Goal: Task Accomplishment & Management: Use online tool/utility

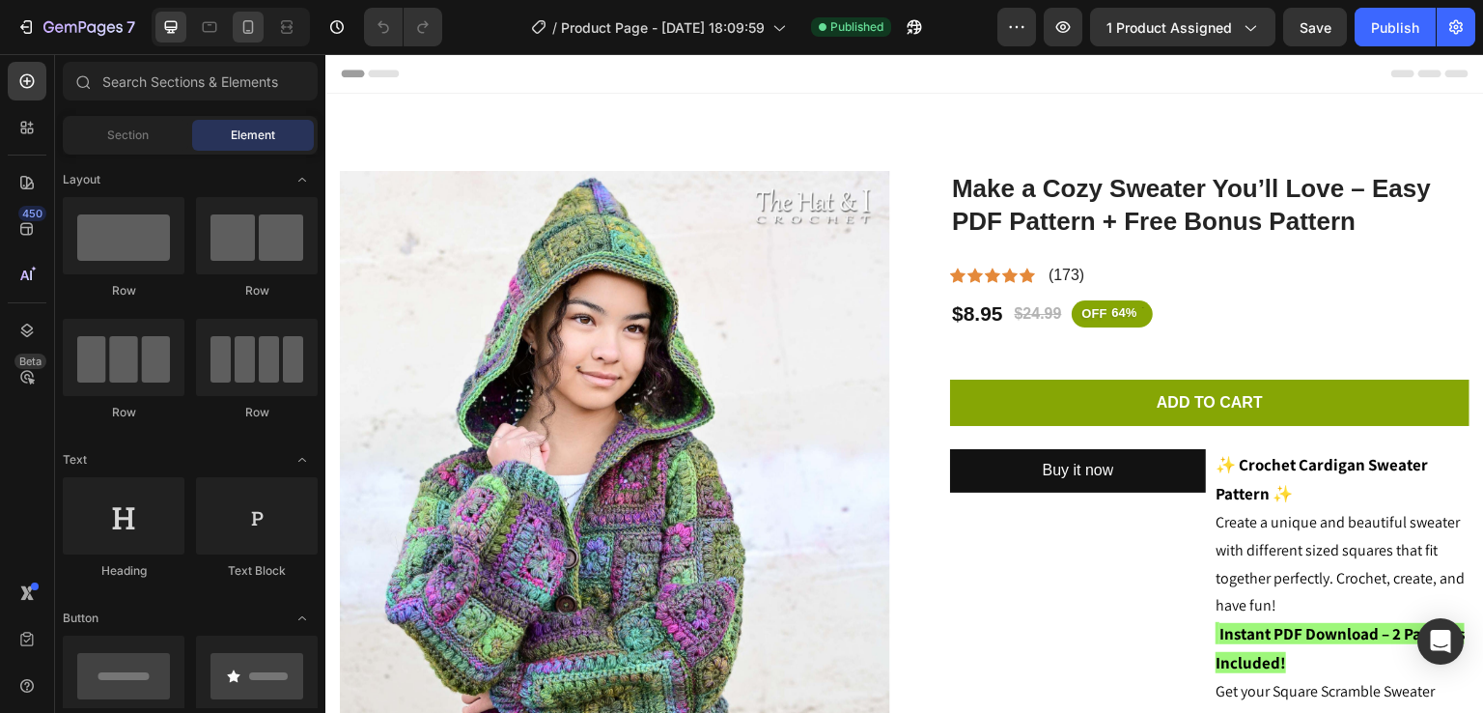
click at [243, 20] on icon at bounding box center [248, 26] width 19 height 19
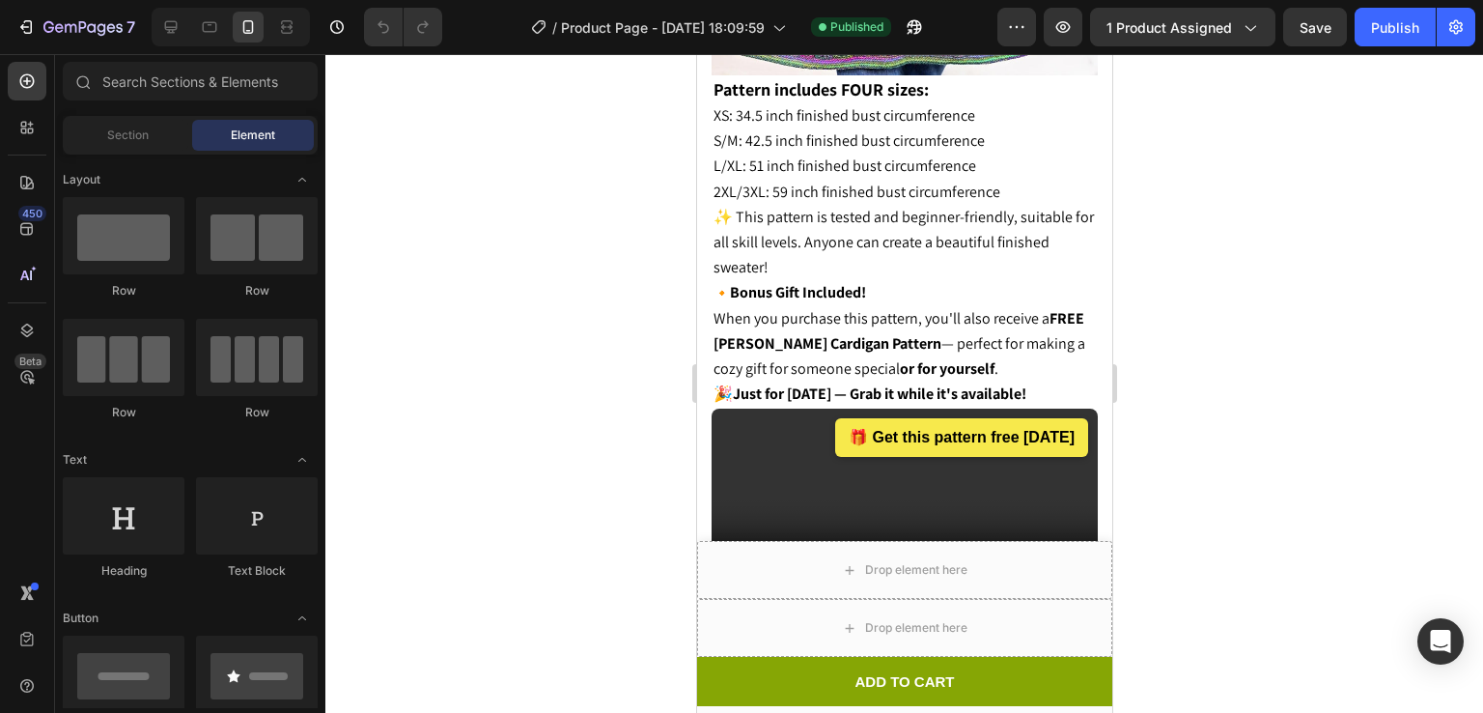
scroll to position [2304, 0]
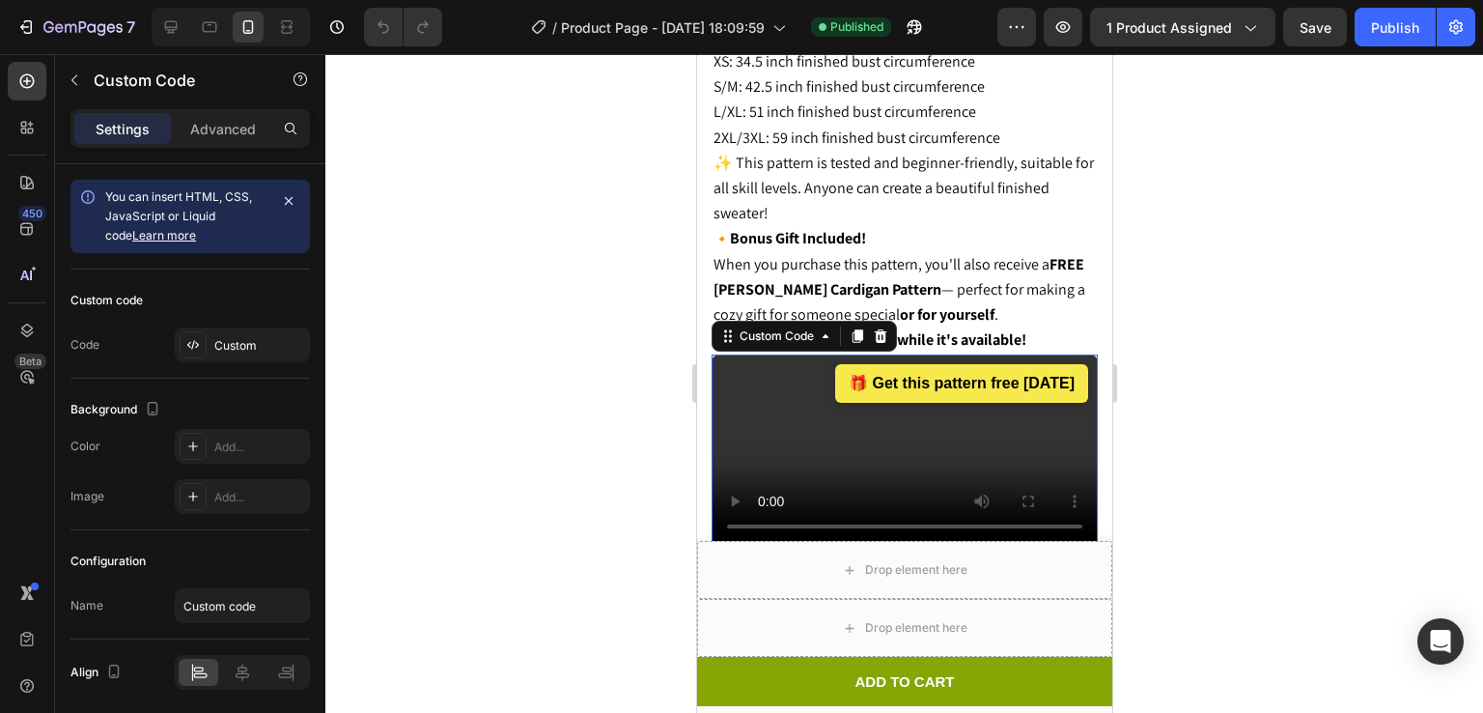
click at [870, 411] on video "متصفحك لا يدعم عرض الفيديو." at bounding box center [904, 450] width 386 height 193
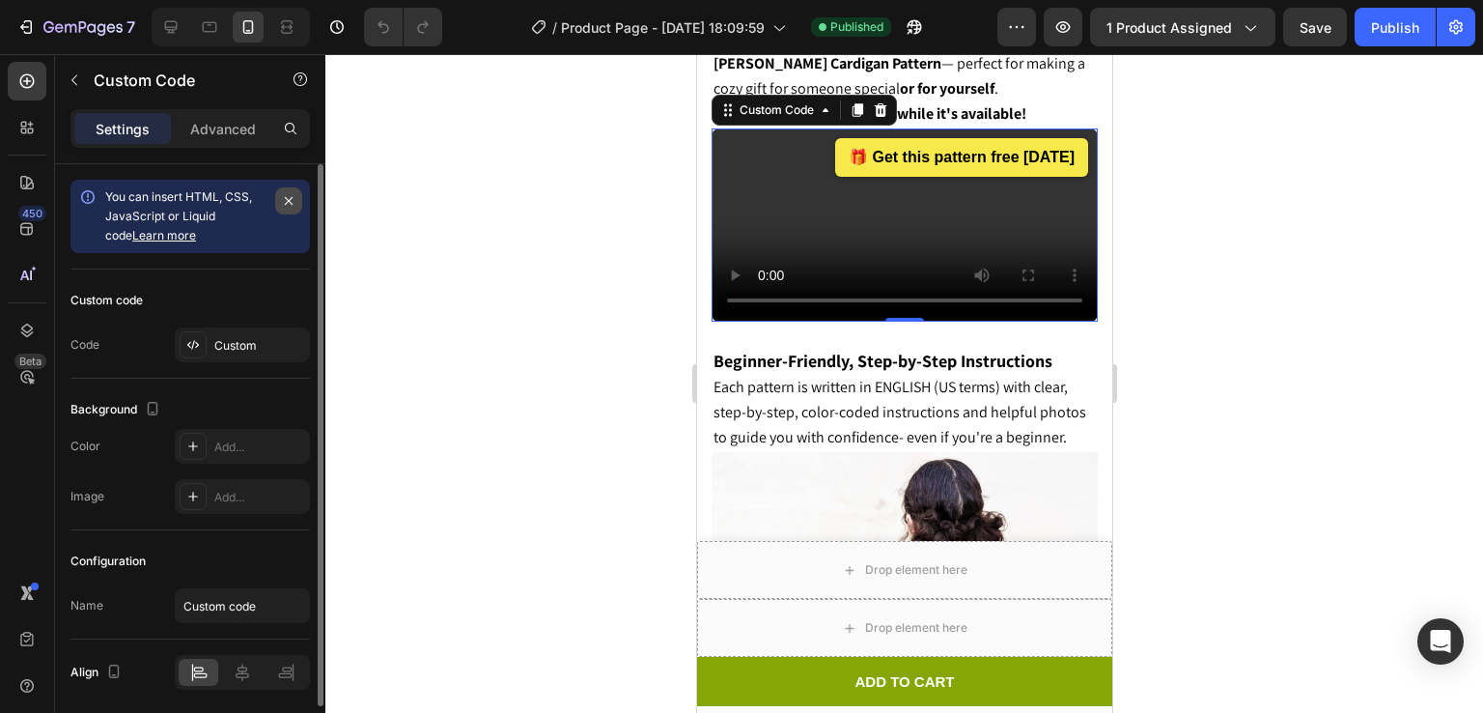
click at [296, 202] on button "button" at bounding box center [288, 200] width 27 height 27
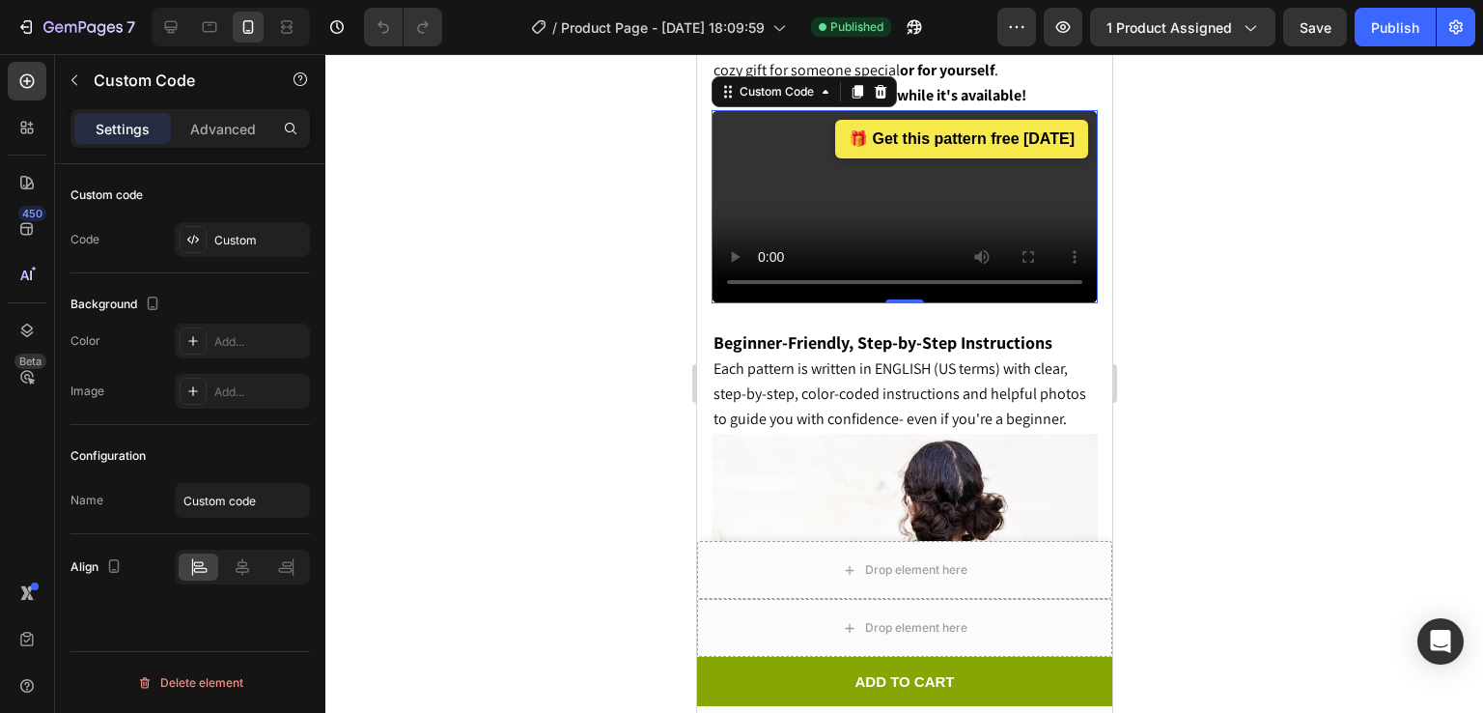
scroll to position [2547, 0]
click at [928, 247] on video "متصفحك لا يدعم عرض الفيديو." at bounding box center [904, 207] width 386 height 193
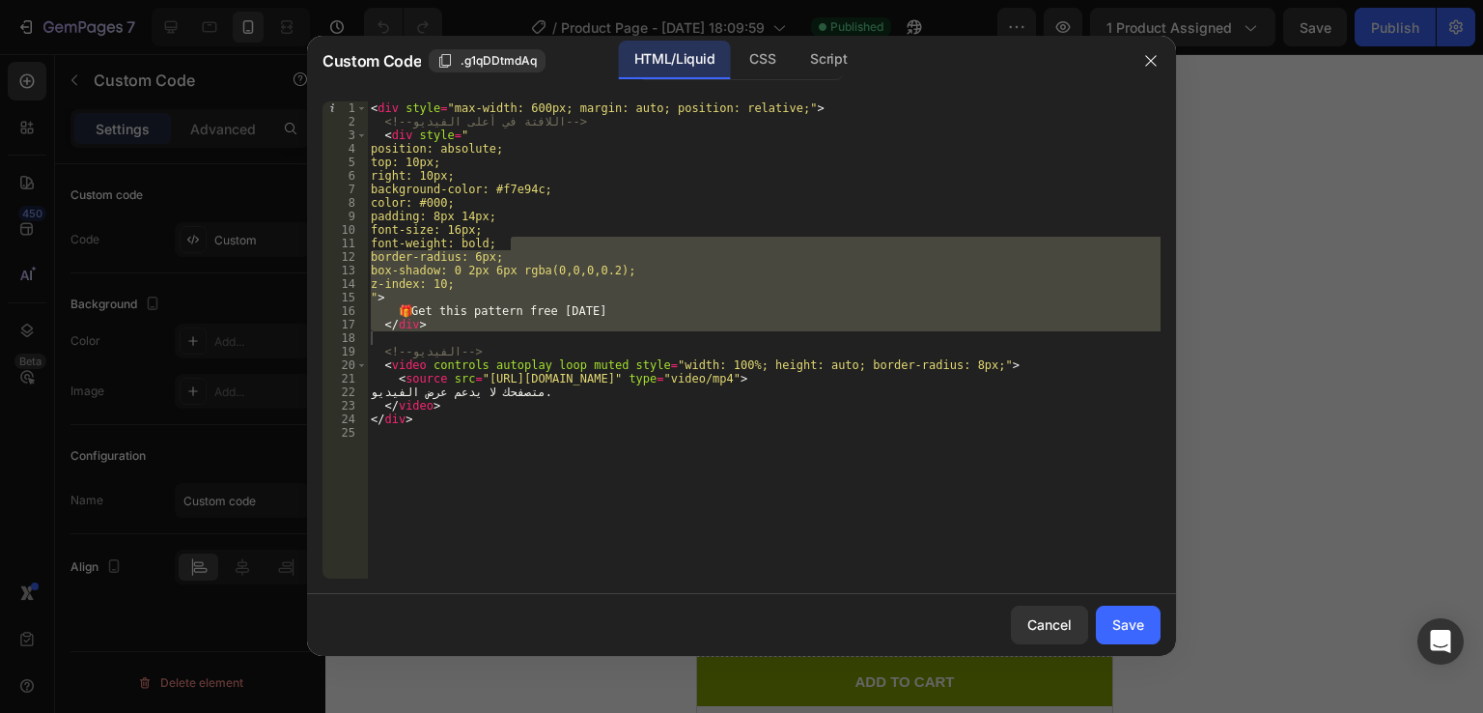
scroll to position [2453, 0]
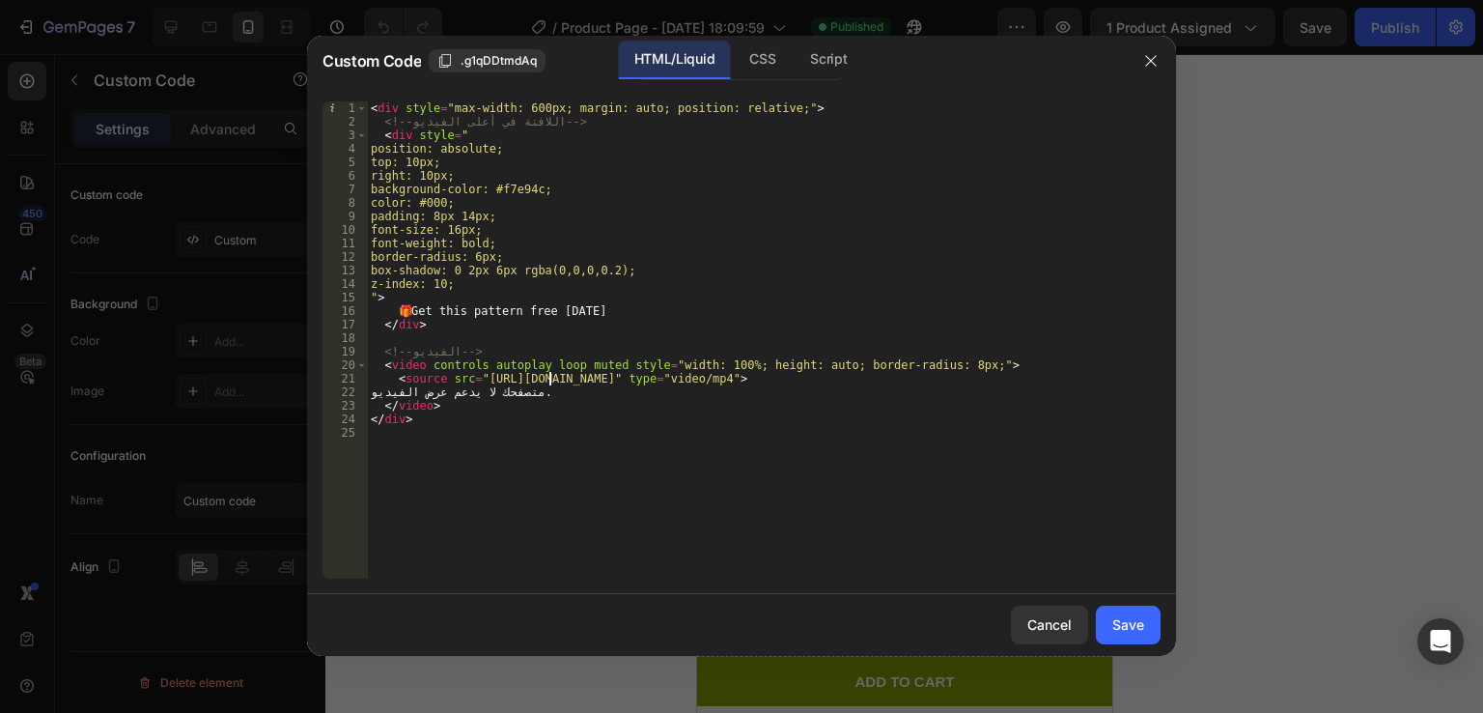
click at [548, 379] on div "< div style = "max-width: 600px; margin: auto; position: relative;" > <!-- اللا…" at bounding box center [764, 353] width 794 height 504
type textarea "</div>"
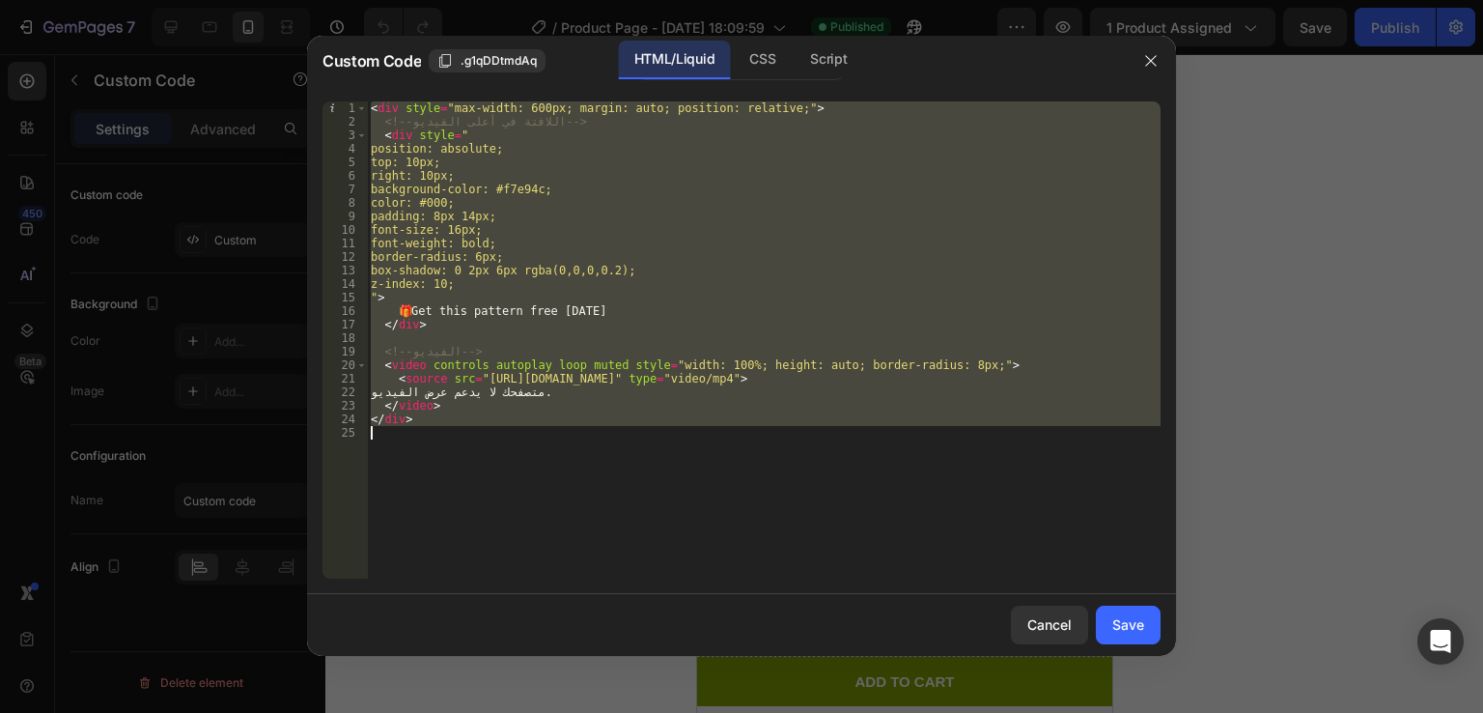
paste textarea
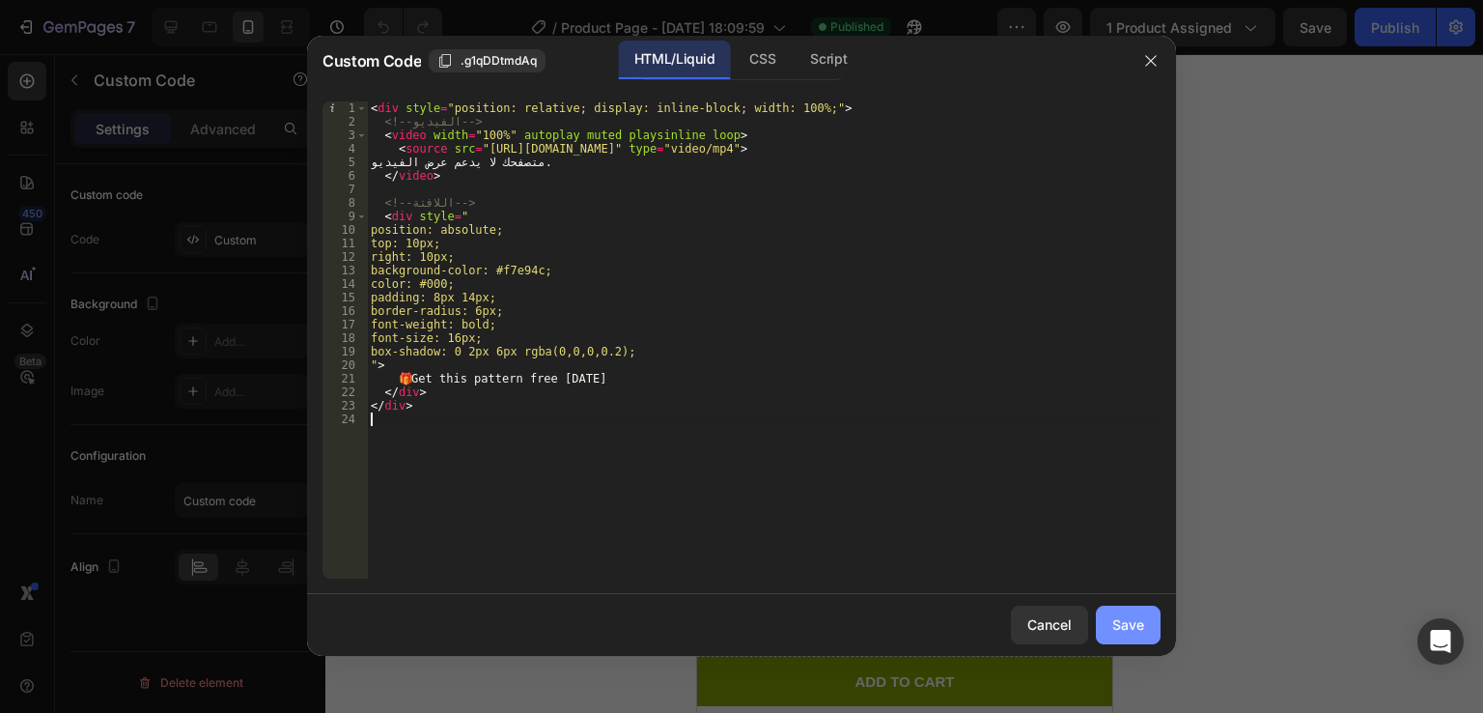
click at [1159, 633] on button "Save" at bounding box center [1128, 624] width 65 height 39
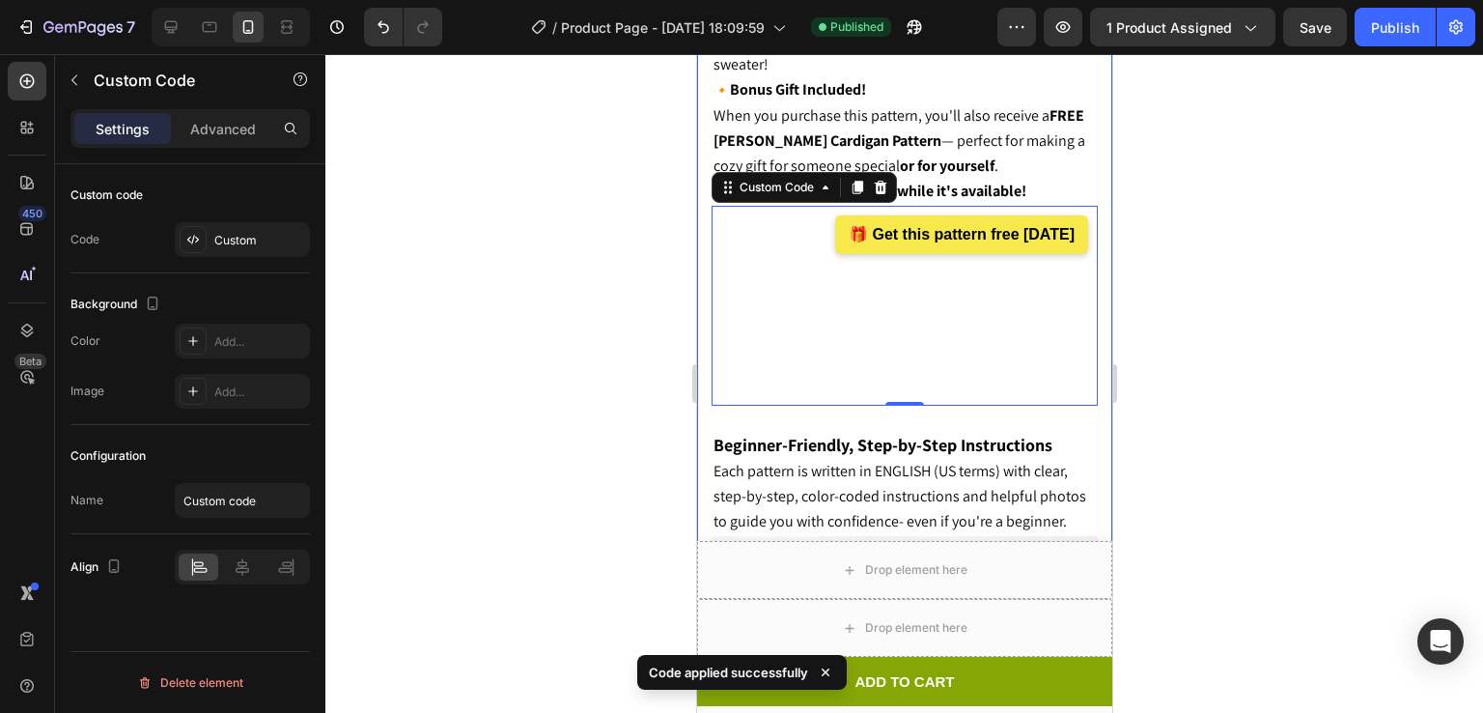
drag, startPoint x: 988, startPoint y: 295, endPoint x: 1230, endPoint y: 273, distance: 243.3
click at [1231, 273] on div at bounding box center [904, 383] width 1158 height 659
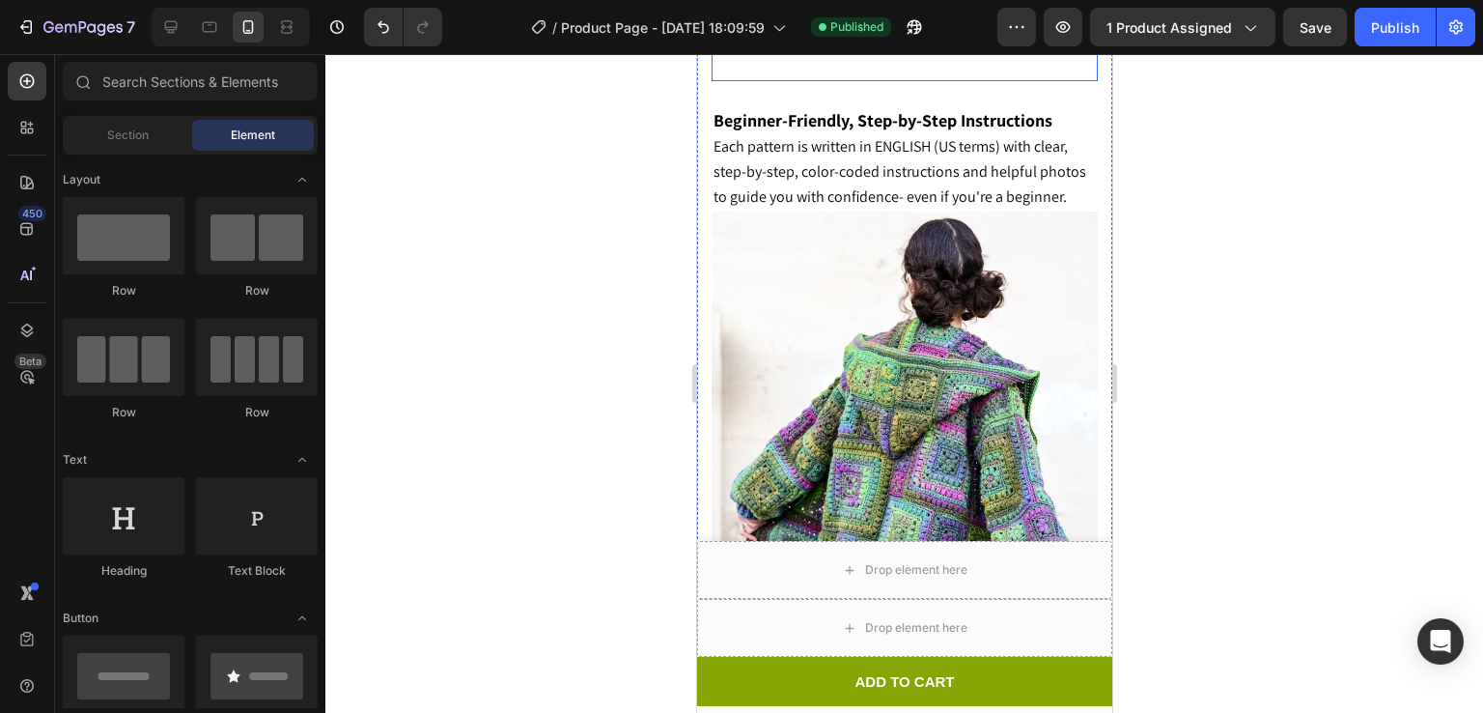
scroll to position [2777, 0]
click at [745, 131] on strong "Beginner-Friendly, Step-by-Step Instructions" at bounding box center [882, 120] width 339 height 22
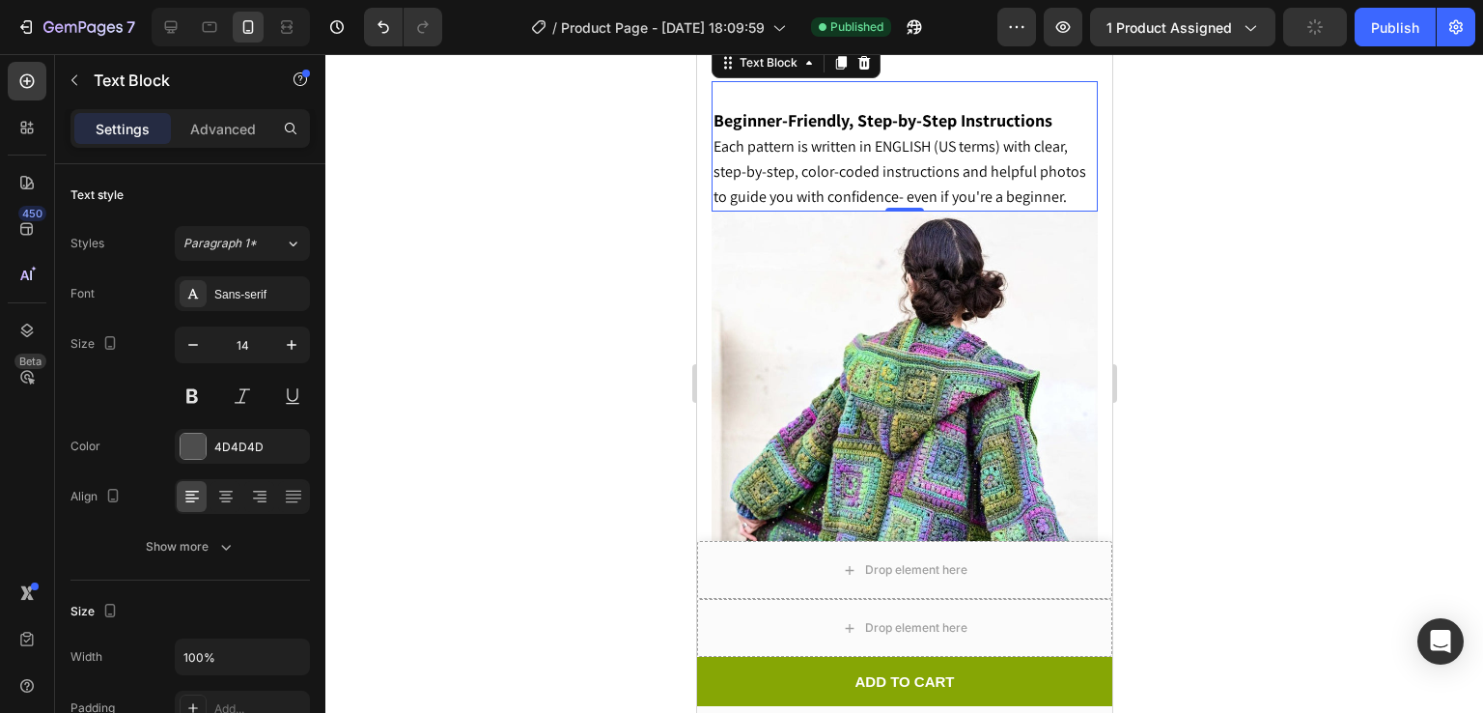
click at [723, 107] on p "Rich Text Editor. Editing area: main" at bounding box center [904, 95] width 382 height 24
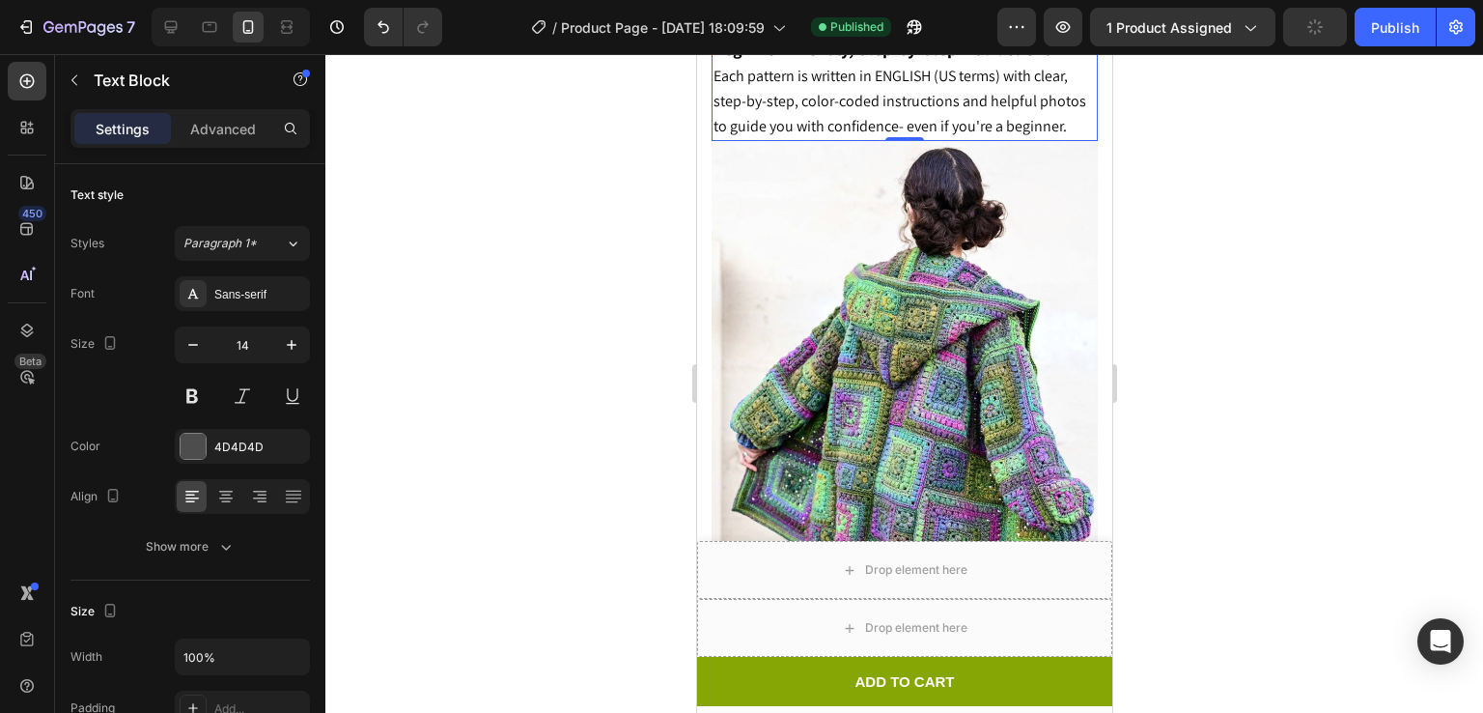
scroll to position [2951, 0]
click at [1240, 268] on div at bounding box center [904, 383] width 1158 height 659
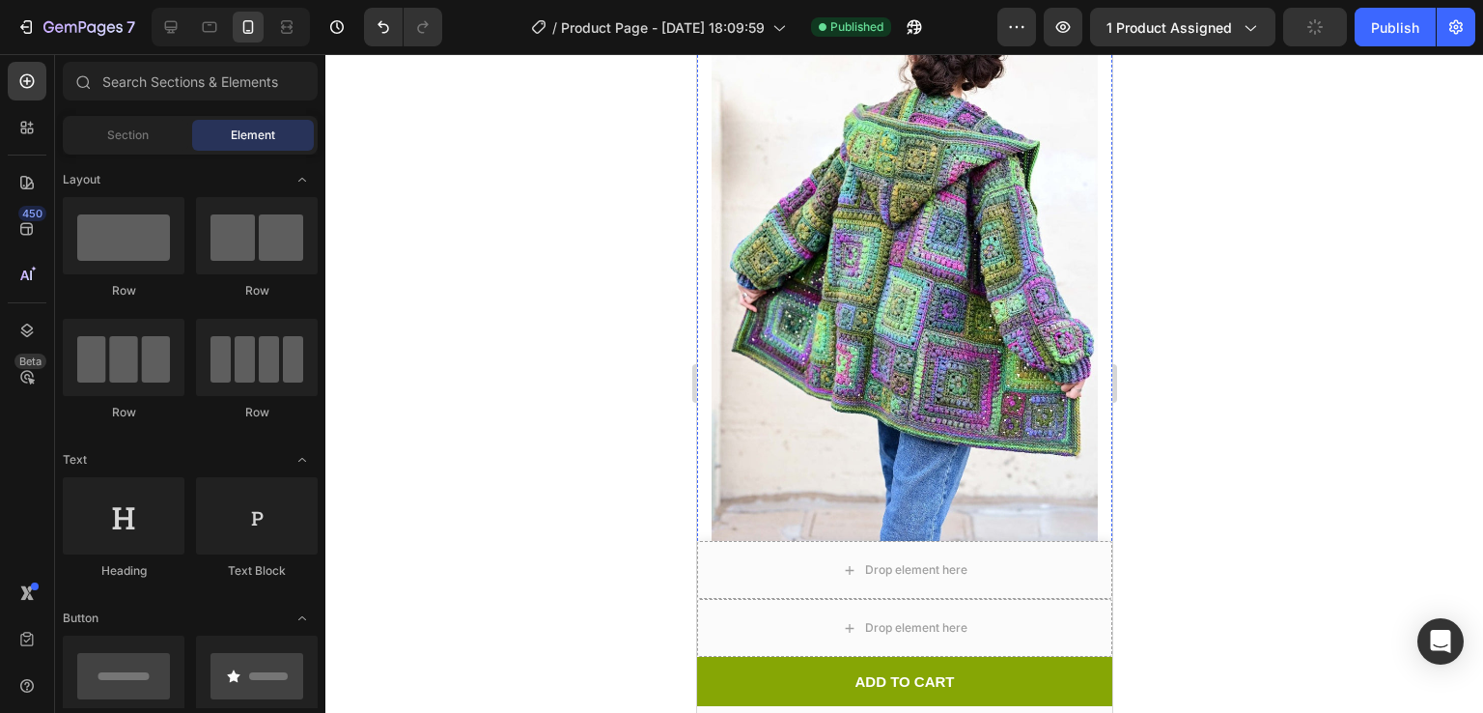
scroll to position [3114, 0]
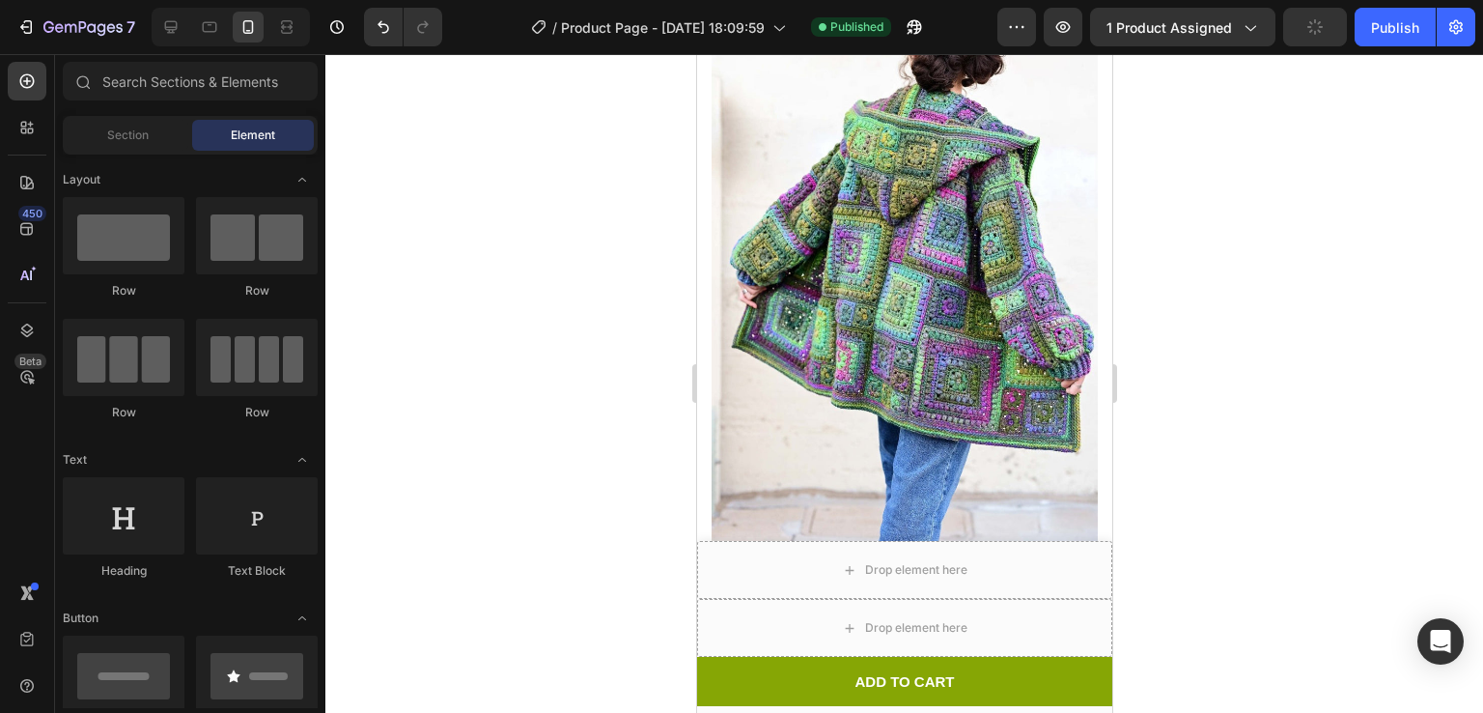
click at [1259, 324] on div at bounding box center [904, 383] width 1158 height 659
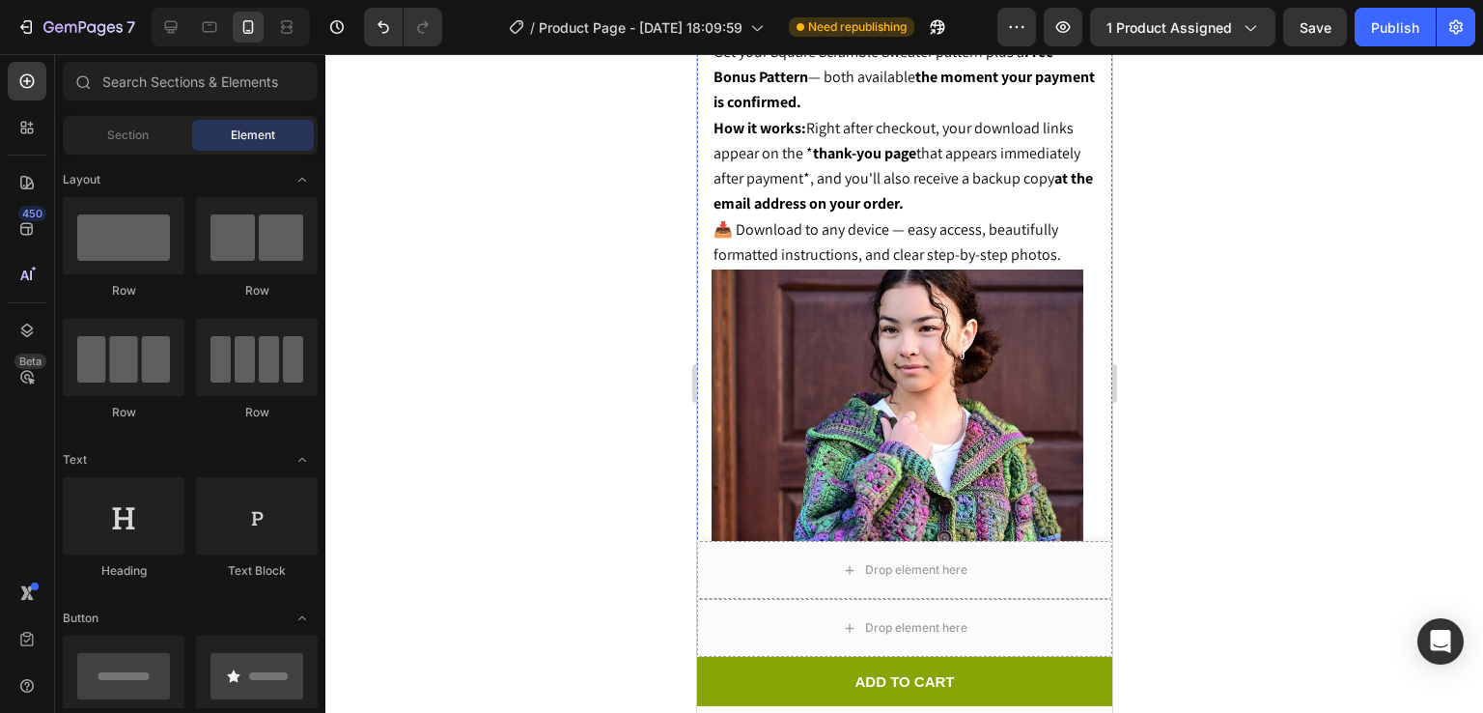
scroll to position [1089, 0]
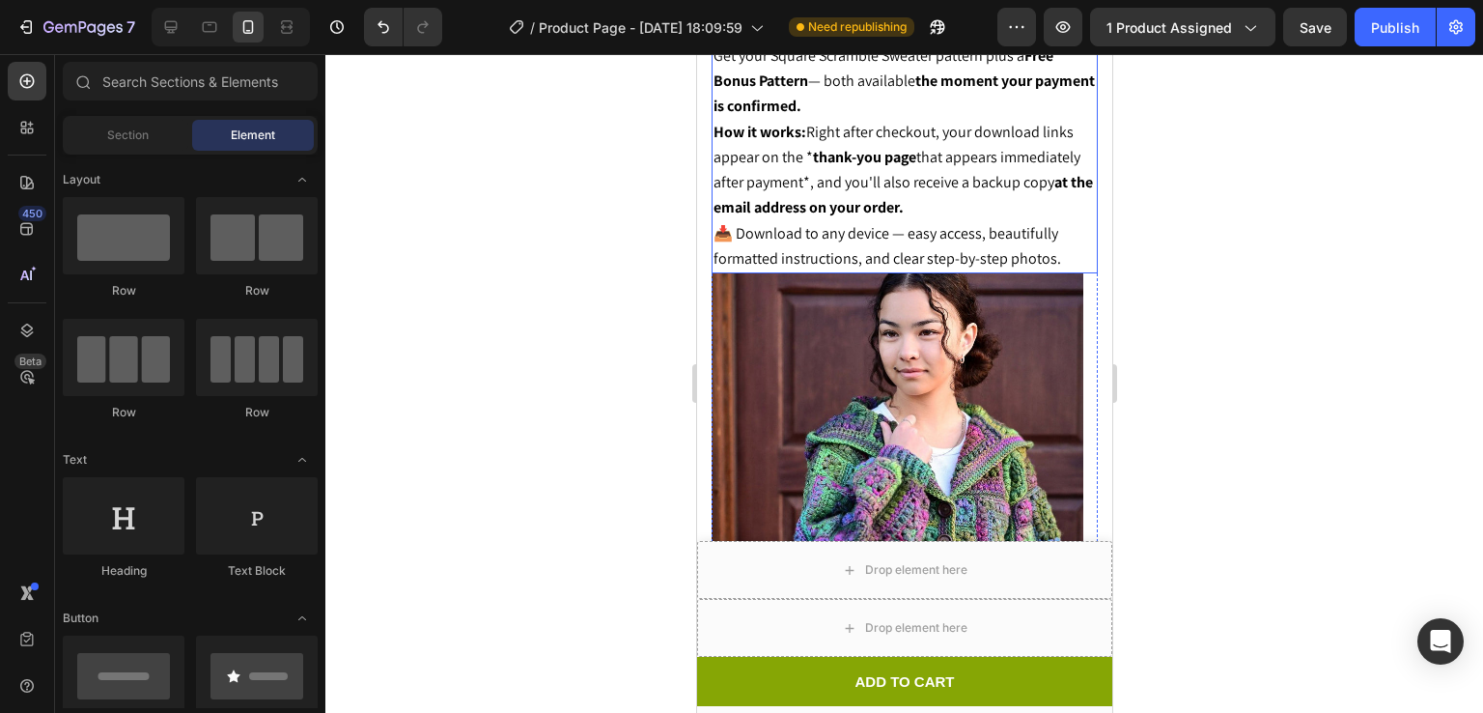
click at [856, 183] on strong "at the email address on your order." at bounding box center [902, 194] width 379 height 45
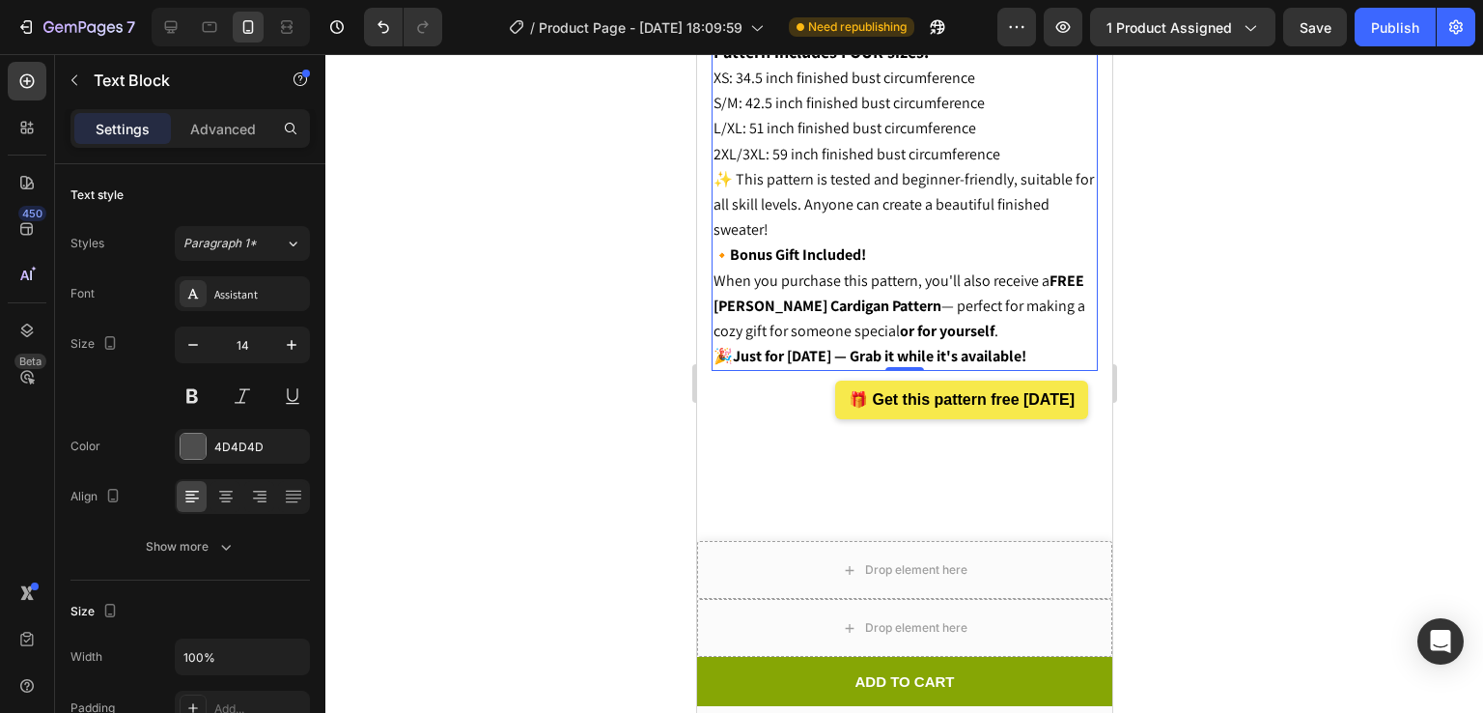
scroll to position [2368, 0]
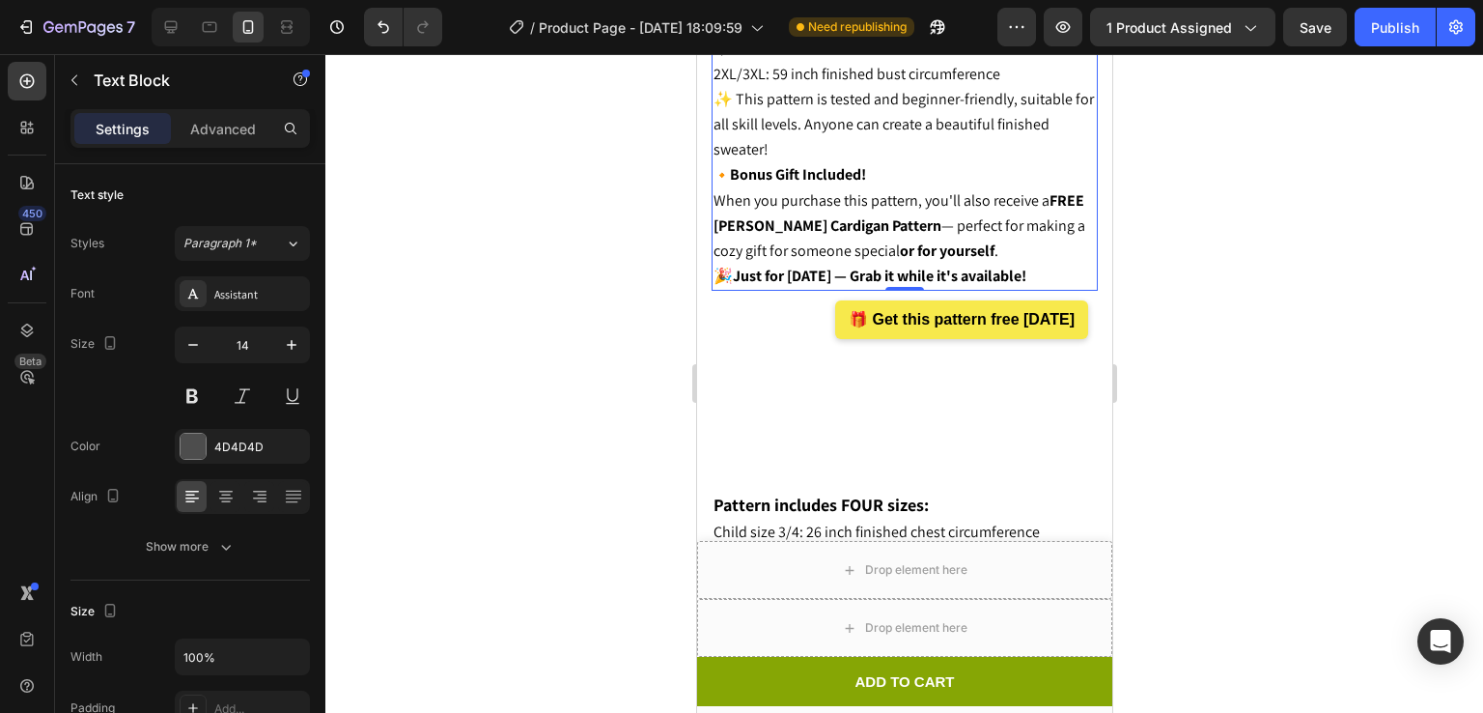
click at [716, 162] on p "🔸 Bonus Gift Included! When you purchase this pattern, you'll also receive a FR…" at bounding box center [904, 212] width 382 height 101
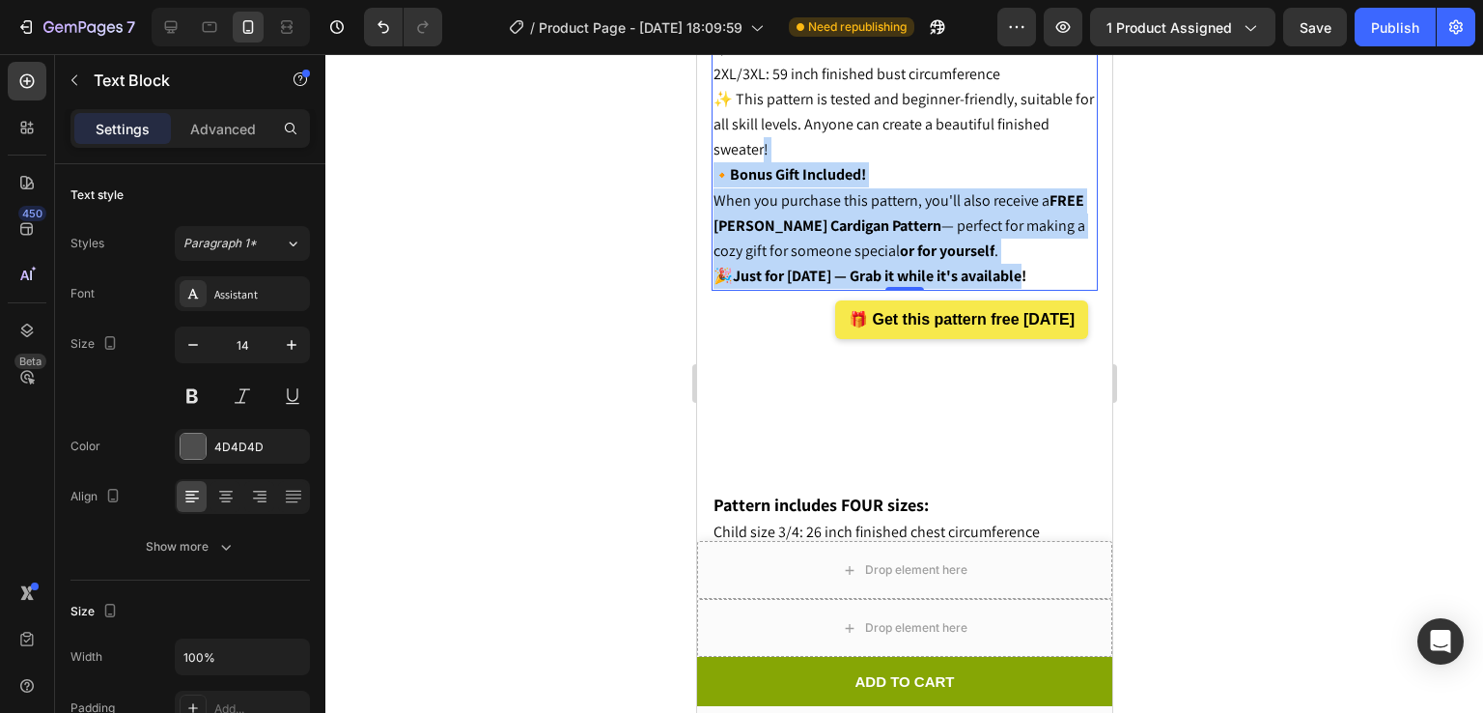
drag, startPoint x: 716, startPoint y: 118, endPoint x: 1026, endPoint y: 218, distance: 326.7
click at [1026, 218] on div "Pattern includes FOUR sizes: XS: 34.5 inch finished bust circumference S/M: 42.…" at bounding box center [904, 125] width 386 height 334
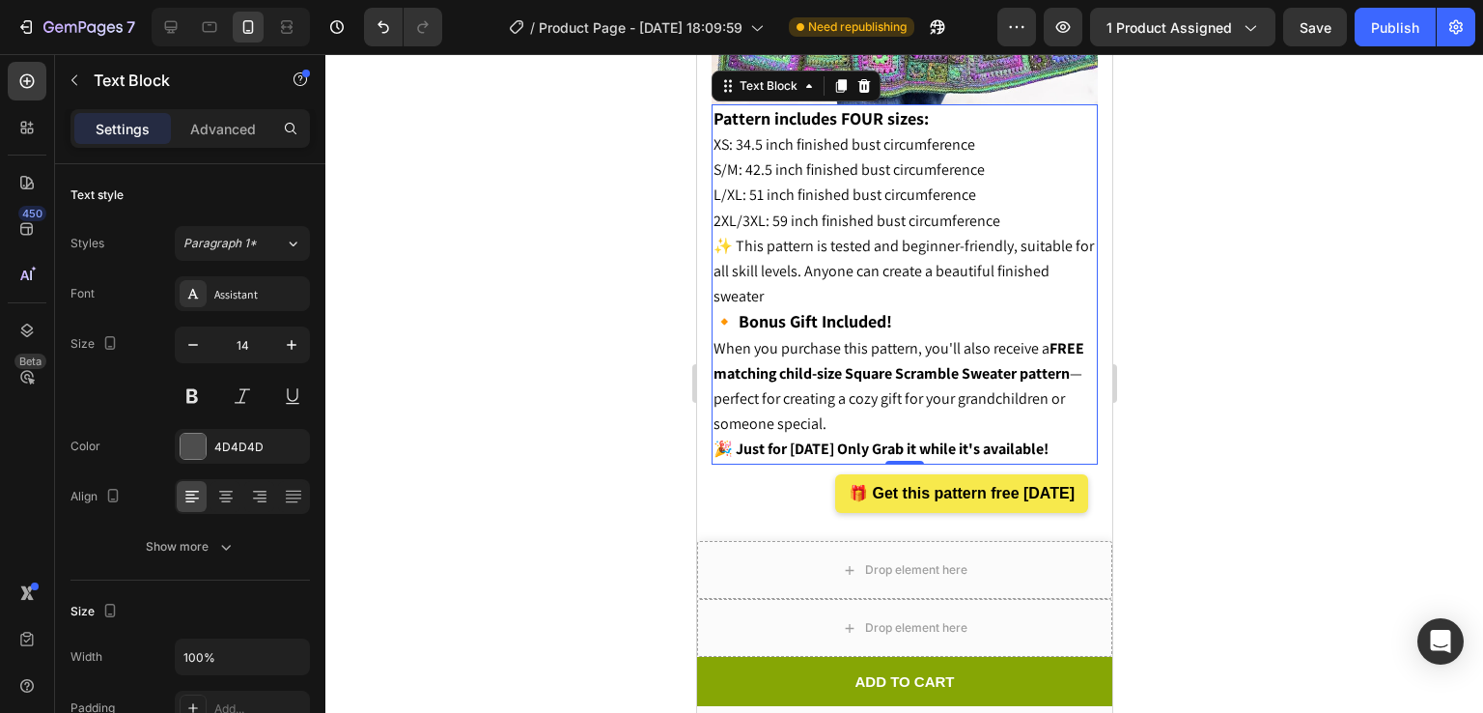
scroll to position [2210, 0]
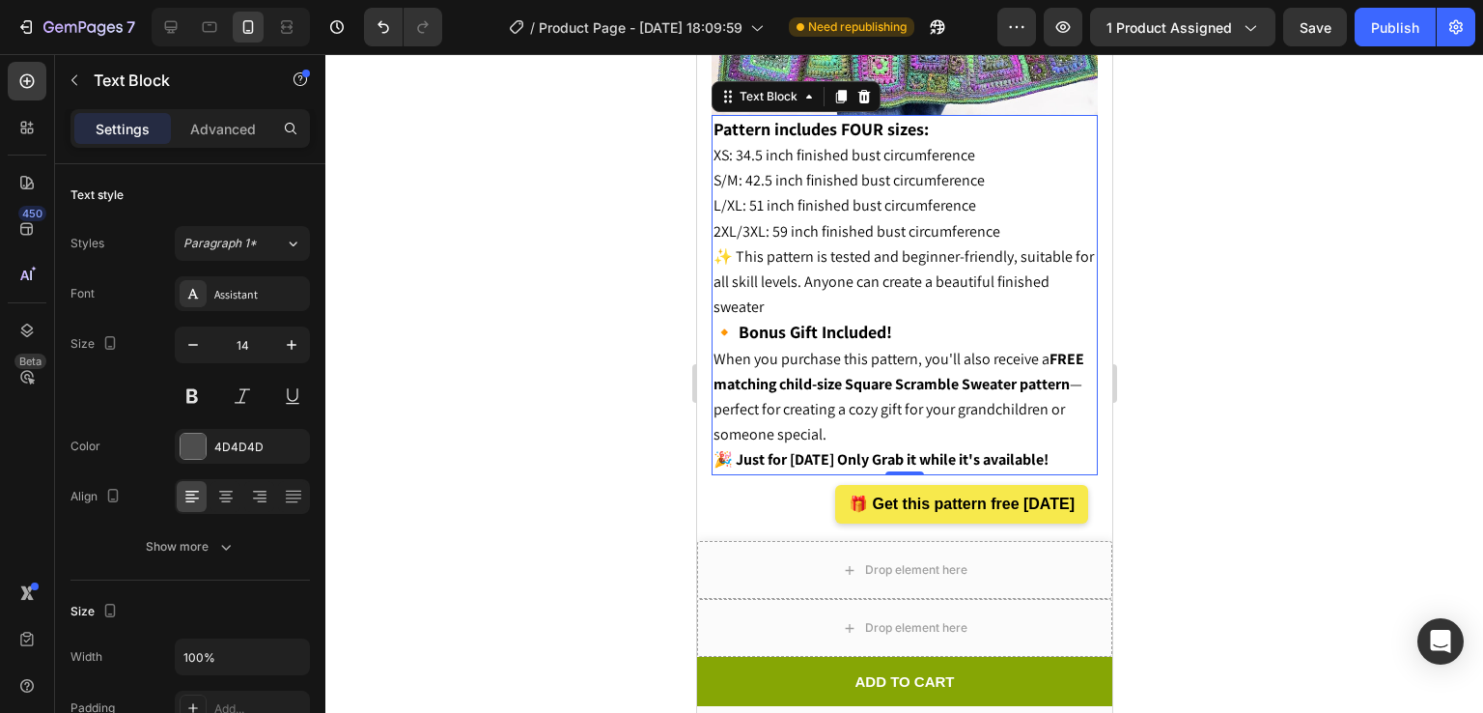
click at [905, 266] on p "✨ This pattern is tested and beginner-friendly, suitable for all skill levels. …" at bounding box center [904, 346] width 382 height 204
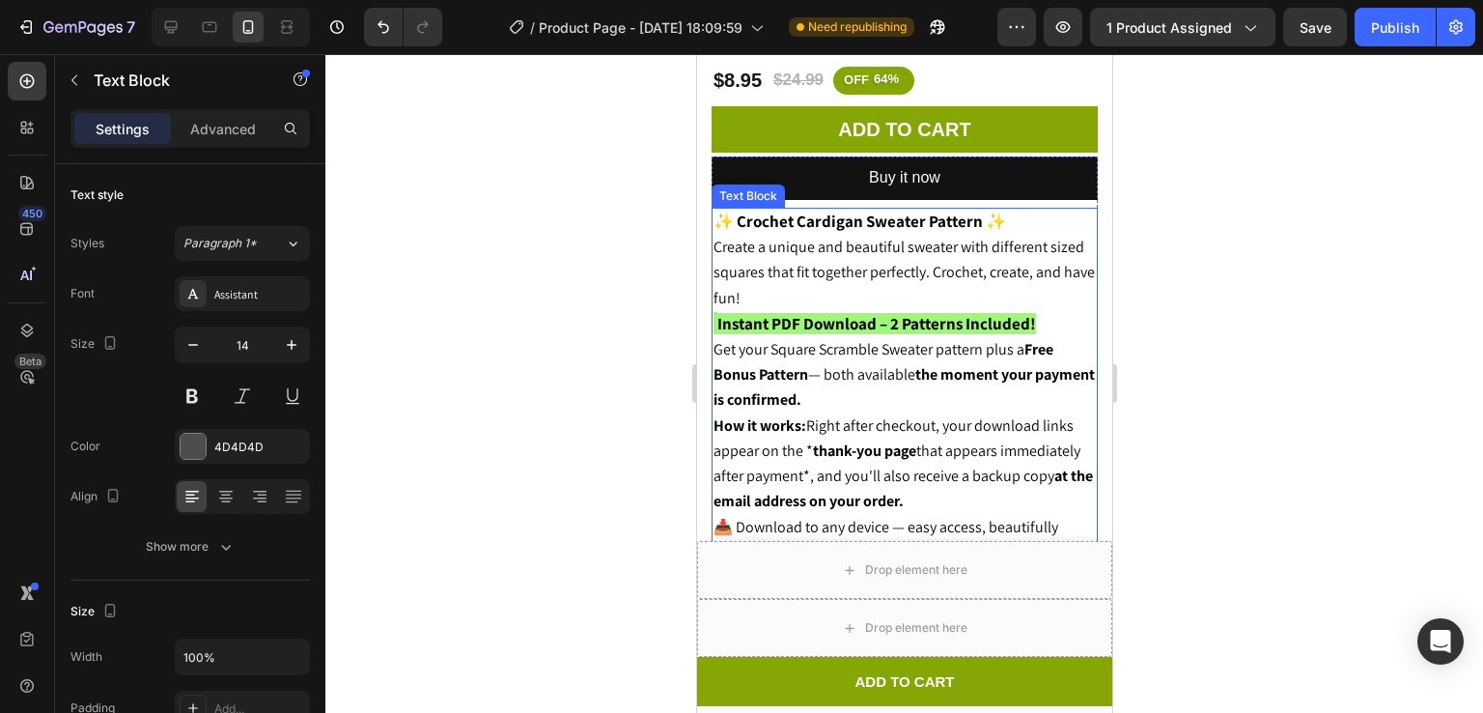
scroll to position [796, 0]
click at [713, 339] on span "Get your Square Scramble Sweater pattern plus a Free Bonus Pattern — both avail…" at bounding box center [903, 374] width 381 height 70
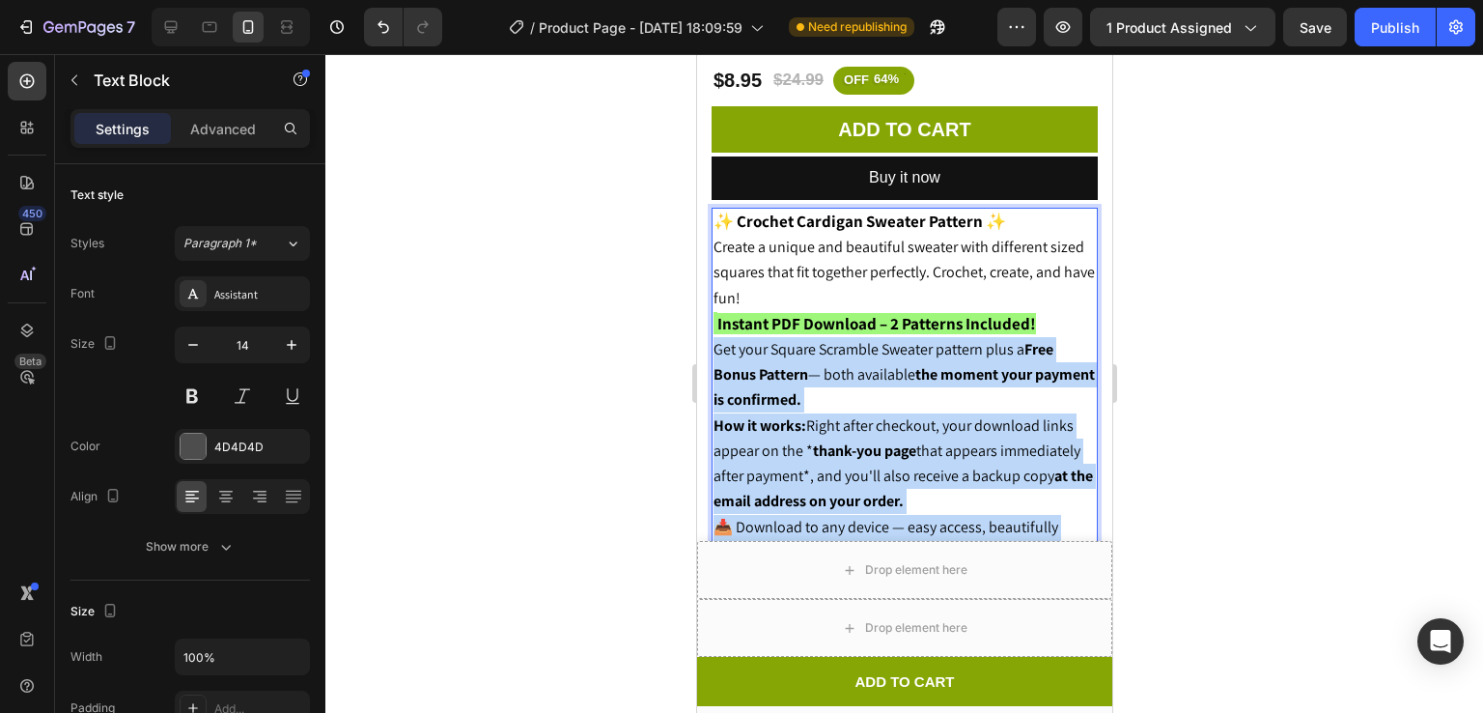
drag, startPoint x: 713, startPoint y: 325, endPoint x: 1064, endPoint y: 509, distance: 396.5
click at [1064, 509] on div "✨ Crochet Cardigan Sweater Pattern ✨ Create a unique and beautiful sweater with…" at bounding box center [904, 387] width 386 height 359
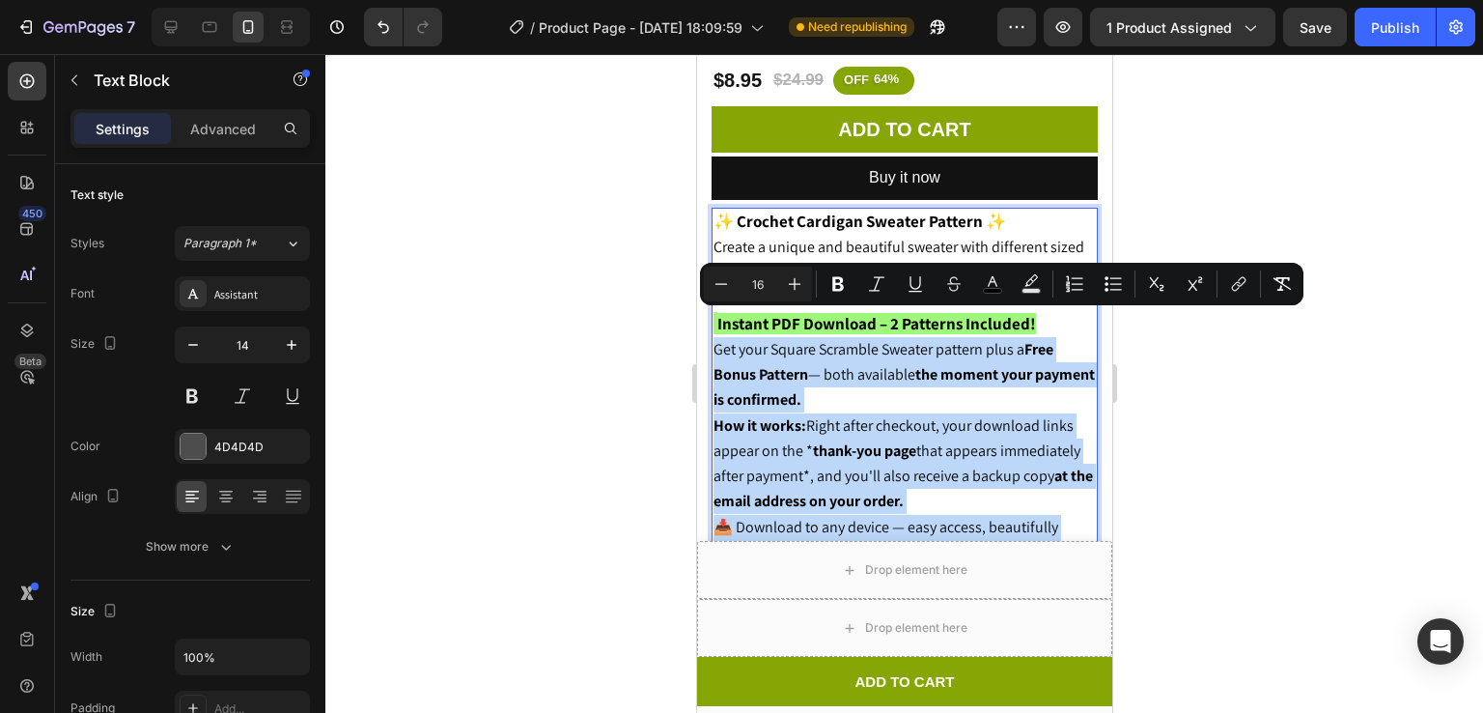
click at [913, 440] on strong "thank-you page" at bounding box center [863, 450] width 103 height 20
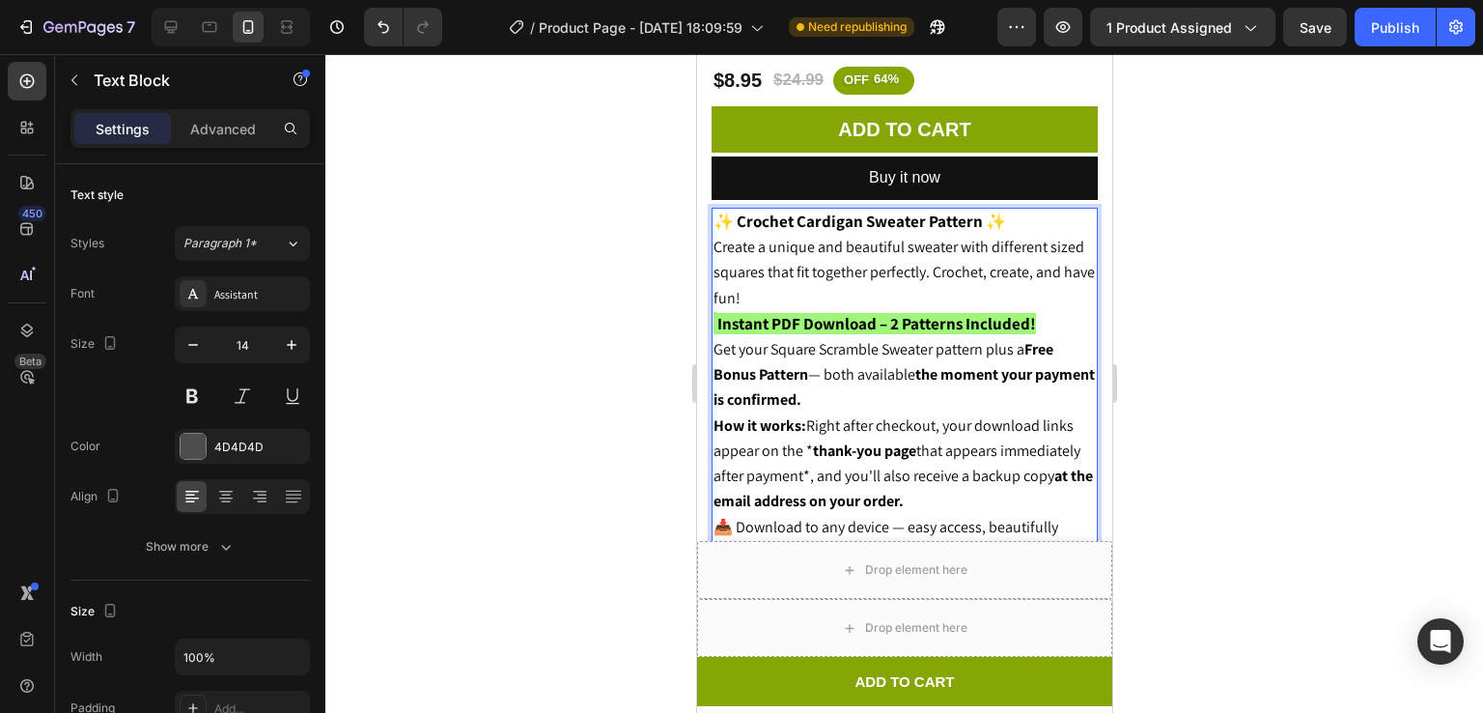
click at [716, 339] on span "Get your Square Scramble Sweater pattern plus a Free Bonus Pattern — both avail…" at bounding box center [903, 374] width 381 height 70
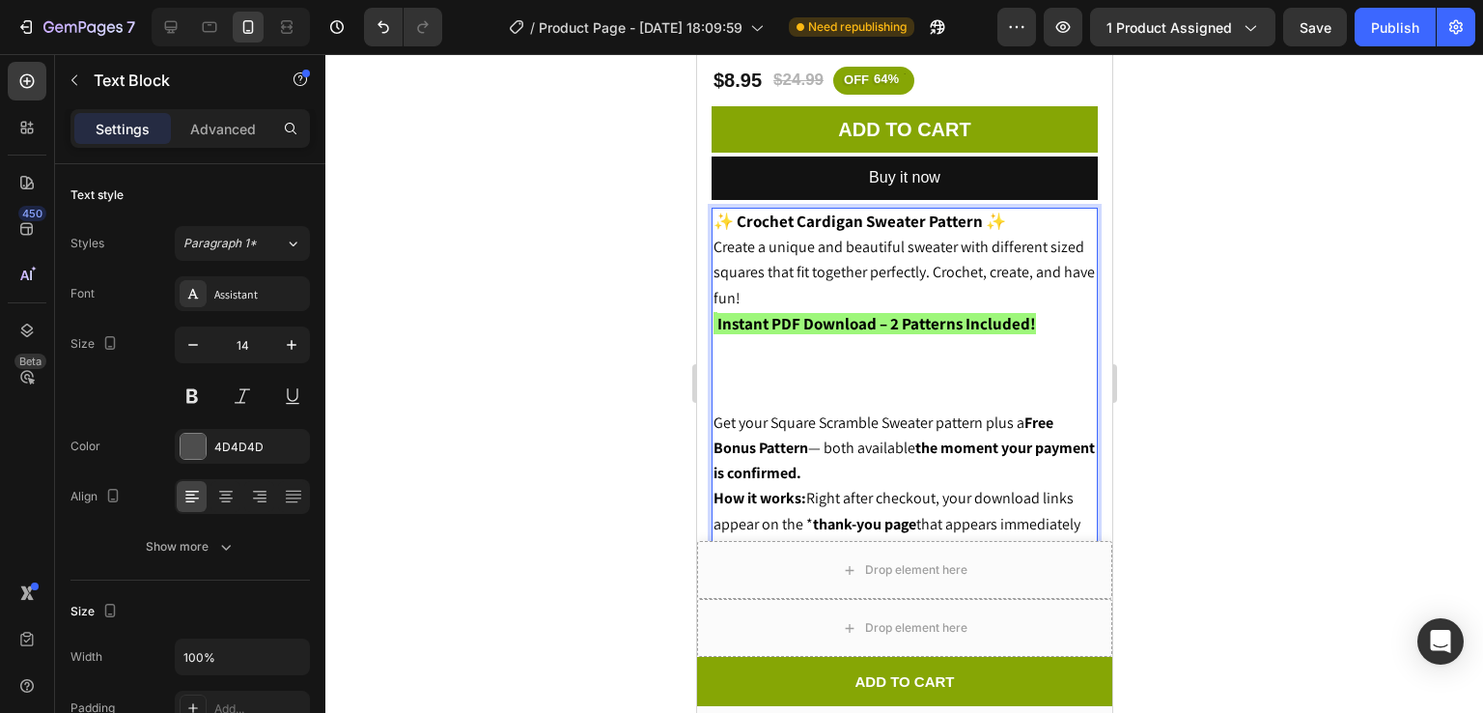
click at [716, 337] on p "Rich Text Editor. Editing area: main" at bounding box center [904, 349] width 382 height 24
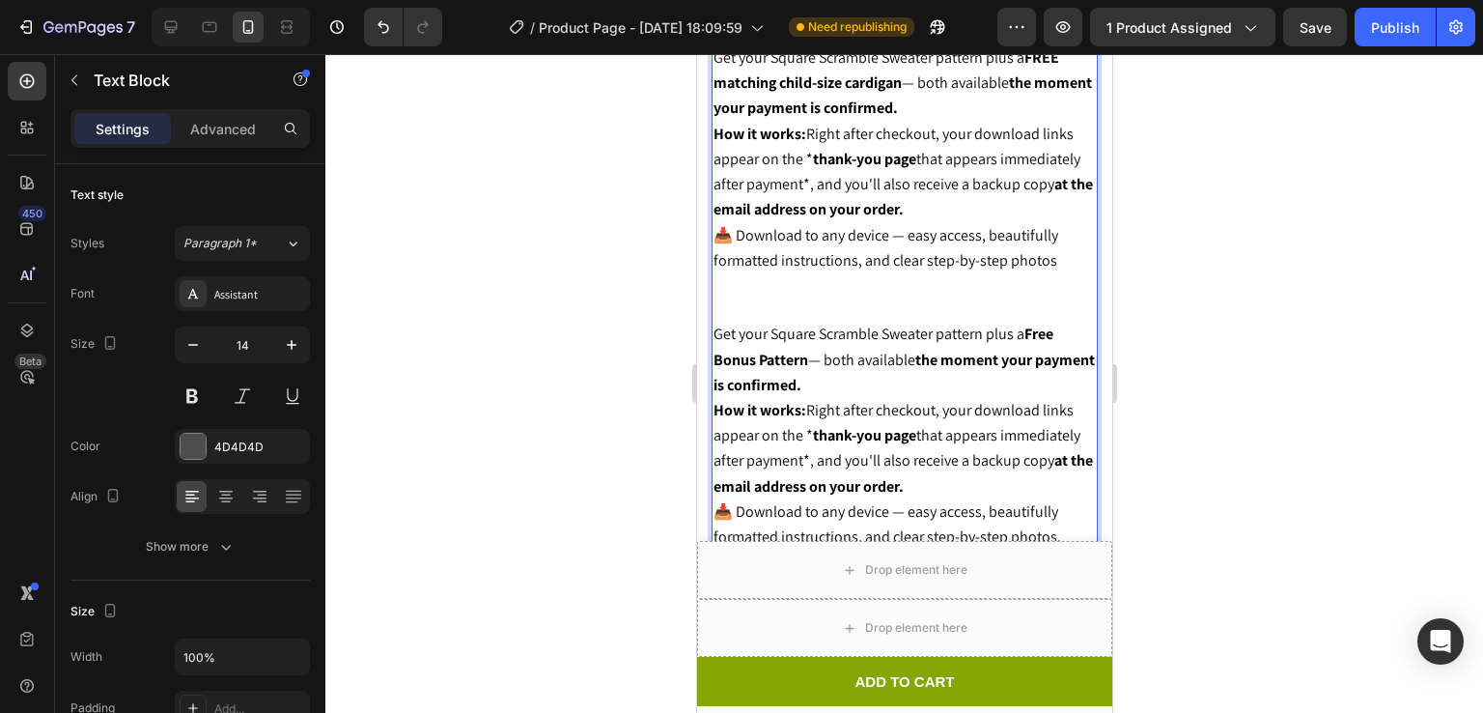
scroll to position [1112, 0]
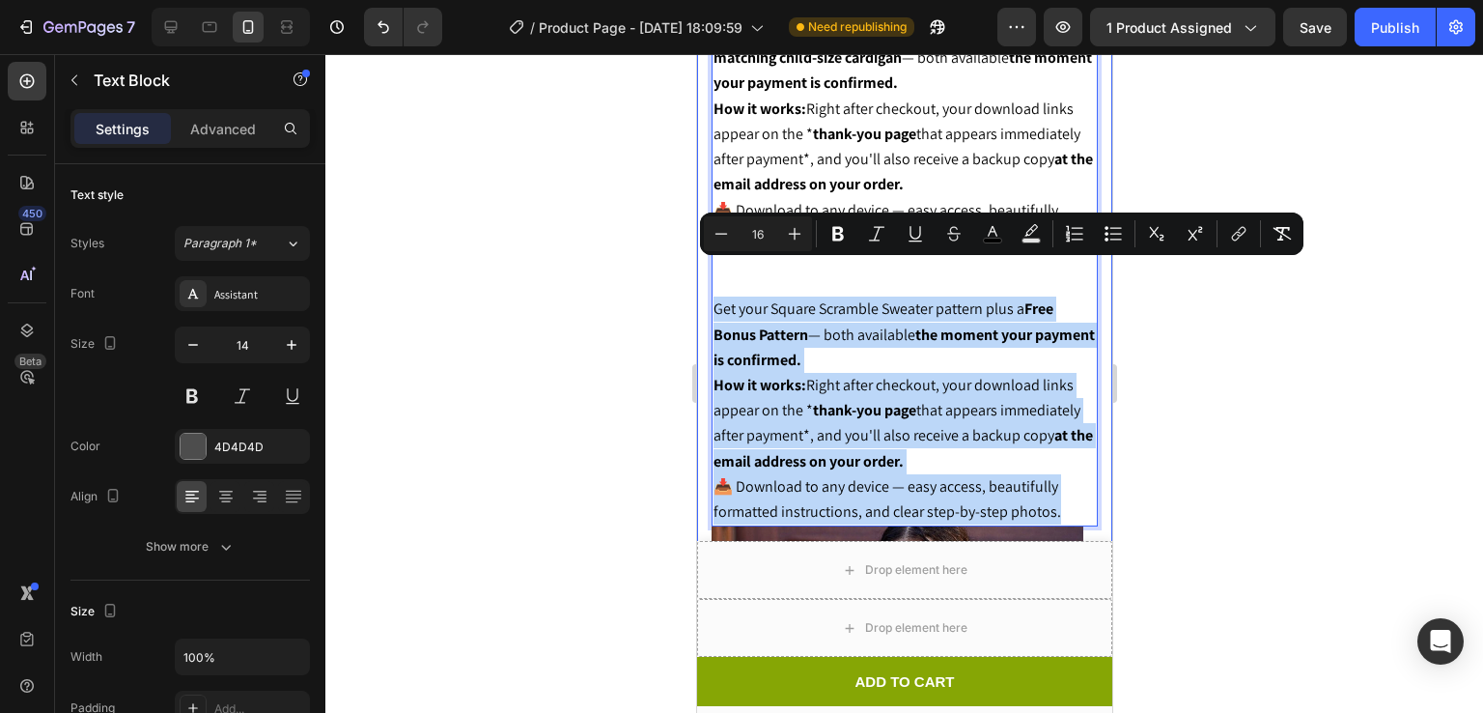
drag, startPoint x: 716, startPoint y: 274, endPoint x: 1087, endPoint y: 470, distance: 420.3
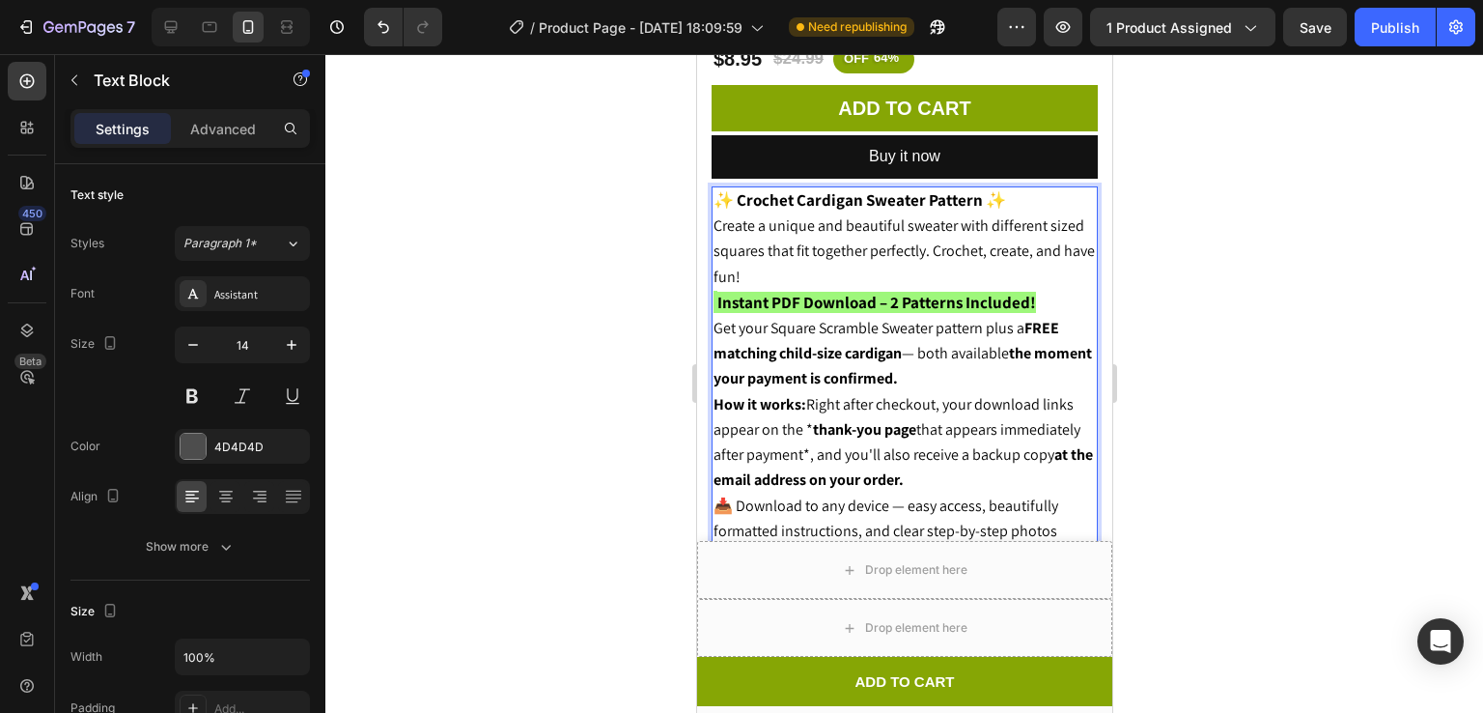
scroll to position [821, 0]
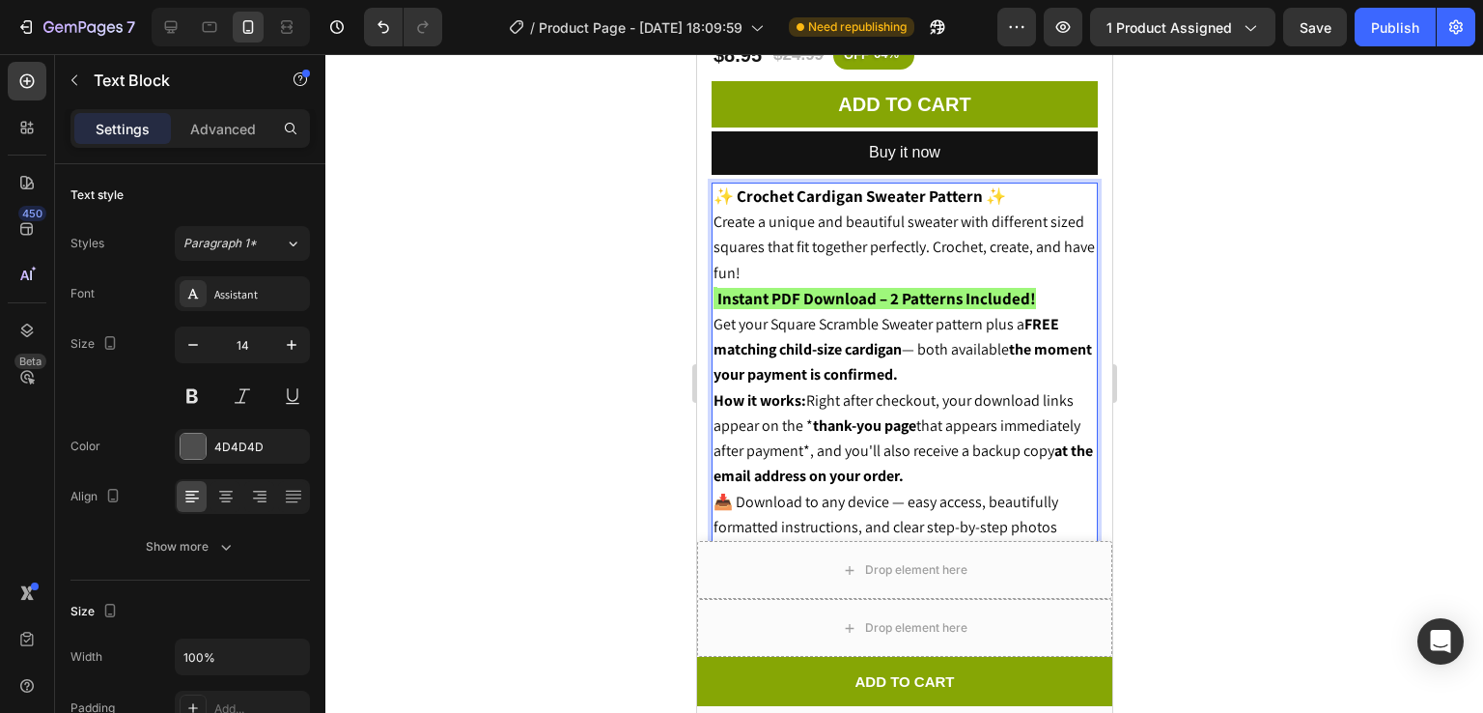
click at [1276, 351] on div at bounding box center [904, 383] width 1158 height 659
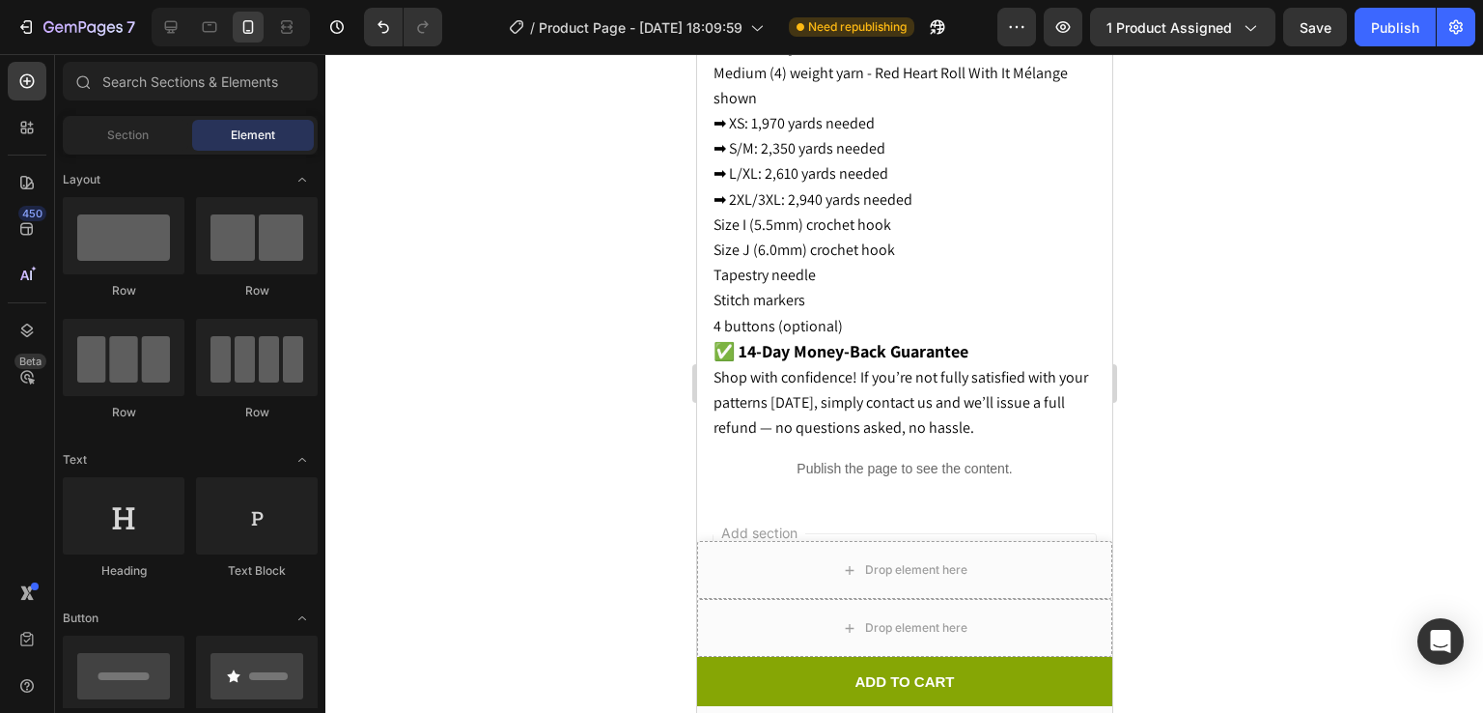
scroll to position [3683, 0]
click at [1399, 11] on button "Publish" at bounding box center [1395, 27] width 81 height 39
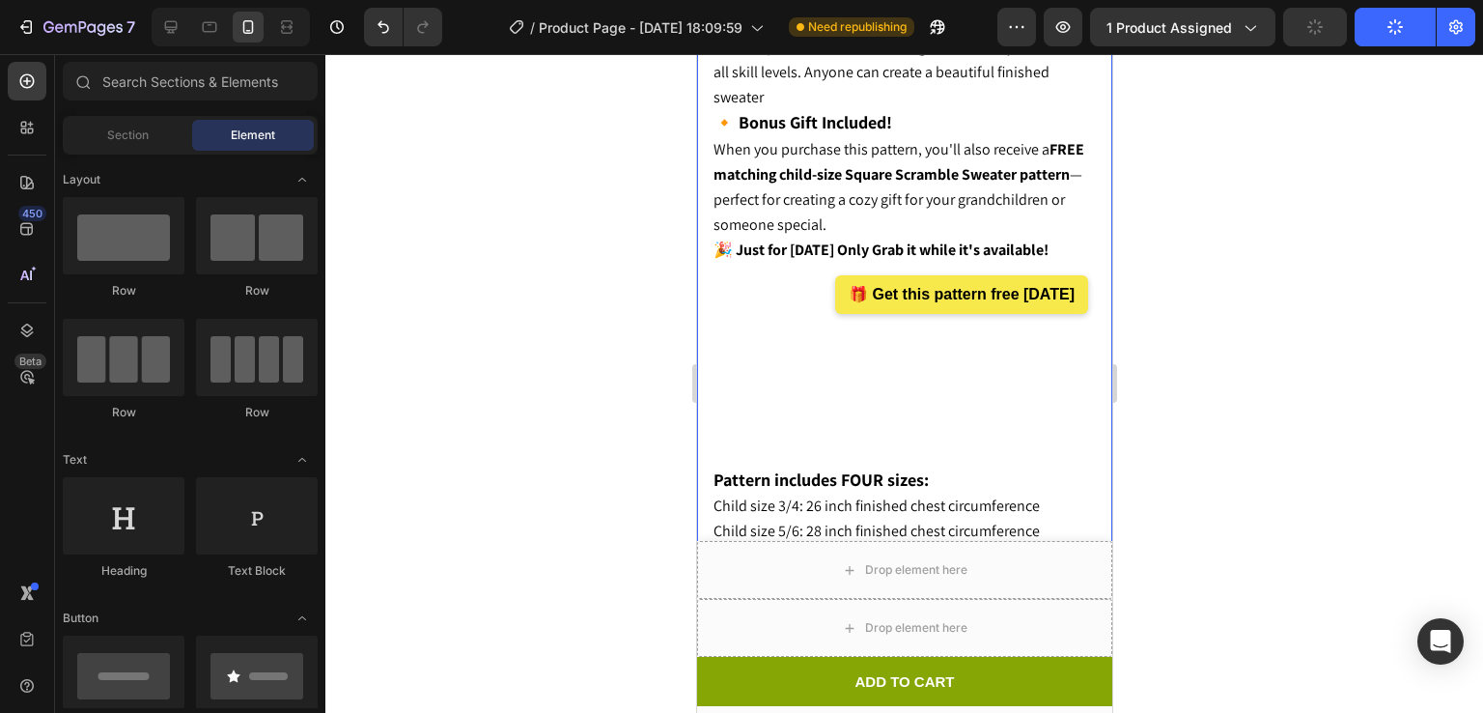
scroll to position [2422, 0]
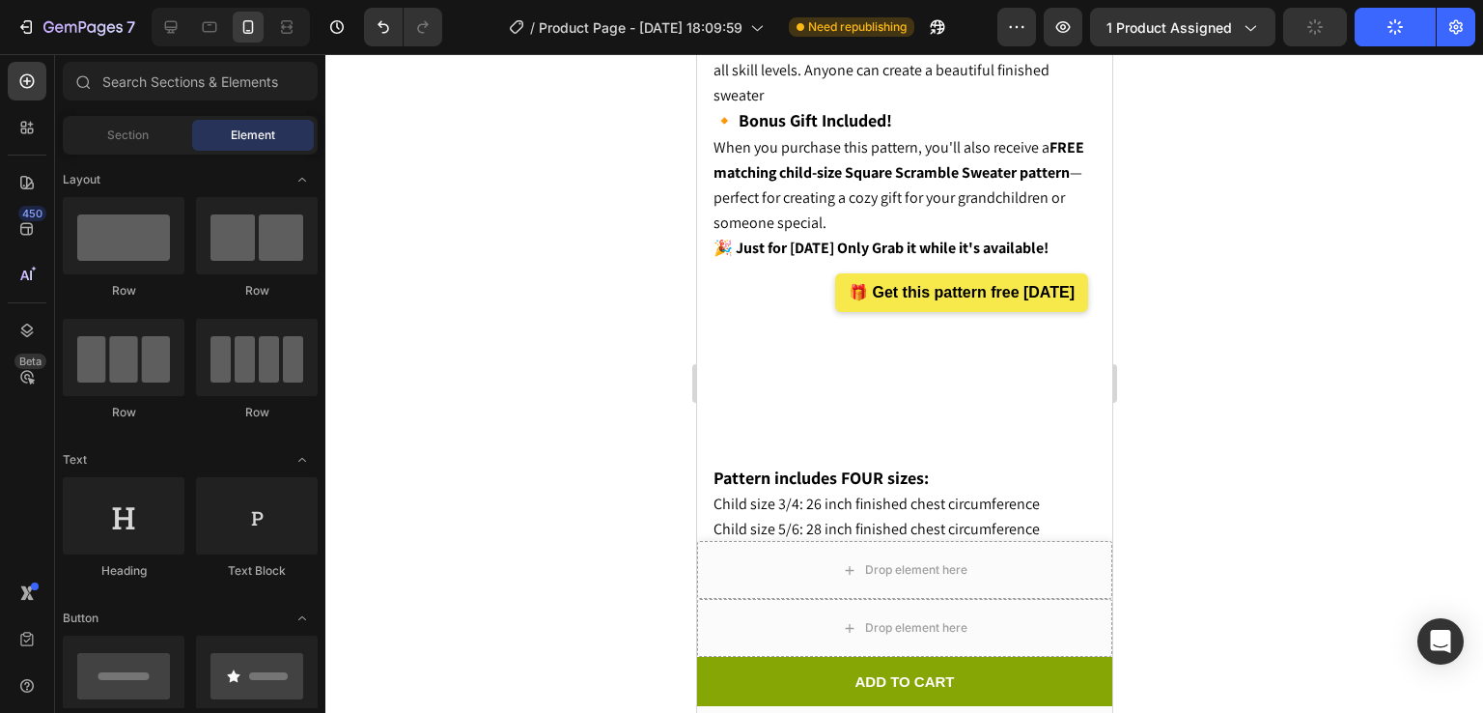
click at [1293, 217] on div at bounding box center [904, 383] width 1158 height 659
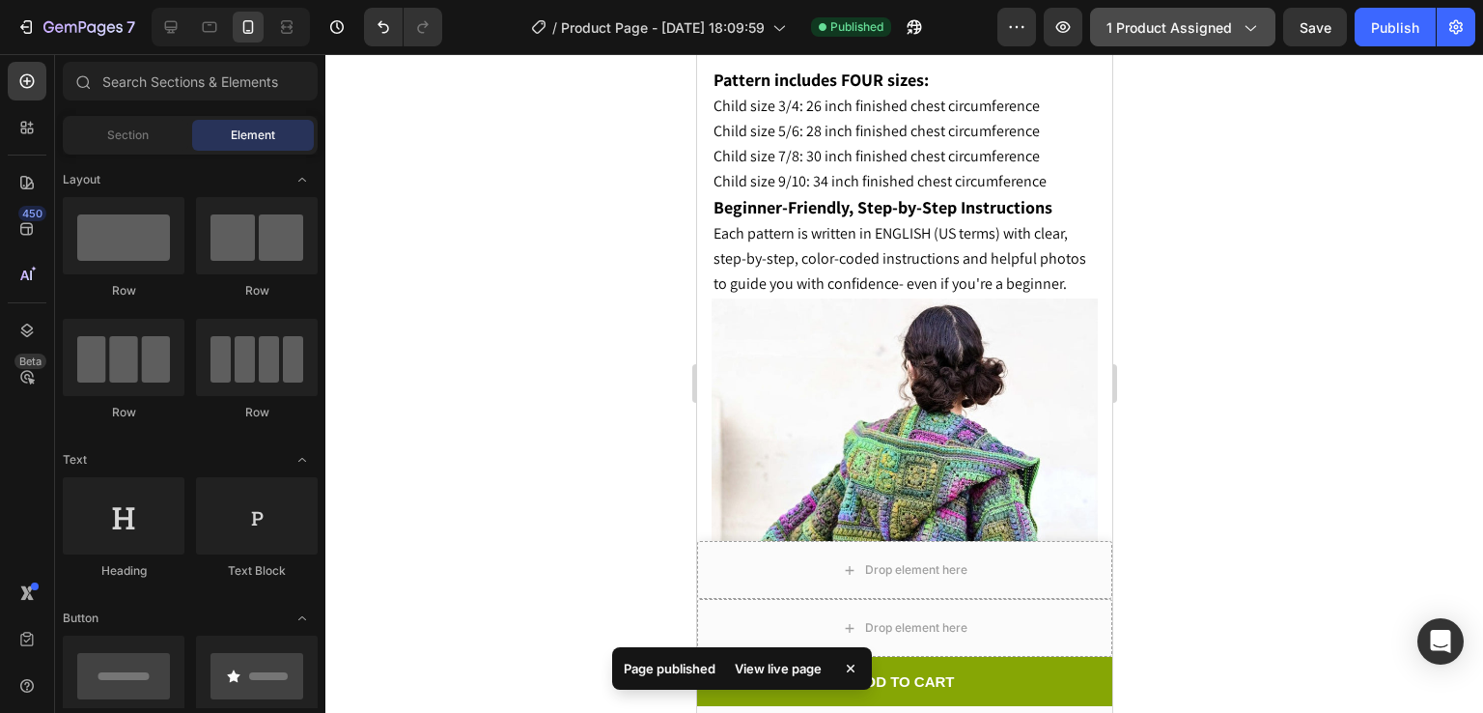
scroll to position [2821, 0]
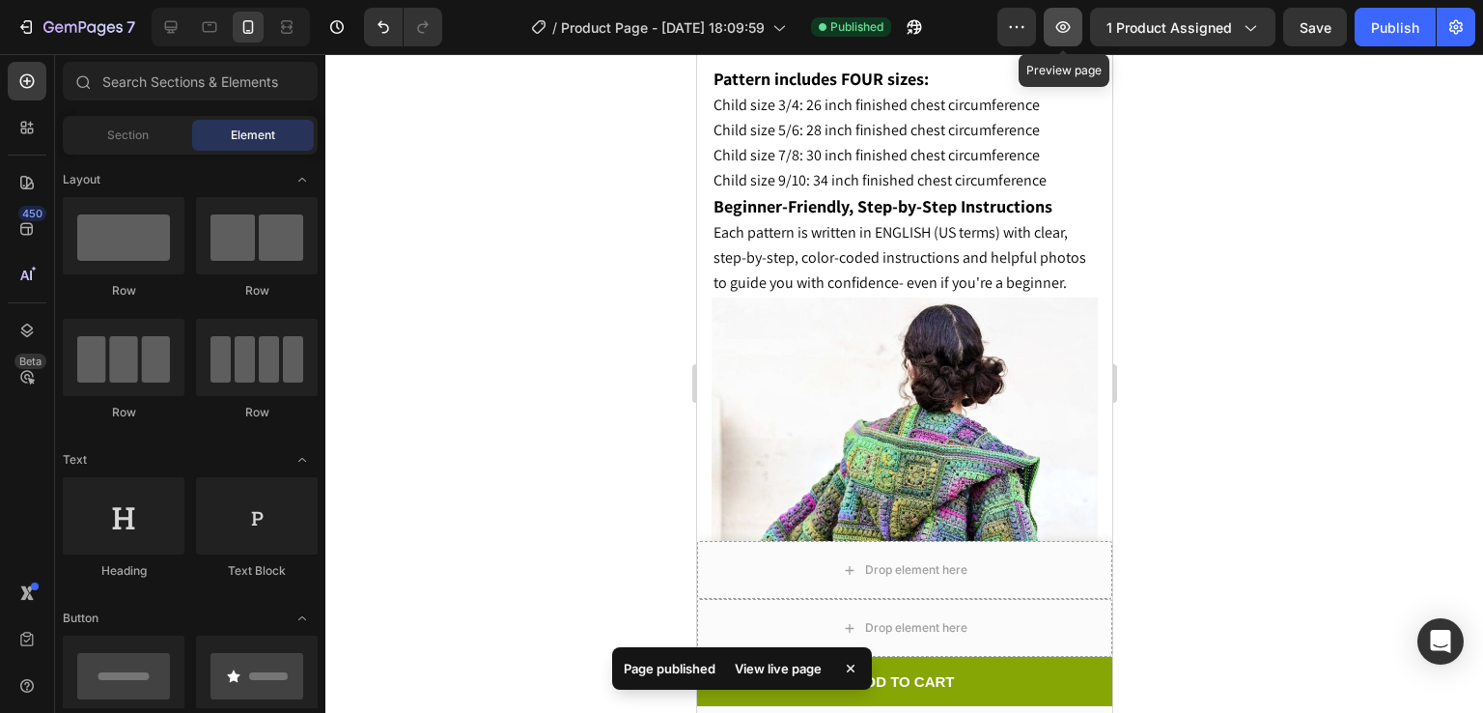
click at [1070, 12] on button "button" at bounding box center [1063, 27] width 39 height 39
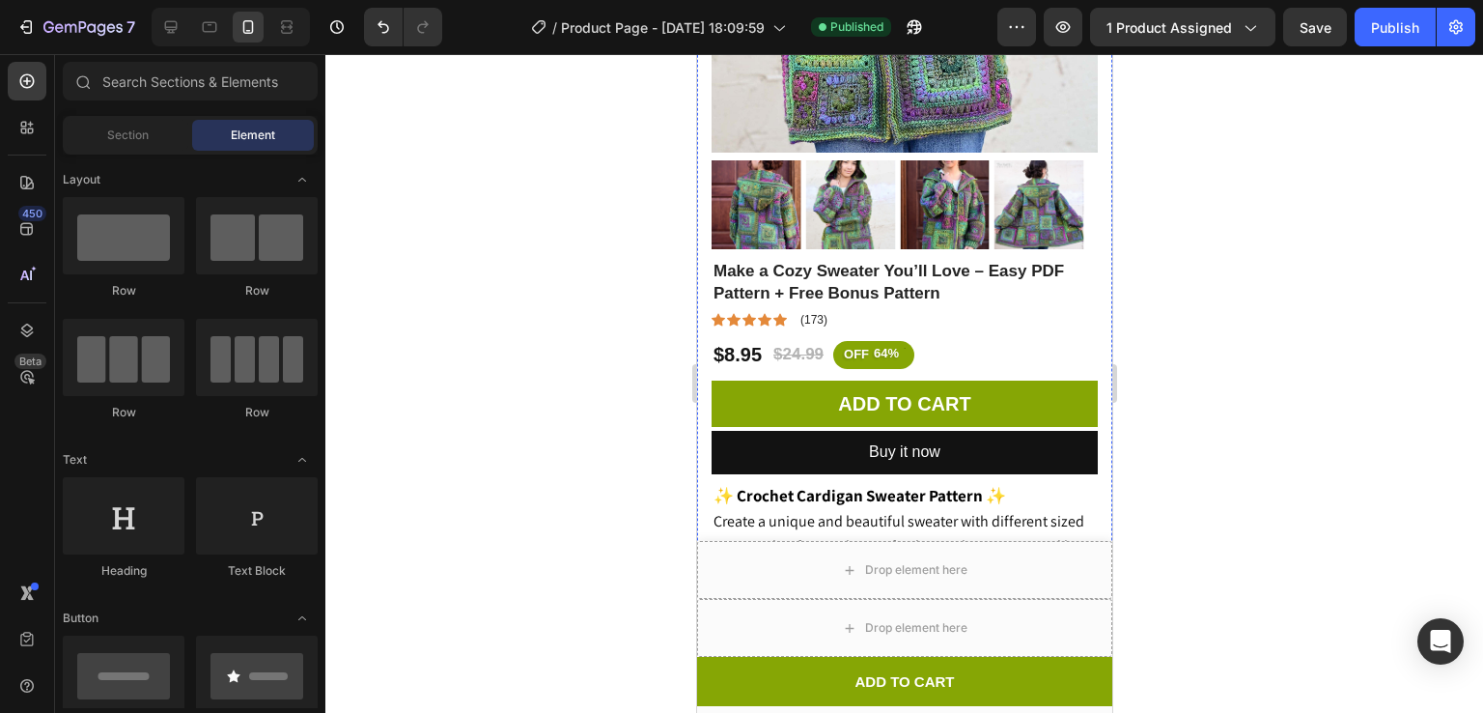
scroll to position [522, 0]
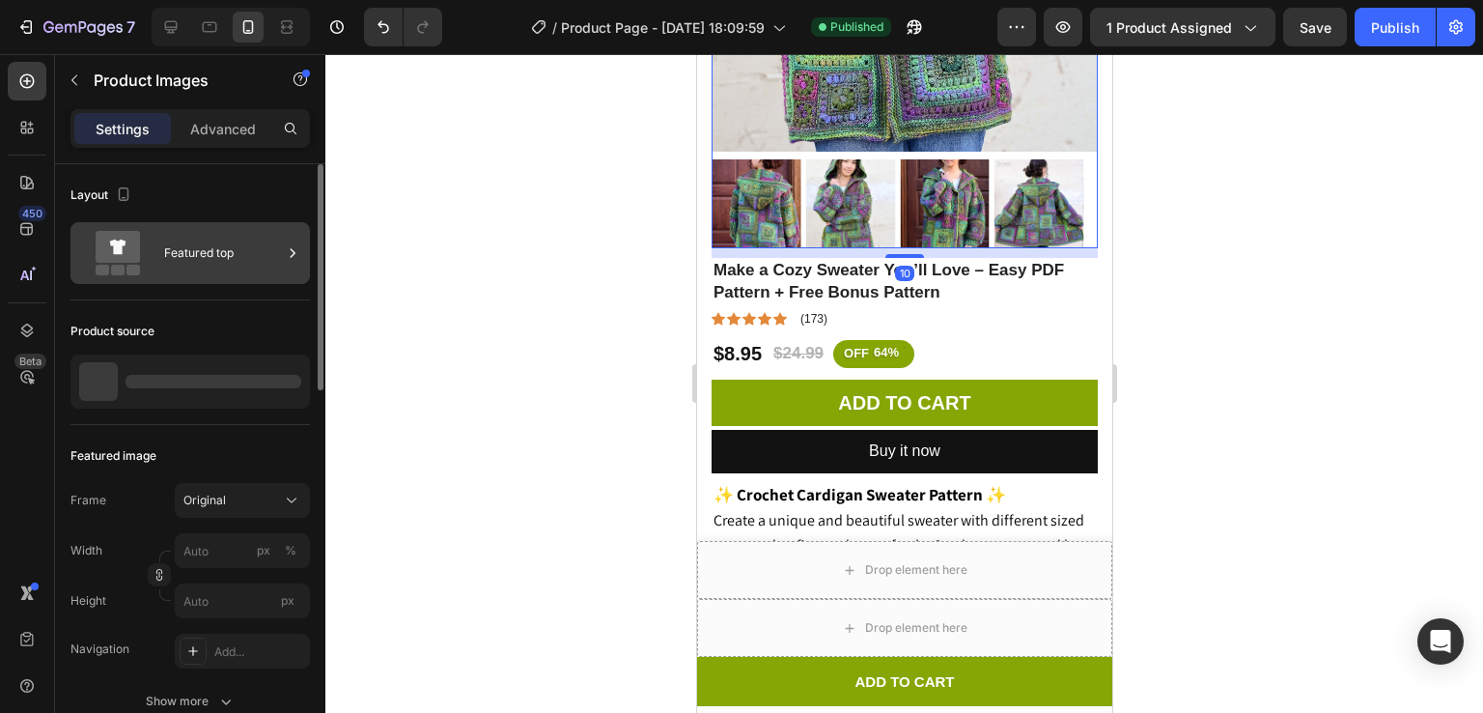
click at [187, 252] on div "Featured top" at bounding box center [223, 253] width 118 height 44
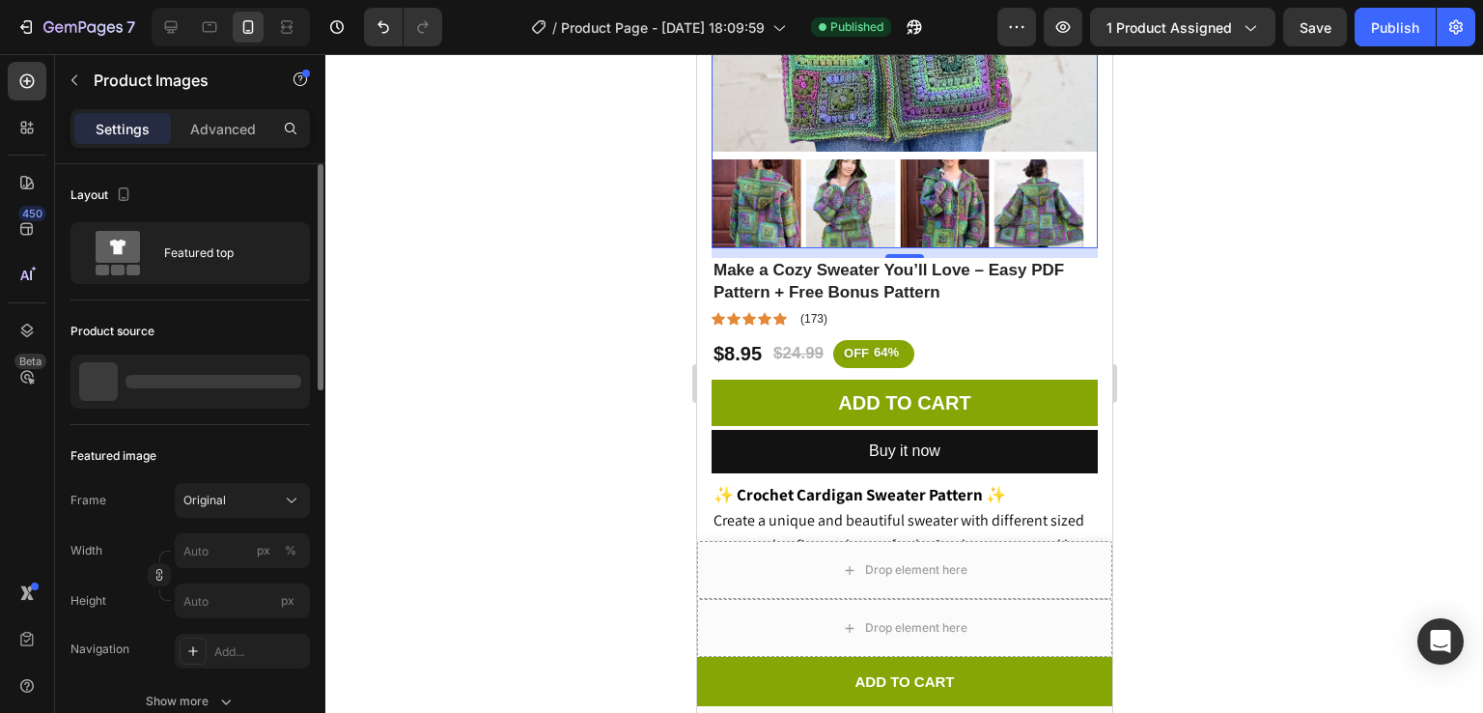
click at [187, 361] on div at bounding box center [189, 381] width 239 height 54
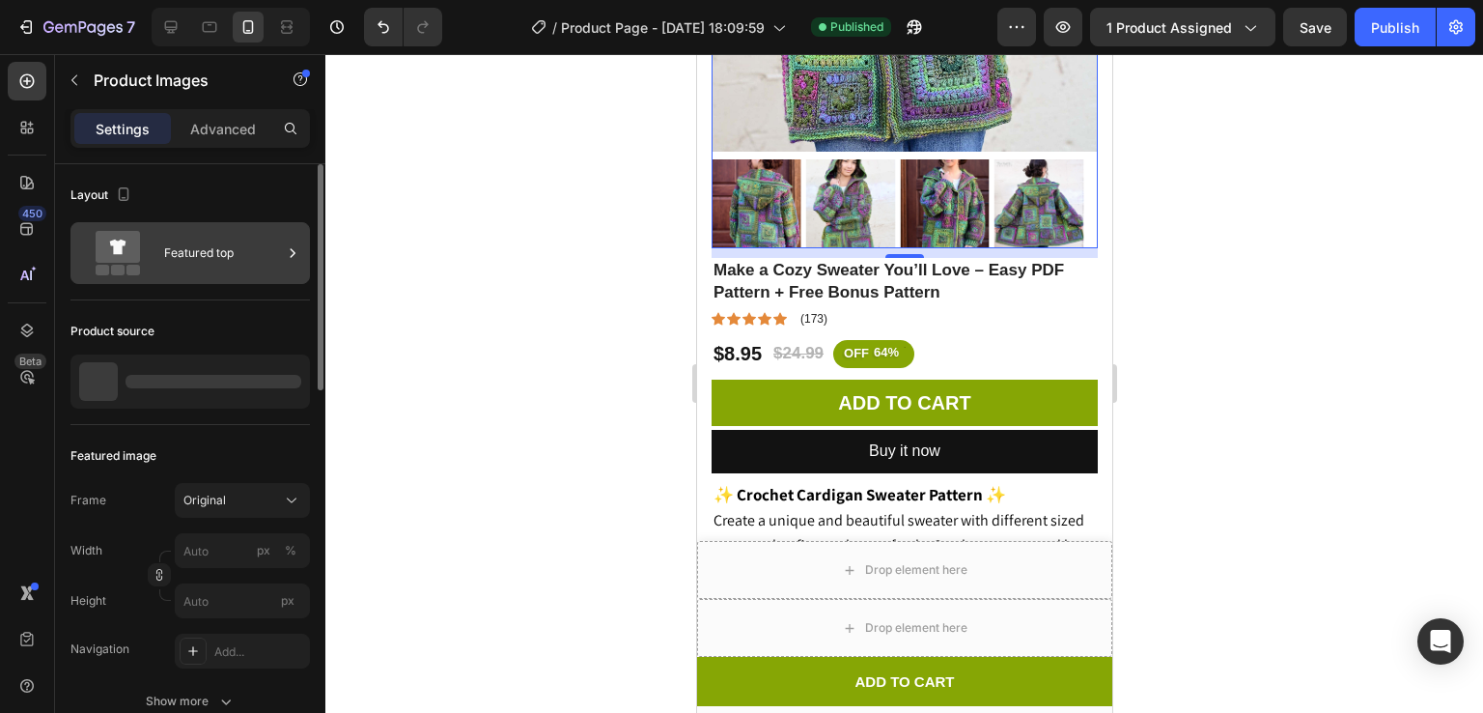
click at [183, 279] on div "Featured top" at bounding box center [189, 253] width 239 height 62
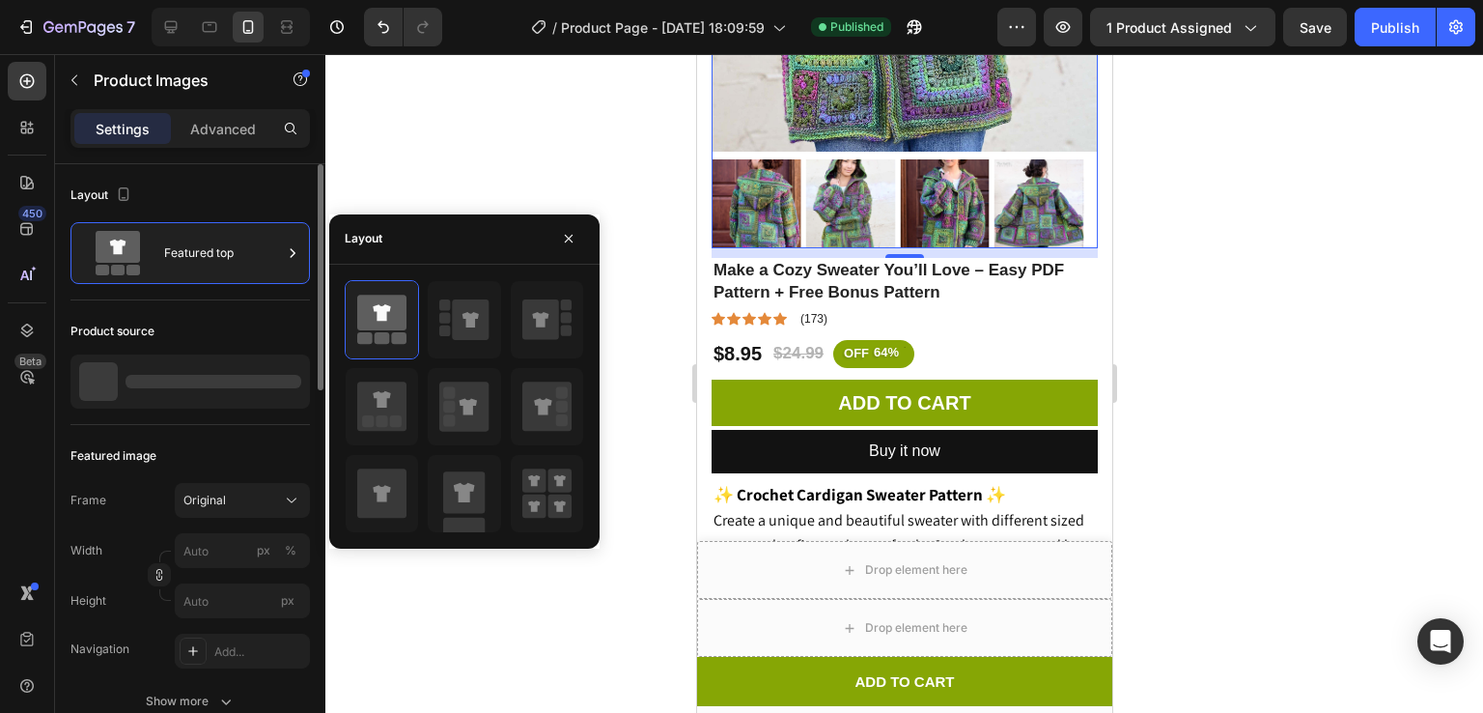
click at [189, 383] on div at bounding box center [214, 382] width 176 height 14
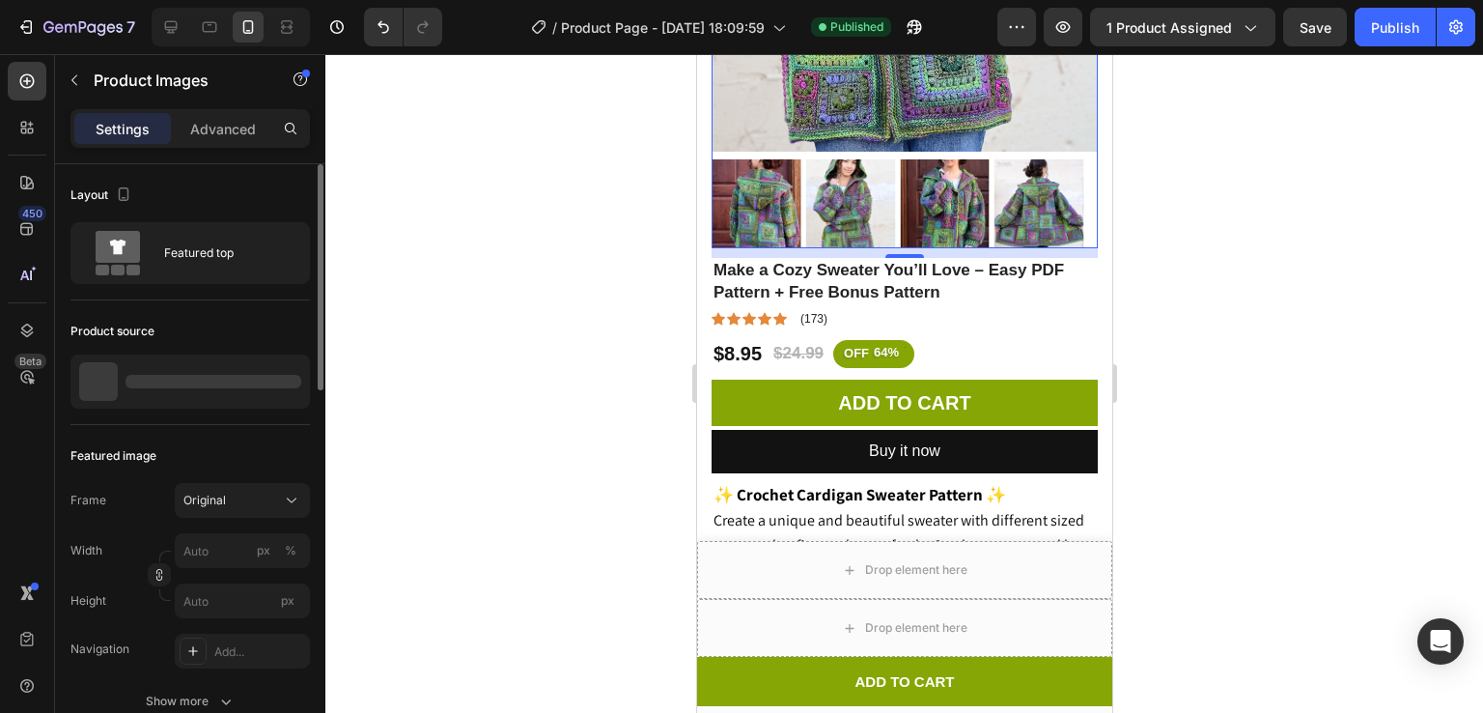
click at [189, 383] on div at bounding box center [214, 382] width 176 height 14
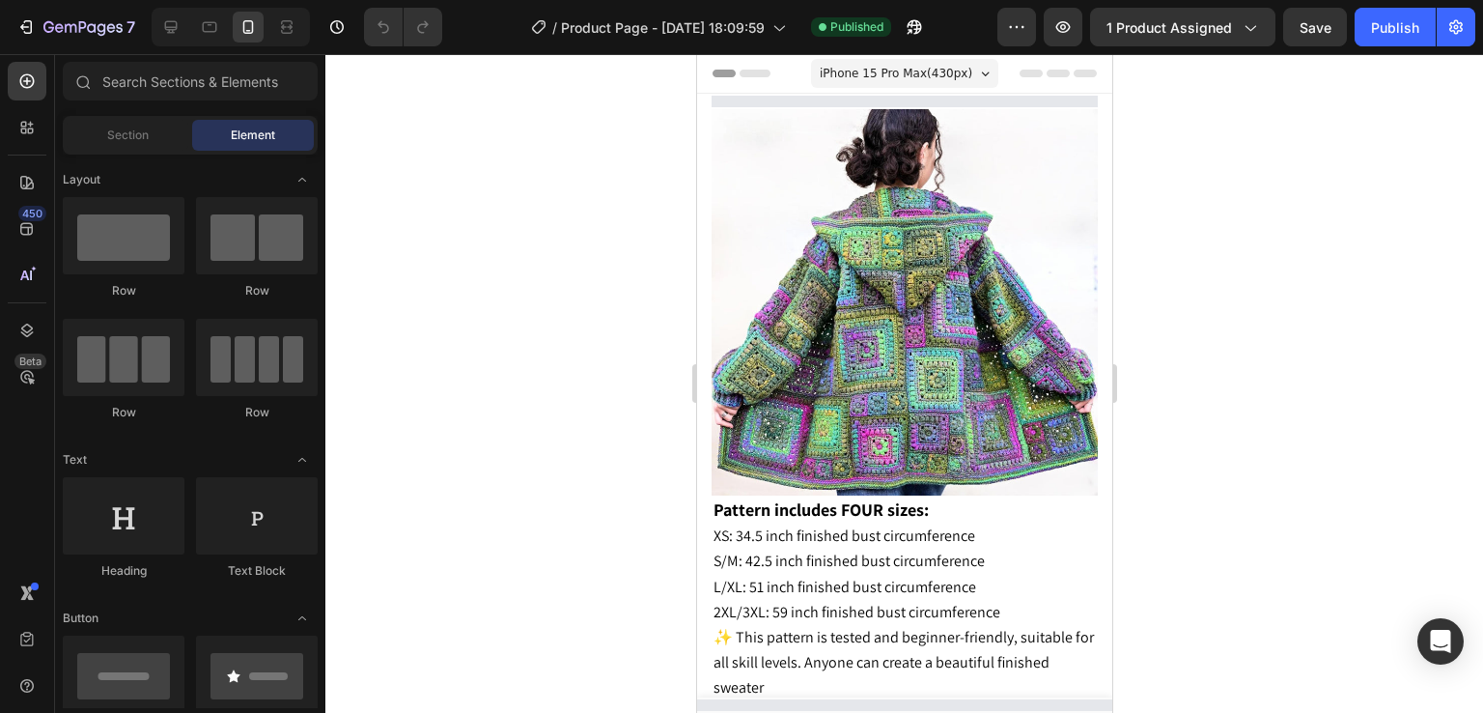
click at [1312, 251] on div at bounding box center [904, 383] width 1158 height 659
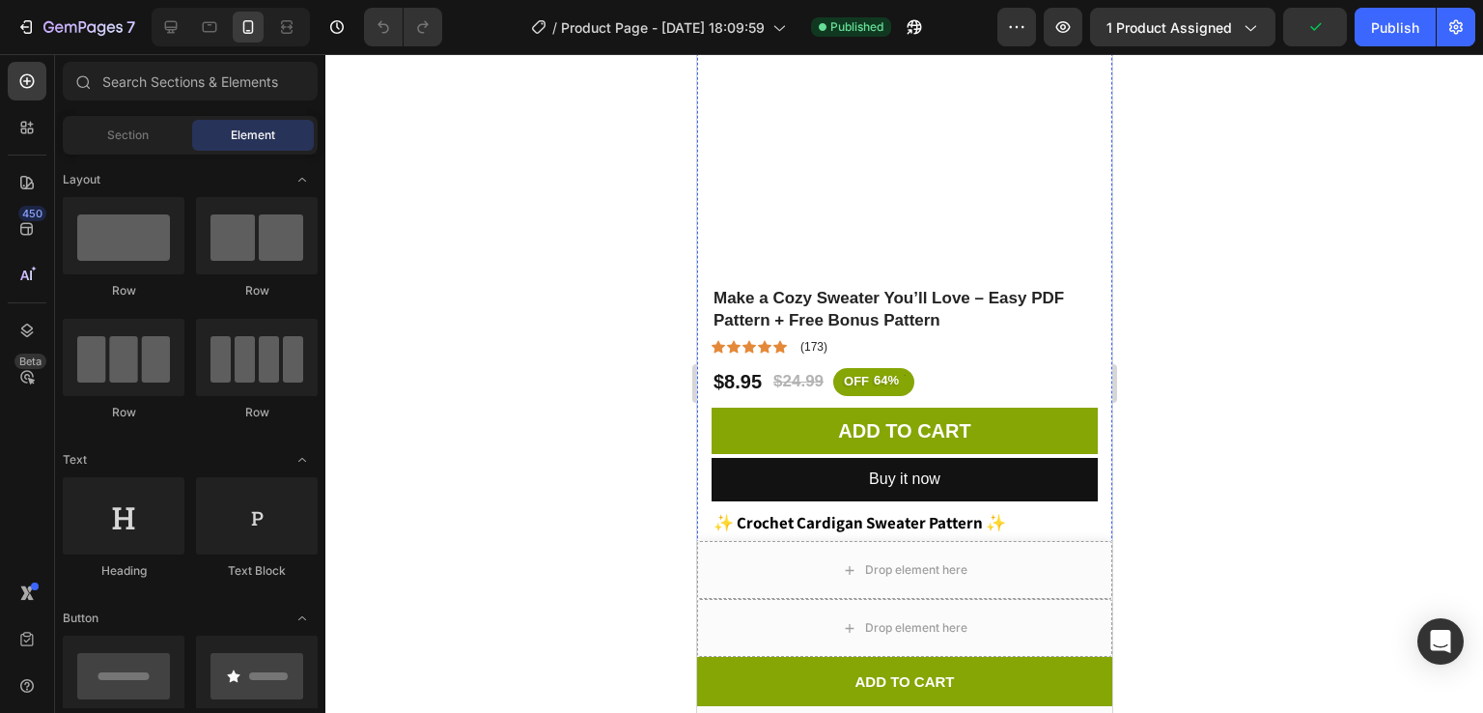
scroll to position [497, 0]
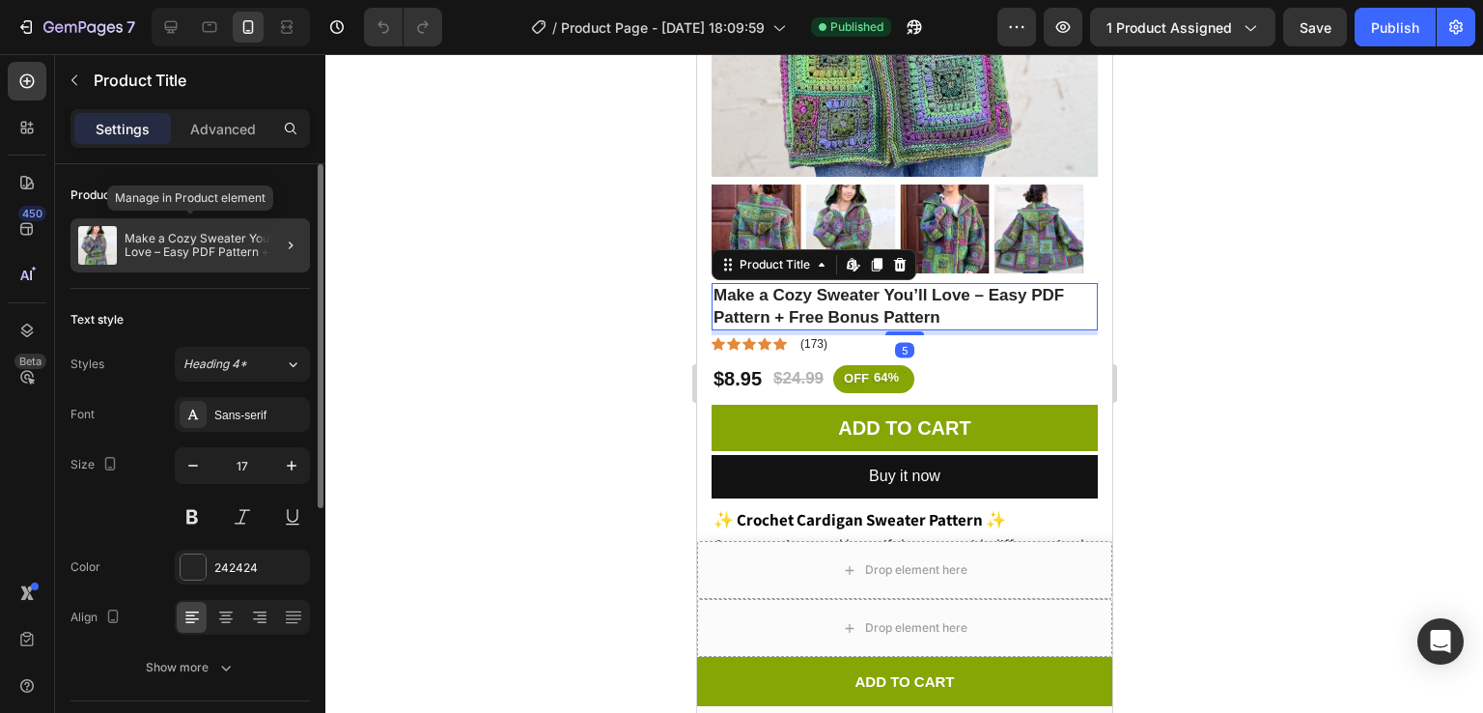
click at [224, 232] on p "Make a Cozy Sweater You’ll Love – Easy PDF Pattern + Free Bonus Pattern" at bounding box center [214, 245] width 178 height 27
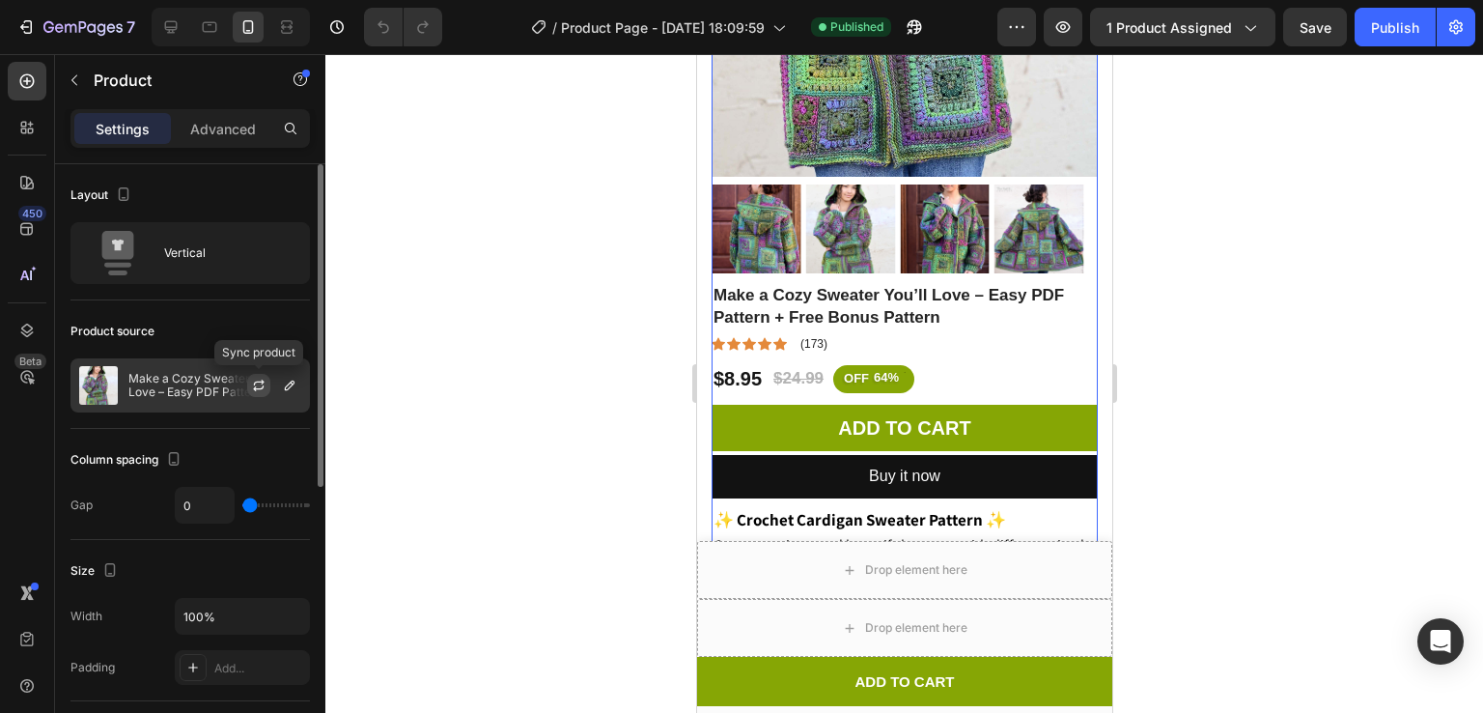
click at [256, 384] on icon "button" at bounding box center [258, 385] width 15 height 15
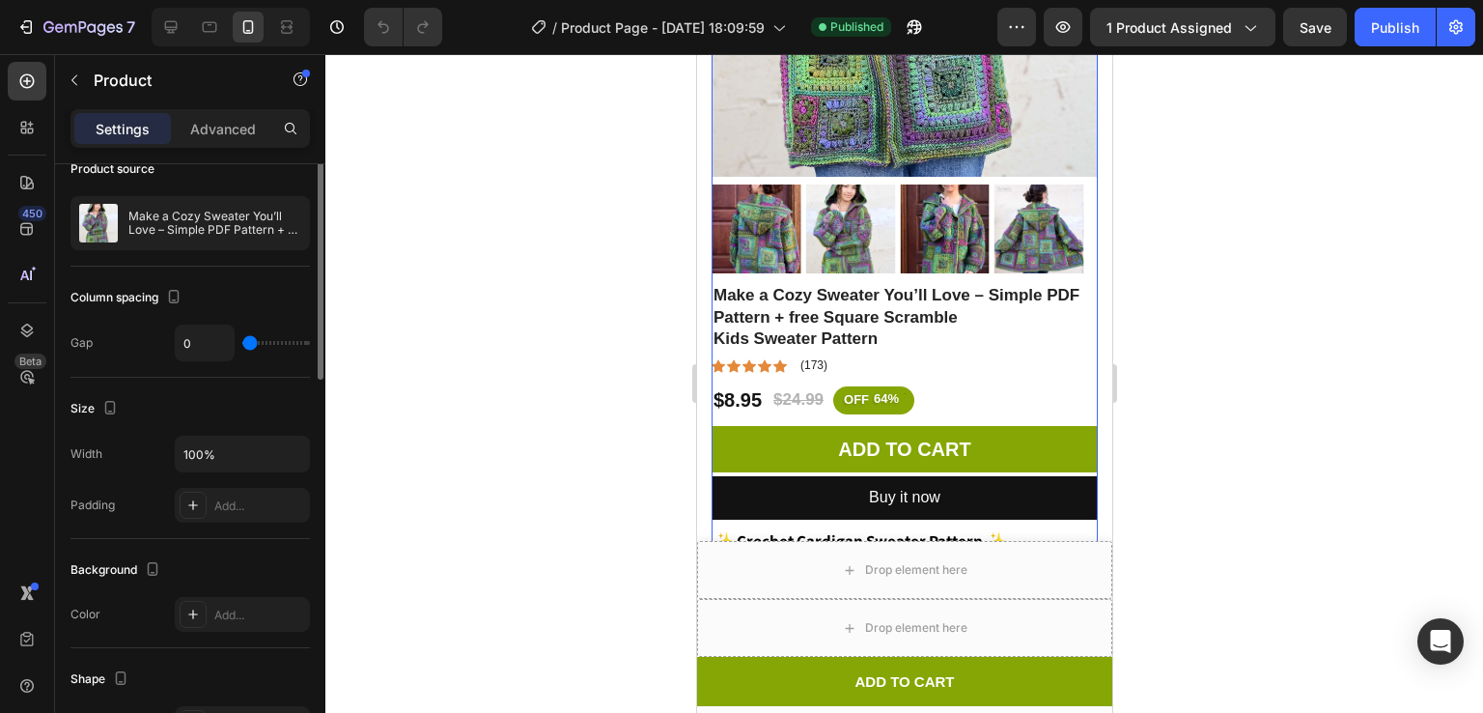
scroll to position [0, 0]
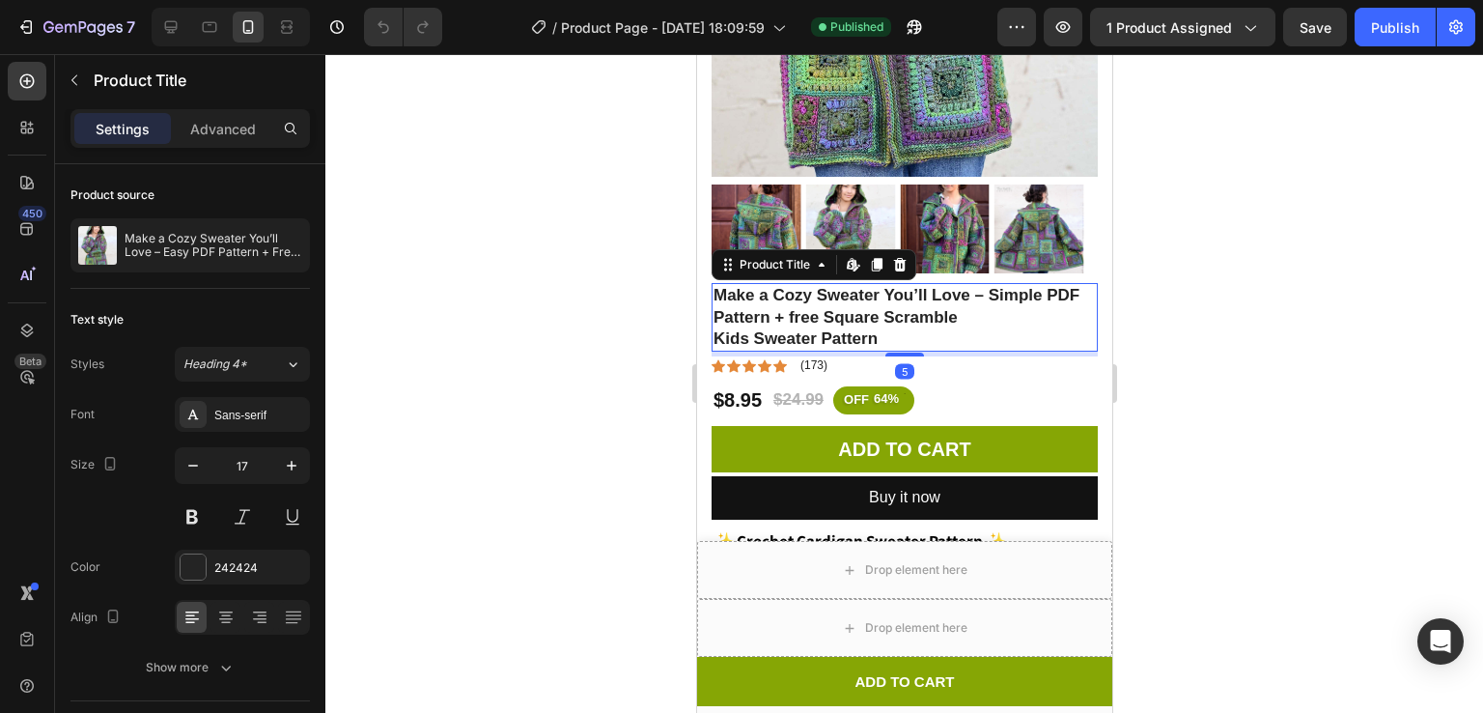
click at [844, 295] on h1 "Make a Cozy Sweater You’ll Love – Simple PDF Pattern + free Square Scramble Kid…" at bounding box center [904, 317] width 386 height 68
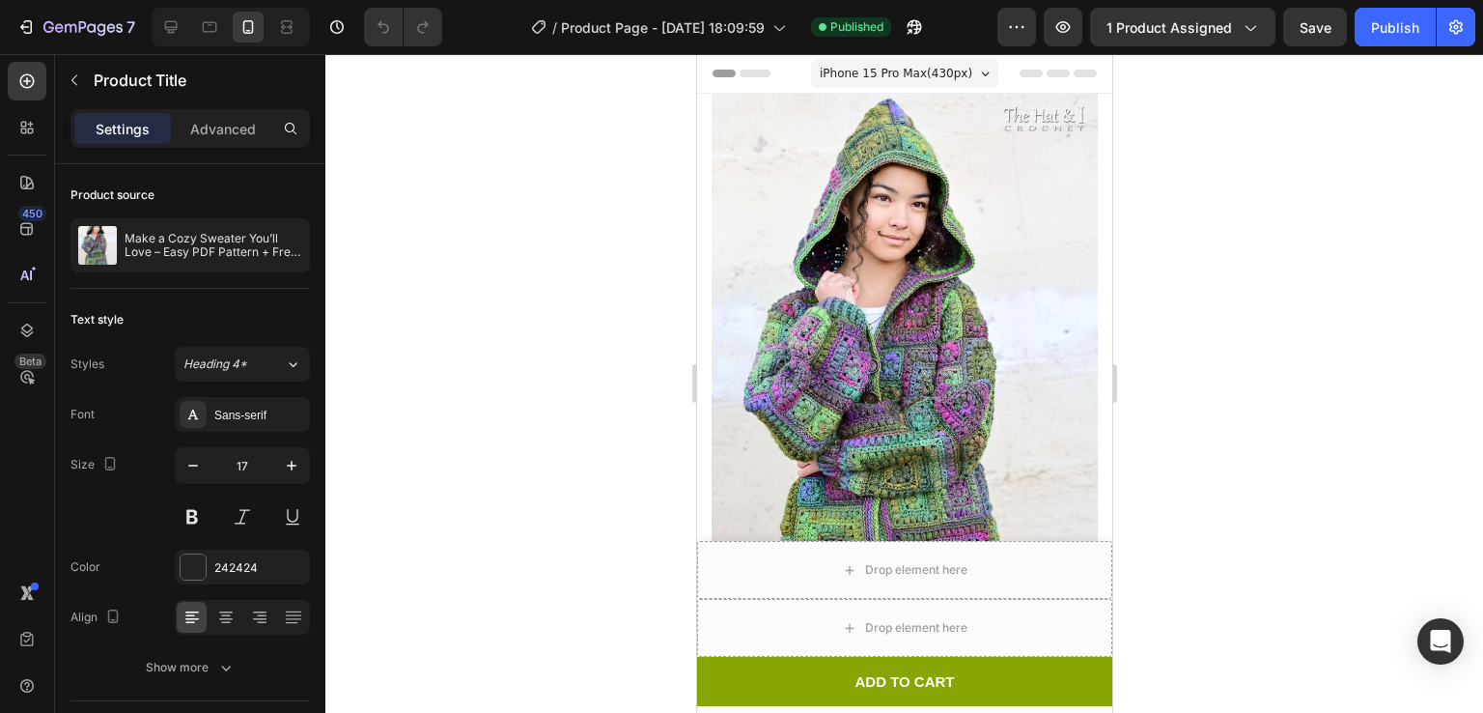
click at [885, 64] on span "iPhone 15 Pro Max ( 430 px)" at bounding box center [895, 73] width 153 height 19
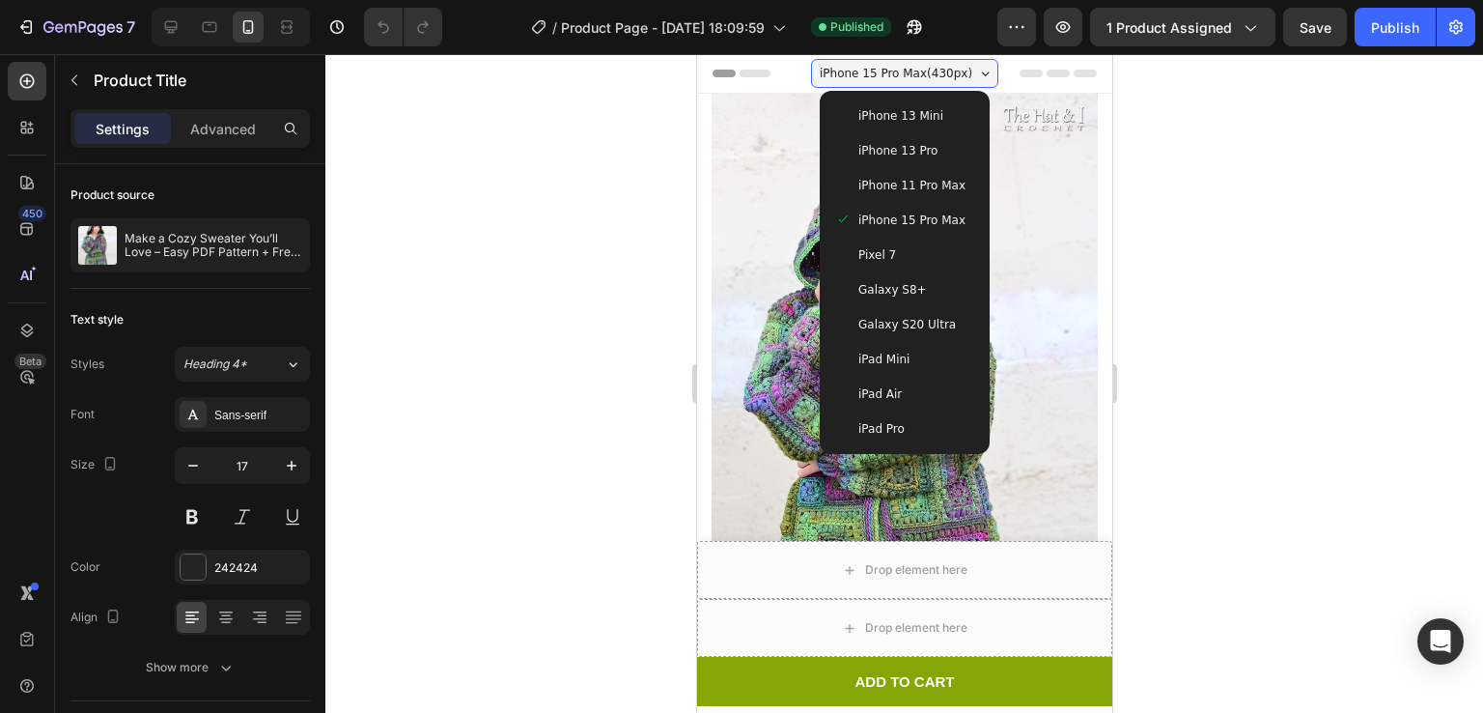
click at [876, 106] on span "iPhone 13 Mini" at bounding box center [899, 115] width 85 height 19
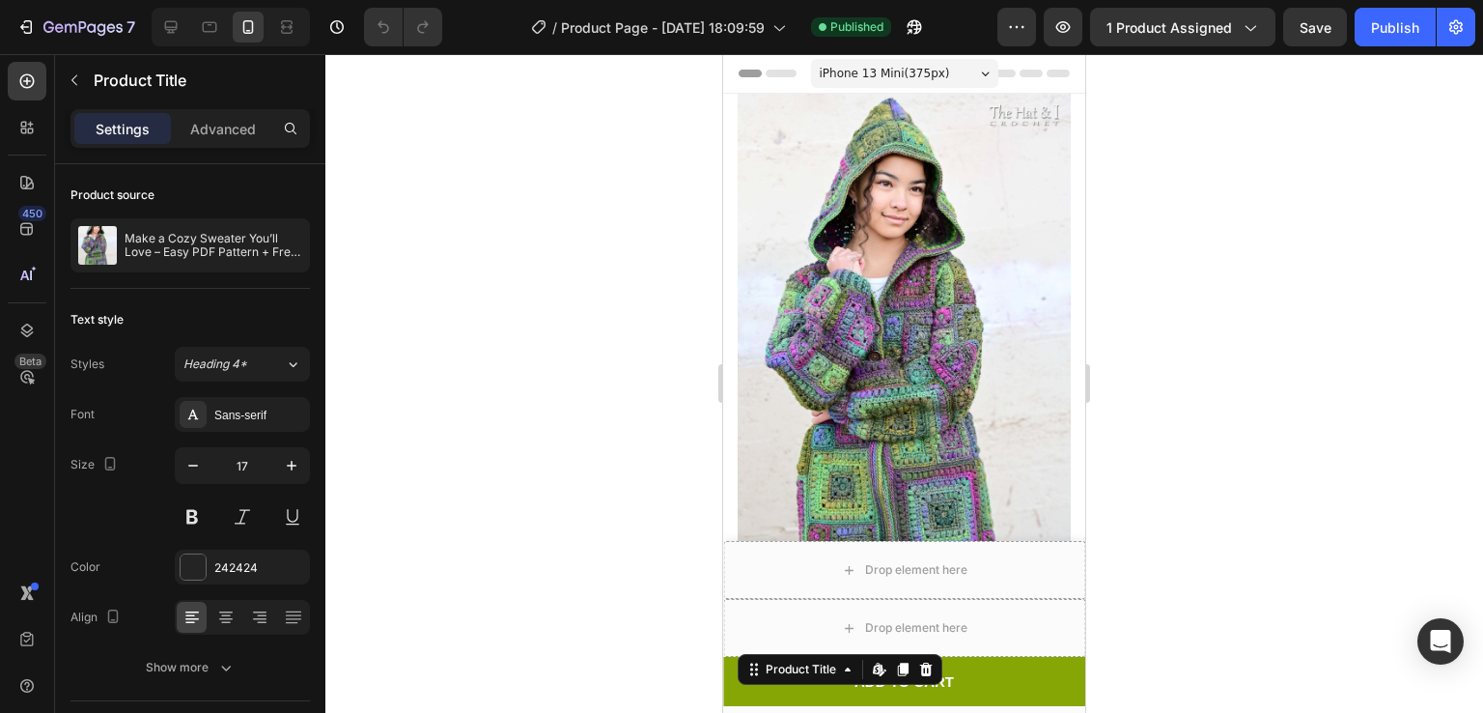
click at [870, 71] on span "iPhone 13 Mini ( 375 px)" at bounding box center [885, 73] width 130 height 19
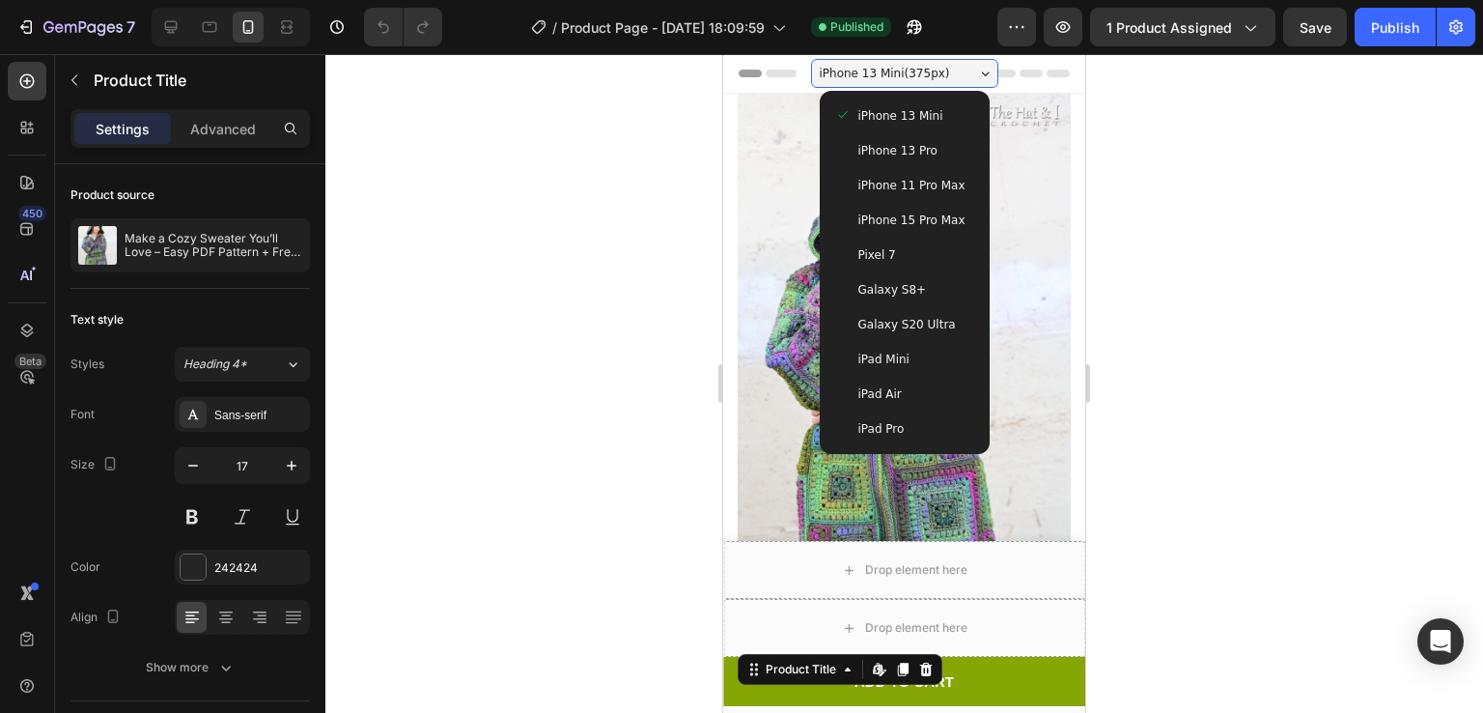
click at [883, 152] on span "iPhone 13 Pro" at bounding box center [897, 150] width 79 height 19
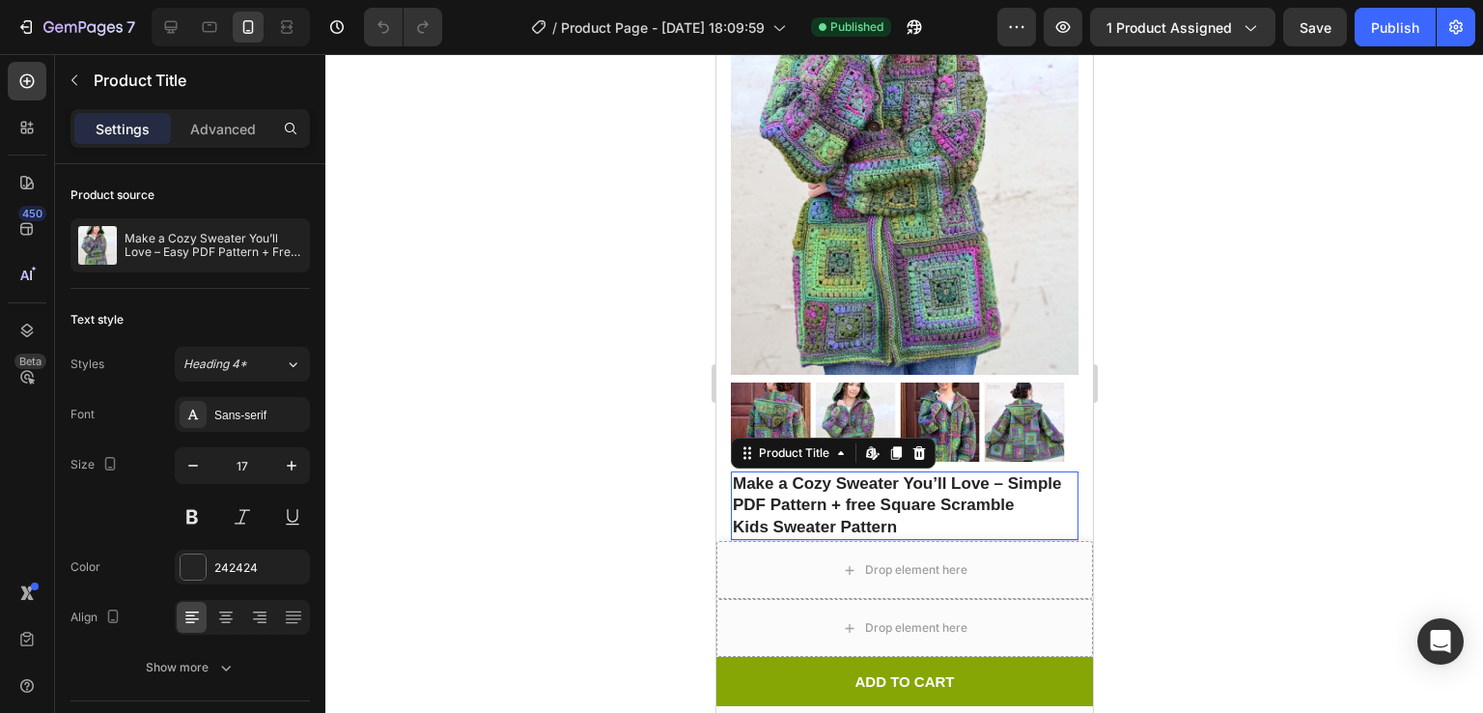
scroll to position [305, 0]
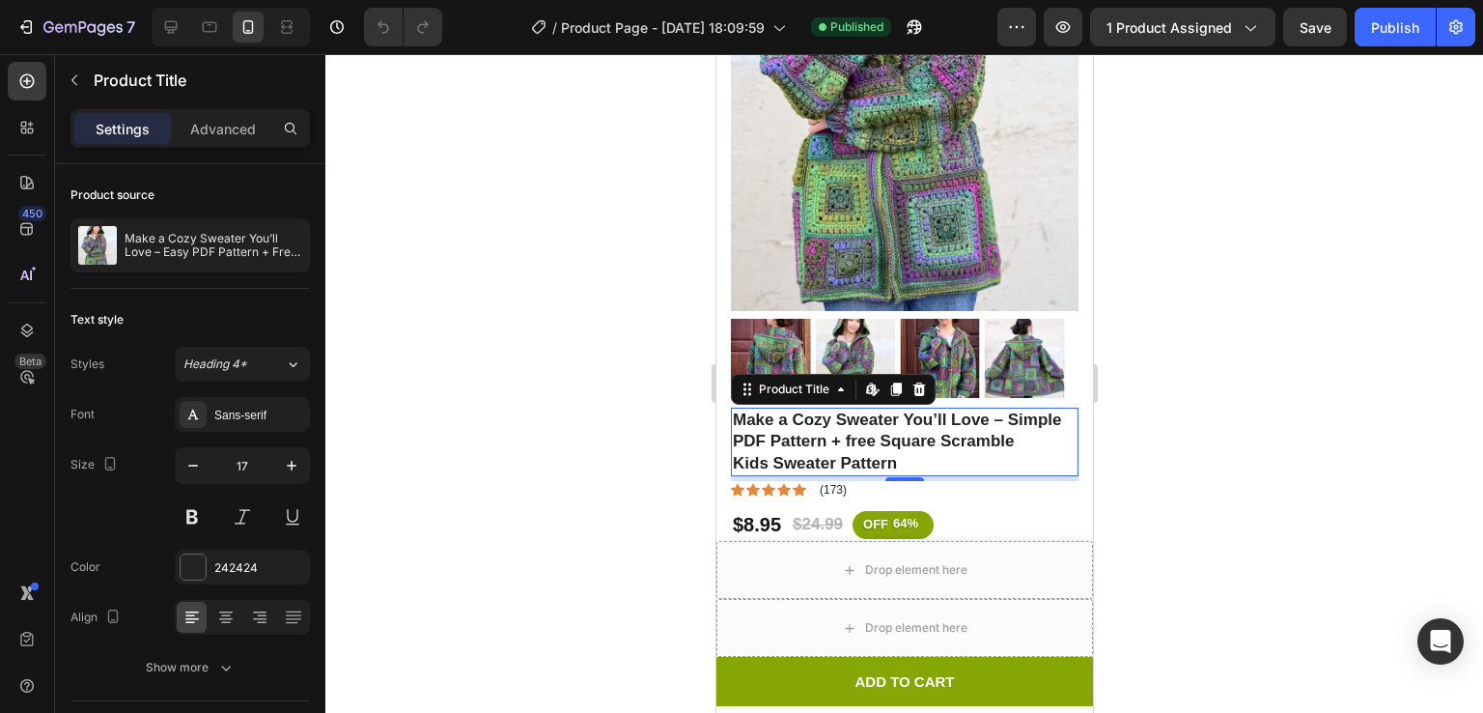
click at [1146, 92] on div at bounding box center [904, 383] width 1158 height 659
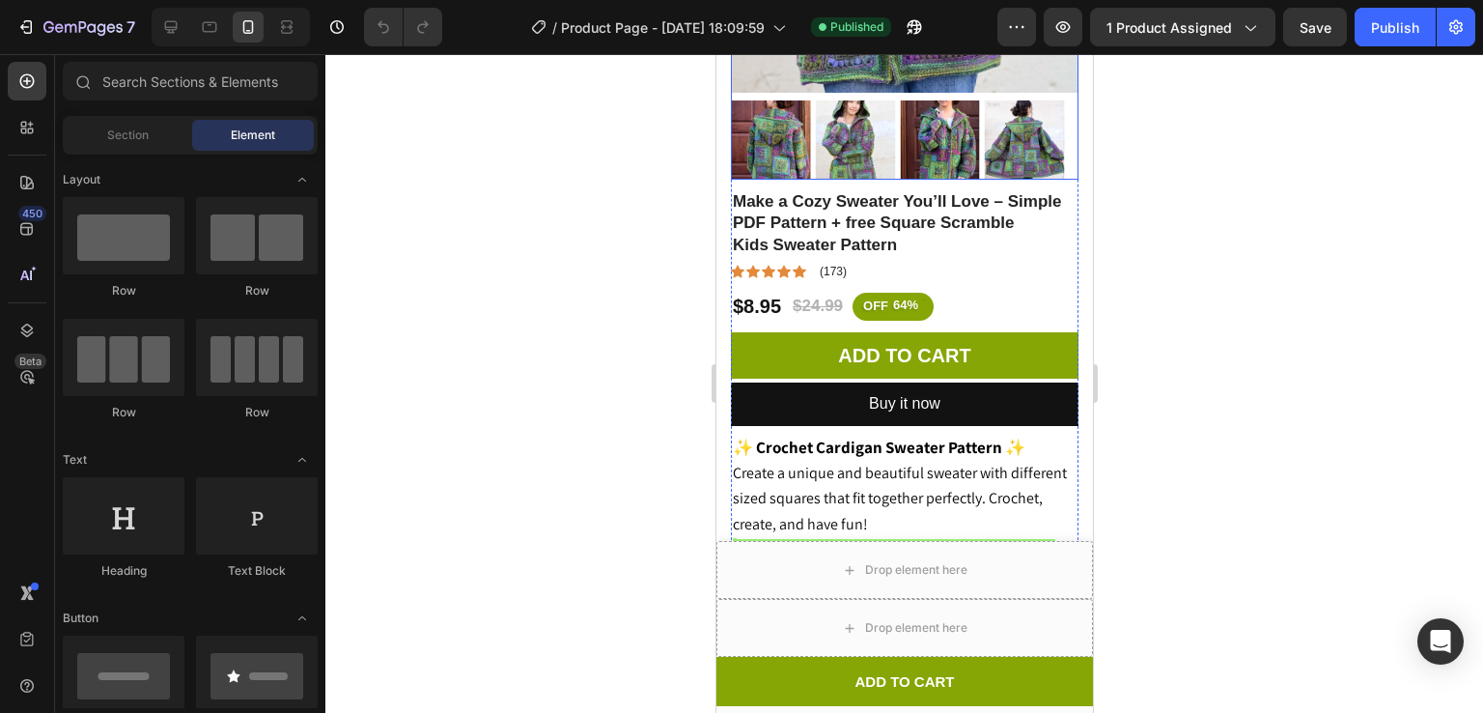
scroll to position [533, 0]
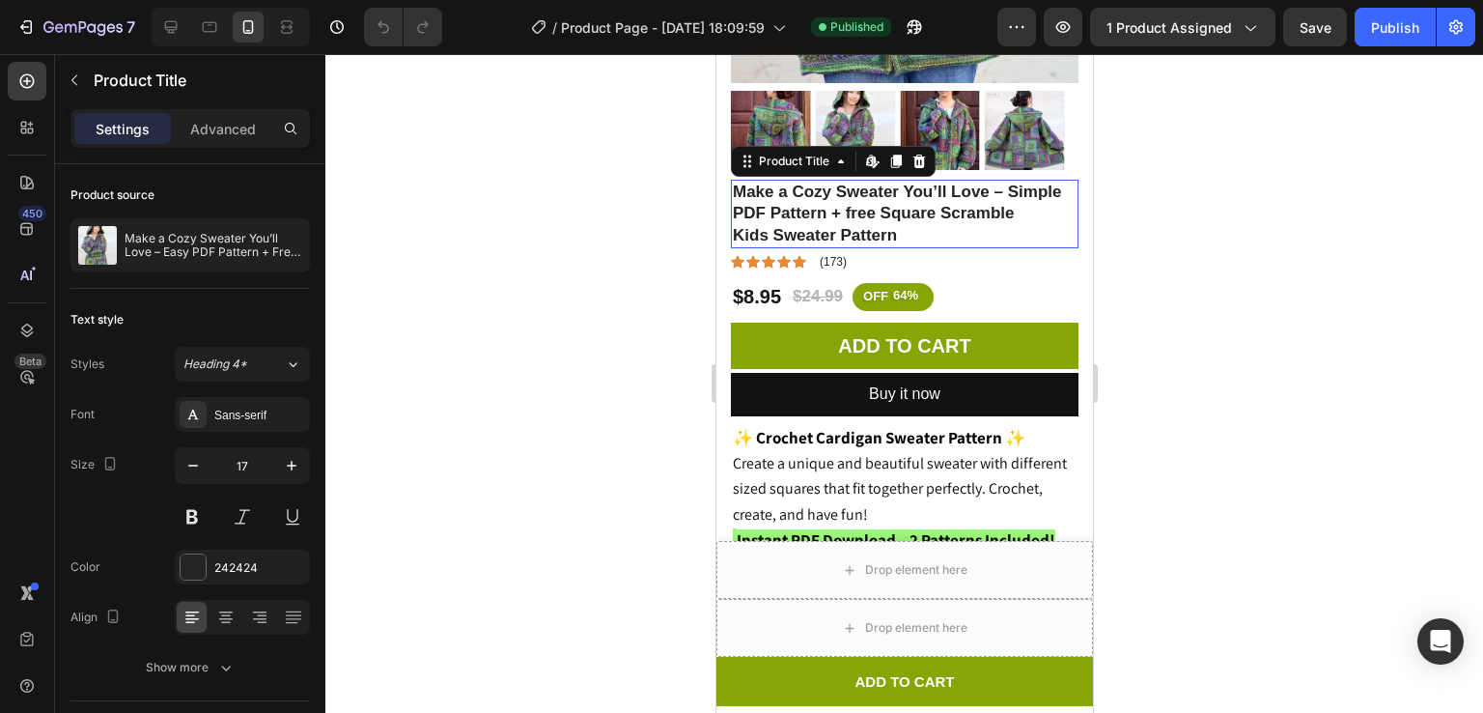
click at [844, 180] on h1 "Make a Cozy Sweater You’ll Love – Simple PDF Pattern + free Square Scramble Kid…" at bounding box center [904, 214] width 348 height 68
click at [201, 459] on icon "button" at bounding box center [192, 465] width 19 height 19
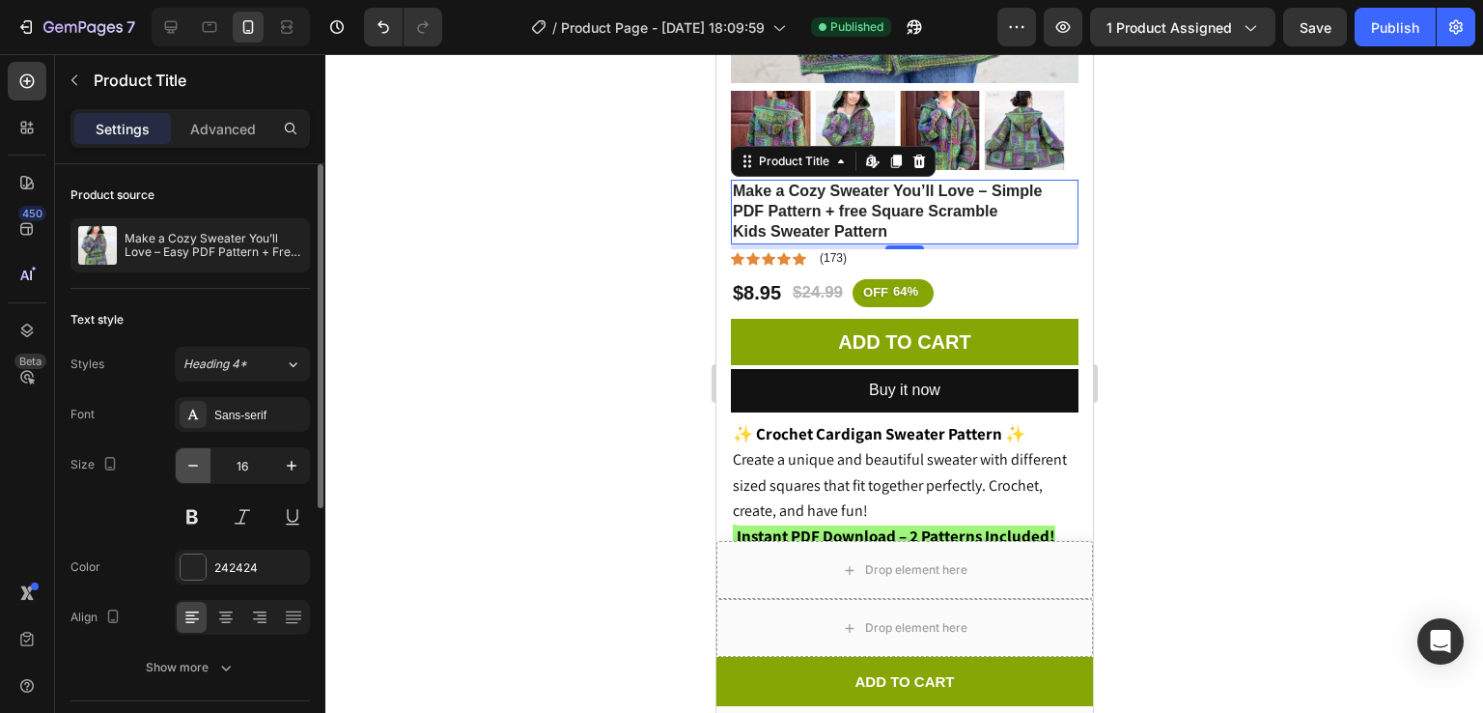
click at [201, 459] on icon "button" at bounding box center [192, 465] width 19 height 19
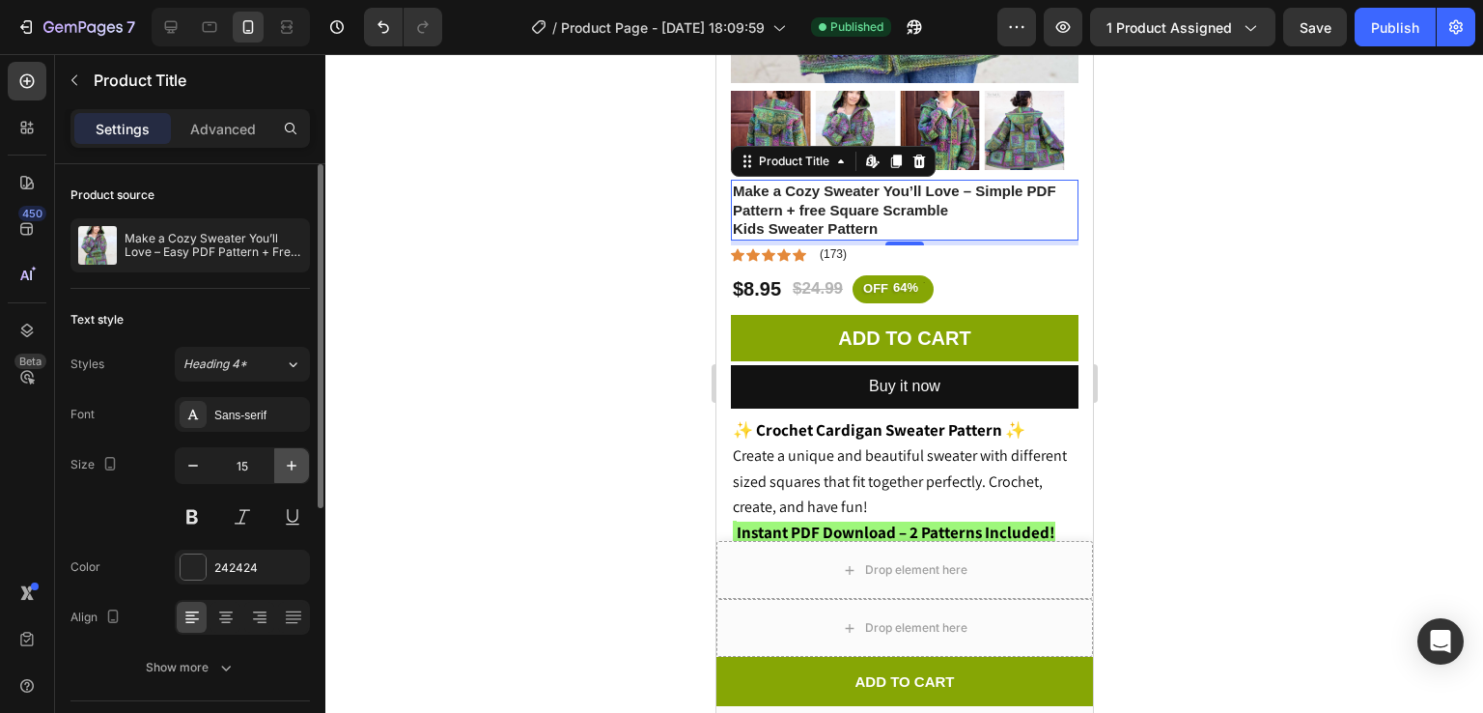
click at [292, 466] on icon "button" at bounding box center [292, 466] width 10 height 10
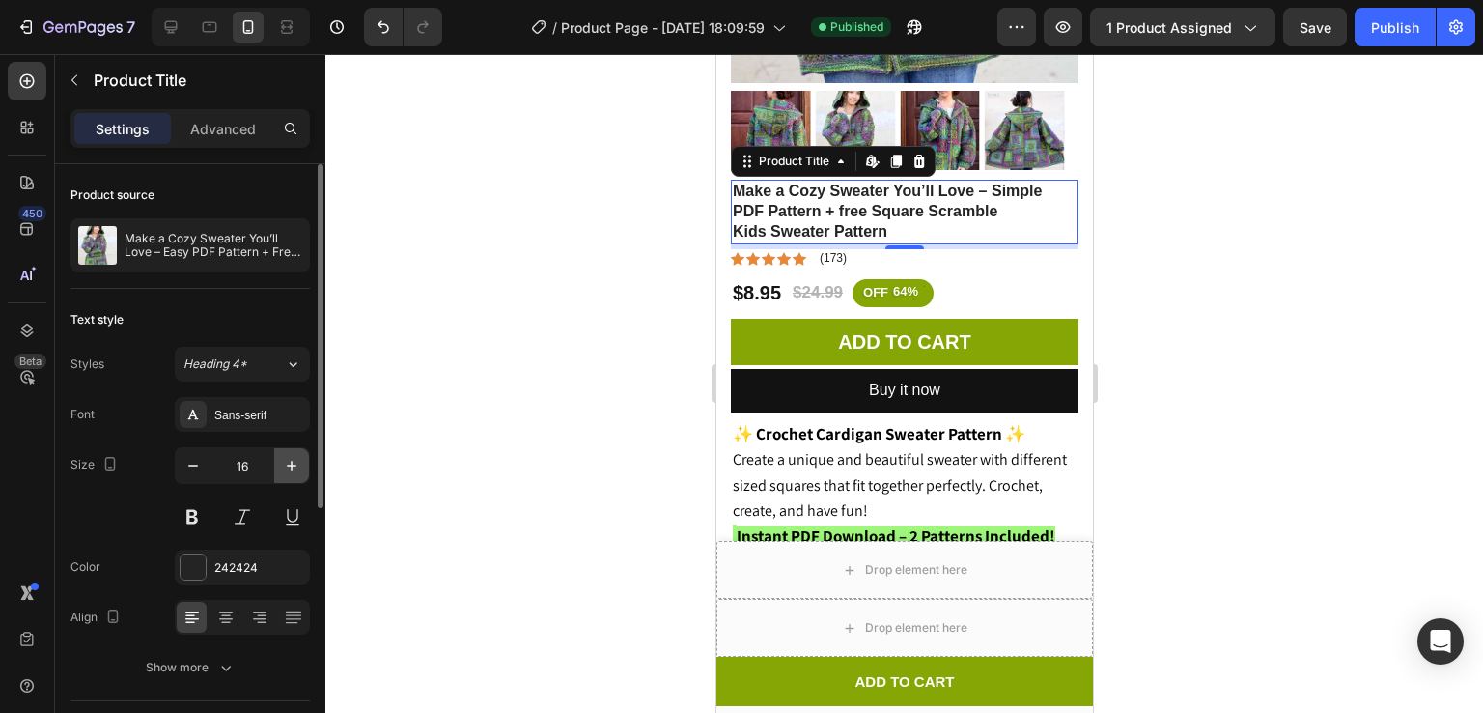
click at [292, 466] on icon "button" at bounding box center [292, 466] width 10 height 10
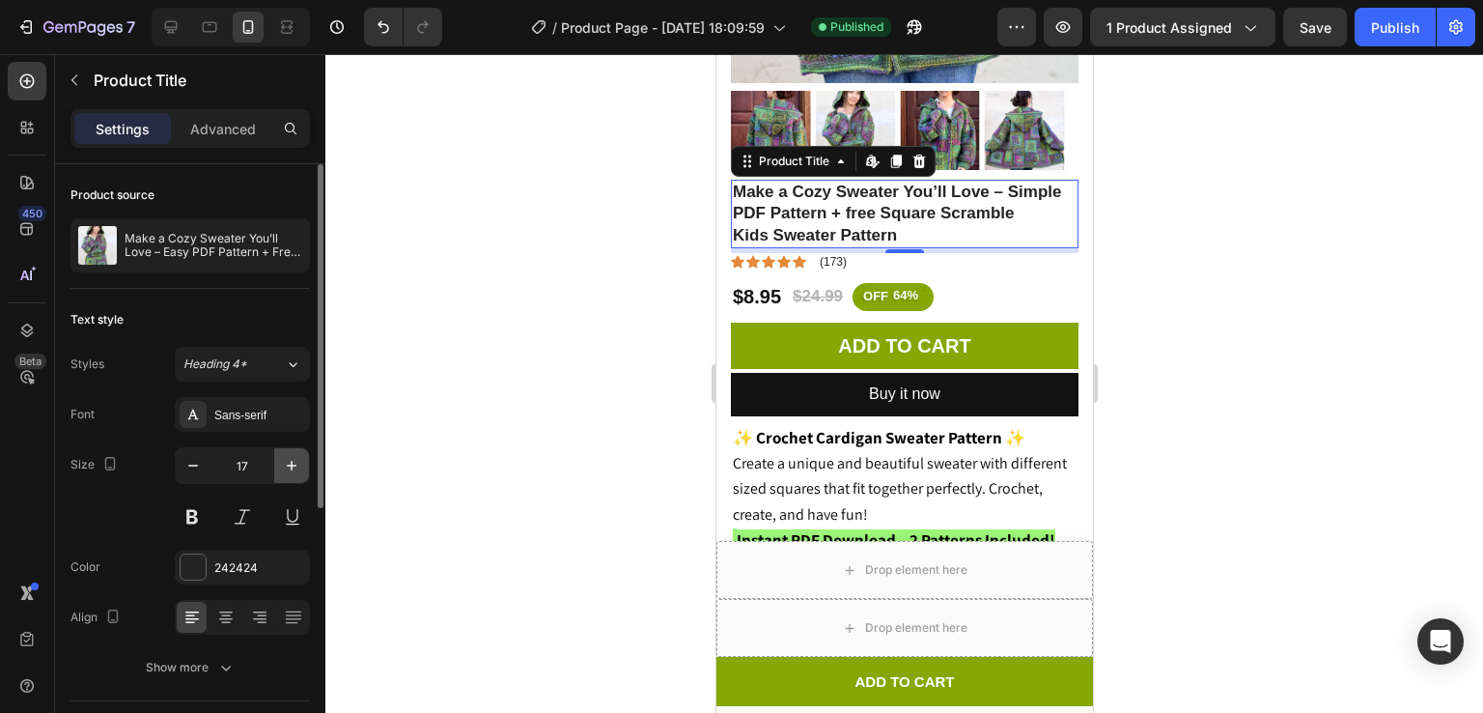
click at [292, 466] on icon "button" at bounding box center [292, 466] width 10 height 10
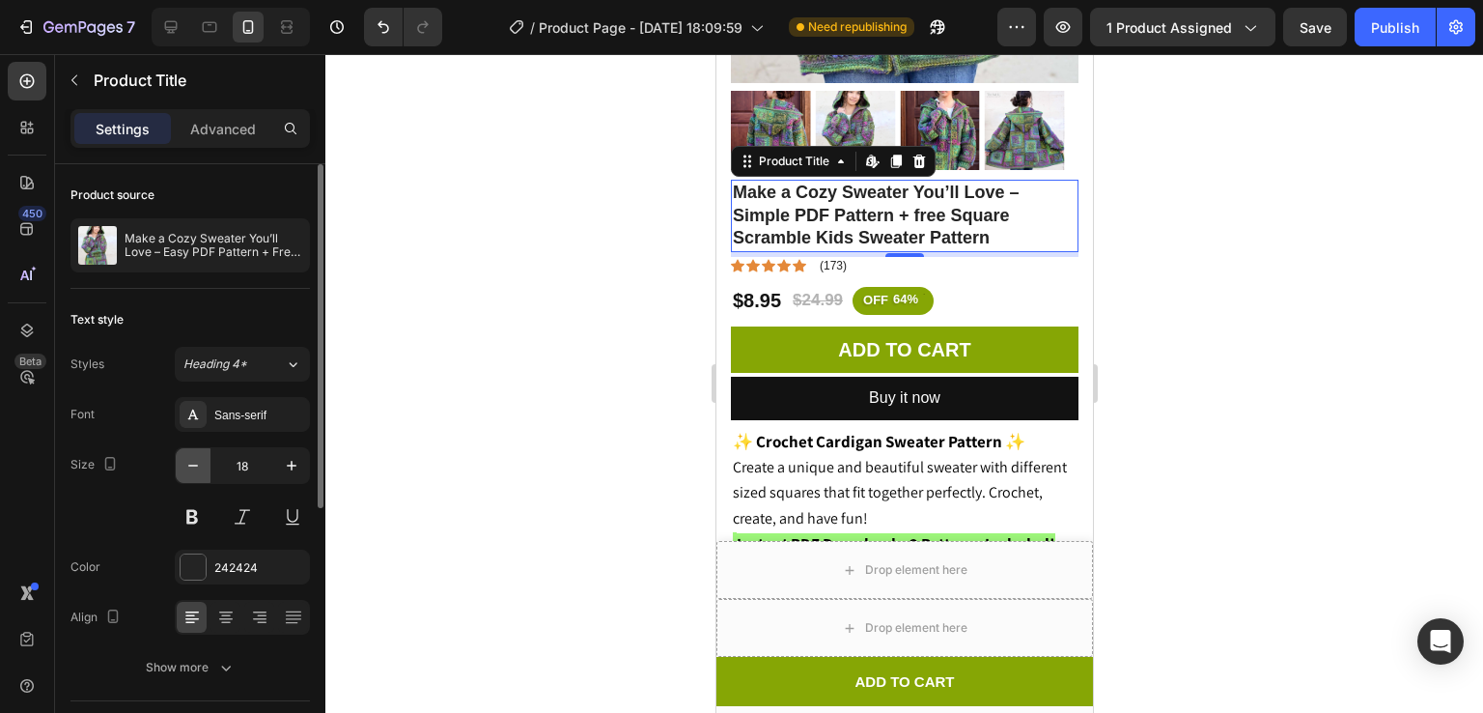
click at [189, 456] on icon "button" at bounding box center [192, 465] width 19 height 19
type input "17"
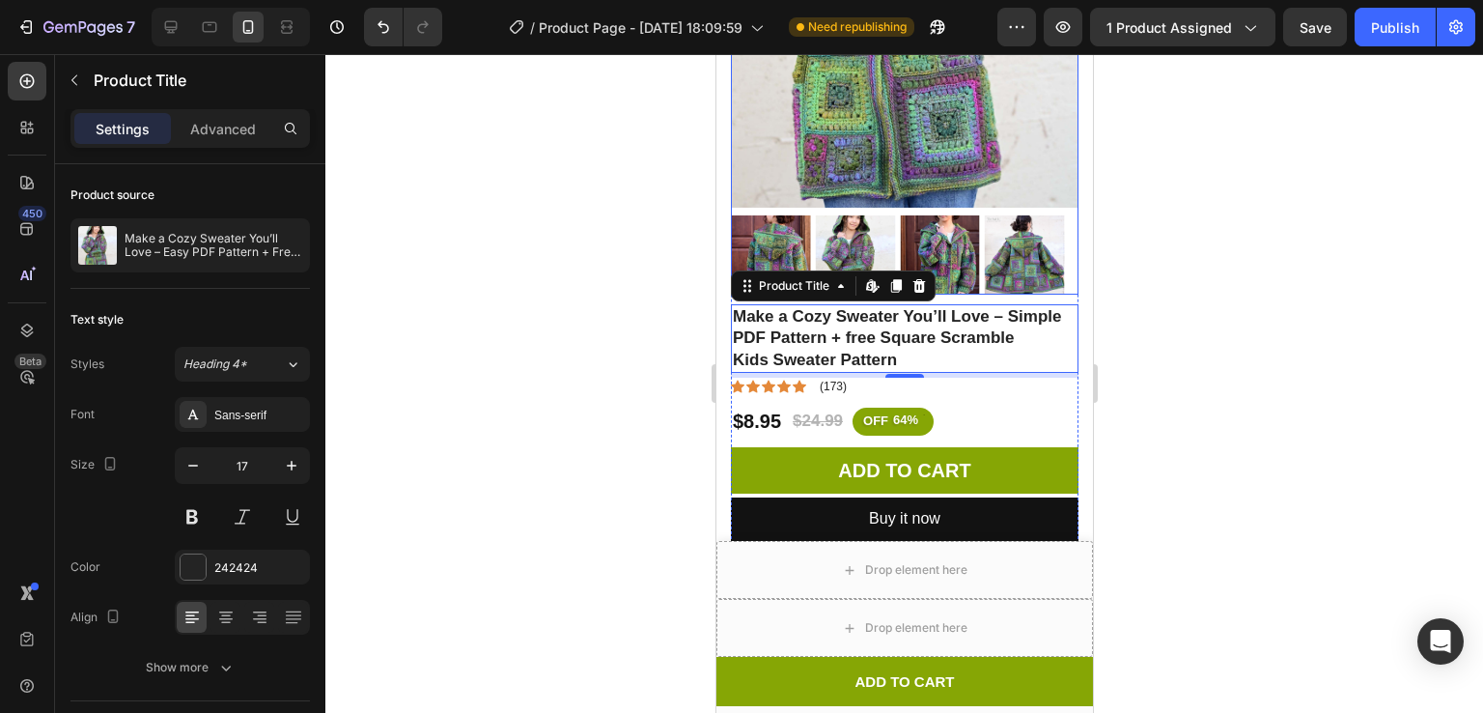
scroll to position [411, 0]
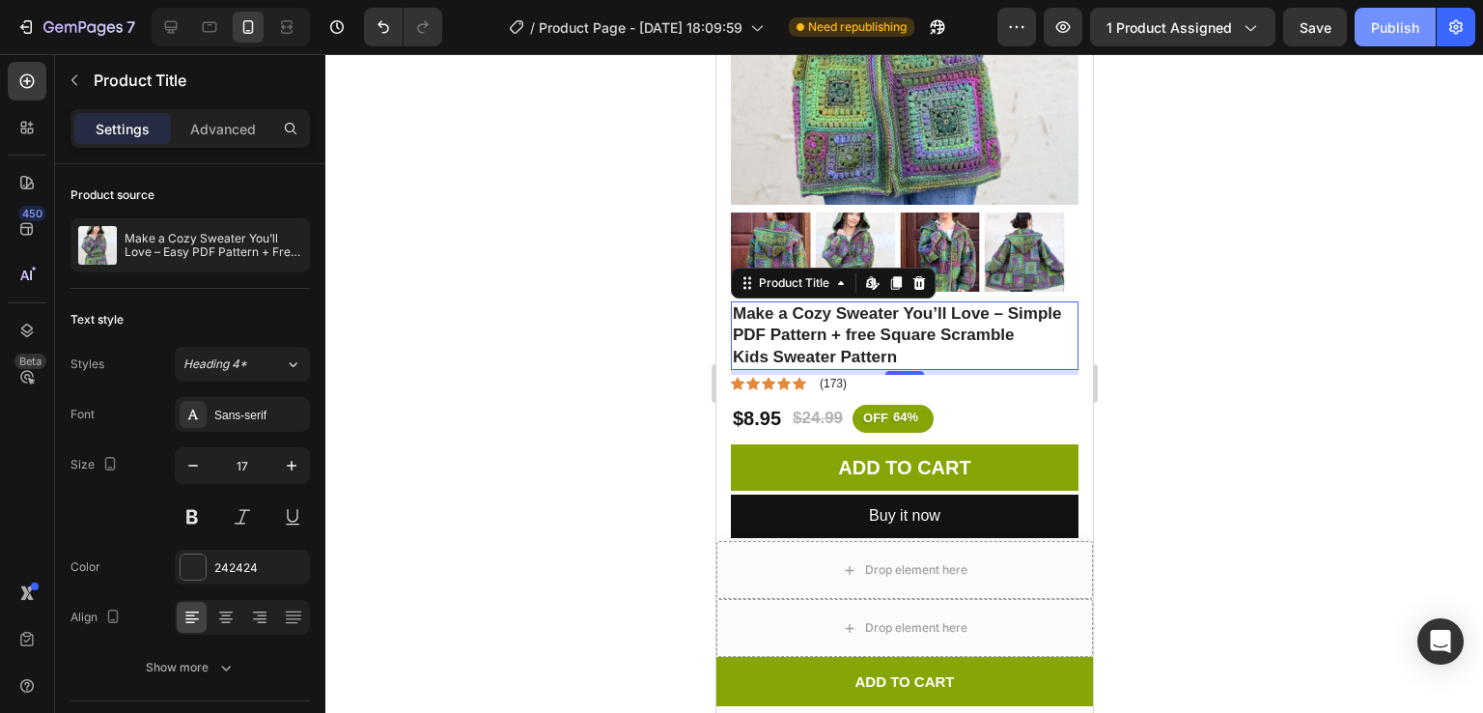
click at [1383, 28] on div "Publish" at bounding box center [1395, 27] width 48 height 20
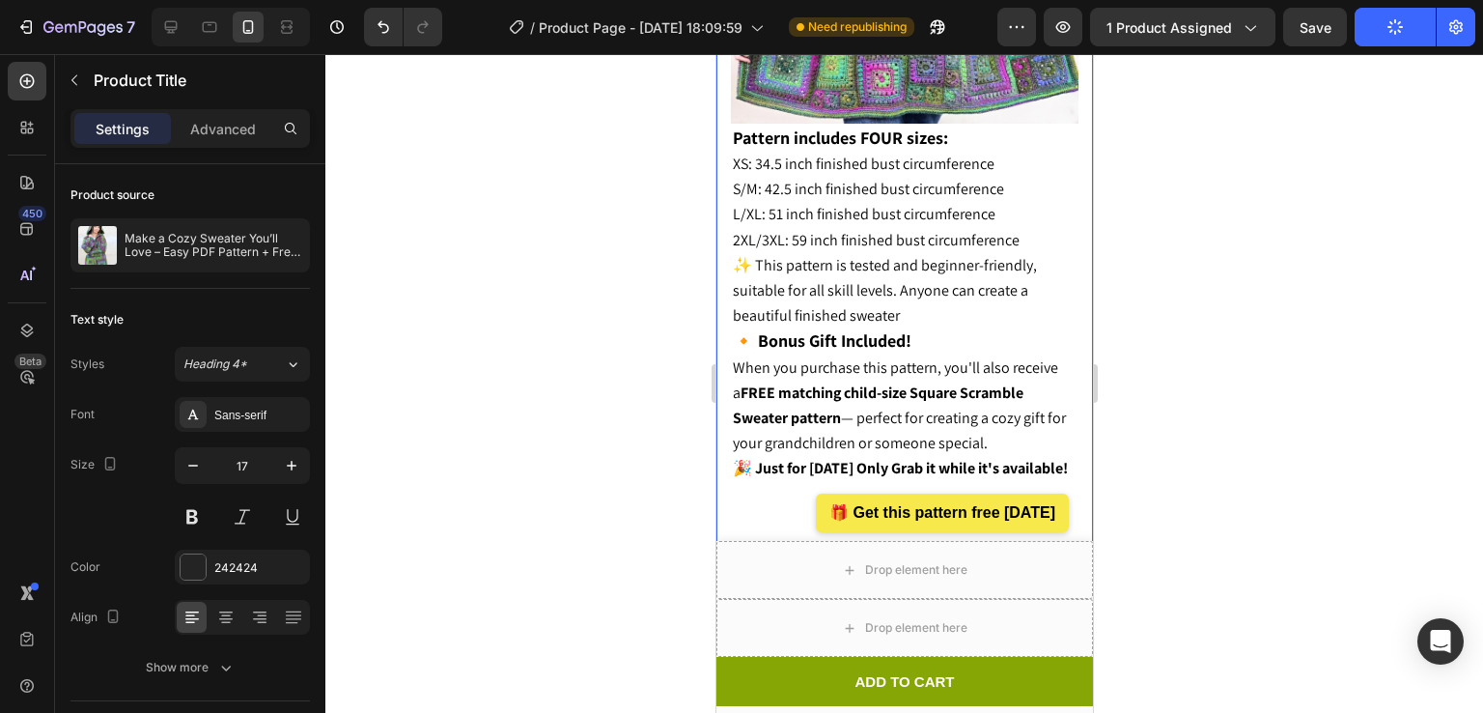
scroll to position [2085, 0]
click at [809, 256] on span "✨ This pattern is tested and beginner-friendly, suitable for all skill levels. …" at bounding box center [884, 289] width 304 height 70
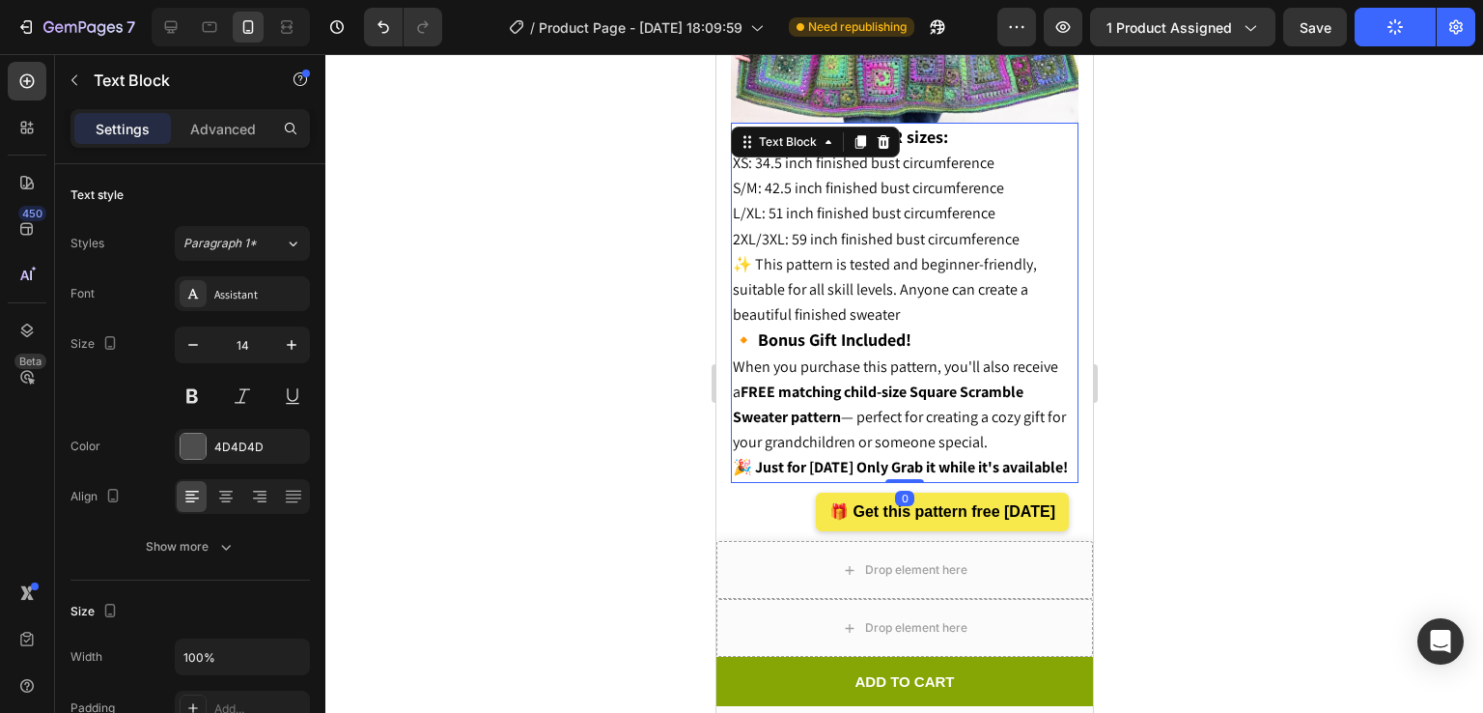
click at [745, 328] on strong "🔸 Bonus Gift Included!" at bounding box center [821, 339] width 179 height 22
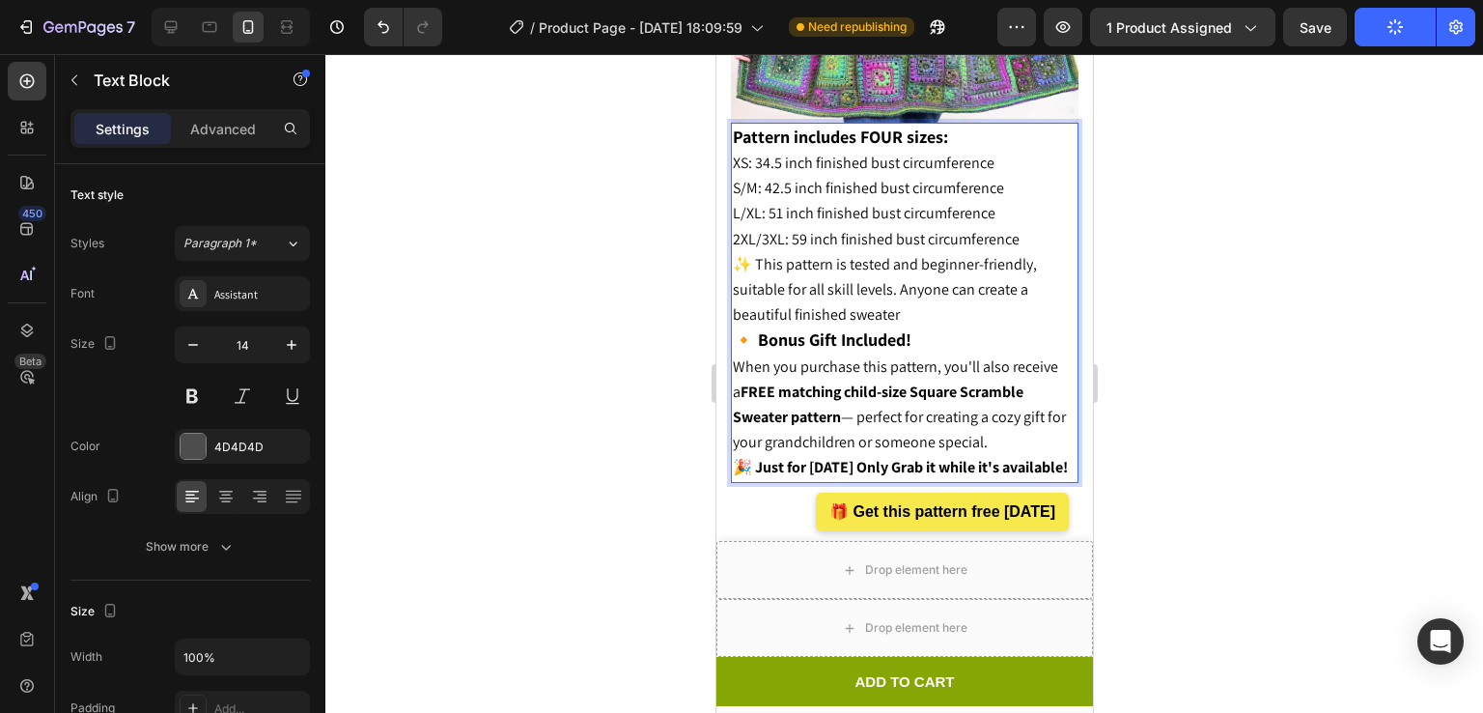
click at [739, 328] on strong "🔸 Bonus Gift Included!" at bounding box center [821, 339] width 179 height 22
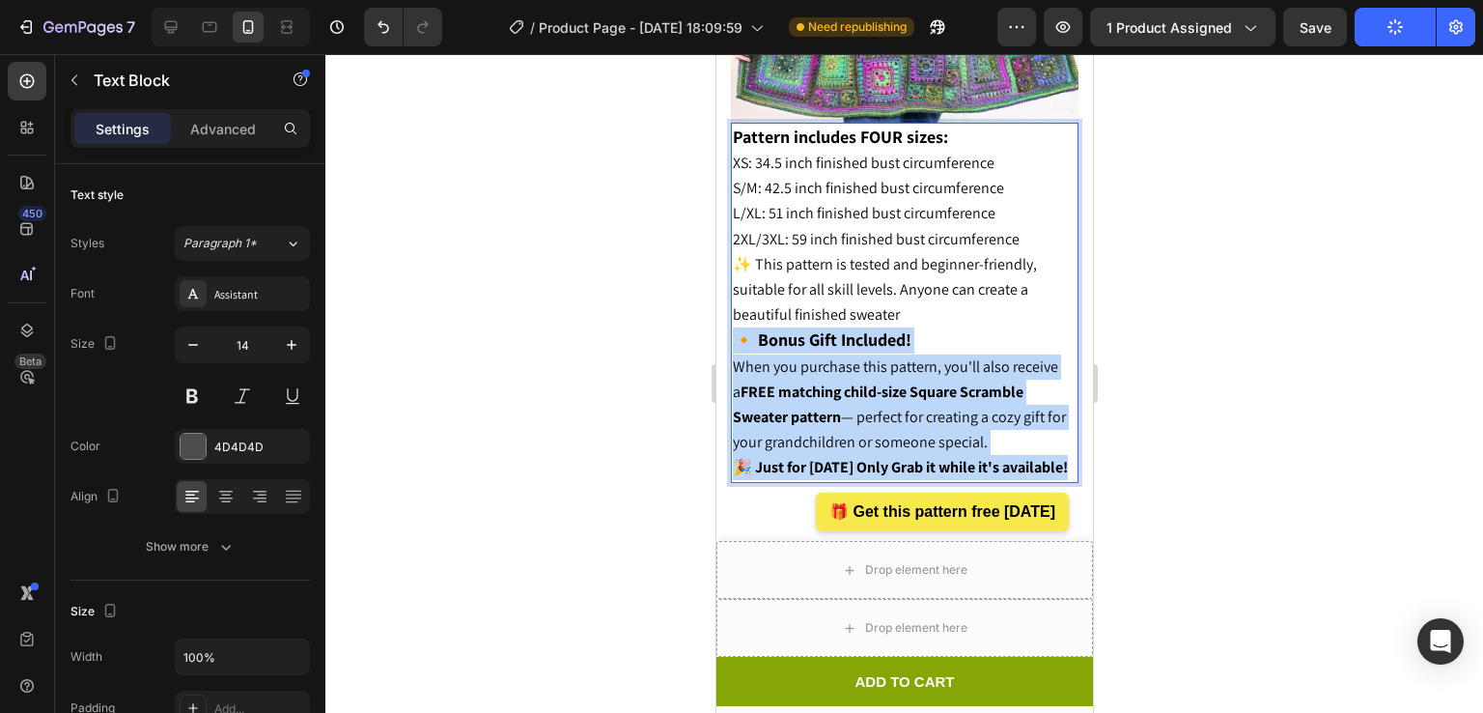
drag, startPoint x: 739, startPoint y: 307, endPoint x: 804, endPoint y: 457, distance: 163.4
click at [804, 457] on div "Pattern includes FOUR sizes: XS: 34.5 inch finished bust circumference S/M: 42.…" at bounding box center [904, 303] width 348 height 360
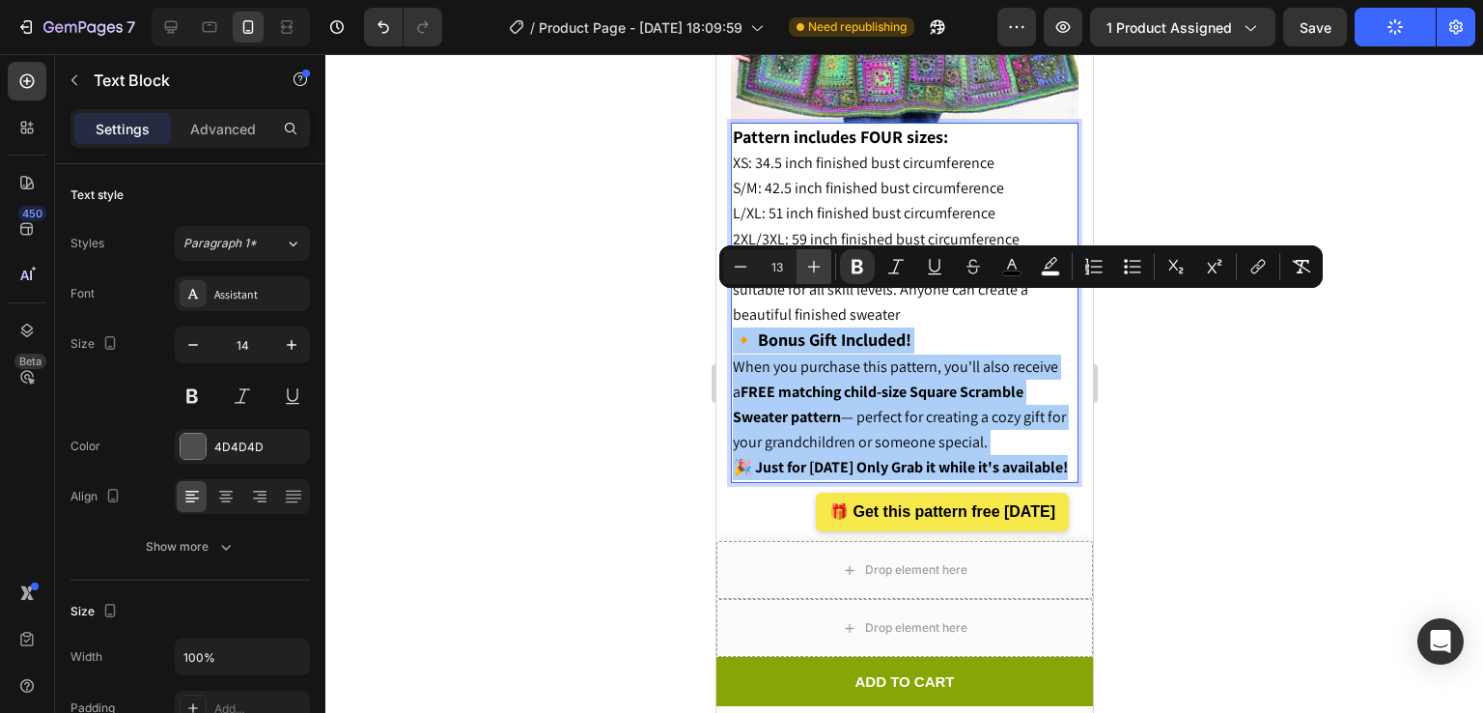
click at [809, 269] on icon "Editor contextual toolbar" at bounding box center [813, 266] width 19 height 19
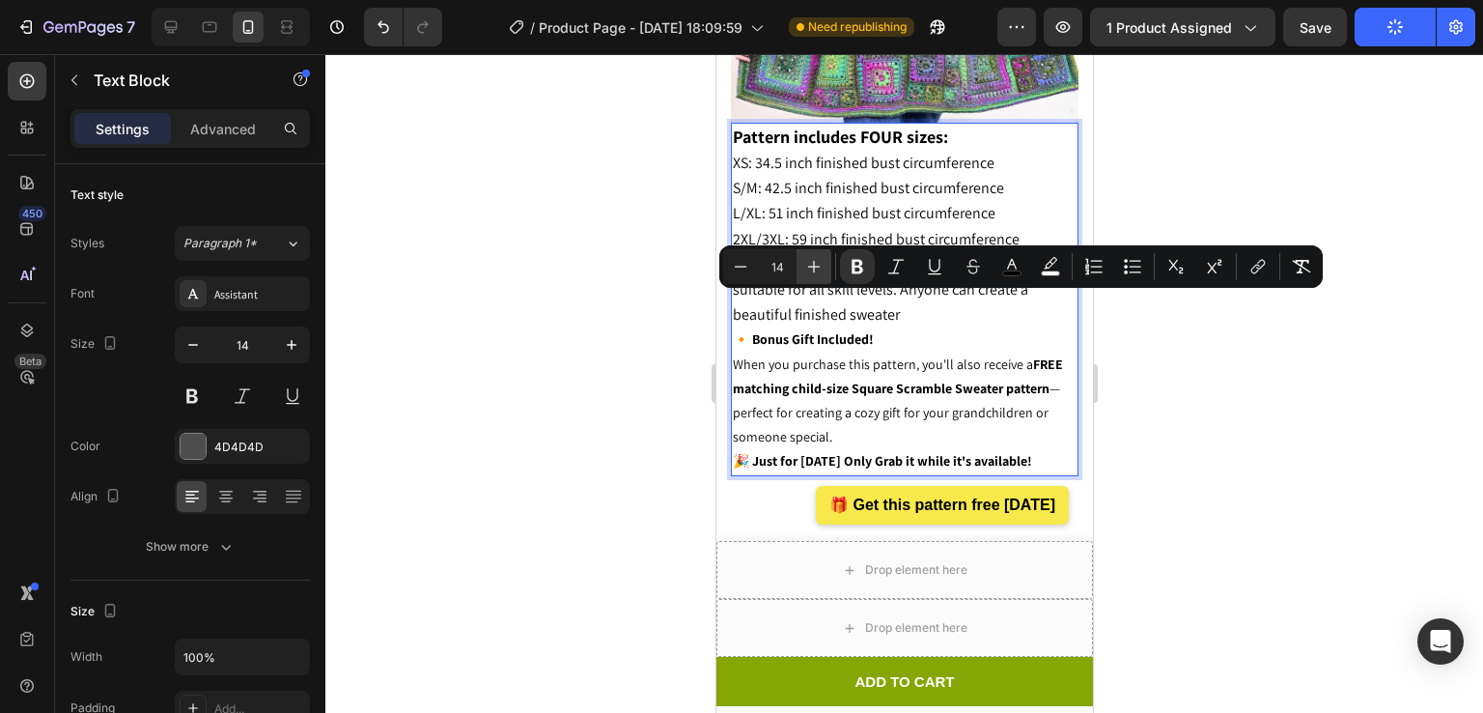
click at [809, 269] on icon "Editor contextual toolbar" at bounding box center [813, 266] width 19 height 19
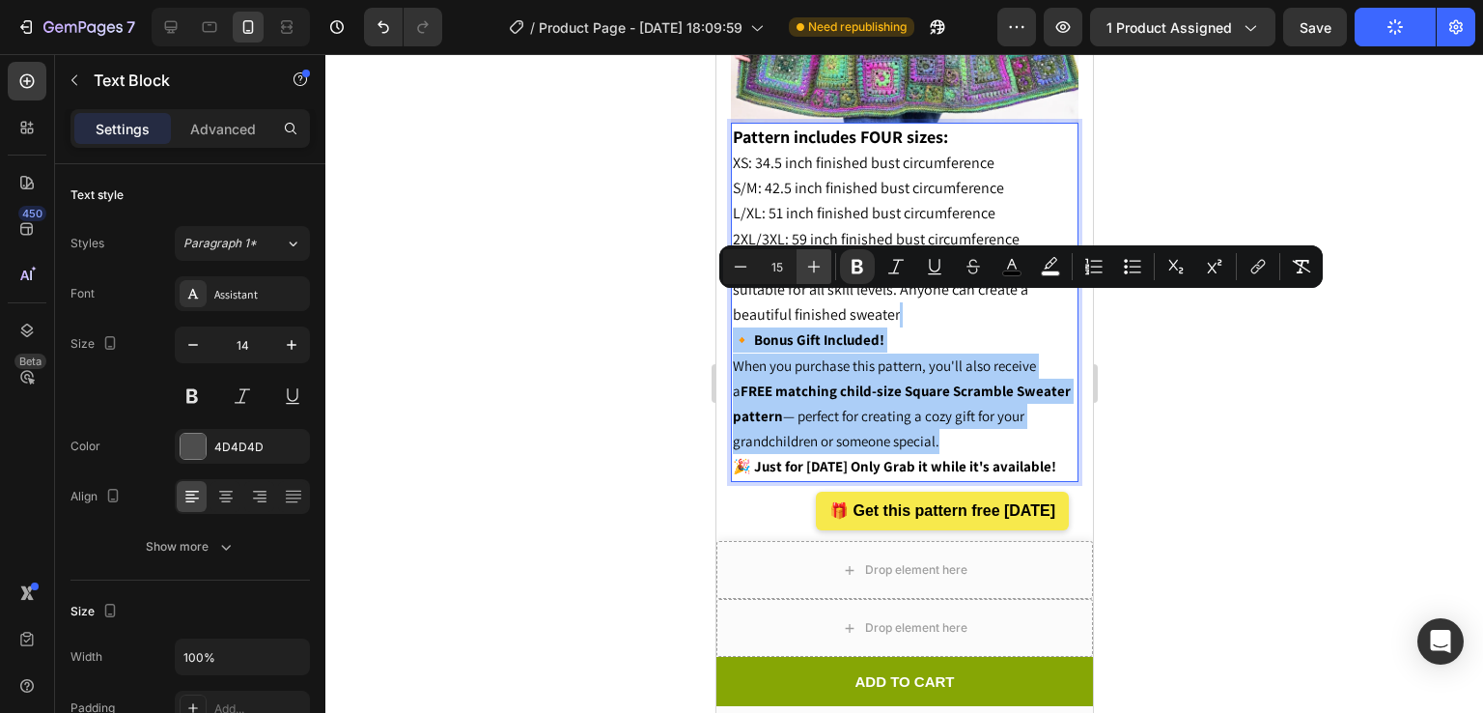
click at [809, 269] on icon "Editor contextual toolbar" at bounding box center [813, 266] width 19 height 19
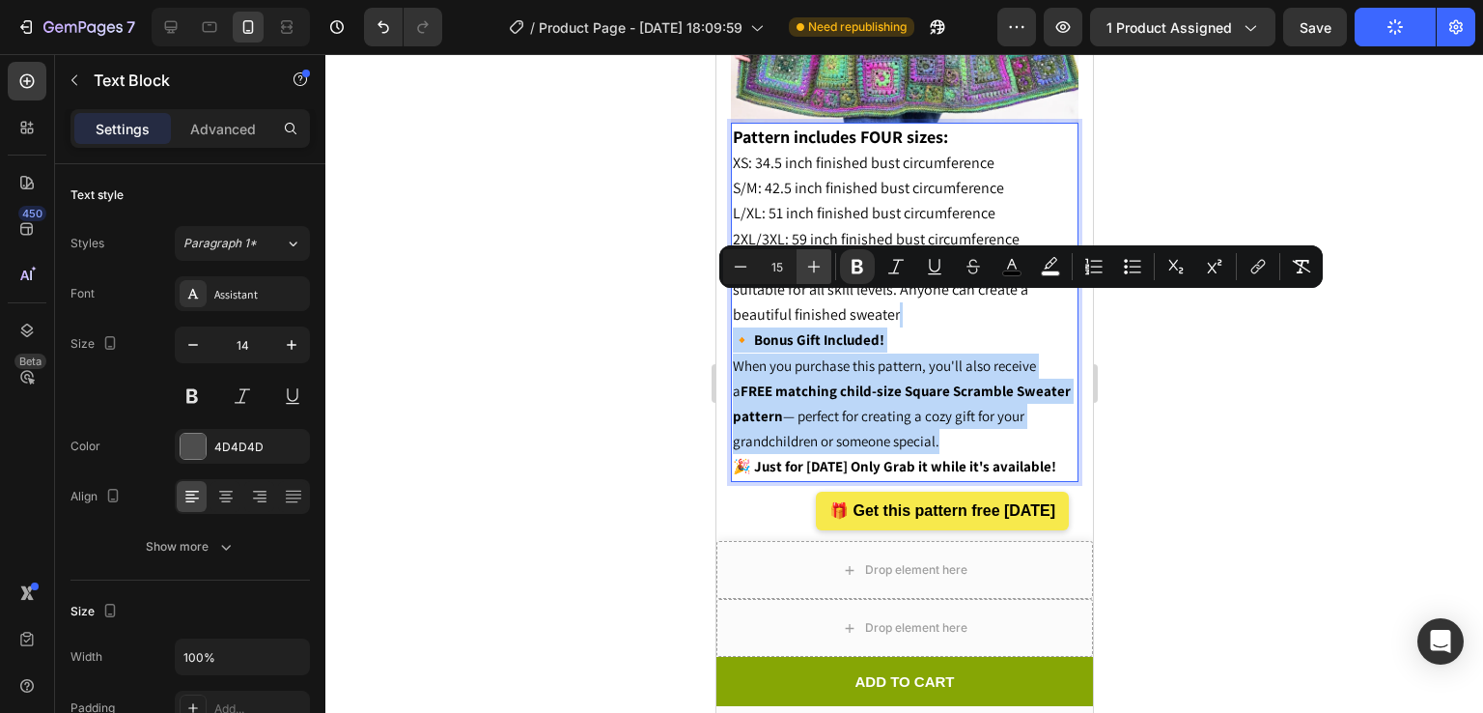
type input "16"
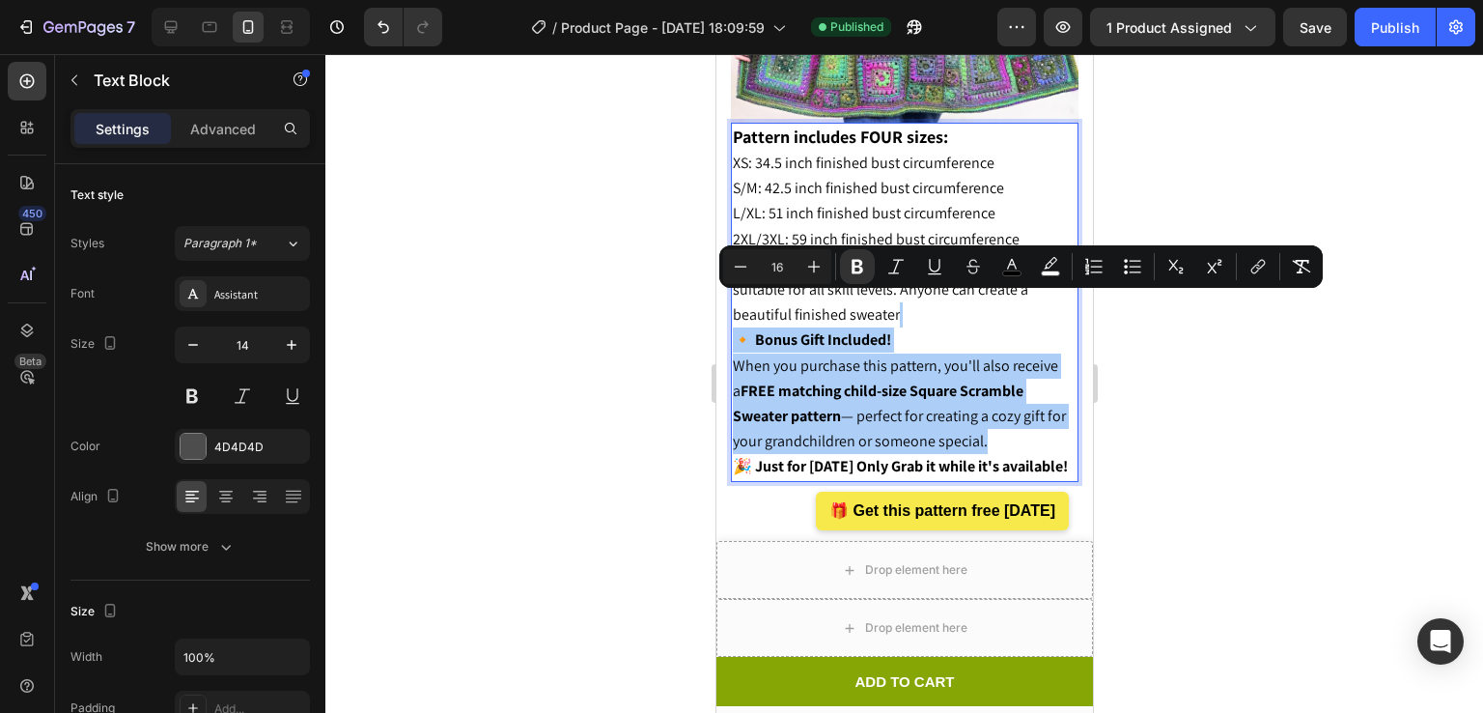
click at [1196, 153] on div at bounding box center [904, 383] width 1158 height 659
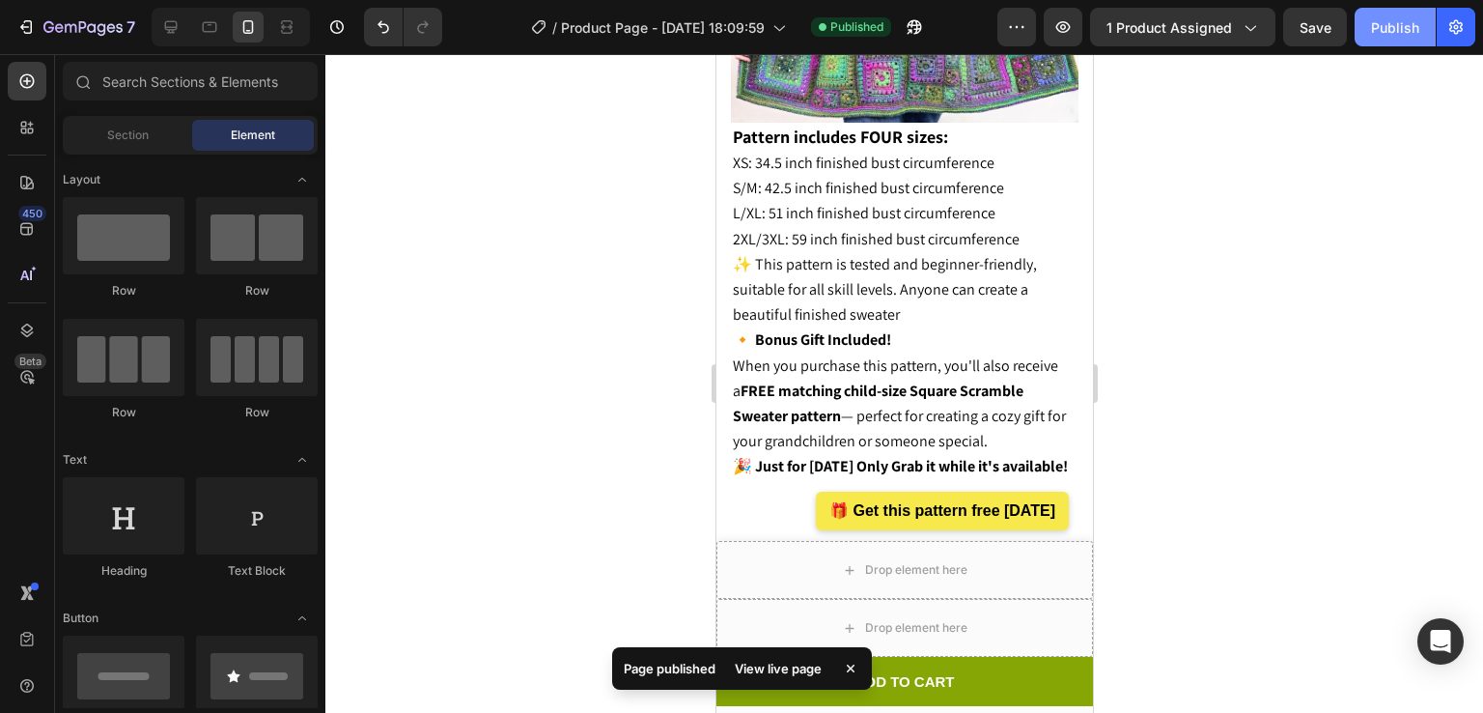
click at [1379, 26] on div "Publish" at bounding box center [1395, 27] width 48 height 20
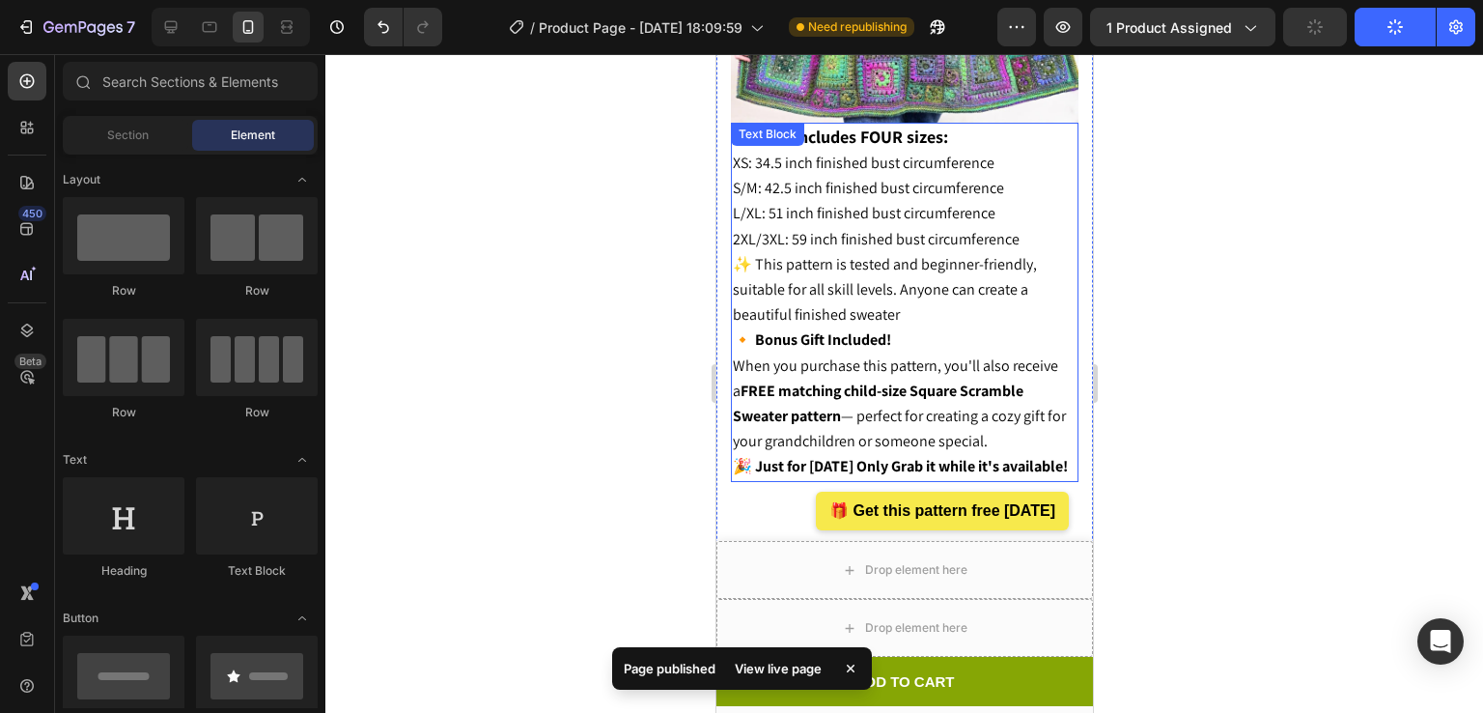
click at [875, 329] on strong "🔸 Bonus Gift Included!" at bounding box center [811, 339] width 158 height 20
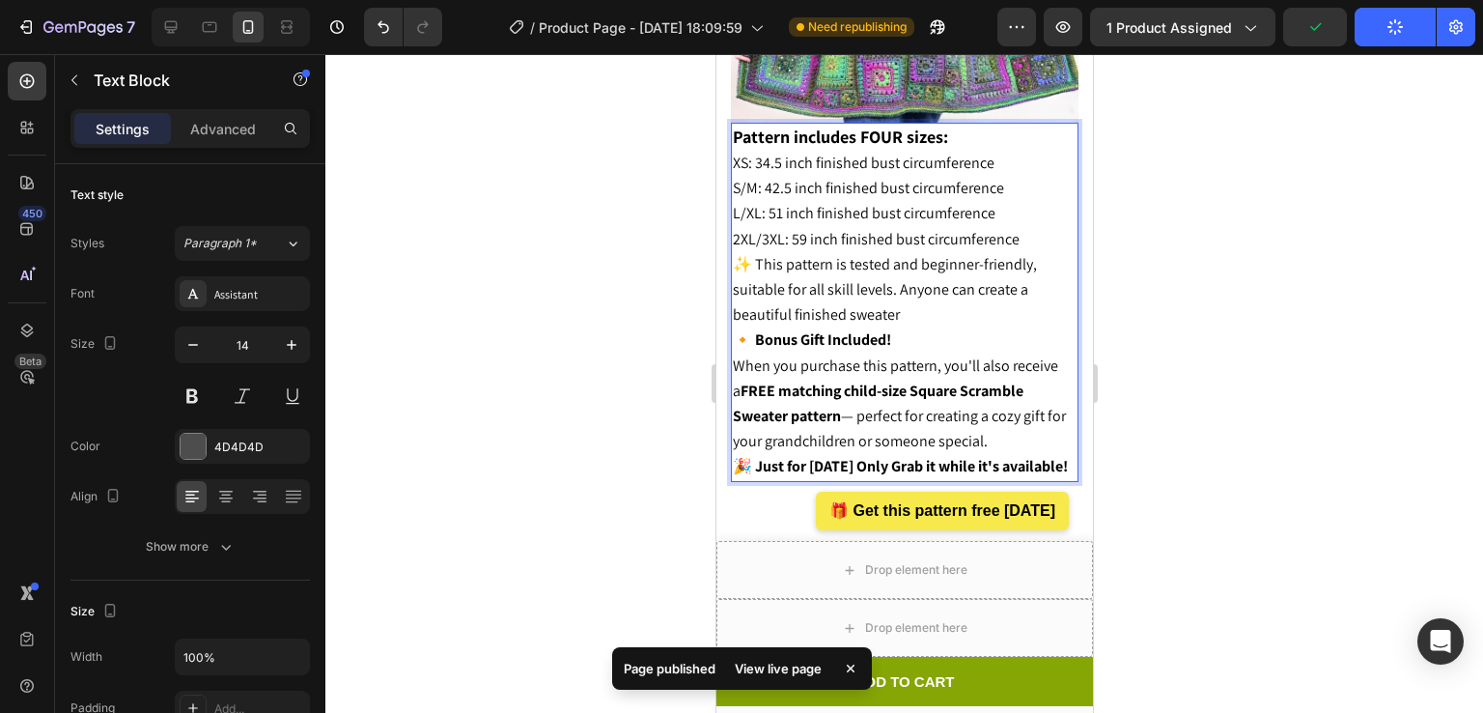
click at [905, 306] on p "✨ This pattern is tested and beginner-friendly, suitable for all skill levels. …" at bounding box center [904, 353] width 344 height 203
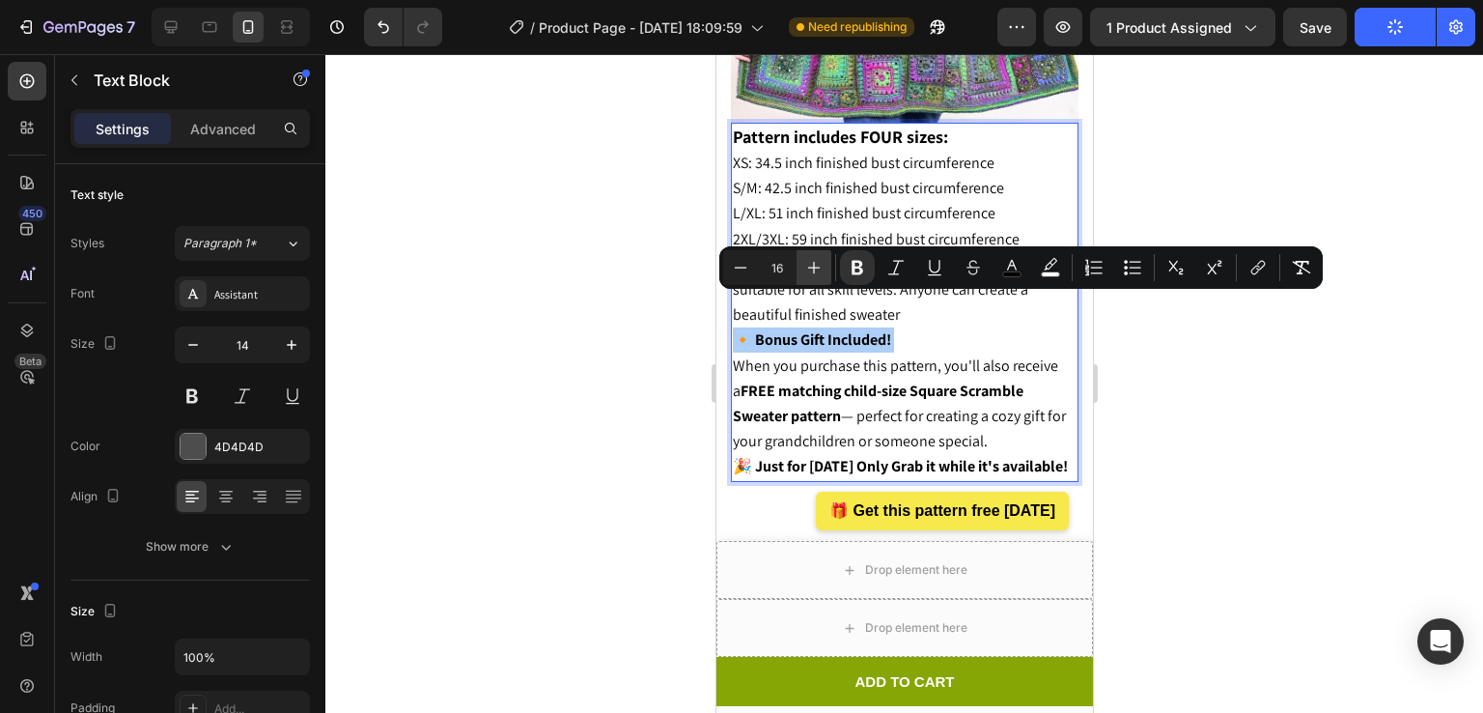
click at [804, 260] on icon "Editor contextual toolbar" at bounding box center [813, 267] width 19 height 19
type input "17"
click at [1286, 98] on div at bounding box center [904, 383] width 1158 height 659
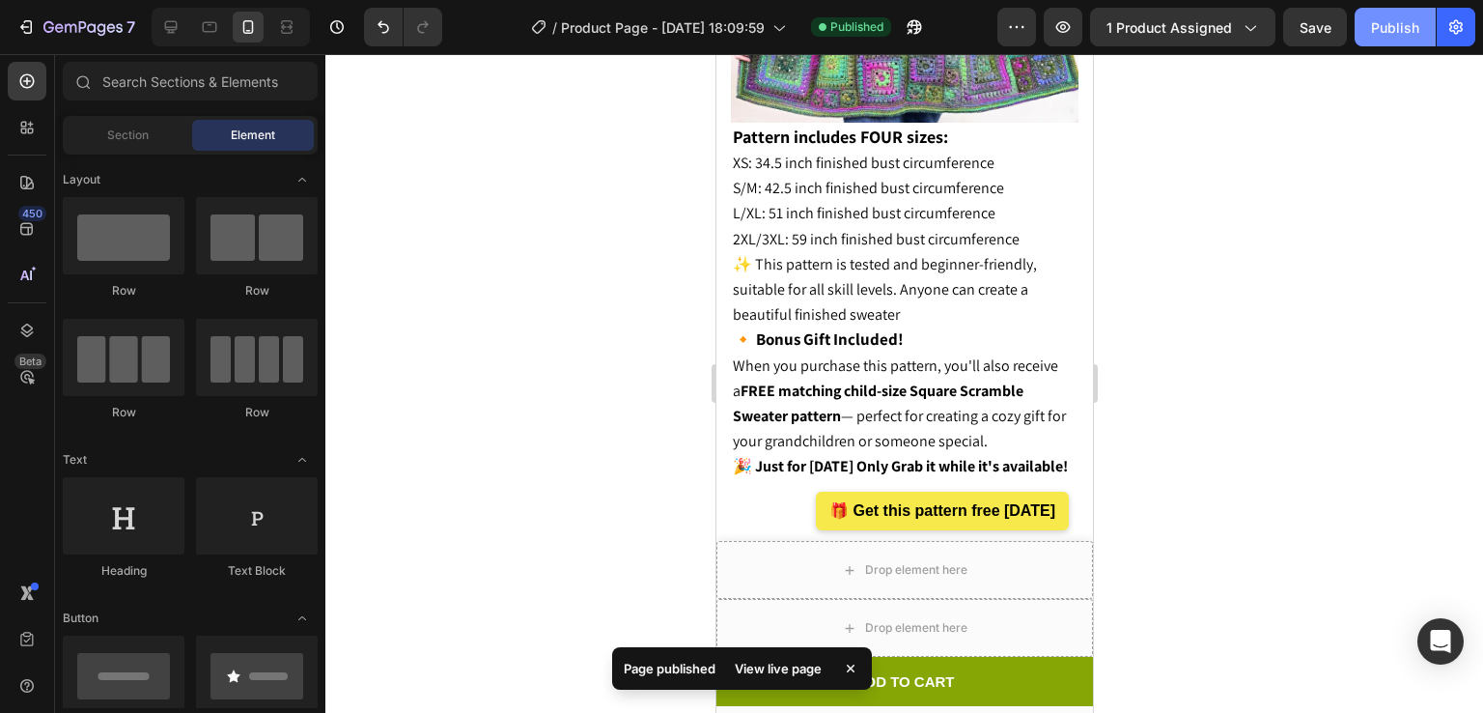
drag, startPoint x: 1282, startPoint y: 125, endPoint x: 1383, endPoint y: 14, distance: 149.0
click at [1383, 0] on div "7 / Product Page - Jul 7, 18:09:59 Published Preview 1 product assigned Save Pu…" at bounding box center [741, 0] width 1483 height 0
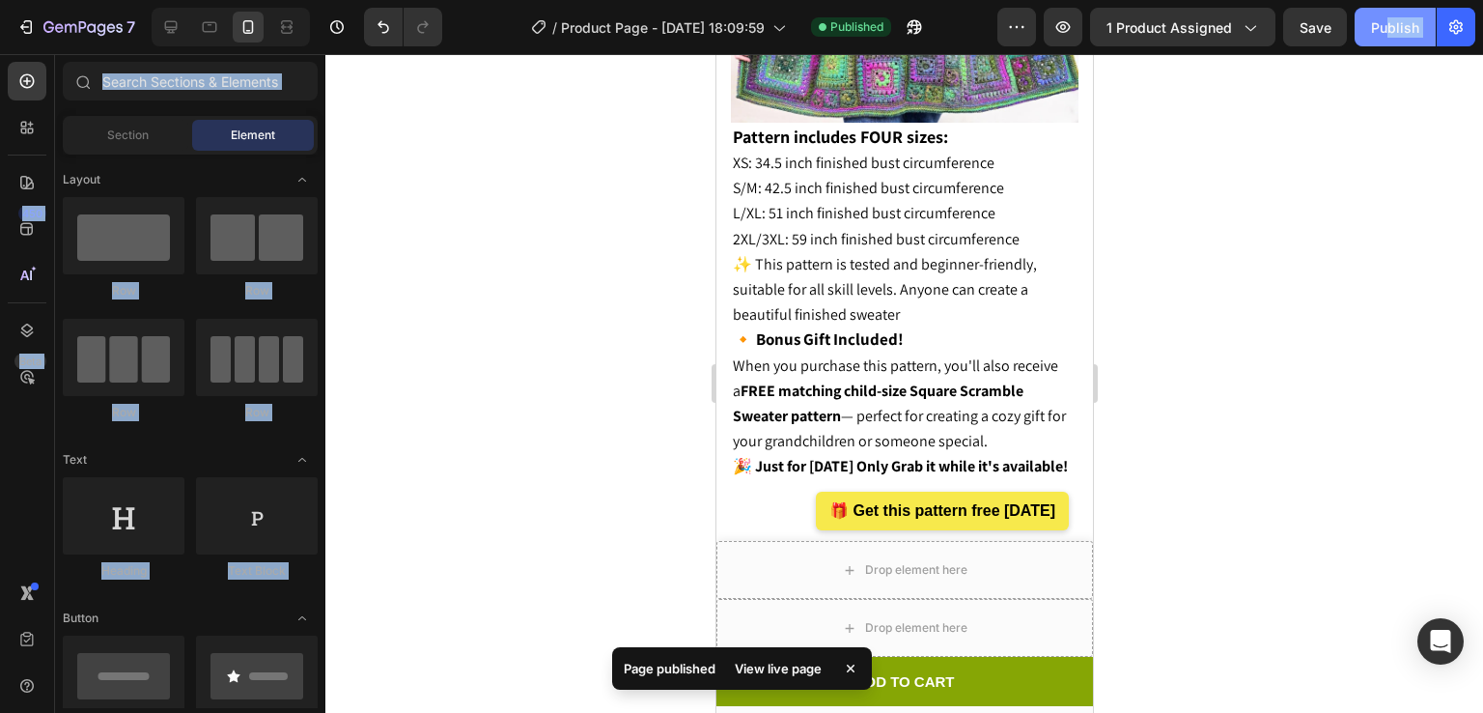
click at [1383, 14] on button "Publish" at bounding box center [1395, 27] width 81 height 39
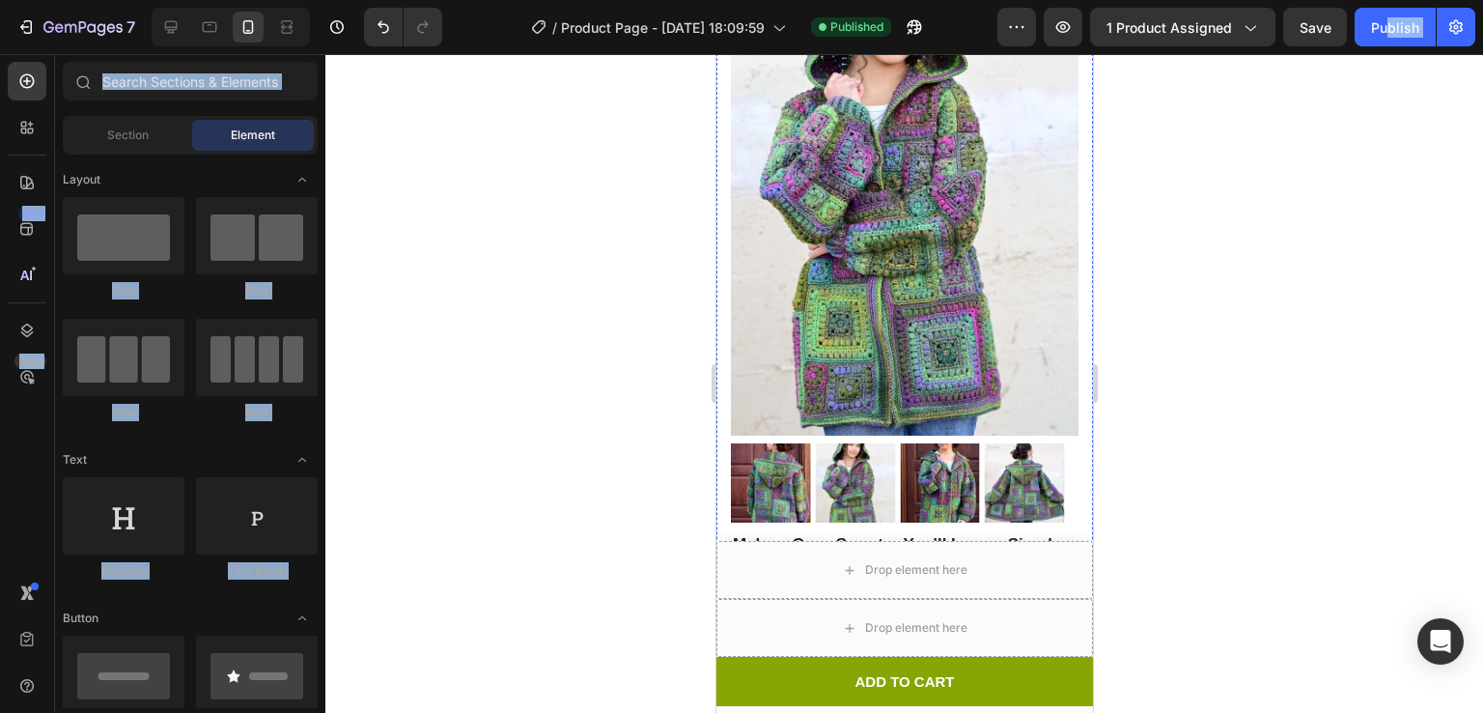
scroll to position [381, 0]
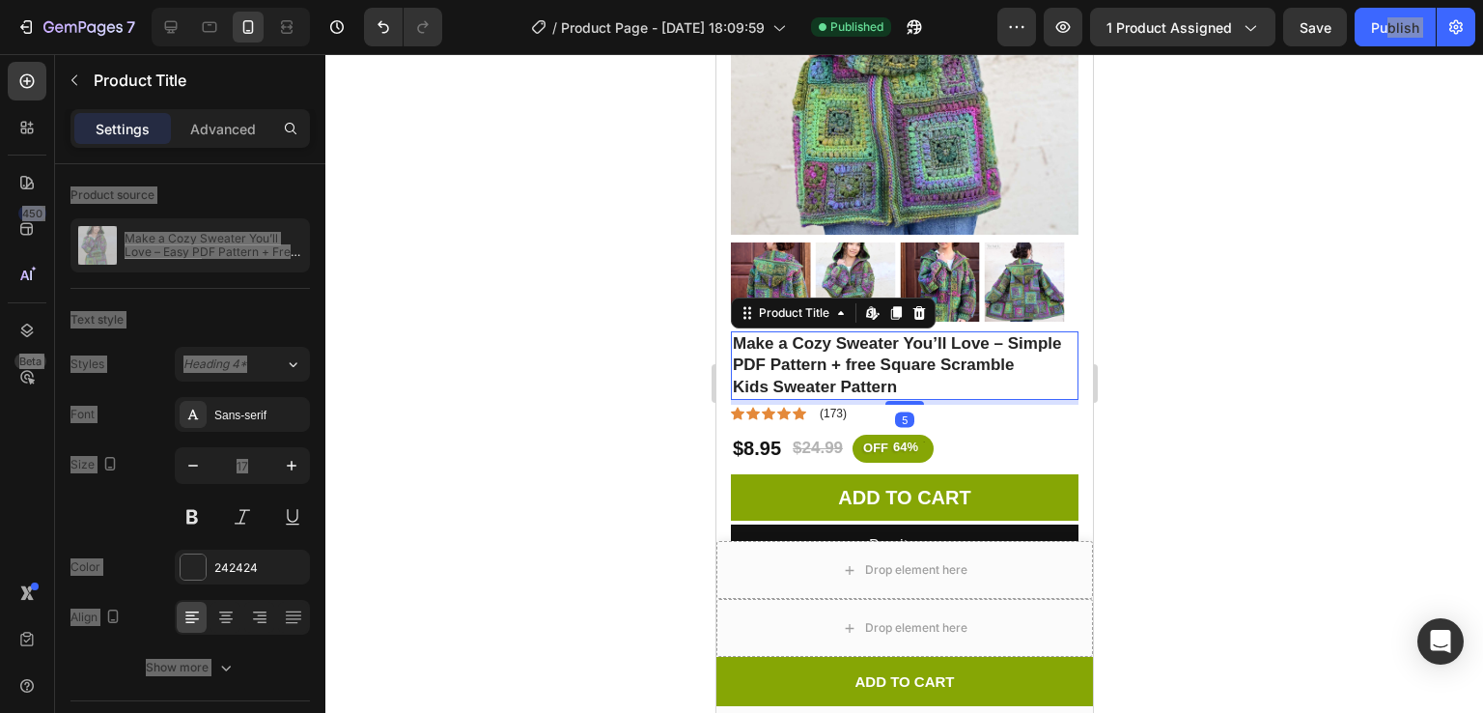
click at [873, 338] on h1 "Make a Cozy Sweater You’ll Love – Simple PDF Pattern + free Square Scramble Kid…" at bounding box center [904, 365] width 348 height 68
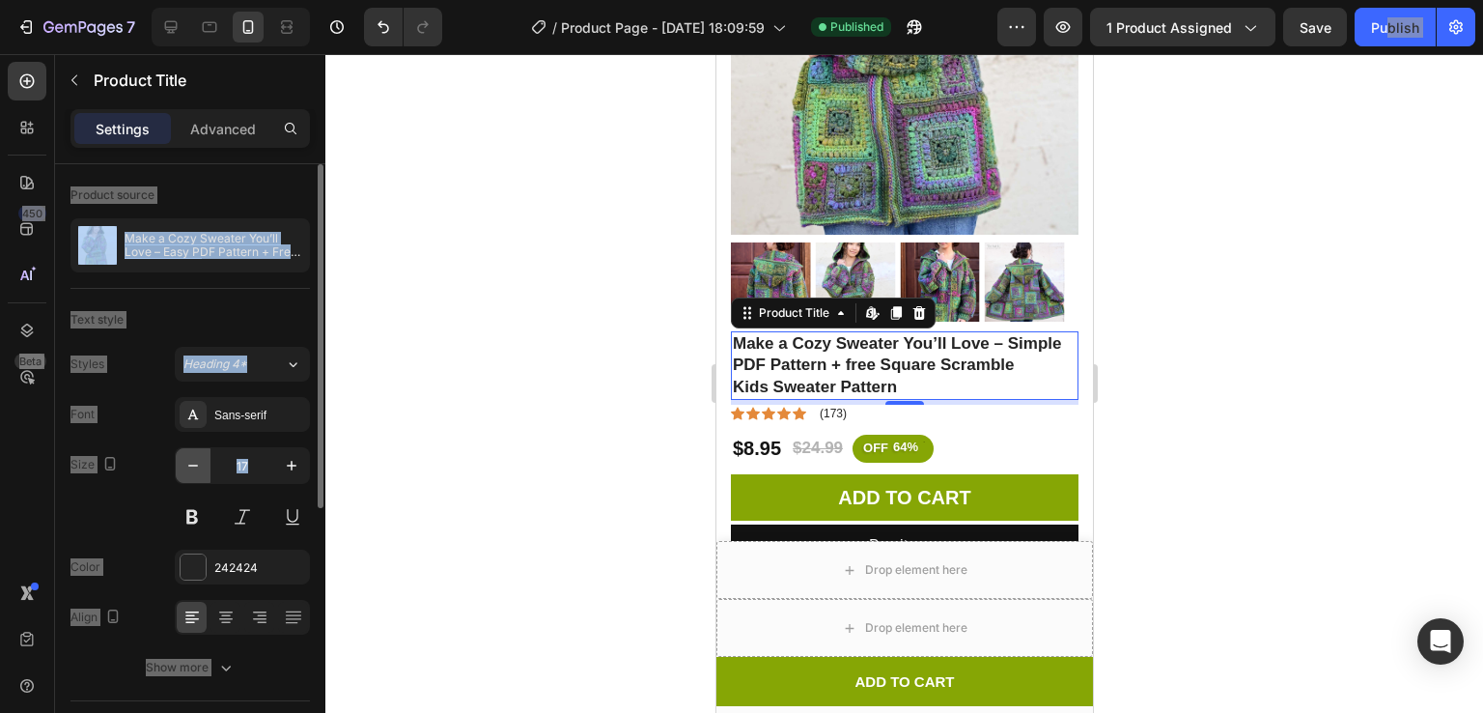
click at [188, 468] on icon "button" at bounding box center [192, 465] width 19 height 19
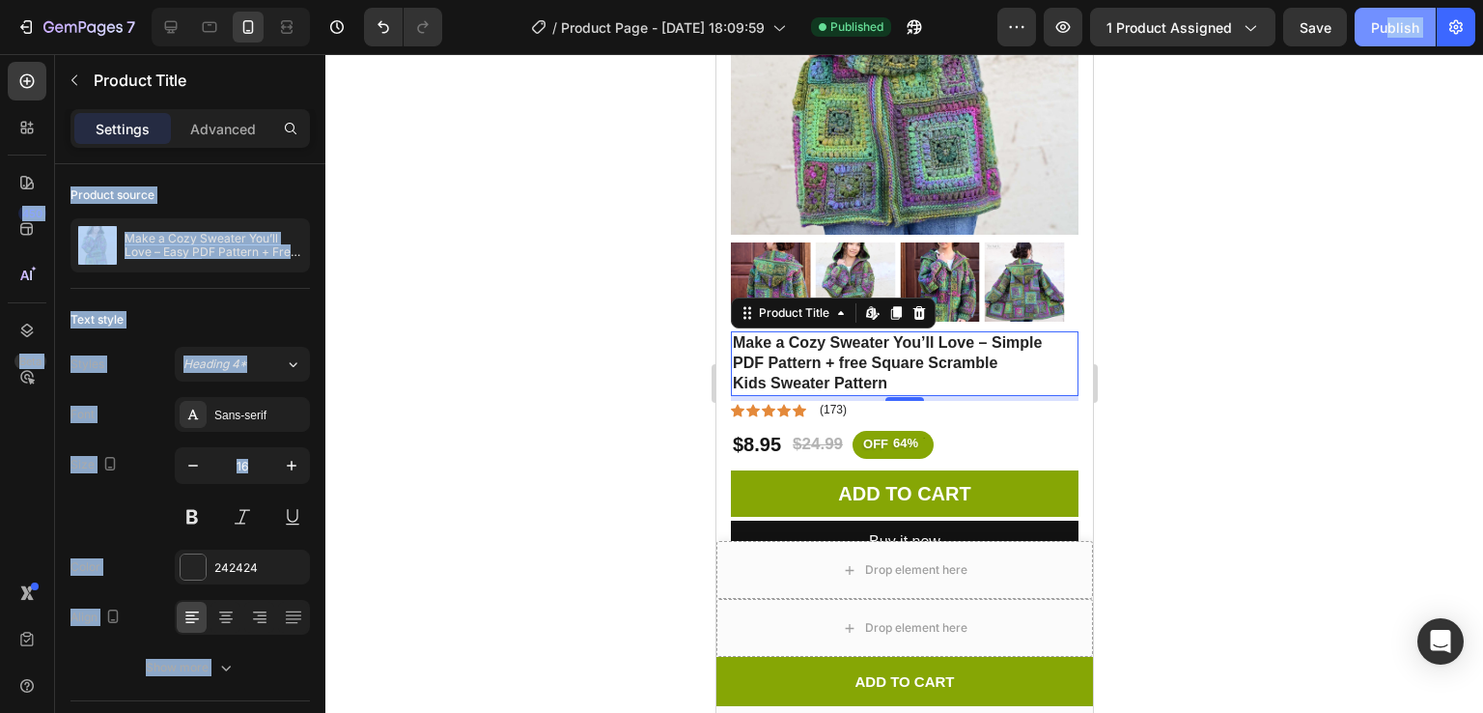
click at [1389, 17] on div "Publish" at bounding box center [1395, 27] width 48 height 20
click at [176, 471] on button "button" at bounding box center [193, 465] width 35 height 35
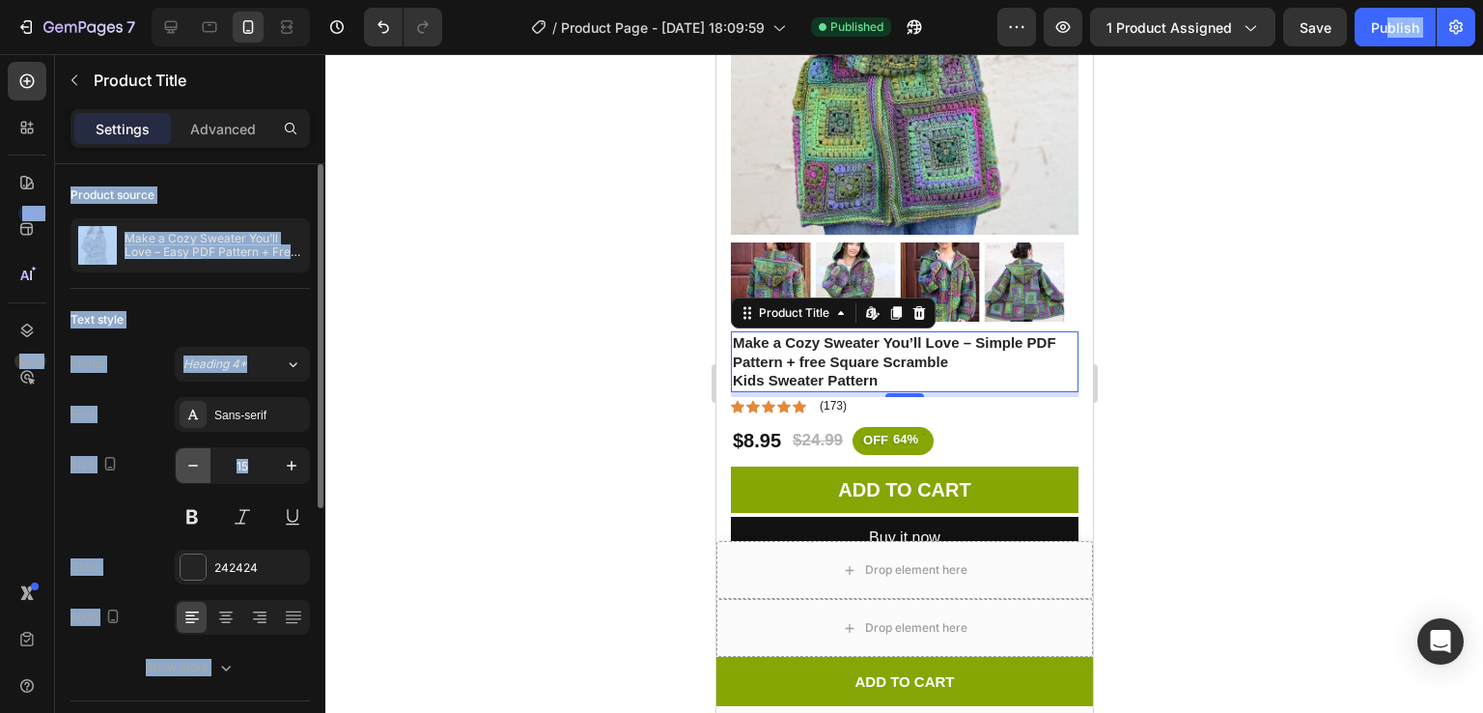
click at [176, 471] on button "button" at bounding box center [193, 465] width 35 height 35
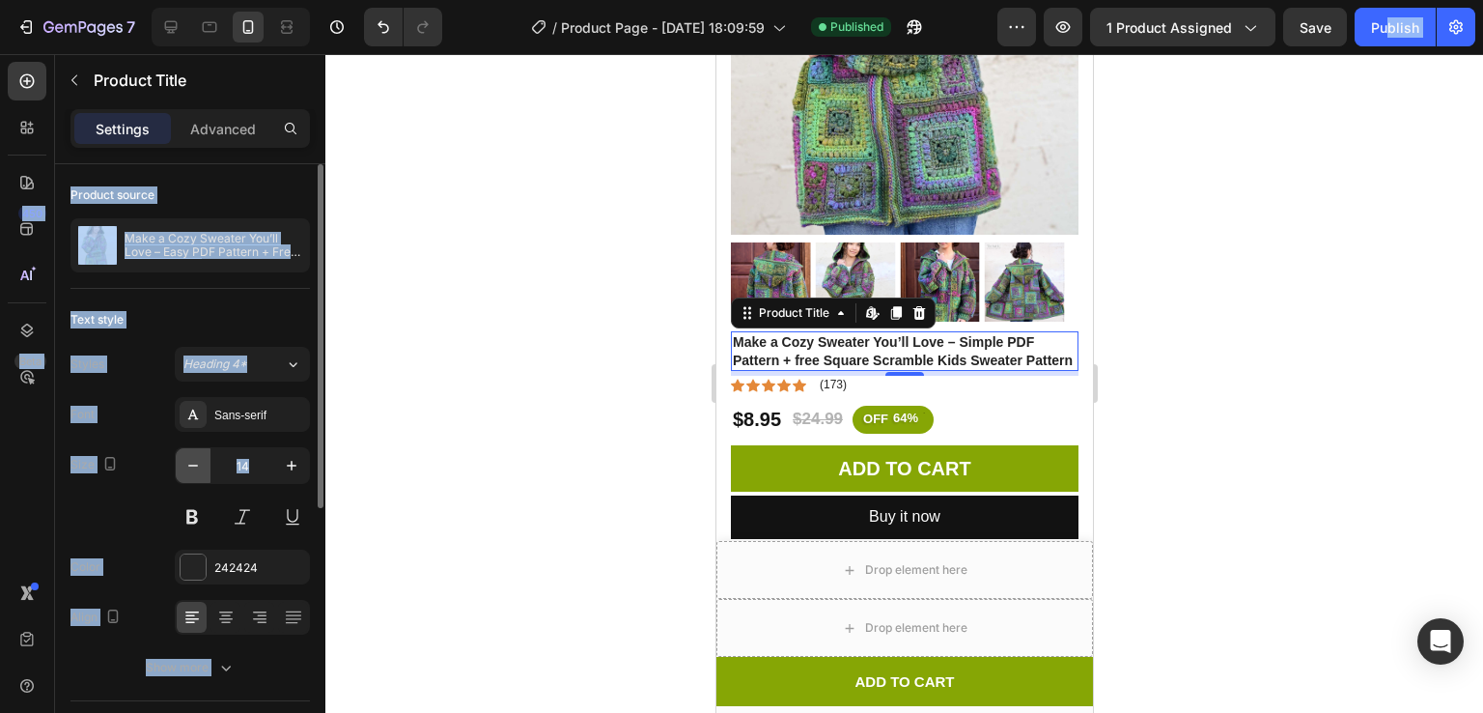
click at [176, 471] on button "button" at bounding box center [193, 465] width 35 height 35
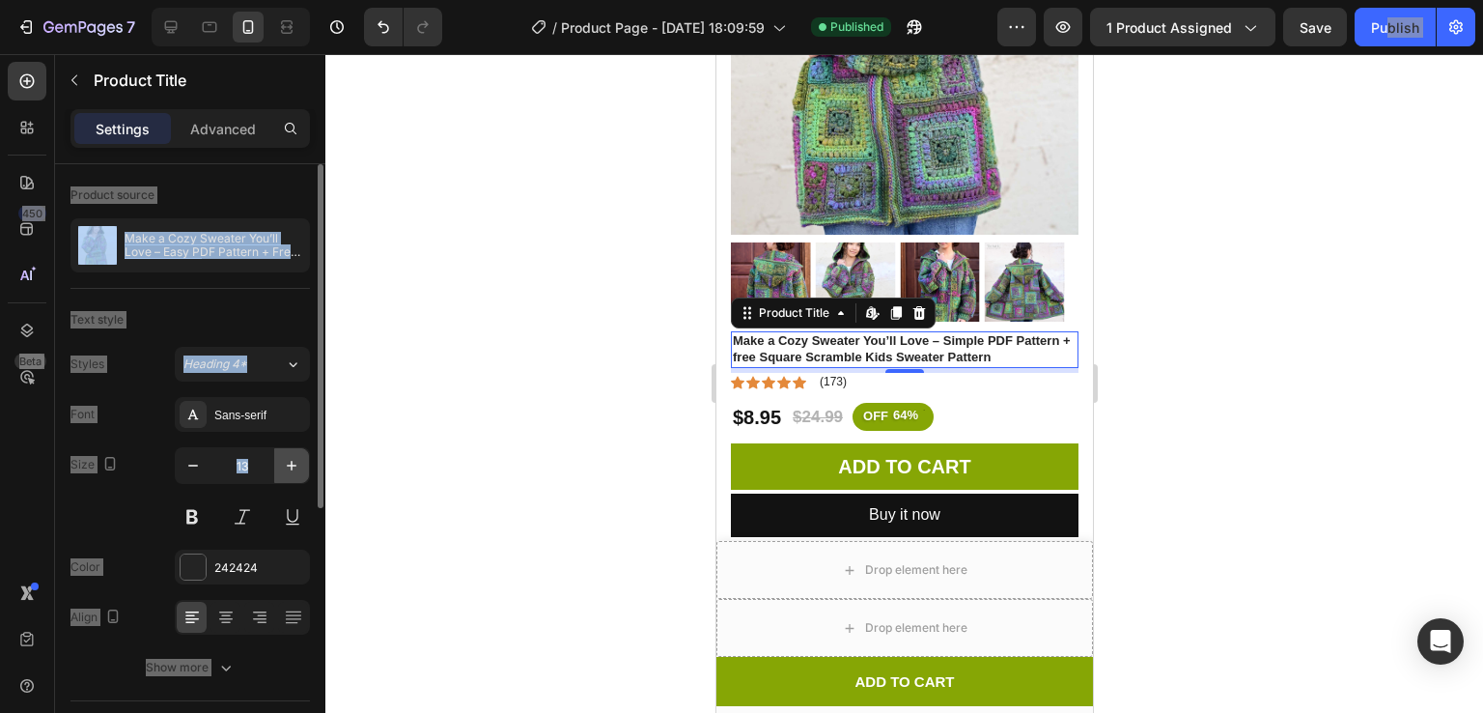
click at [274, 468] on button "button" at bounding box center [291, 465] width 35 height 35
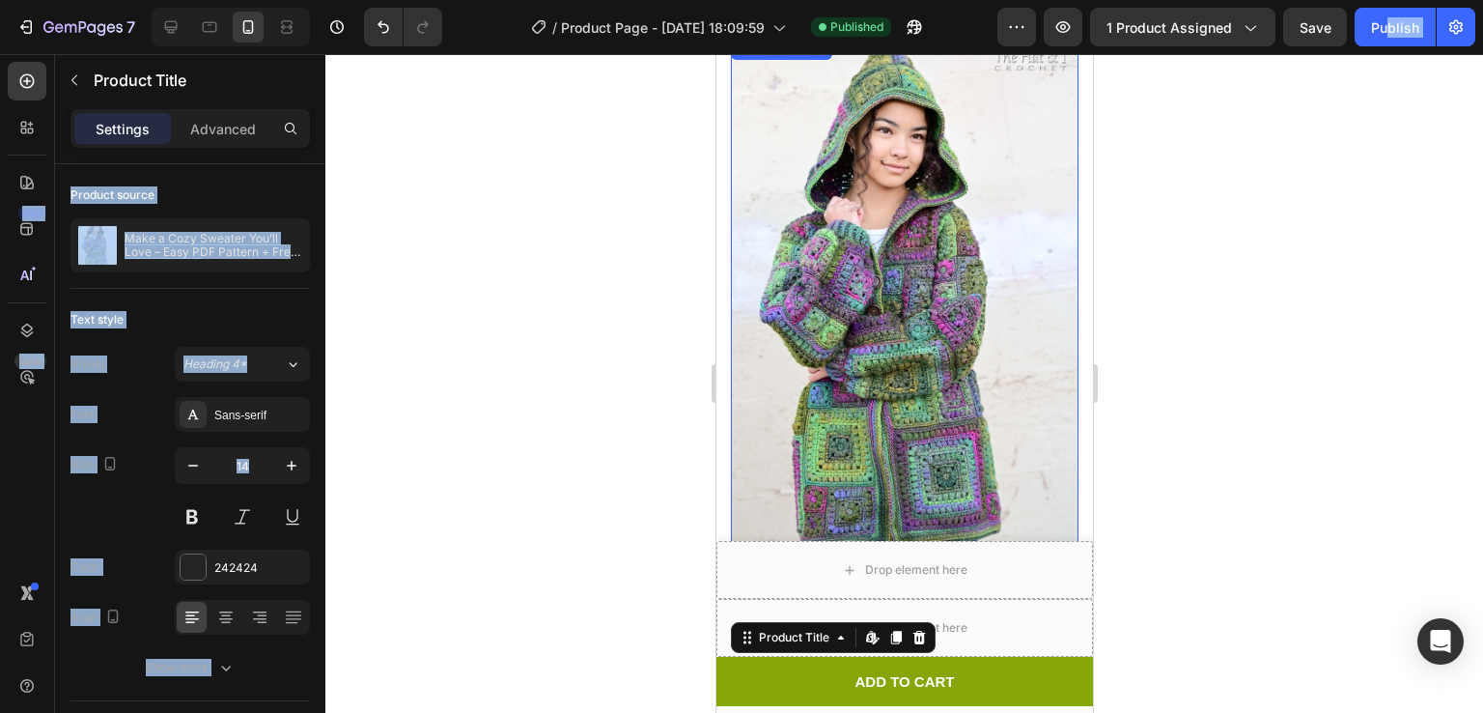
scroll to position [0, 0]
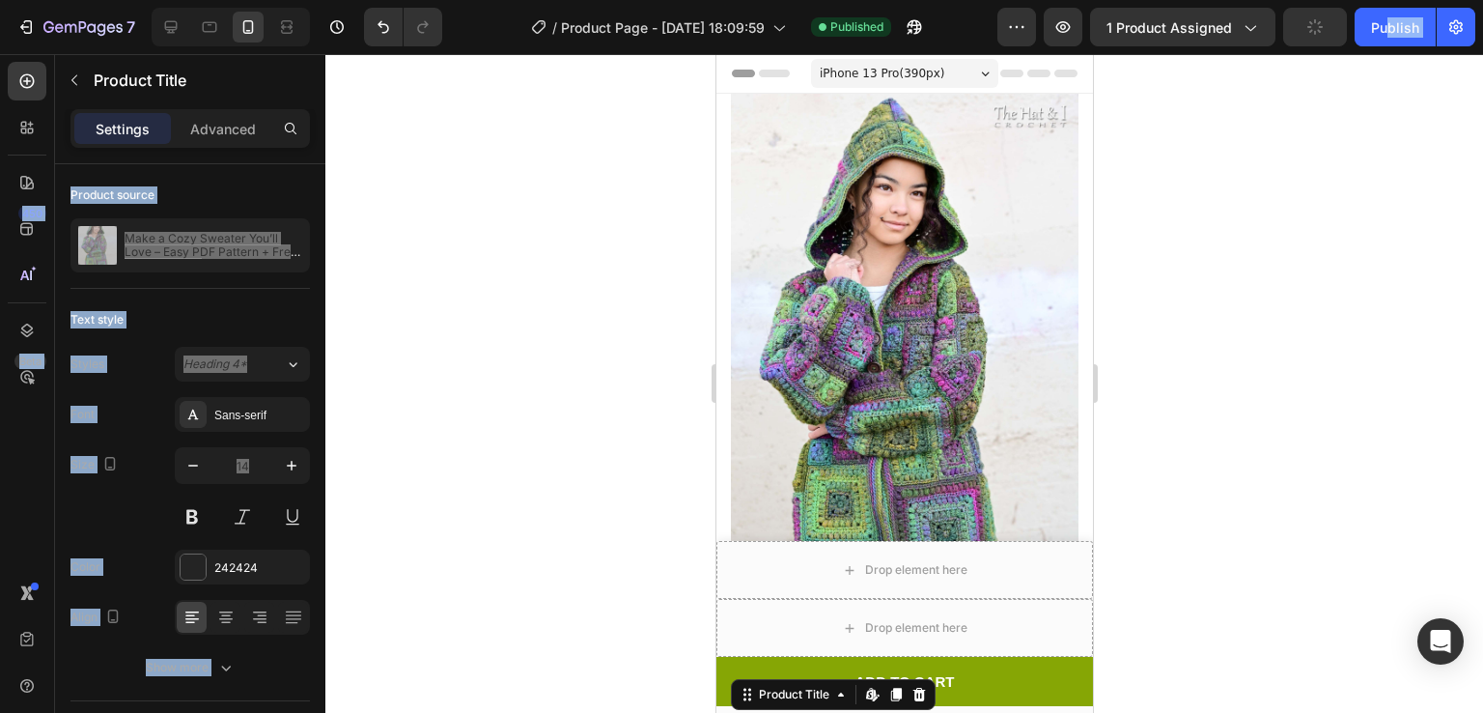
click at [897, 77] on span "iPhone 13 Pro ( 390 px)" at bounding box center [881, 73] width 125 height 19
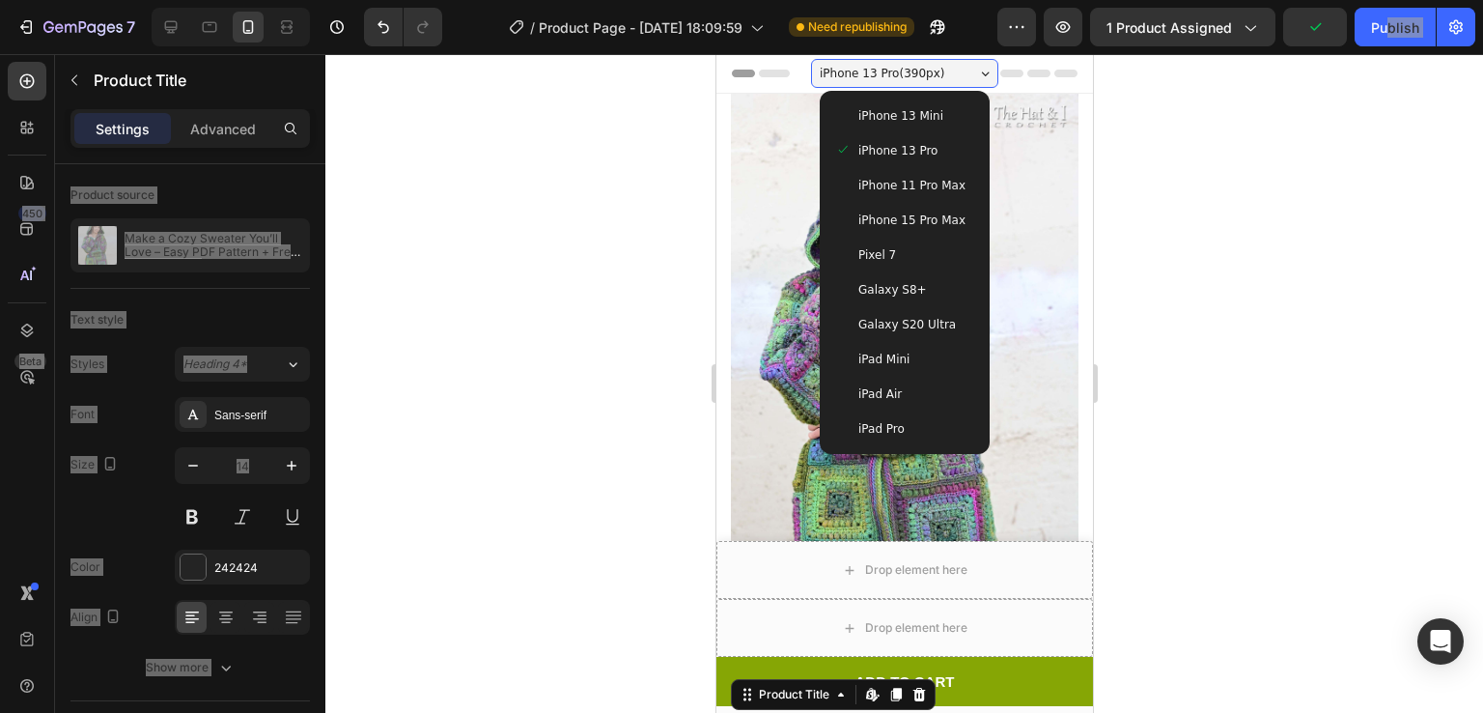
click at [896, 106] on span "iPhone 13 Mini" at bounding box center [899, 115] width 85 height 19
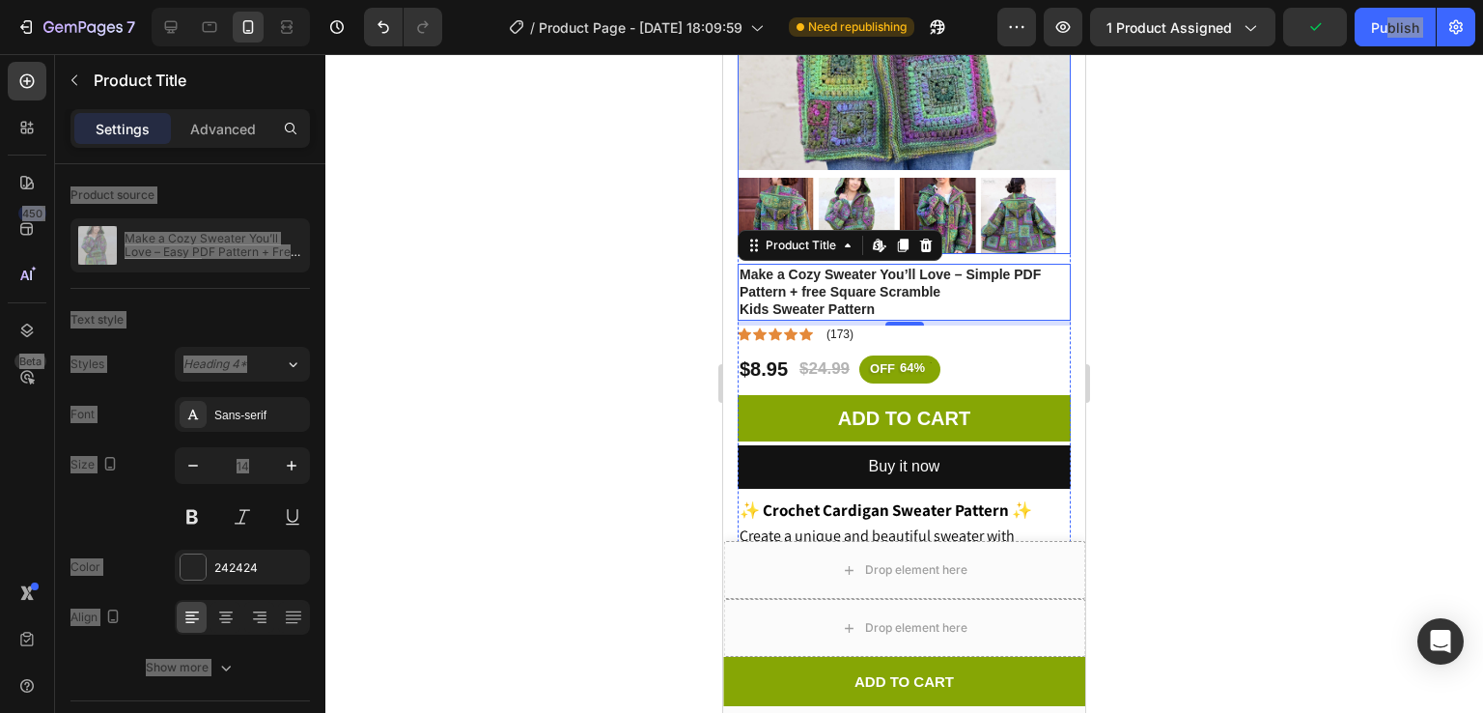
scroll to position [447, 0]
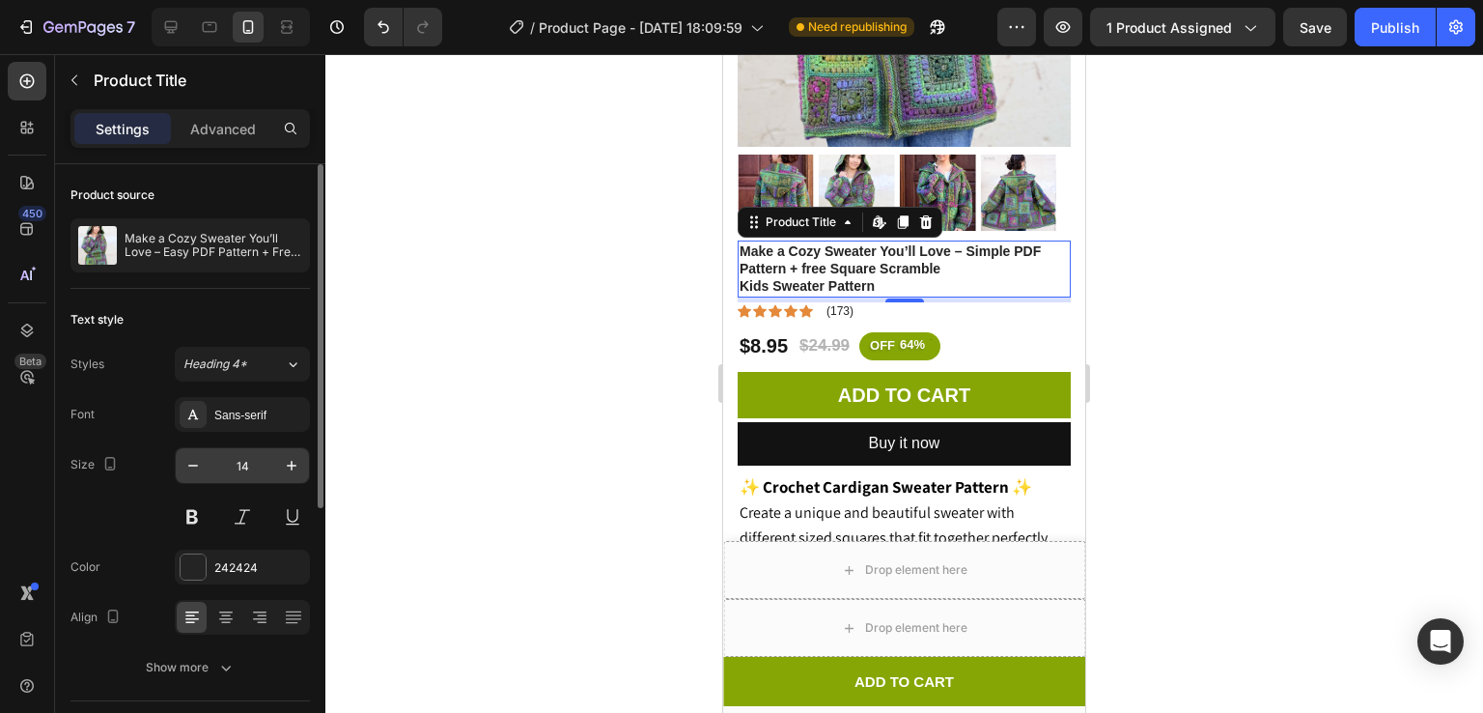
click at [270, 476] on input "14" at bounding box center [243, 465] width 64 height 35
click at [181, 463] on button "button" at bounding box center [193, 465] width 35 height 35
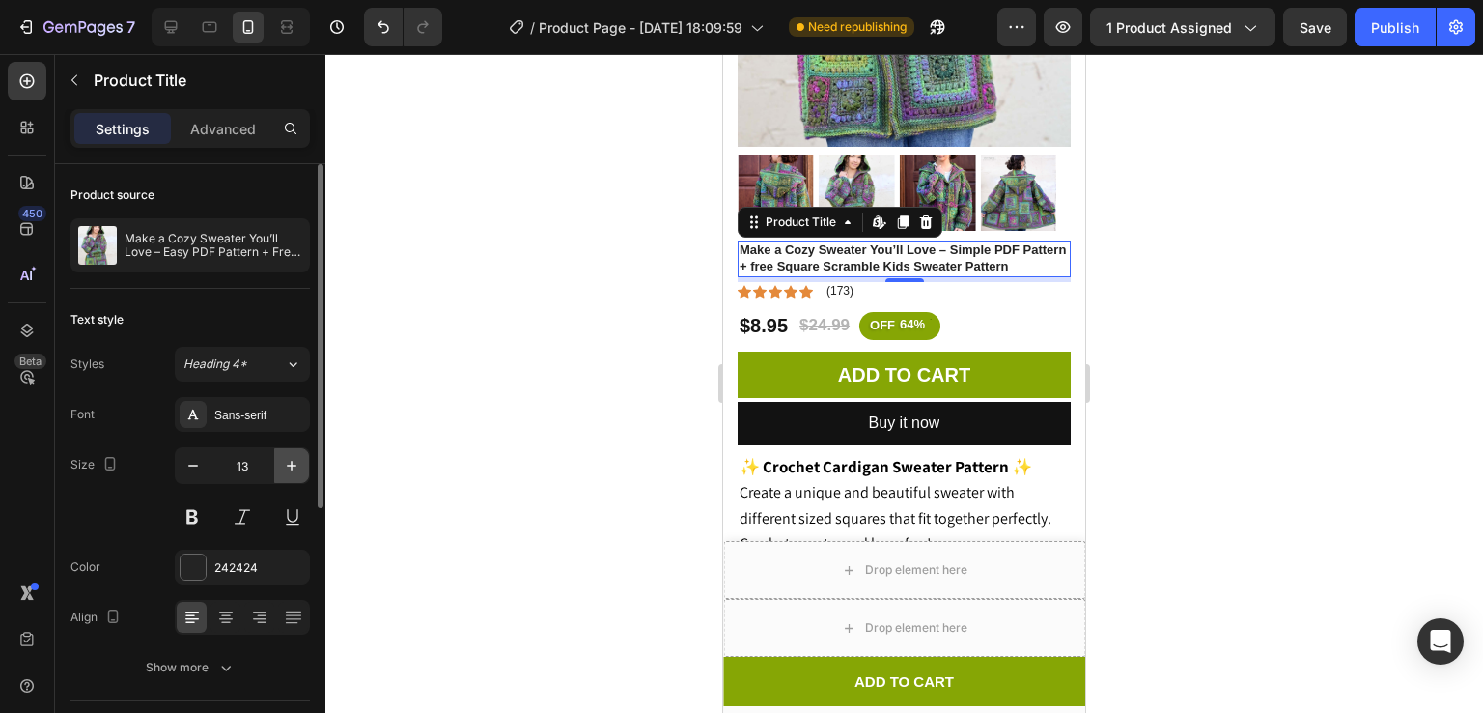
click at [279, 464] on button "button" at bounding box center [291, 465] width 35 height 35
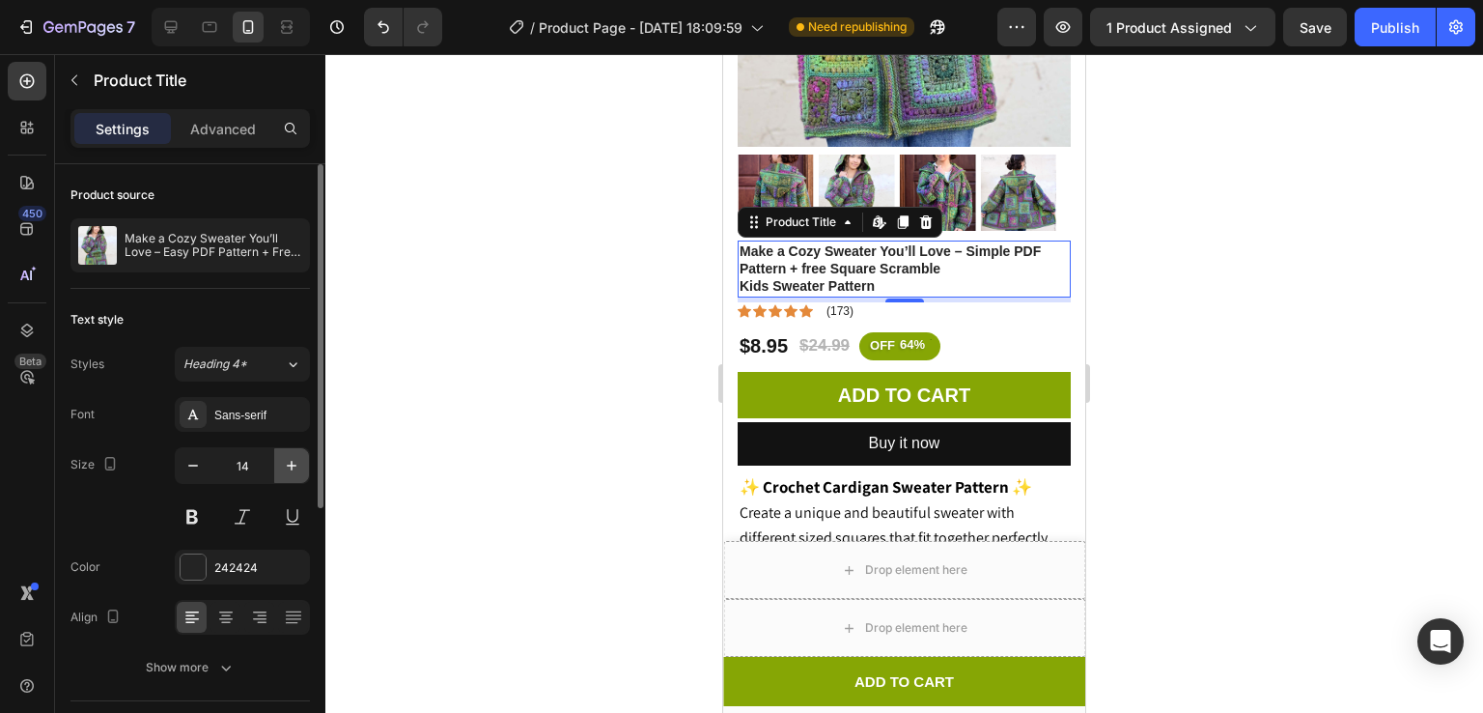
click at [279, 464] on button "button" at bounding box center [291, 465] width 35 height 35
type input "15"
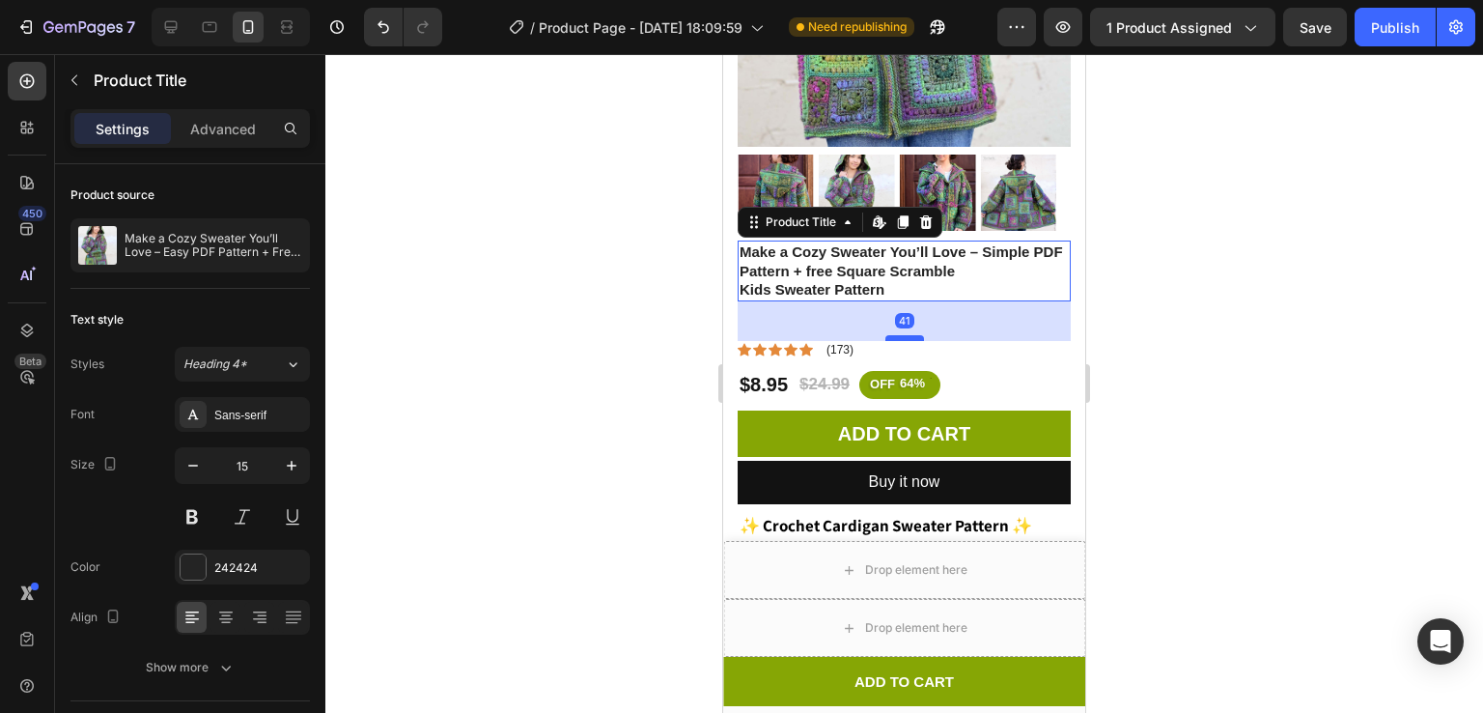
drag, startPoint x: 890, startPoint y: 279, endPoint x: 886, endPoint y: 315, distance: 35.9
click at [886, 335] on div at bounding box center [904, 338] width 39 height 6
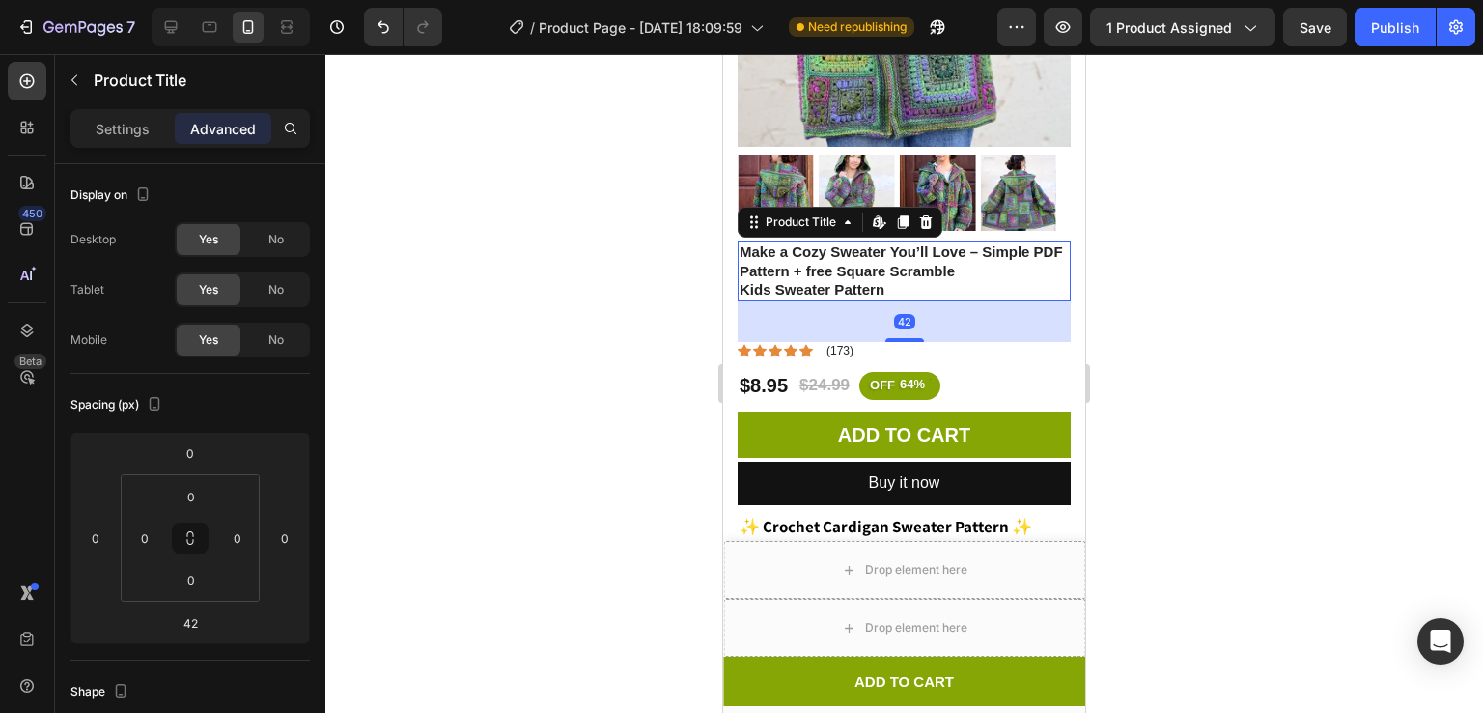
click at [930, 275] on h1 "Make a Cozy Sweater You’ll Love – Simple PDF Pattern + free Square Scramble Kid…" at bounding box center [904, 270] width 333 height 61
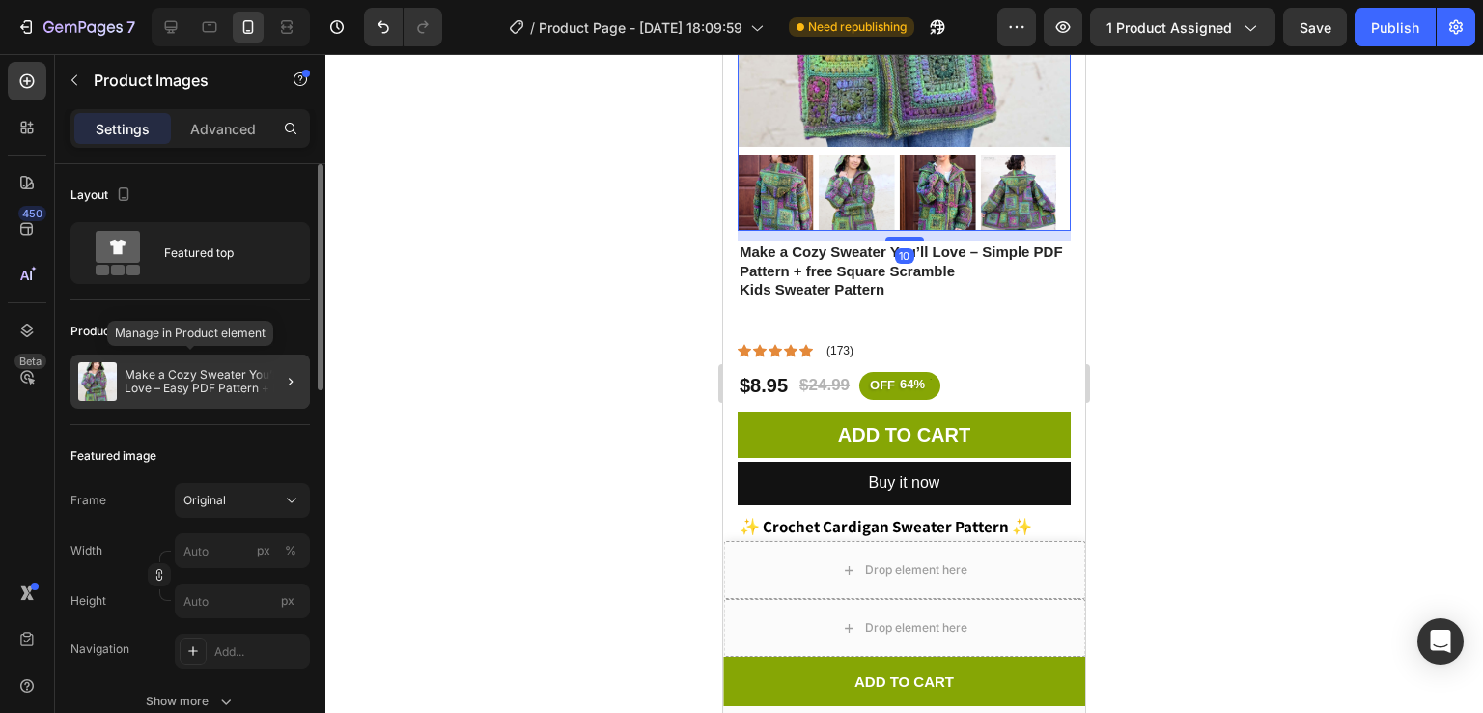
click at [209, 373] on p "Make a Cozy Sweater You’ll Love – Easy PDF Pattern + Free Bonus Pattern" at bounding box center [214, 381] width 178 height 27
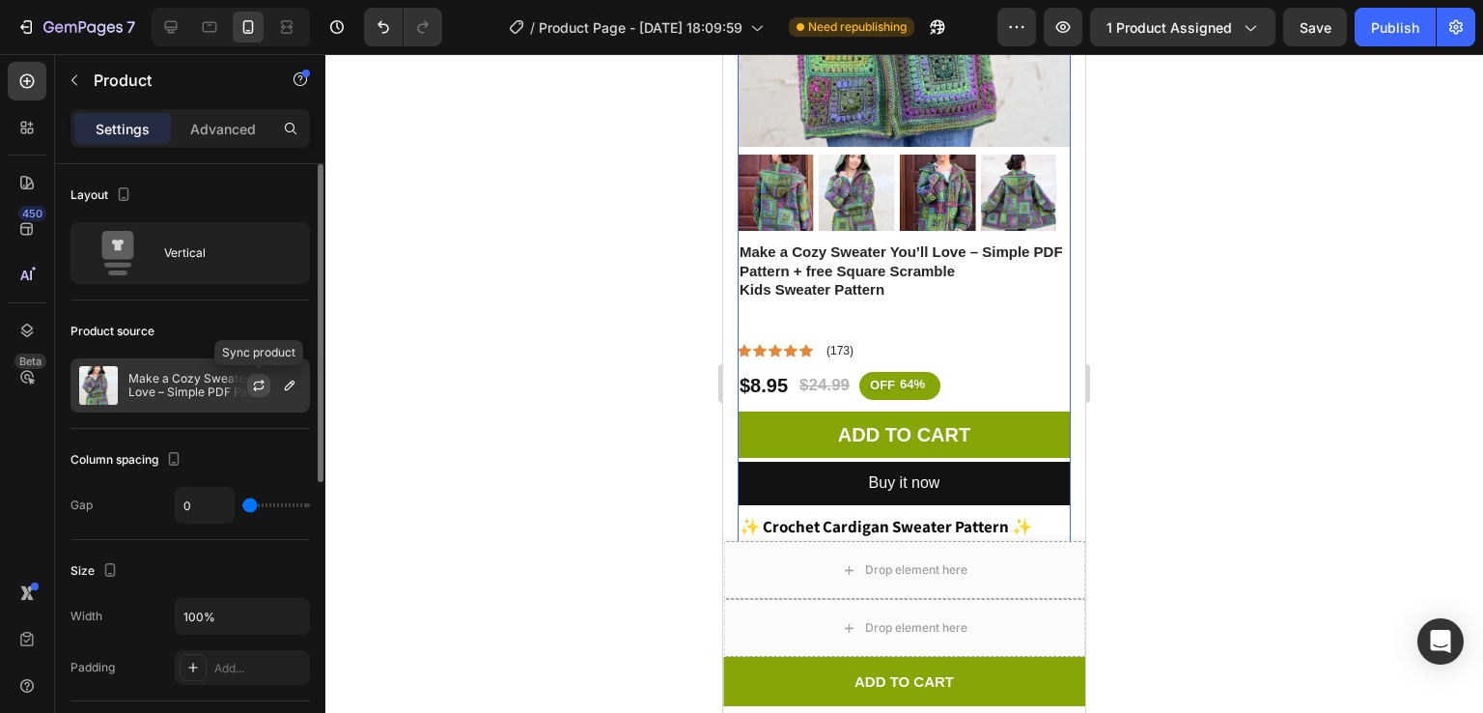
click at [252, 389] on icon "button" at bounding box center [258, 385] width 15 height 15
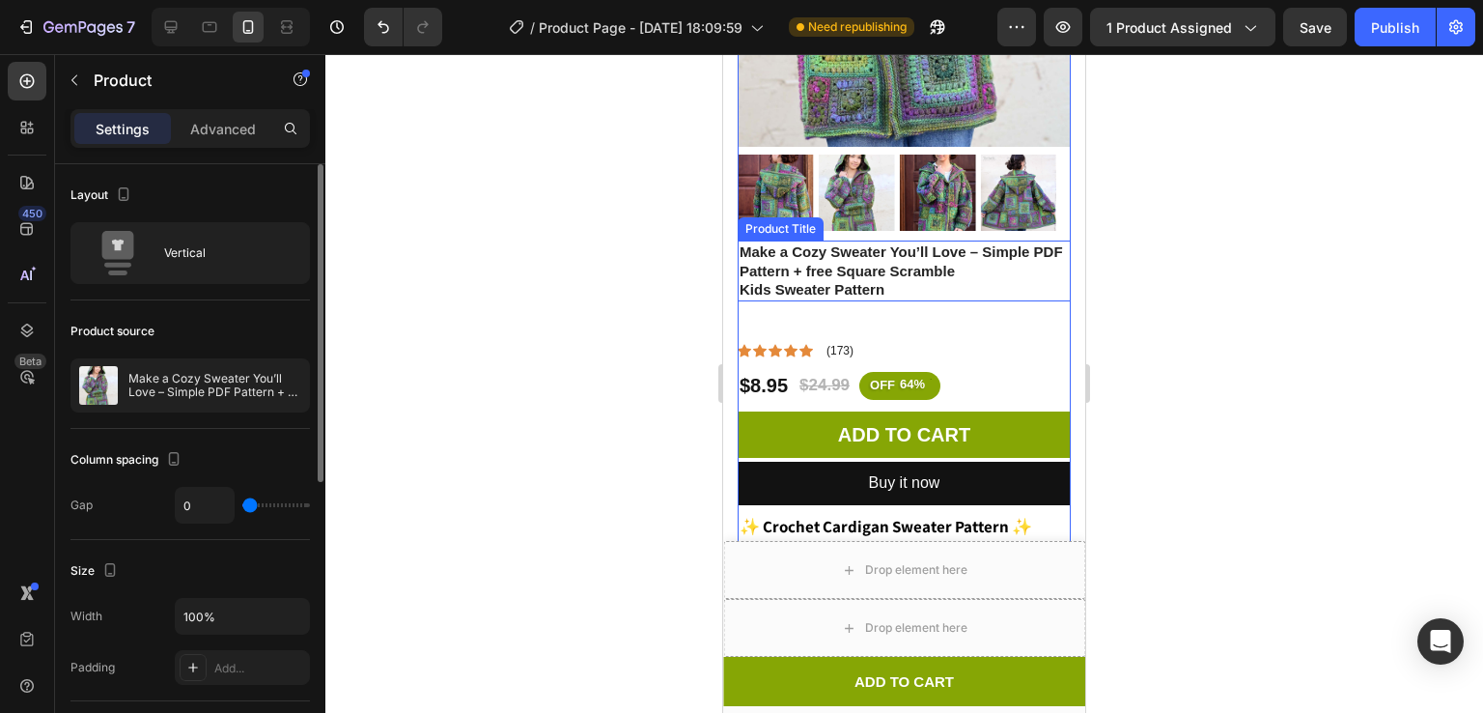
click at [891, 274] on h1 "Make a Cozy Sweater You’ll Love – Simple PDF Pattern + free Square Scramble Kid…" at bounding box center [904, 270] width 333 height 61
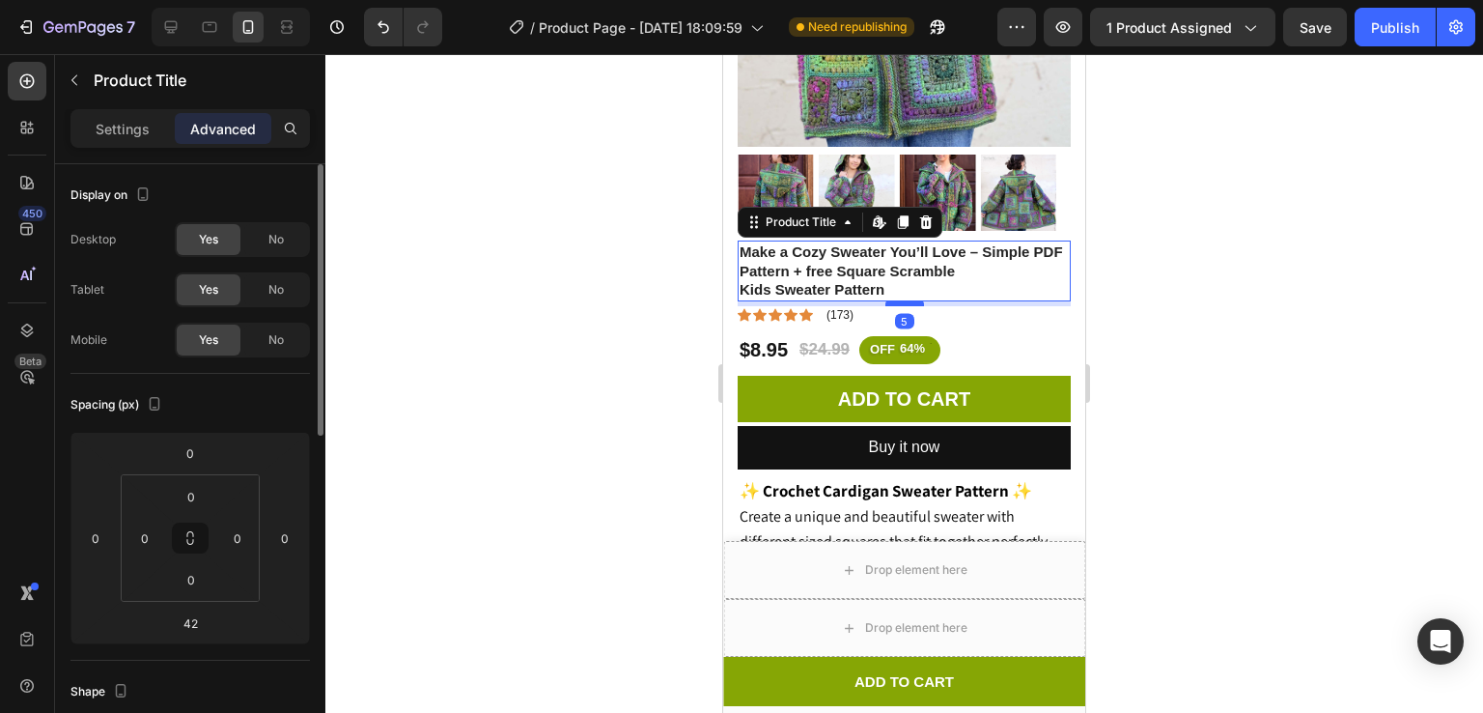
drag, startPoint x: 896, startPoint y: 315, endPoint x: 892, endPoint y: 278, distance: 36.9
click at [892, 300] on div at bounding box center [904, 303] width 39 height 6
type input "4"
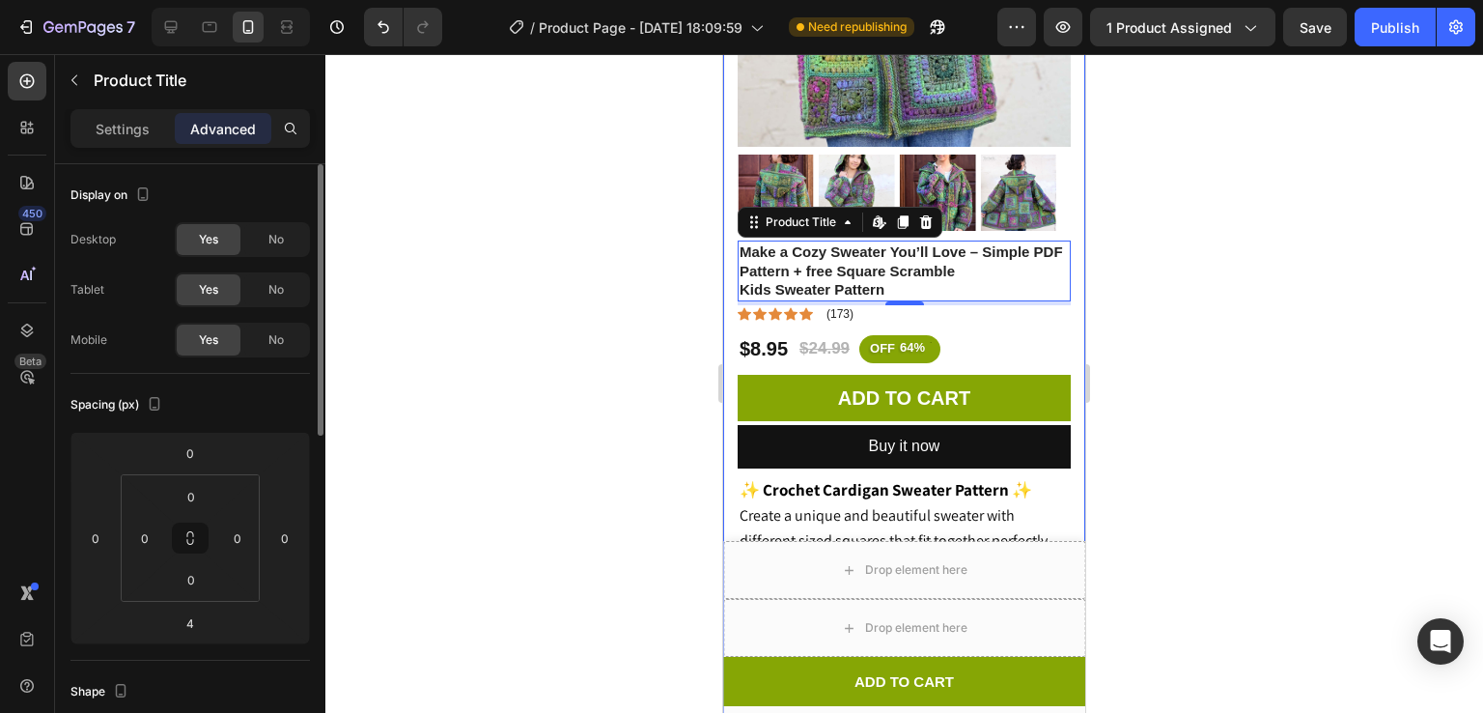
click at [1273, 156] on div at bounding box center [904, 383] width 1158 height 659
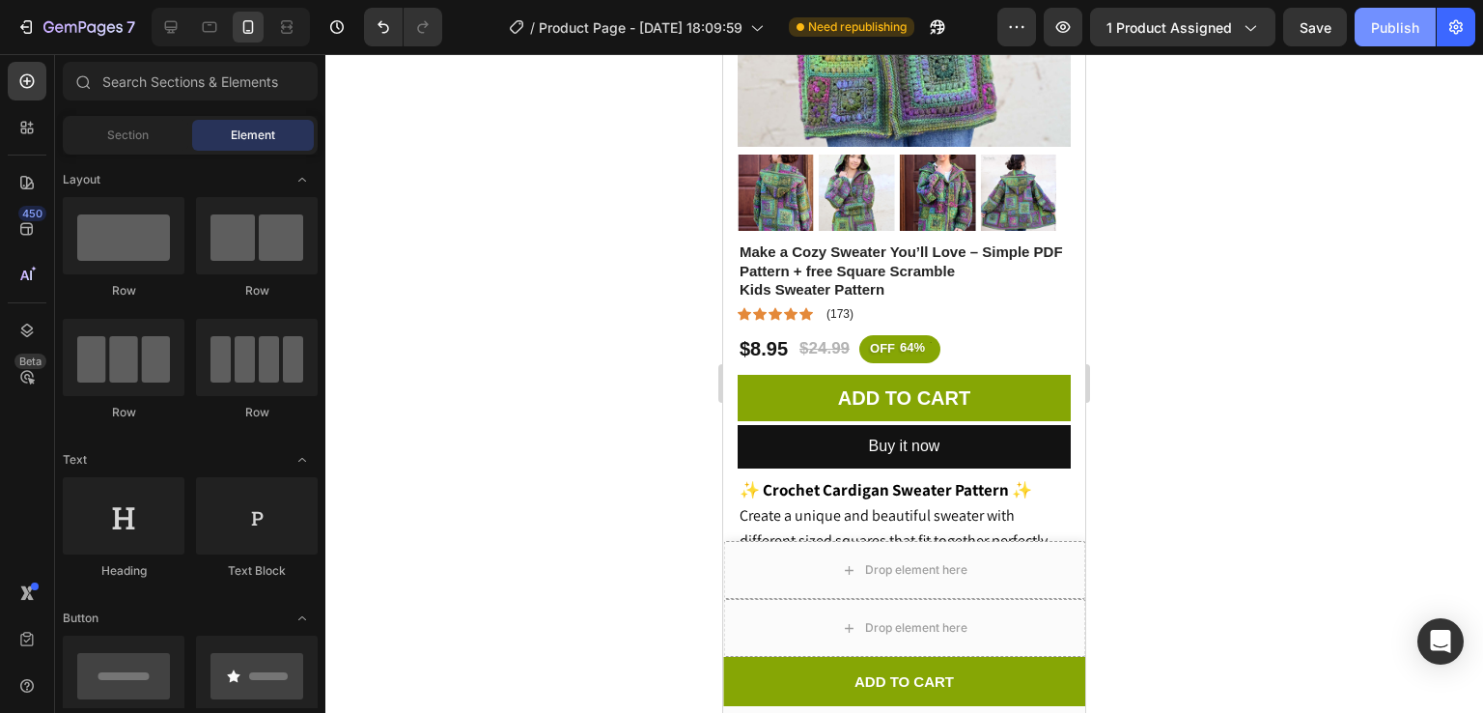
click at [1383, 22] on div "Publish" at bounding box center [1395, 27] width 48 height 20
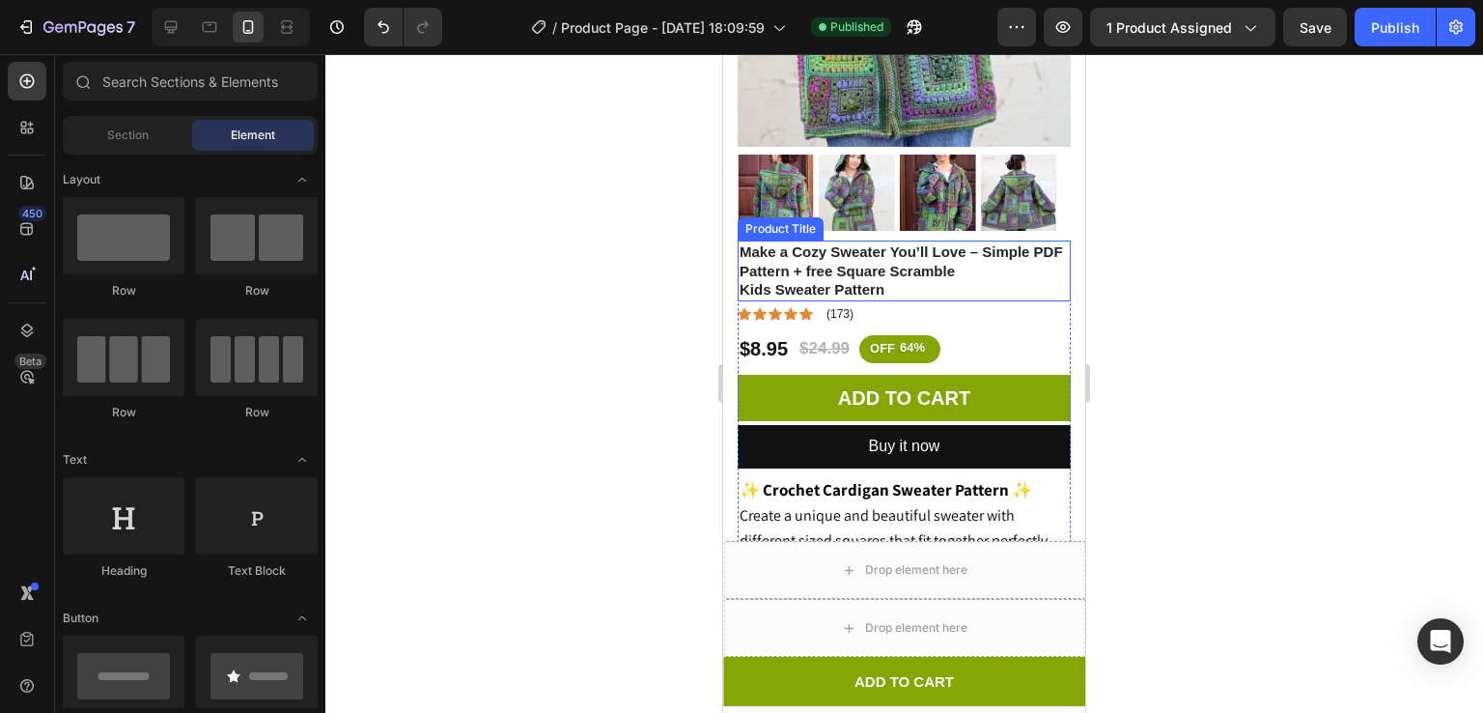
click at [865, 247] on h1 "Make a Cozy Sweater You’ll Love – Simple PDF Pattern + free Square Scramble Kid…" at bounding box center [904, 270] width 333 height 61
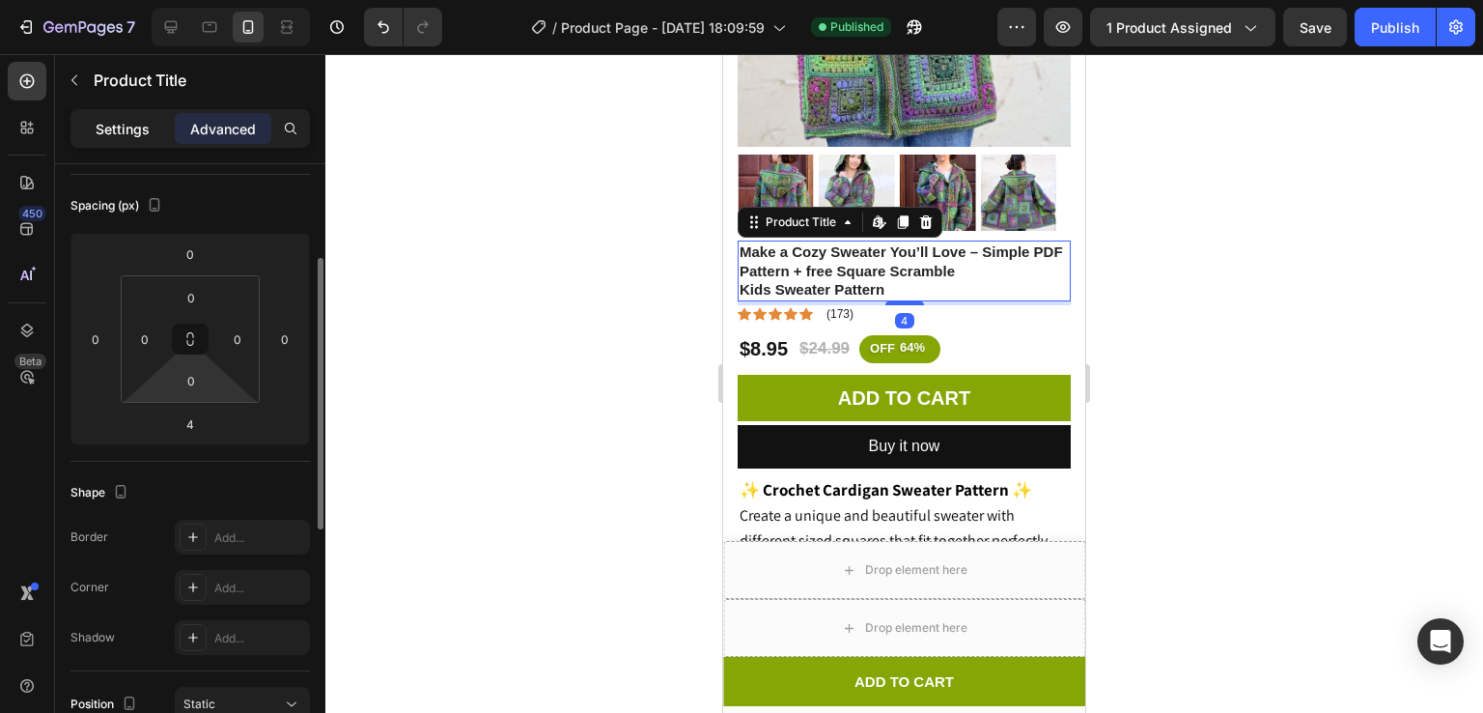
scroll to position [202, 0]
click at [136, 129] on p "Settings" at bounding box center [123, 129] width 54 height 20
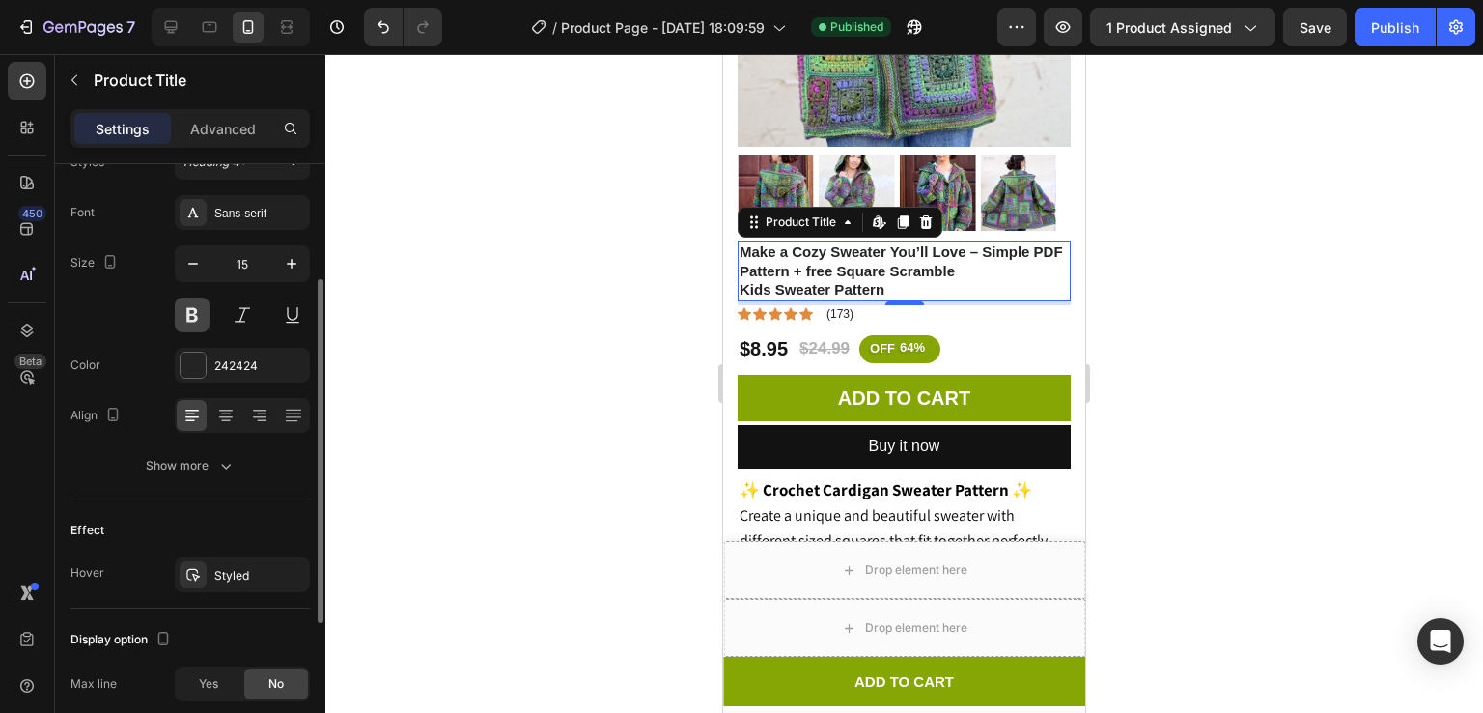
click at [201, 304] on button at bounding box center [192, 314] width 35 height 35
click at [294, 257] on icon "button" at bounding box center [291, 263] width 19 height 19
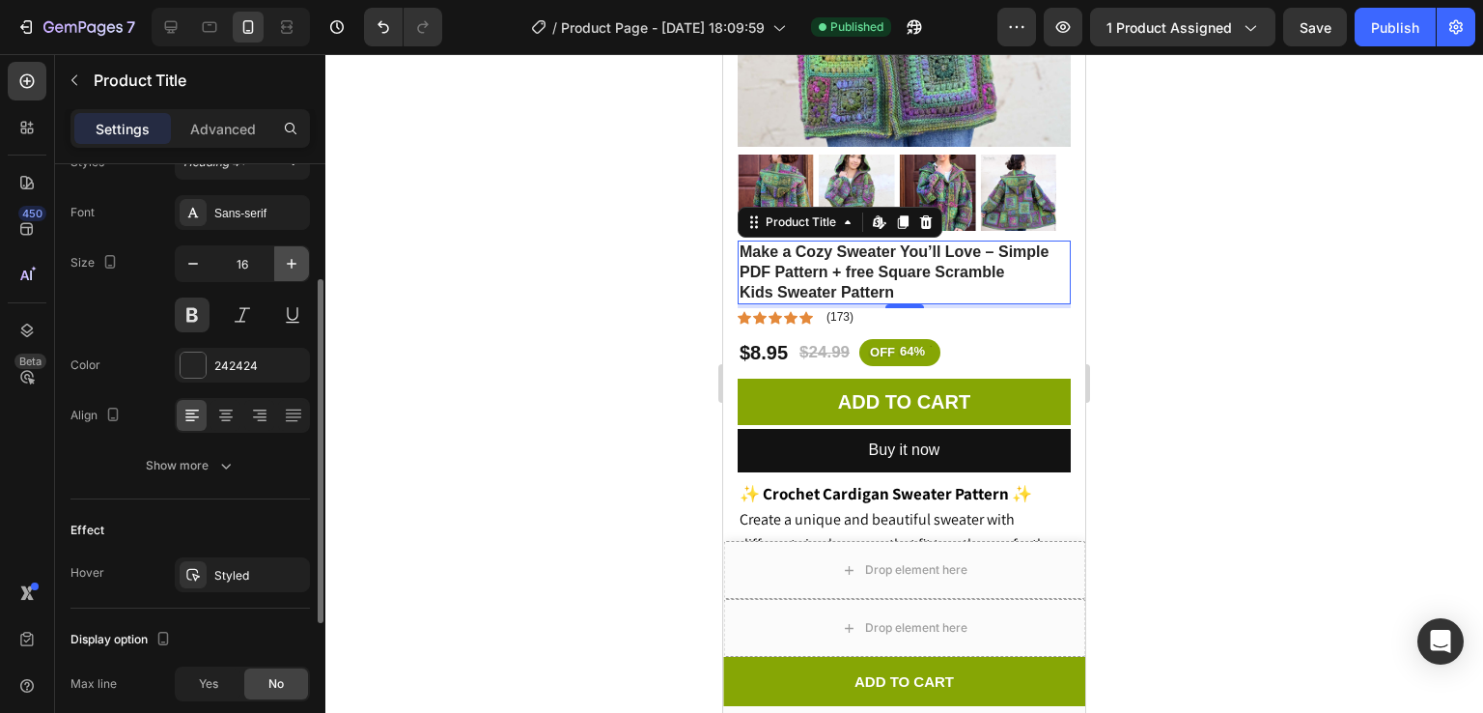
click at [294, 257] on icon "button" at bounding box center [291, 263] width 19 height 19
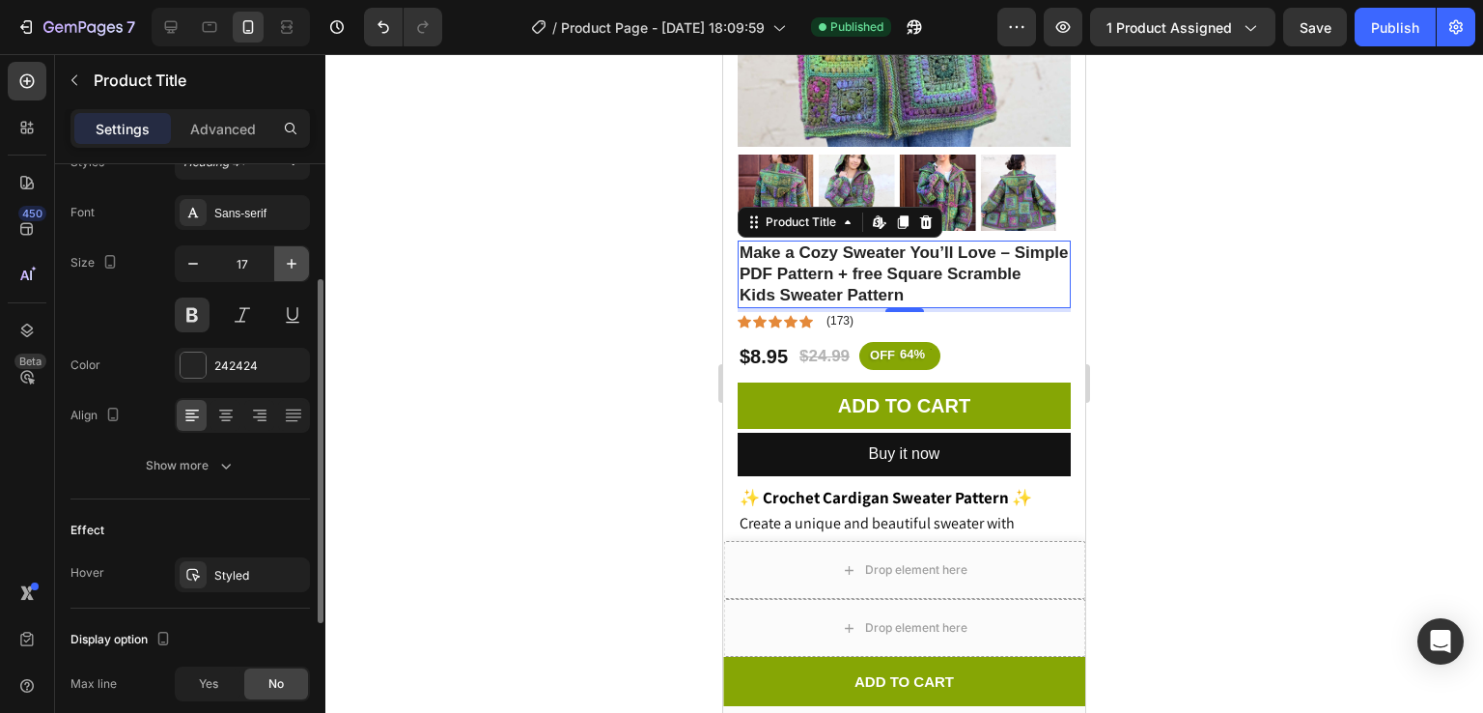
click at [294, 257] on icon "button" at bounding box center [291, 263] width 19 height 19
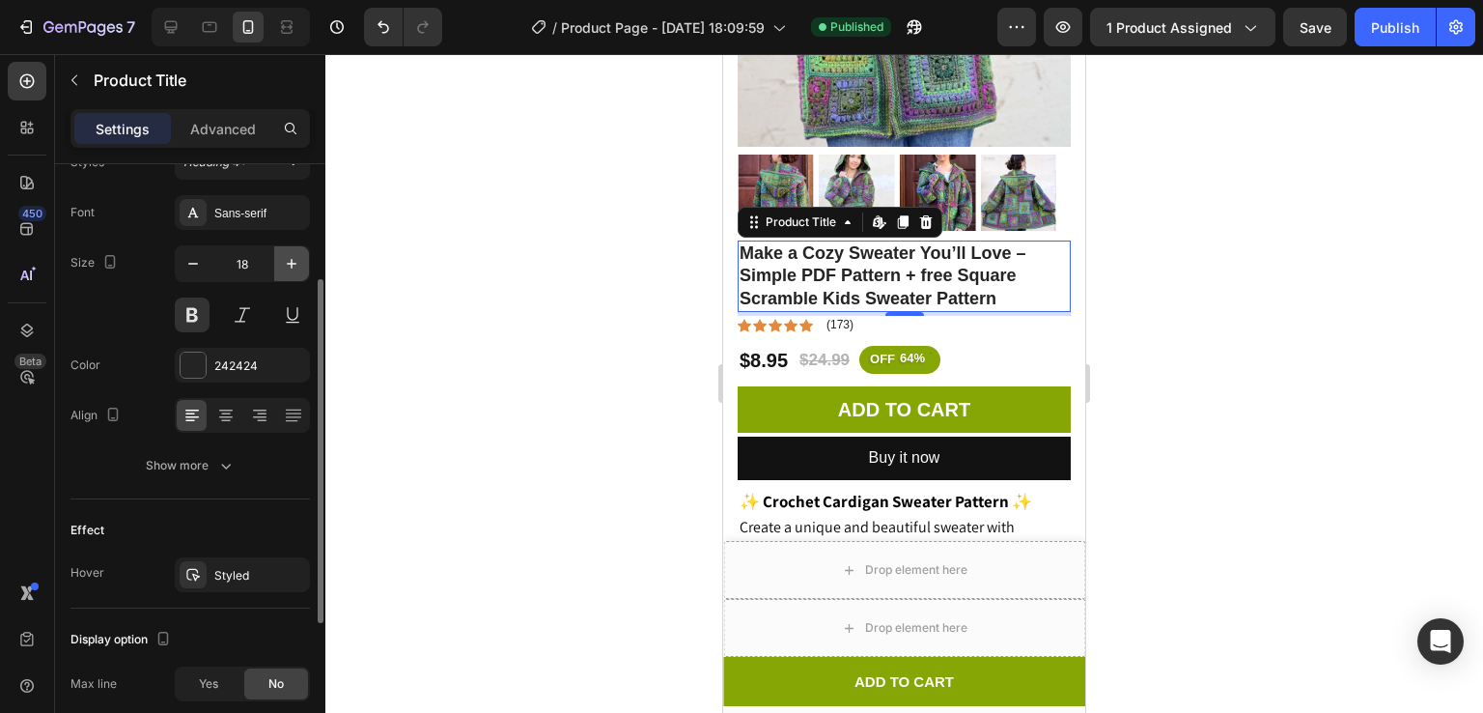
click at [294, 257] on icon "button" at bounding box center [291, 263] width 19 height 19
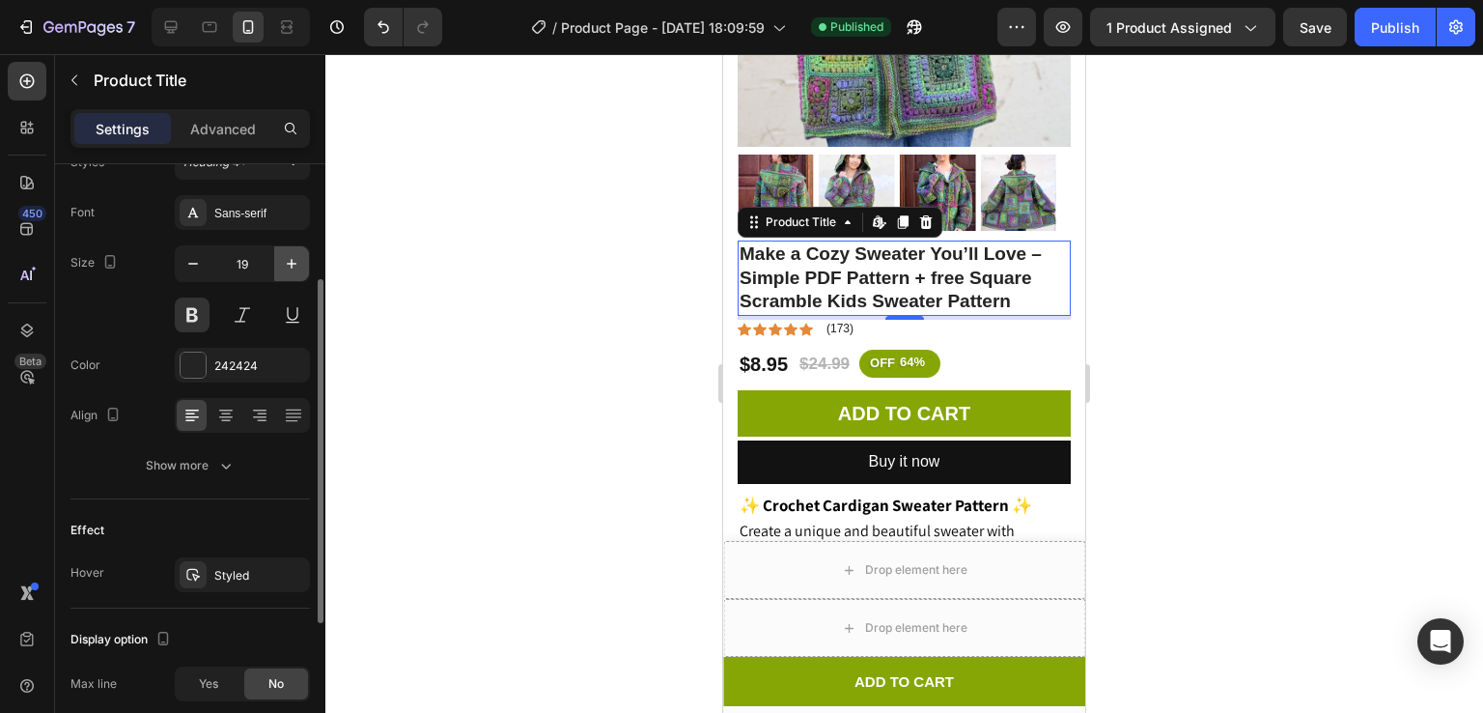
click at [294, 257] on icon "button" at bounding box center [291, 263] width 19 height 19
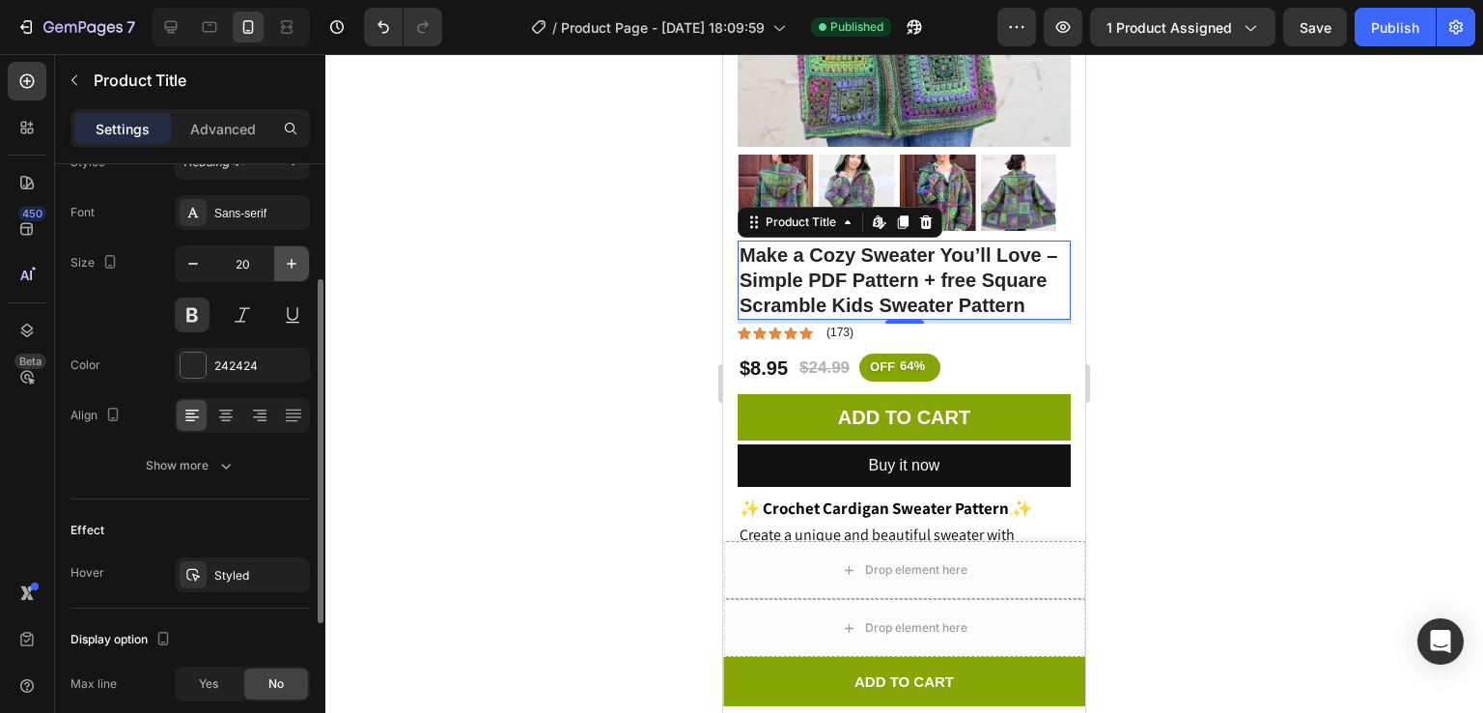
click at [294, 257] on icon "button" at bounding box center [291, 263] width 19 height 19
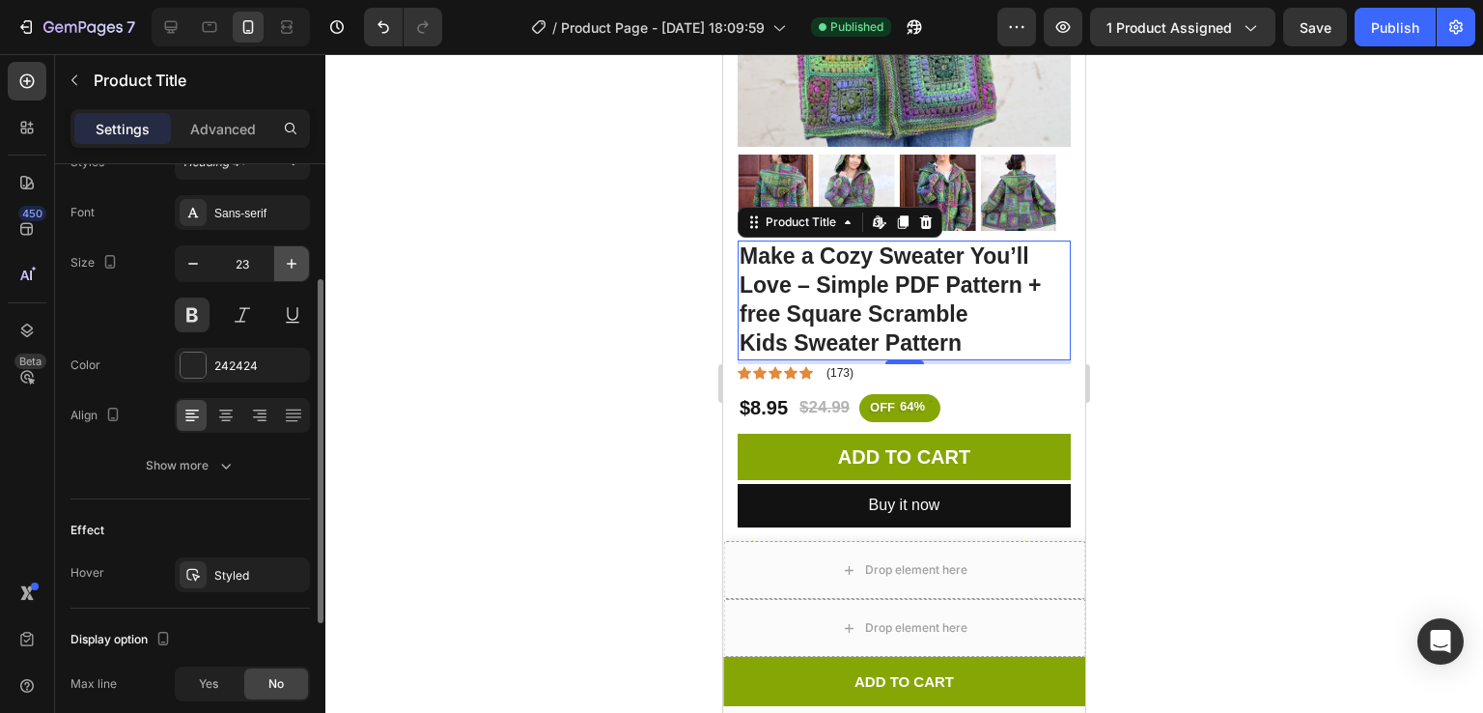
click at [294, 257] on icon "button" at bounding box center [291, 263] width 19 height 19
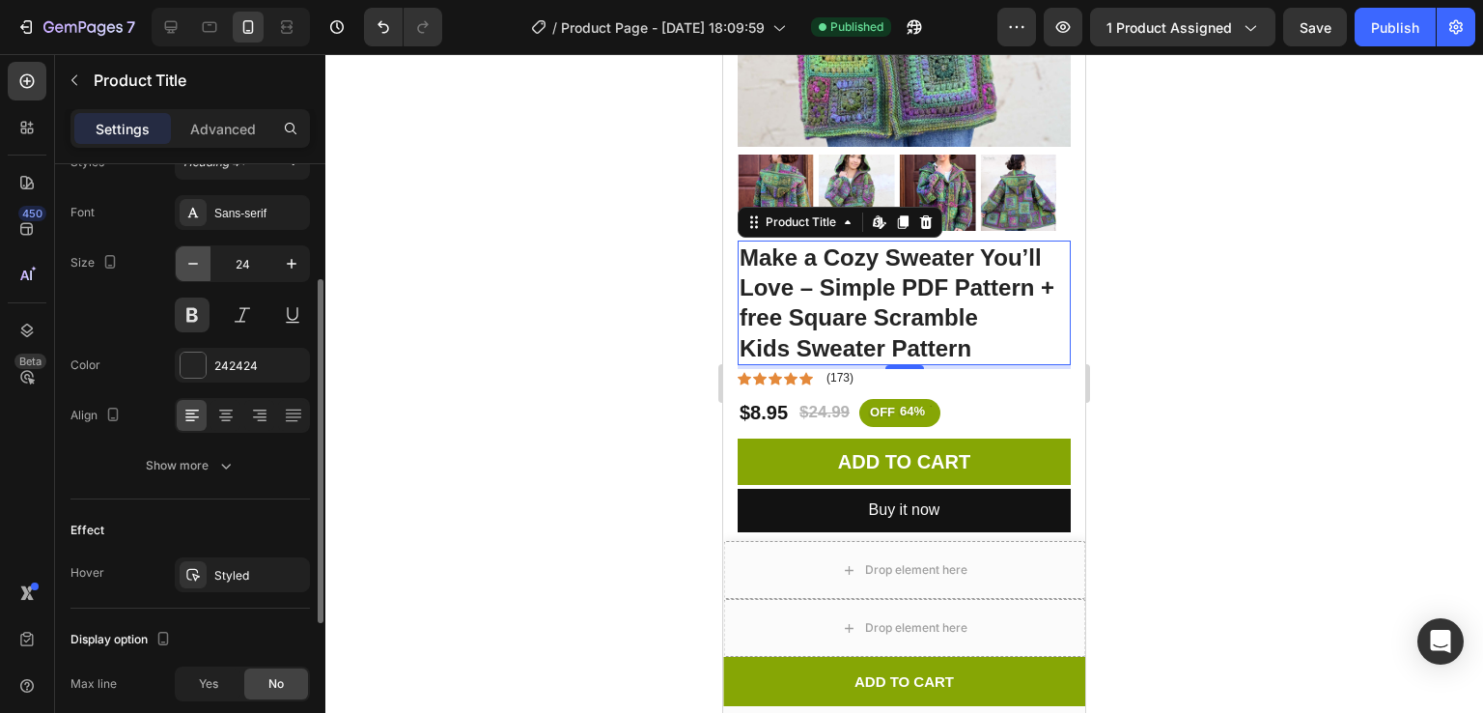
click at [192, 260] on icon "button" at bounding box center [192, 263] width 19 height 19
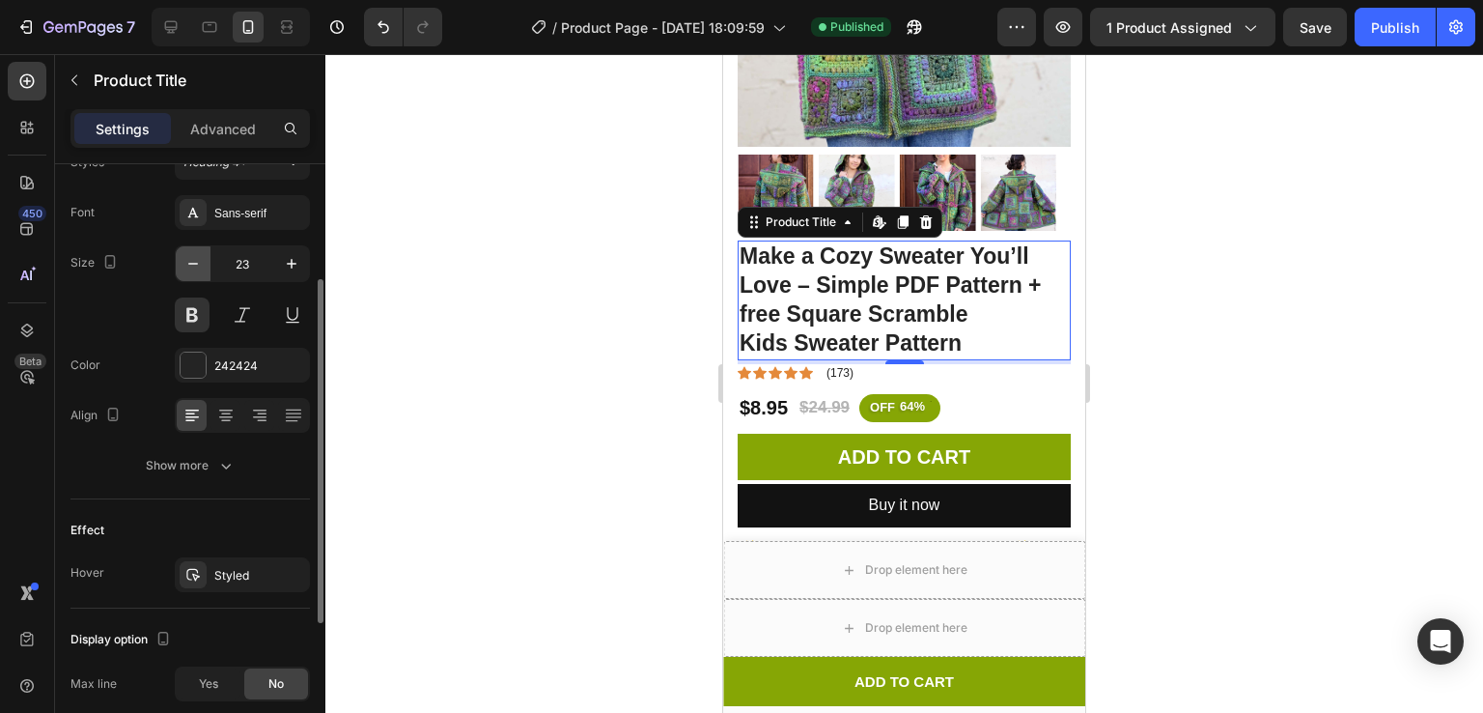
click at [192, 260] on icon "button" at bounding box center [192, 263] width 19 height 19
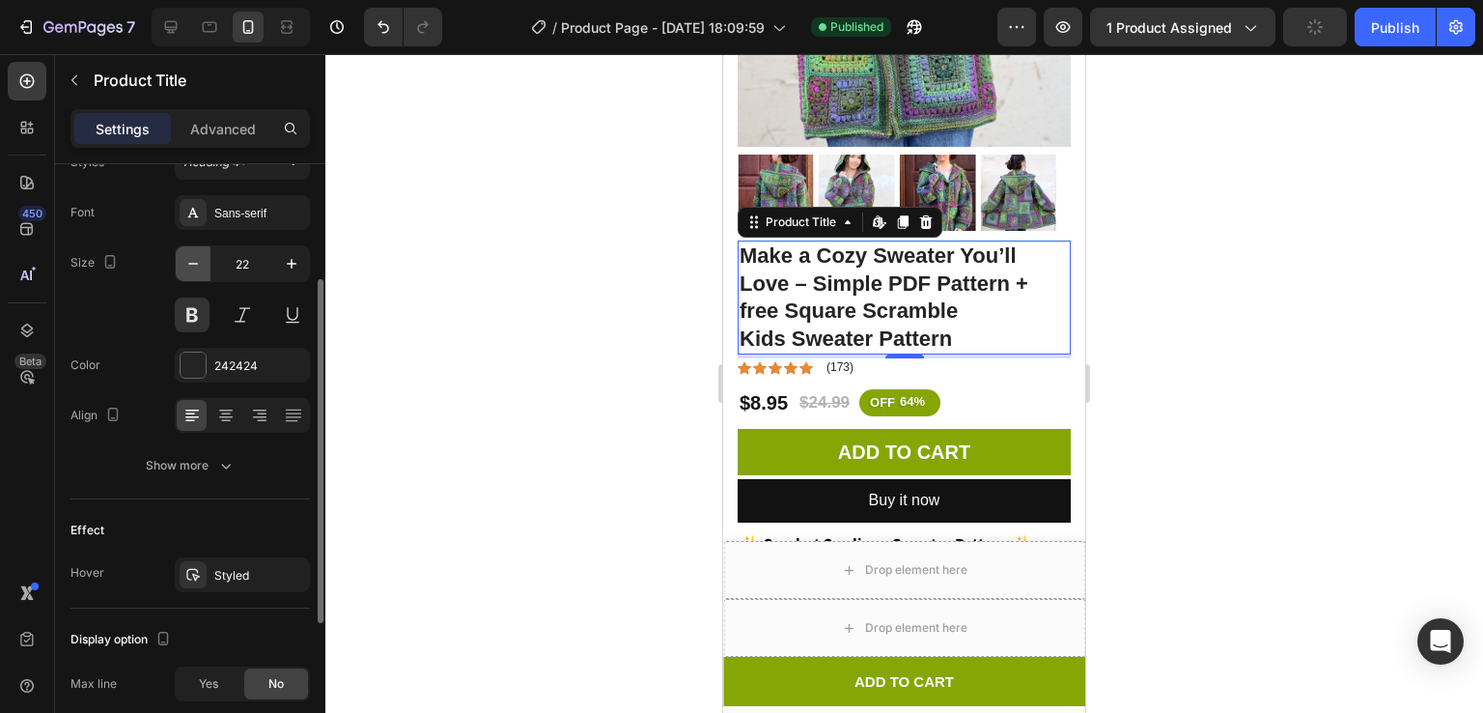
click at [192, 260] on icon "button" at bounding box center [192, 263] width 19 height 19
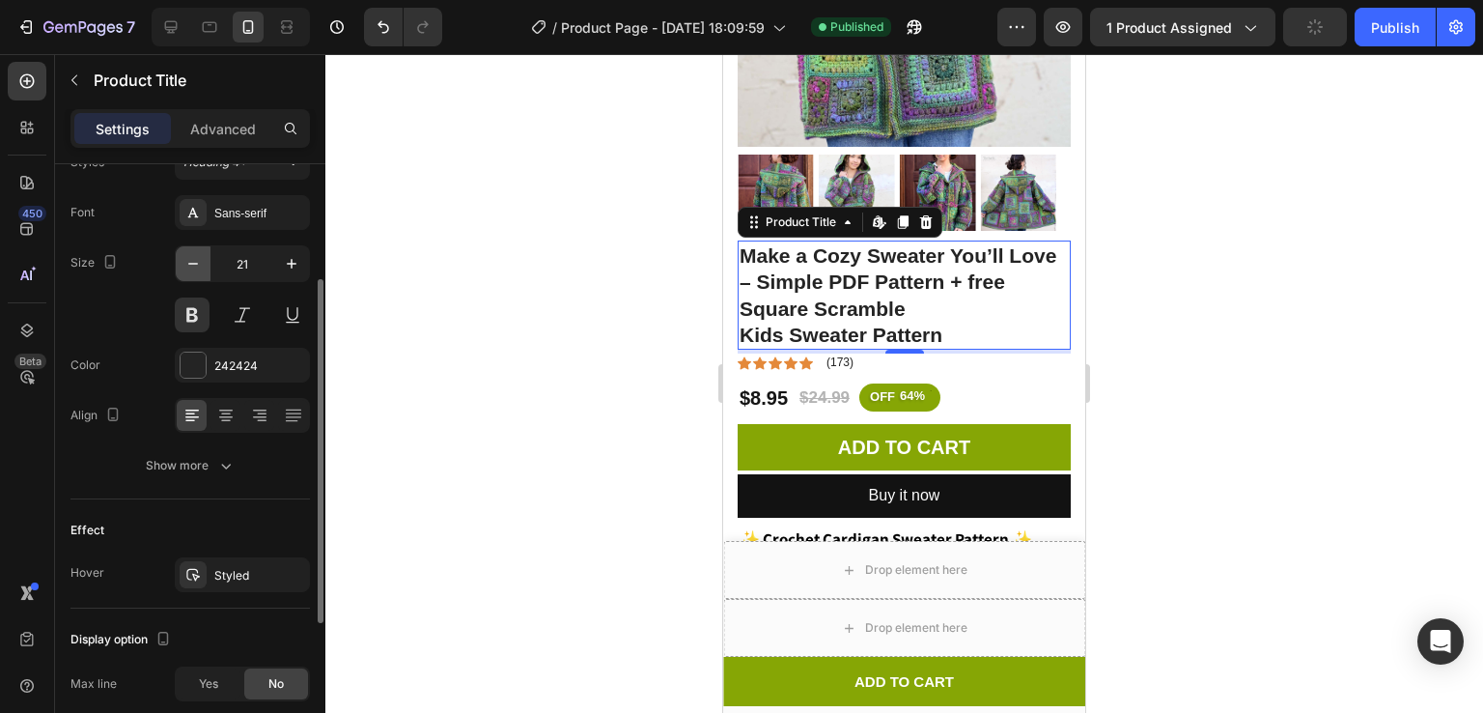
click at [192, 260] on icon "button" at bounding box center [192, 263] width 19 height 19
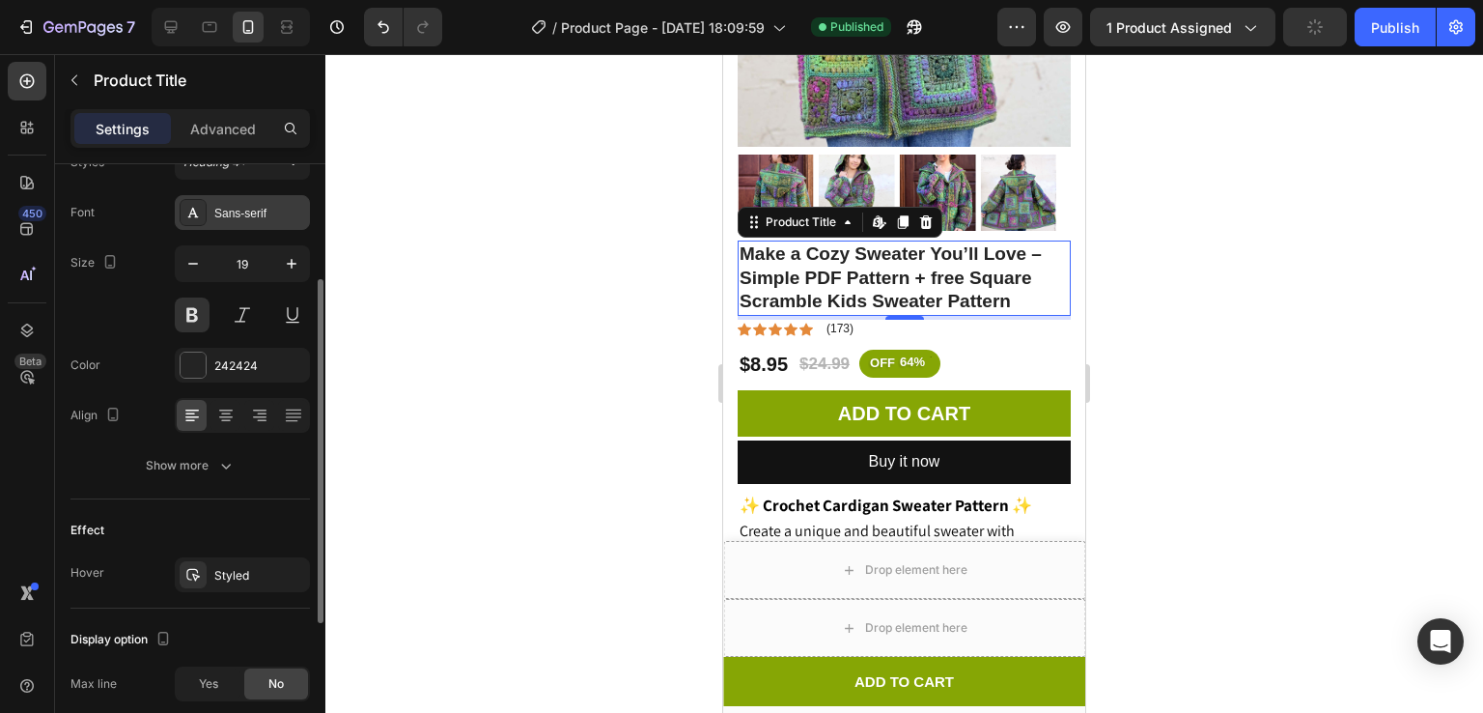
click at [250, 228] on div "Font Sans-serif Size 19 Color 242424 Align Show more" at bounding box center [189, 339] width 239 height 288
click at [249, 225] on div "Sans-serif" at bounding box center [242, 212] width 135 height 35
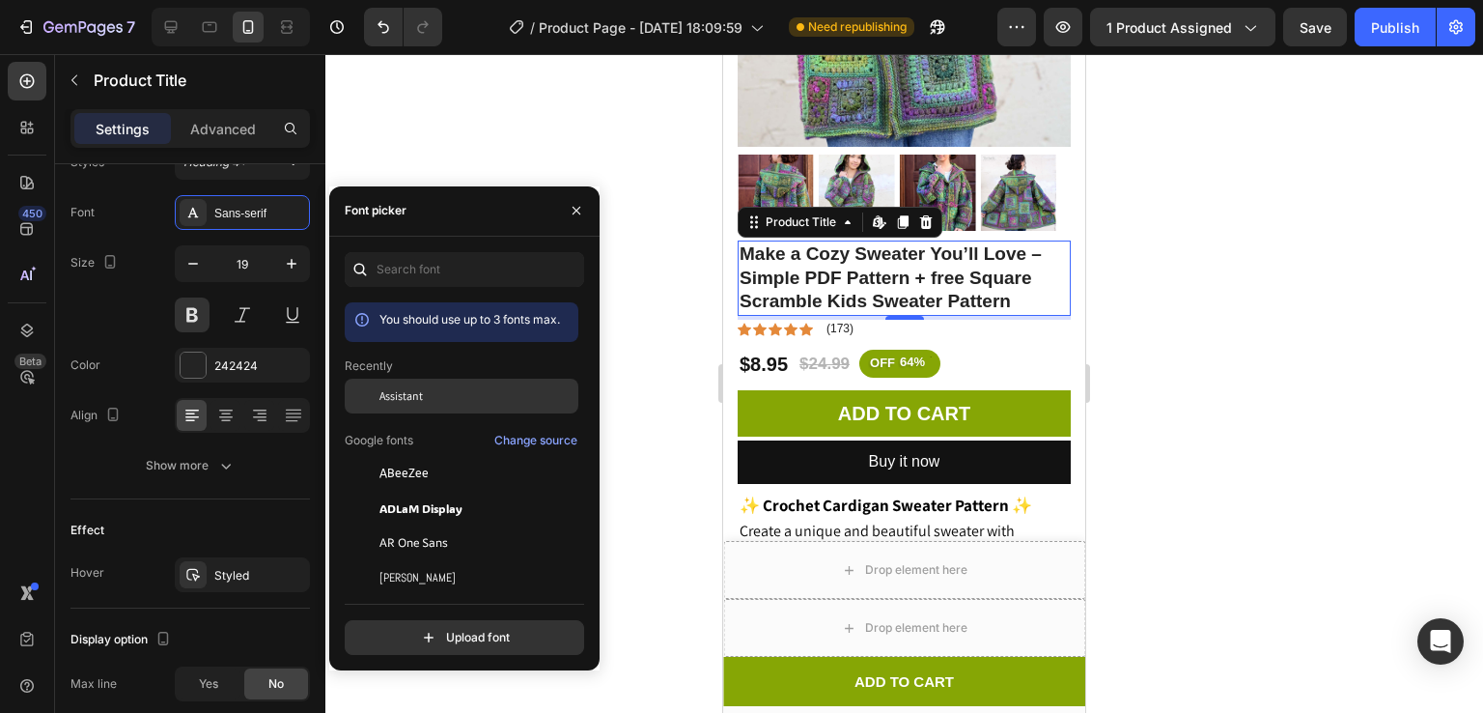
click at [434, 525] on div "Assistant" at bounding box center [462, 542] width 234 height 35
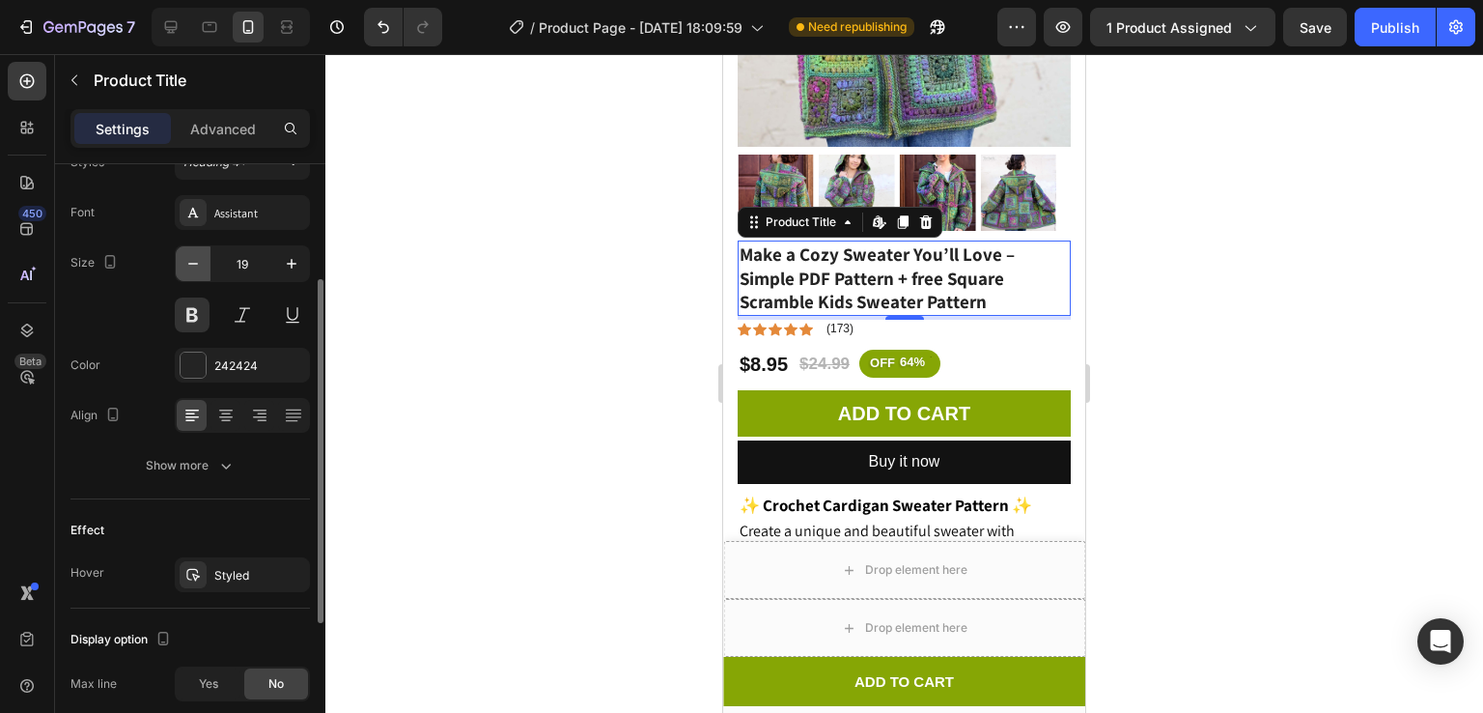
click at [185, 258] on icon "button" at bounding box center [192, 263] width 19 height 19
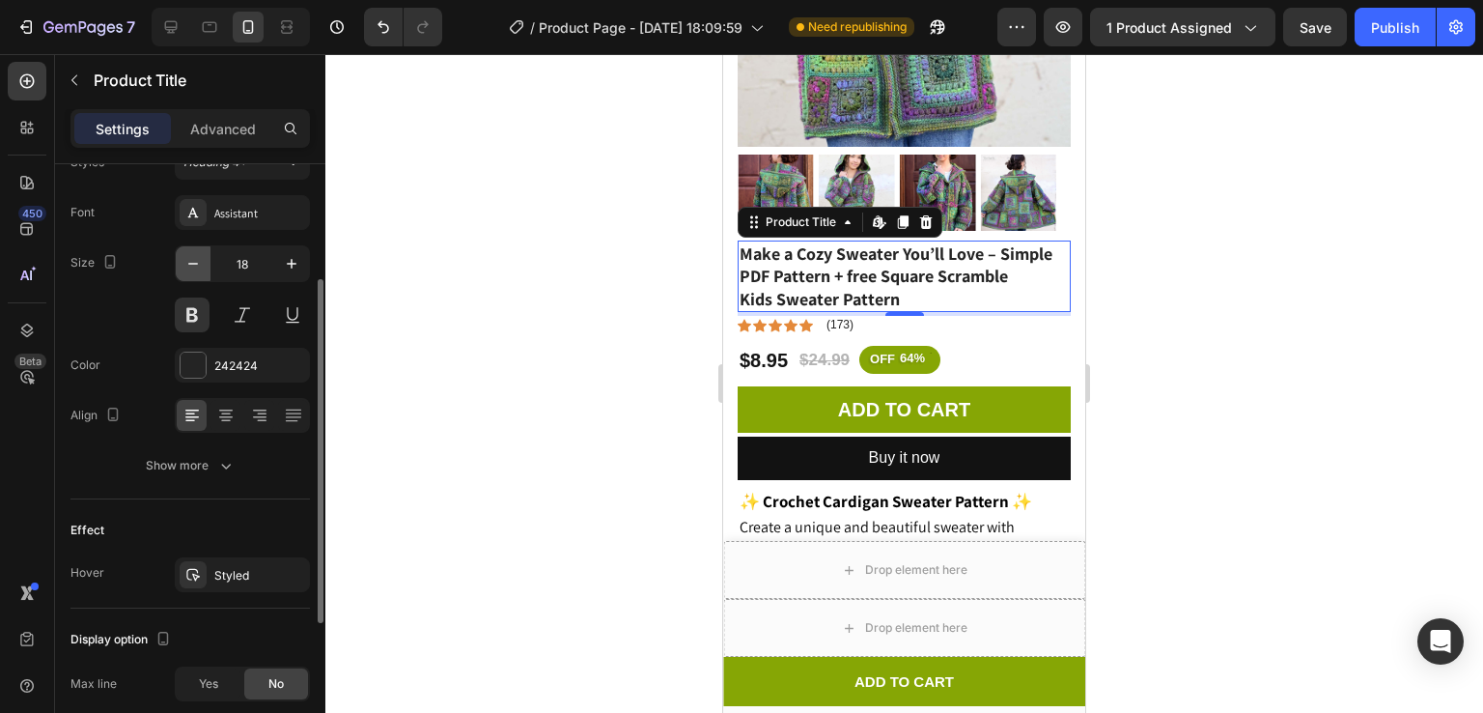
click at [185, 258] on icon "button" at bounding box center [192, 263] width 19 height 19
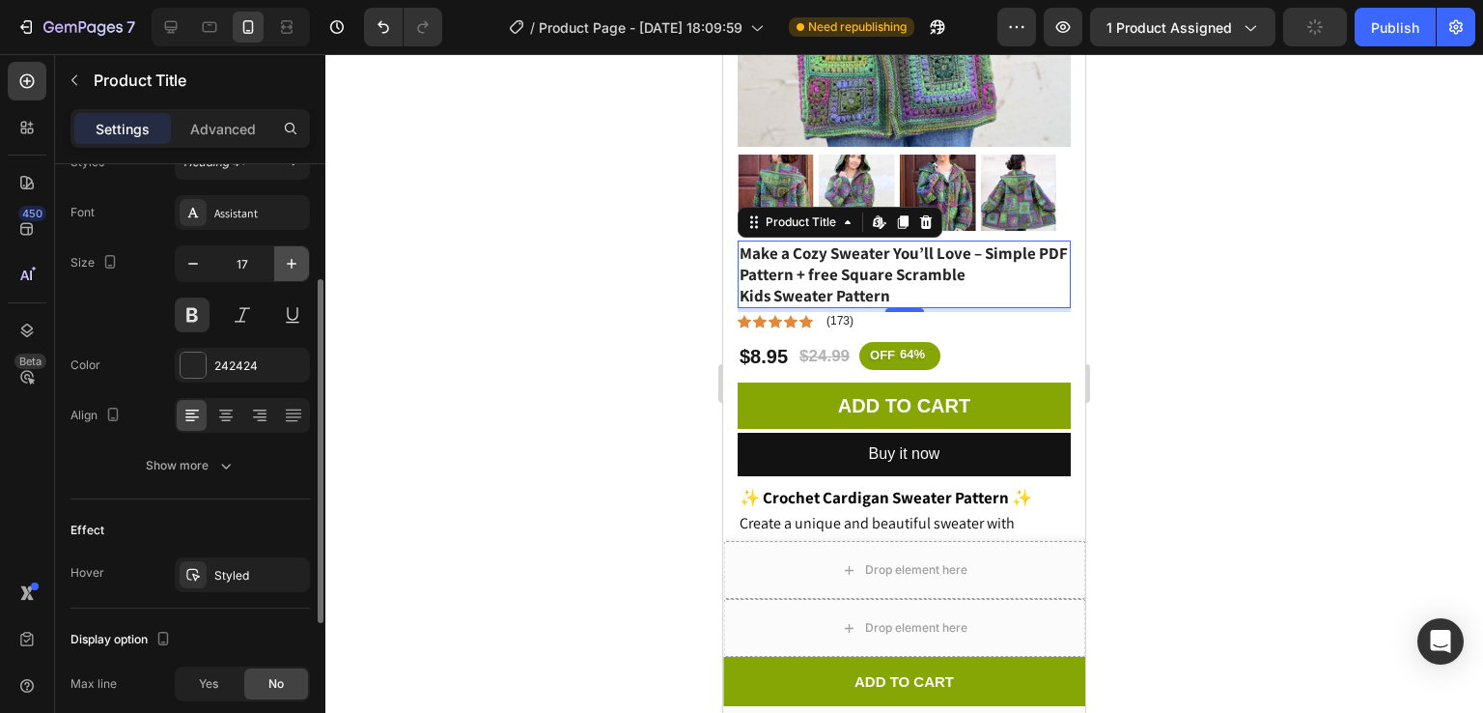
click at [283, 263] on icon "button" at bounding box center [291, 263] width 19 height 19
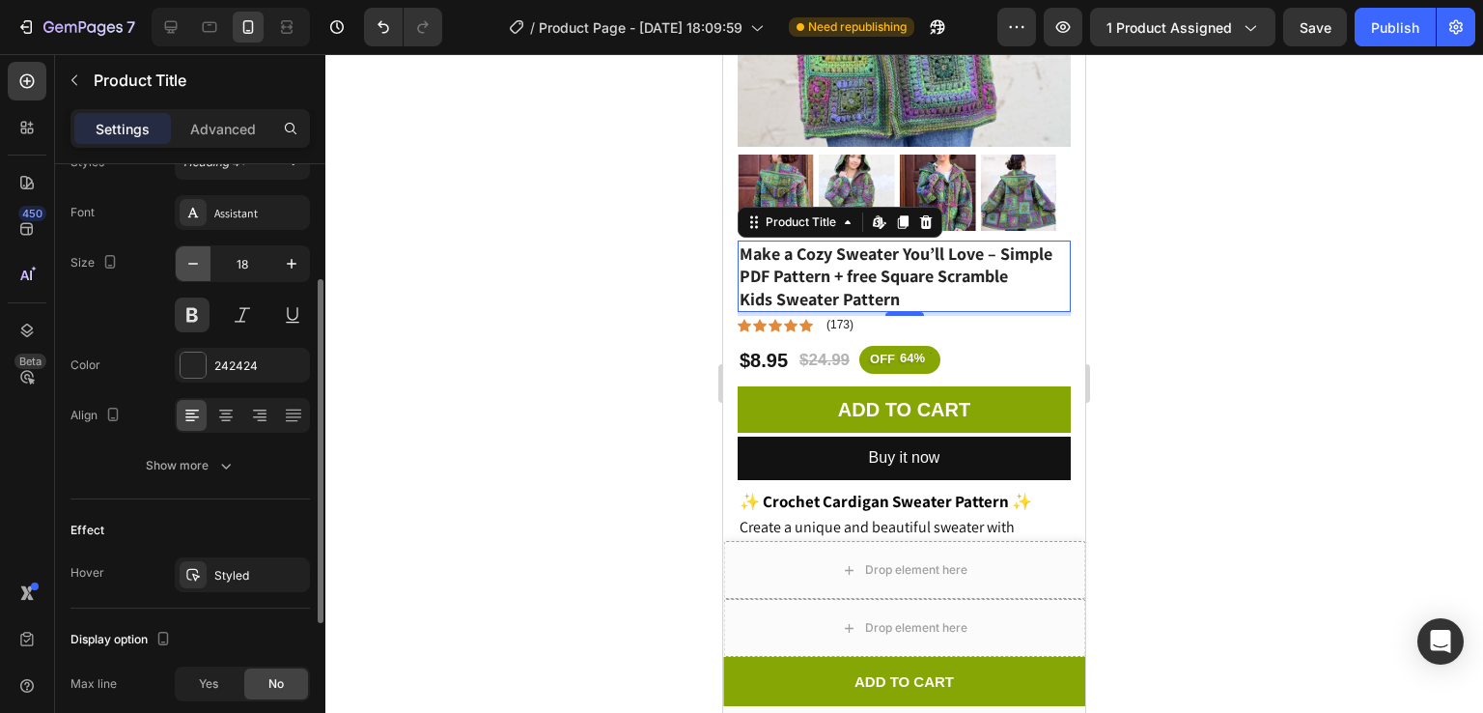
click at [183, 263] on icon "button" at bounding box center [192, 263] width 19 height 19
type input "17"
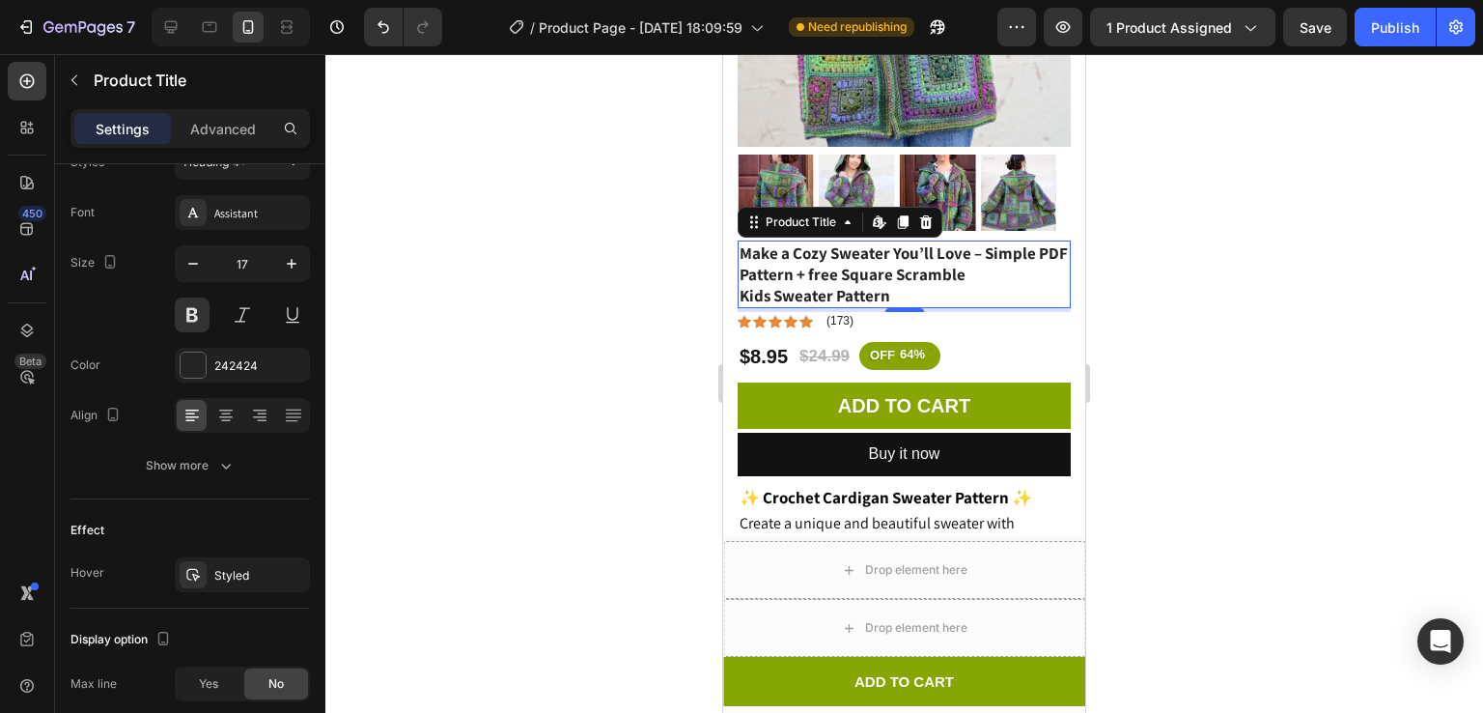
click at [1303, 260] on div at bounding box center [904, 383] width 1158 height 659
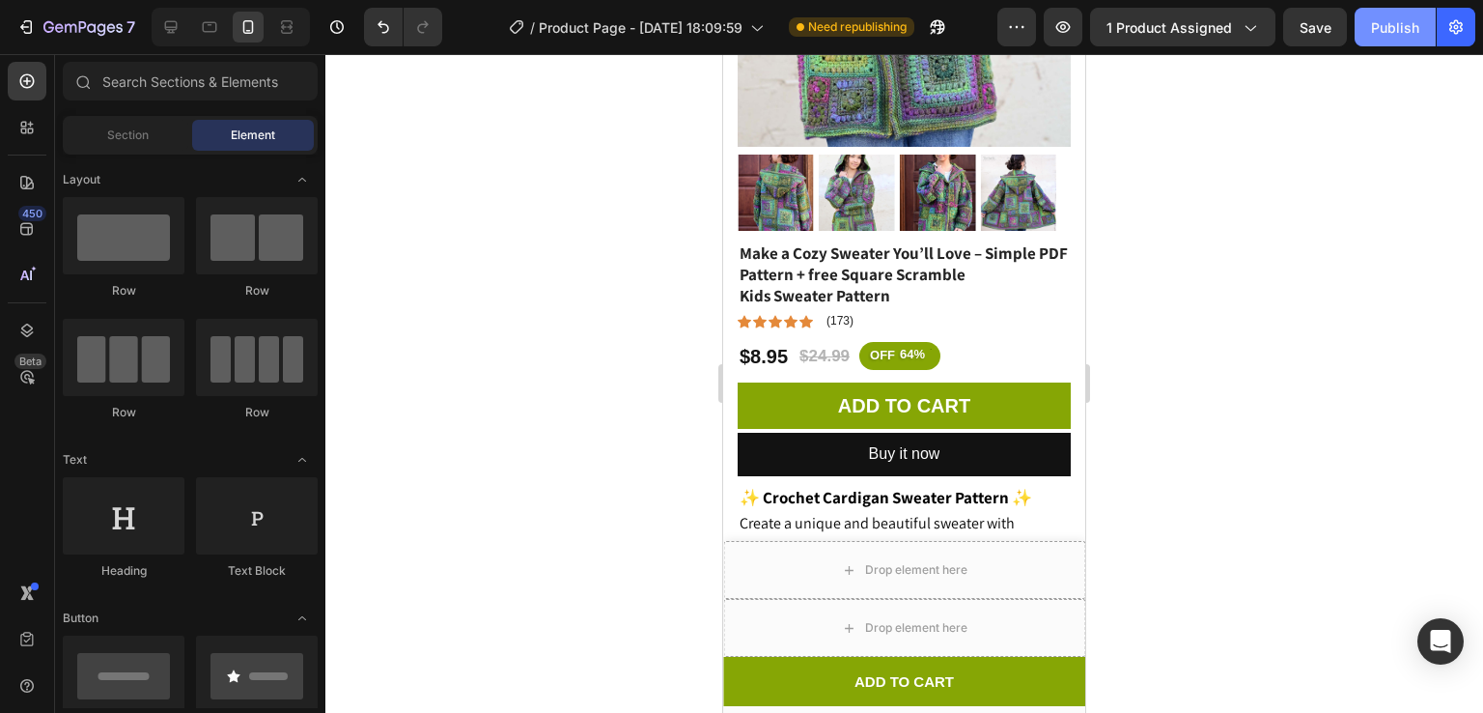
click at [1404, 8] on button "Publish" at bounding box center [1395, 27] width 81 height 39
click at [363, 31] on div at bounding box center [399, 27] width 86 height 39
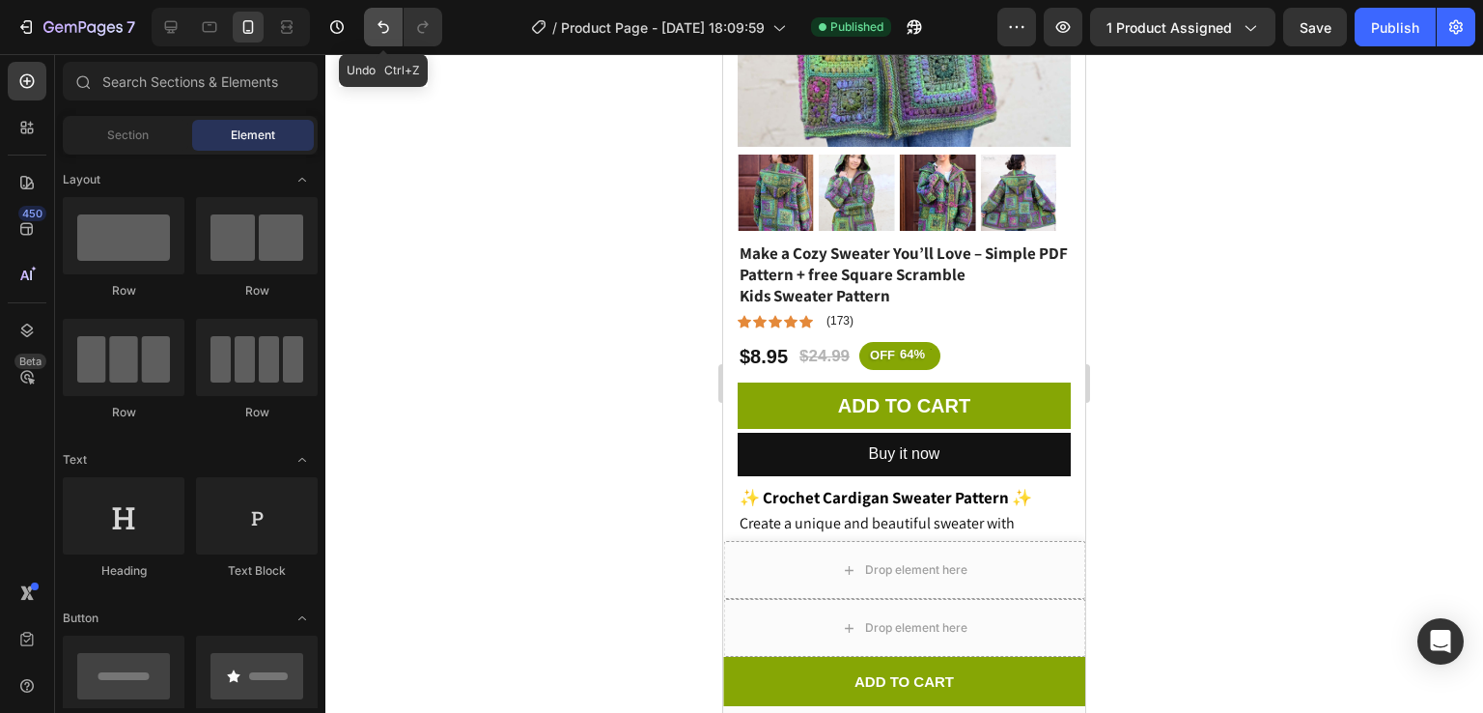
click at [376, 30] on icon "Undo/Redo" at bounding box center [383, 26] width 19 height 19
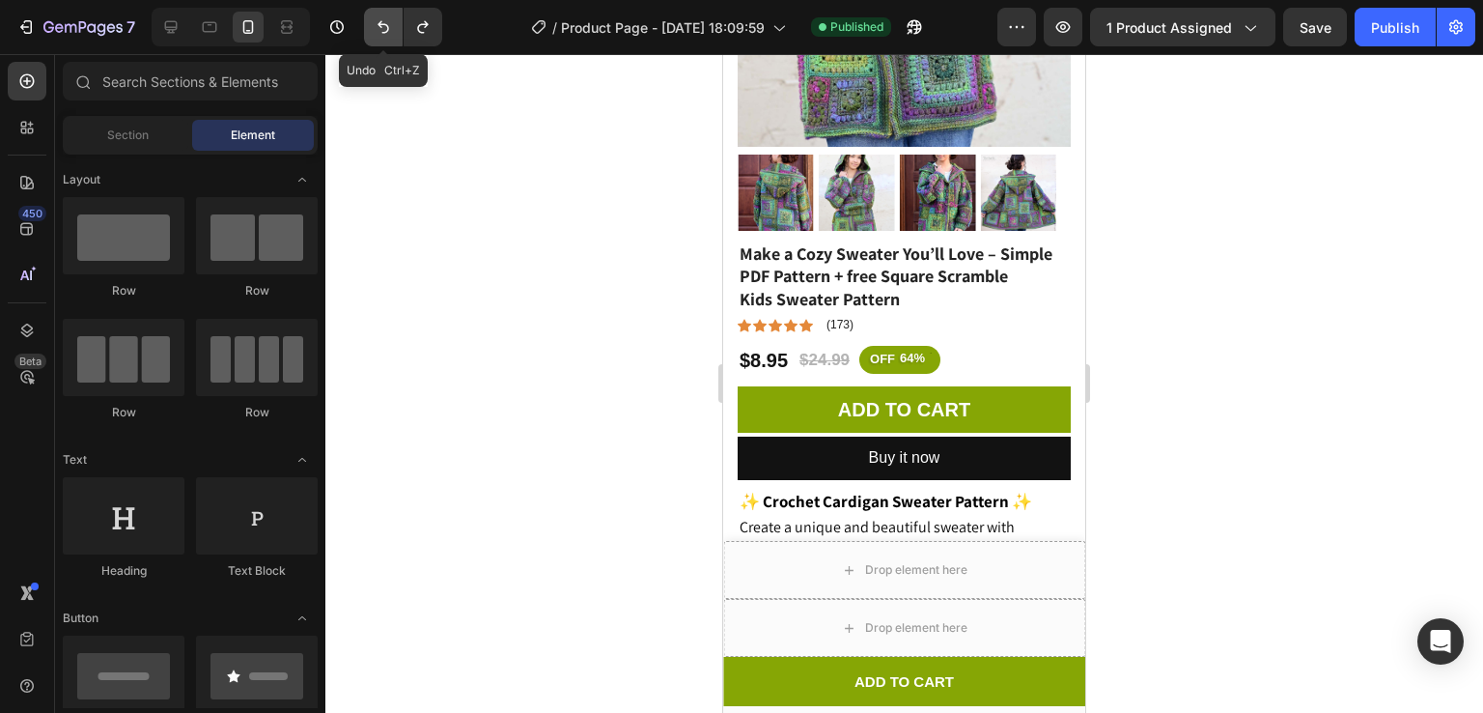
click at [376, 30] on icon "Undo/Redo" at bounding box center [383, 26] width 19 height 19
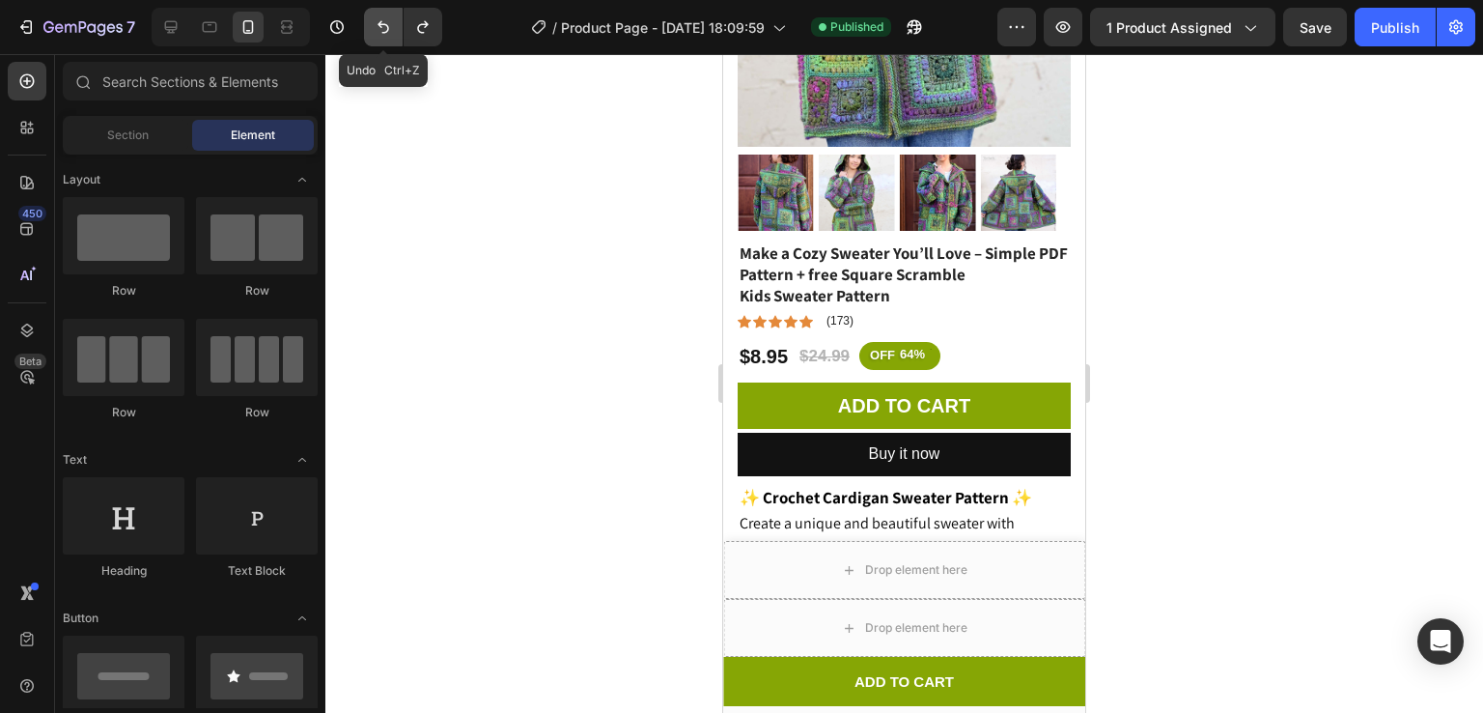
click at [376, 30] on icon "Undo/Redo" at bounding box center [383, 26] width 19 height 19
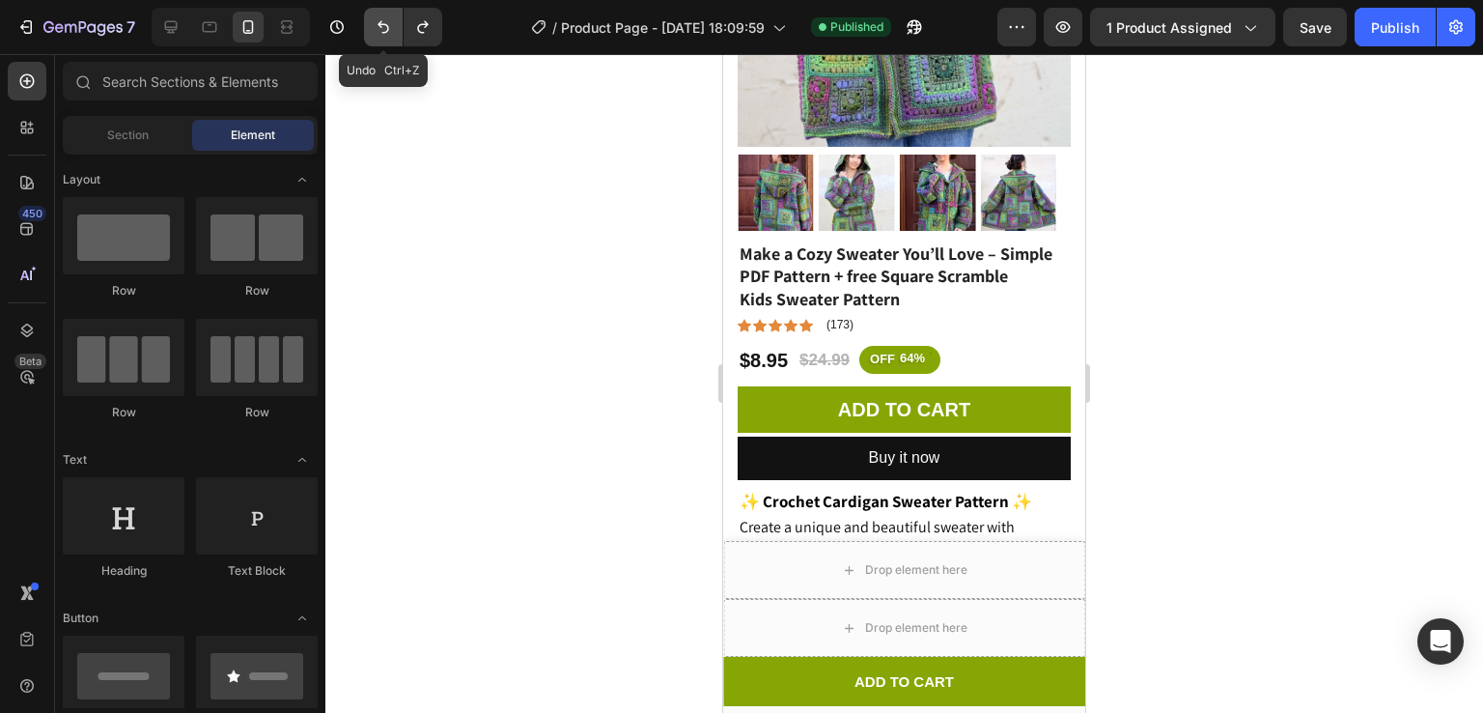
click at [376, 30] on icon "Undo/Redo" at bounding box center [383, 26] width 19 height 19
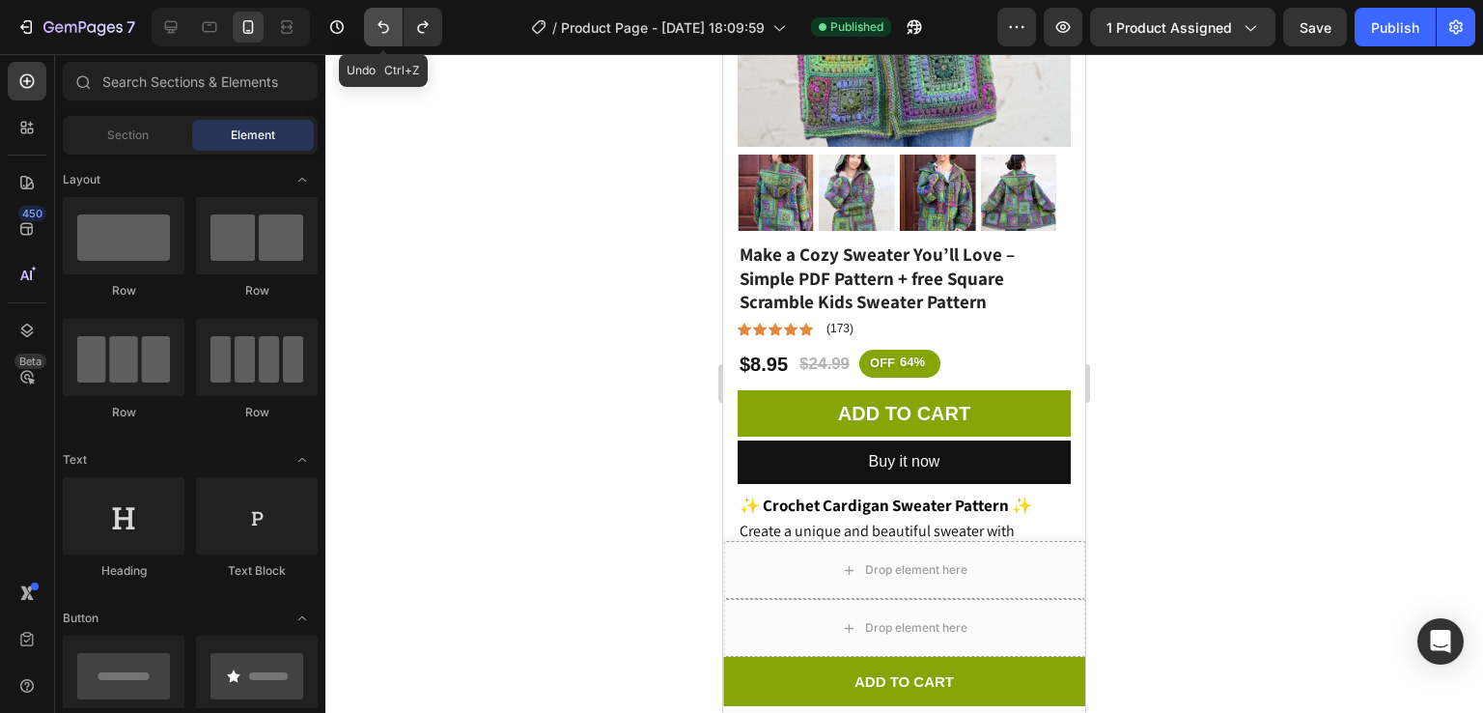
click at [376, 30] on icon "Undo/Redo" at bounding box center [383, 26] width 19 height 19
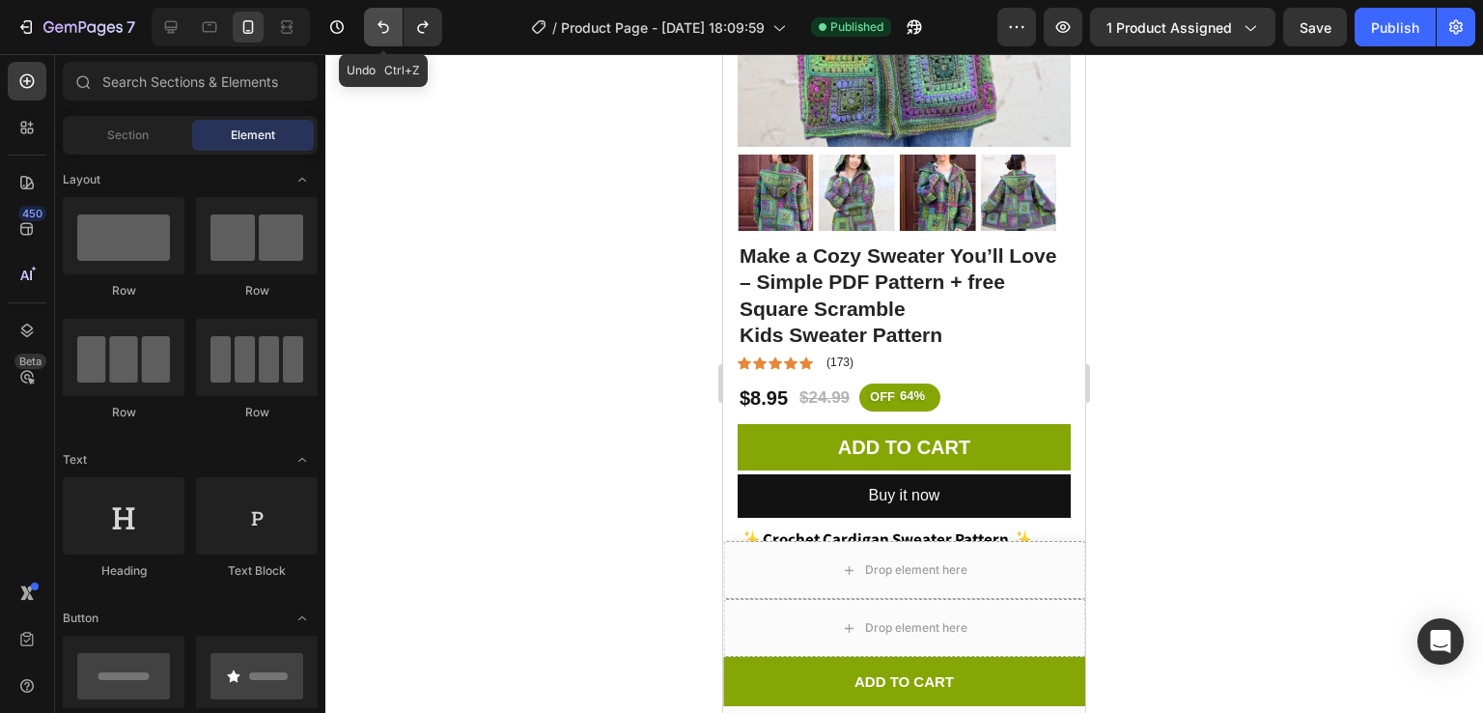
click at [376, 30] on icon "Undo/Redo" at bounding box center [383, 26] width 19 height 19
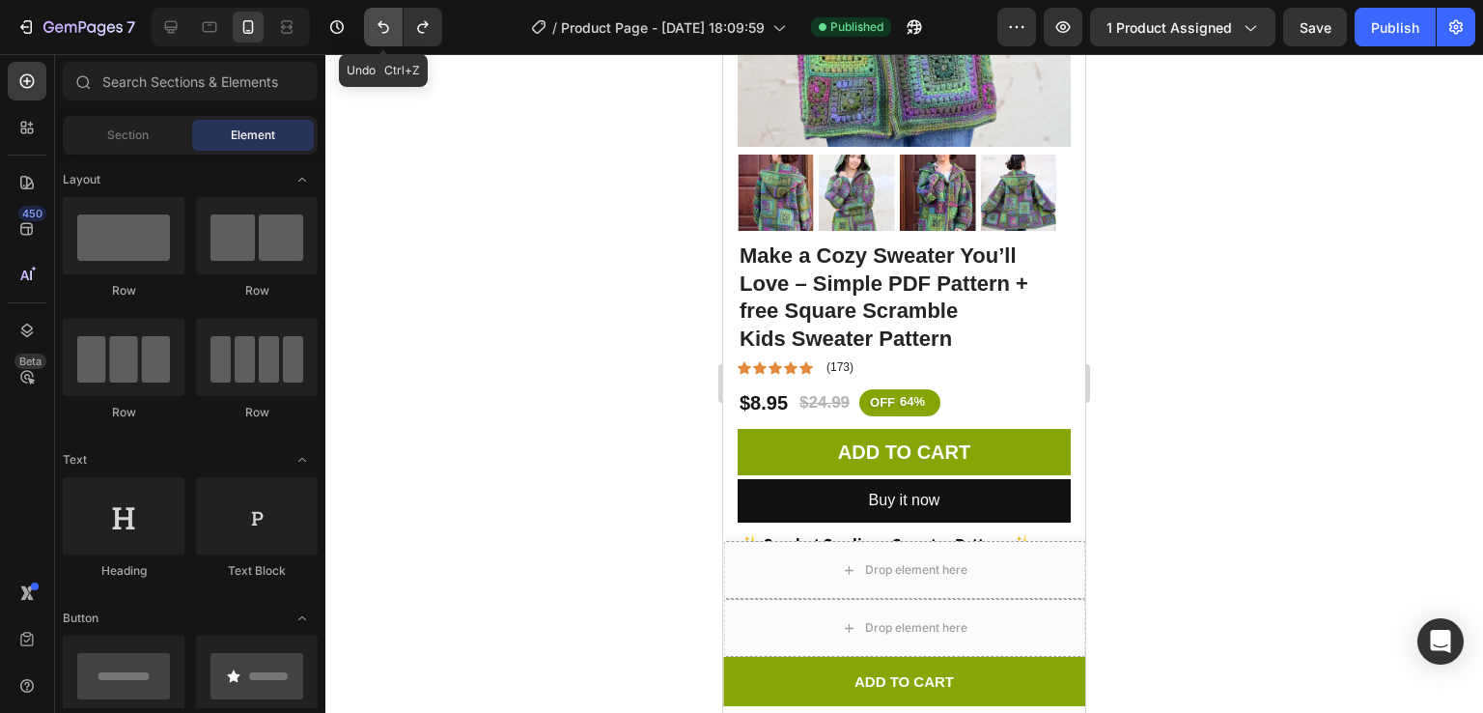
click at [376, 30] on icon "Undo/Redo" at bounding box center [383, 26] width 19 height 19
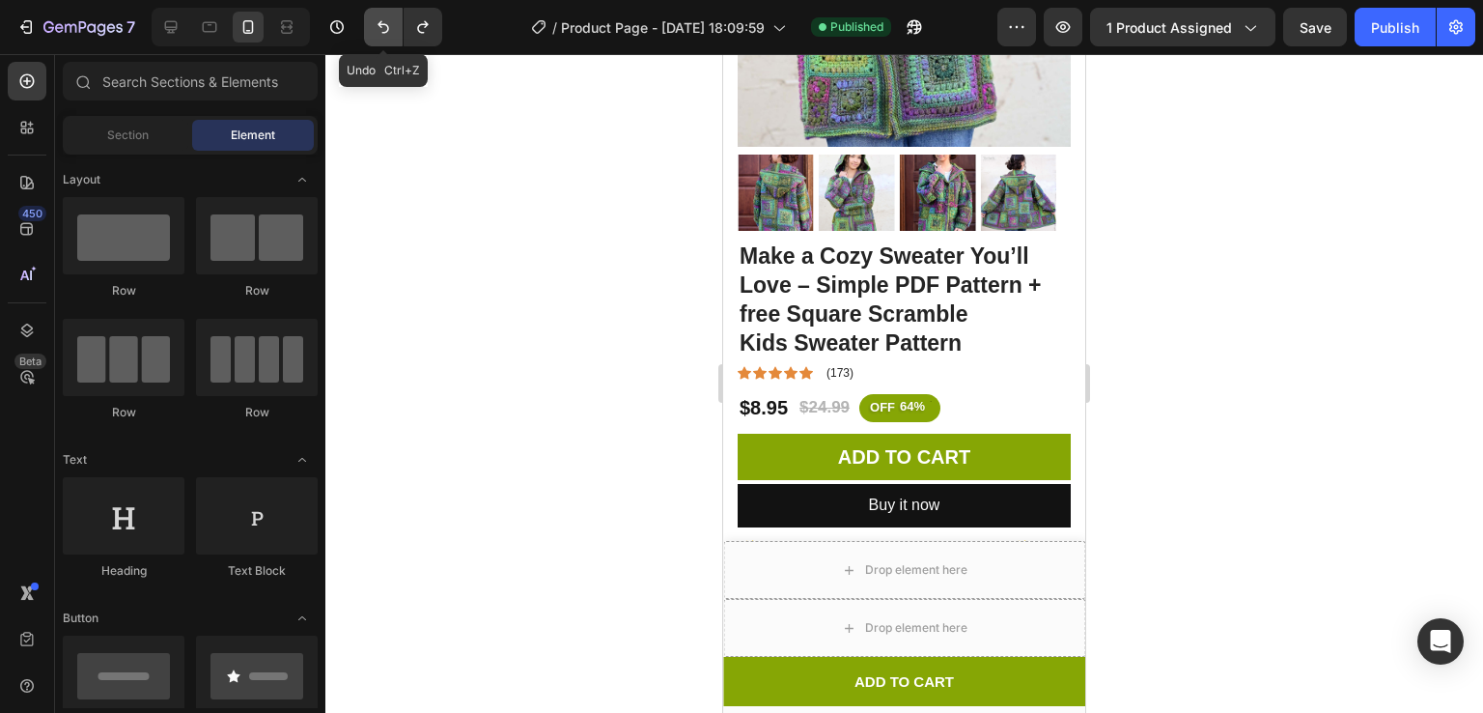
click at [376, 30] on icon "Undo/Redo" at bounding box center [383, 26] width 19 height 19
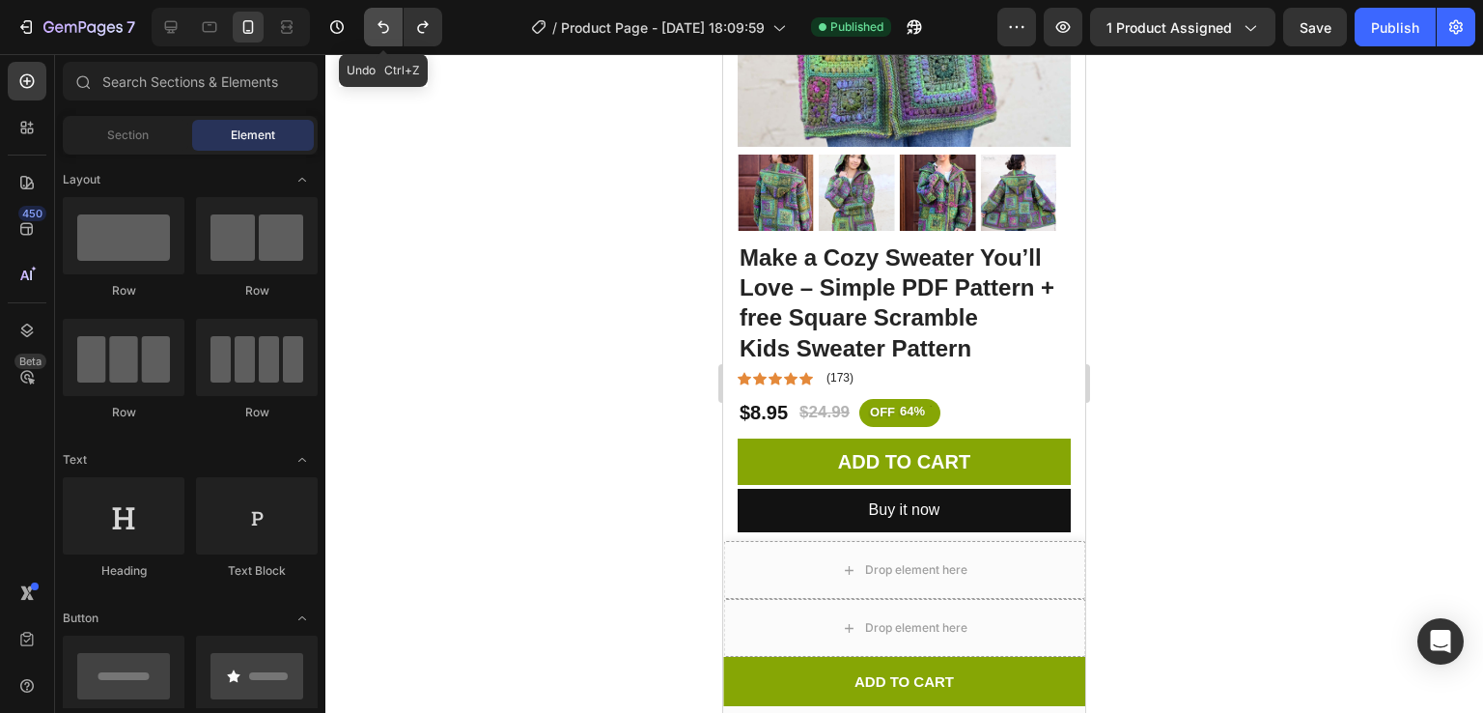
click at [376, 30] on icon "Undo/Redo" at bounding box center [383, 26] width 19 height 19
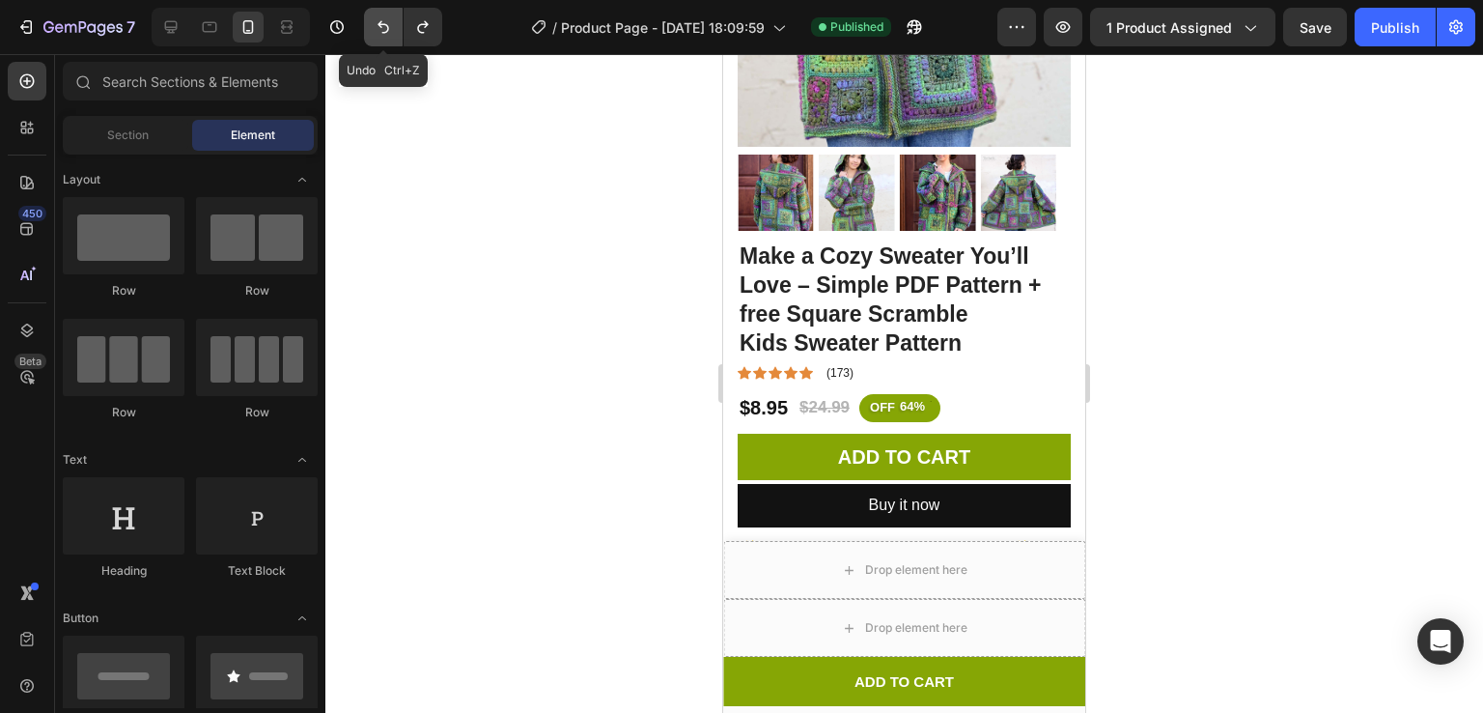
click at [376, 30] on icon "Undo/Redo" at bounding box center [383, 26] width 19 height 19
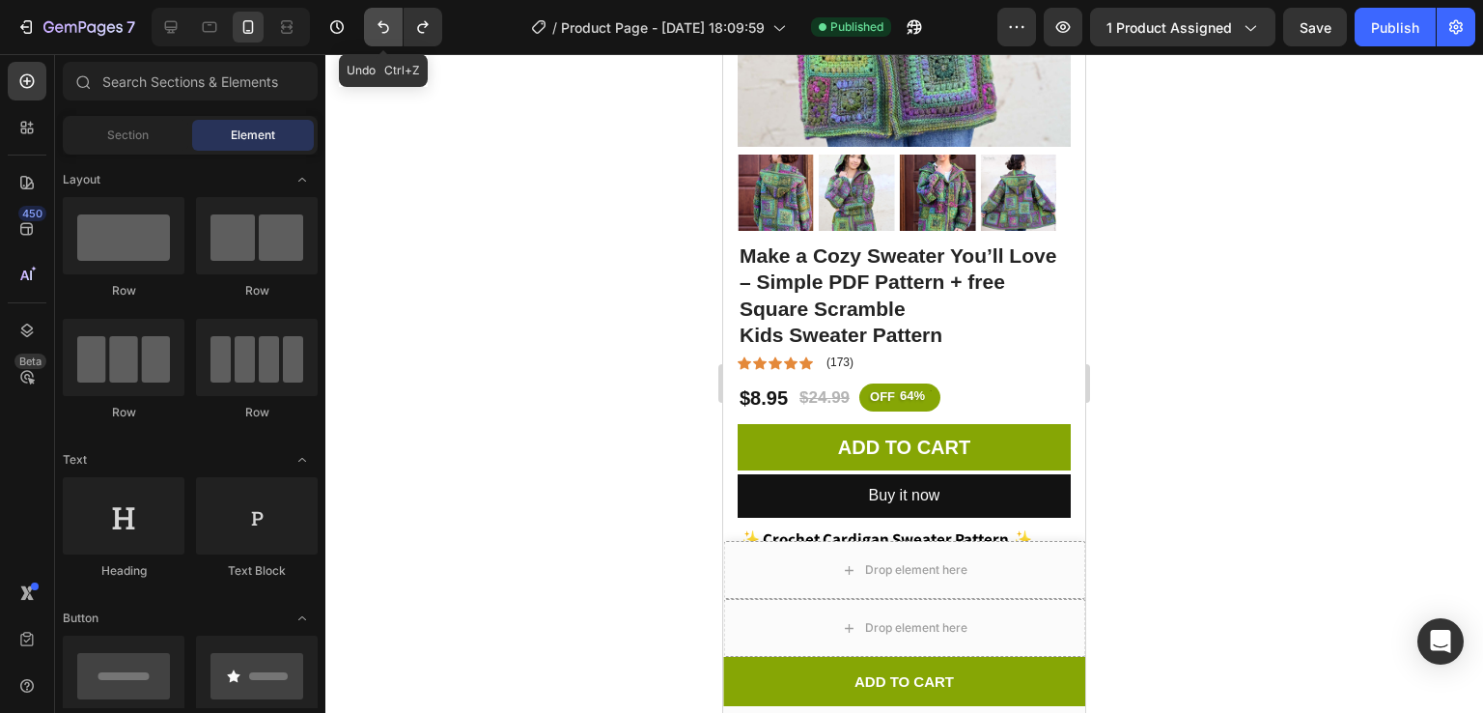
click at [376, 30] on icon "Undo/Redo" at bounding box center [383, 26] width 19 height 19
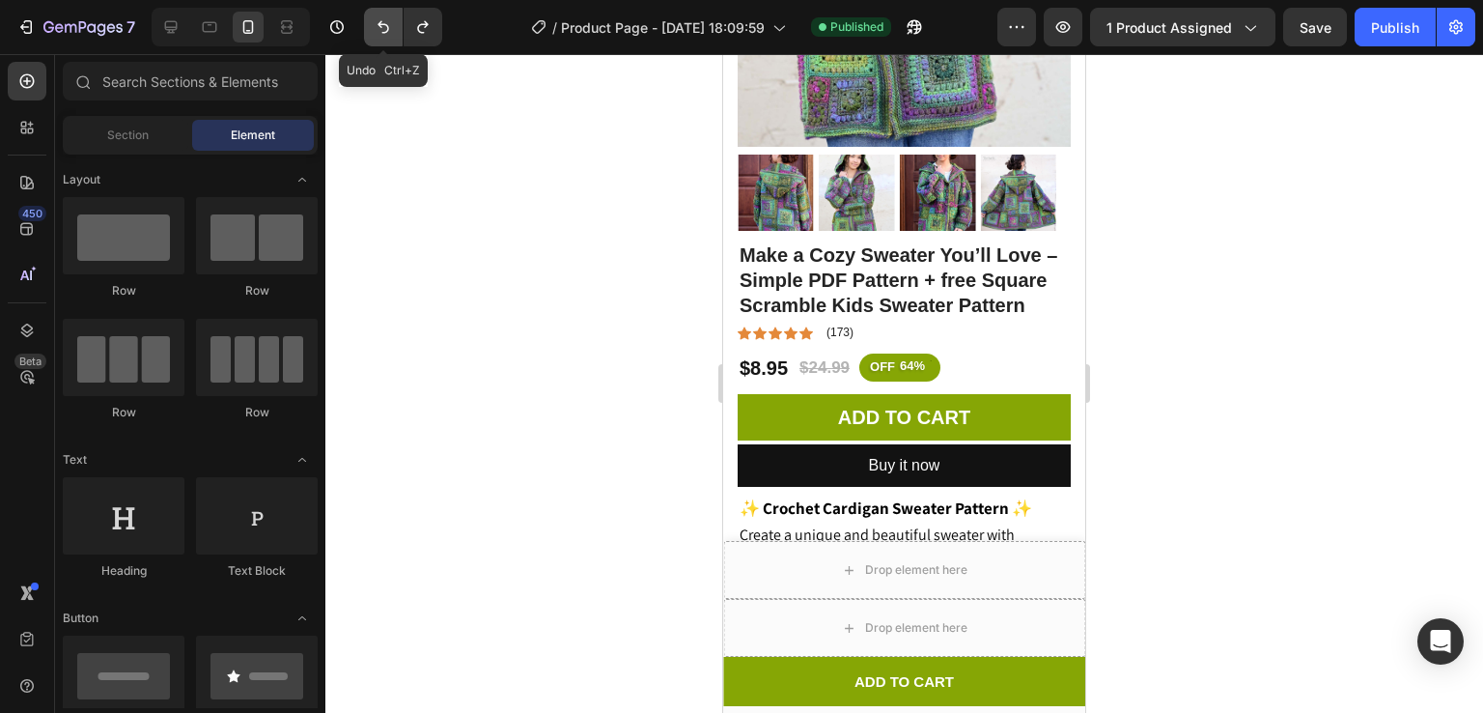
click at [376, 30] on icon "Undo/Redo" at bounding box center [383, 26] width 19 height 19
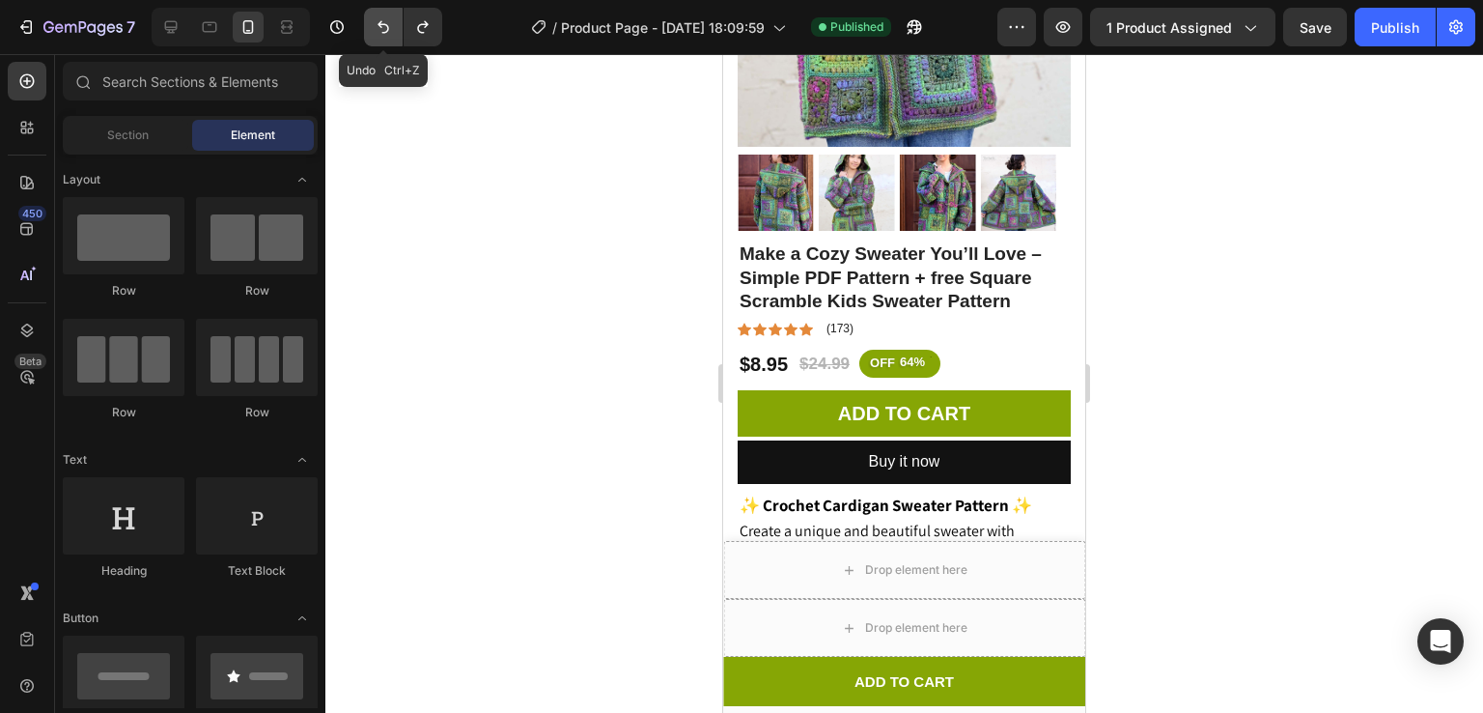
click at [376, 30] on icon "Undo/Redo" at bounding box center [383, 26] width 19 height 19
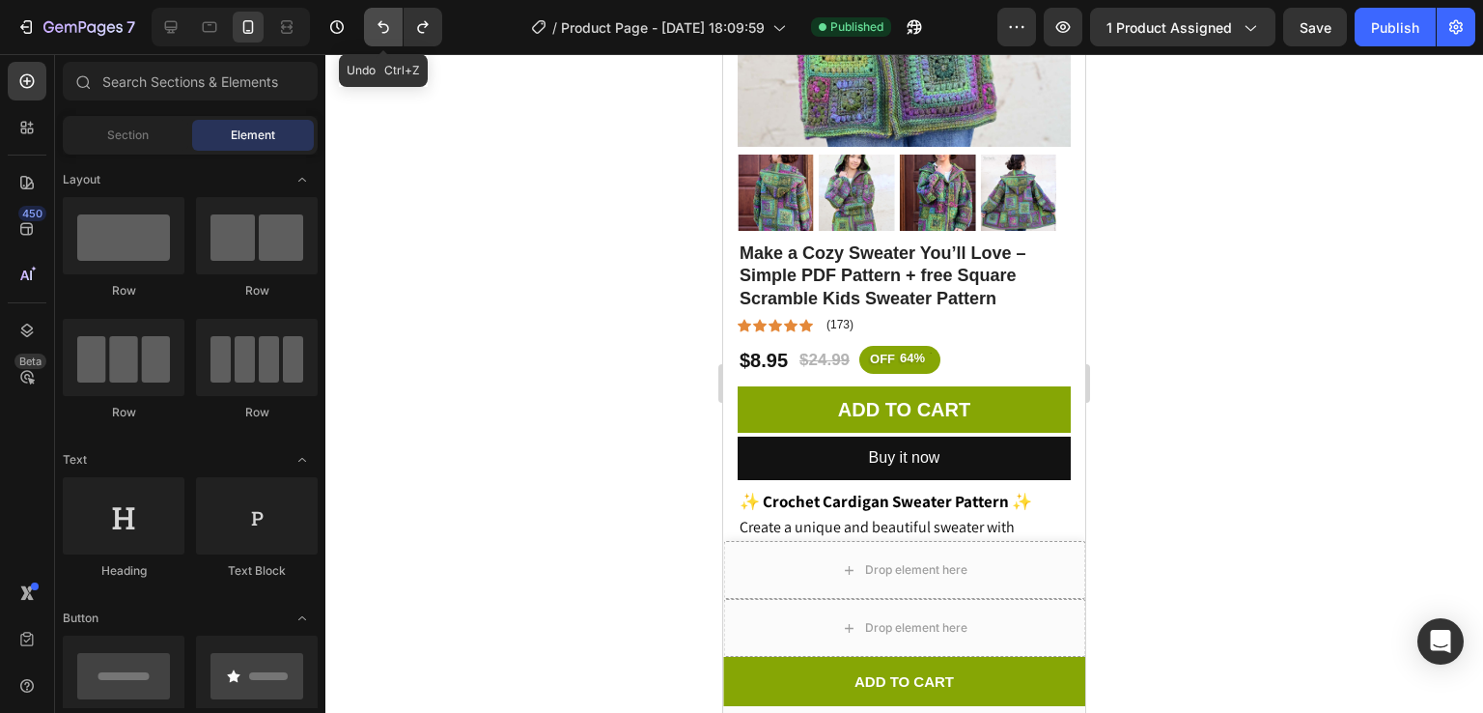
click at [376, 30] on icon "Undo/Redo" at bounding box center [383, 26] width 19 height 19
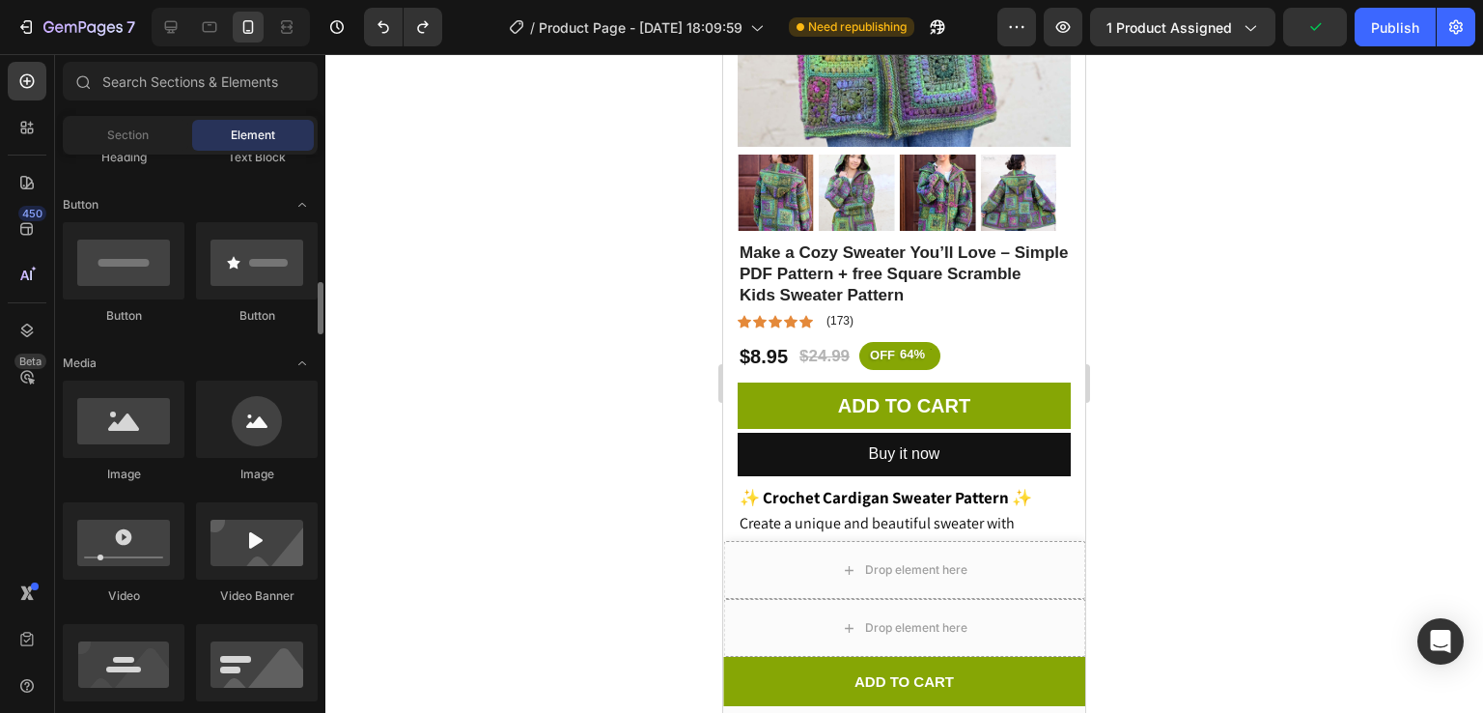
scroll to position [544, 0]
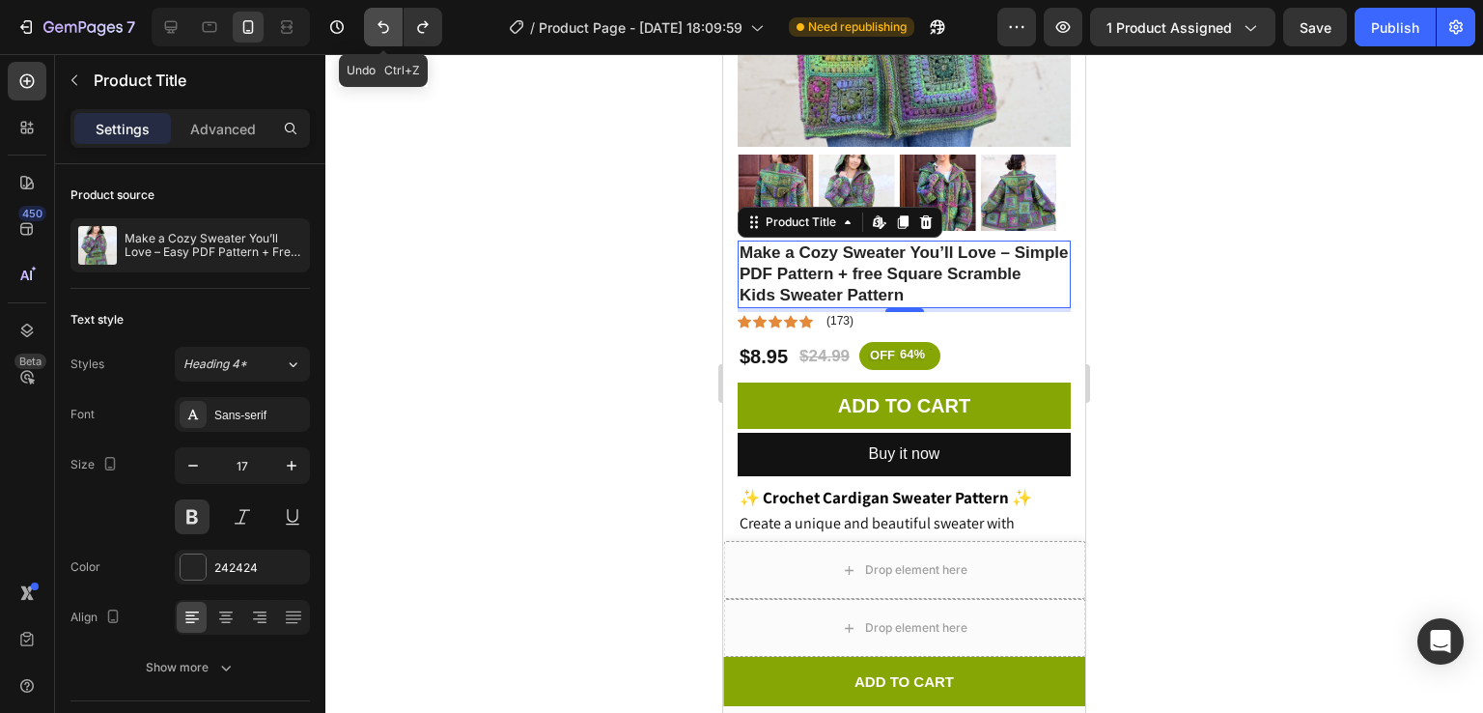
click at [375, 29] on icon "Undo/Redo" at bounding box center [383, 26] width 19 height 19
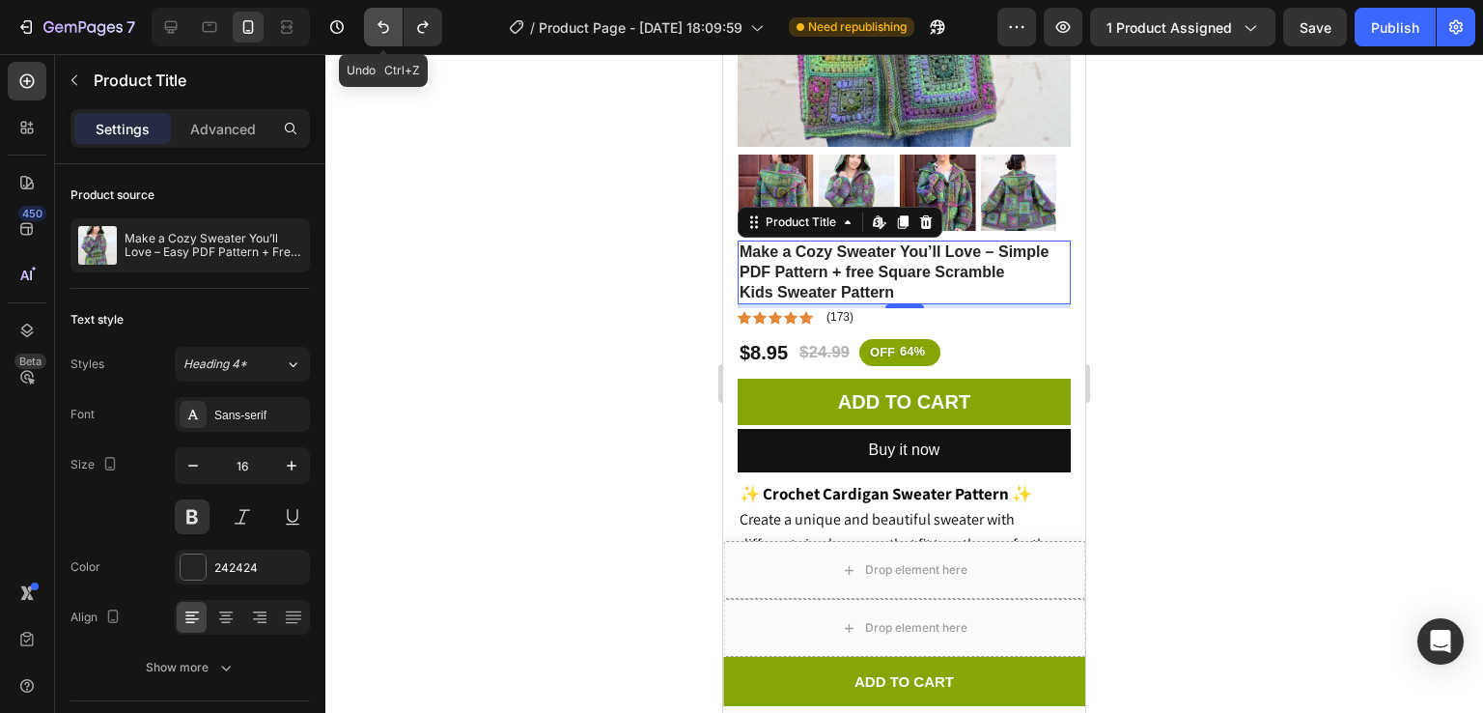
click at [375, 29] on icon "Undo/Redo" at bounding box center [383, 26] width 19 height 19
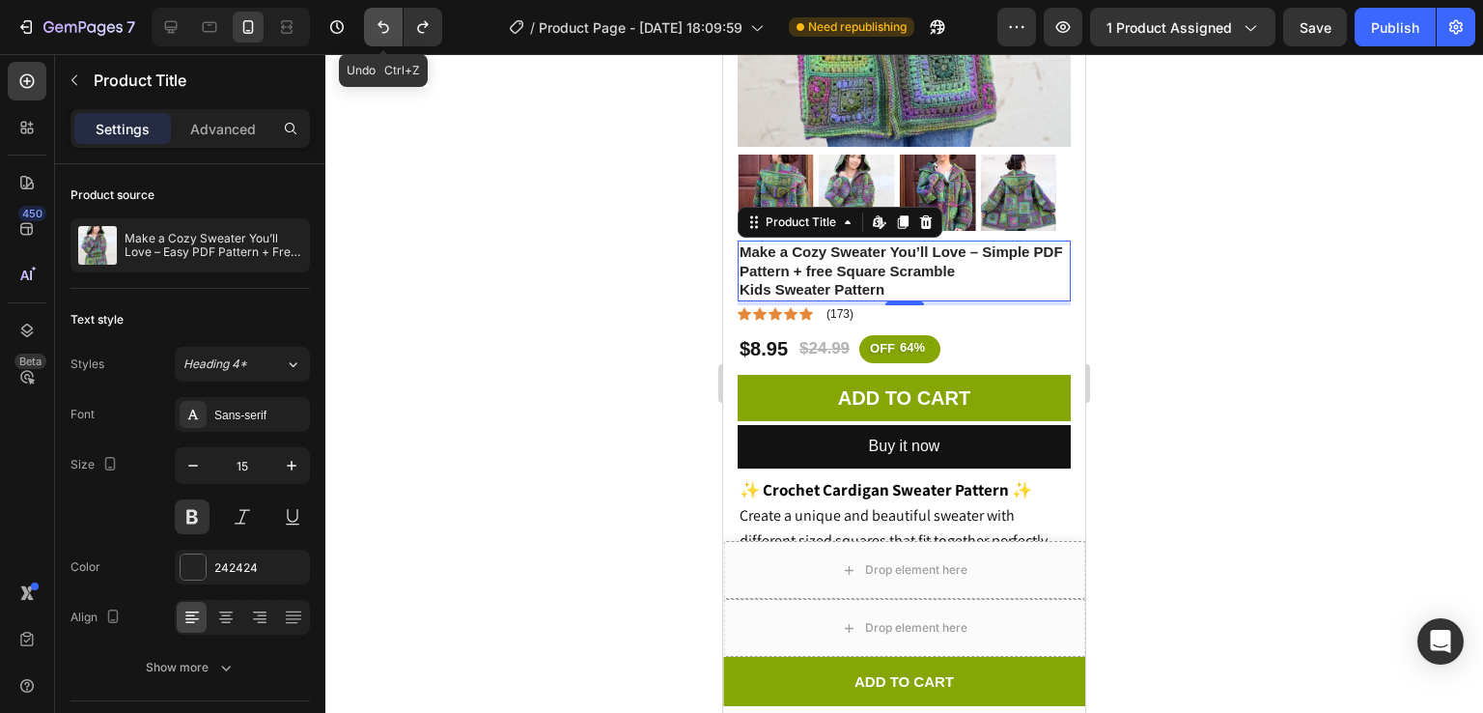
click at [375, 29] on icon "Undo/Redo" at bounding box center [383, 26] width 19 height 19
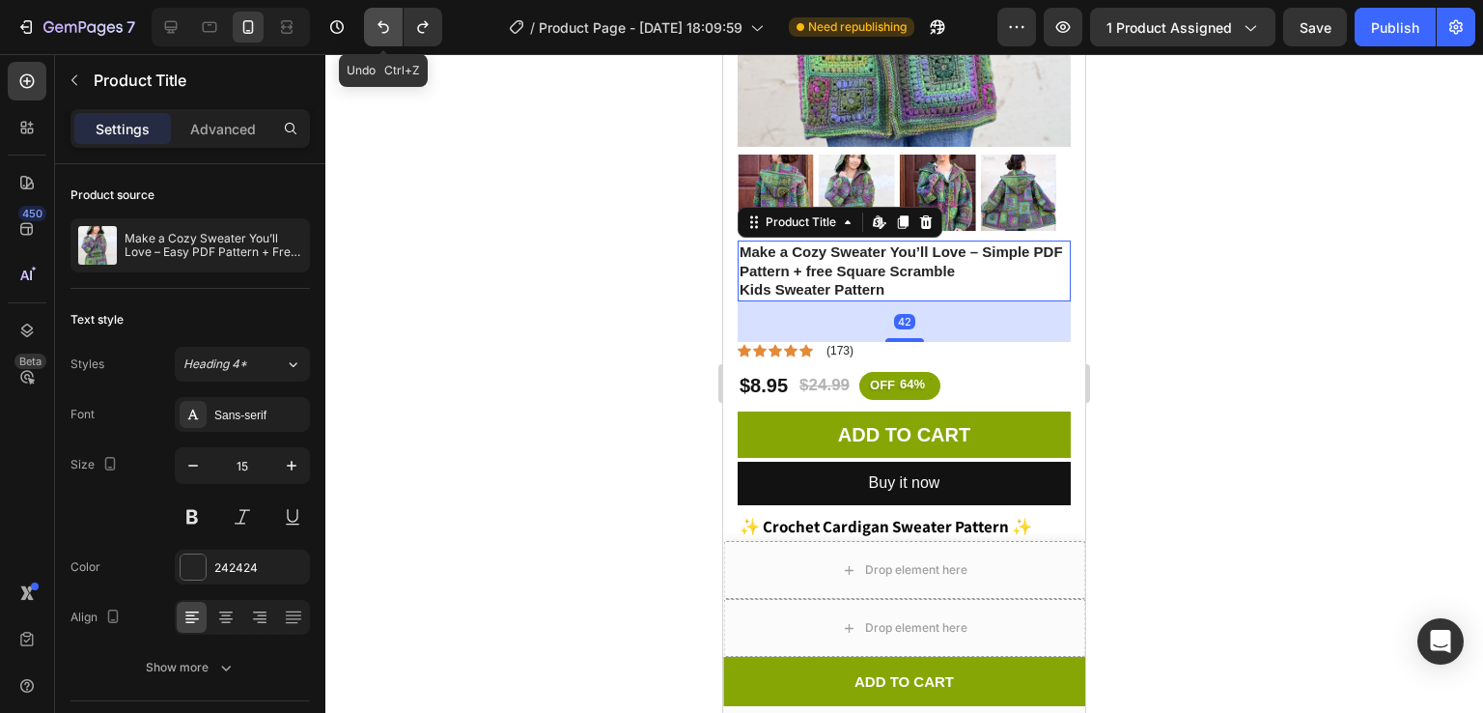
click at [375, 29] on icon "Undo/Redo" at bounding box center [383, 26] width 19 height 19
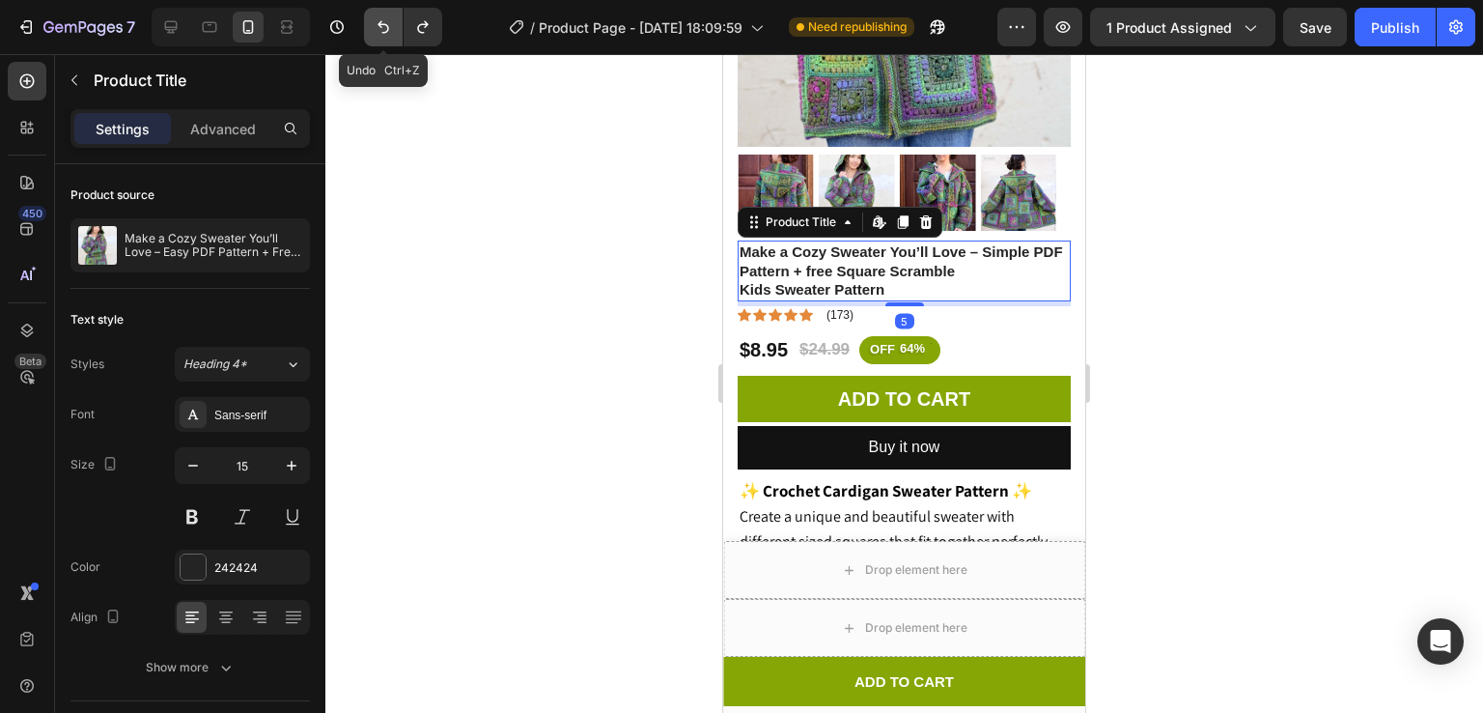
click at [375, 29] on icon "Undo/Redo" at bounding box center [383, 26] width 19 height 19
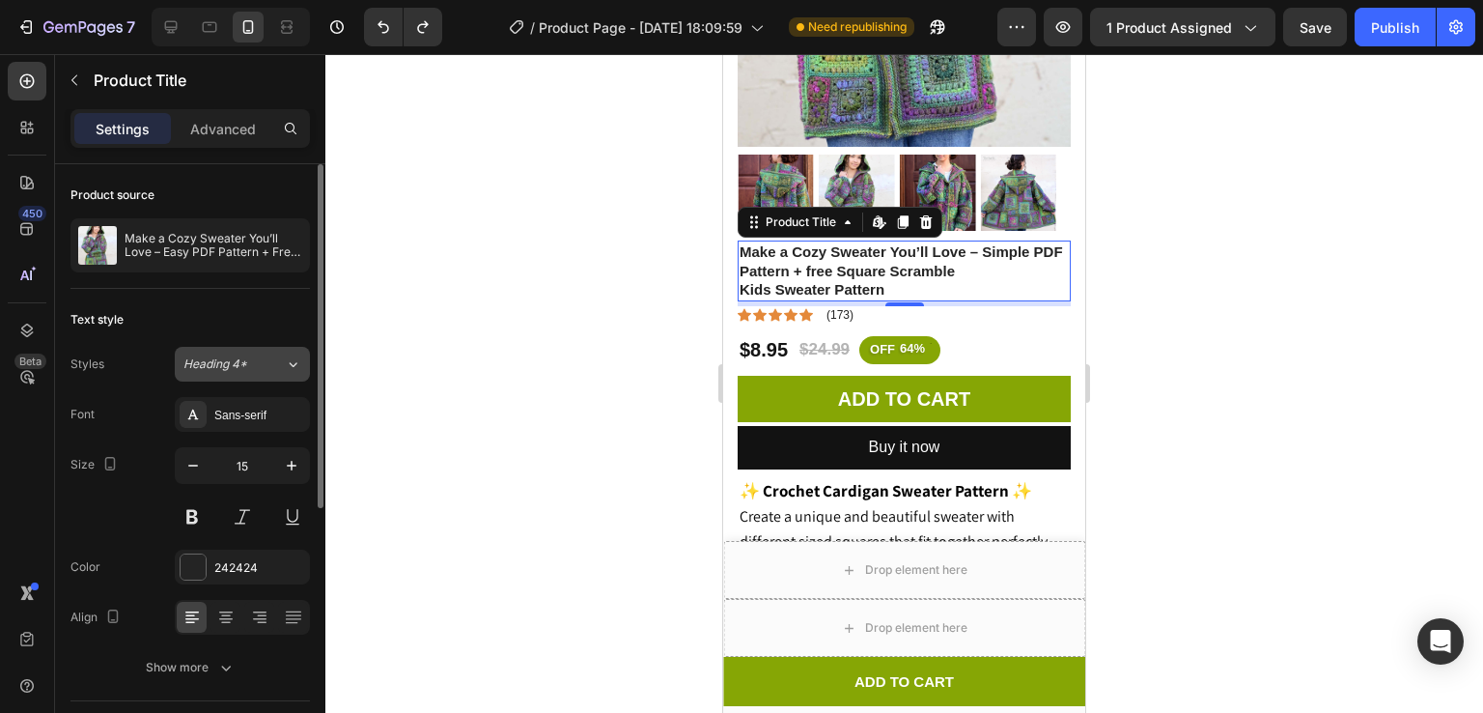
click at [273, 360] on div "Heading 4*" at bounding box center [233, 363] width 101 height 17
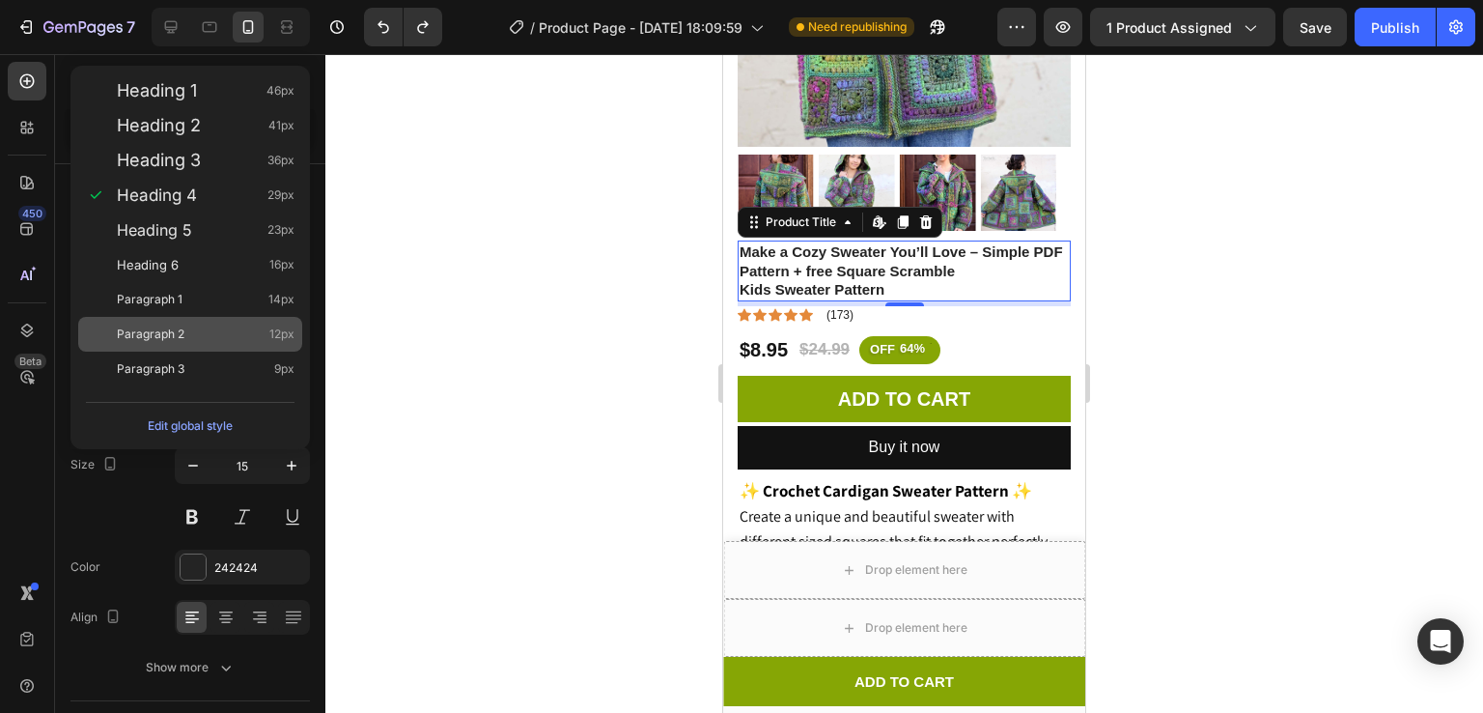
click at [209, 332] on div "Paragraph 2 12px" at bounding box center [206, 333] width 178 height 19
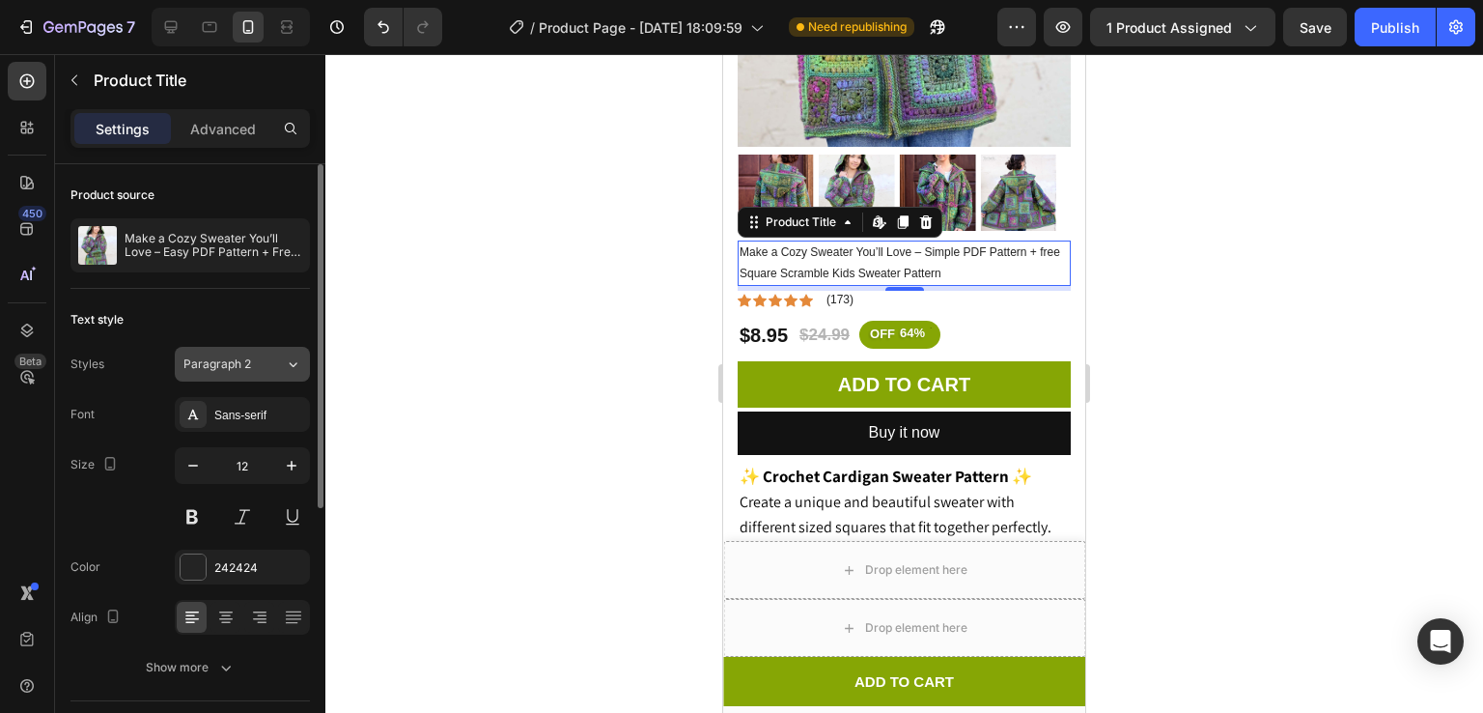
click at [240, 357] on span "Paragraph 2" at bounding box center [217, 363] width 68 height 17
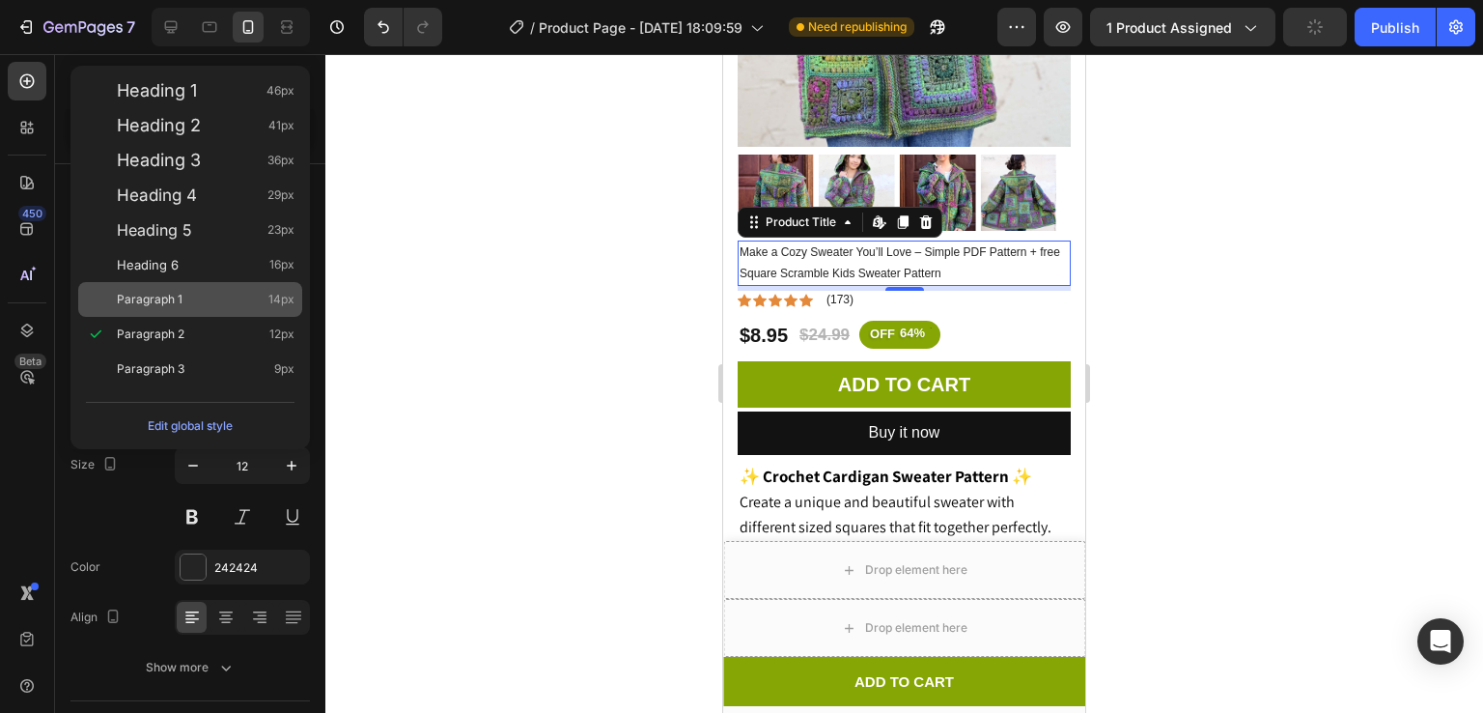
click at [205, 297] on div "Paragraph 1 14px" at bounding box center [206, 299] width 178 height 19
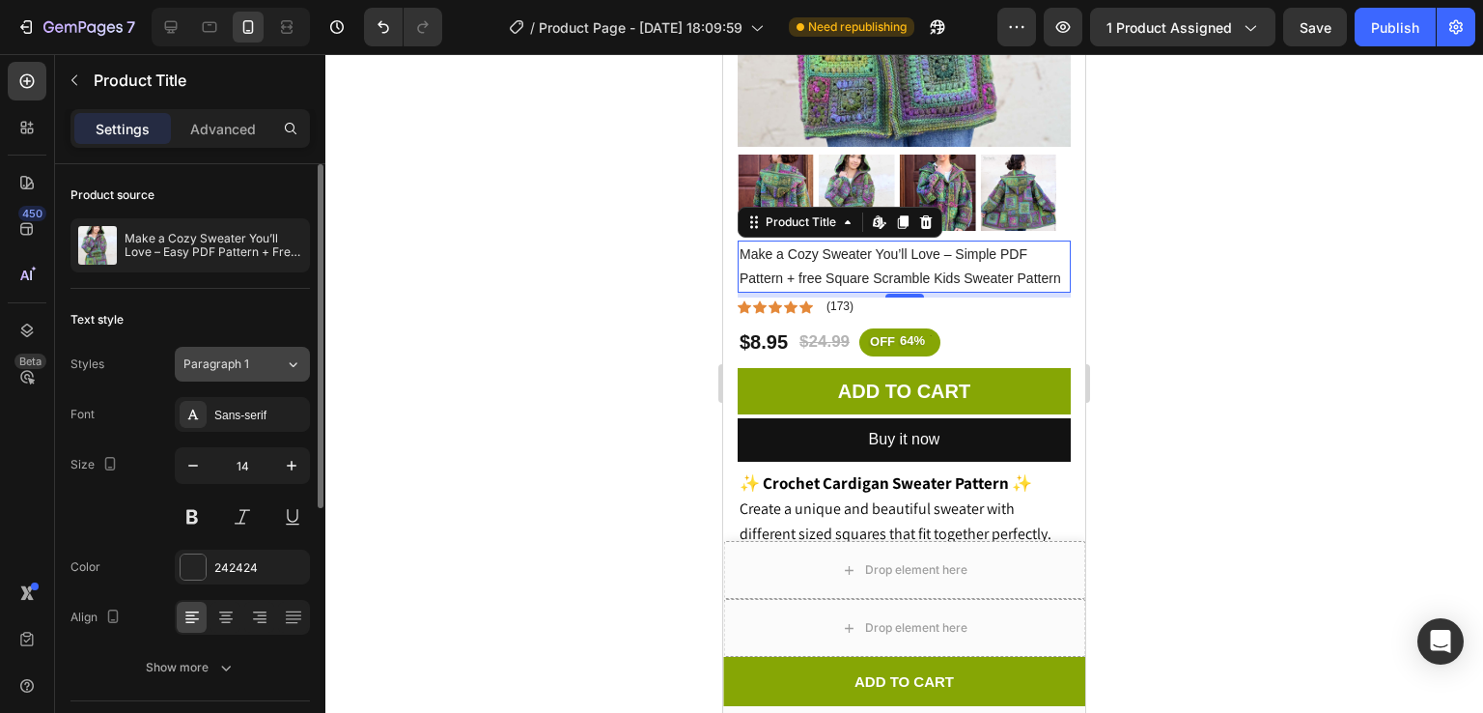
click at [218, 355] on span "Paragraph 1" at bounding box center [216, 363] width 66 height 17
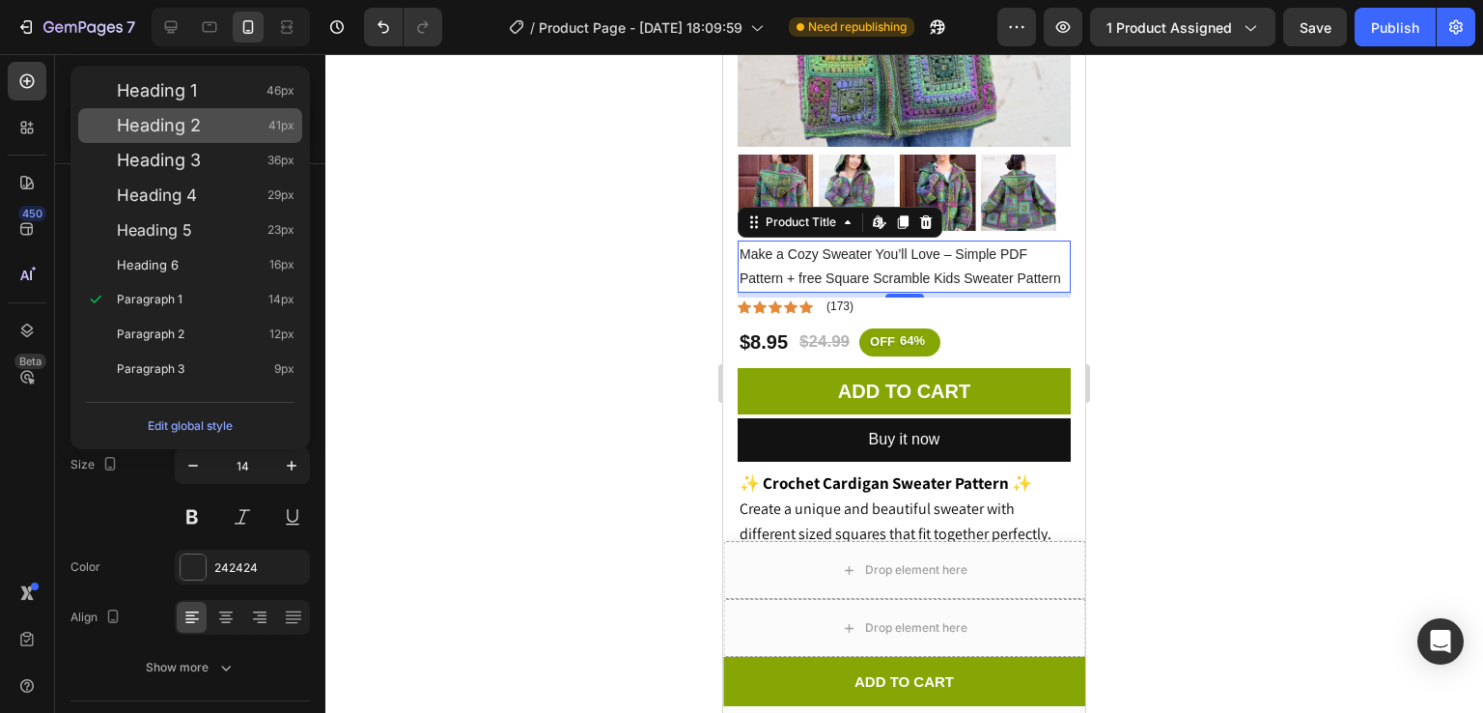
click at [176, 133] on span "Heading 2" at bounding box center [159, 125] width 84 height 19
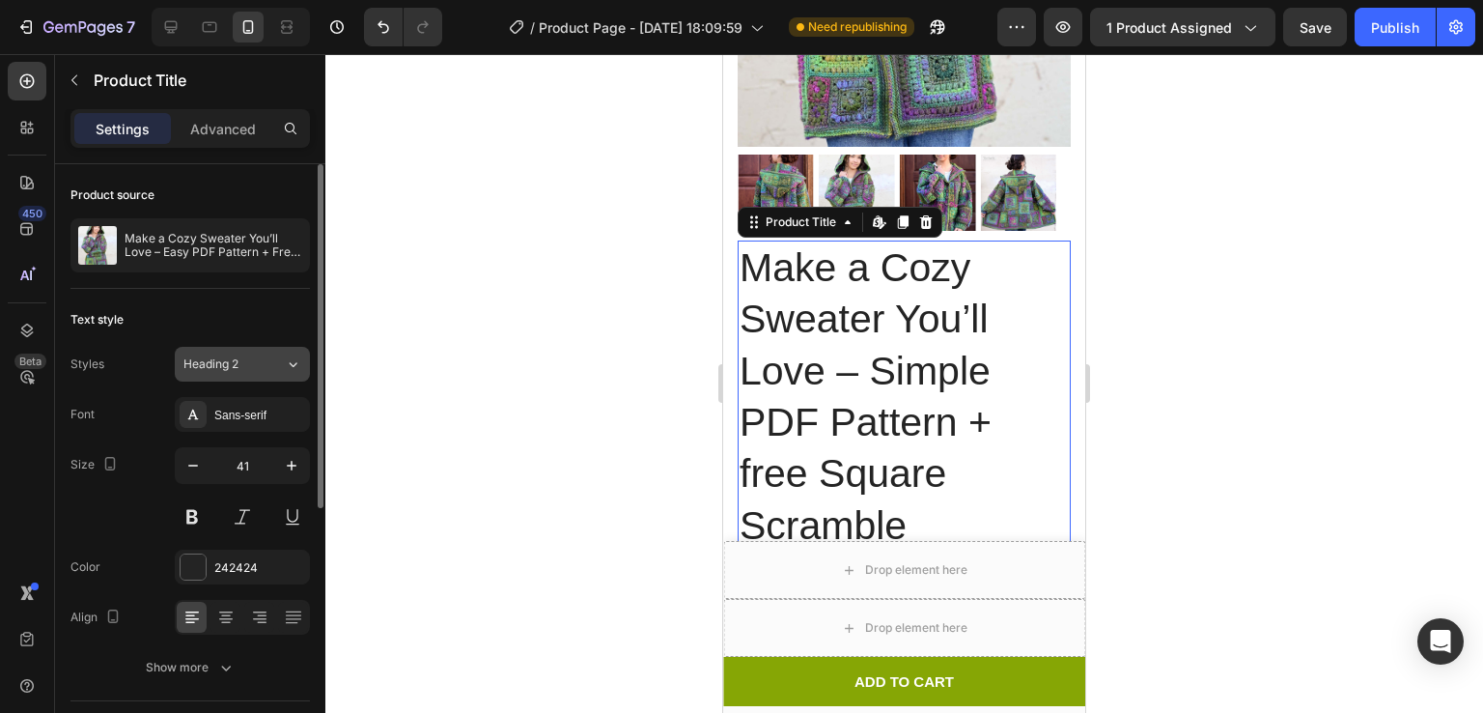
click at [233, 375] on button "Heading 2" at bounding box center [242, 364] width 135 height 35
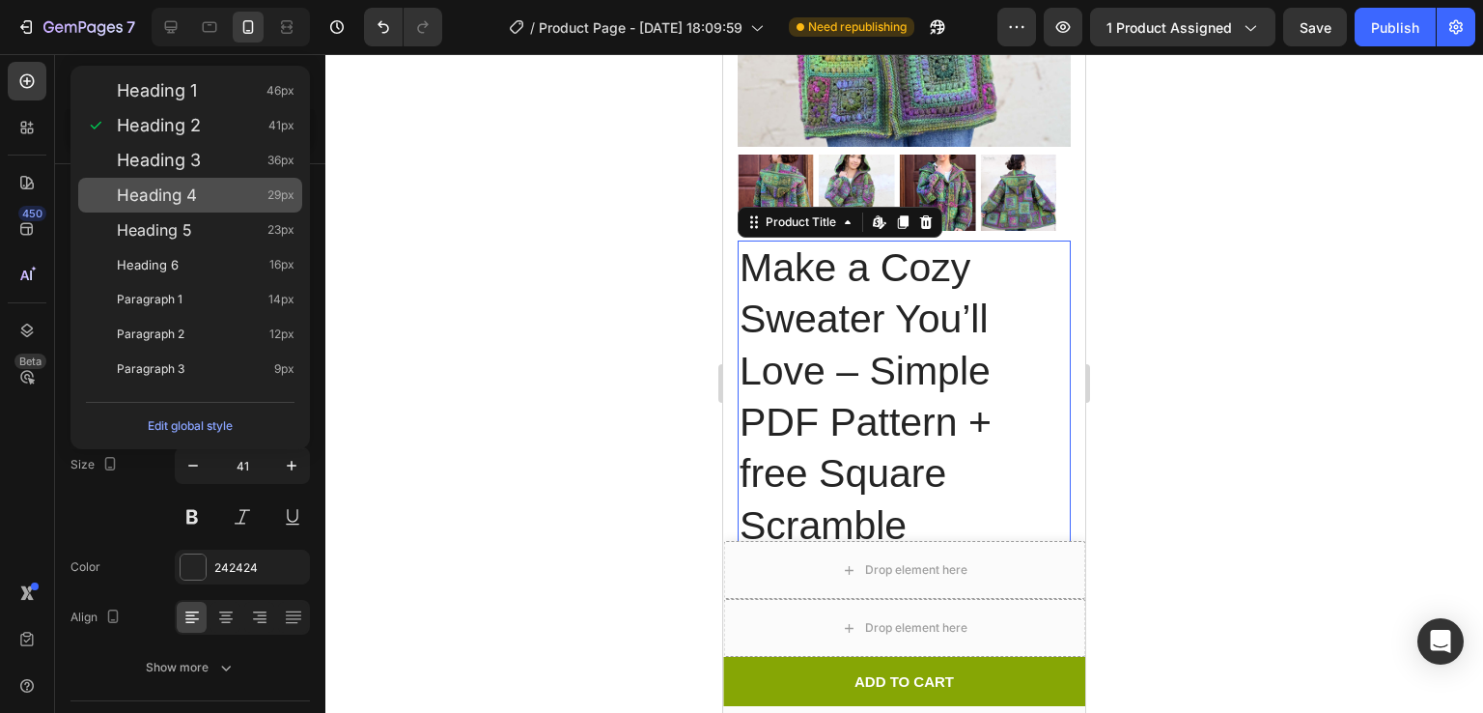
click at [182, 198] on span "Heading 4" at bounding box center [157, 194] width 80 height 19
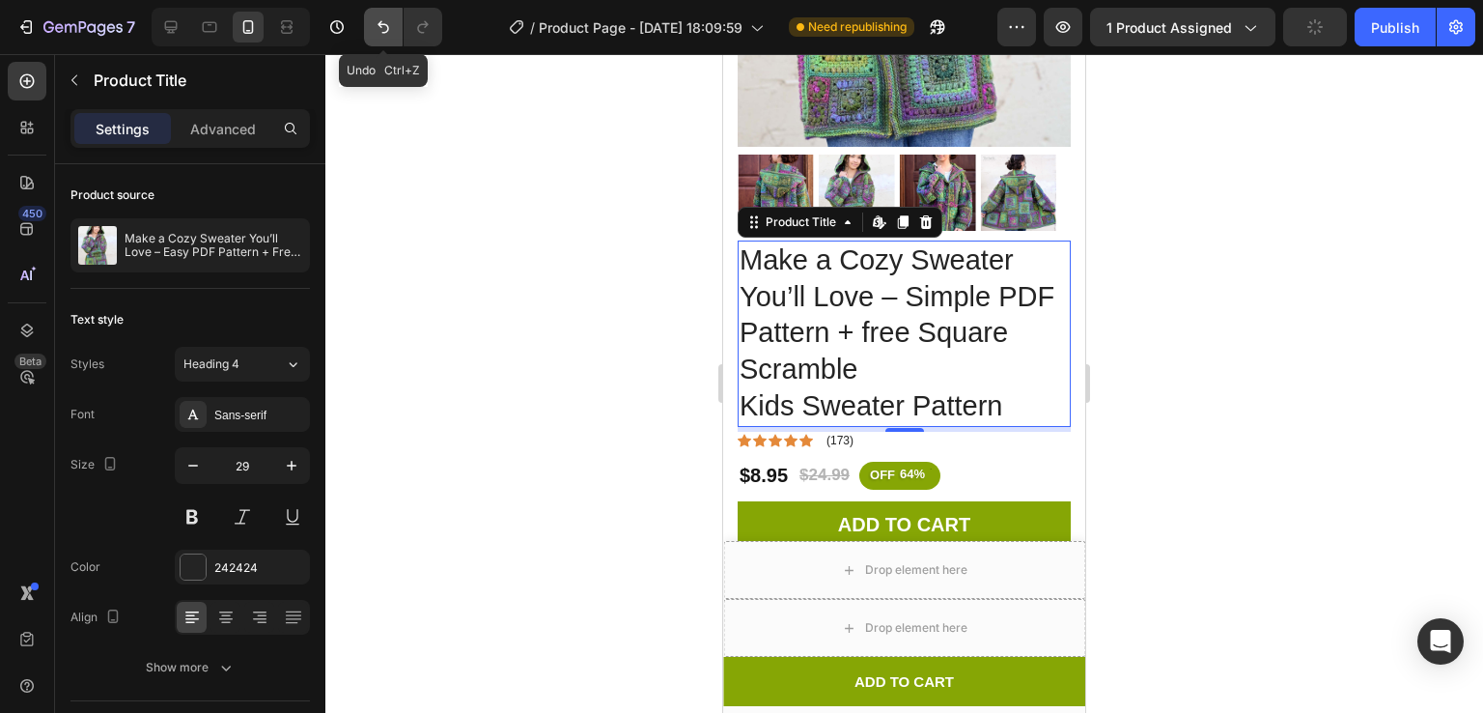
click at [370, 18] on button "Undo/Redo" at bounding box center [383, 27] width 39 height 39
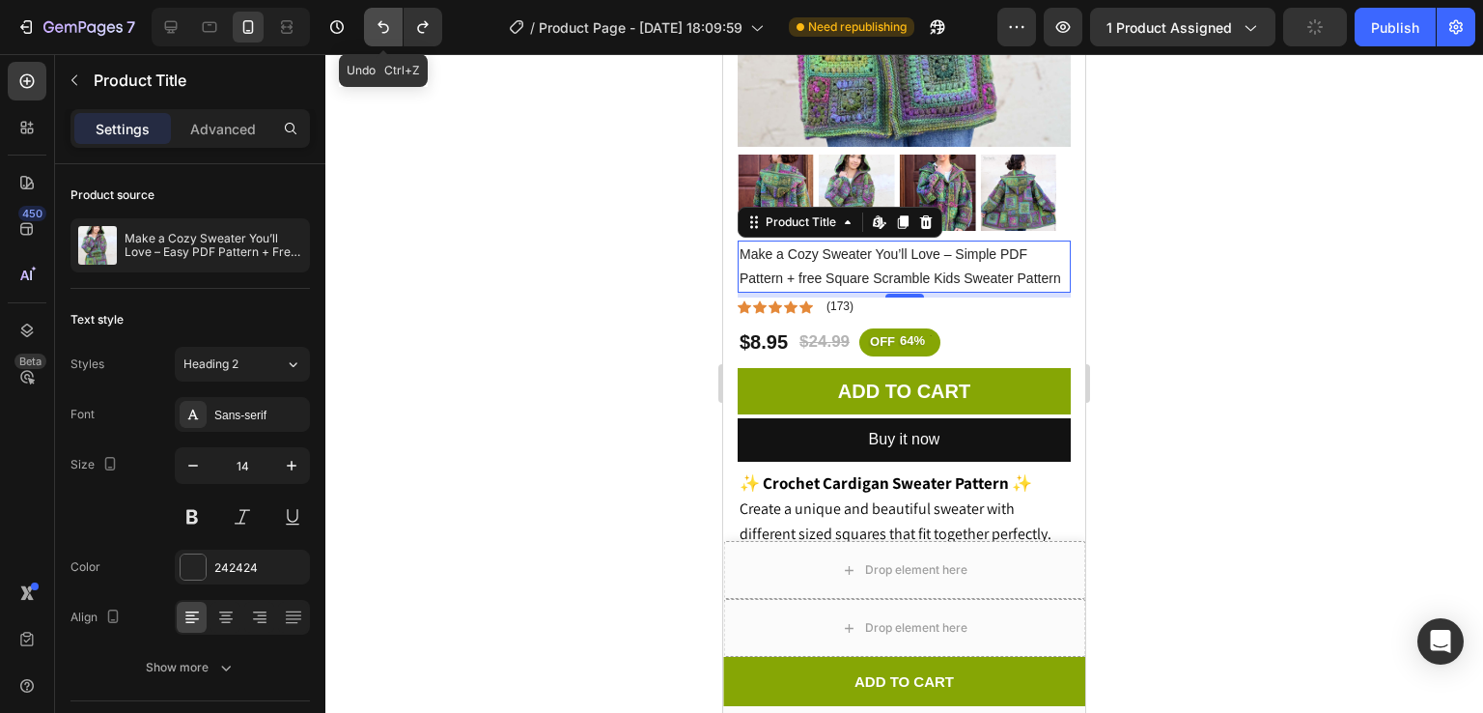
click at [370, 18] on button "Undo/Redo" at bounding box center [383, 27] width 39 height 39
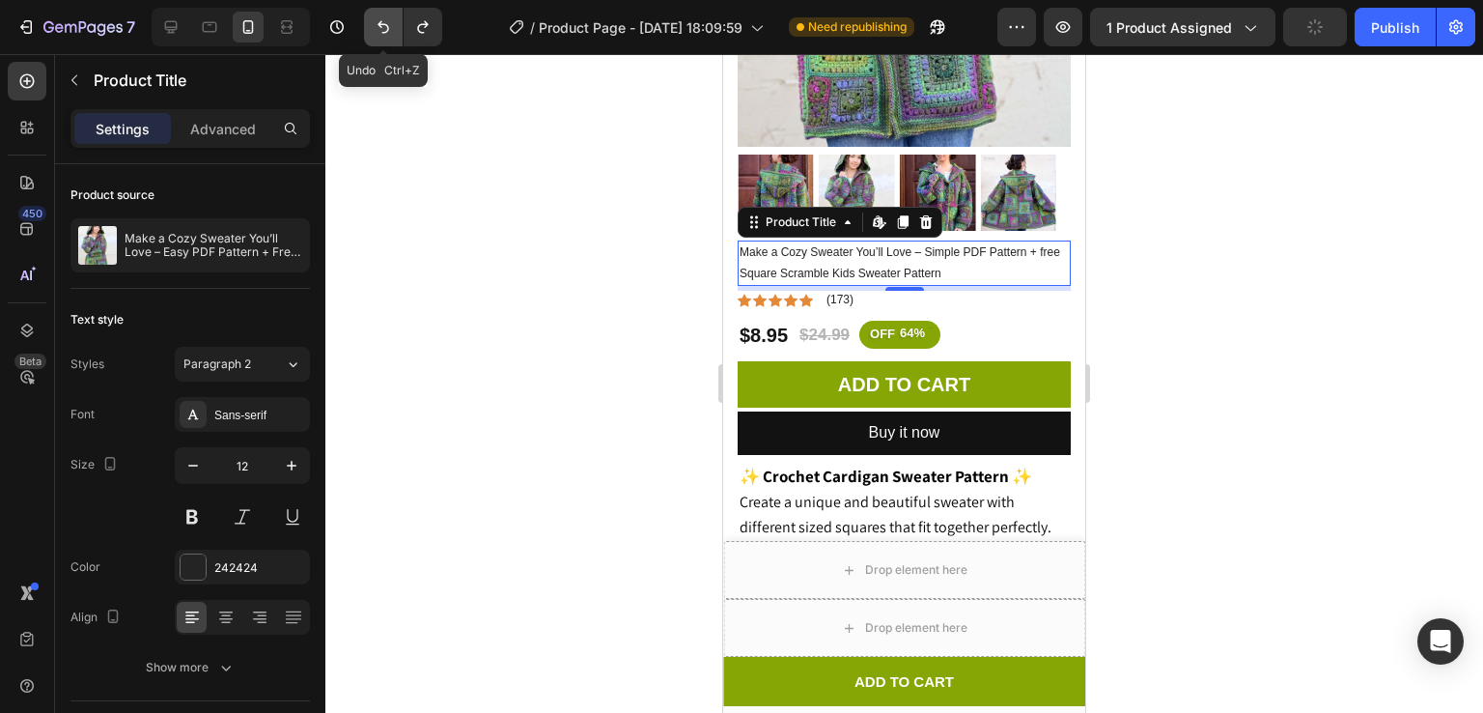
click at [370, 18] on button "Undo/Redo" at bounding box center [383, 27] width 39 height 39
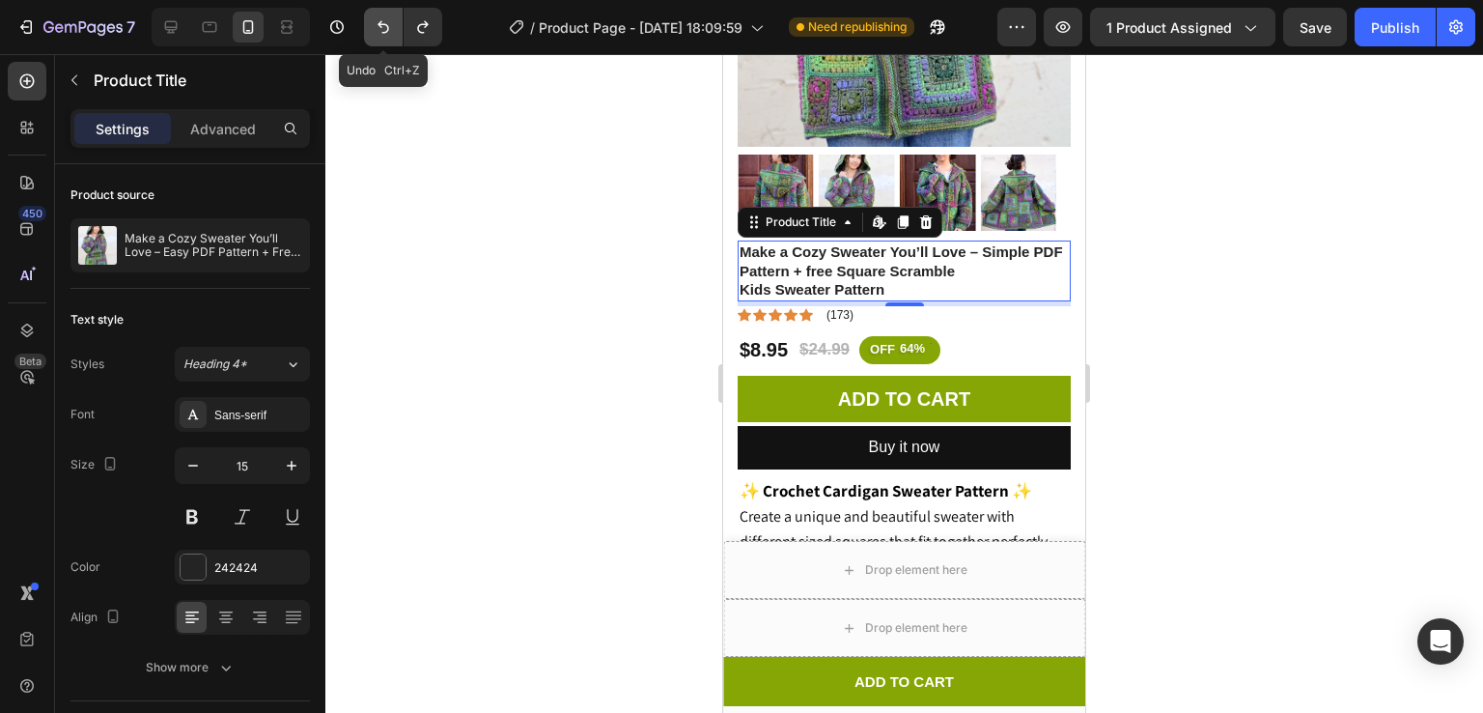
click at [370, 18] on button "Undo/Redo" at bounding box center [383, 27] width 39 height 39
type input "14"
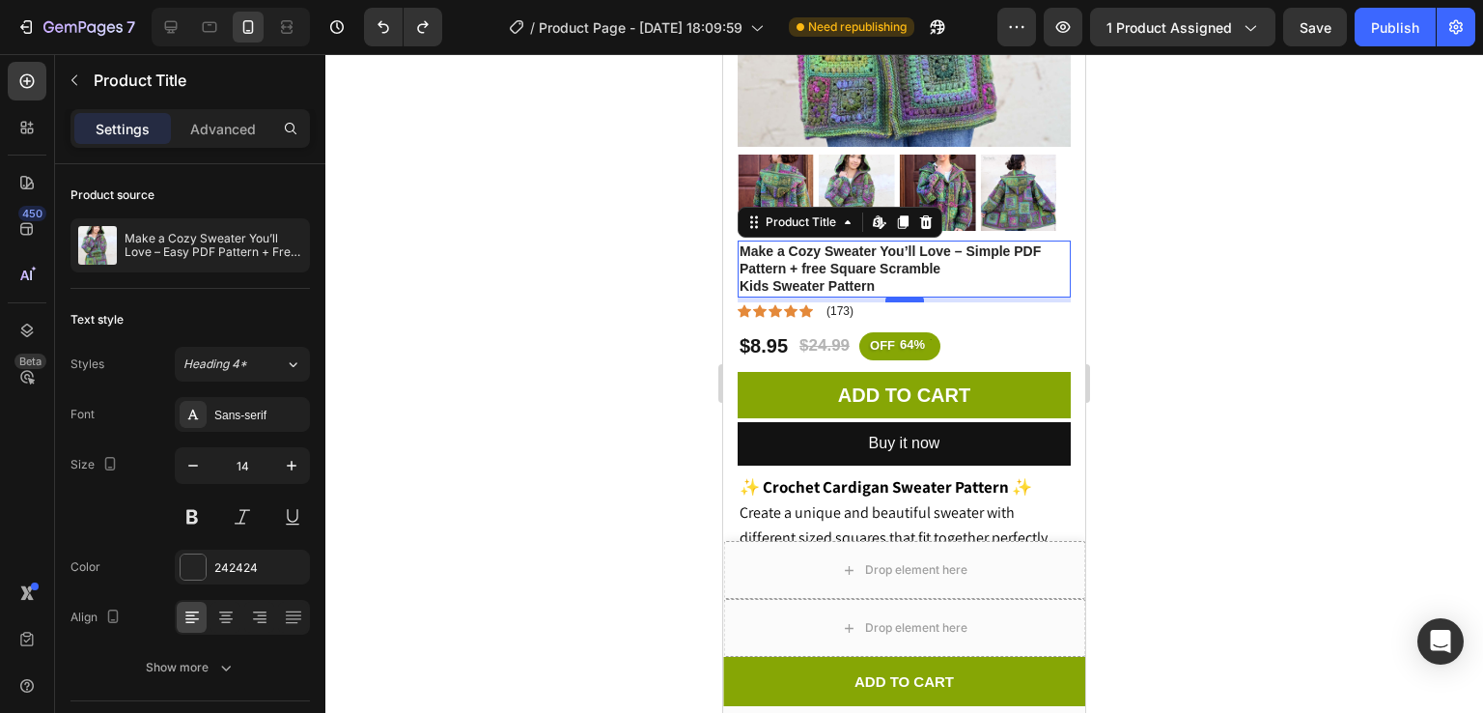
drag, startPoint x: 903, startPoint y: 277, endPoint x: 895, endPoint y: 269, distance: 10.9
click at [895, 296] on div at bounding box center [904, 299] width 39 height 6
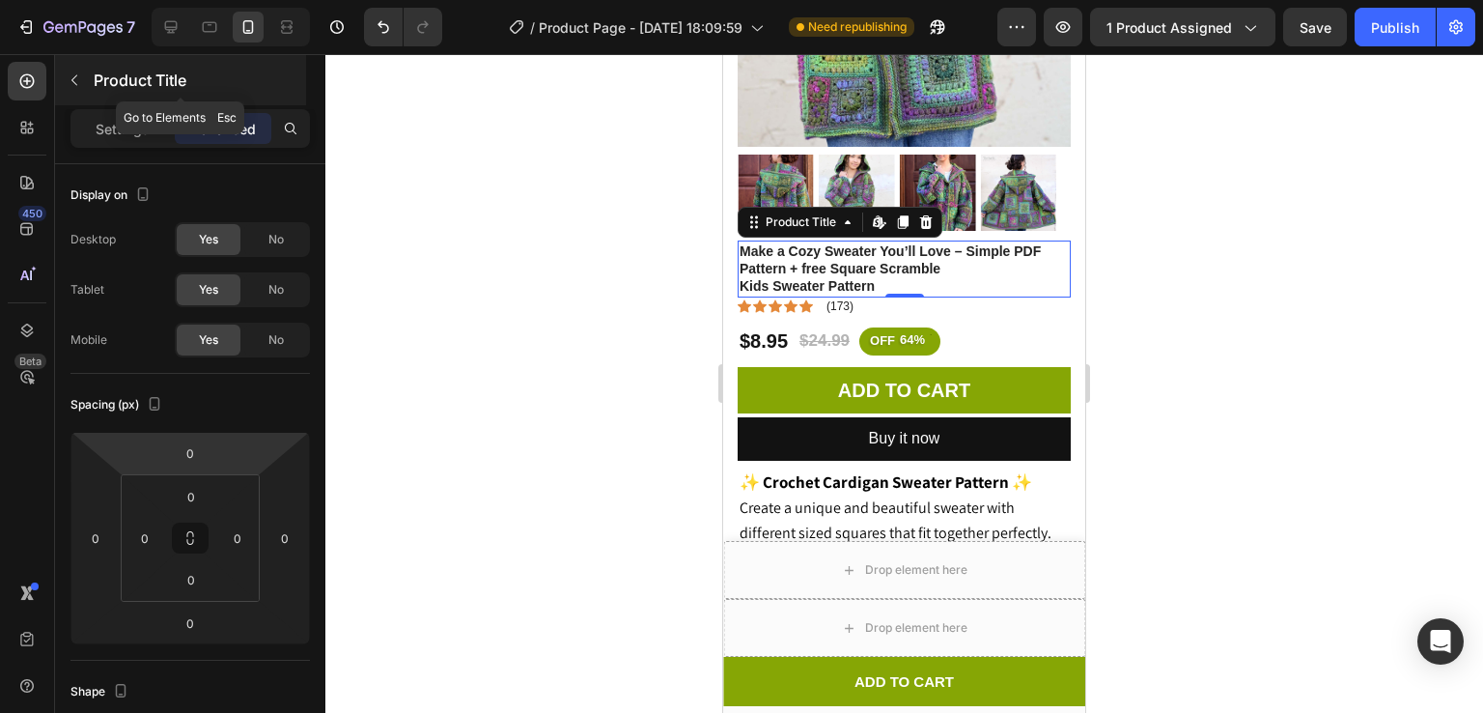
click at [70, 70] on button "button" at bounding box center [74, 80] width 31 height 31
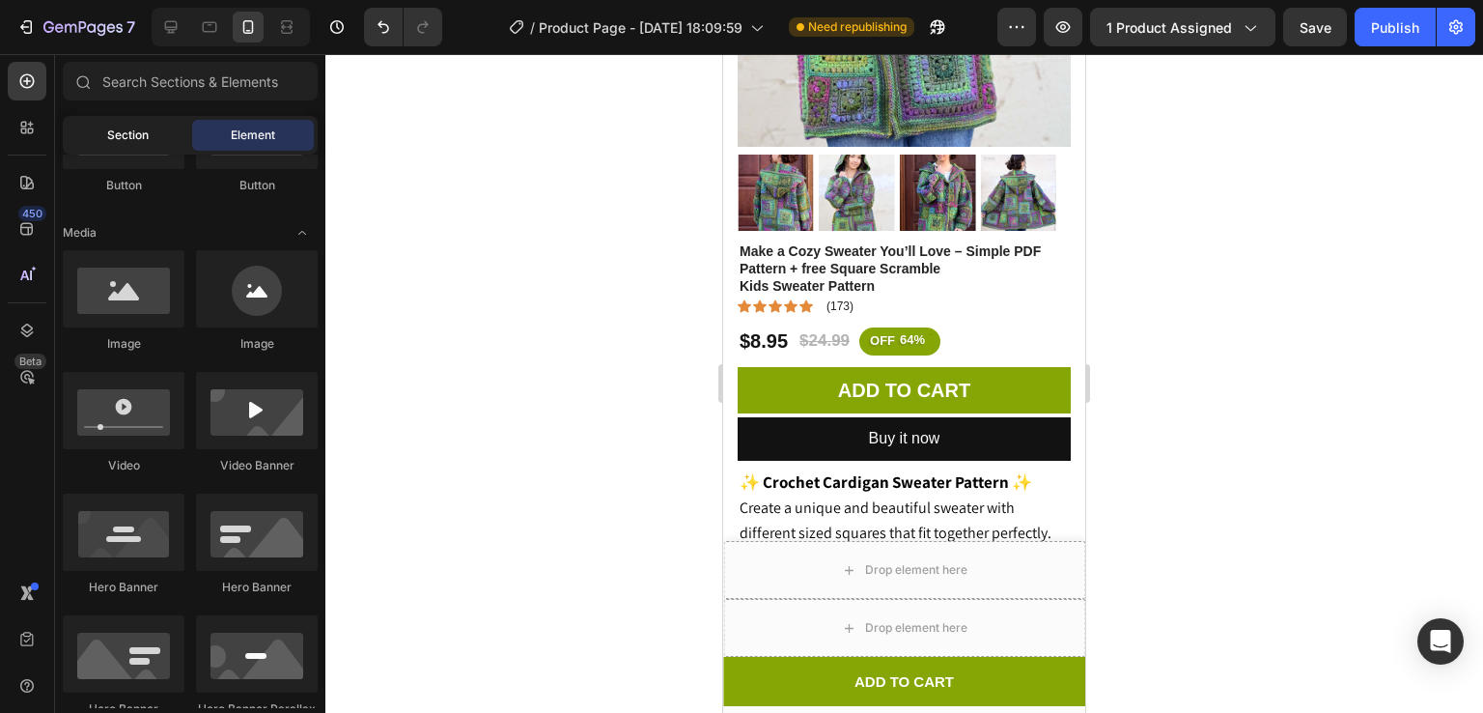
click at [120, 120] on div "Section" at bounding box center [128, 135] width 122 height 31
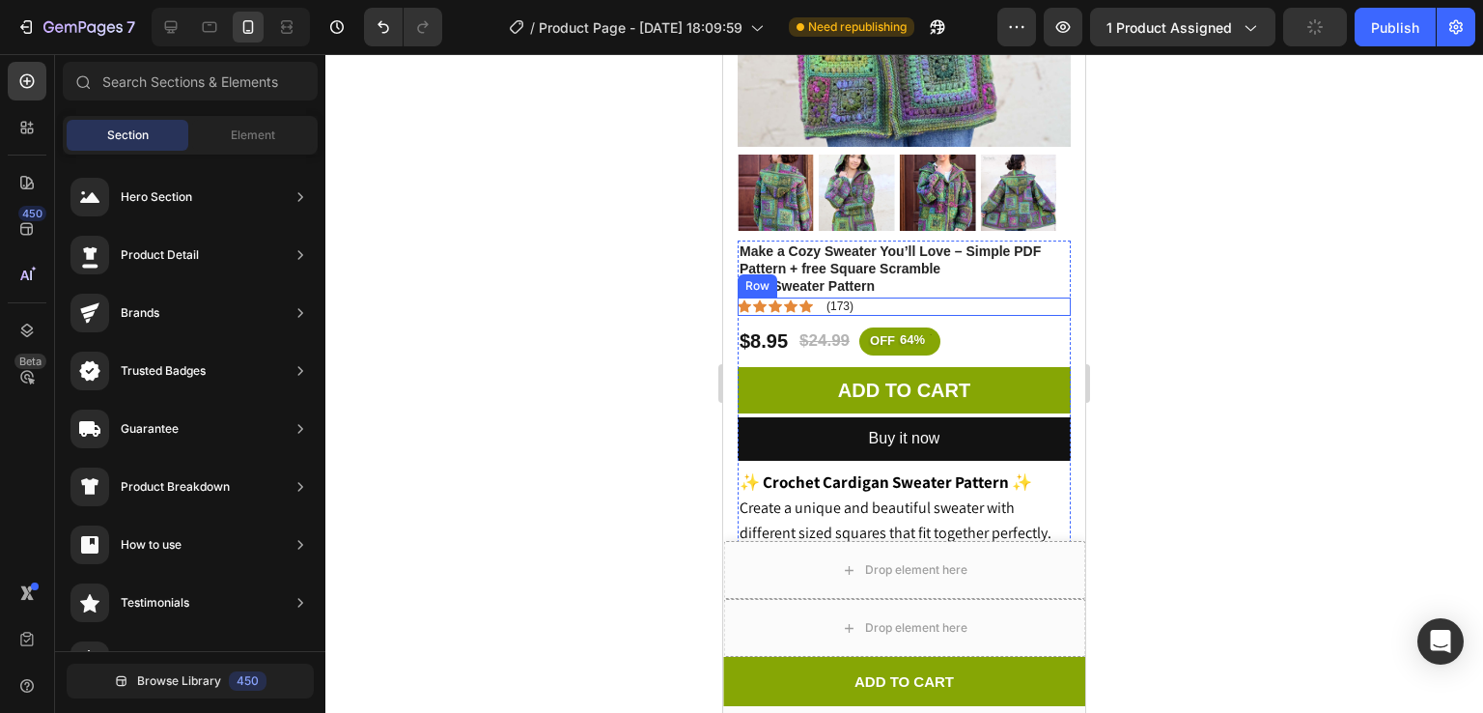
drag, startPoint x: 912, startPoint y: 277, endPoint x: 941, endPoint y: 268, distance: 31.2
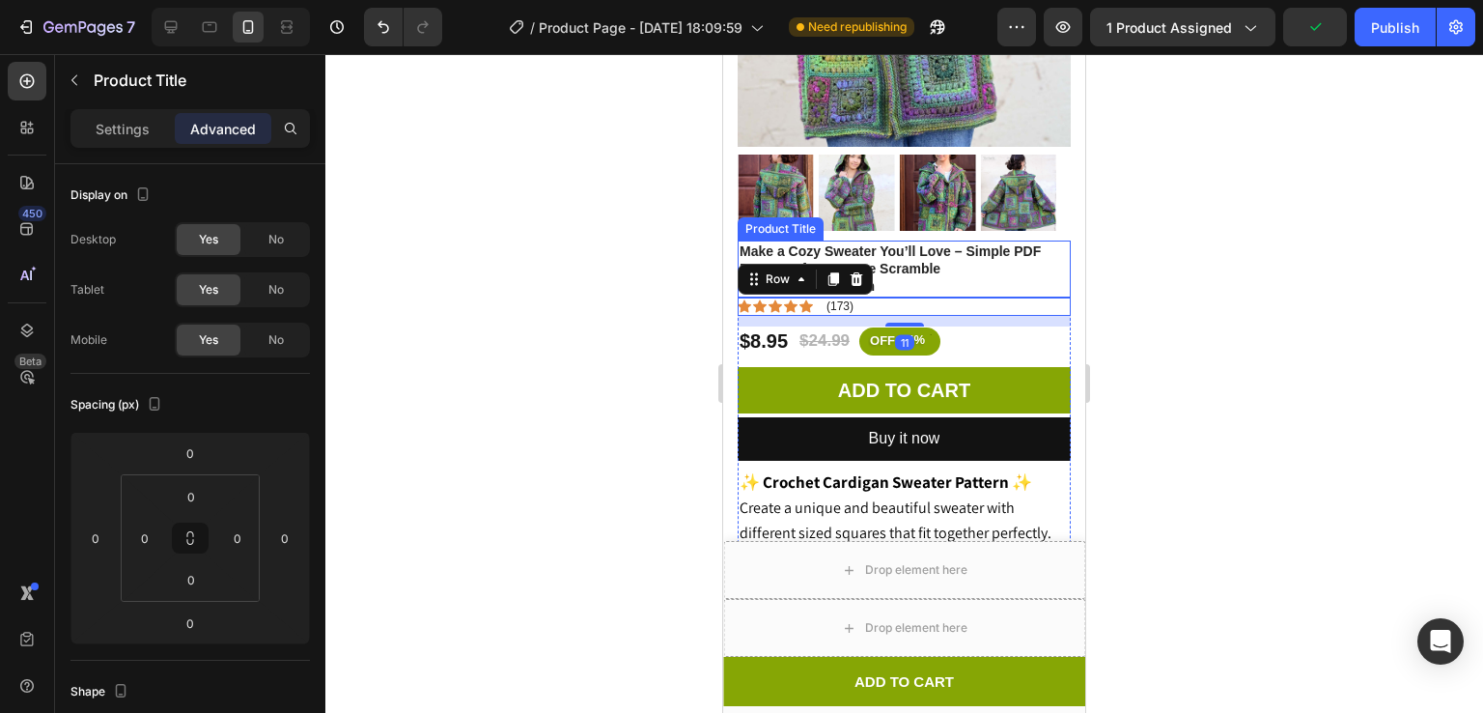
click at [964, 260] on h1 "Make a Cozy Sweater You’ll Love – Simple PDF Pattern + free Square Scramble Kid…" at bounding box center [904, 268] width 333 height 57
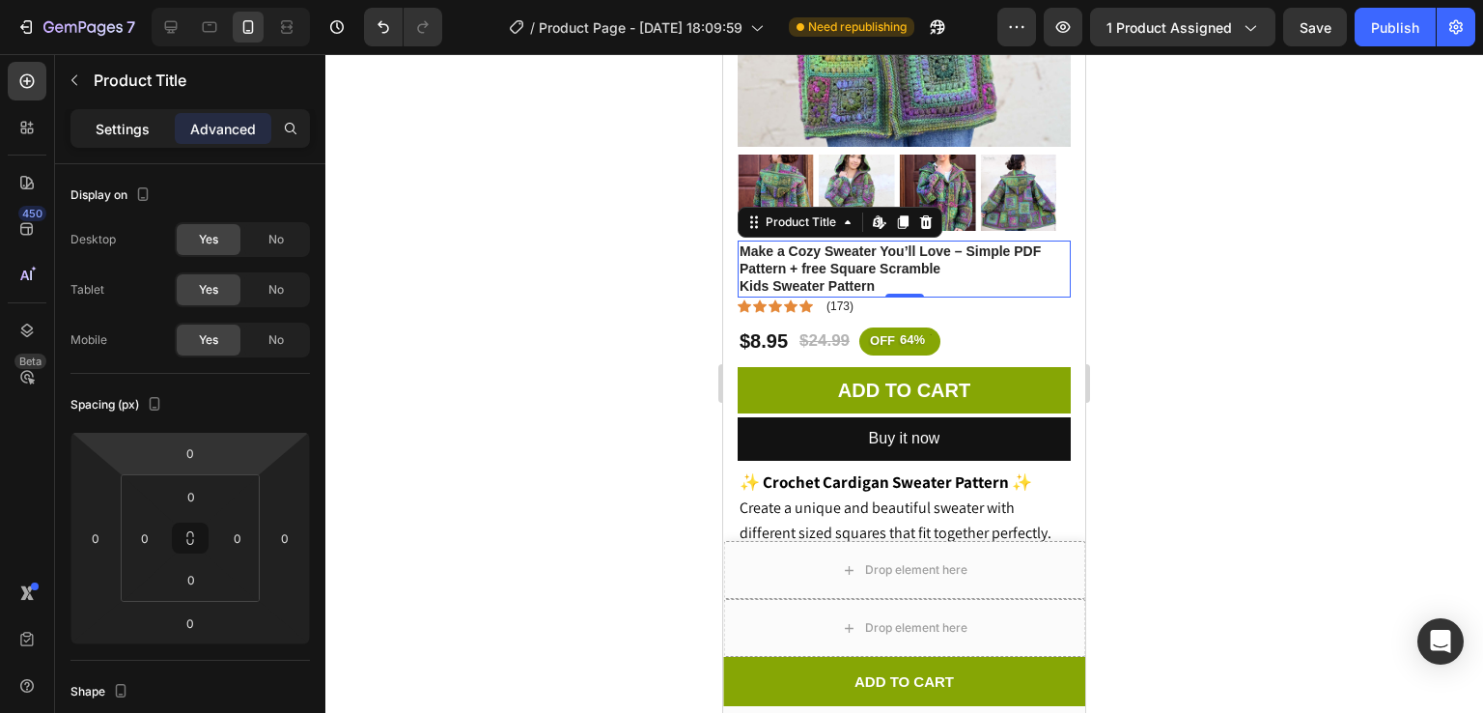
click at [153, 113] on div "Settings" at bounding box center [122, 128] width 97 height 31
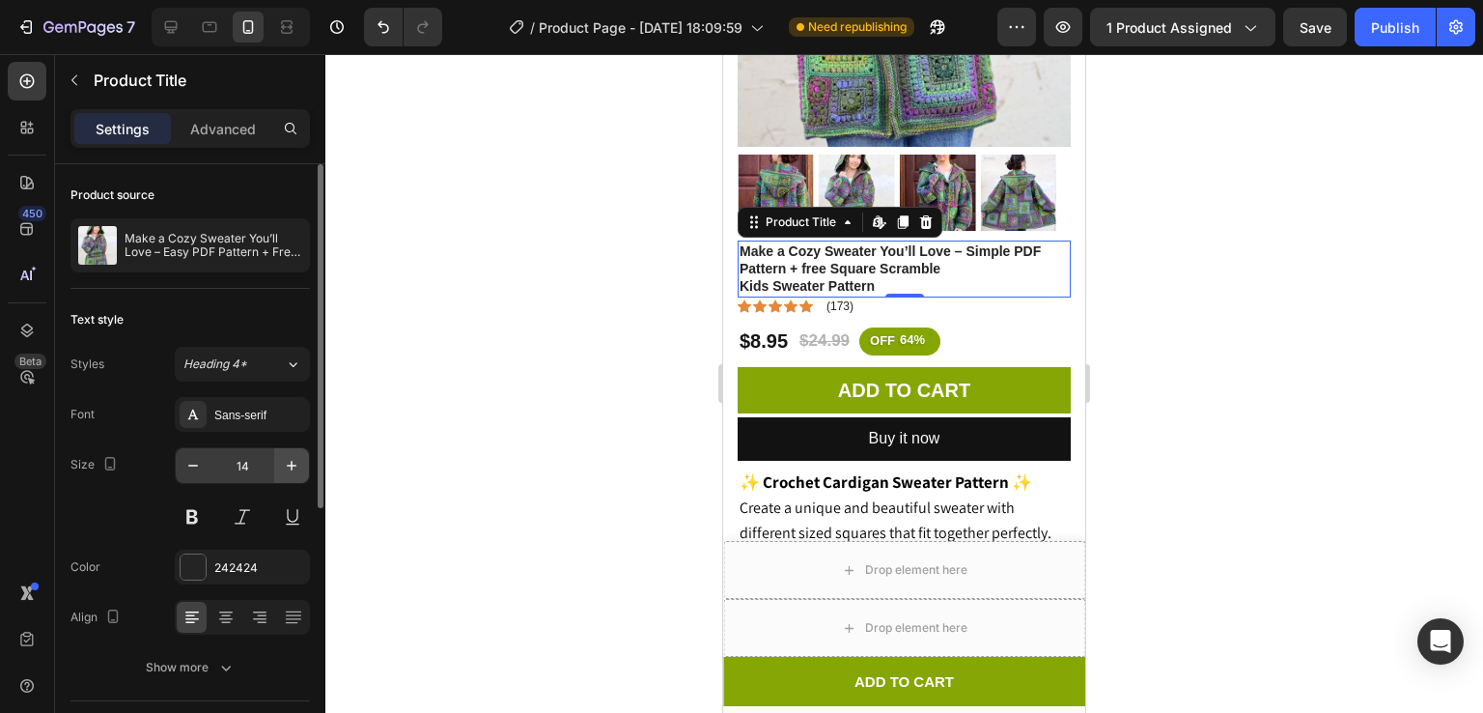
drag, startPoint x: 188, startPoint y: 471, endPoint x: 282, endPoint y: 457, distance: 94.8
click at [282, 457] on div "14" at bounding box center [242, 465] width 133 height 35
click at [282, 457] on icon "button" at bounding box center [291, 465] width 19 height 19
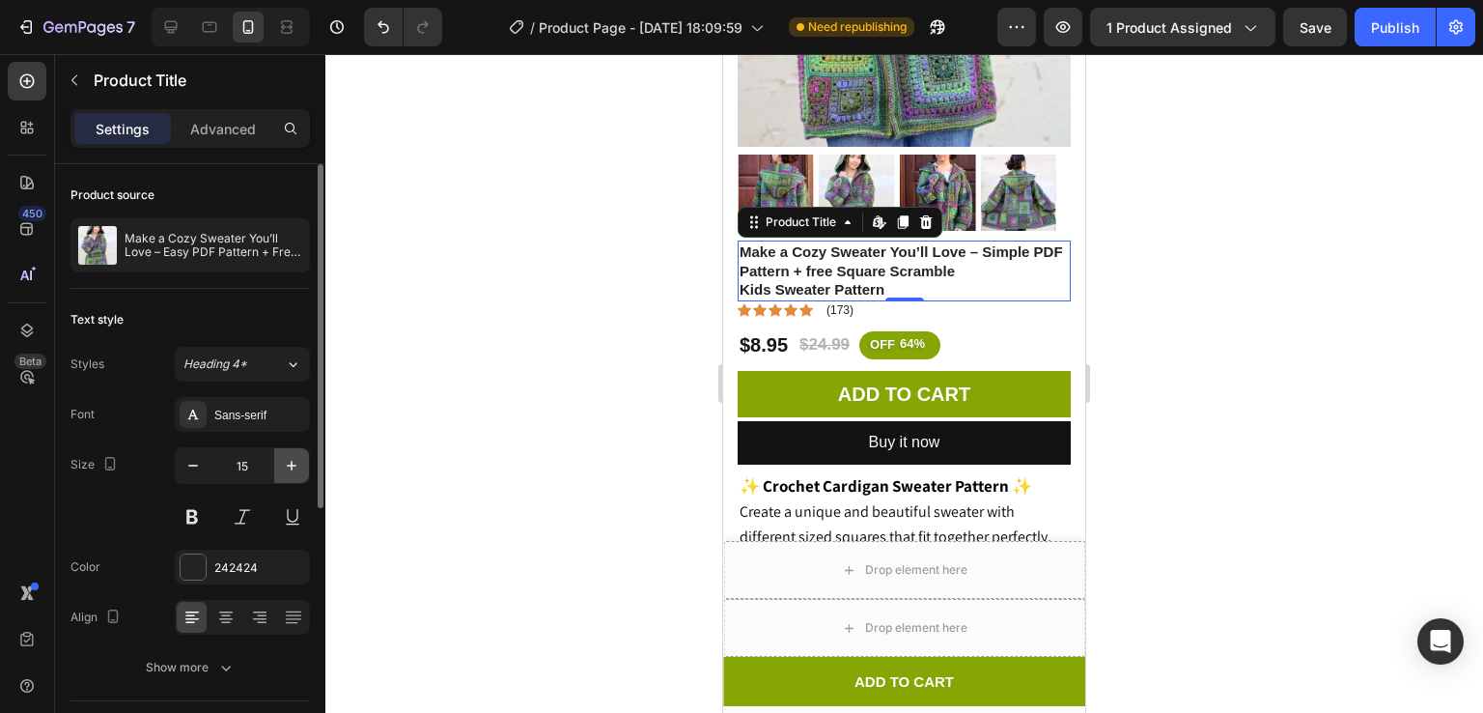
click at [282, 457] on icon "button" at bounding box center [291, 465] width 19 height 19
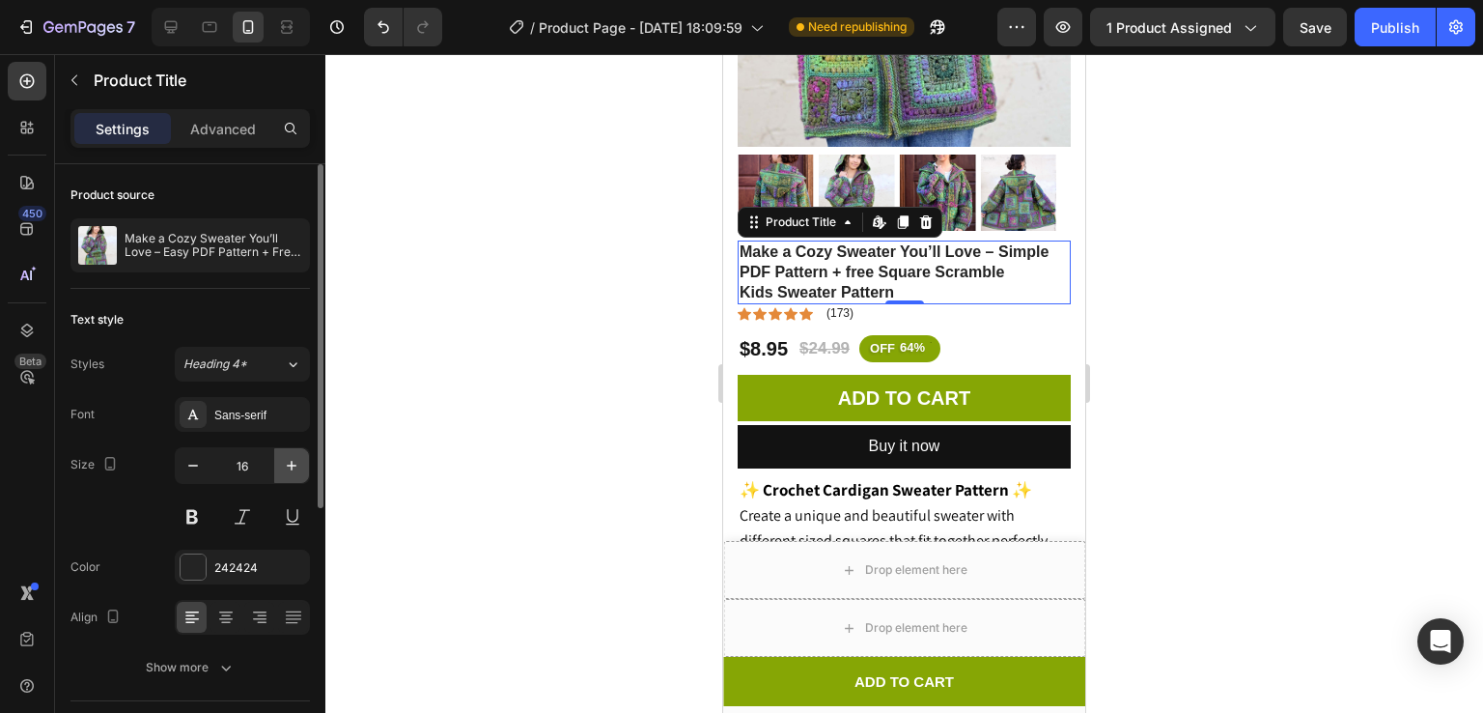
click at [282, 457] on icon "button" at bounding box center [291, 465] width 19 height 19
type input "17"
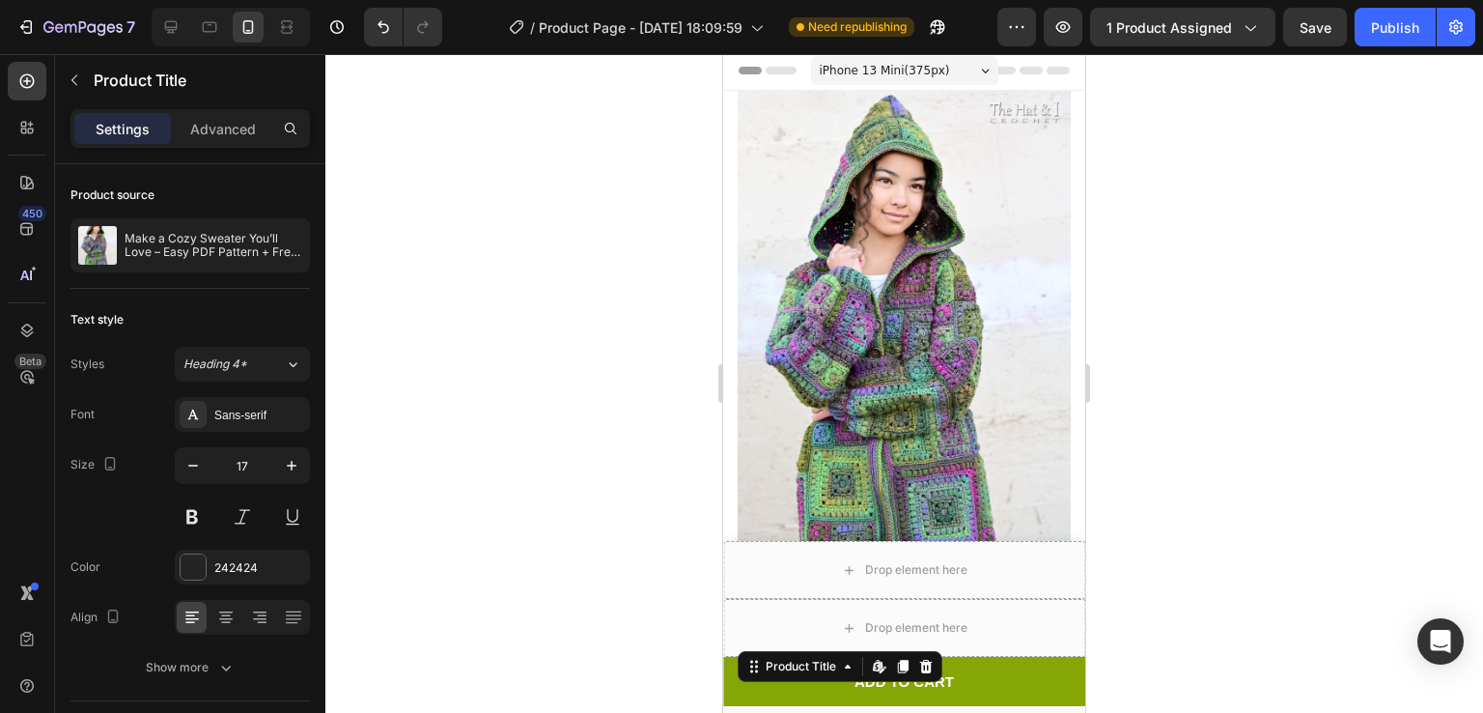
scroll to position [0, 0]
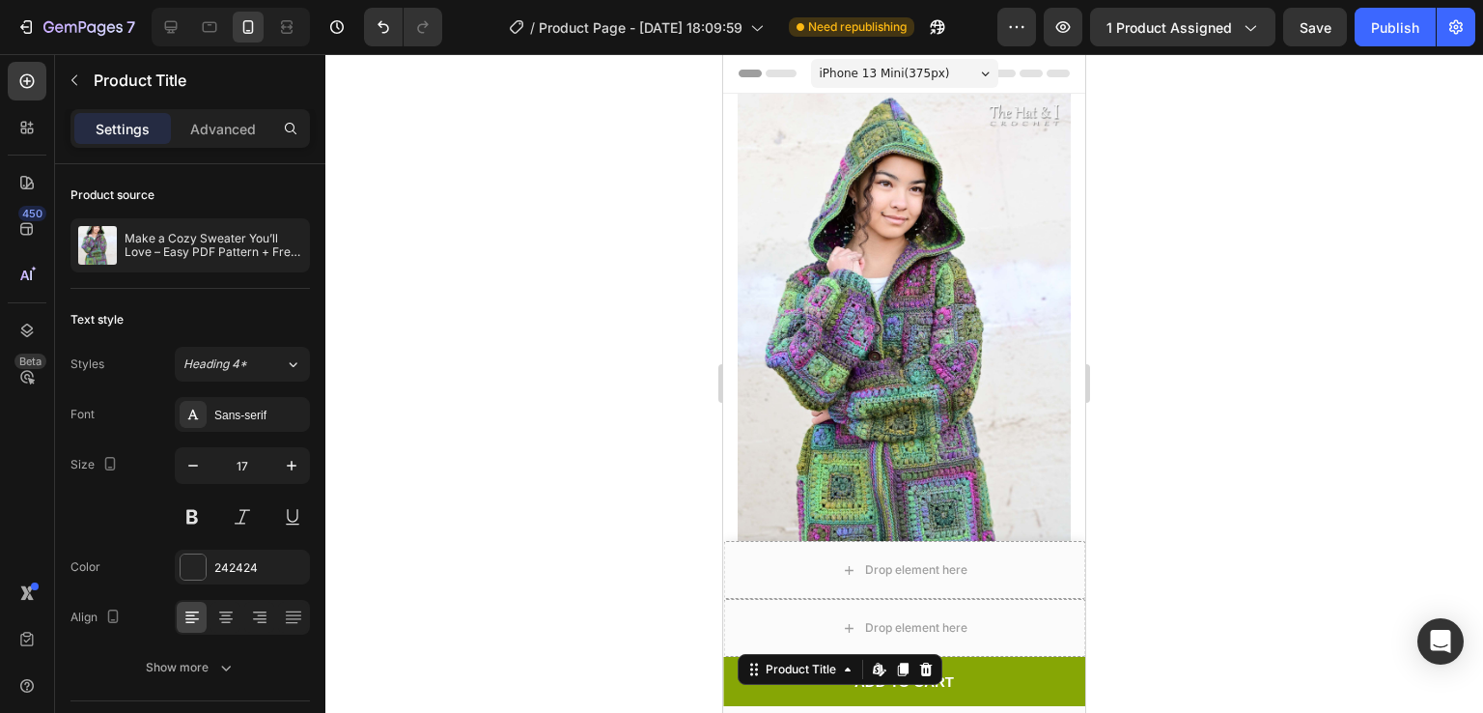
click at [890, 66] on span "iPhone 13 Mini ( 375 px)" at bounding box center [885, 73] width 130 height 19
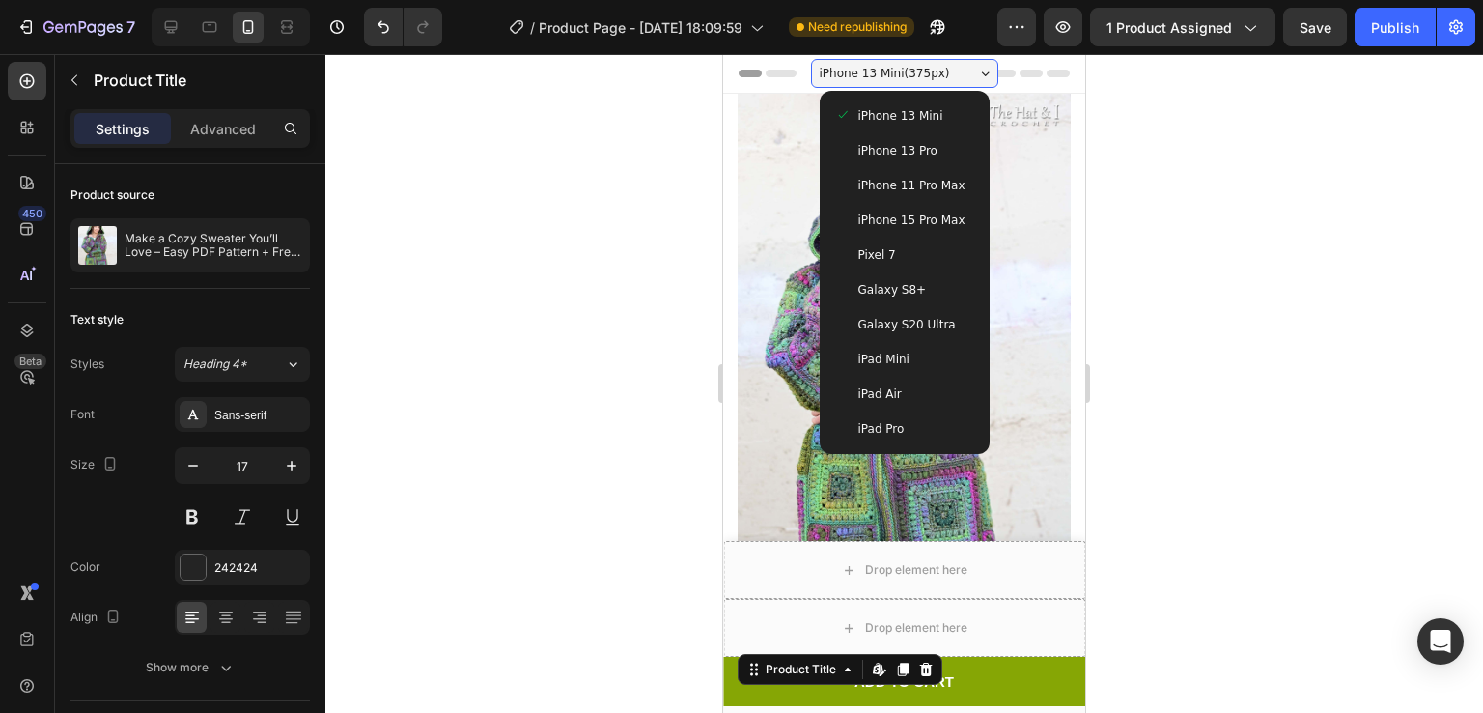
click at [860, 137] on div "iPhone 13 Pro" at bounding box center [905, 150] width 155 height 35
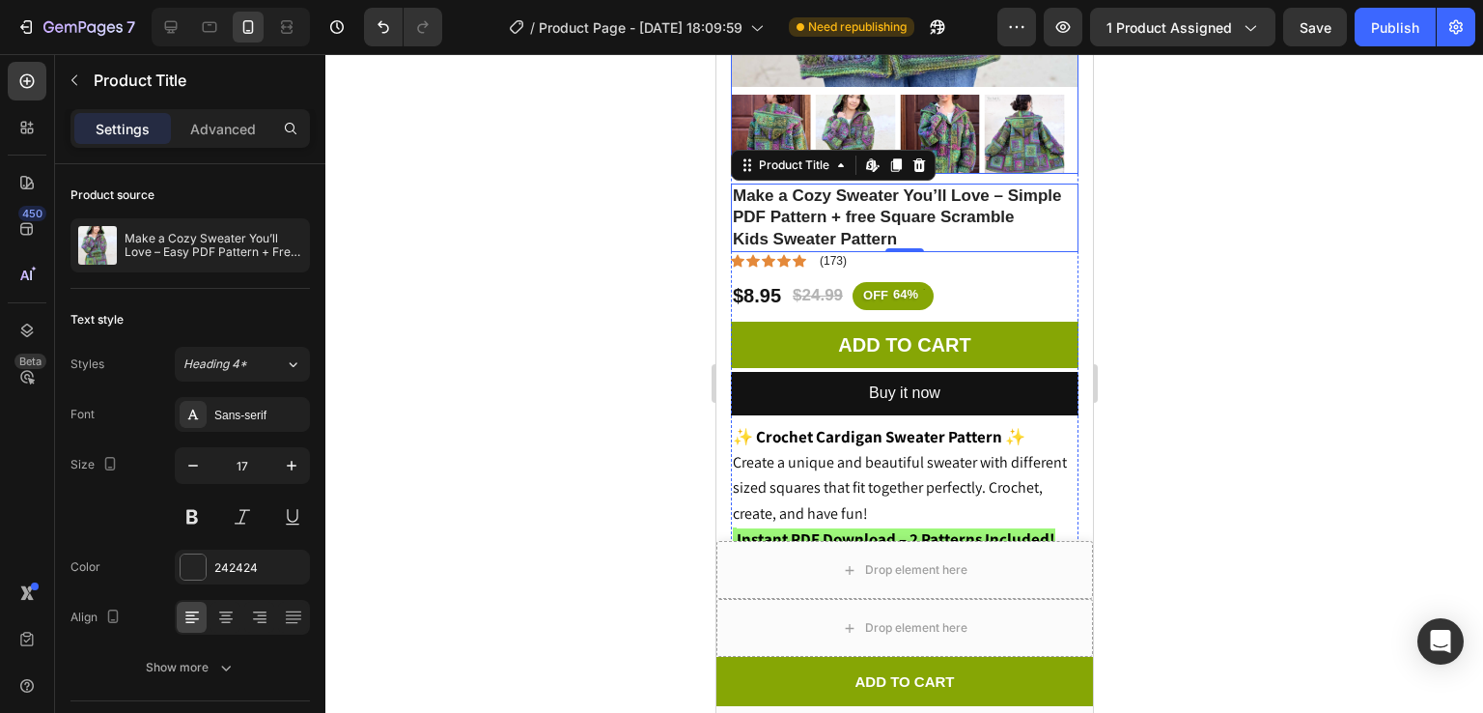
scroll to position [529, 0]
click at [1276, 179] on div at bounding box center [904, 383] width 1158 height 659
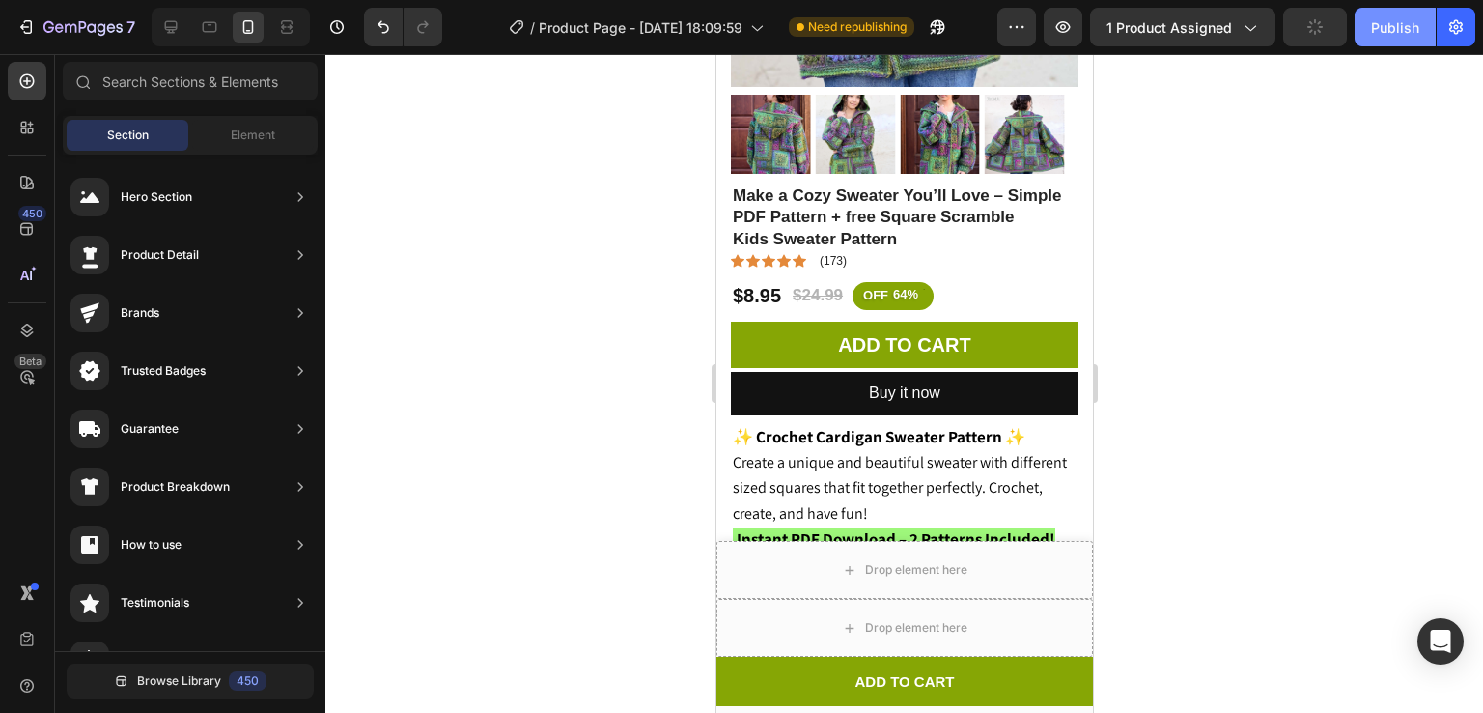
click at [1395, 42] on button "Publish" at bounding box center [1395, 27] width 81 height 39
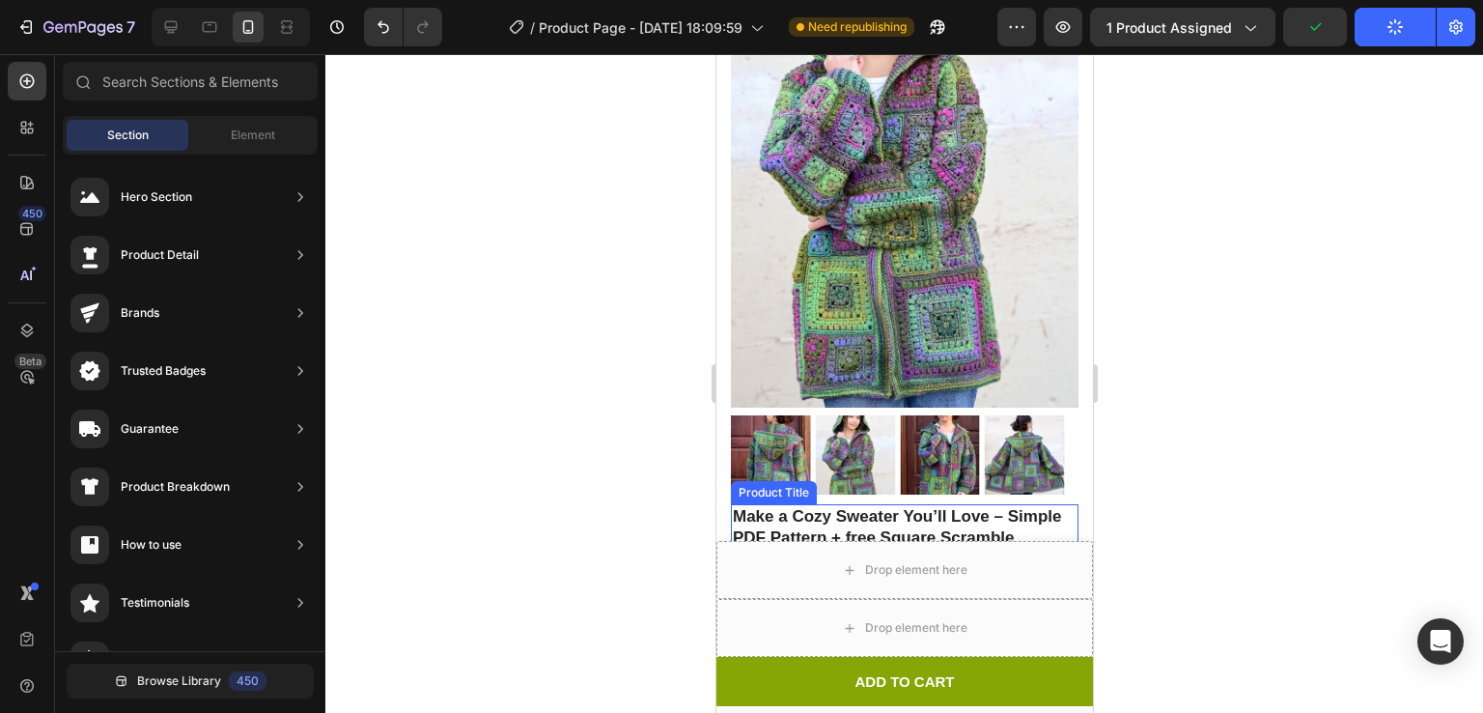
scroll to position [0, 0]
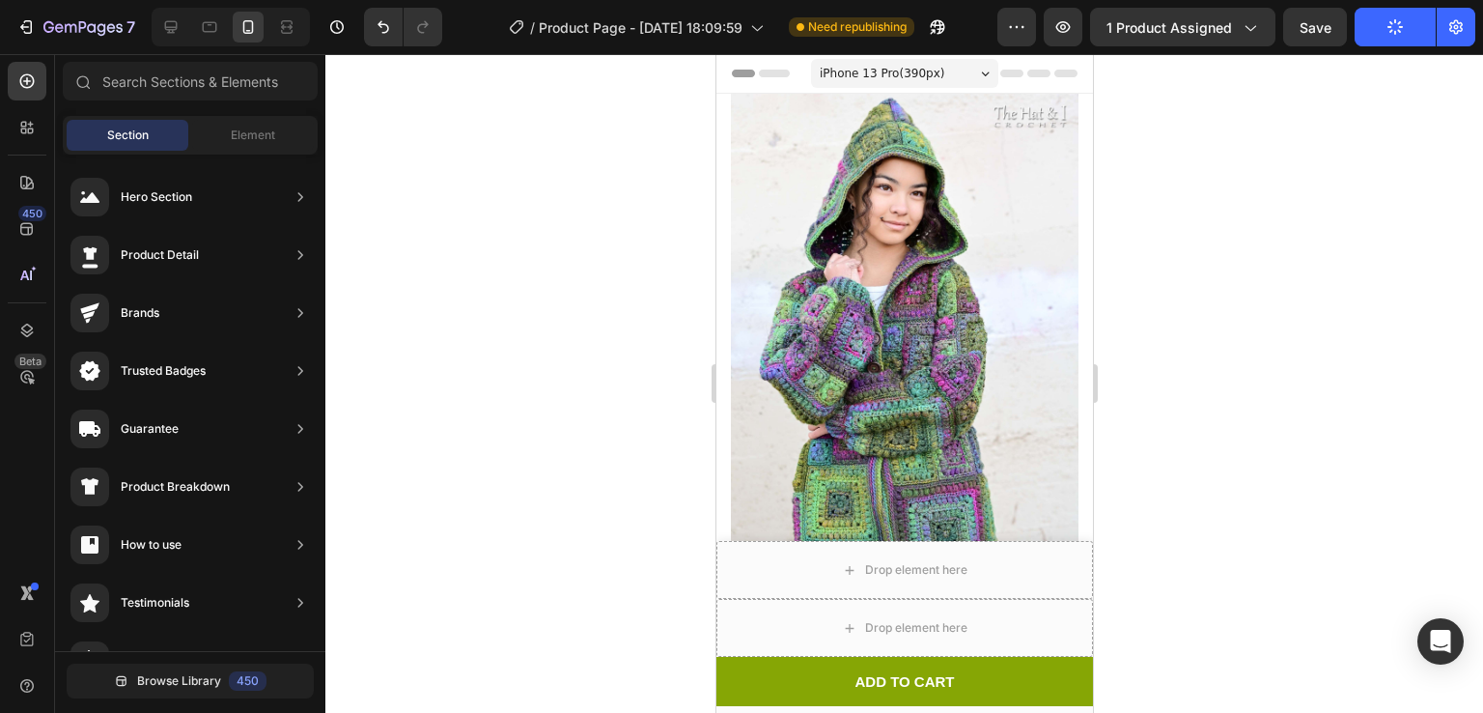
click at [866, 86] on div "iPhone 13 Pro ( 390 px)" at bounding box center [903, 73] width 187 height 29
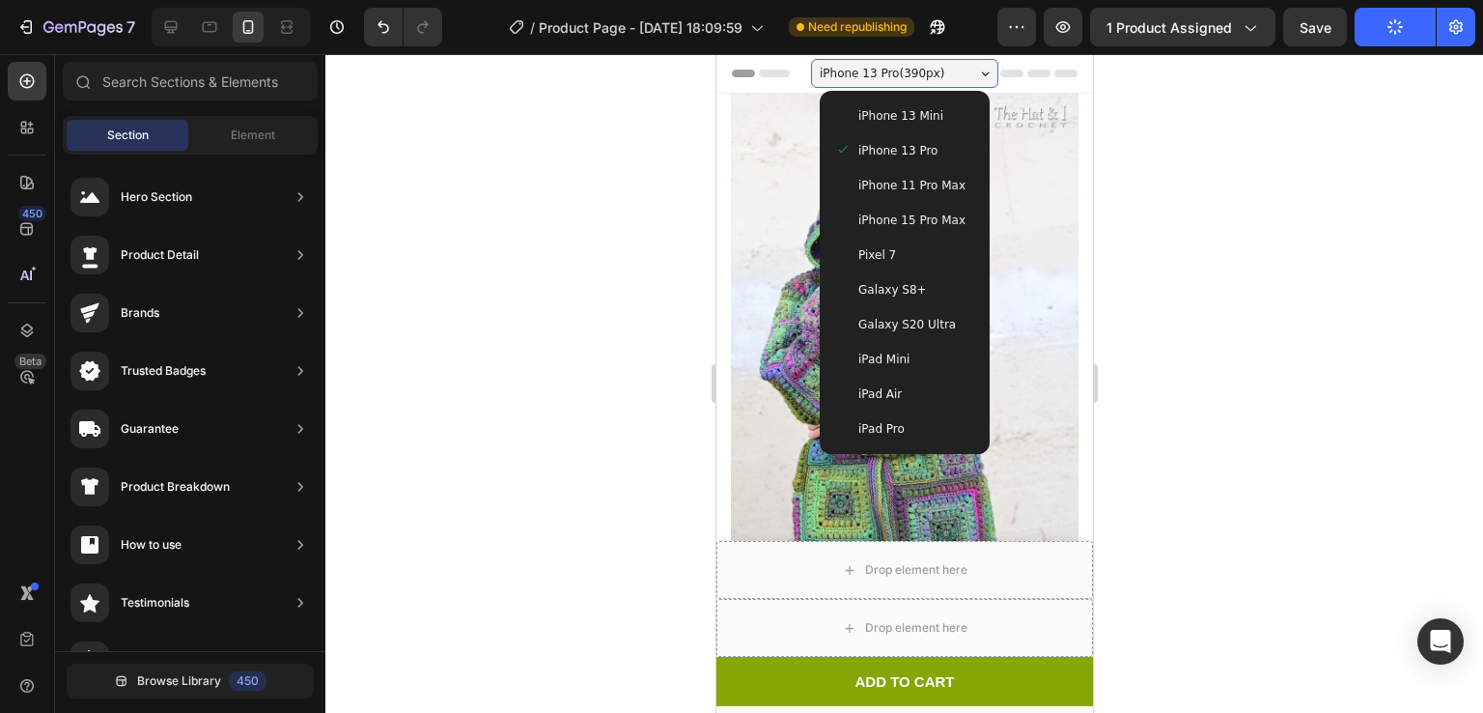
click at [909, 219] on span "iPhone 15 Pro Max" at bounding box center [910, 220] width 107 height 19
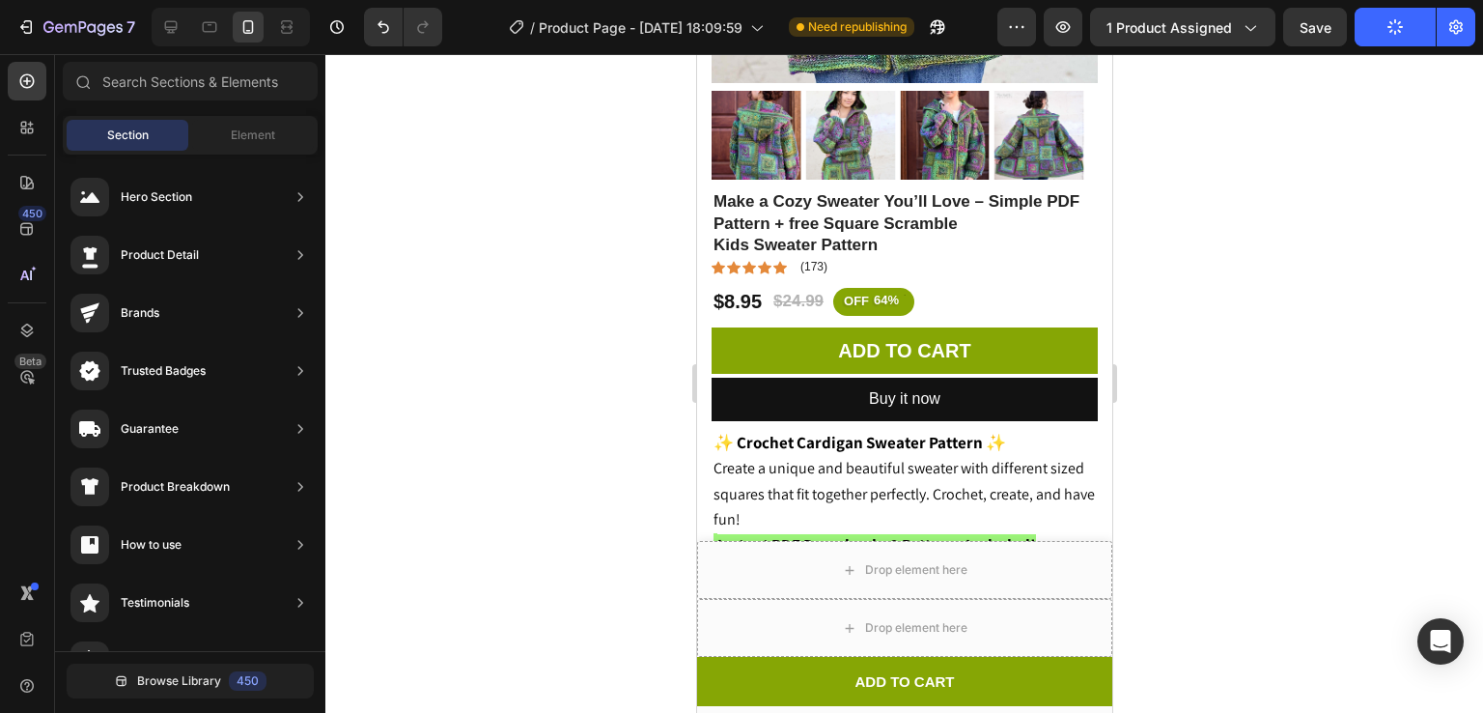
scroll to position [587, 0]
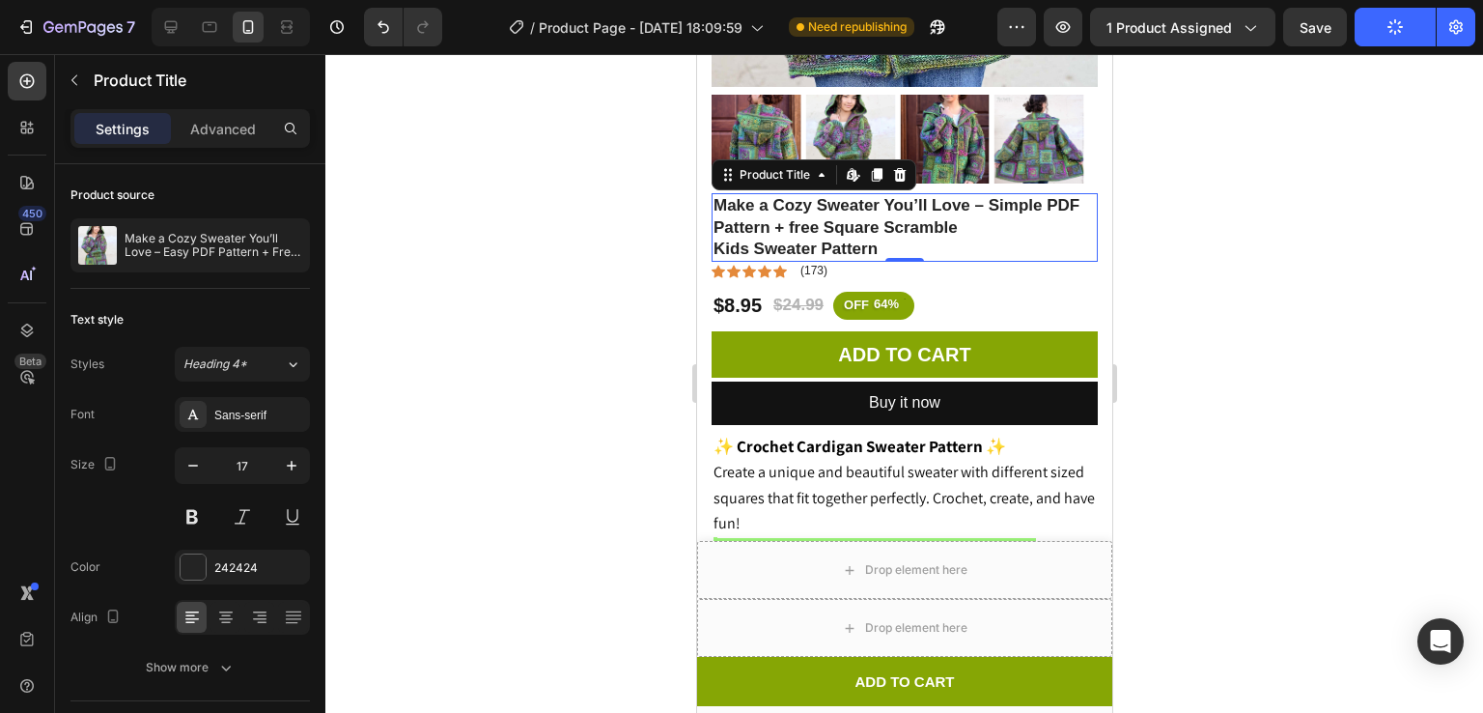
click at [913, 207] on h1 "Make a Cozy Sweater You’ll Love – Simple PDF Pattern + free Square Scramble Kid…" at bounding box center [904, 227] width 386 height 68
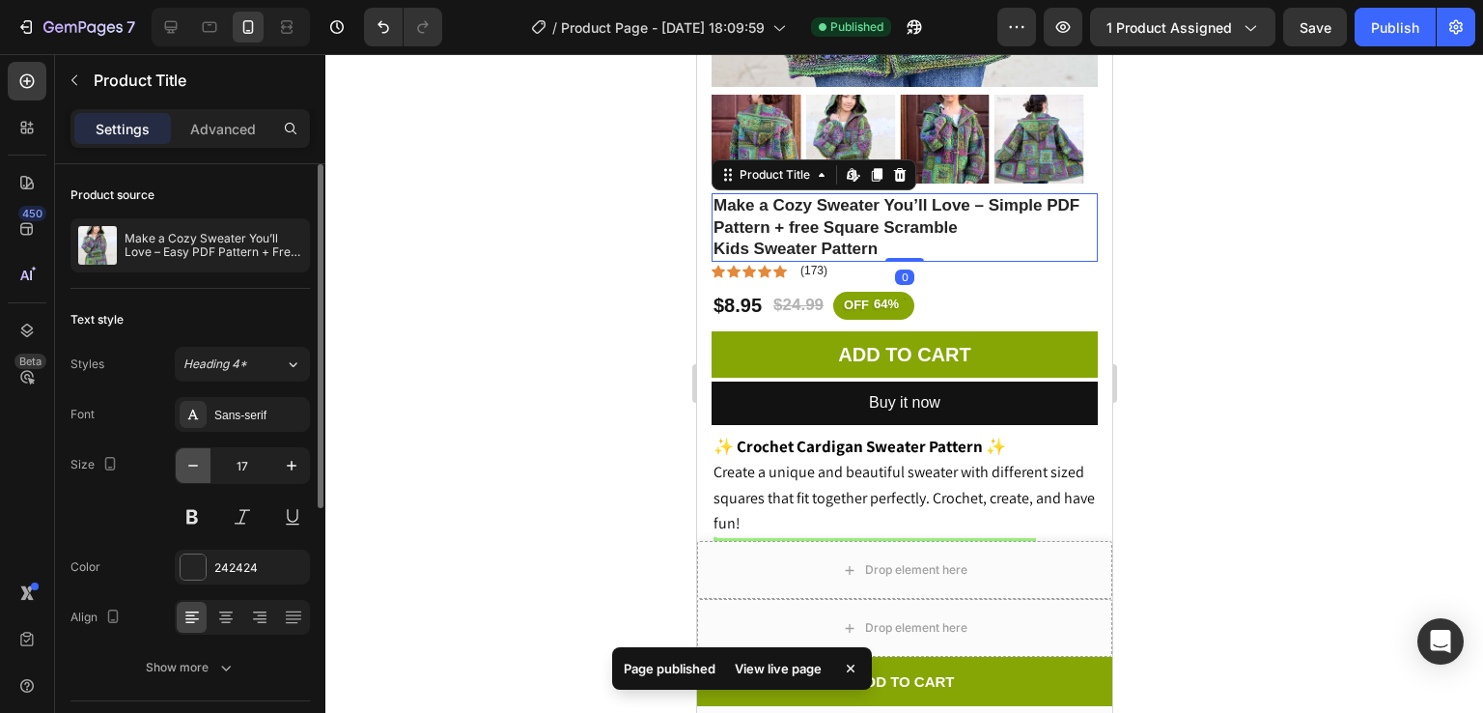
click at [190, 471] on icon "button" at bounding box center [192, 465] width 19 height 19
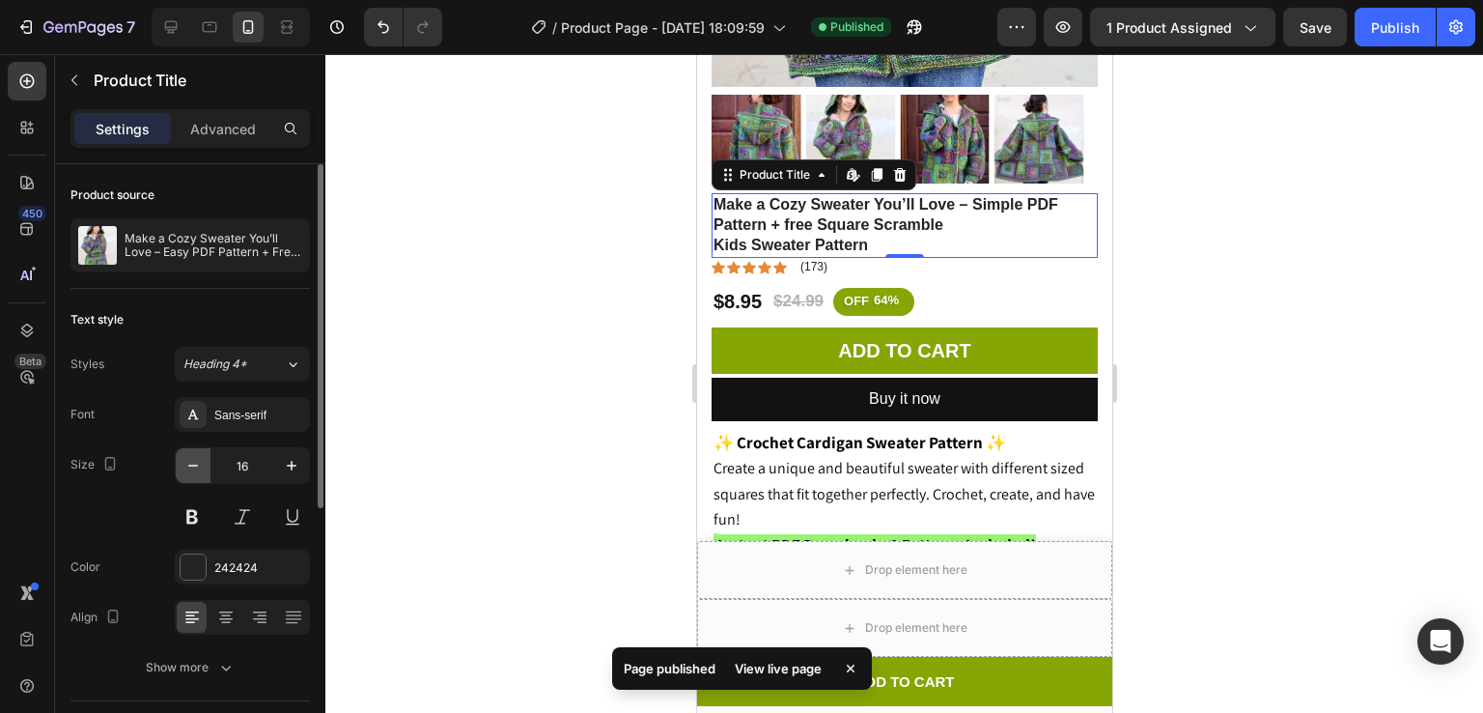
click at [190, 471] on icon "button" at bounding box center [192, 465] width 19 height 19
type input "15"
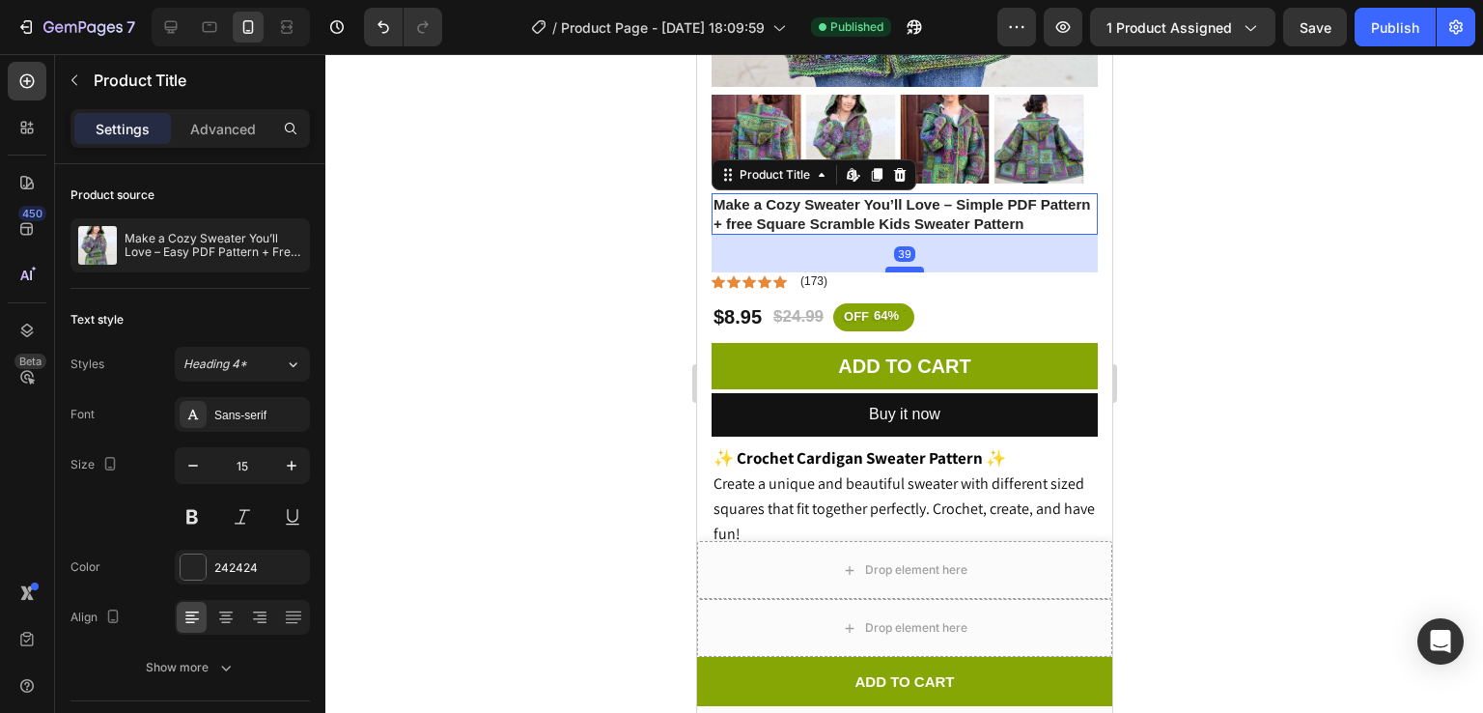
drag, startPoint x: 894, startPoint y: 211, endPoint x: 894, endPoint y: 248, distance: 37.7
click at [894, 267] on div at bounding box center [904, 270] width 39 height 6
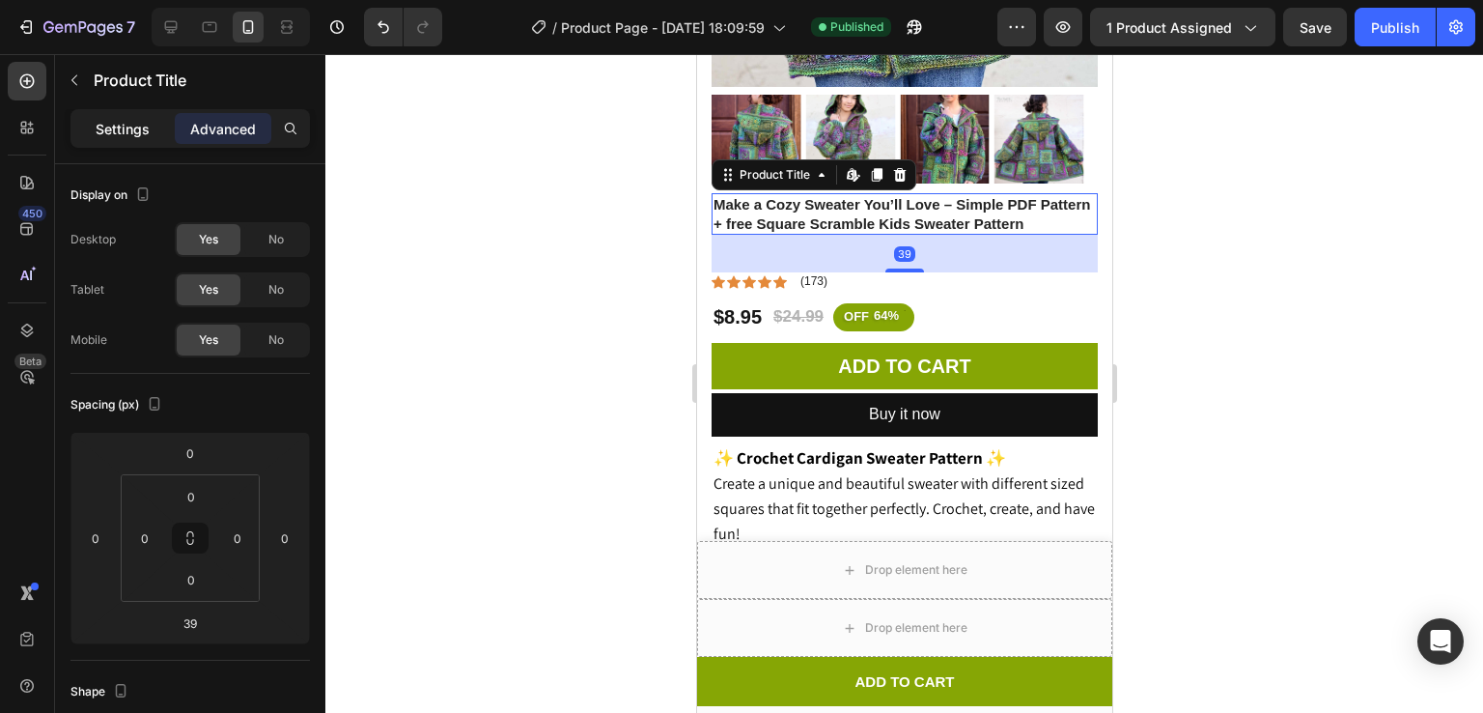
click at [99, 132] on p "Settings" at bounding box center [123, 129] width 54 height 20
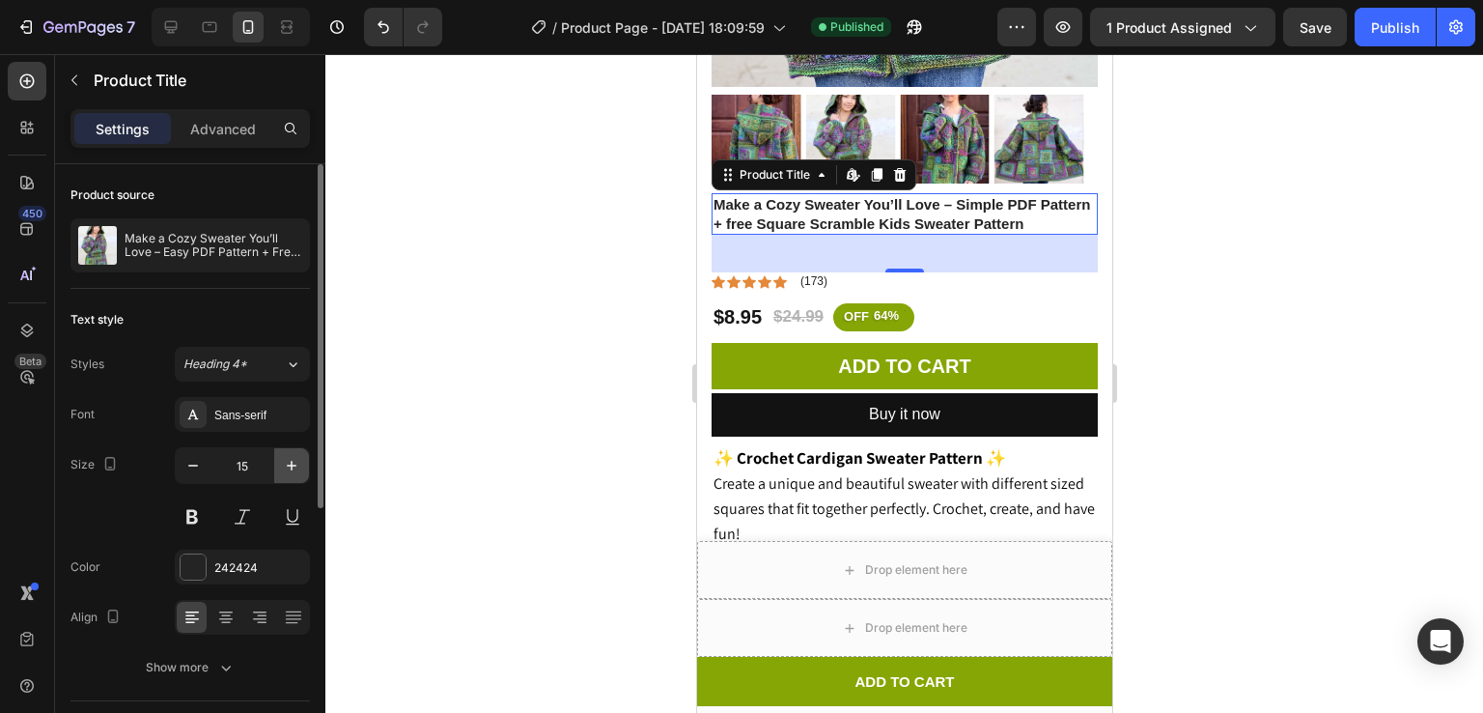
click at [293, 470] on icon "button" at bounding box center [291, 465] width 19 height 19
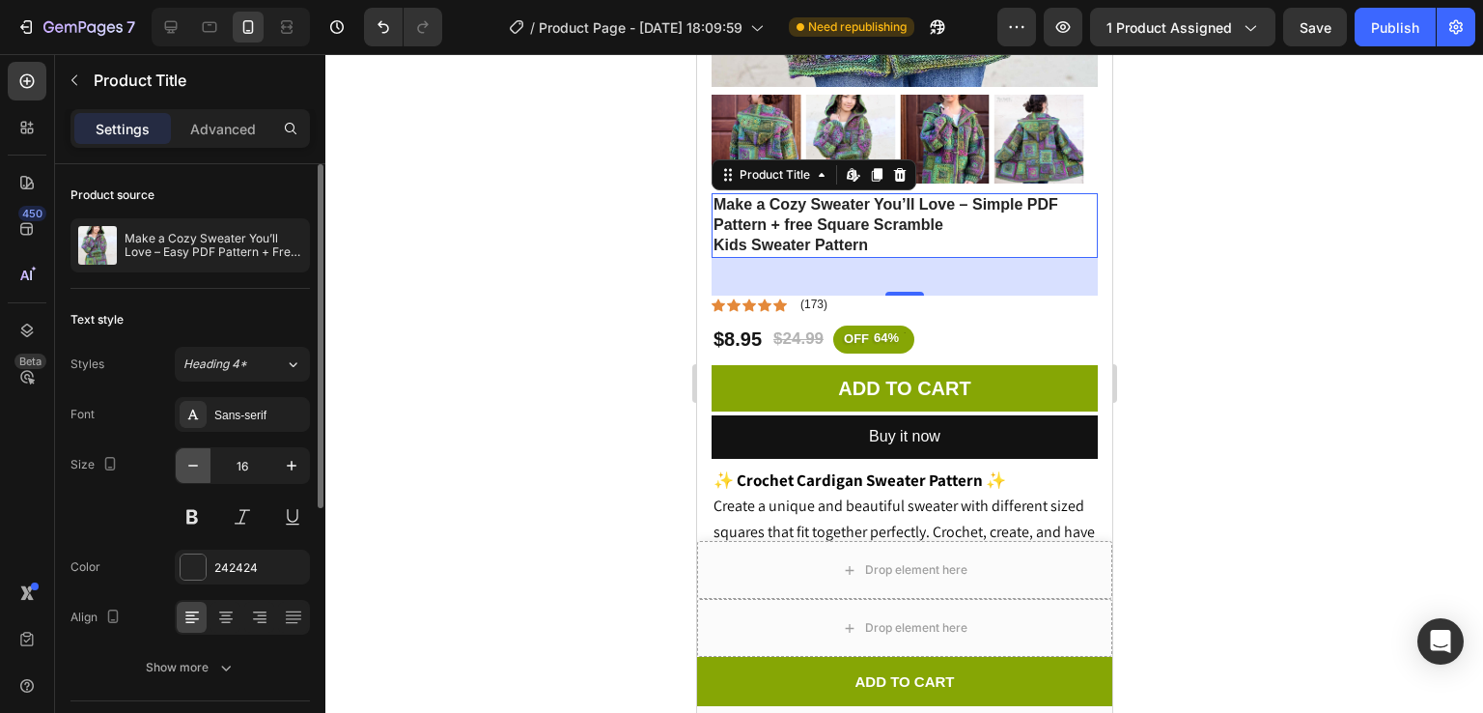
click at [187, 472] on icon "button" at bounding box center [192, 465] width 19 height 19
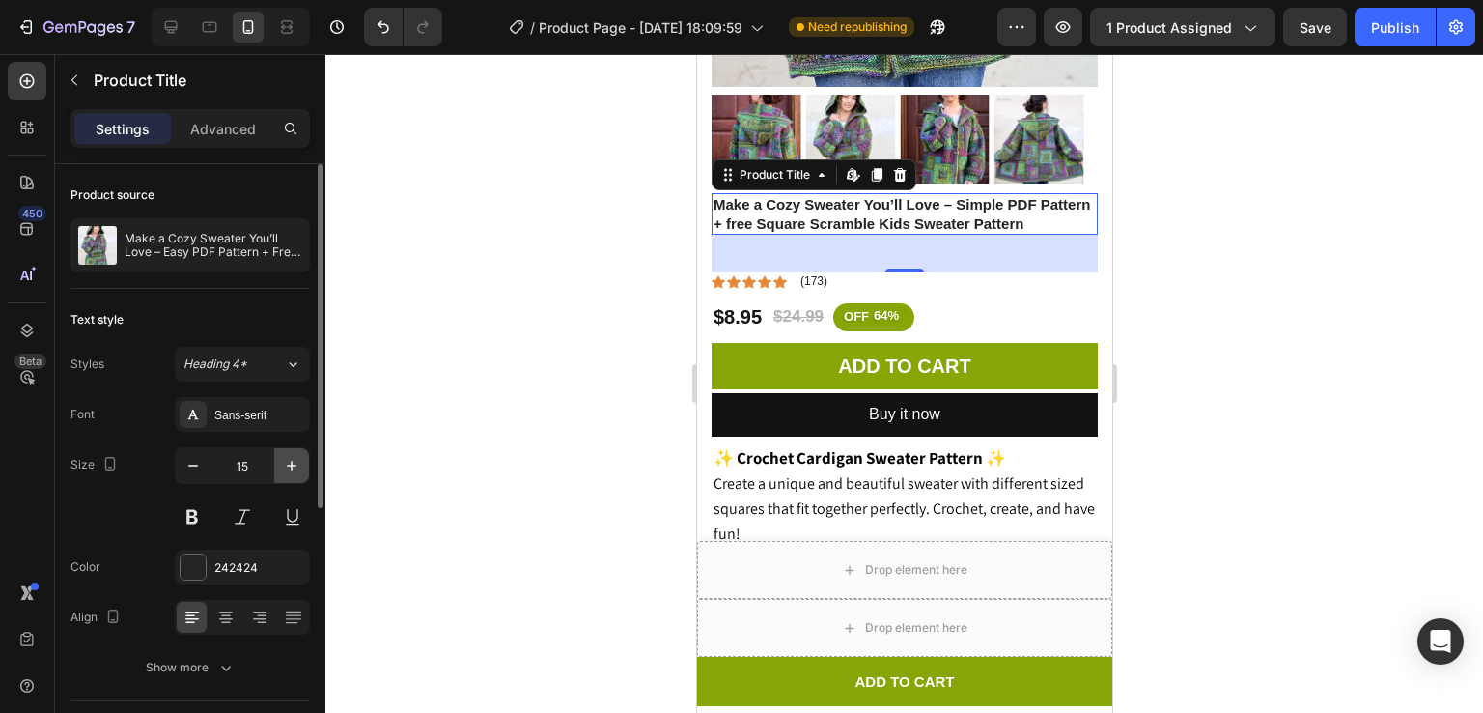
click at [295, 473] on icon "button" at bounding box center [291, 465] width 19 height 19
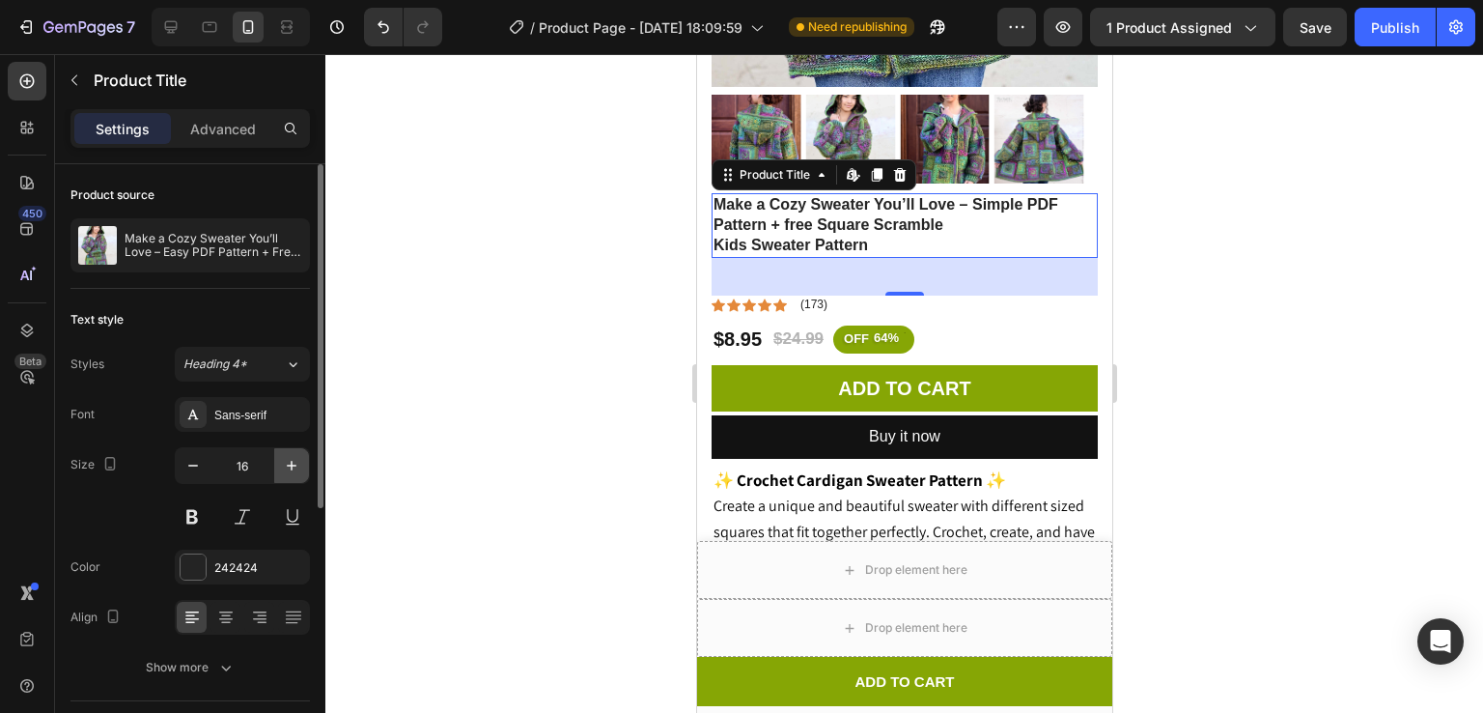
click at [295, 473] on icon "button" at bounding box center [291, 465] width 19 height 19
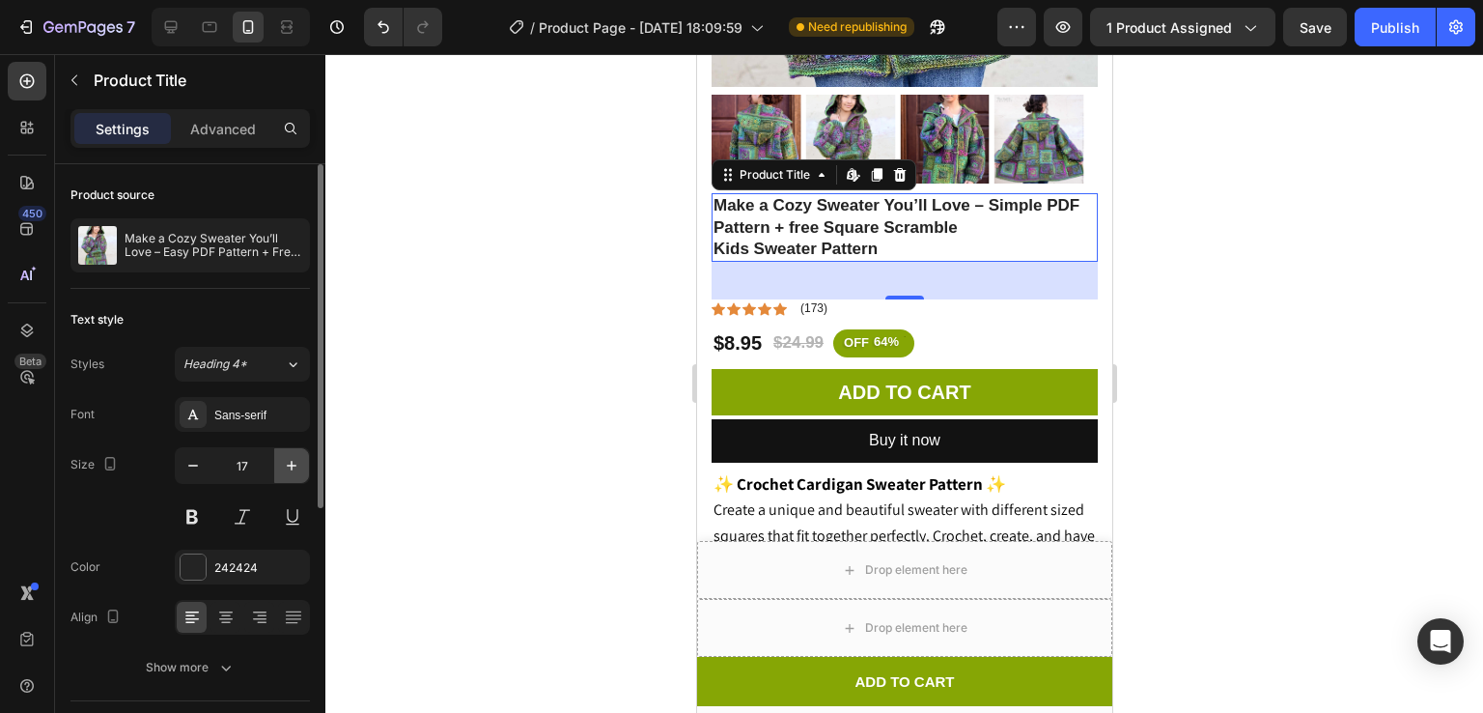
click at [295, 473] on icon "button" at bounding box center [291, 465] width 19 height 19
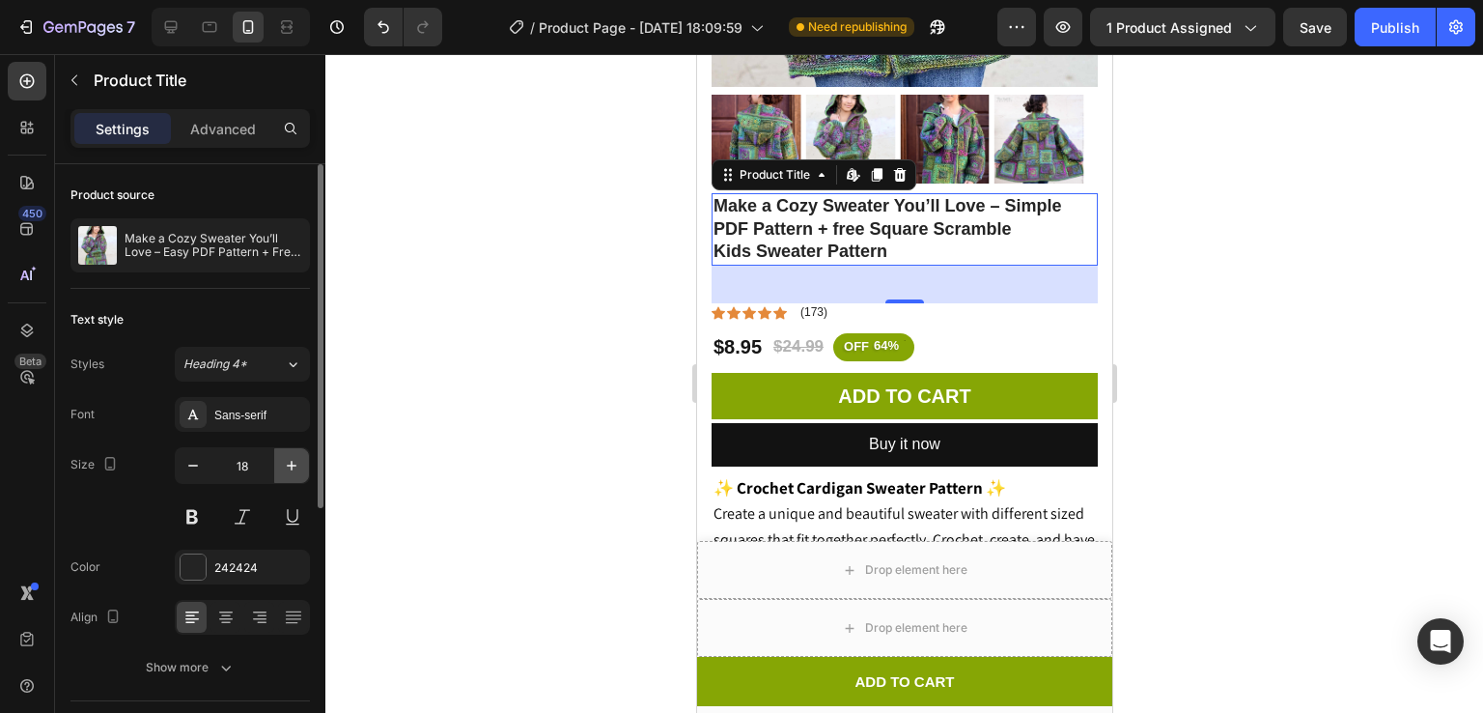
click at [295, 473] on icon "button" at bounding box center [291, 465] width 19 height 19
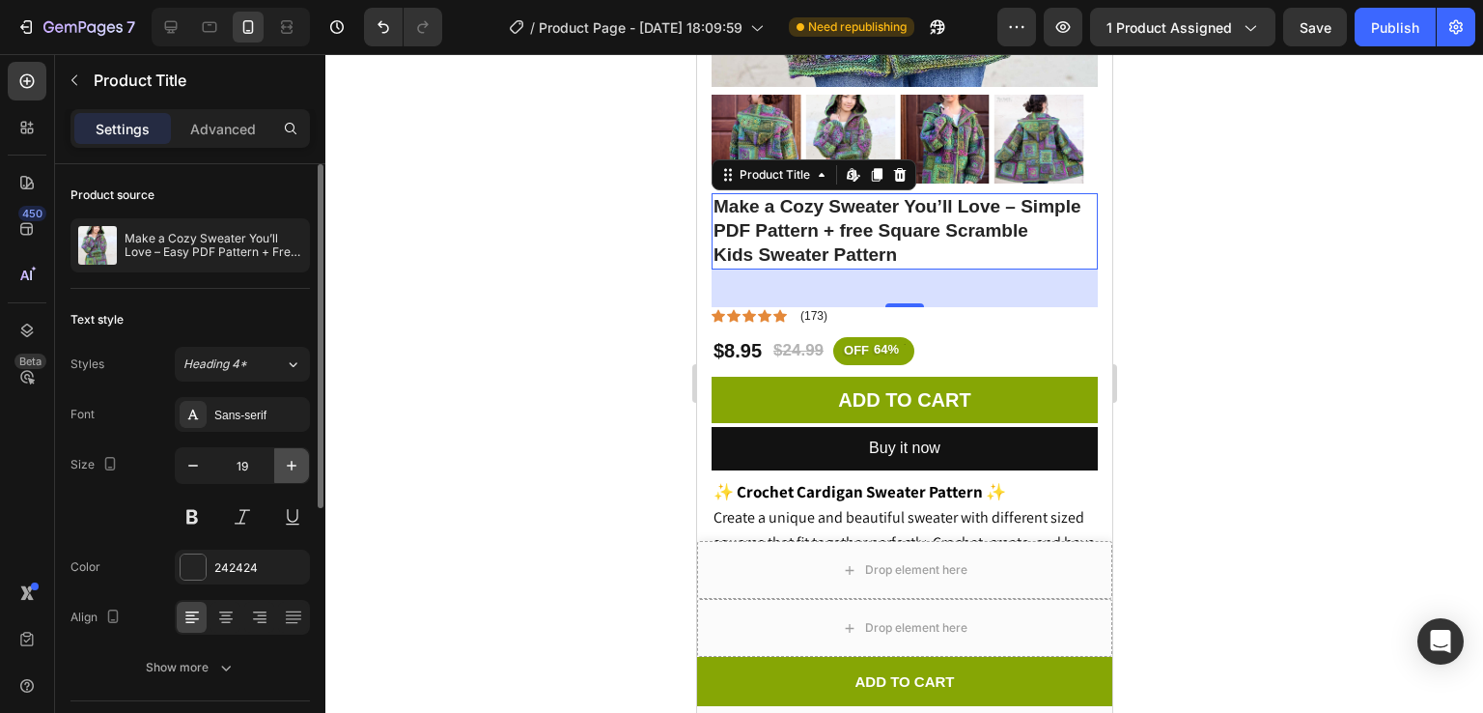
click at [295, 473] on icon "button" at bounding box center [291, 465] width 19 height 19
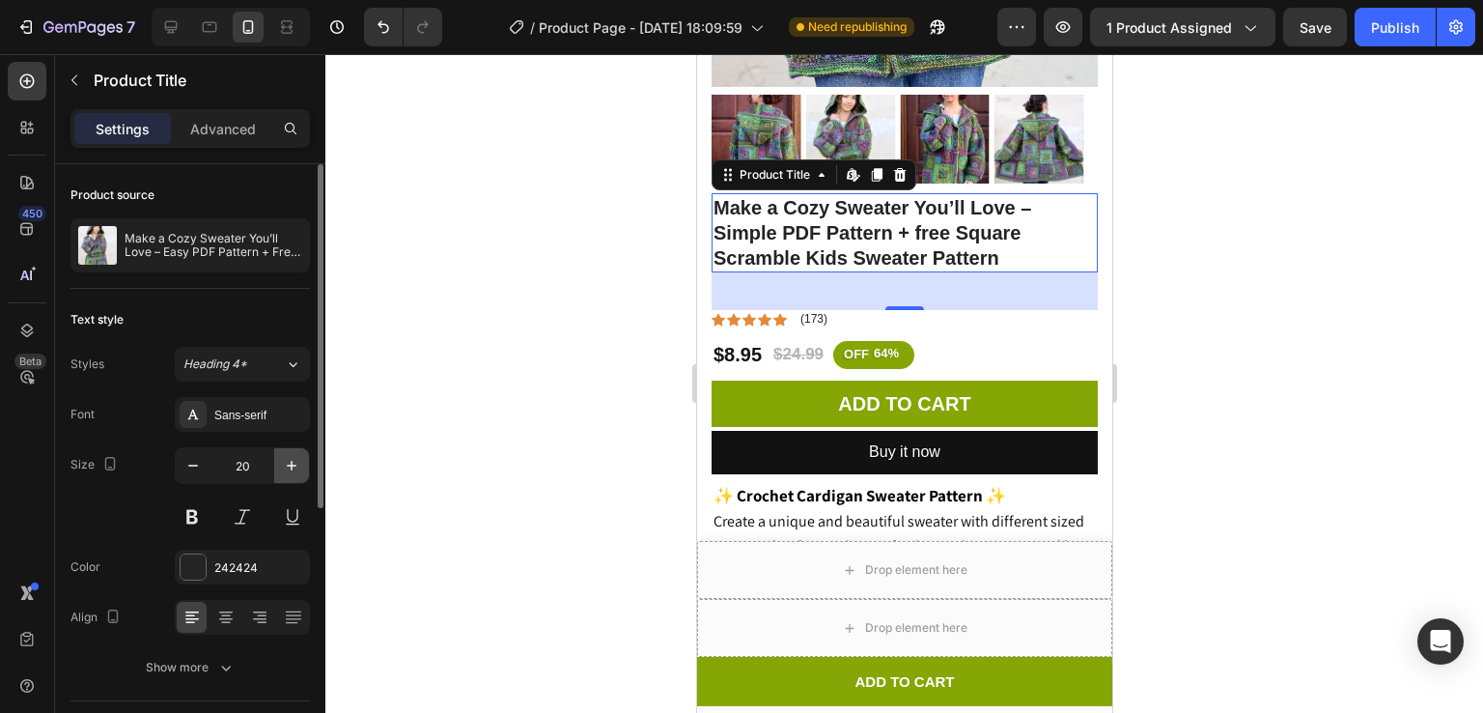
click at [295, 473] on icon "button" at bounding box center [291, 465] width 19 height 19
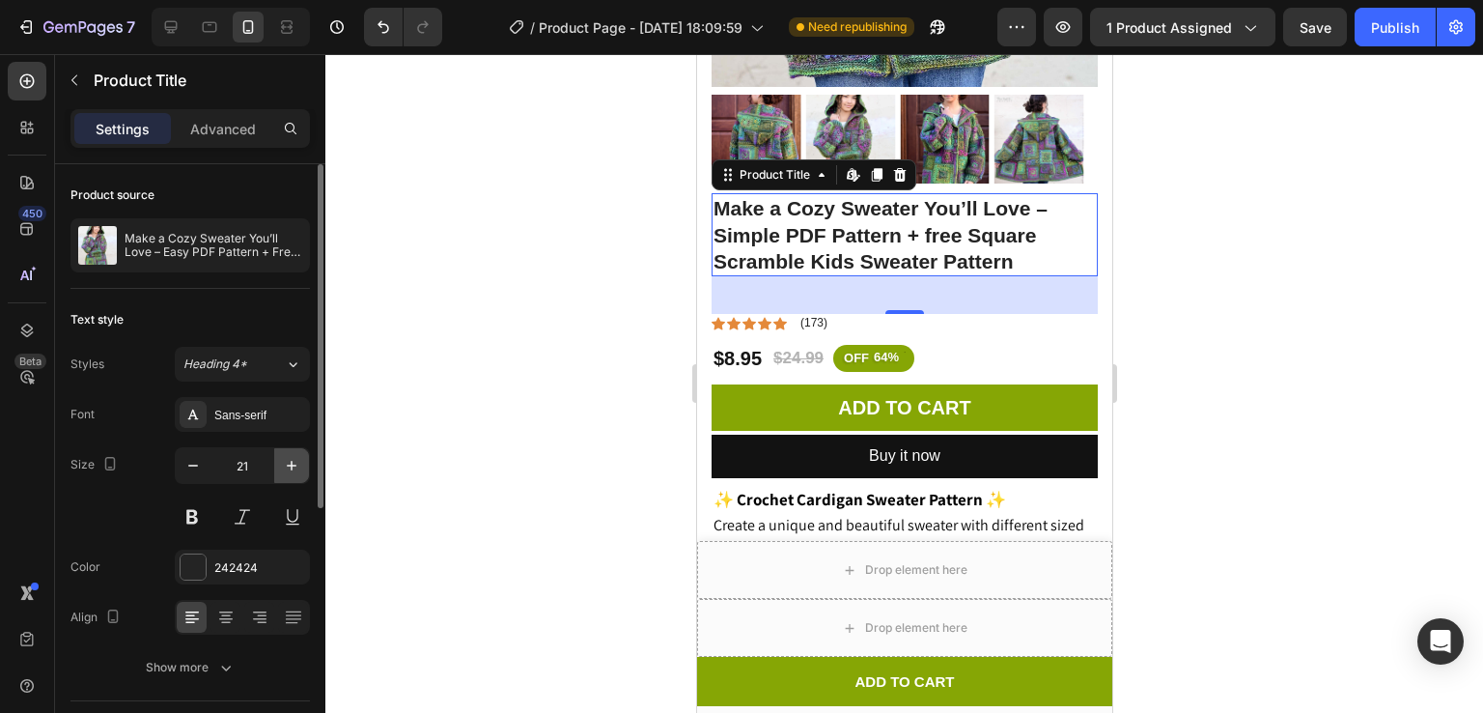
click at [295, 473] on icon "button" at bounding box center [291, 465] width 19 height 19
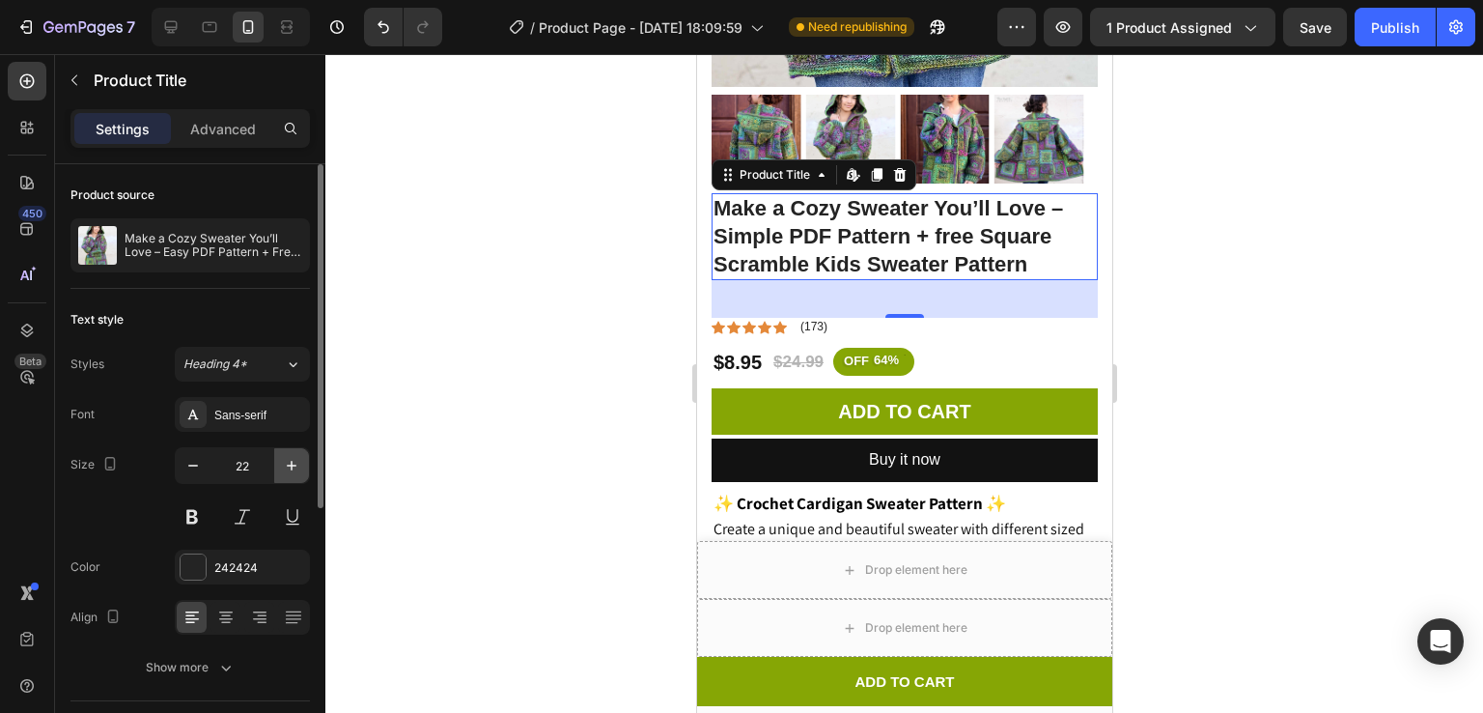
click at [295, 473] on icon "button" at bounding box center [291, 465] width 19 height 19
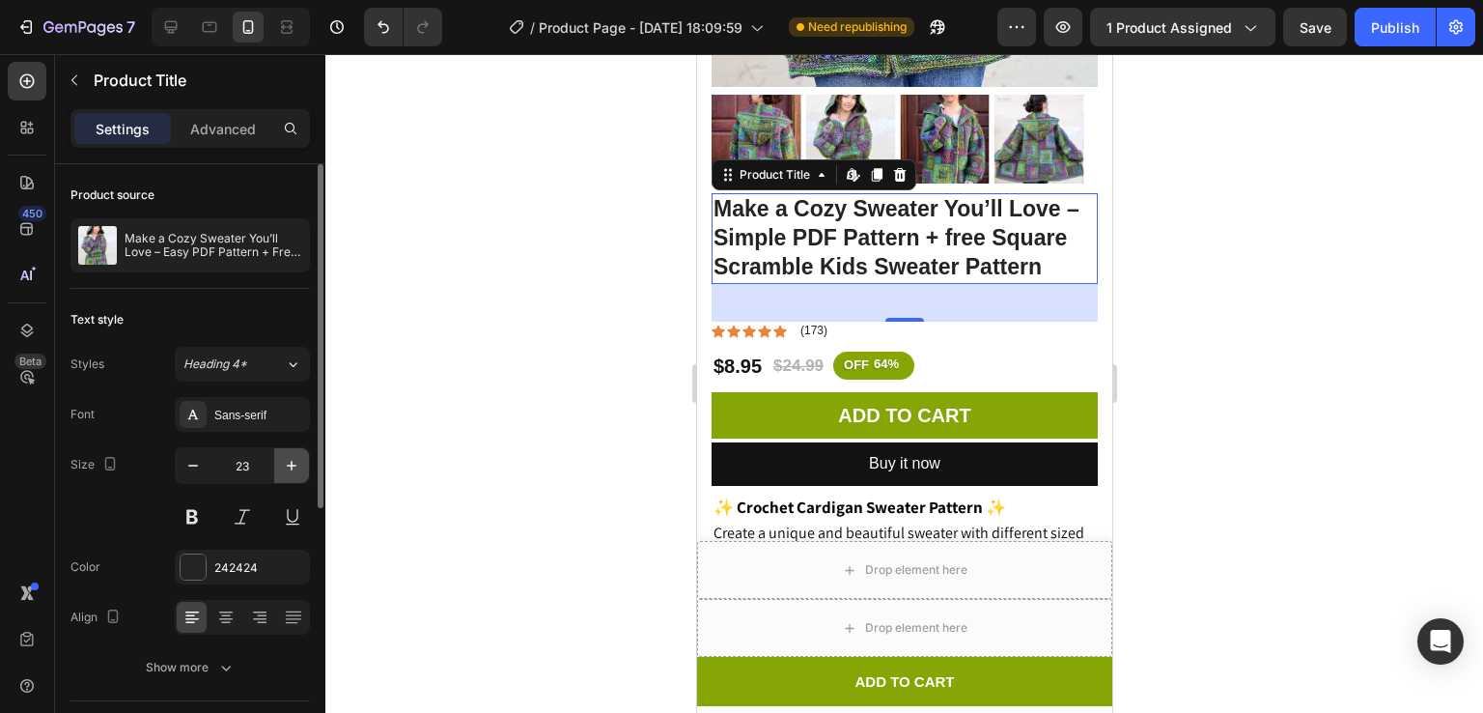
click at [295, 473] on icon "button" at bounding box center [291, 465] width 19 height 19
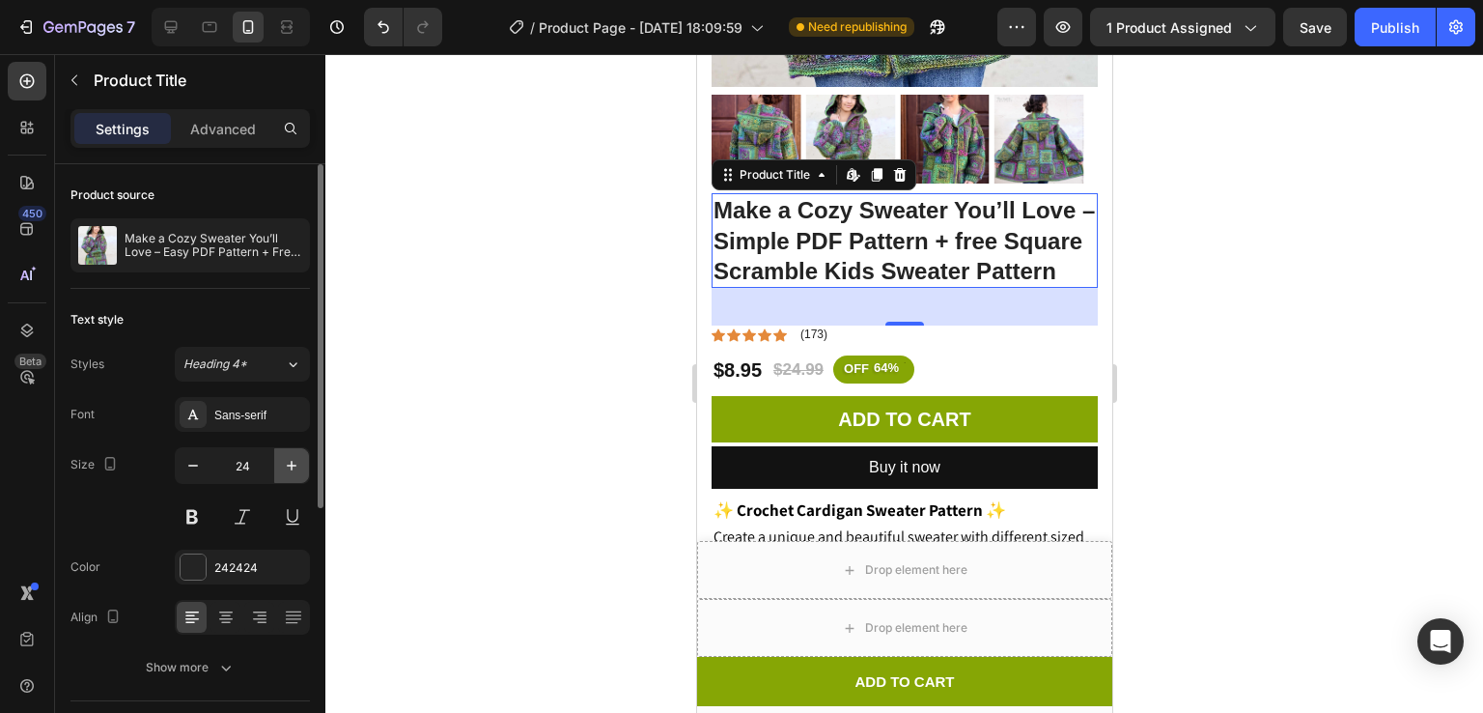
click at [295, 473] on icon "button" at bounding box center [291, 465] width 19 height 19
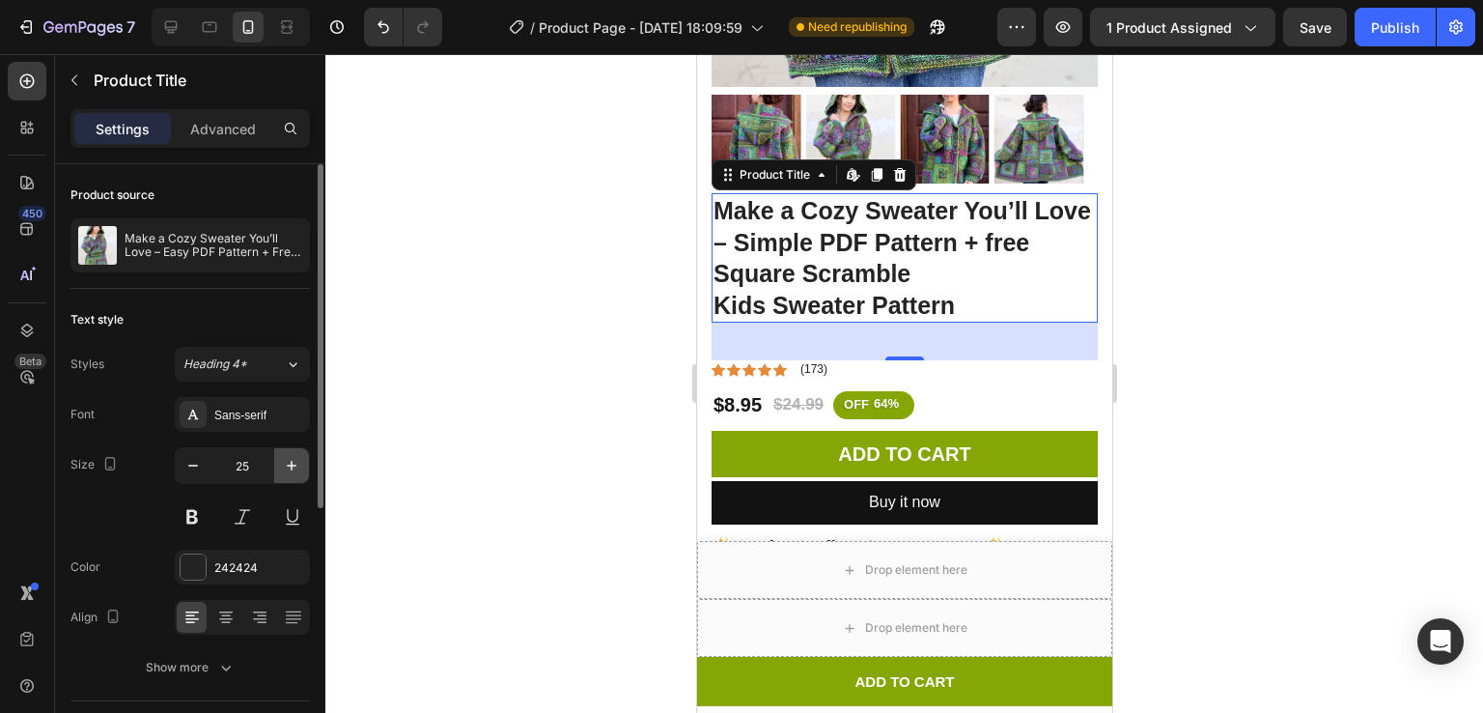
click at [295, 473] on icon "button" at bounding box center [291, 465] width 19 height 19
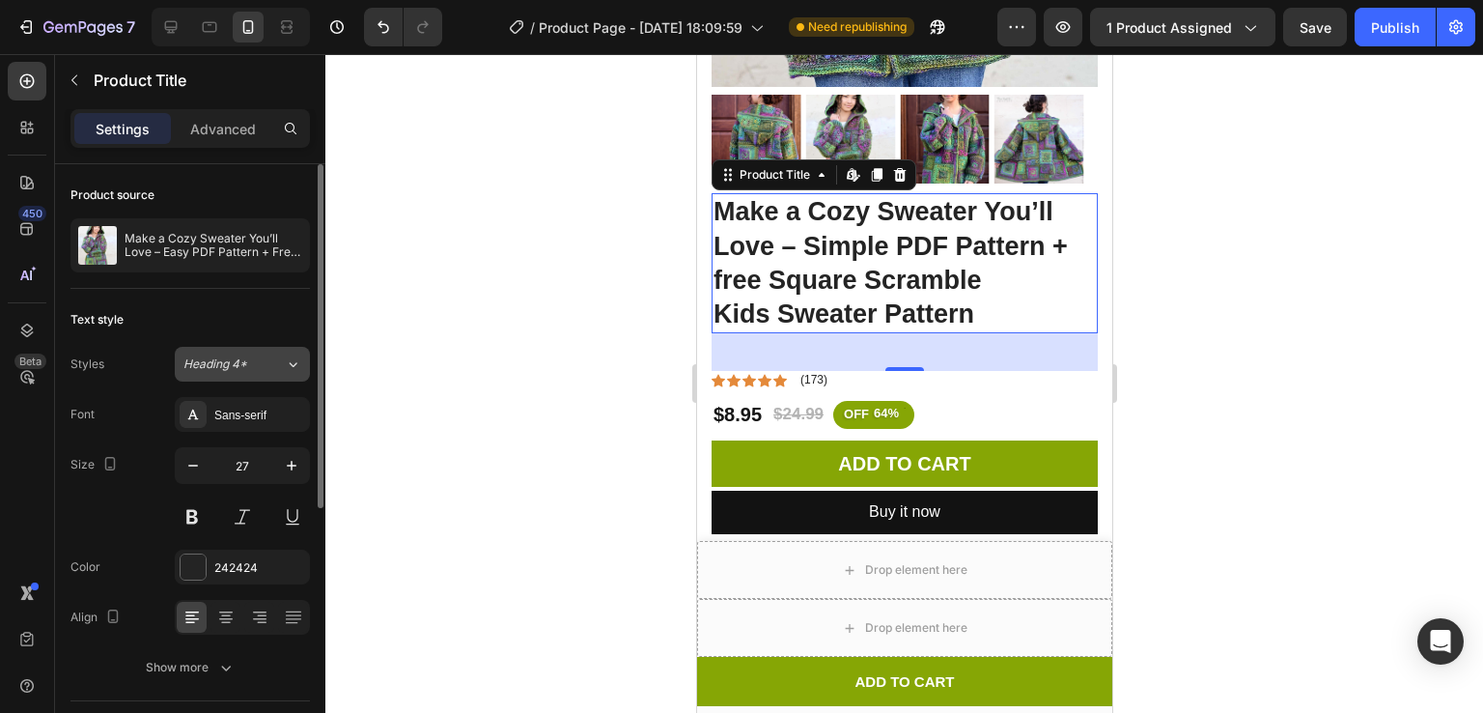
click at [232, 375] on button "Heading 4*" at bounding box center [242, 364] width 135 height 35
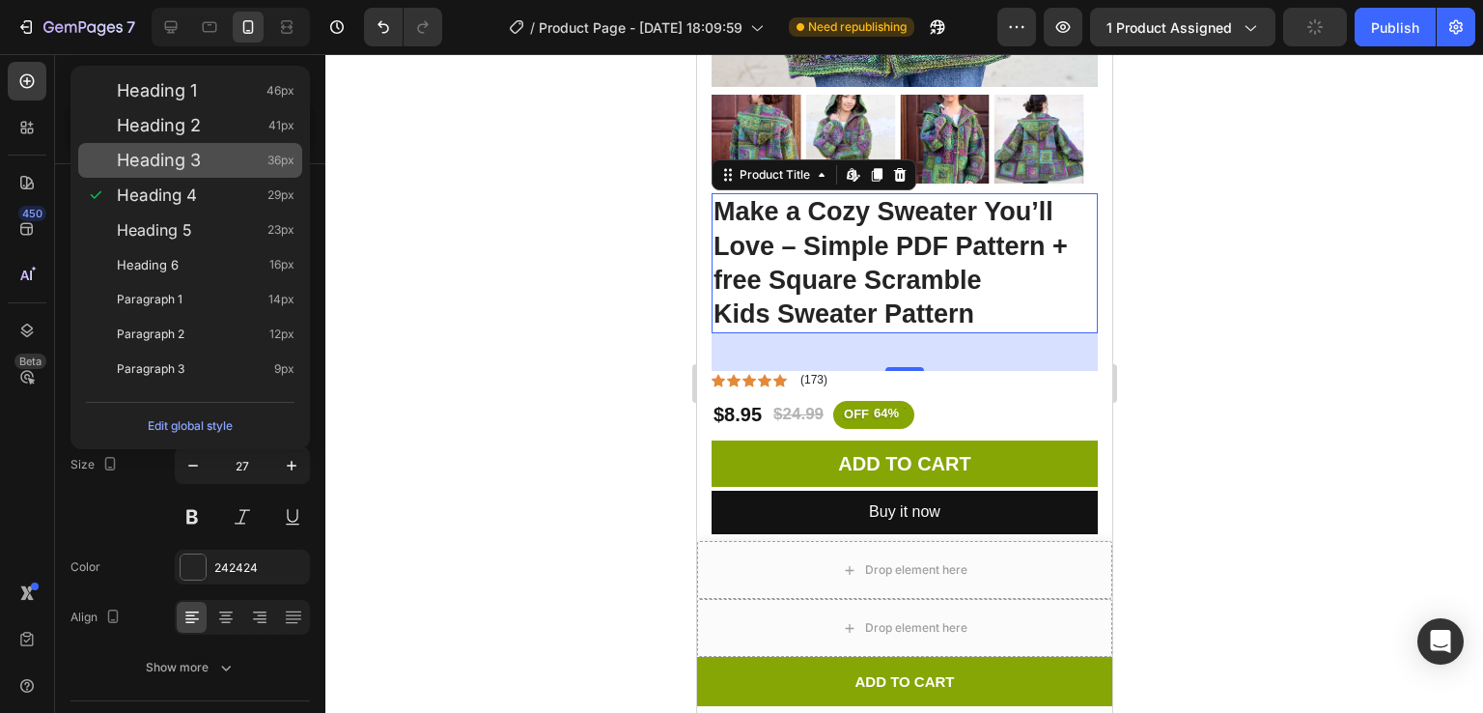
click at [212, 157] on div "Heading 3 36px" at bounding box center [206, 160] width 178 height 19
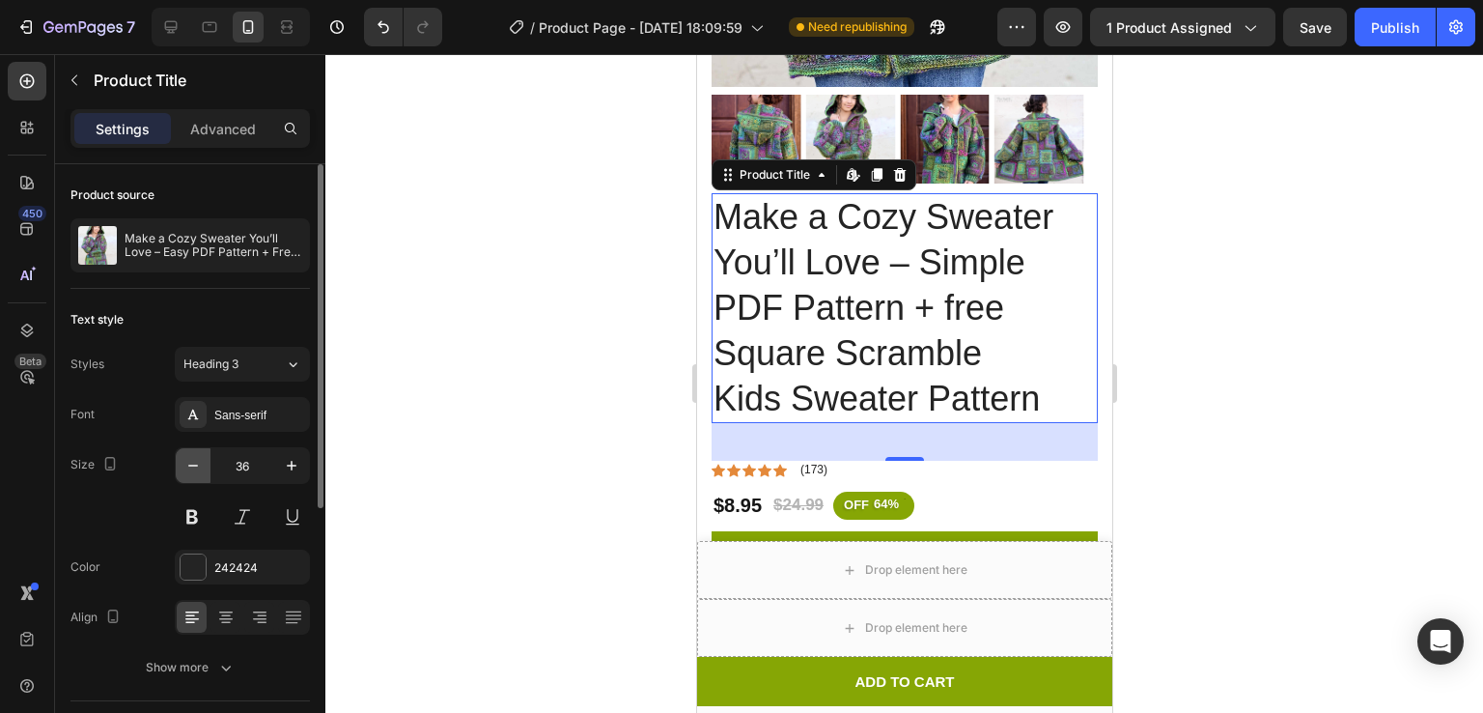
click at [183, 463] on icon "button" at bounding box center [192, 465] width 19 height 19
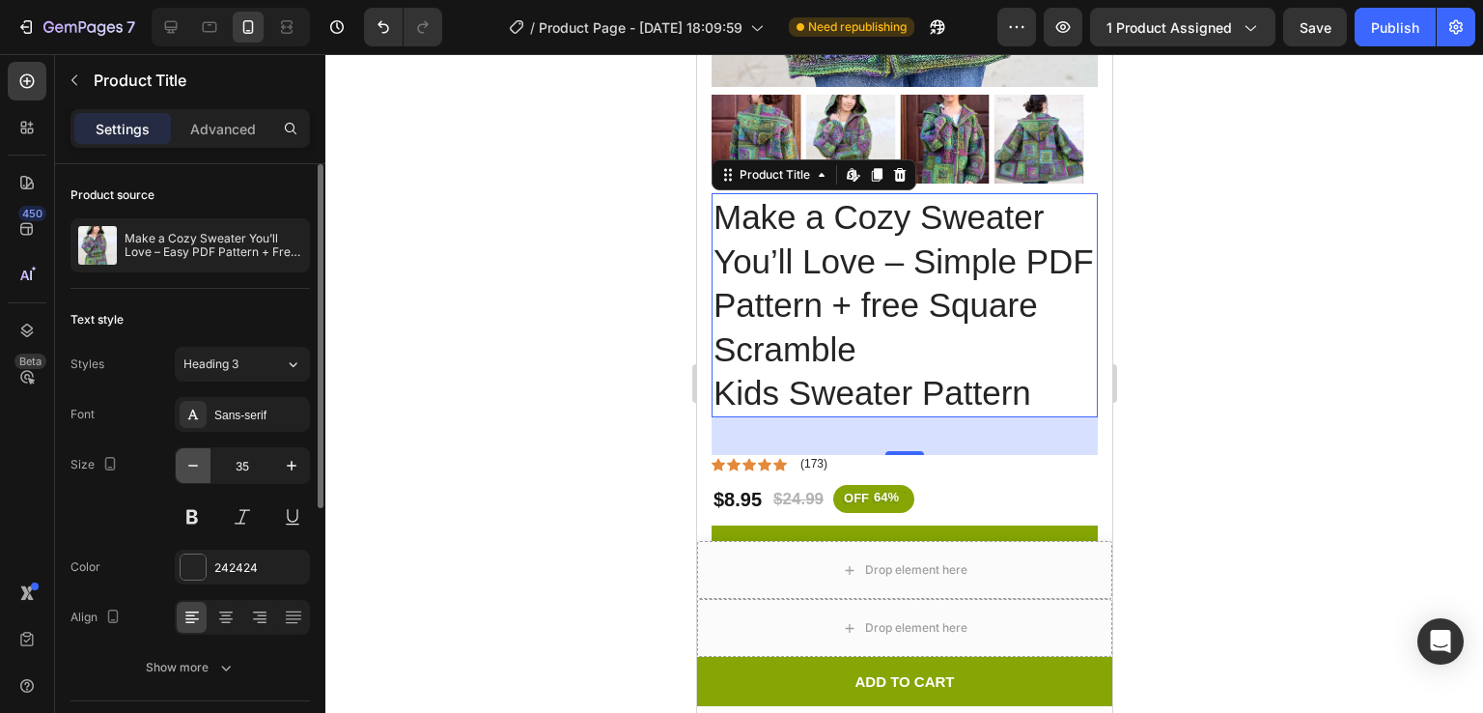
click at [183, 463] on icon "button" at bounding box center [192, 465] width 19 height 19
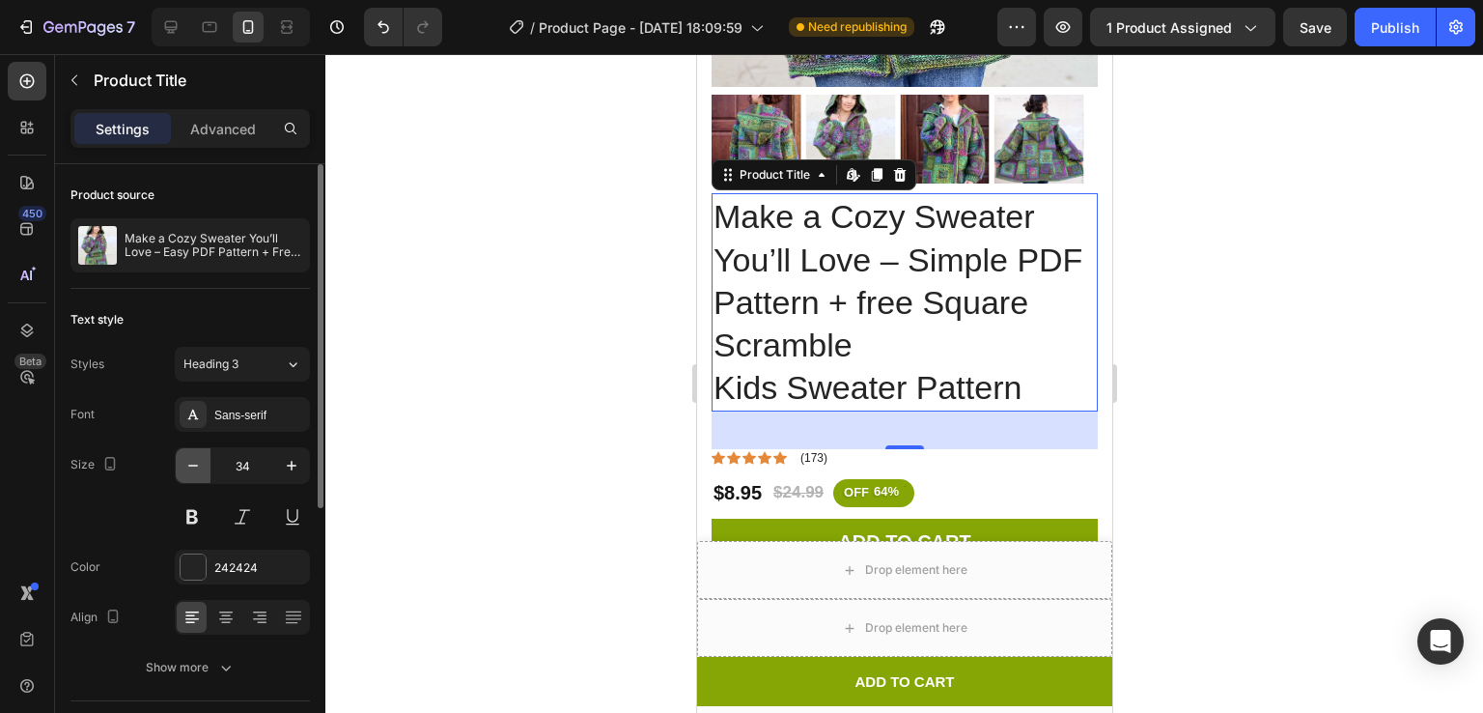
click at [183, 463] on icon "button" at bounding box center [192, 465] width 19 height 19
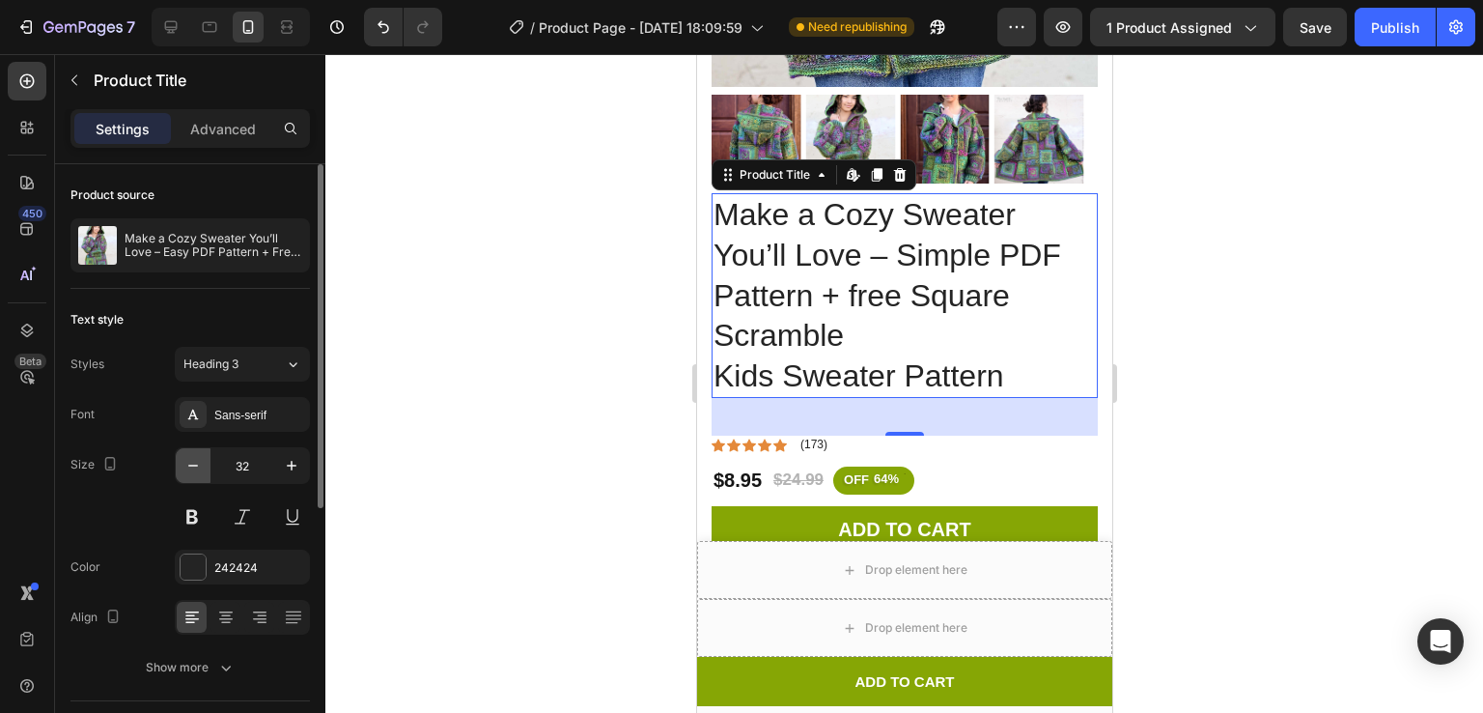
click at [183, 463] on icon "button" at bounding box center [192, 465] width 19 height 19
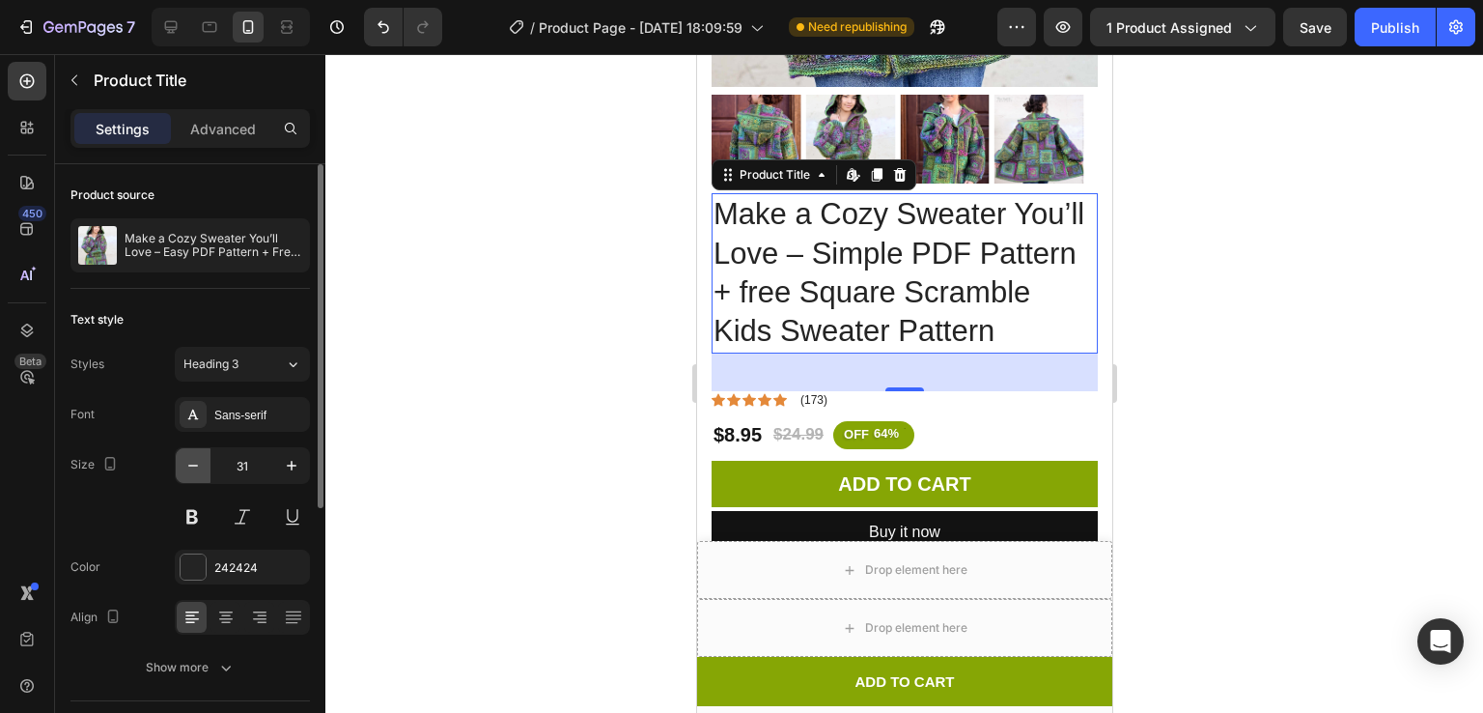
click at [183, 463] on icon "button" at bounding box center [192, 465] width 19 height 19
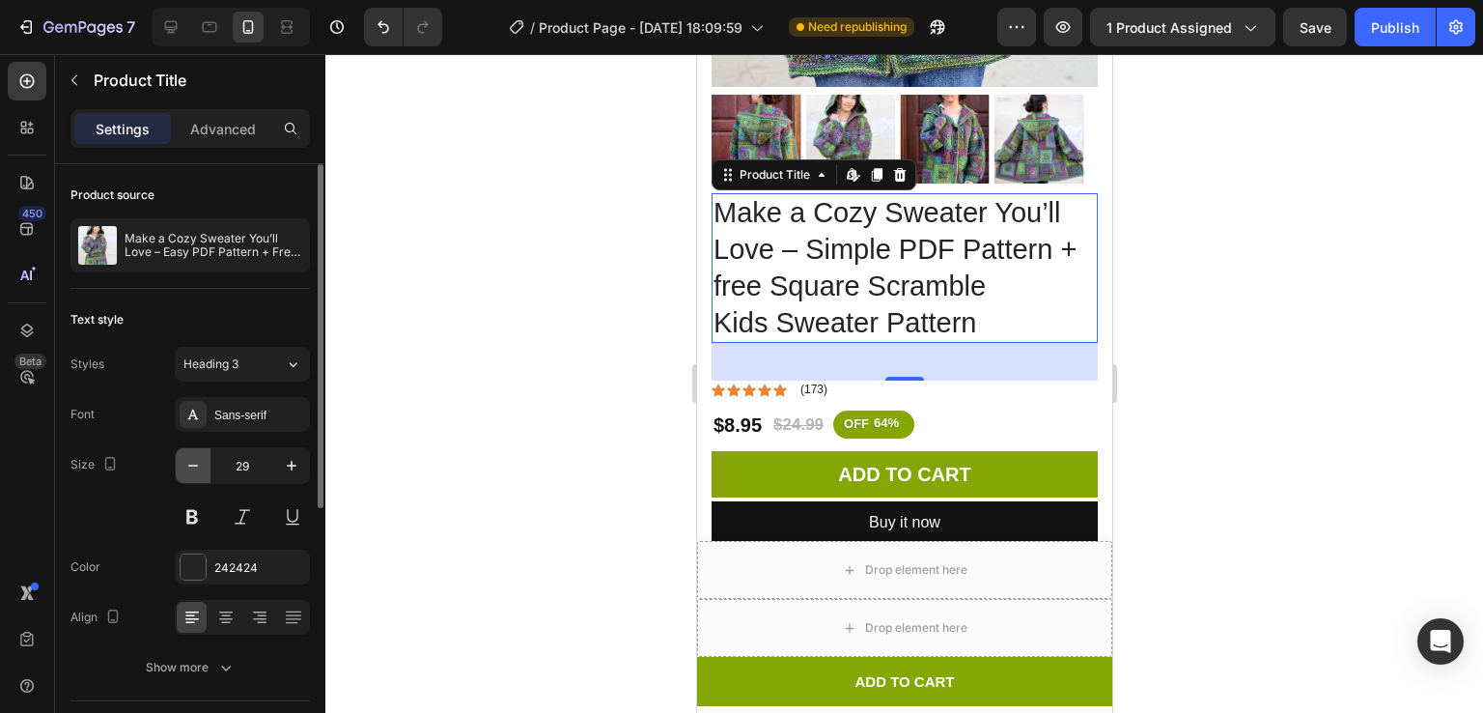
click at [183, 463] on icon "button" at bounding box center [192, 465] width 19 height 19
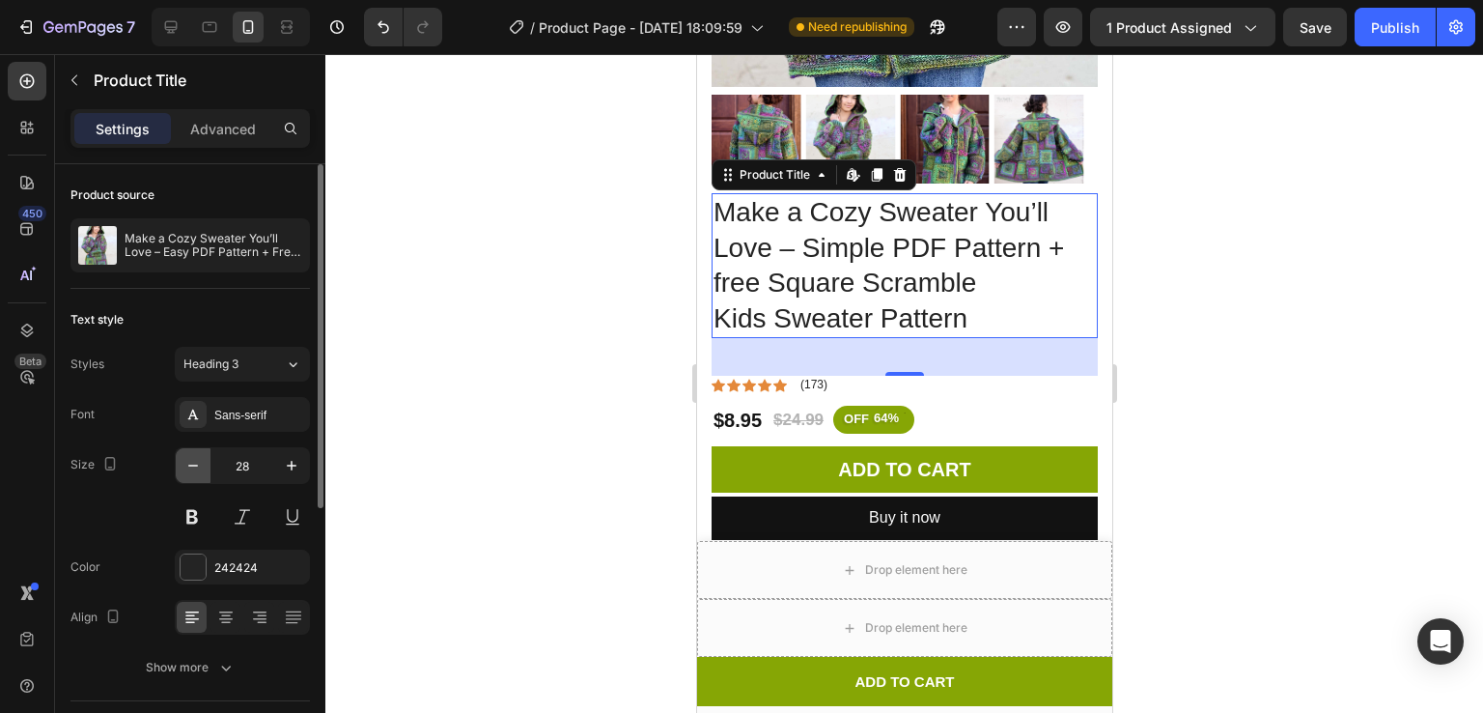
click at [183, 463] on icon "button" at bounding box center [192, 465] width 19 height 19
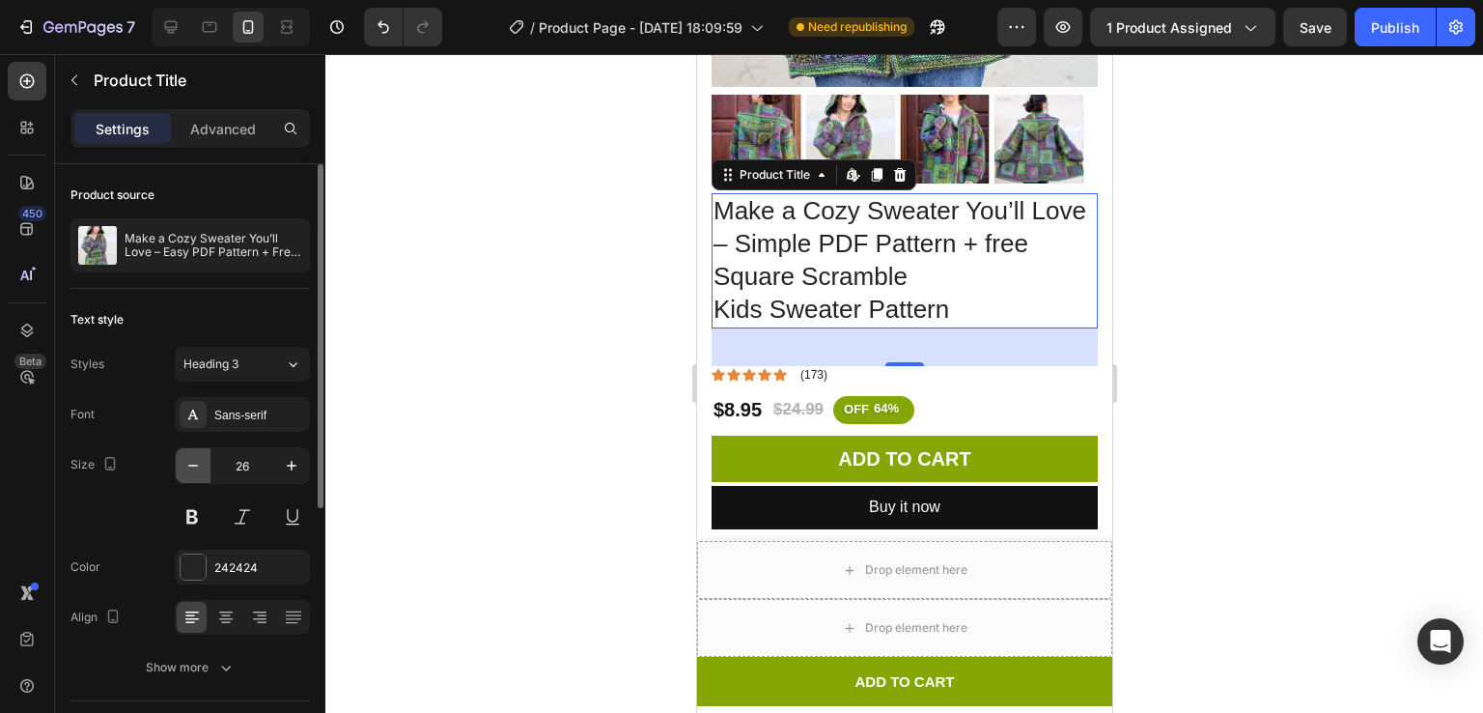
click at [183, 463] on icon "button" at bounding box center [192, 465] width 19 height 19
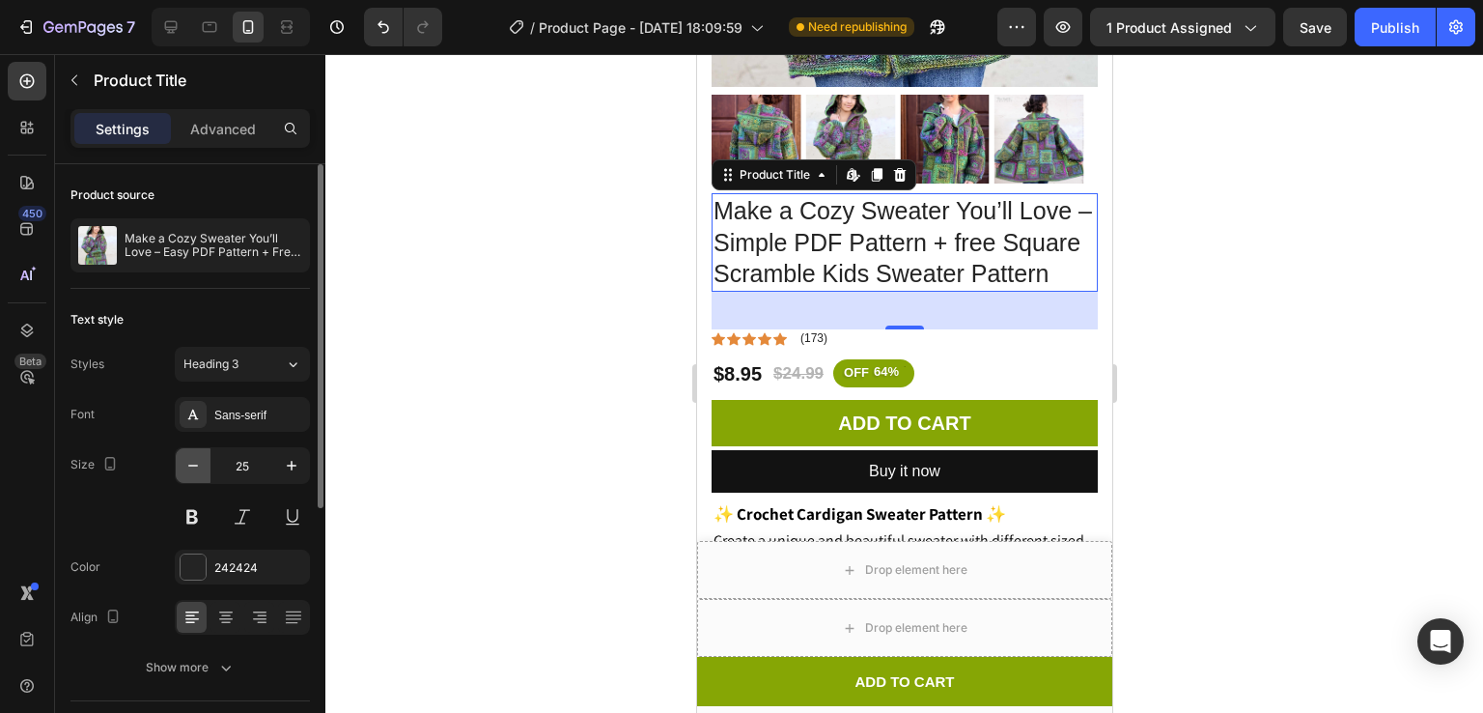
click at [183, 463] on icon "button" at bounding box center [192, 465] width 19 height 19
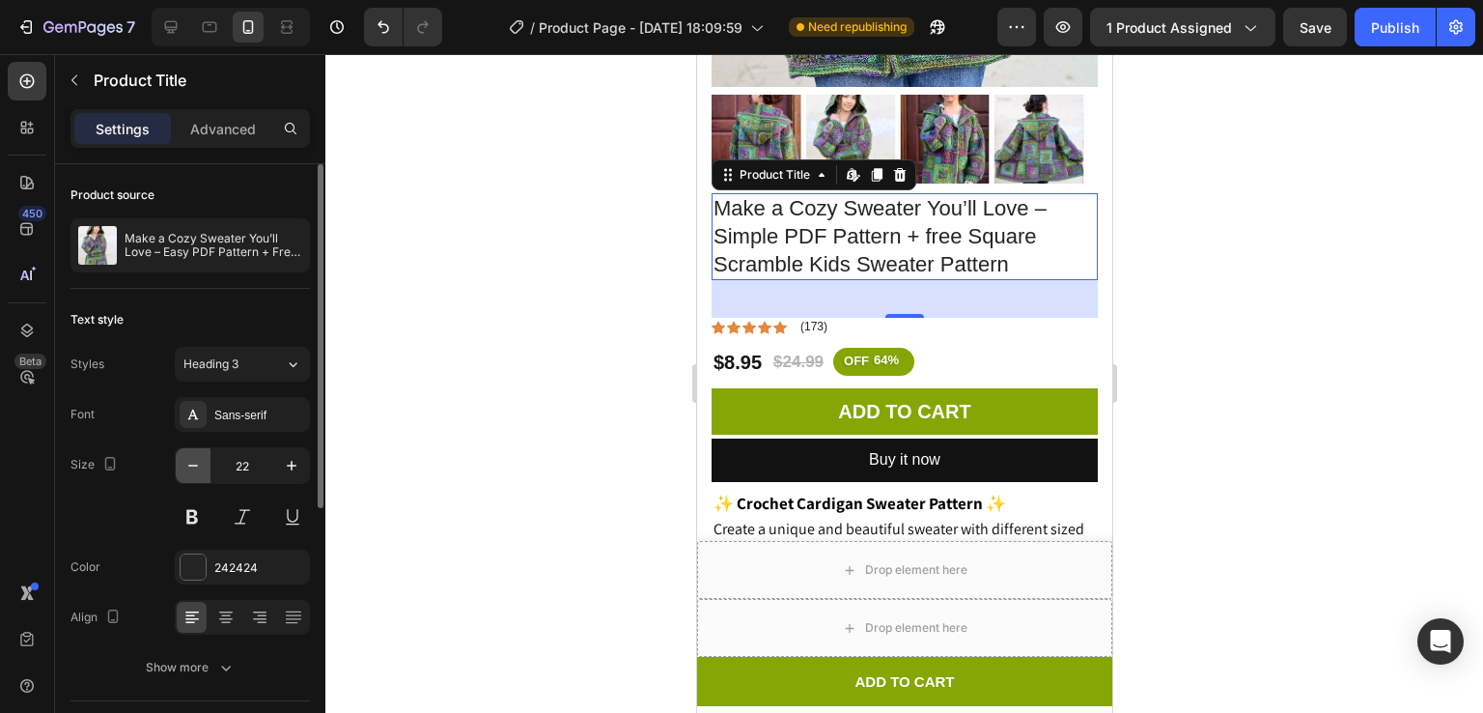
click at [183, 463] on icon "button" at bounding box center [192, 465] width 19 height 19
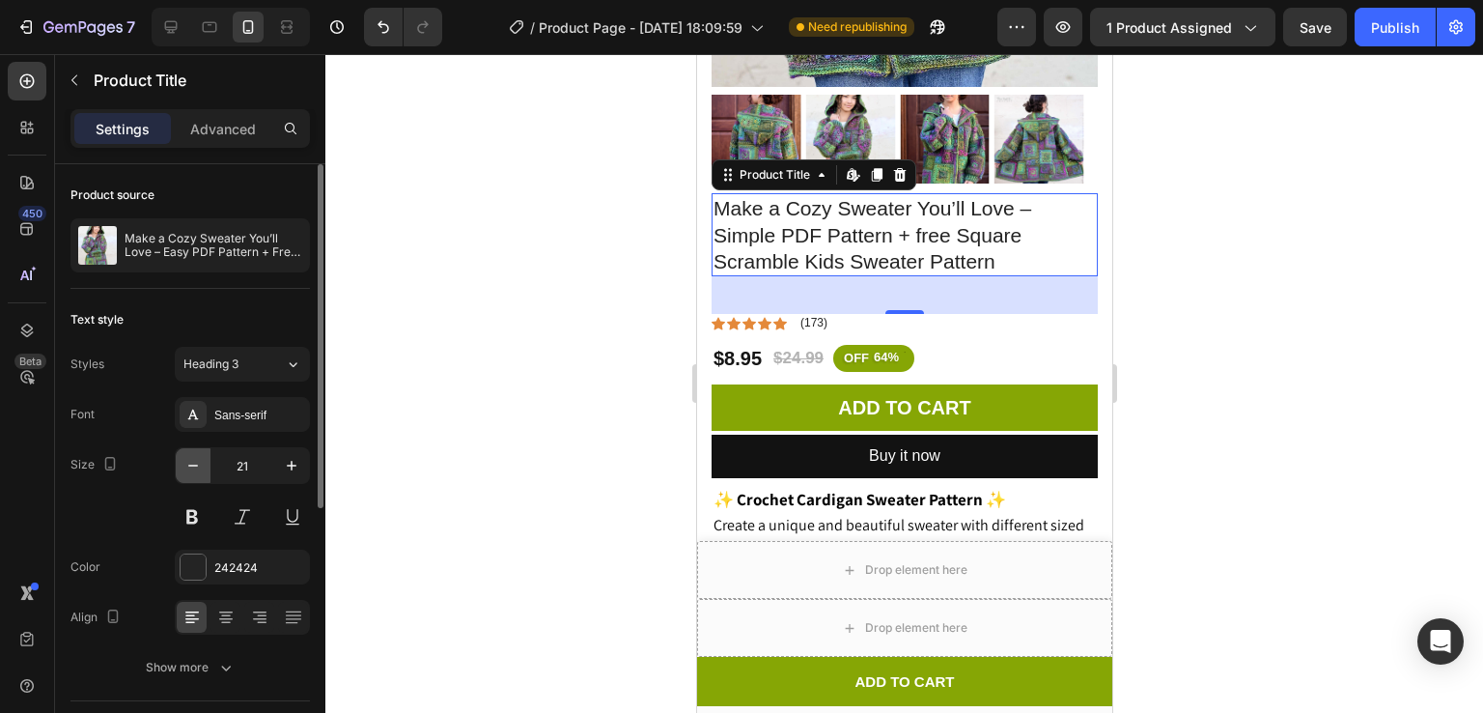
click at [183, 463] on icon "button" at bounding box center [192, 465] width 19 height 19
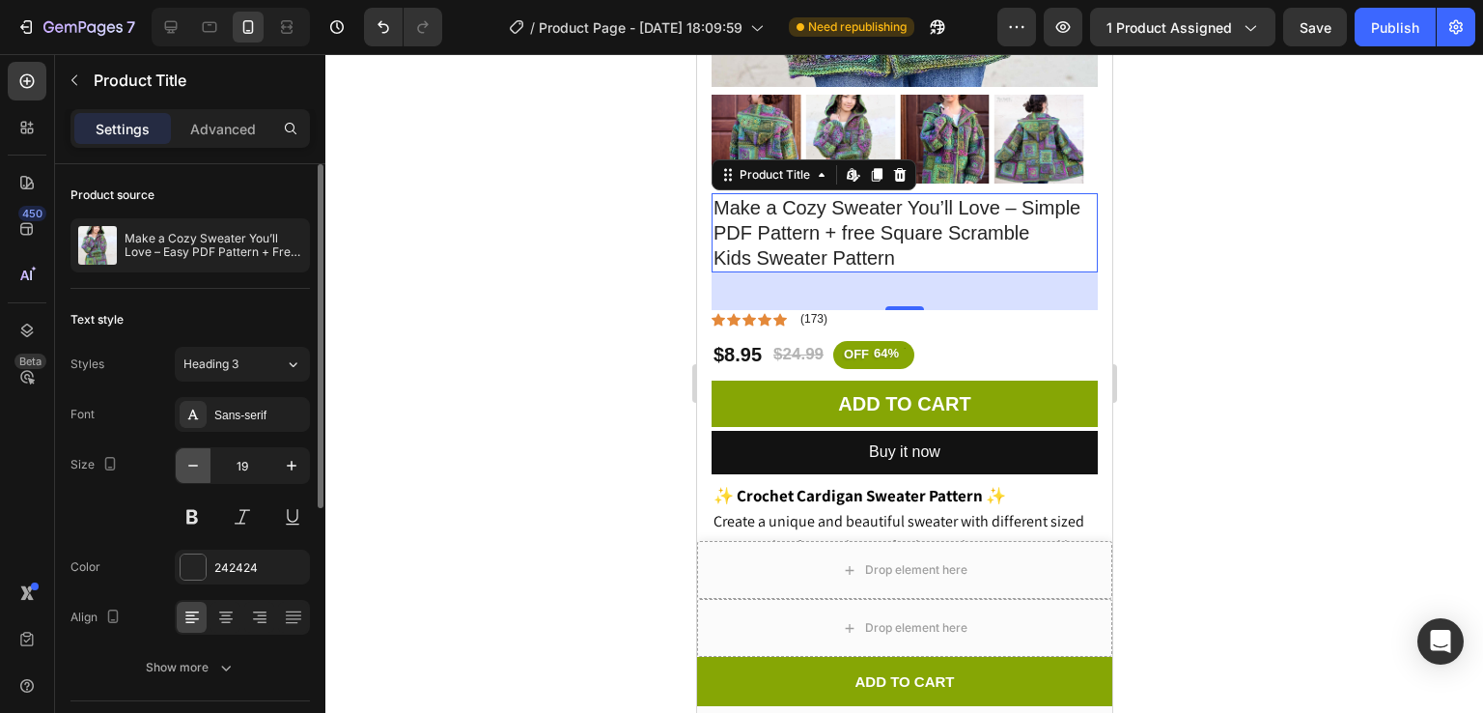
click at [183, 463] on icon "button" at bounding box center [192, 465] width 19 height 19
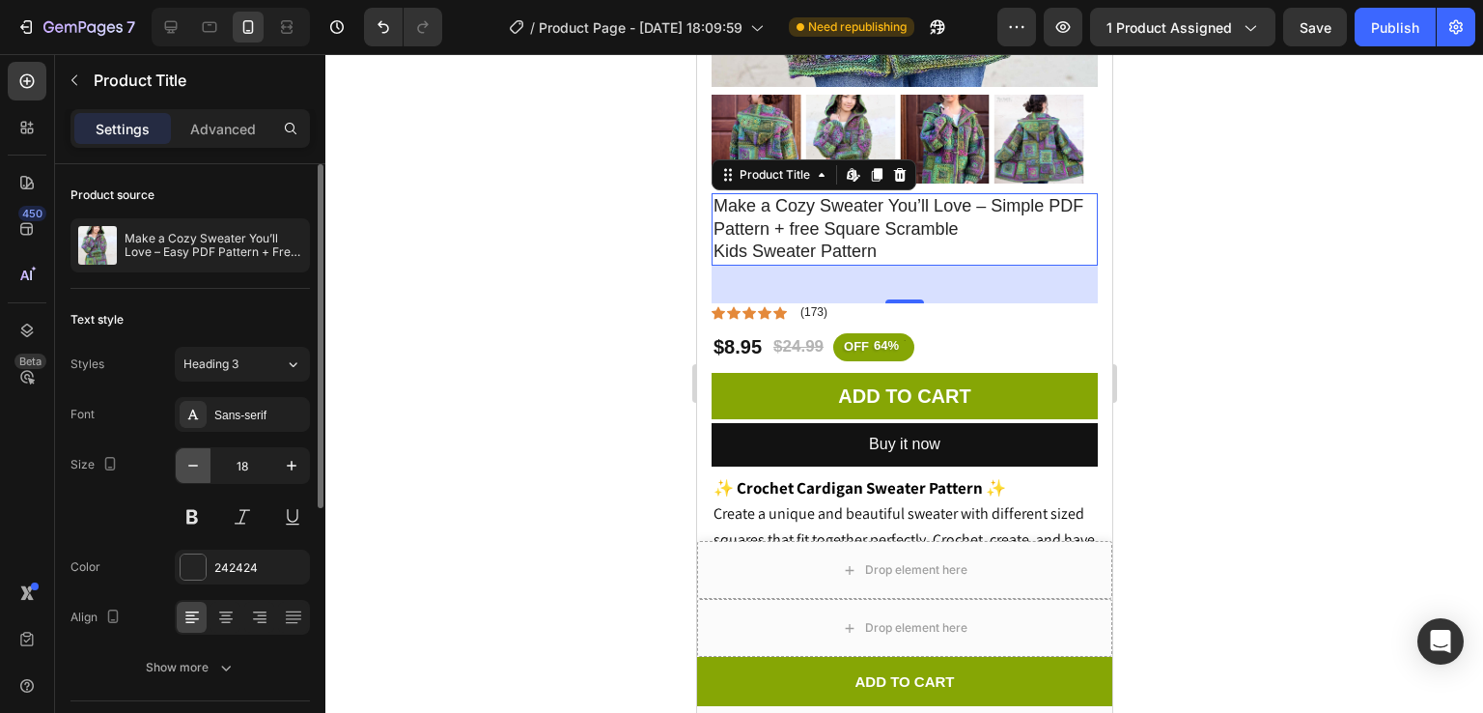
click at [183, 463] on icon "button" at bounding box center [192, 465] width 19 height 19
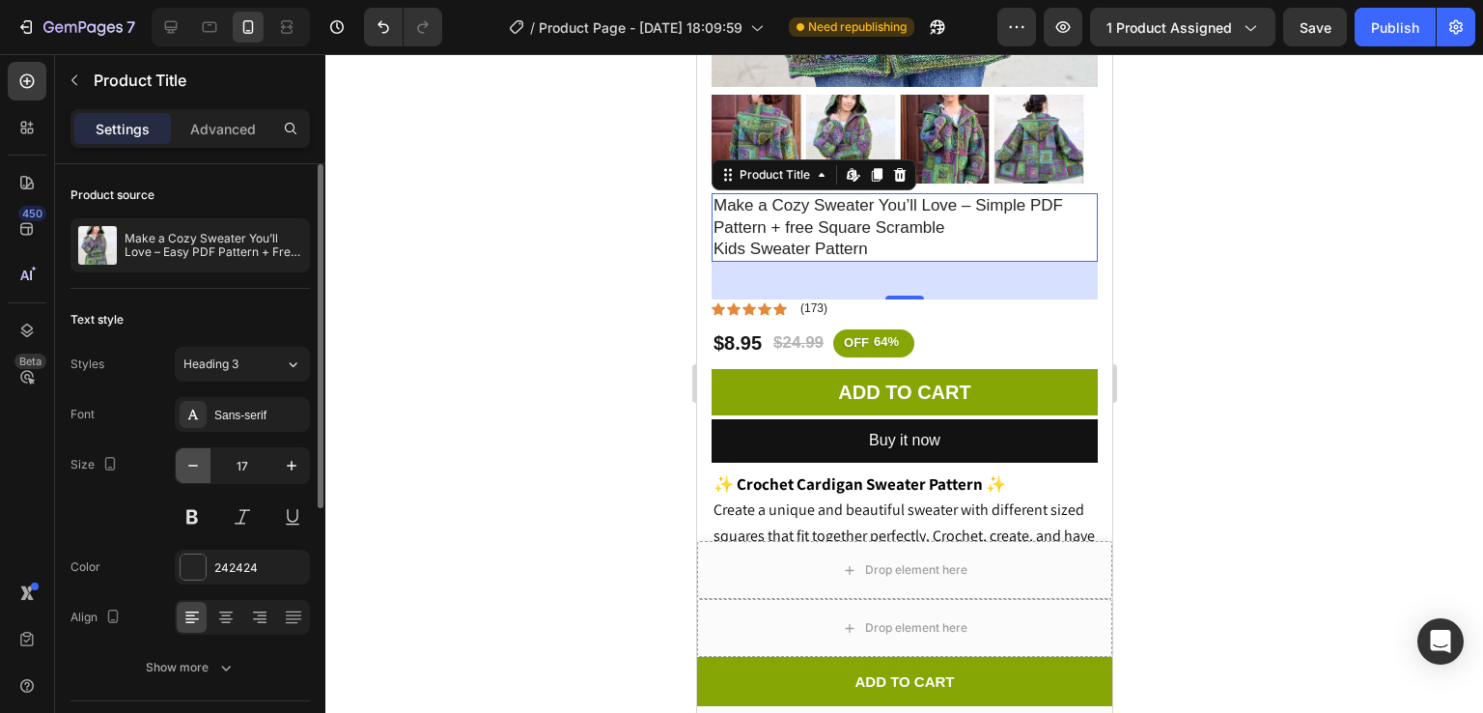
click at [183, 463] on icon "button" at bounding box center [192, 465] width 19 height 19
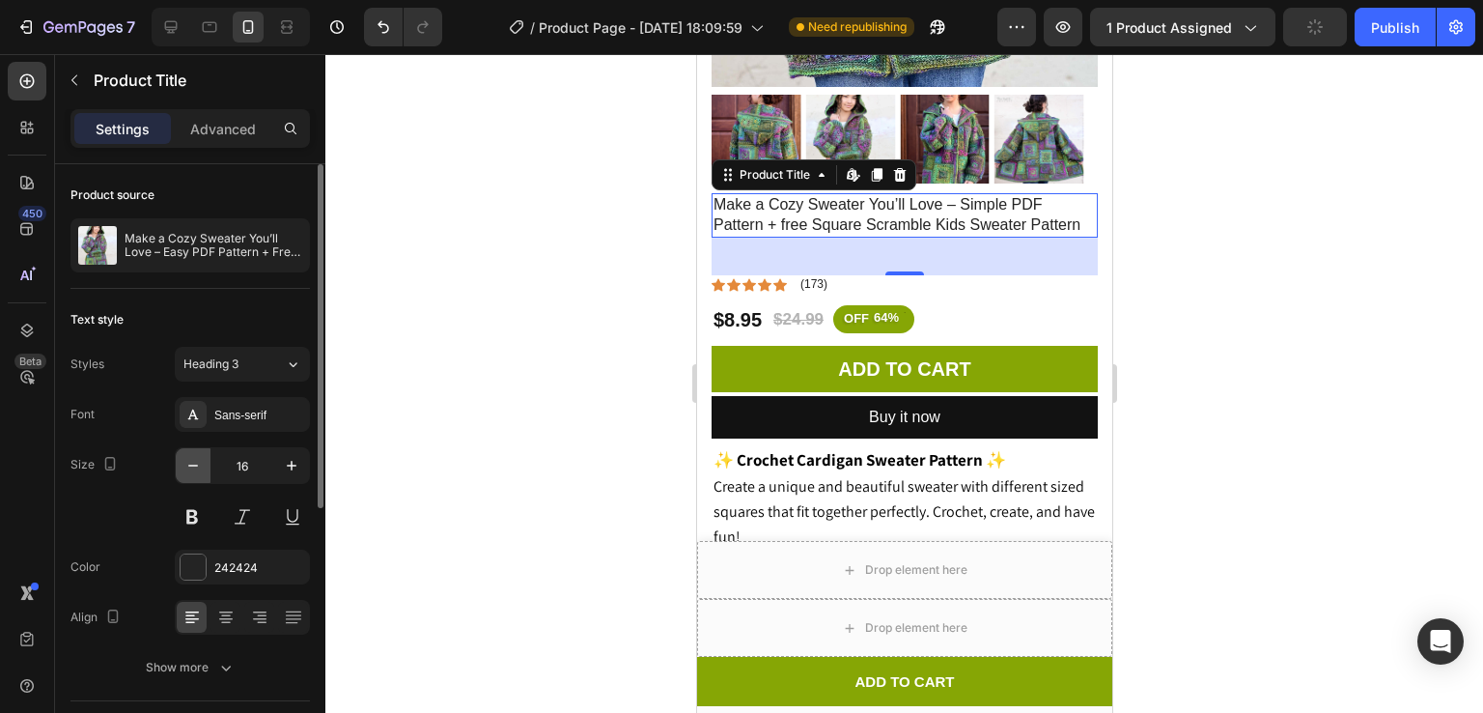
click at [183, 463] on icon "button" at bounding box center [192, 465] width 19 height 19
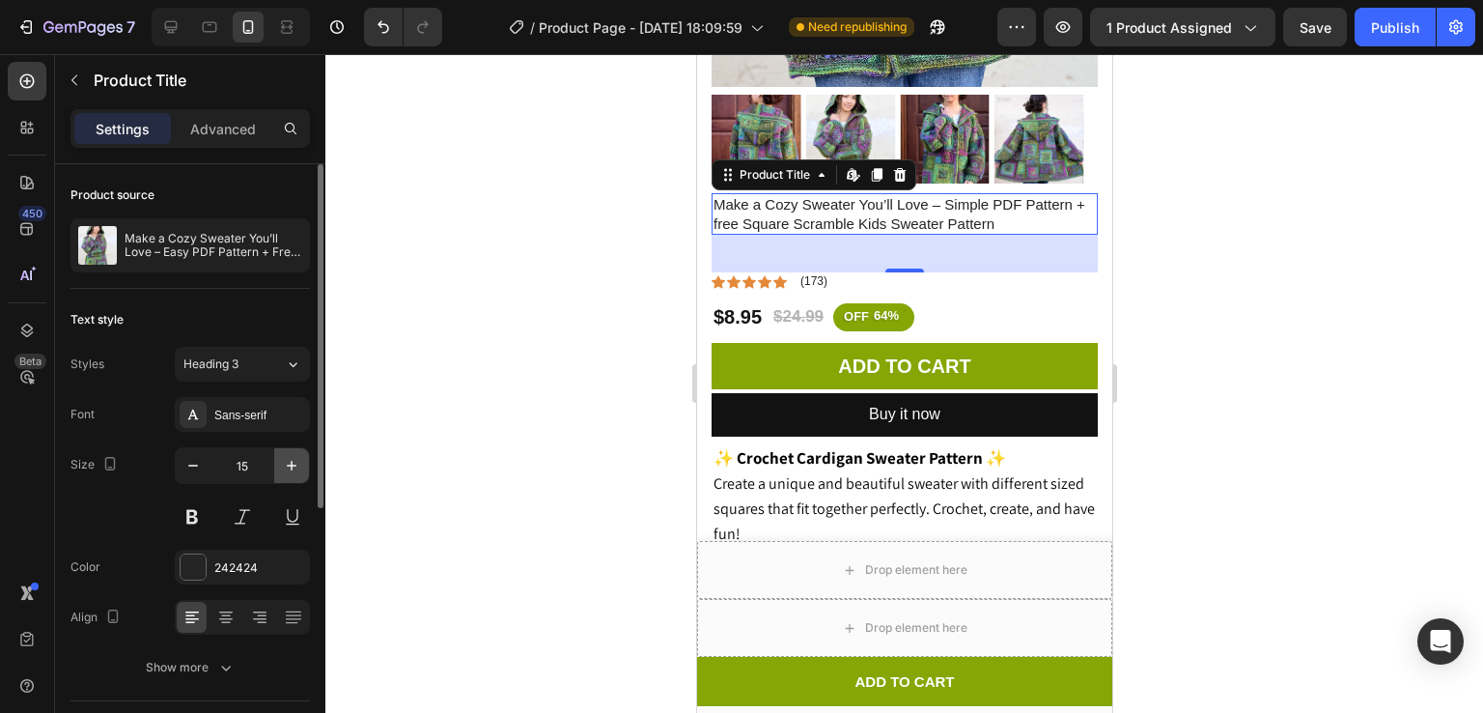
click at [300, 477] on button "button" at bounding box center [291, 465] width 35 height 35
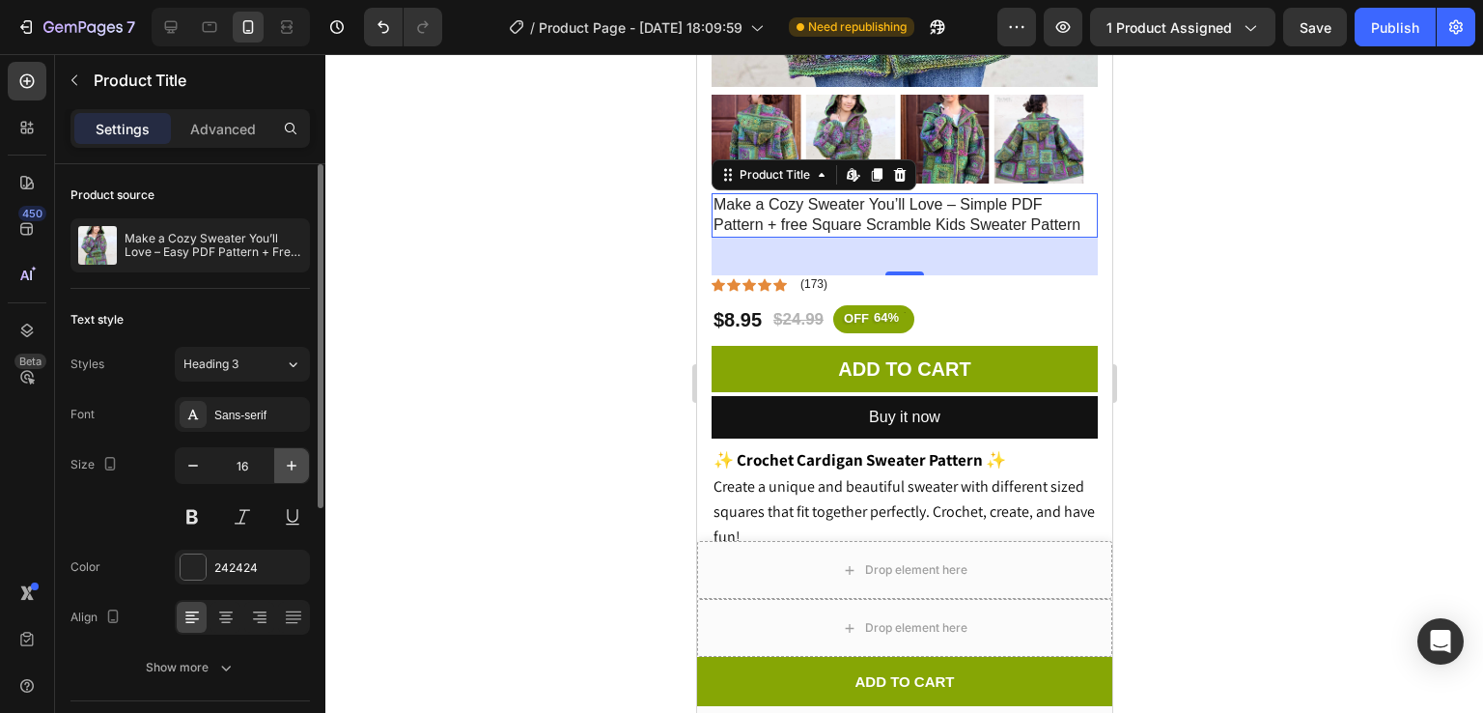
click at [300, 477] on button "button" at bounding box center [291, 465] width 35 height 35
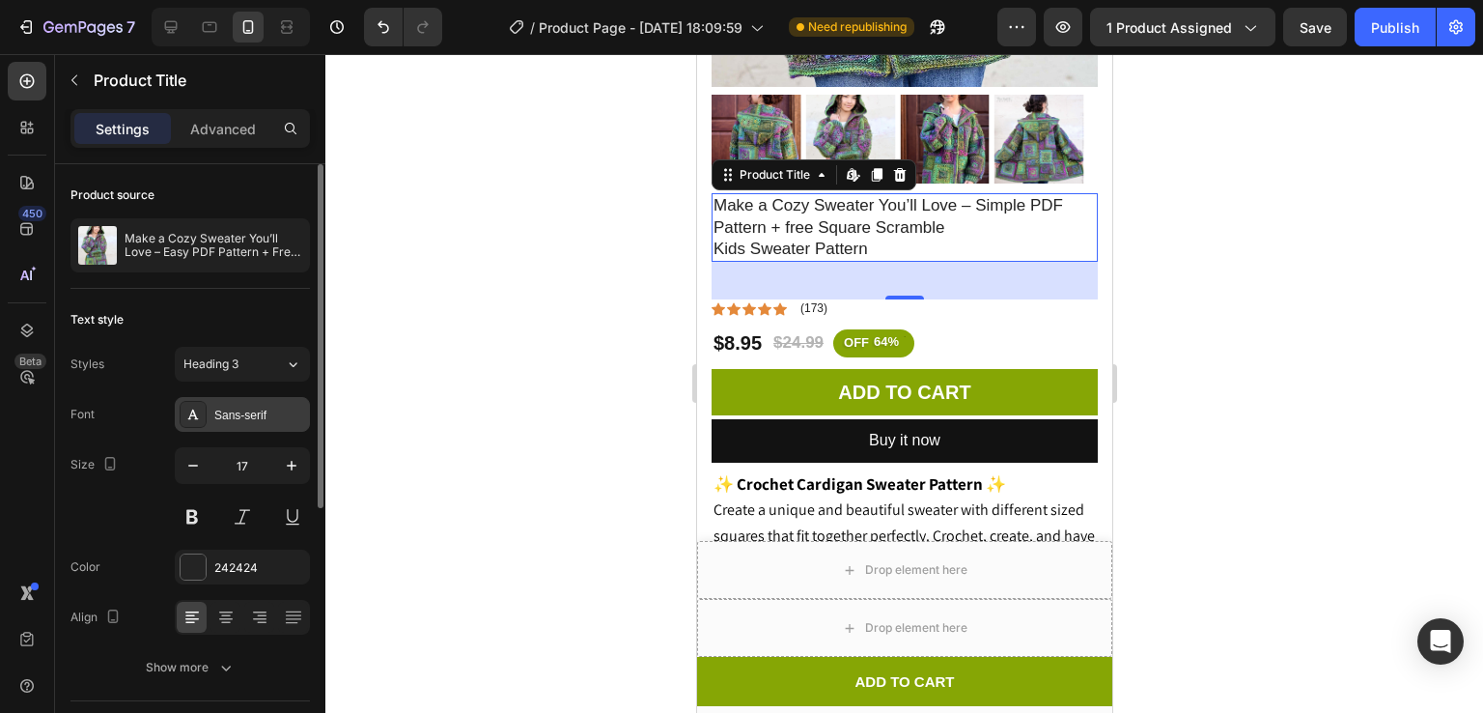
click at [251, 419] on div "Sans-serif" at bounding box center [259, 415] width 91 height 17
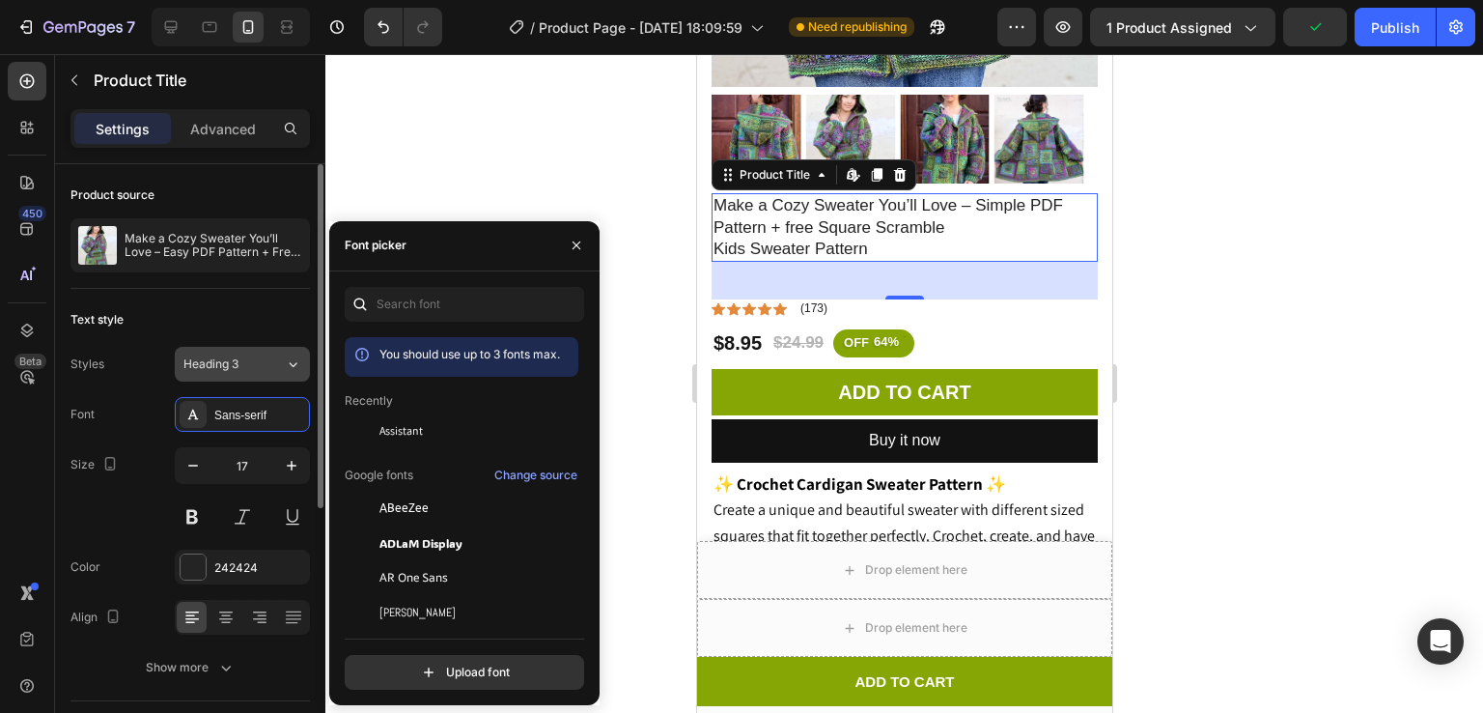
click at [234, 368] on span "Heading 3" at bounding box center [210, 363] width 55 height 17
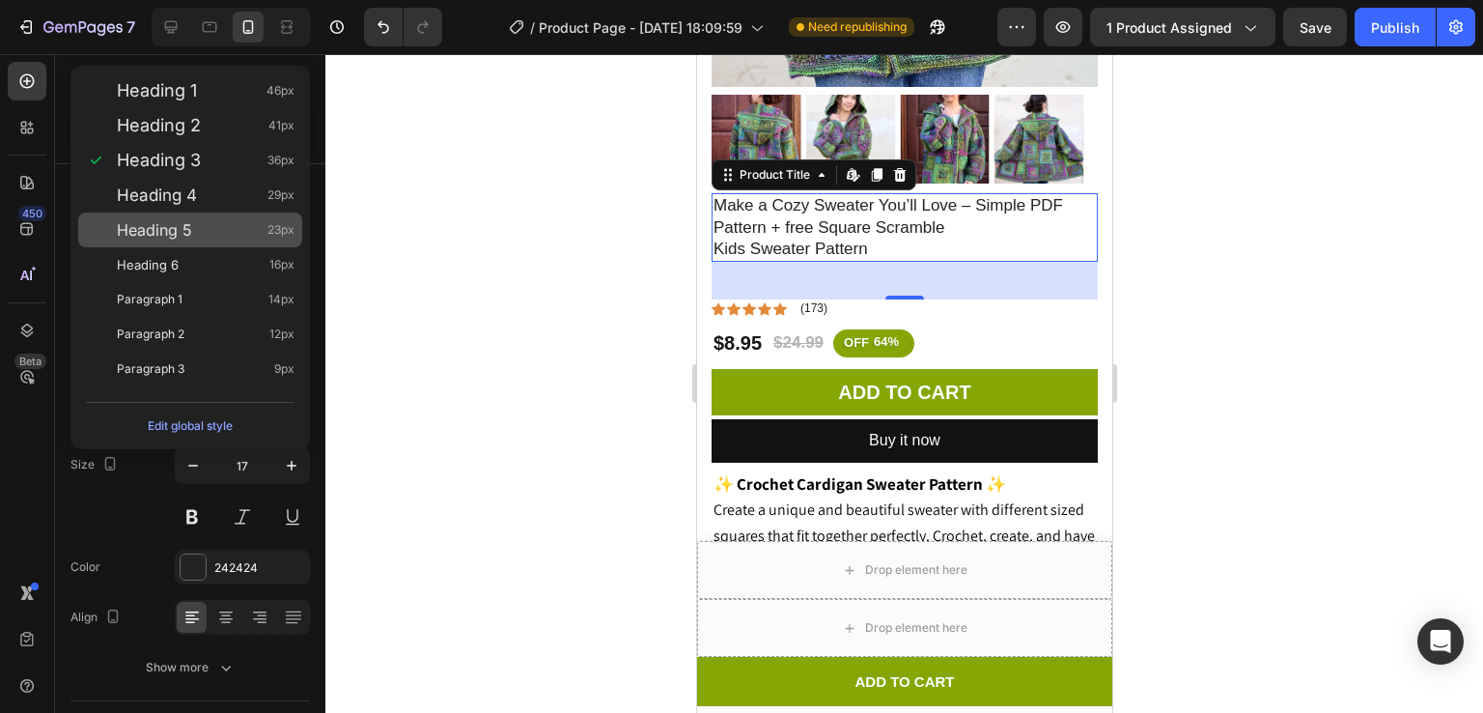
click at [189, 213] on div "Heading 5 23px" at bounding box center [190, 229] width 224 height 35
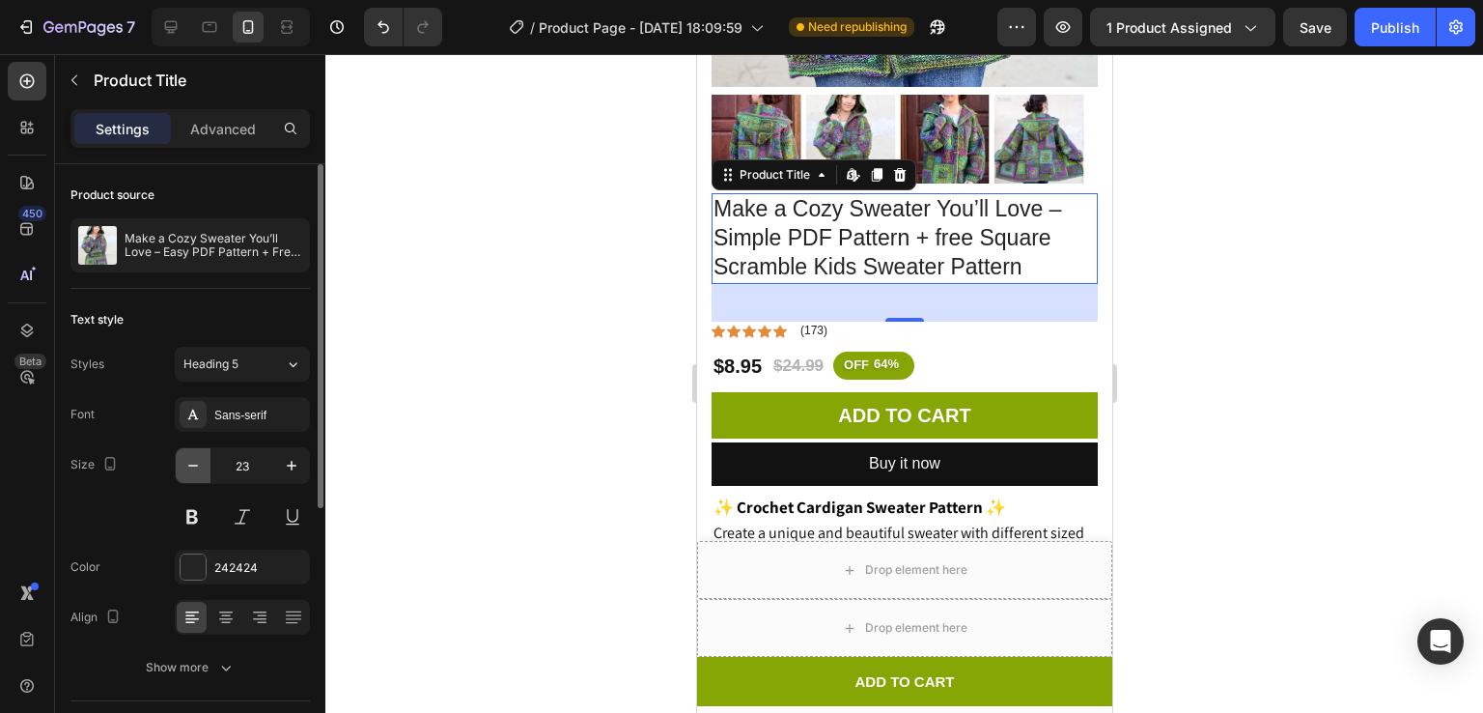
click at [189, 448] on button "button" at bounding box center [193, 465] width 35 height 35
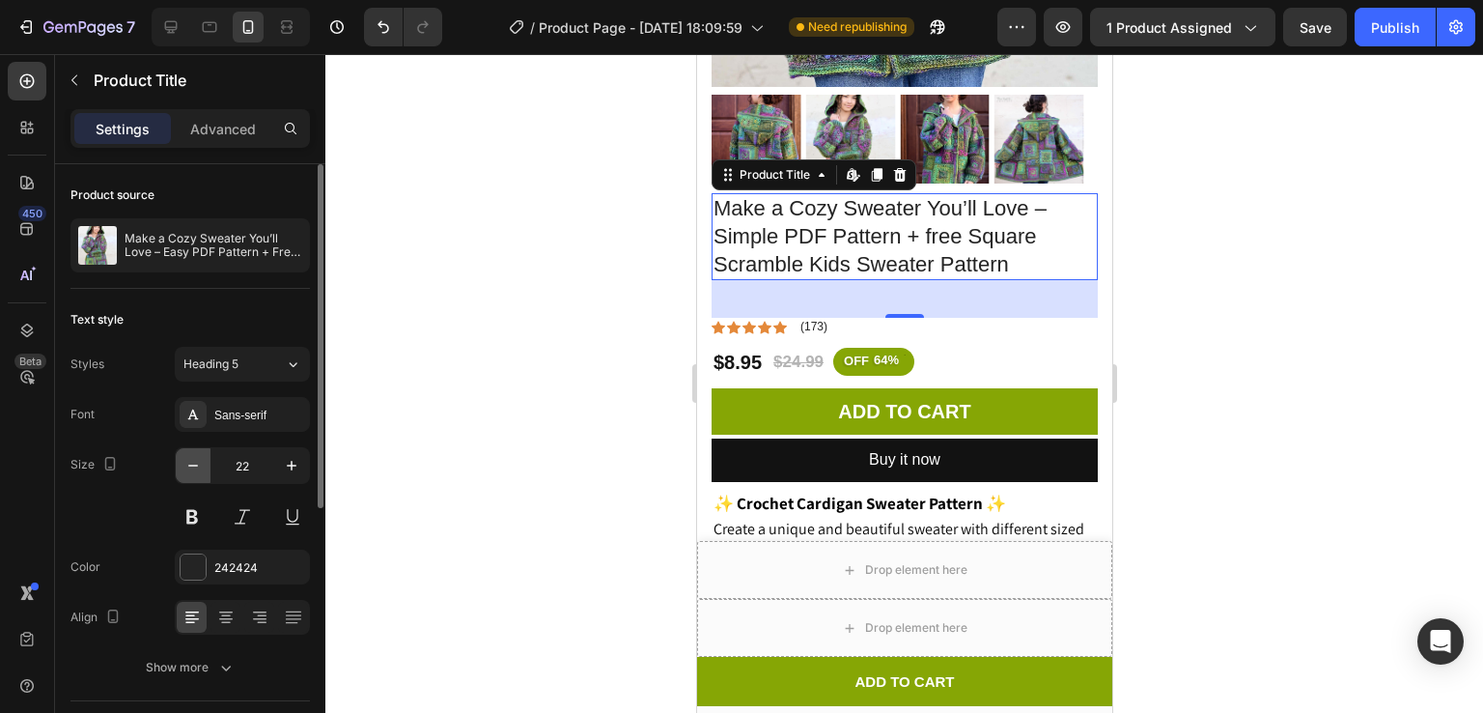
click at [189, 448] on button "button" at bounding box center [193, 465] width 35 height 35
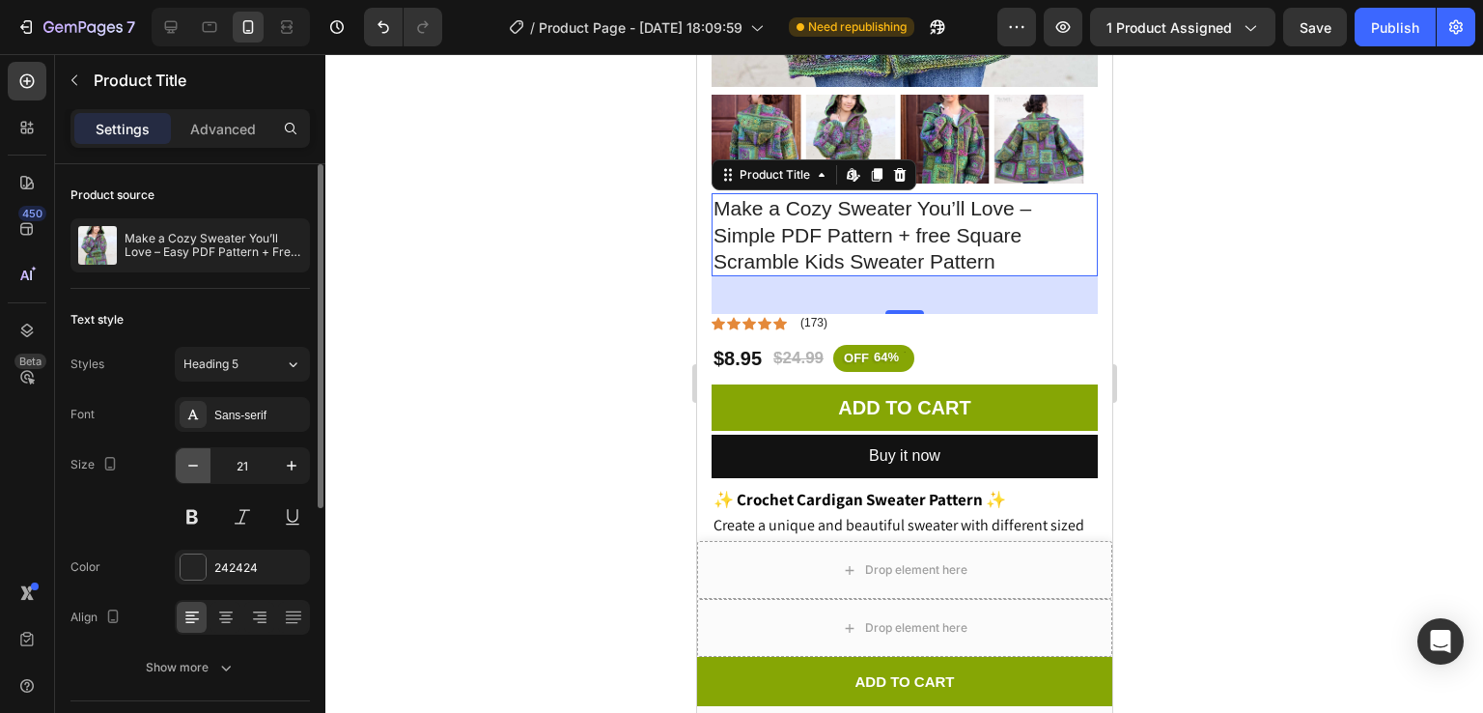
click at [189, 448] on button "button" at bounding box center [193, 465] width 35 height 35
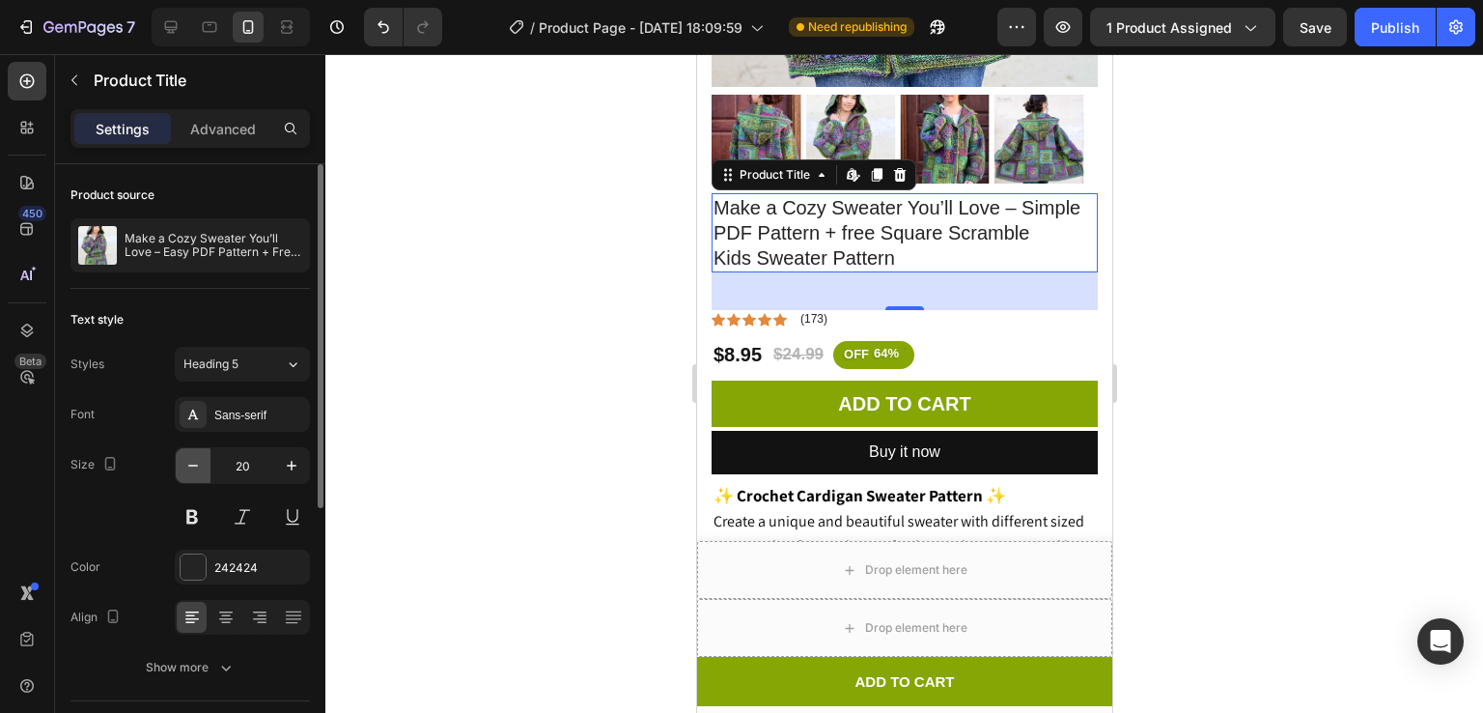
click at [189, 448] on button "button" at bounding box center [193, 465] width 35 height 35
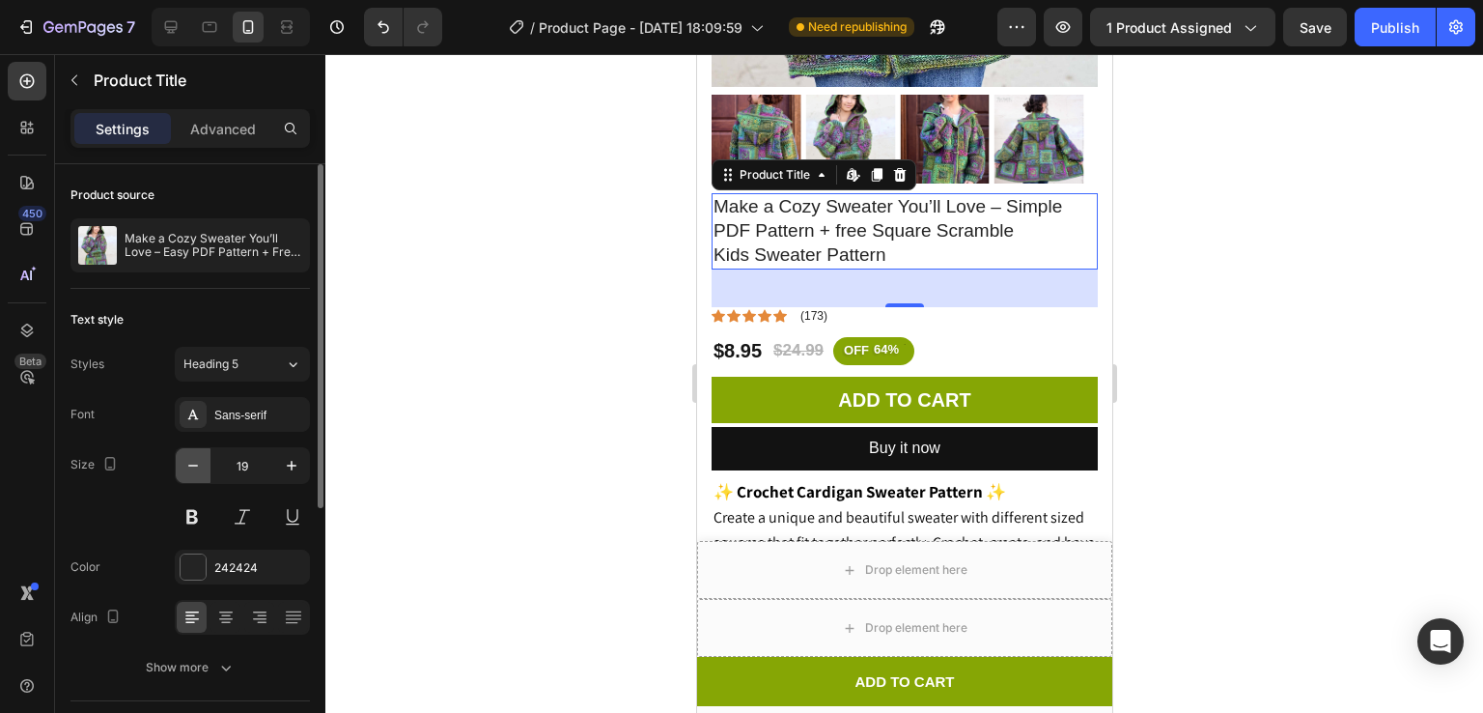
click at [189, 448] on button "button" at bounding box center [193, 465] width 35 height 35
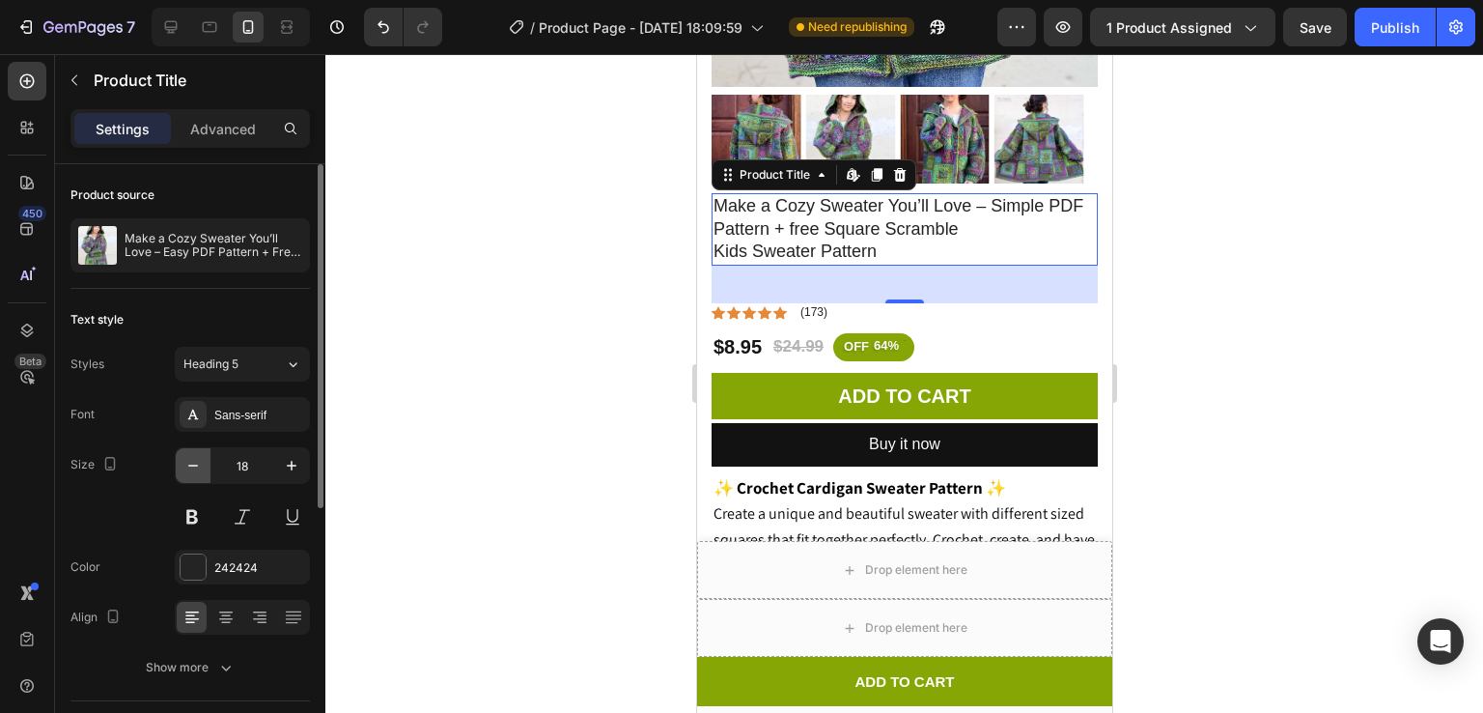
click at [189, 448] on button "button" at bounding box center [193, 465] width 35 height 35
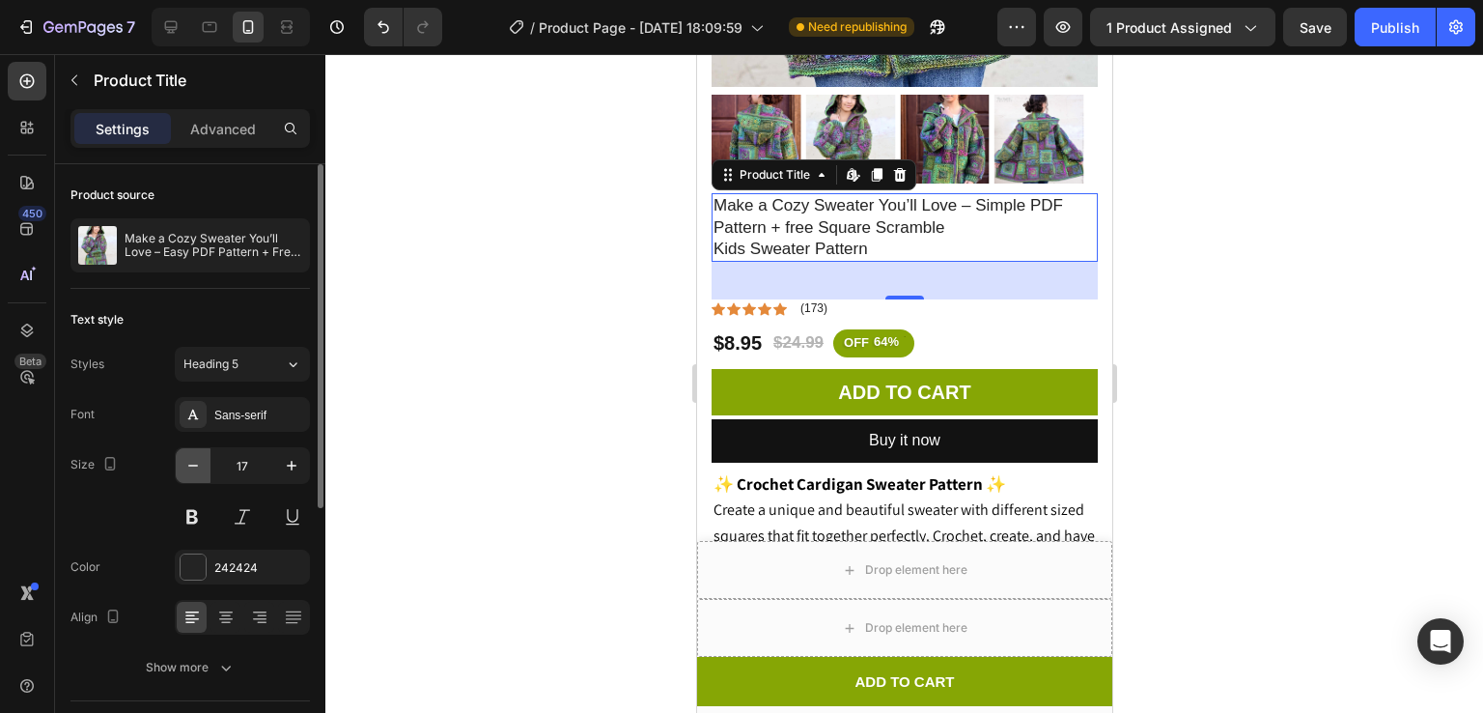
click at [189, 448] on button "button" at bounding box center [193, 465] width 35 height 35
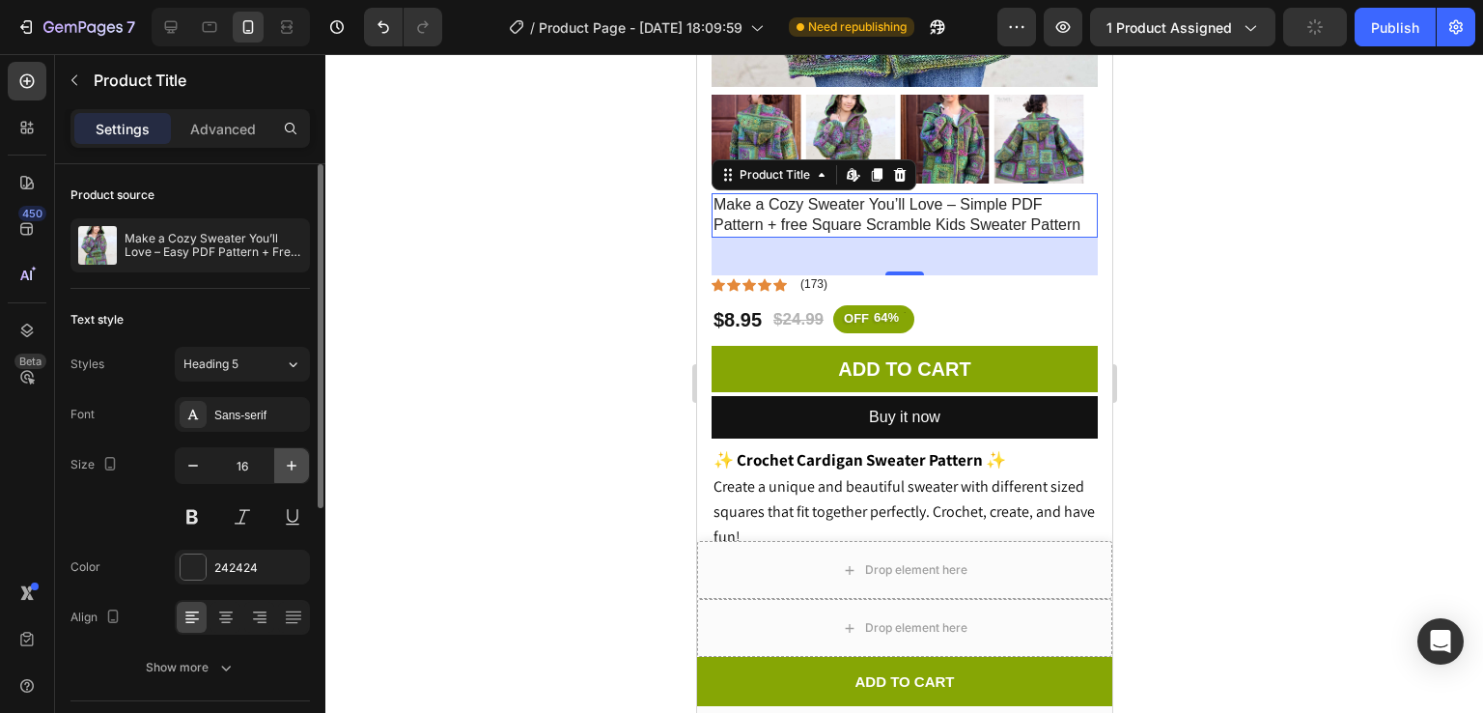
click at [305, 464] on button "button" at bounding box center [291, 465] width 35 height 35
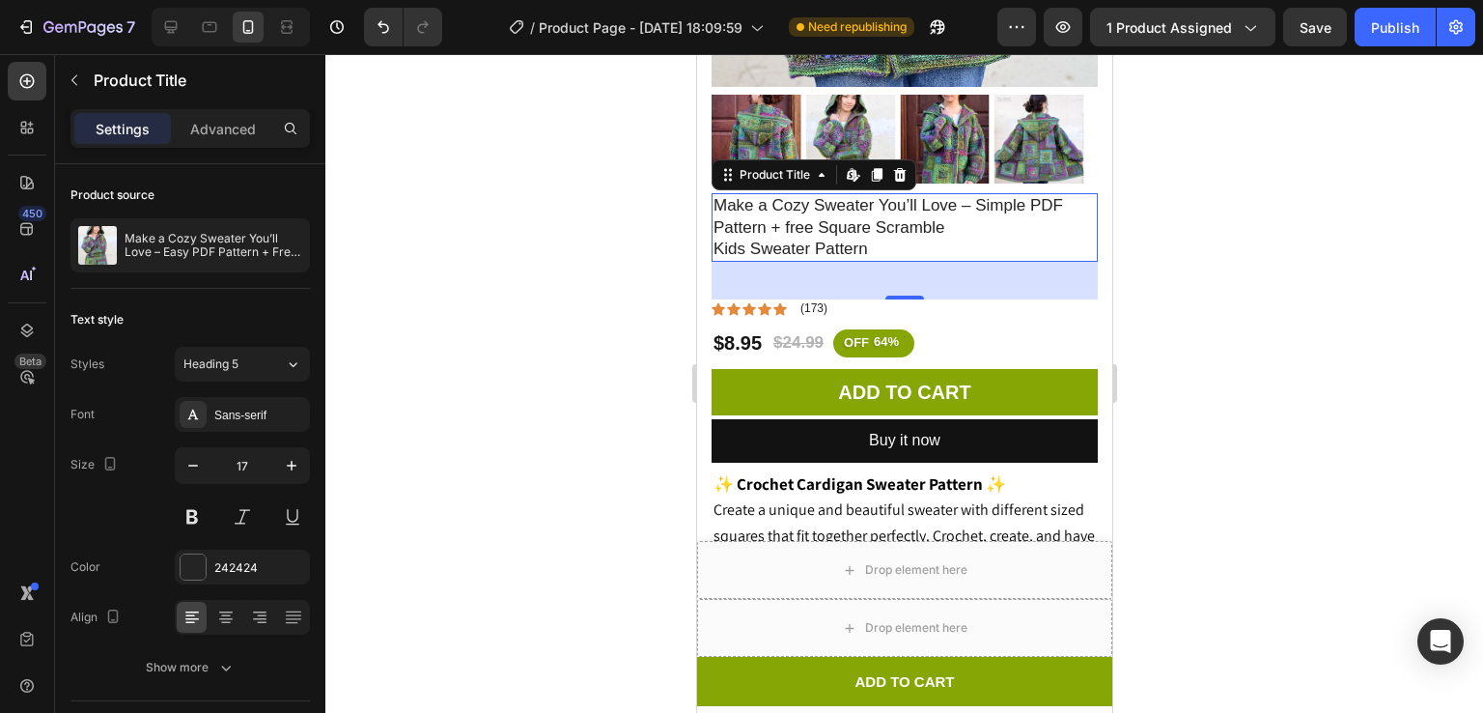
drag, startPoint x: 897, startPoint y: 270, endPoint x: 897, endPoint y: 228, distance: 42.5
click at [897, 228] on div "Make a Cozy Sweater You’ll Love – Simple PDF Pattern + free Square Scramble Kid…" at bounding box center [904, 227] width 386 height 68
click at [386, 32] on icon "Undo/Redo" at bounding box center [384, 27] width 12 height 13
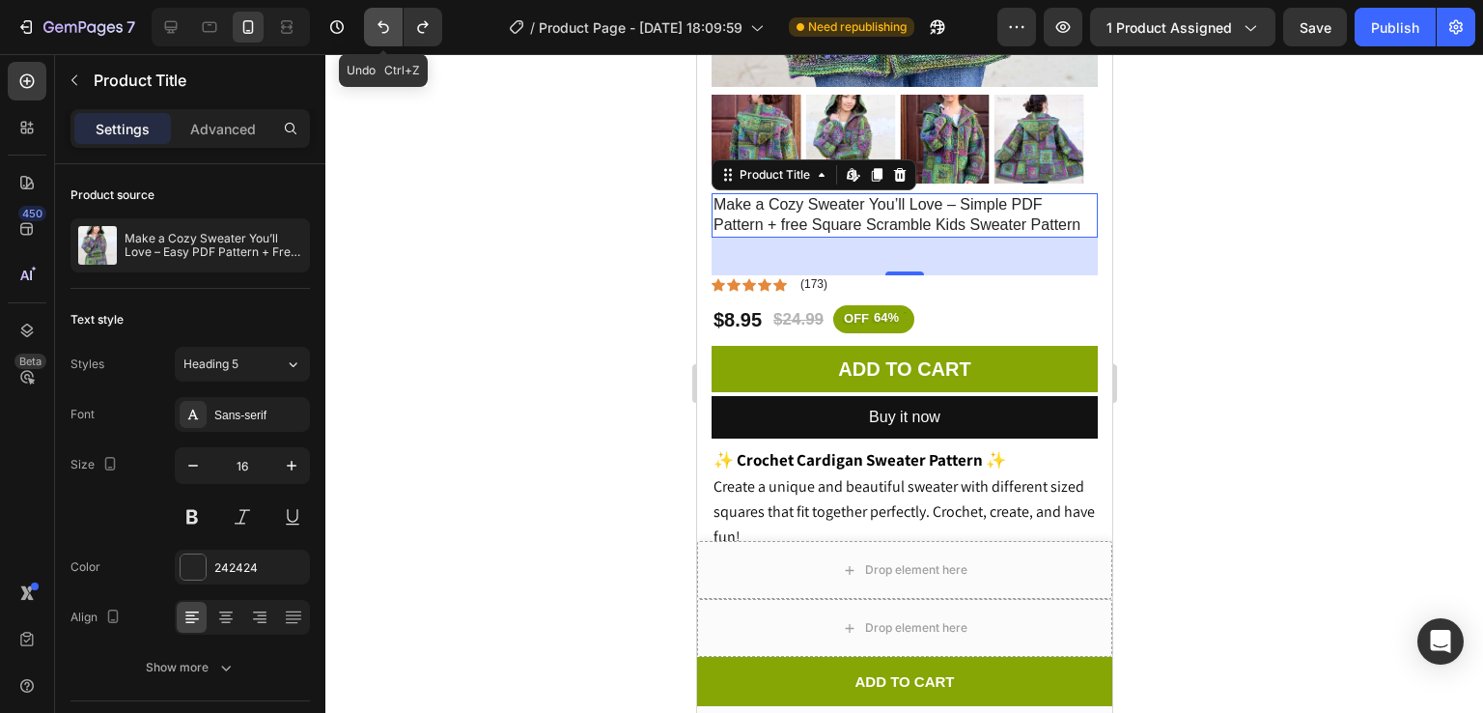
click at [386, 32] on icon "Undo/Redo" at bounding box center [384, 27] width 12 height 13
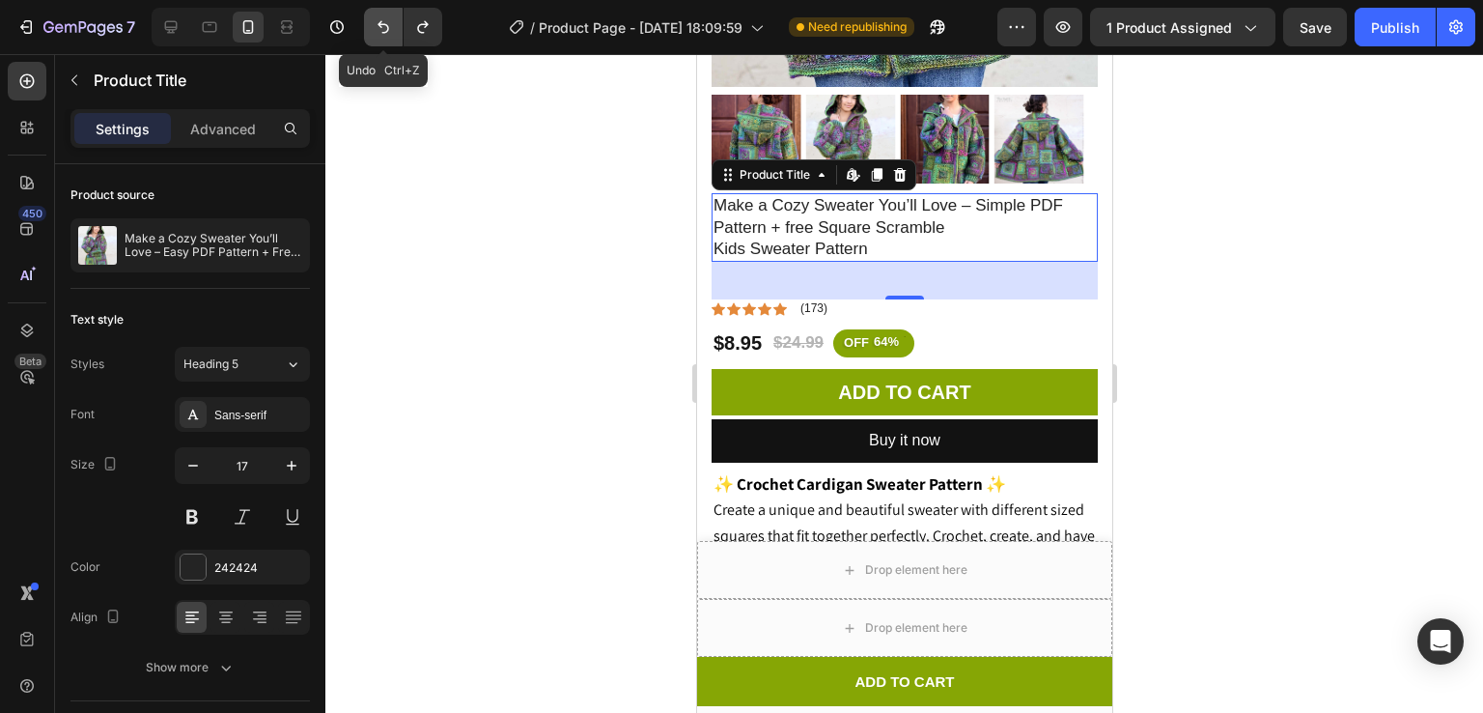
click at [386, 32] on icon "Undo/Redo" at bounding box center [384, 27] width 12 height 13
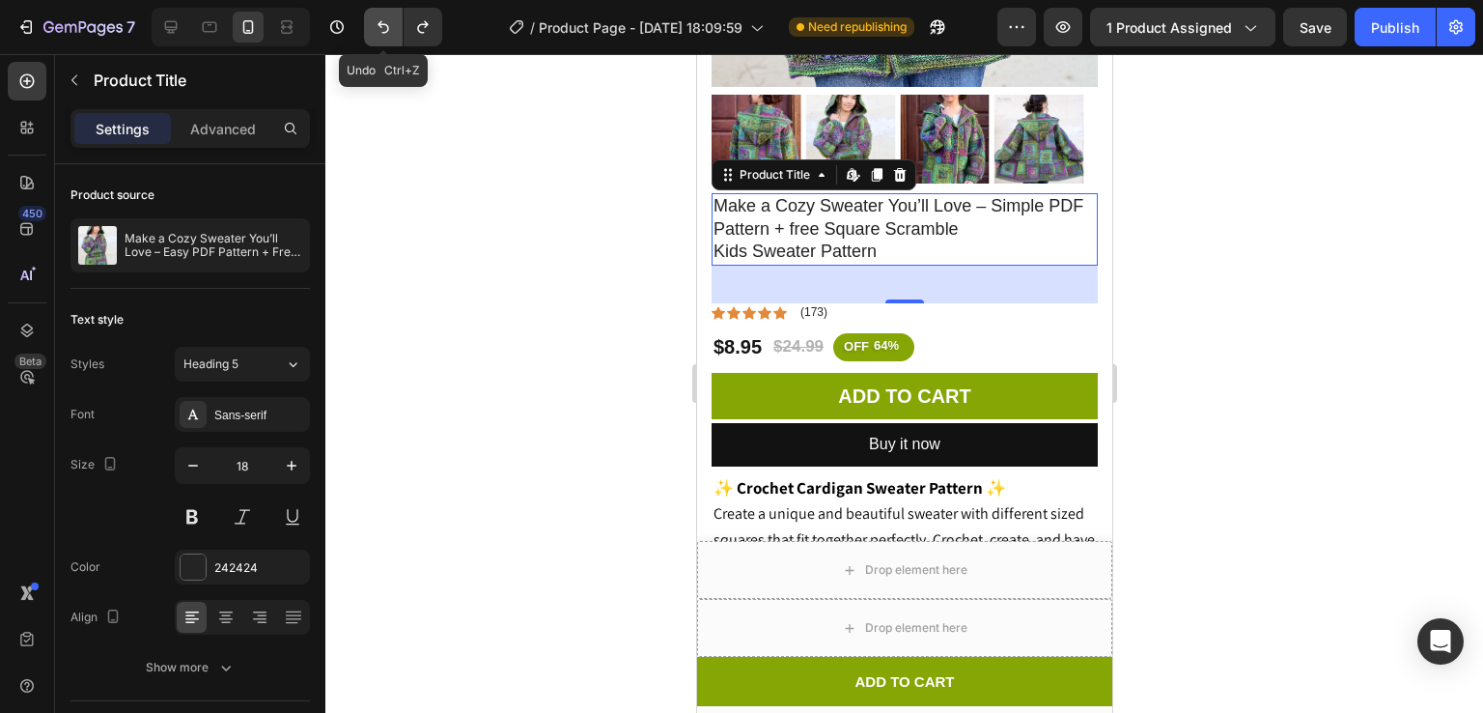
click at [386, 32] on icon "Undo/Redo" at bounding box center [384, 27] width 12 height 13
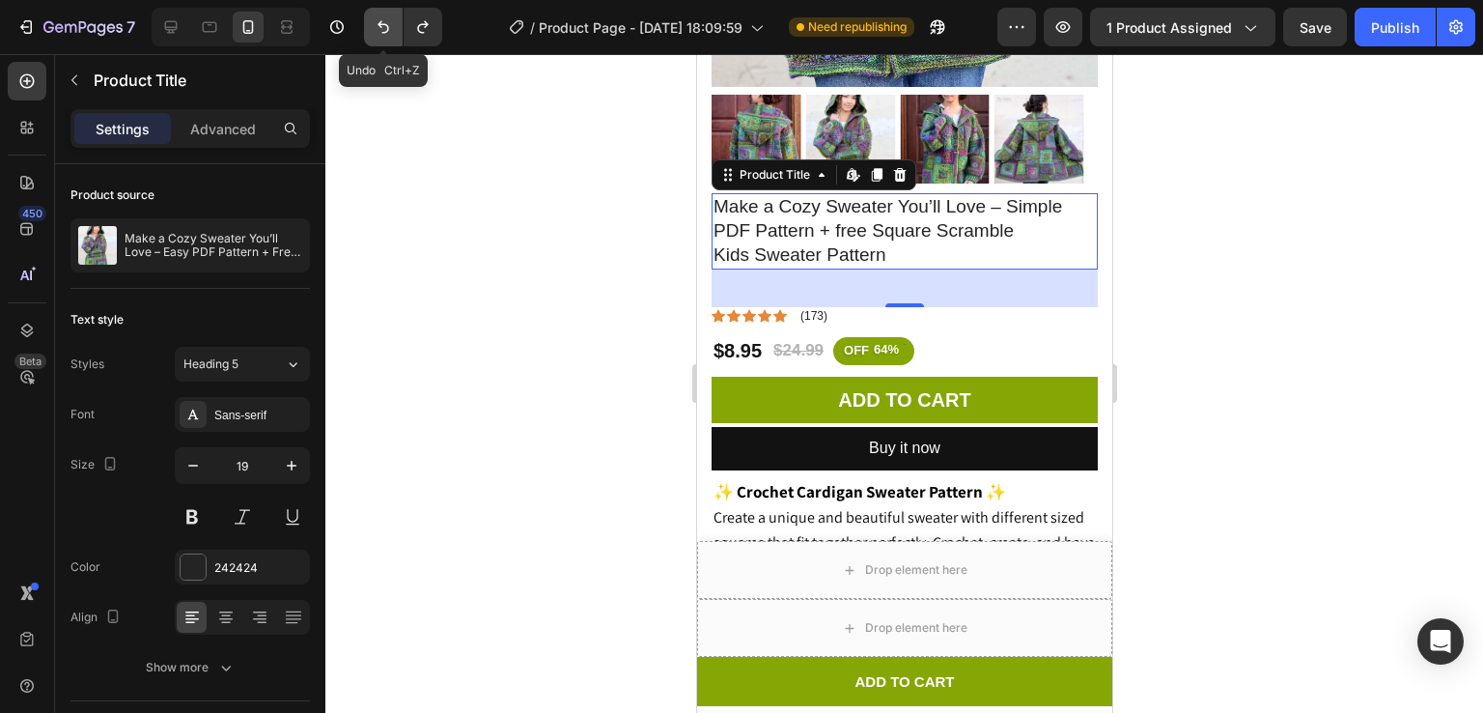
click at [386, 32] on icon "Undo/Redo" at bounding box center [384, 27] width 12 height 13
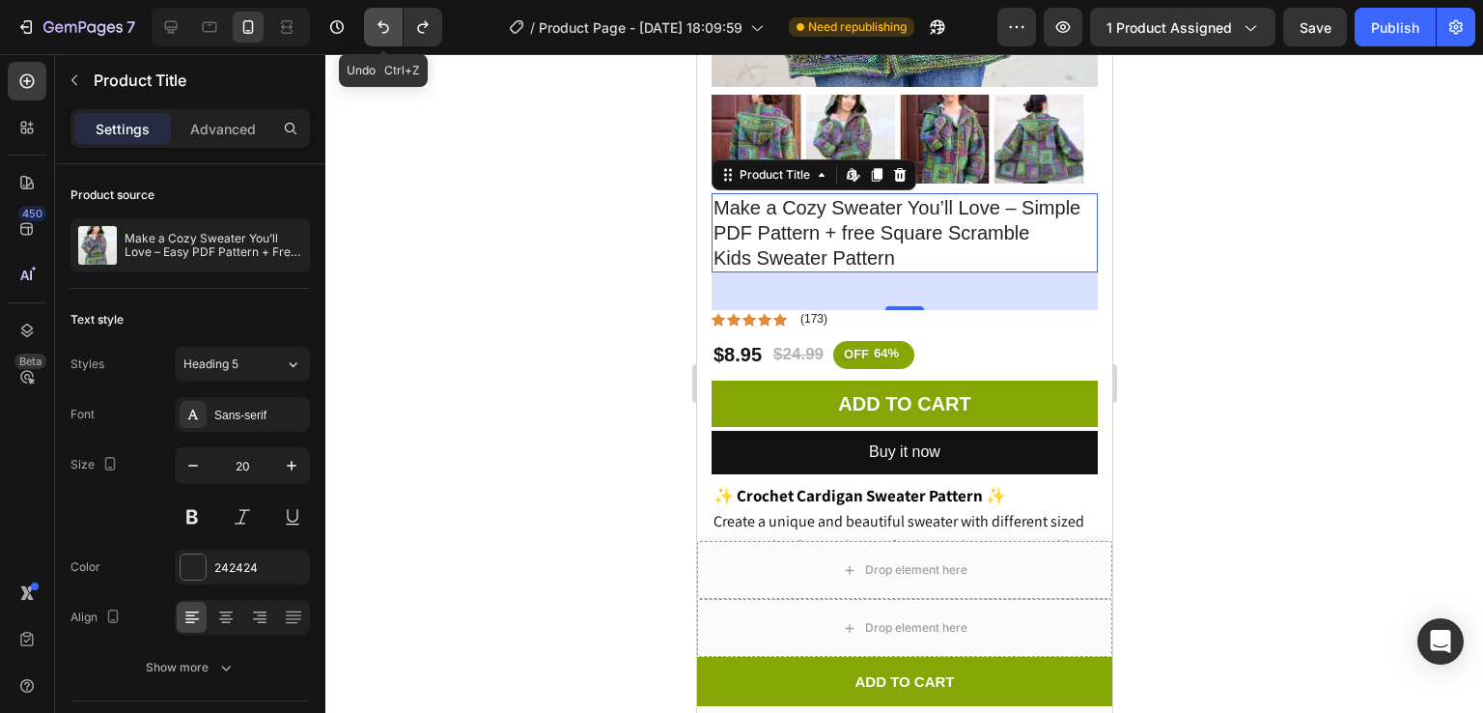
click at [386, 32] on icon "Undo/Redo" at bounding box center [384, 27] width 12 height 13
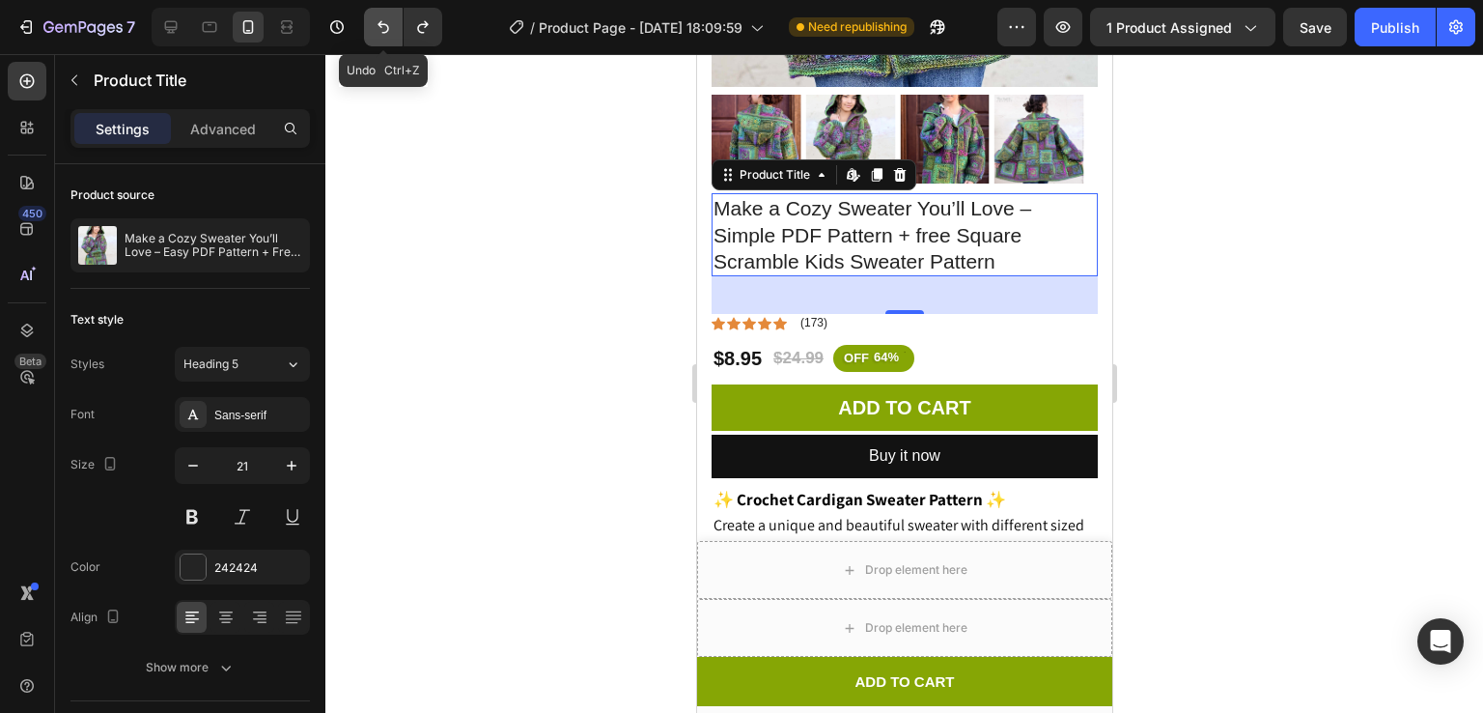
click at [386, 32] on icon "Undo/Redo" at bounding box center [384, 27] width 12 height 13
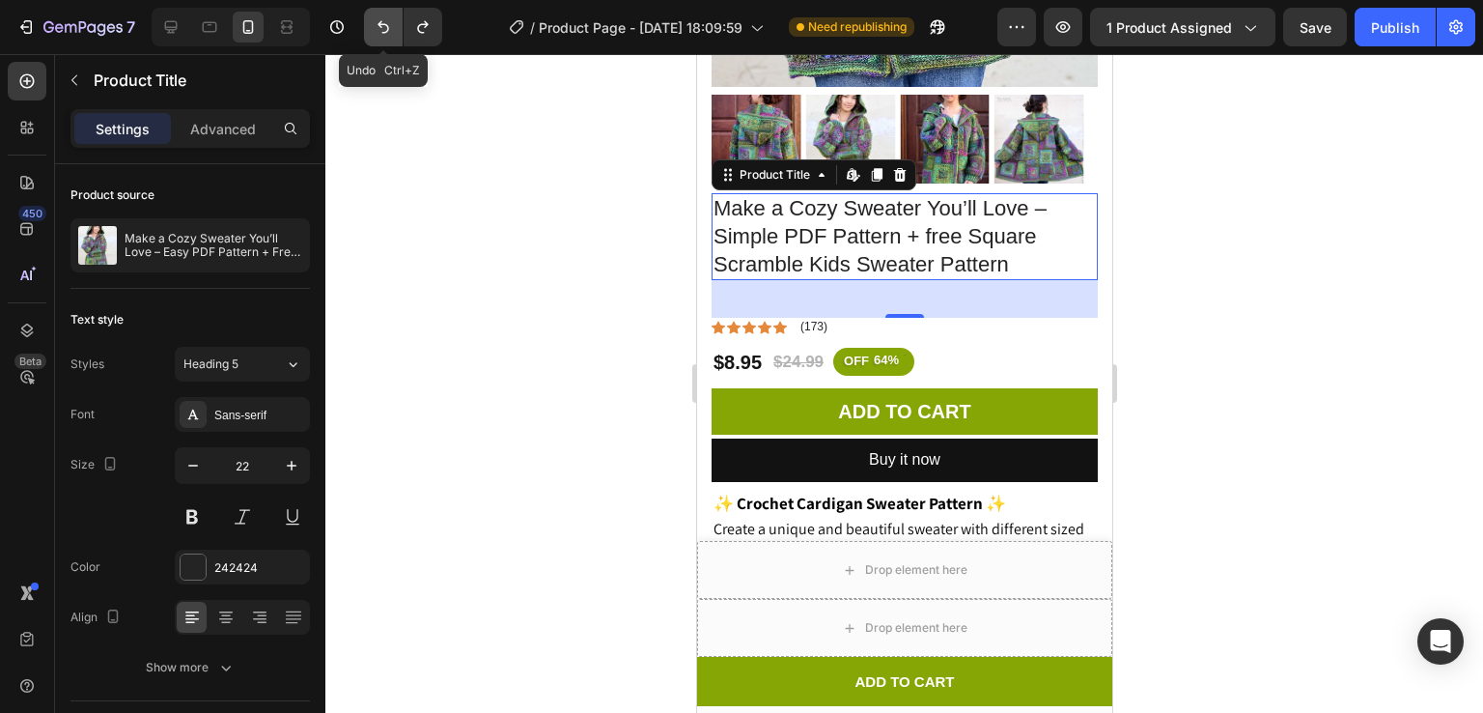
click at [386, 32] on icon "Undo/Redo" at bounding box center [384, 27] width 12 height 13
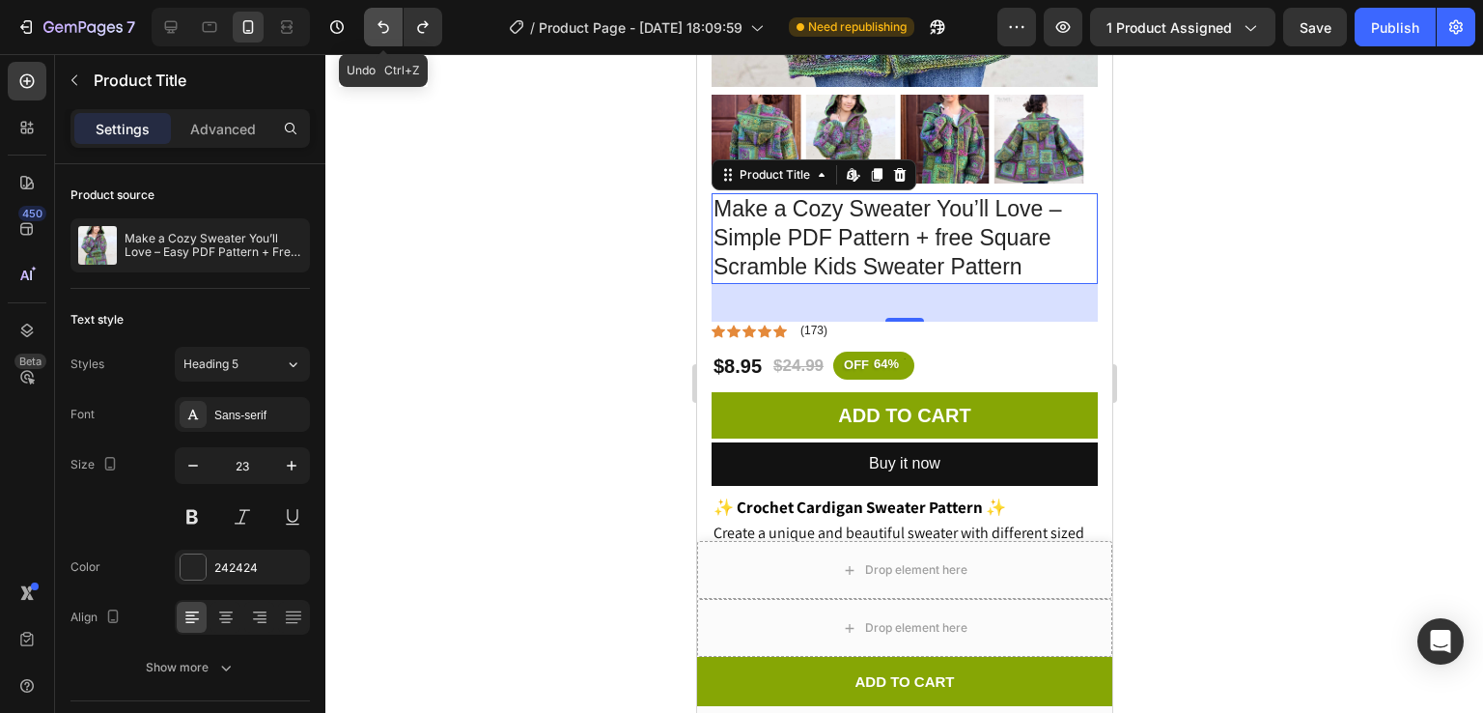
click at [386, 32] on icon "Undo/Redo" at bounding box center [384, 27] width 12 height 13
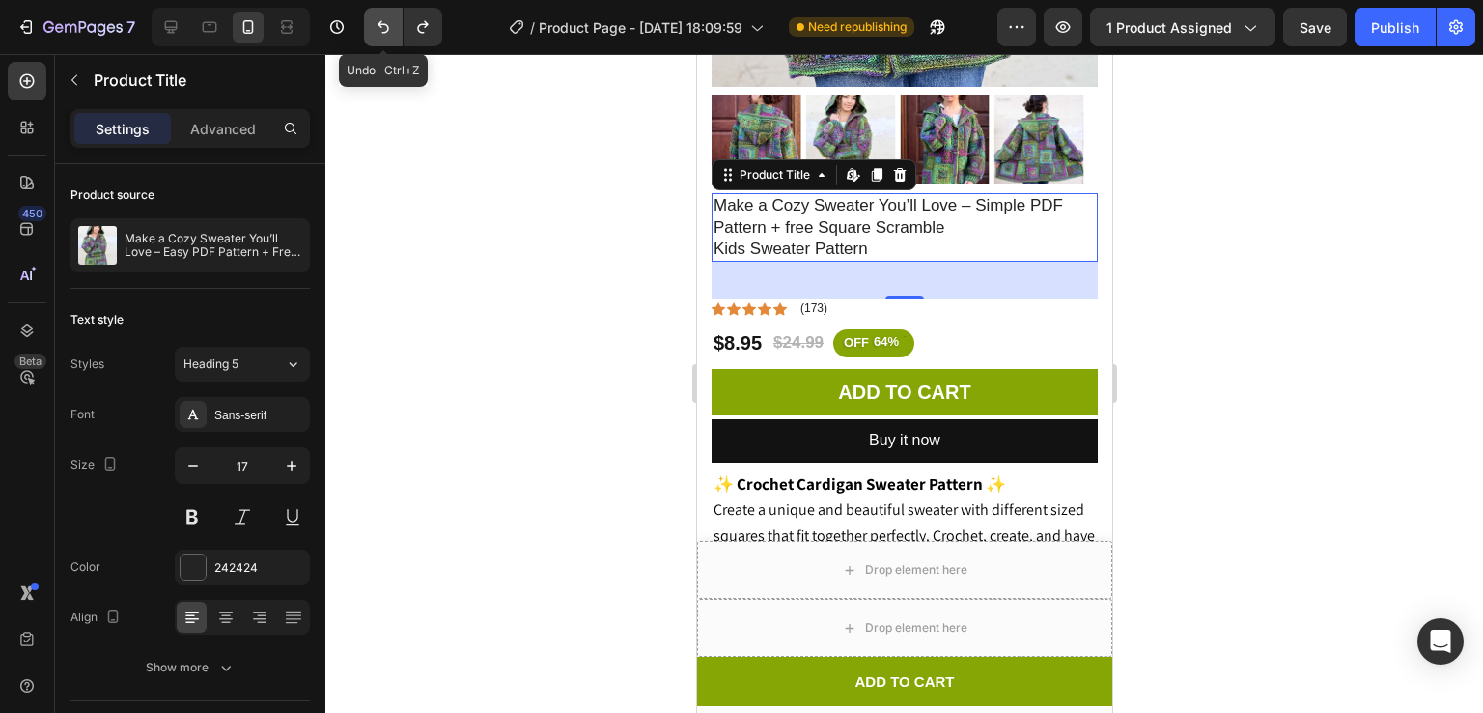
click at [386, 32] on icon "Undo/Redo" at bounding box center [384, 27] width 12 height 13
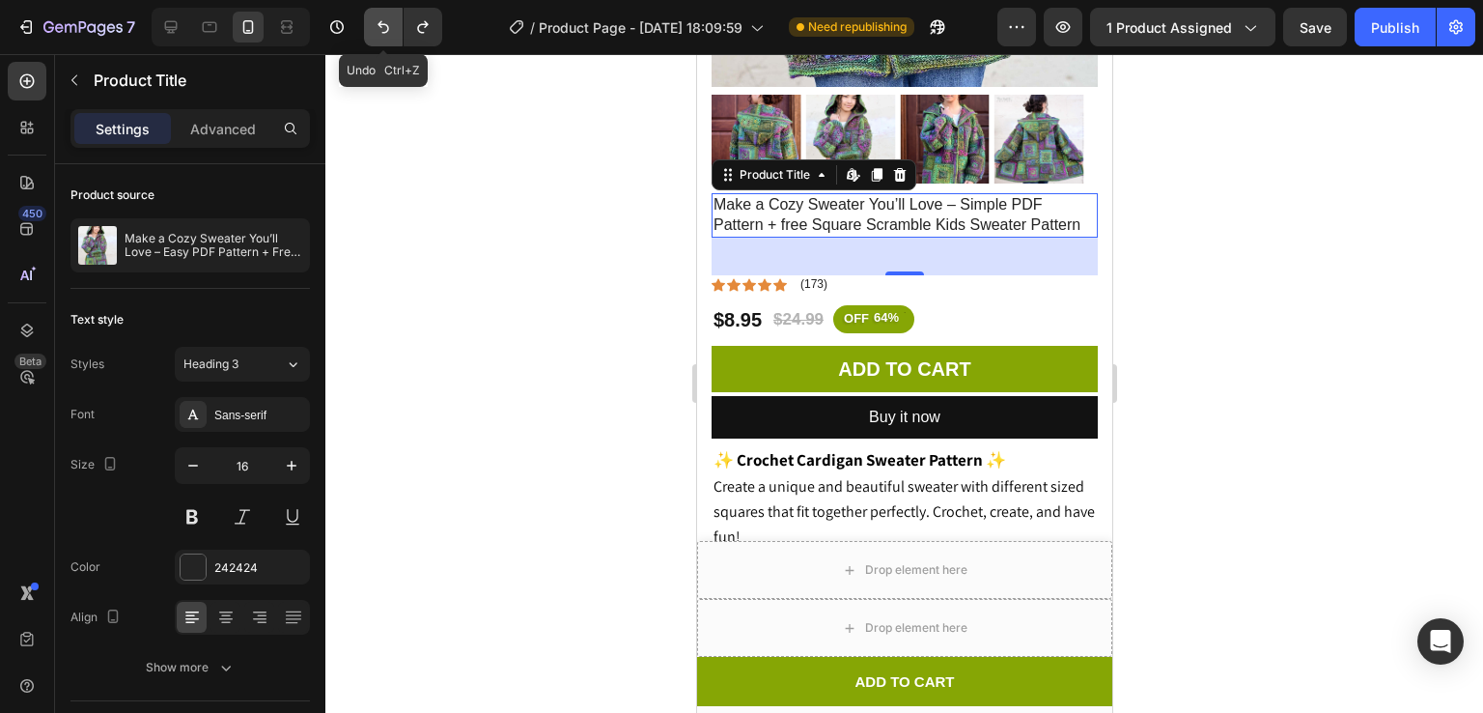
click at [386, 32] on icon "Undo/Redo" at bounding box center [384, 27] width 12 height 13
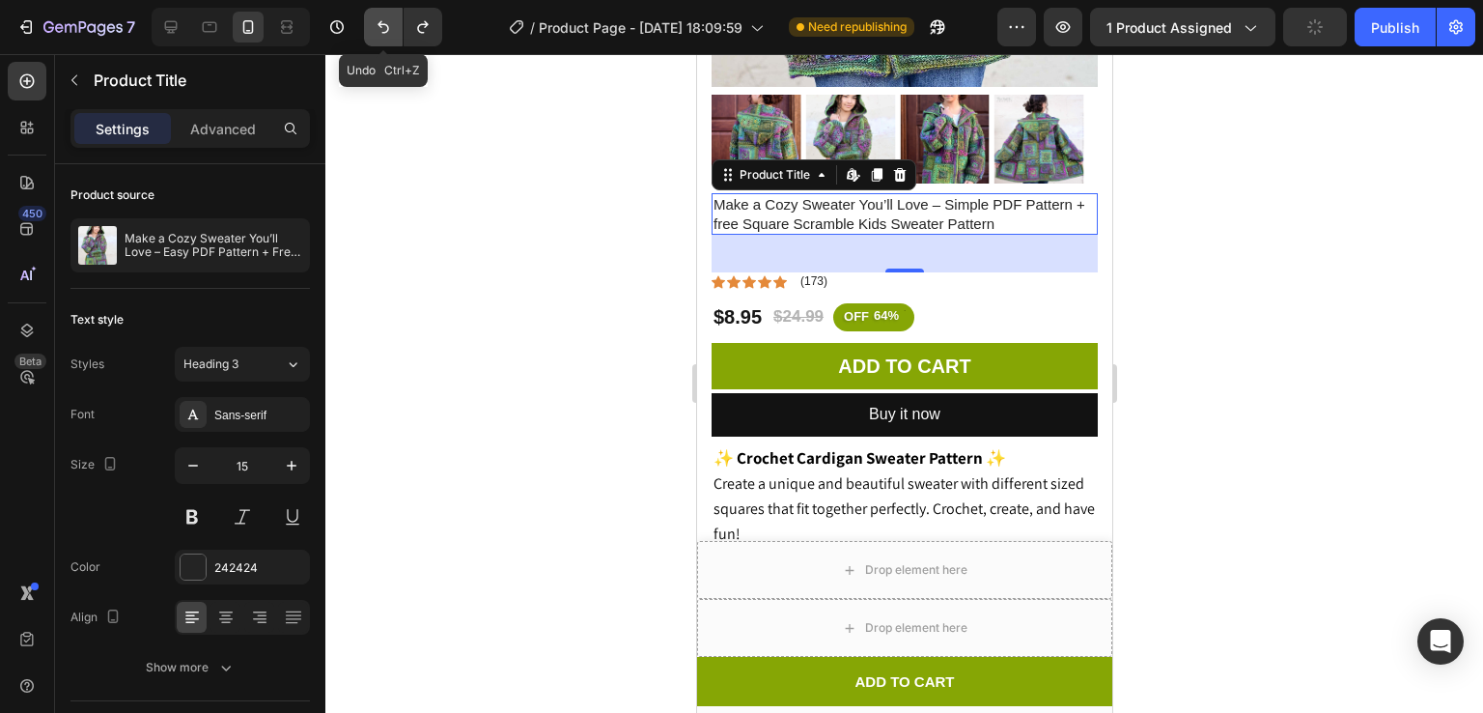
click at [386, 32] on icon "Undo/Redo" at bounding box center [384, 27] width 12 height 13
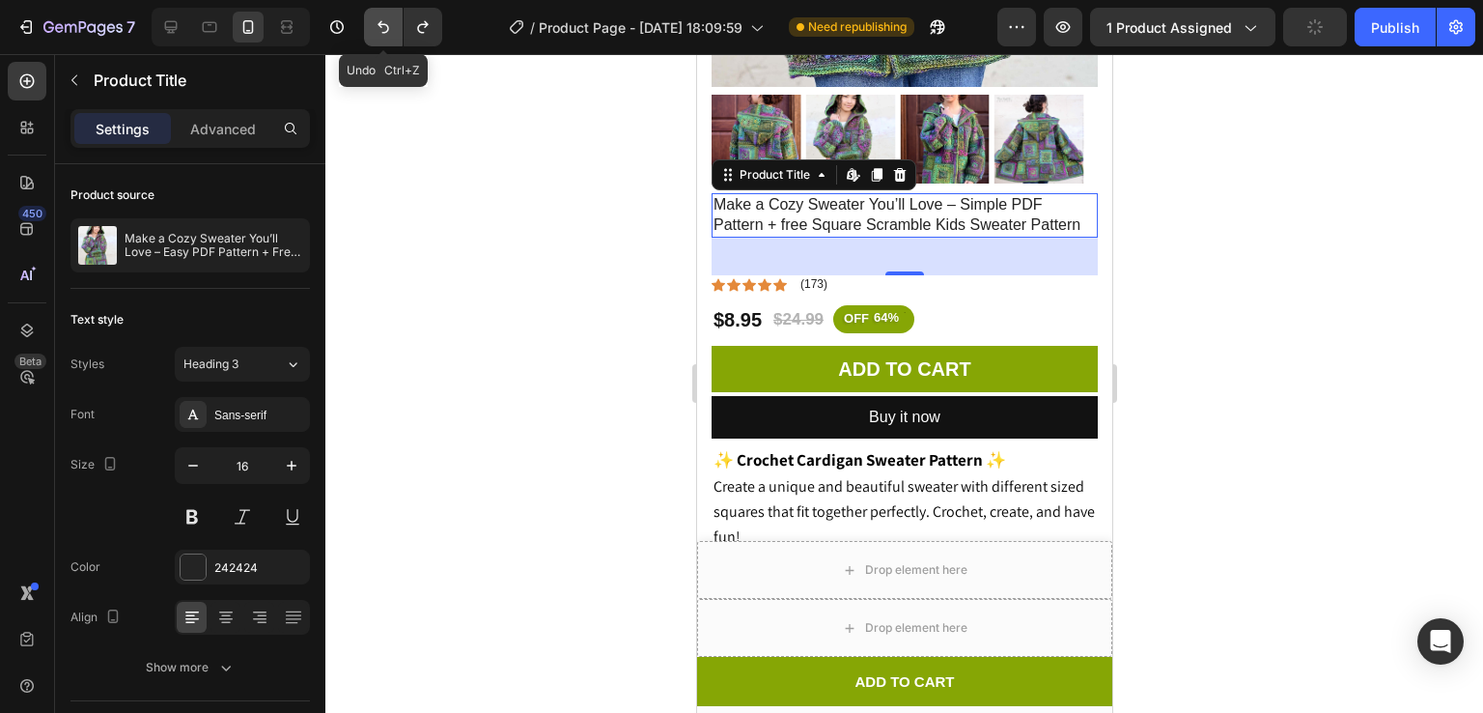
click at [386, 32] on icon "Undo/Redo" at bounding box center [384, 27] width 12 height 13
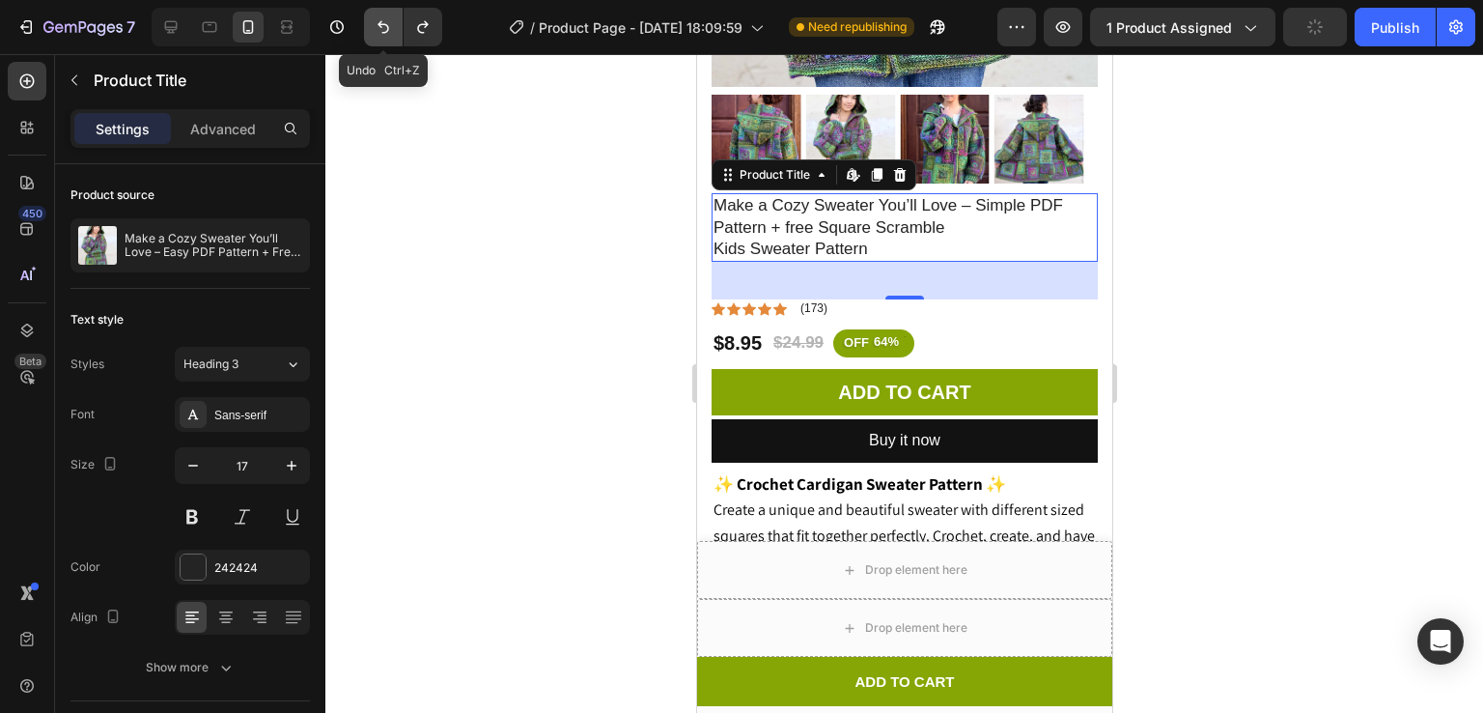
click at [386, 32] on icon "Undo/Redo" at bounding box center [384, 27] width 12 height 13
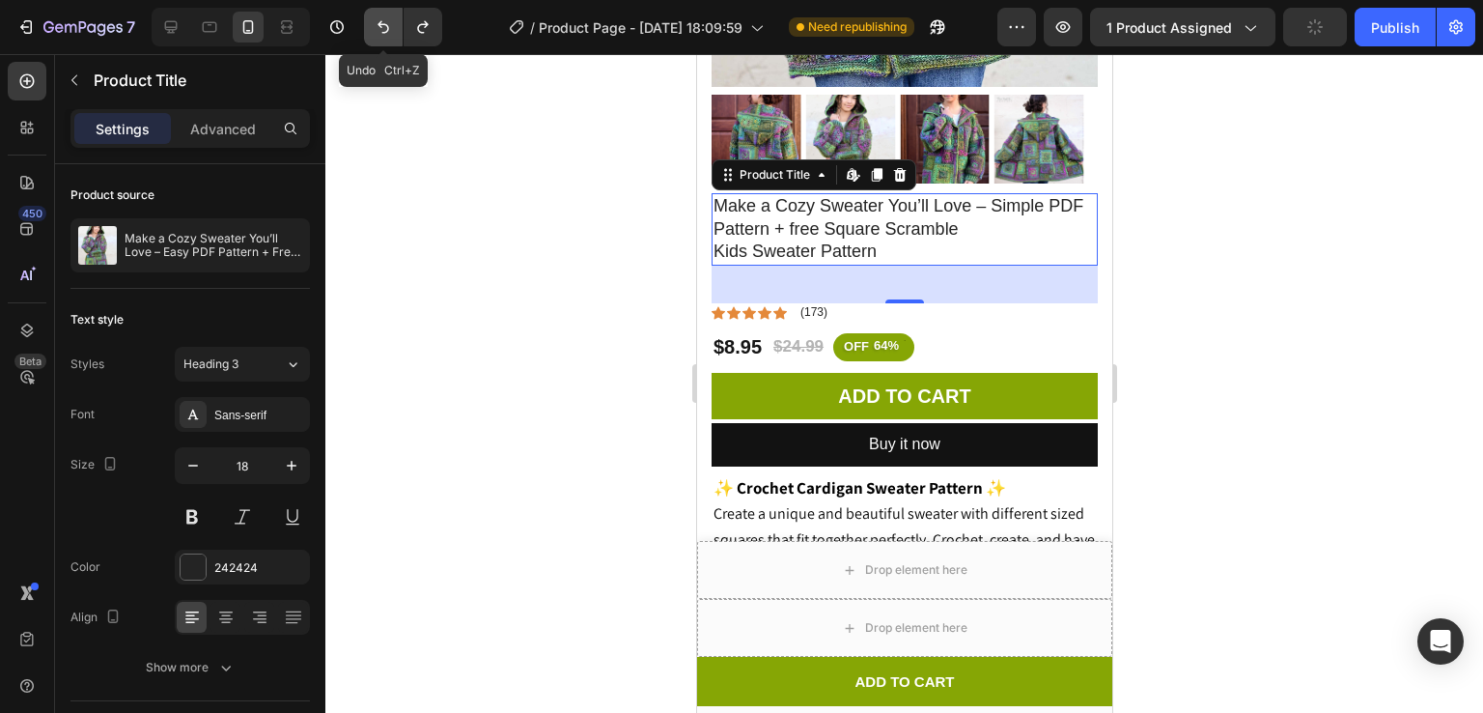
click at [386, 32] on icon "Undo/Redo" at bounding box center [384, 27] width 12 height 13
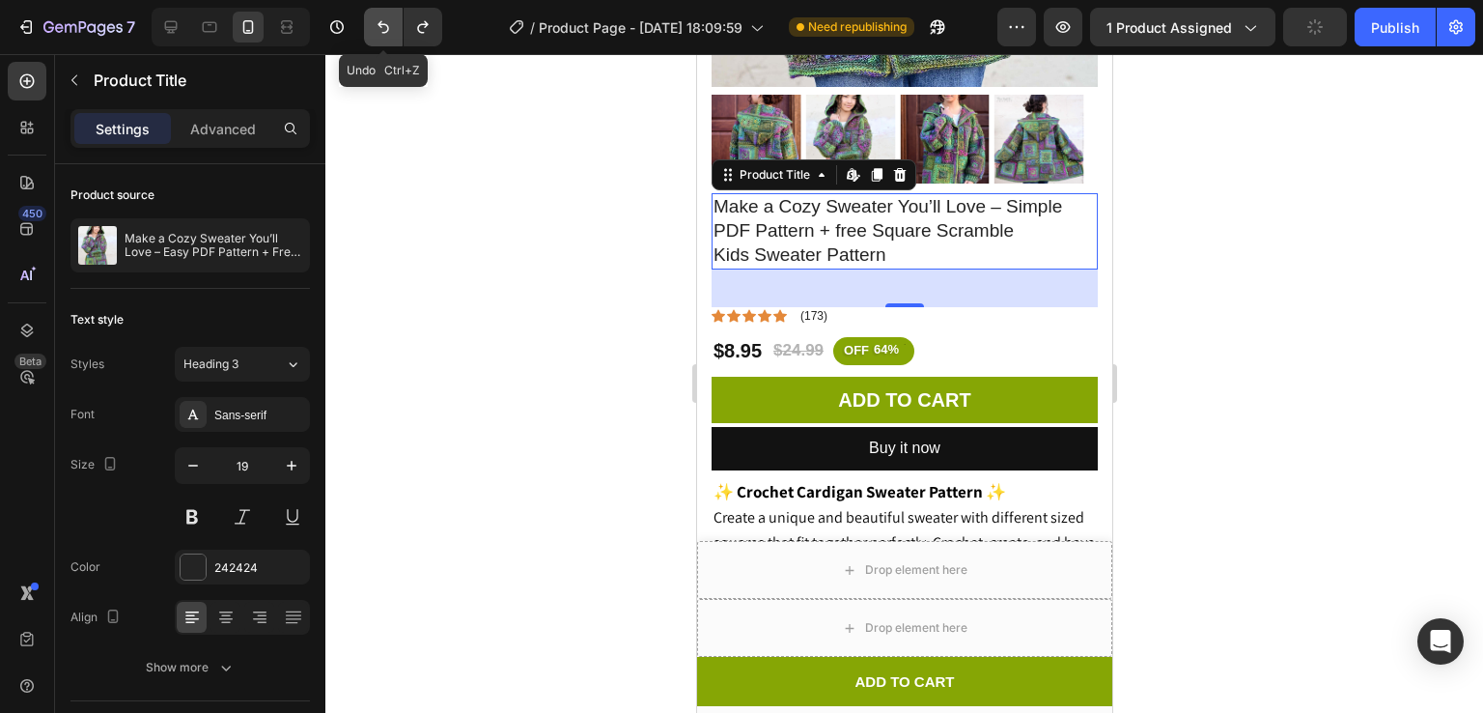
click at [386, 32] on icon "Undo/Redo" at bounding box center [384, 27] width 12 height 13
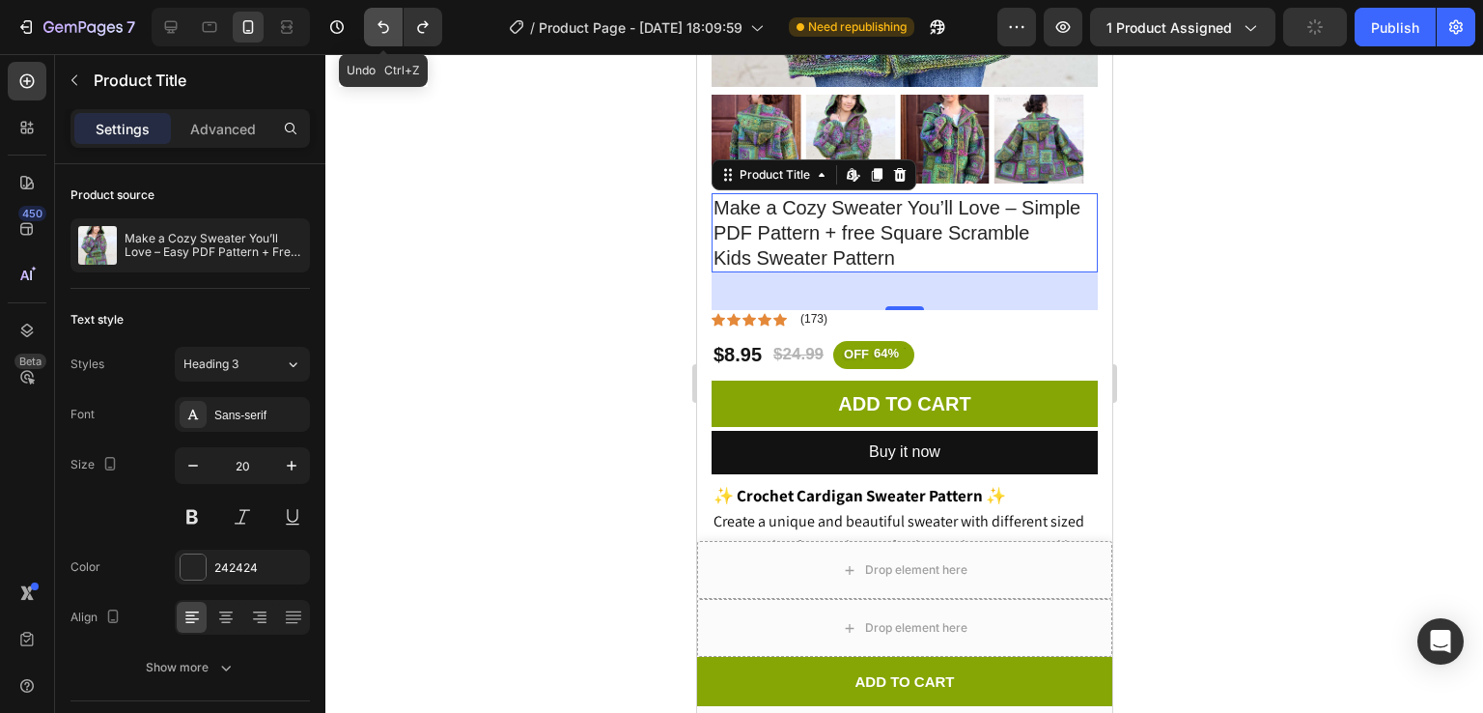
click at [386, 32] on icon "Undo/Redo" at bounding box center [384, 27] width 12 height 13
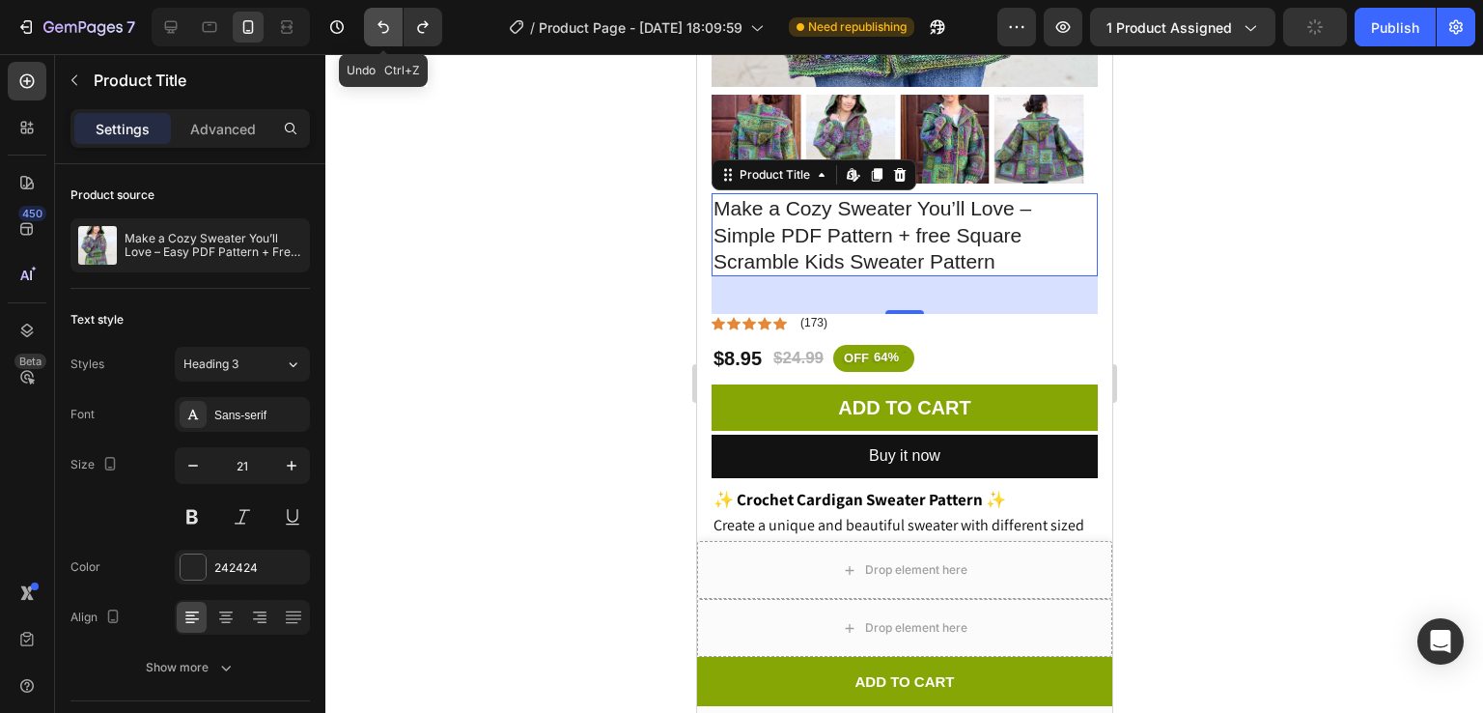
click at [386, 32] on icon "Undo/Redo" at bounding box center [384, 27] width 12 height 13
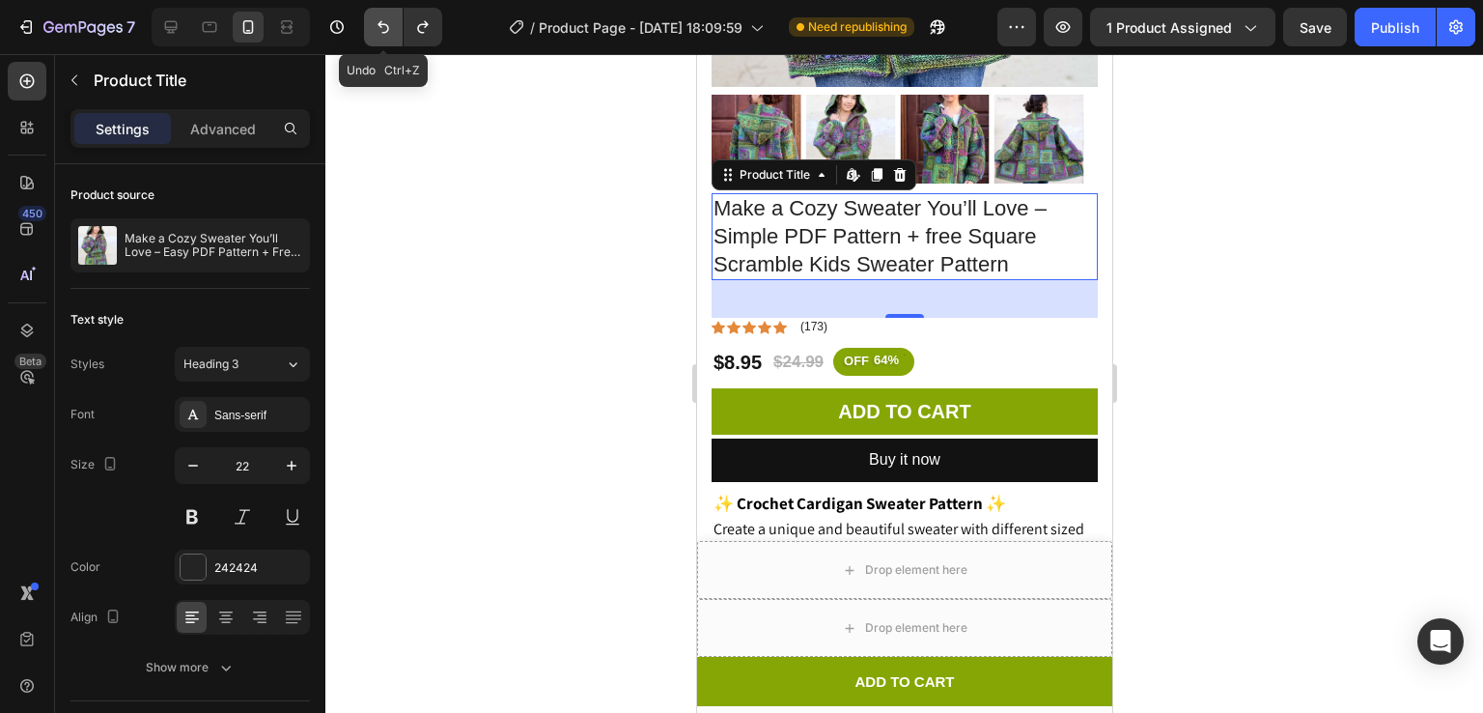
click at [386, 32] on icon "Undo/Redo" at bounding box center [384, 27] width 12 height 13
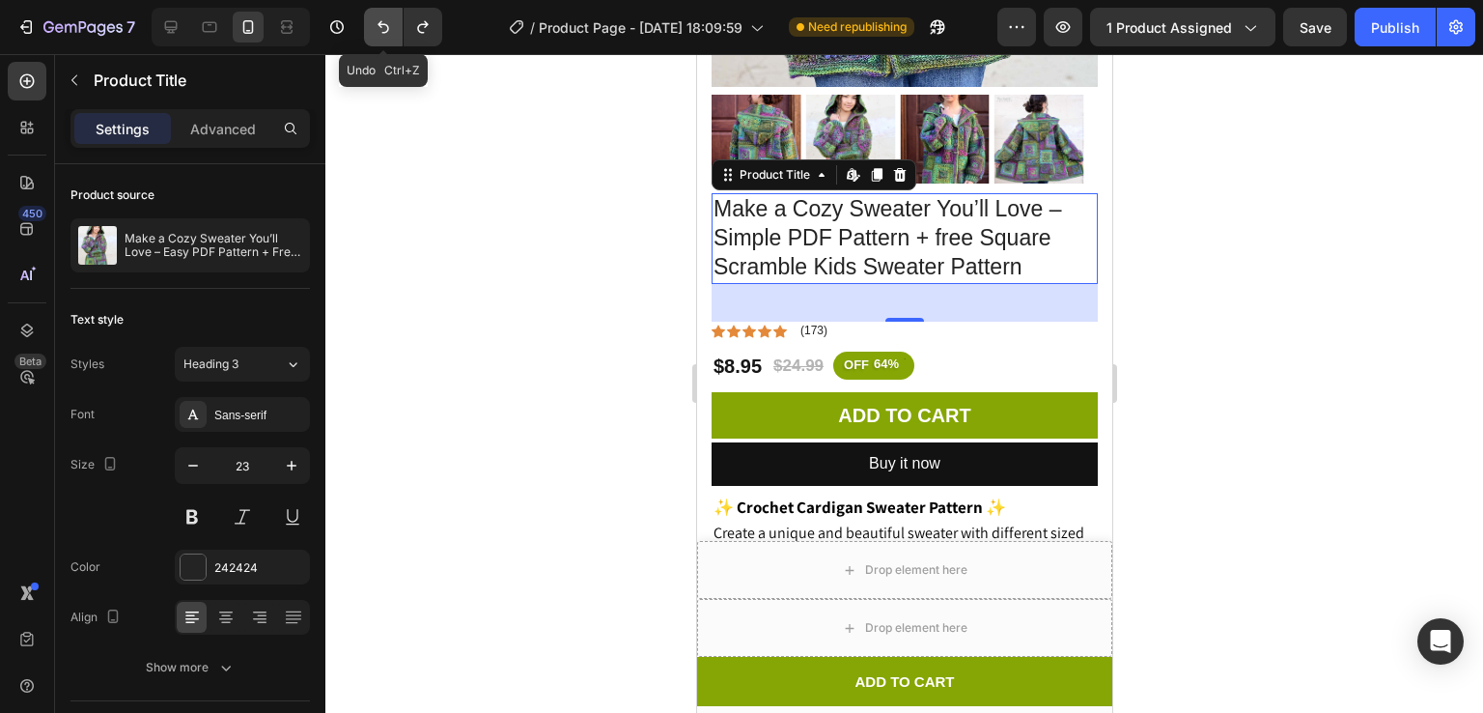
click at [386, 32] on icon "Undo/Redo" at bounding box center [384, 27] width 12 height 13
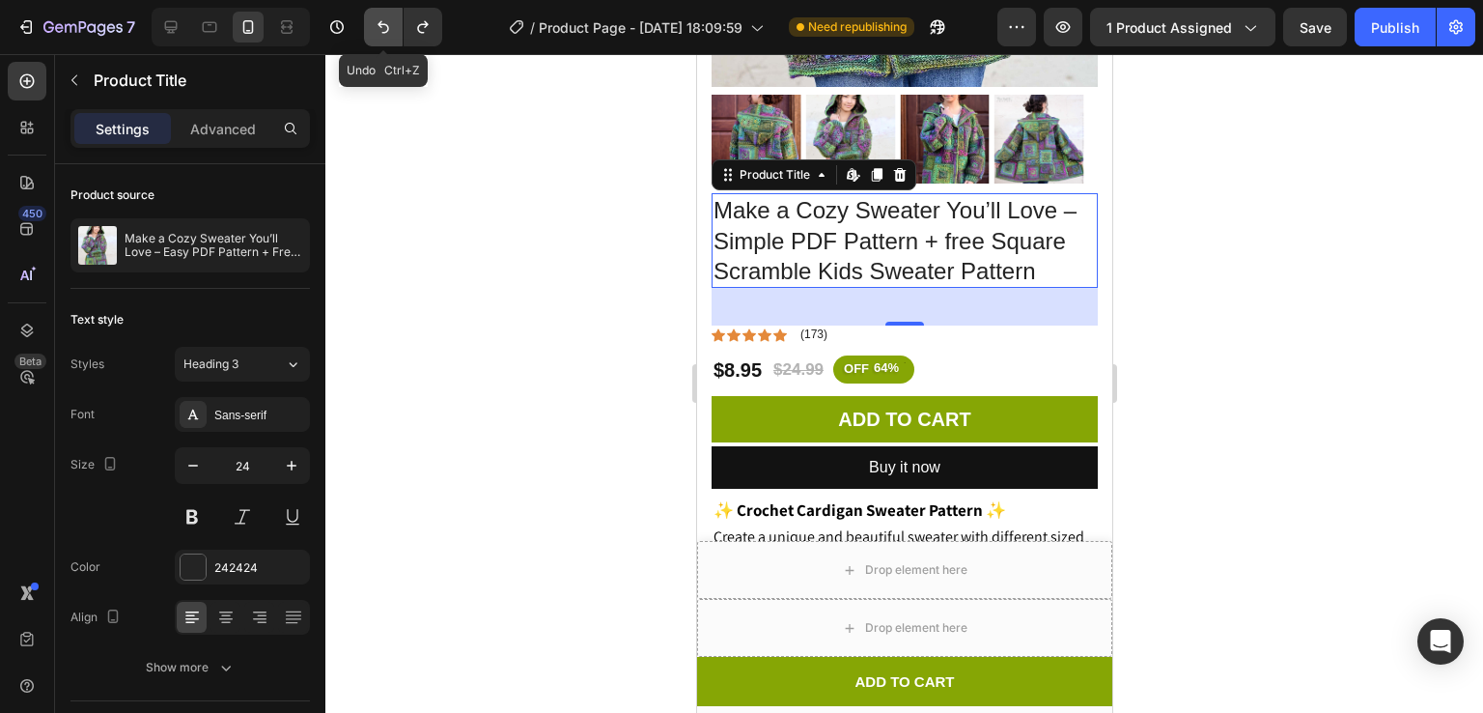
click at [386, 32] on icon "Undo/Redo" at bounding box center [384, 27] width 12 height 13
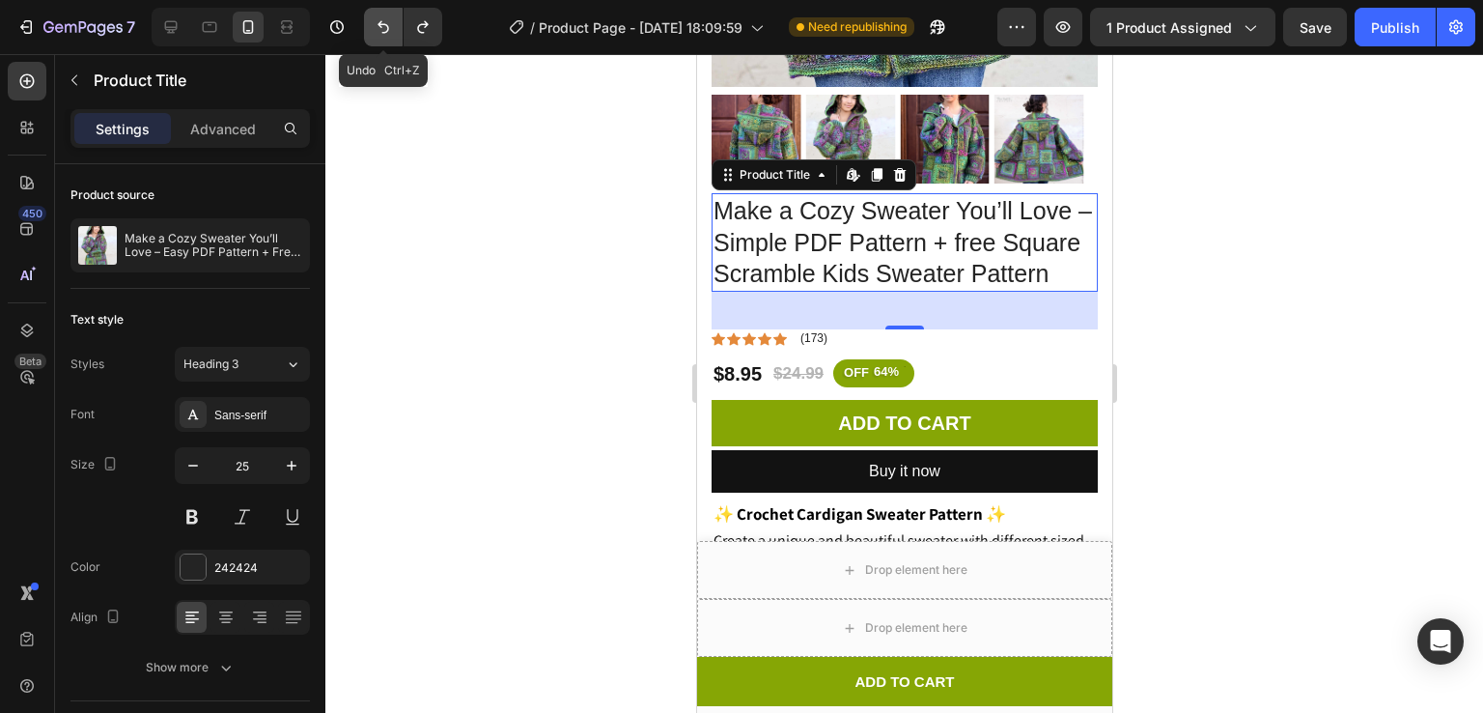
click at [386, 32] on icon "Undo/Redo" at bounding box center [384, 27] width 12 height 13
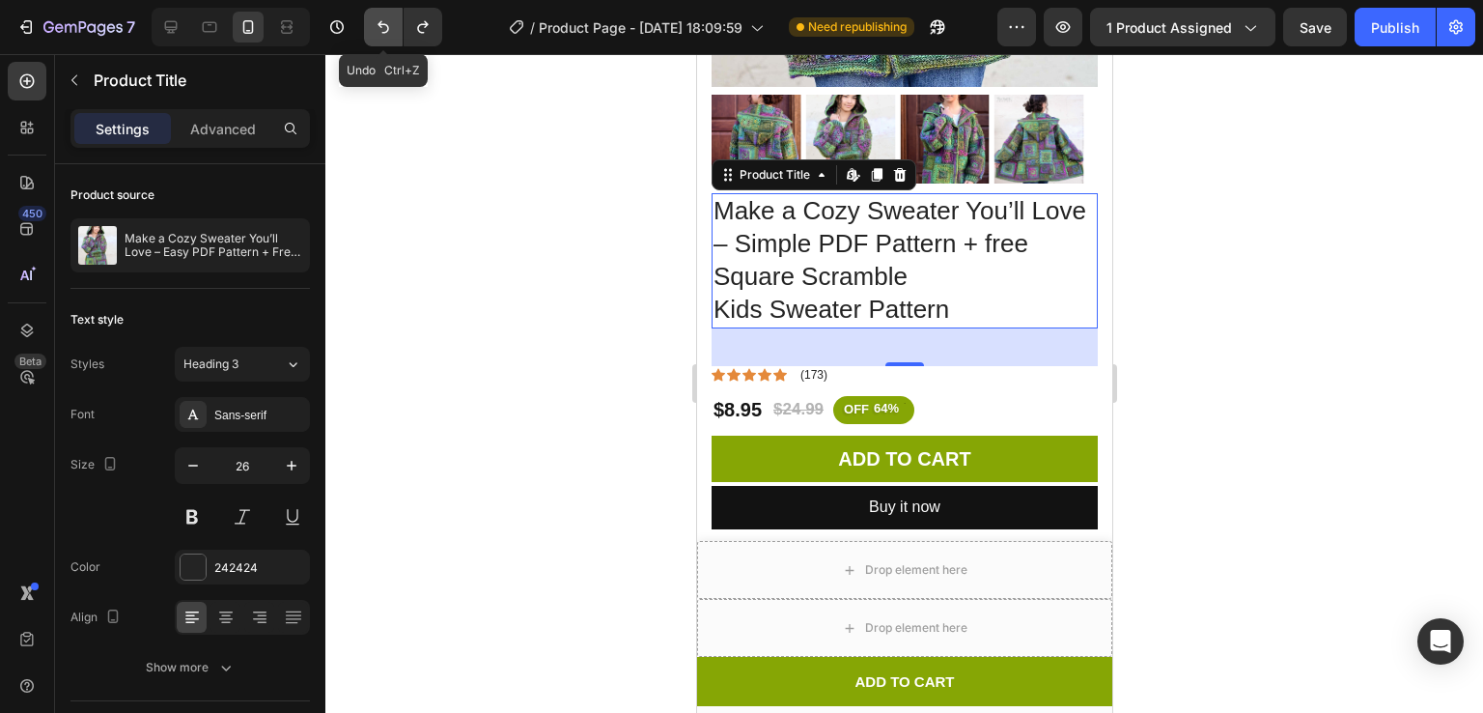
click at [386, 32] on icon "Undo/Redo" at bounding box center [384, 27] width 12 height 13
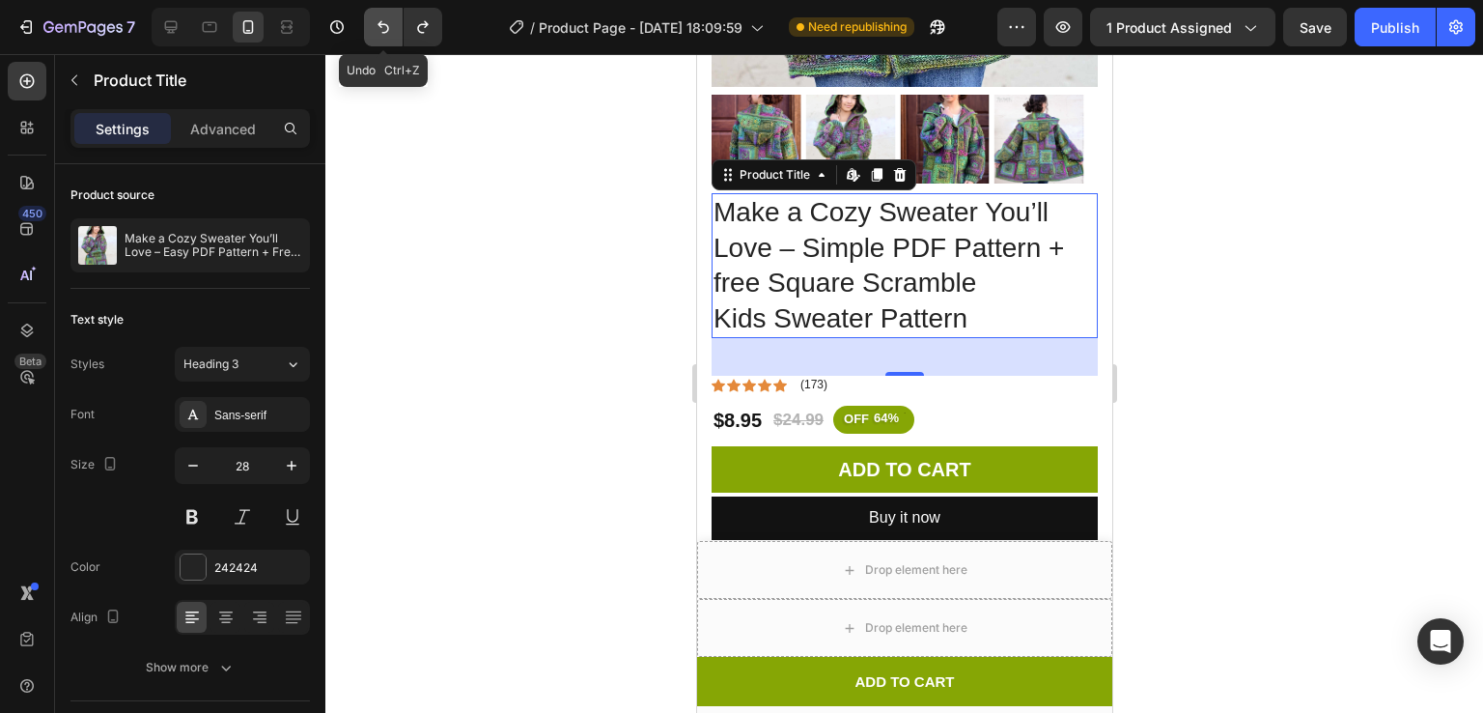
click at [386, 32] on icon "Undo/Redo" at bounding box center [384, 27] width 12 height 13
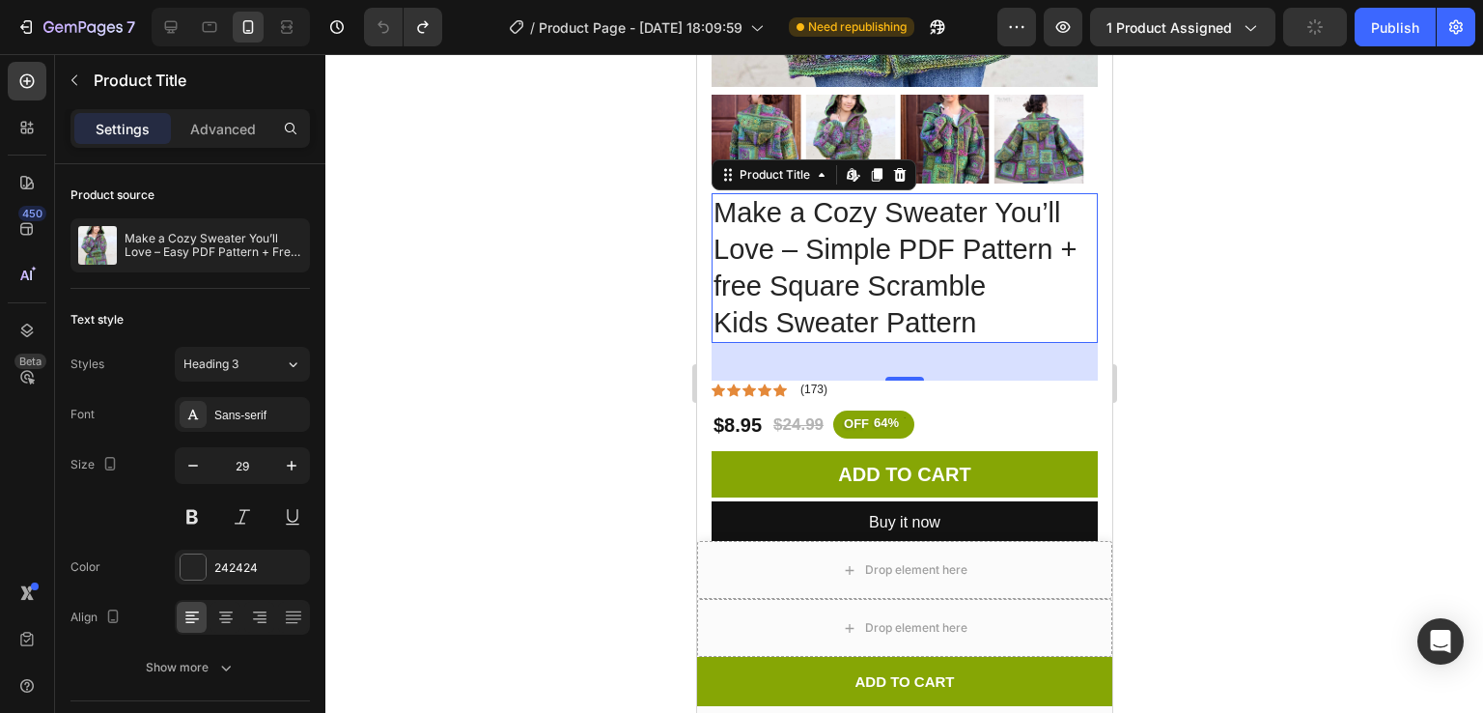
click at [829, 243] on h1 "Make a Cozy Sweater You’ll Love – Simple PDF Pattern + free Square Scramble Kid…" at bounding box center [904, 268] width 386 height 150
click at [193, 468] on icon "button" at bounding box center [192, 465] width 19 height 19
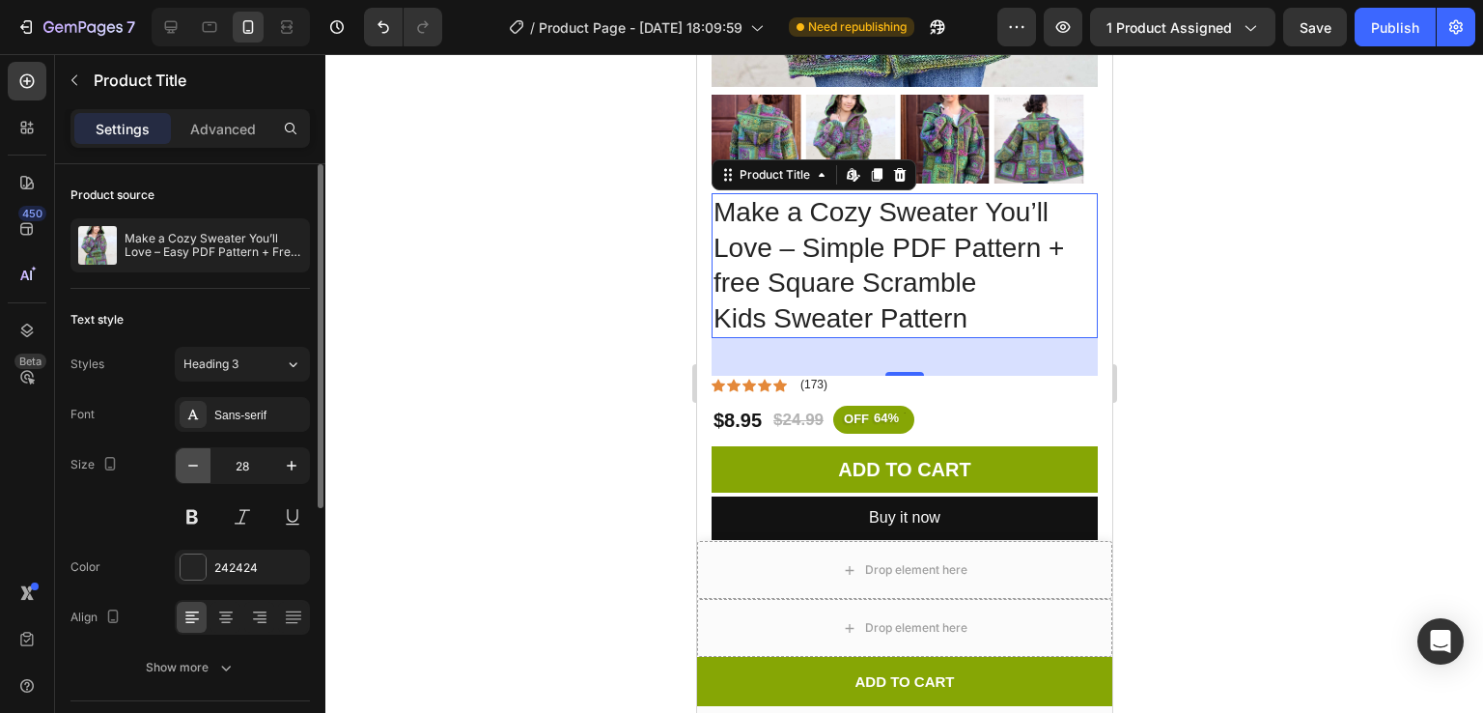
click at [193, 468] on icon "button" at bounding box center [192, 465] width 19 height 19
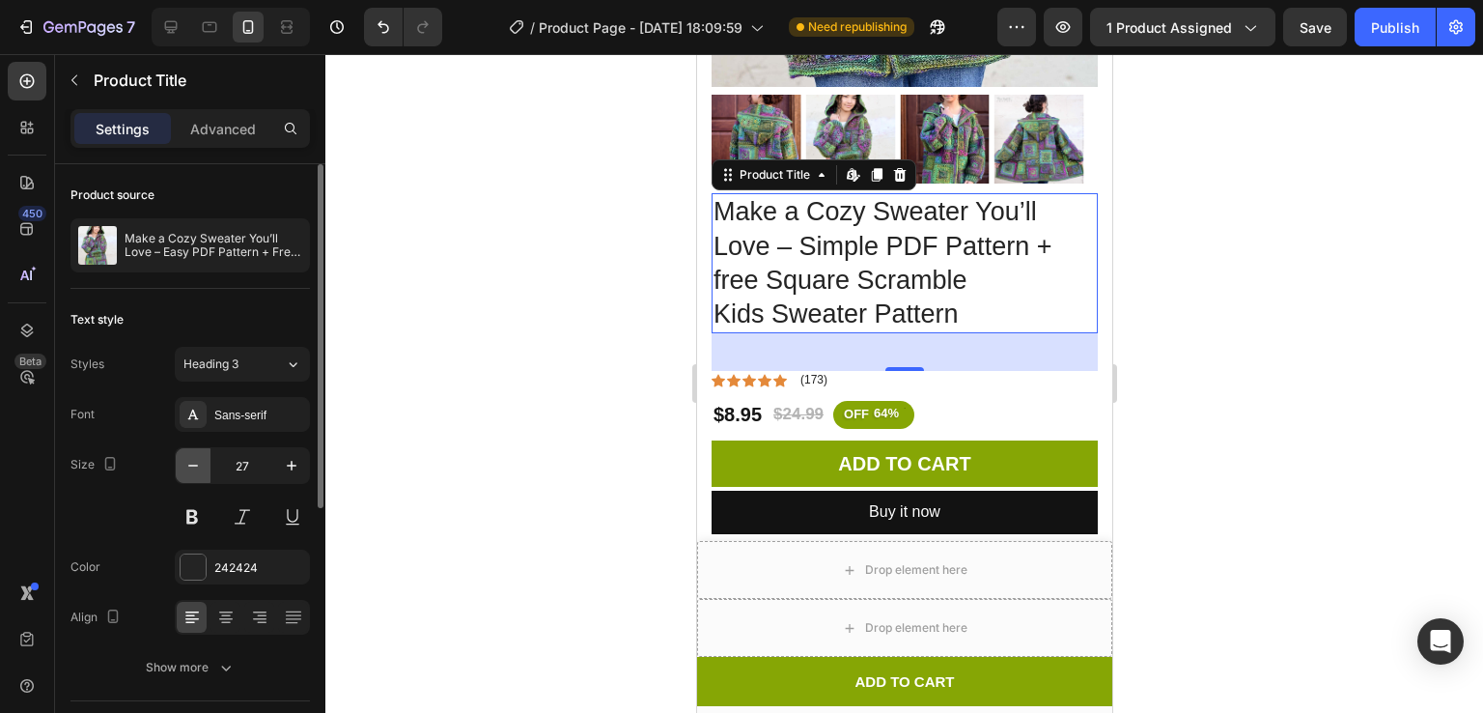
click at [193, 468] on icon "button" at bounding box center [192, 465] width 19 height 19
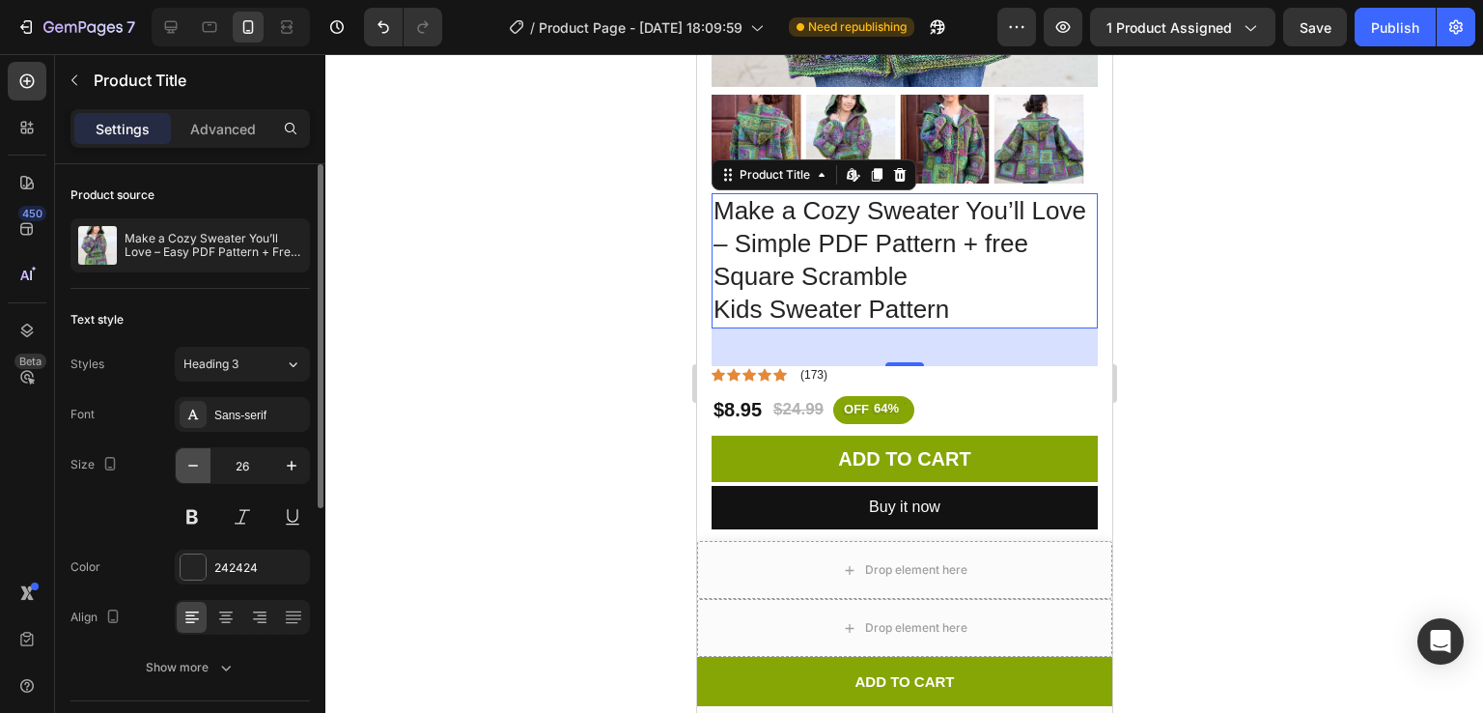
click at [193, 468] on icon "button" at bounding box center [192, 465] width 19 height 19
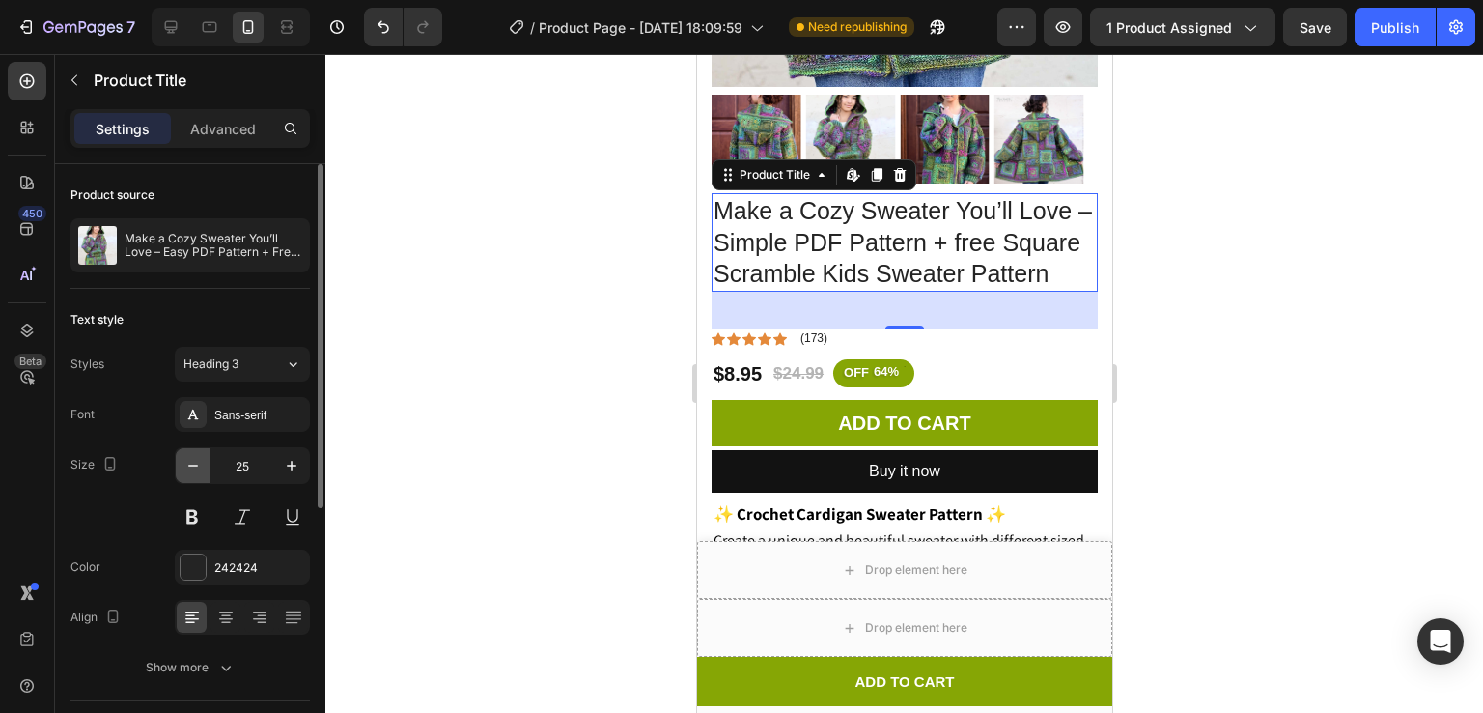
click at [193, 468] on icon "button" at bounding box center [192, 465] width 19 height 19
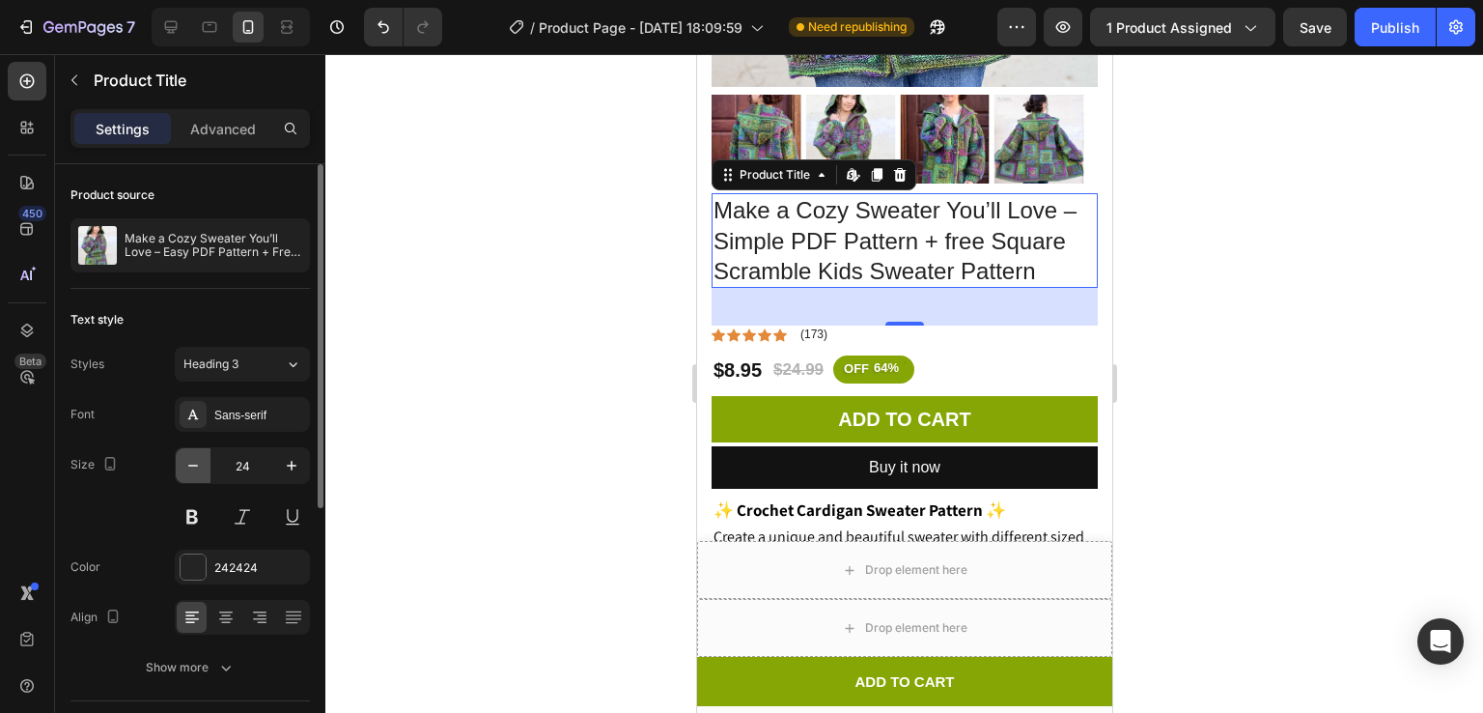
click at [193, 468] on icon "button" at bounding box center [192, 465] width 19 height 19
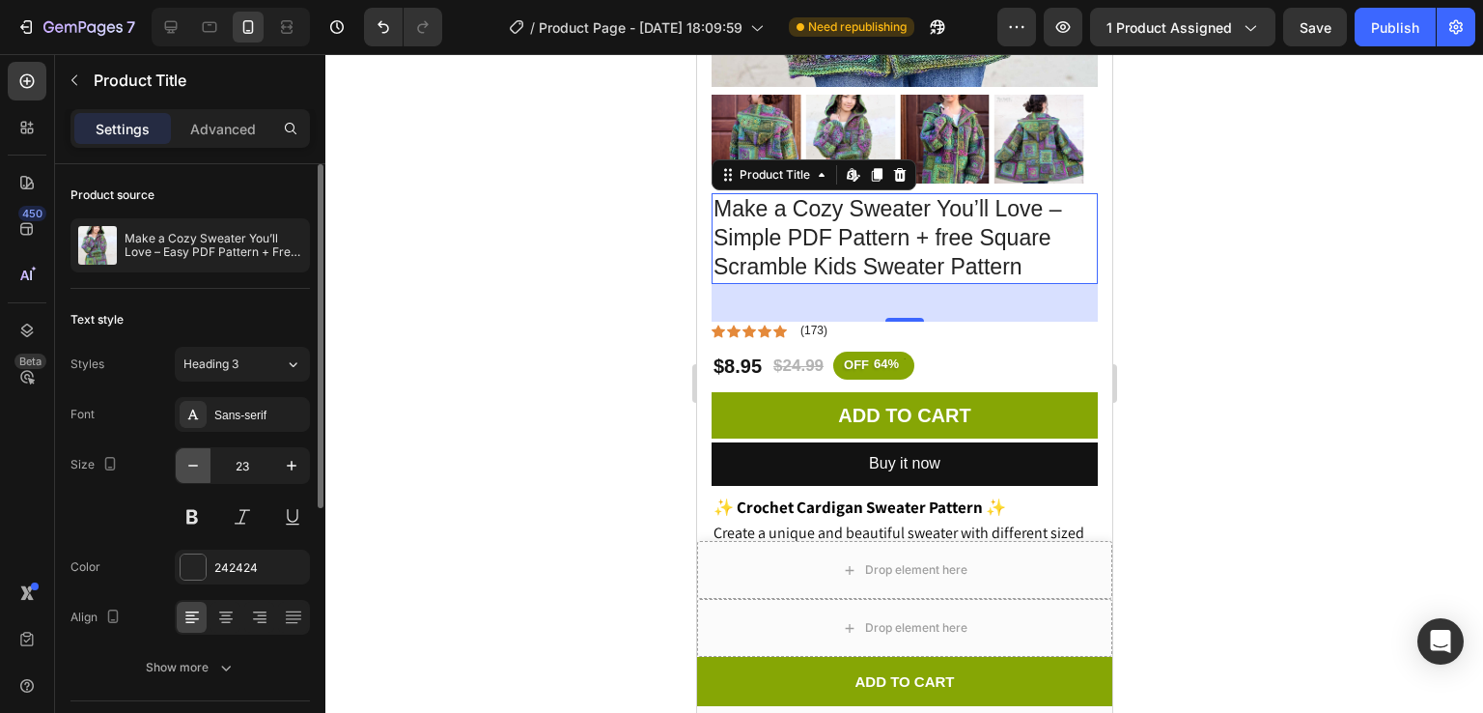
click at [193, 468] on icon "button" at bounding box center [192, 465] width 19 height 19
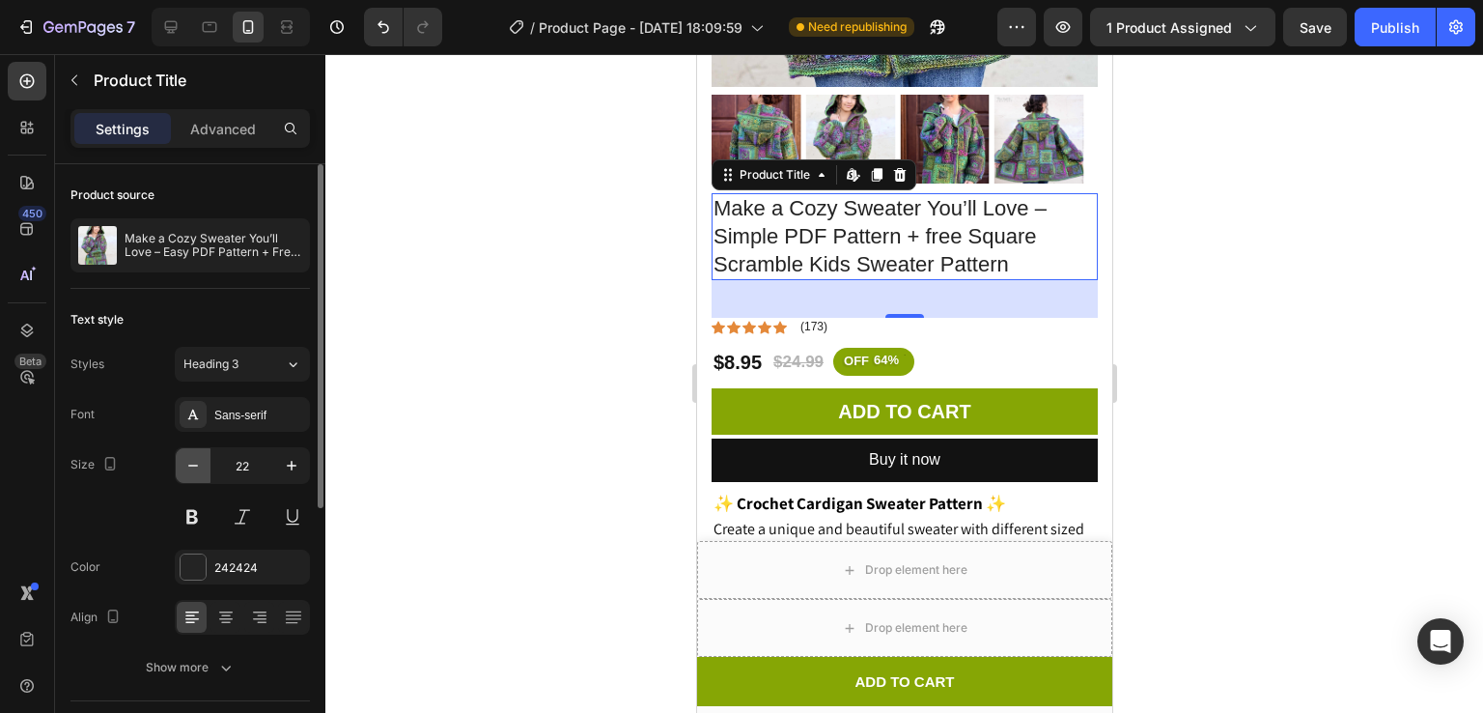
click at [193, 468] on icon "button" at bounding box center [192, 465] width 19 height 19
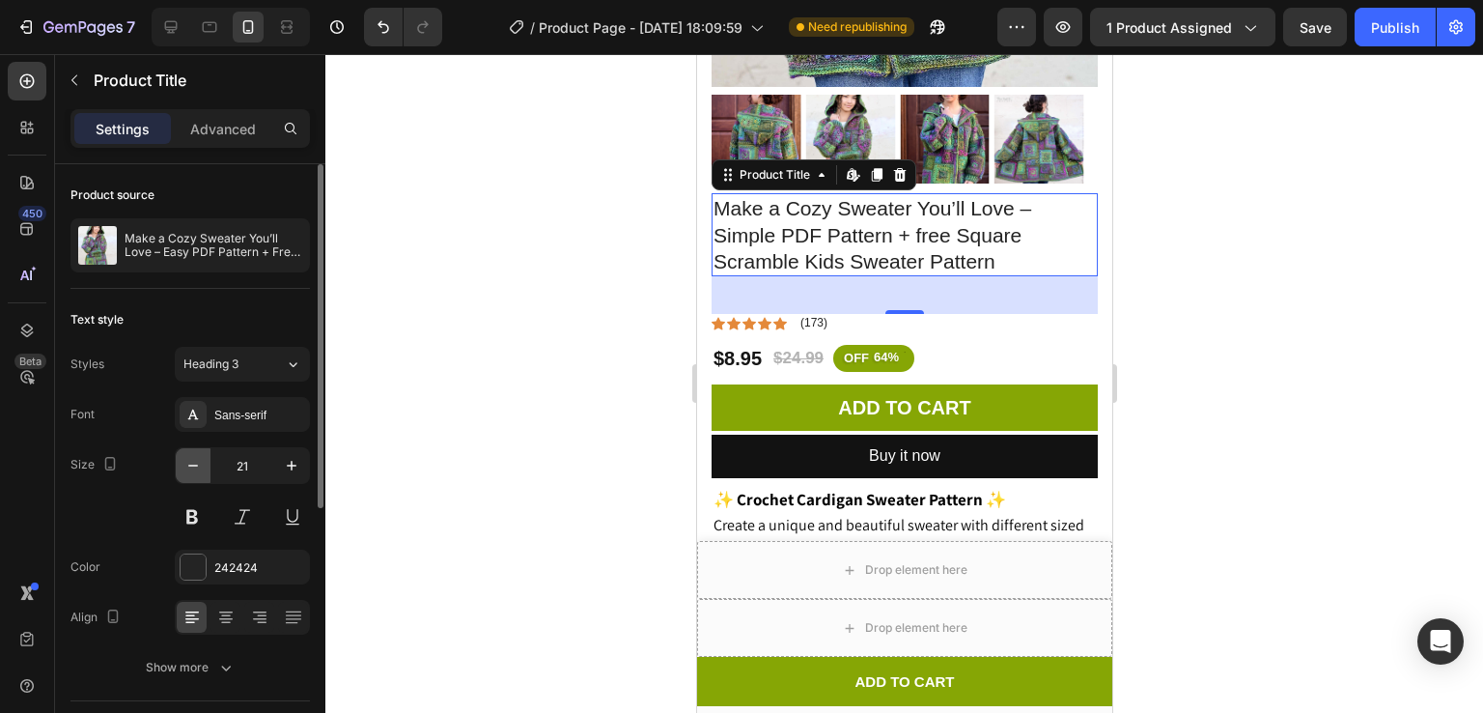
click at [193, 468] on icon "button" at bounding box center [192, 465] width 19 height 19
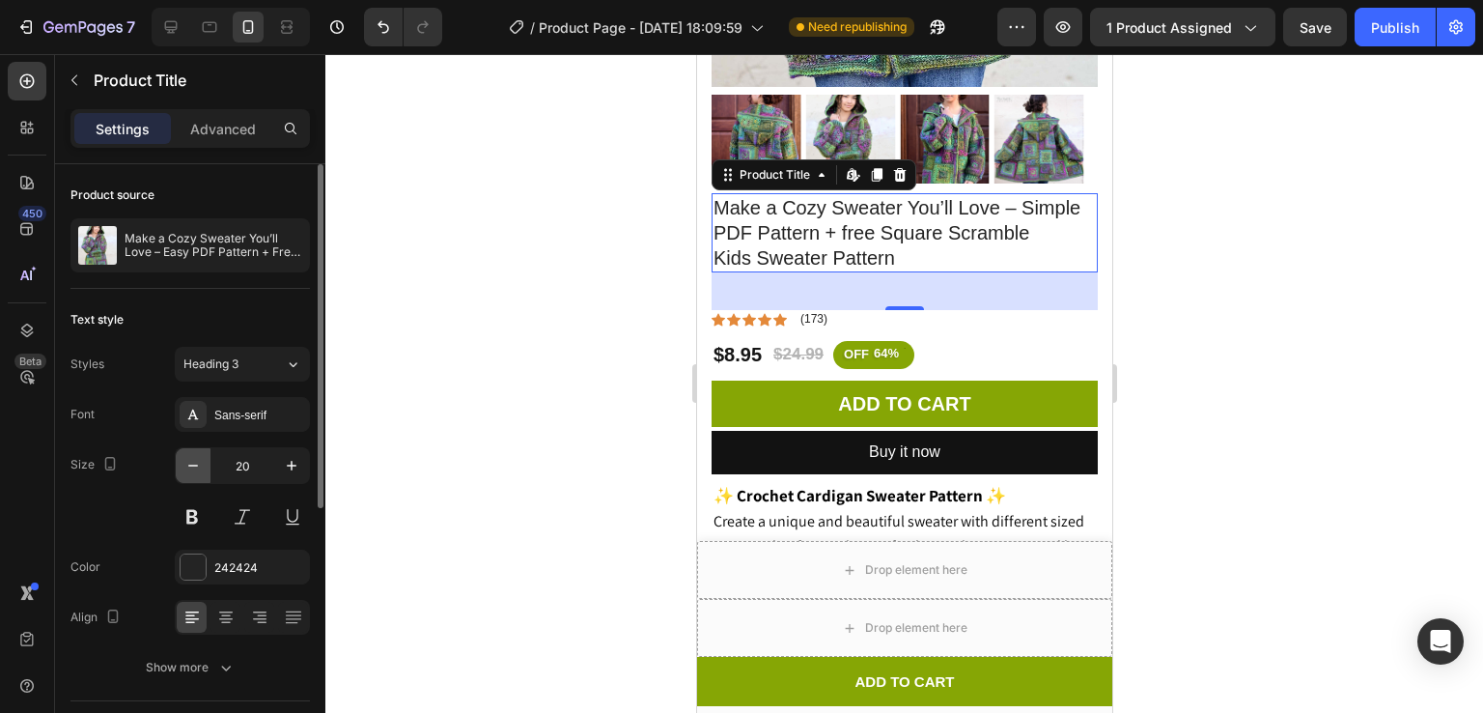
click at [193, 468] on icon "button" at bounding box center [192, 465] width 19 height 19
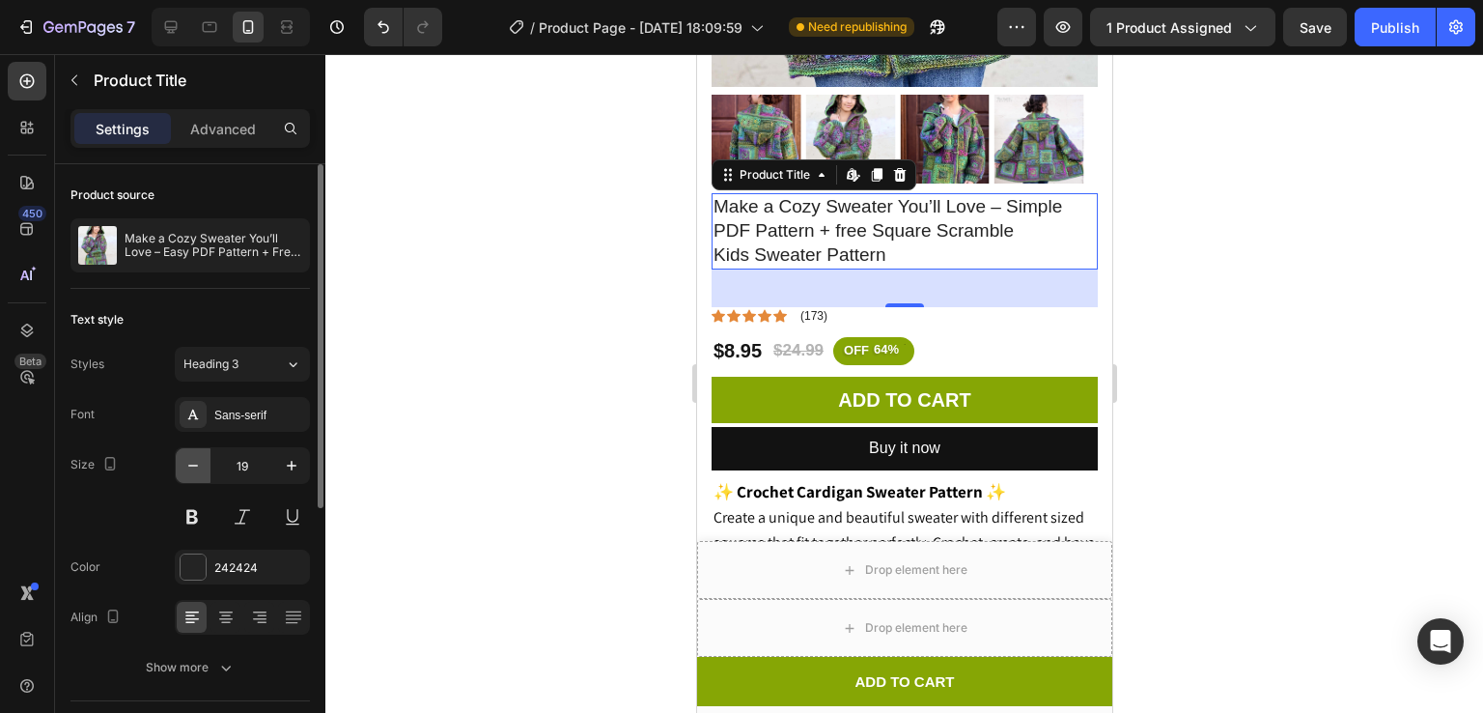
click at [193, 468] on icon "button" at bounding box center [192, 465] width 19 height 19
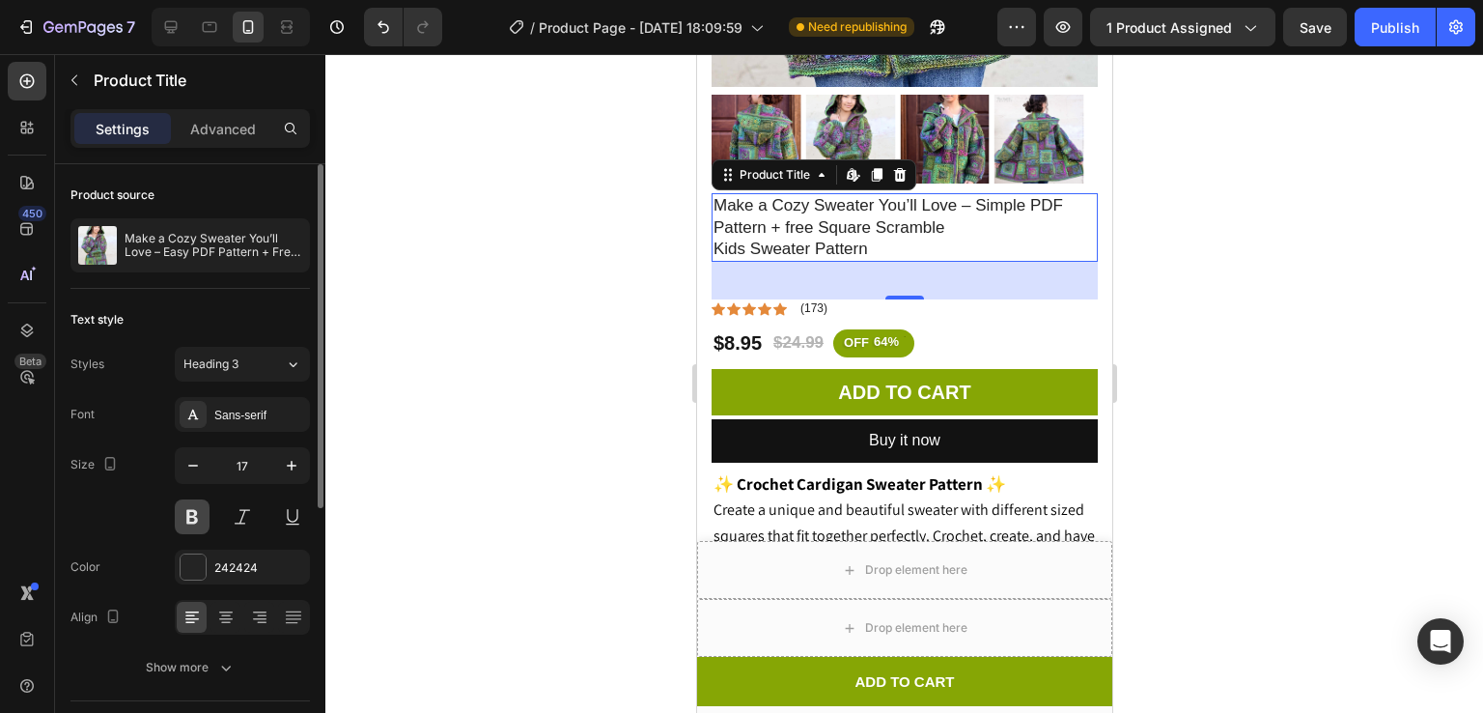
click at [189, 507] on button at bounding box center [192, 516] width 35 height 35
click at [198, 458] on icon "button" at bounding box center [192, 465] width 19 height 19
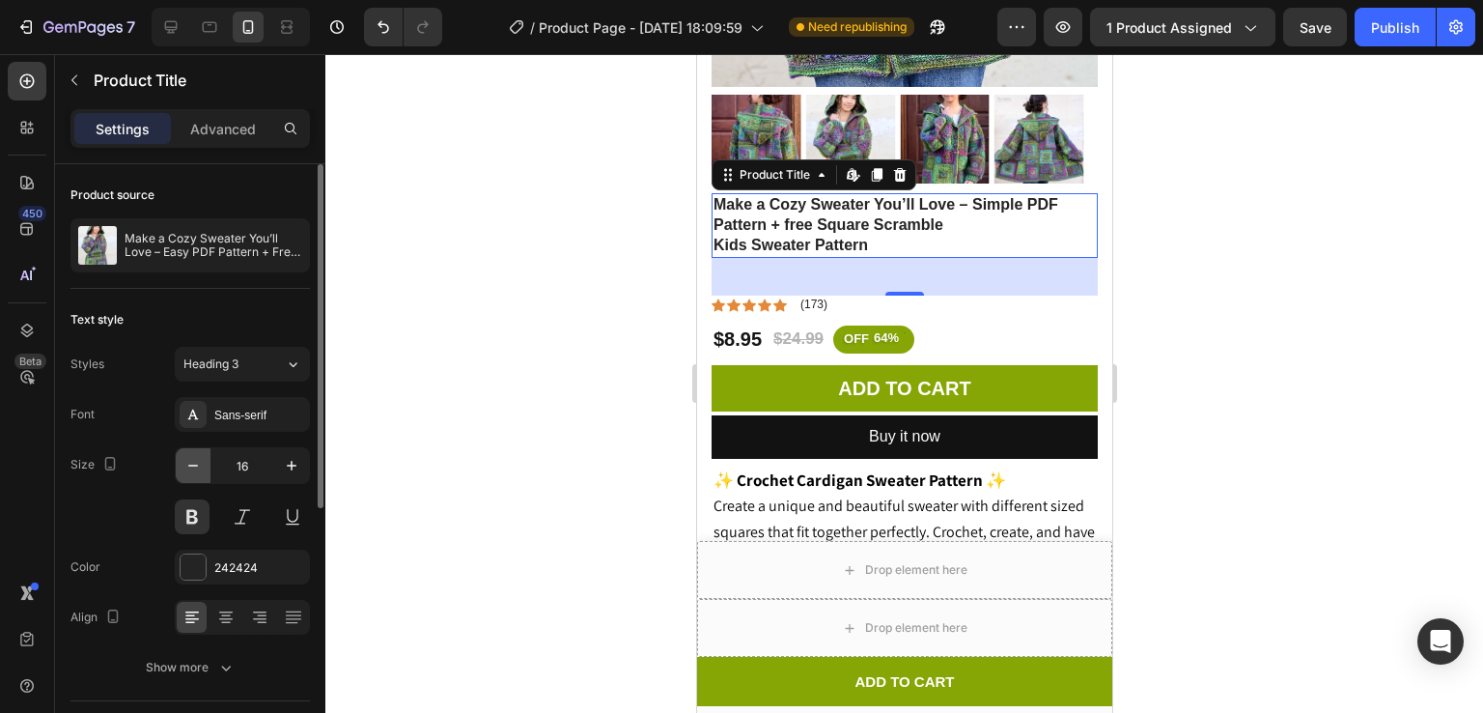
click at [198, 458] on icon "button" at bounding box center [192, 465] width 19 height 19
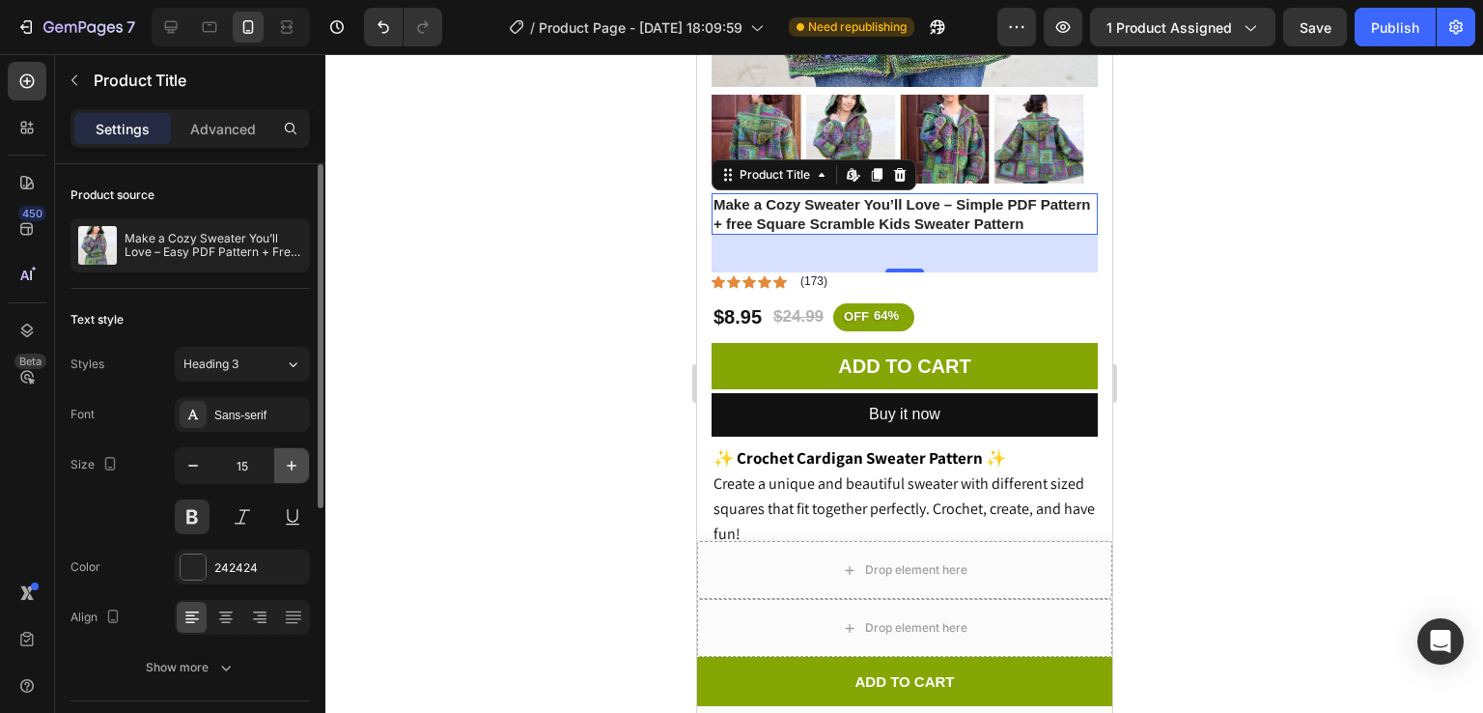
click at [290, 460] on icon "button" at bounding box center [291, 465] width 19 height 19
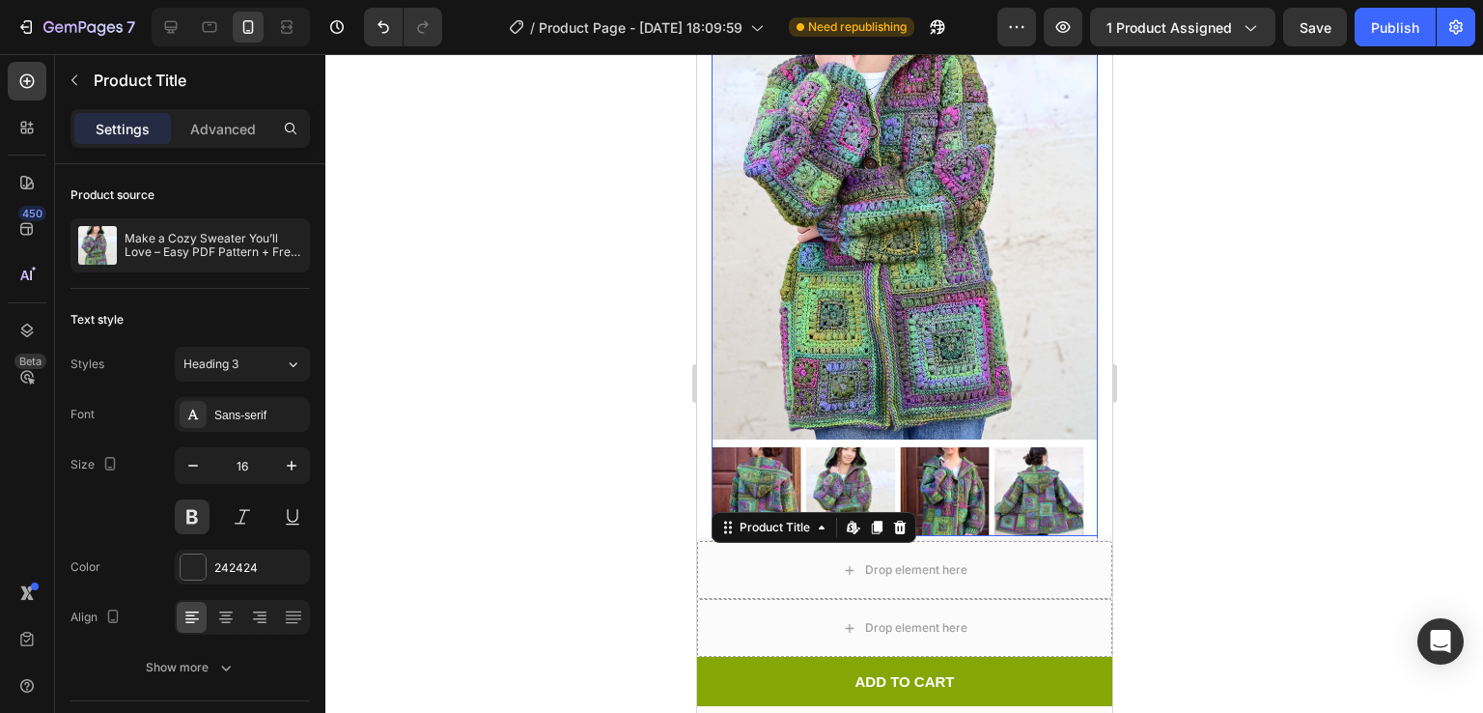
scroll to position [0, 0]
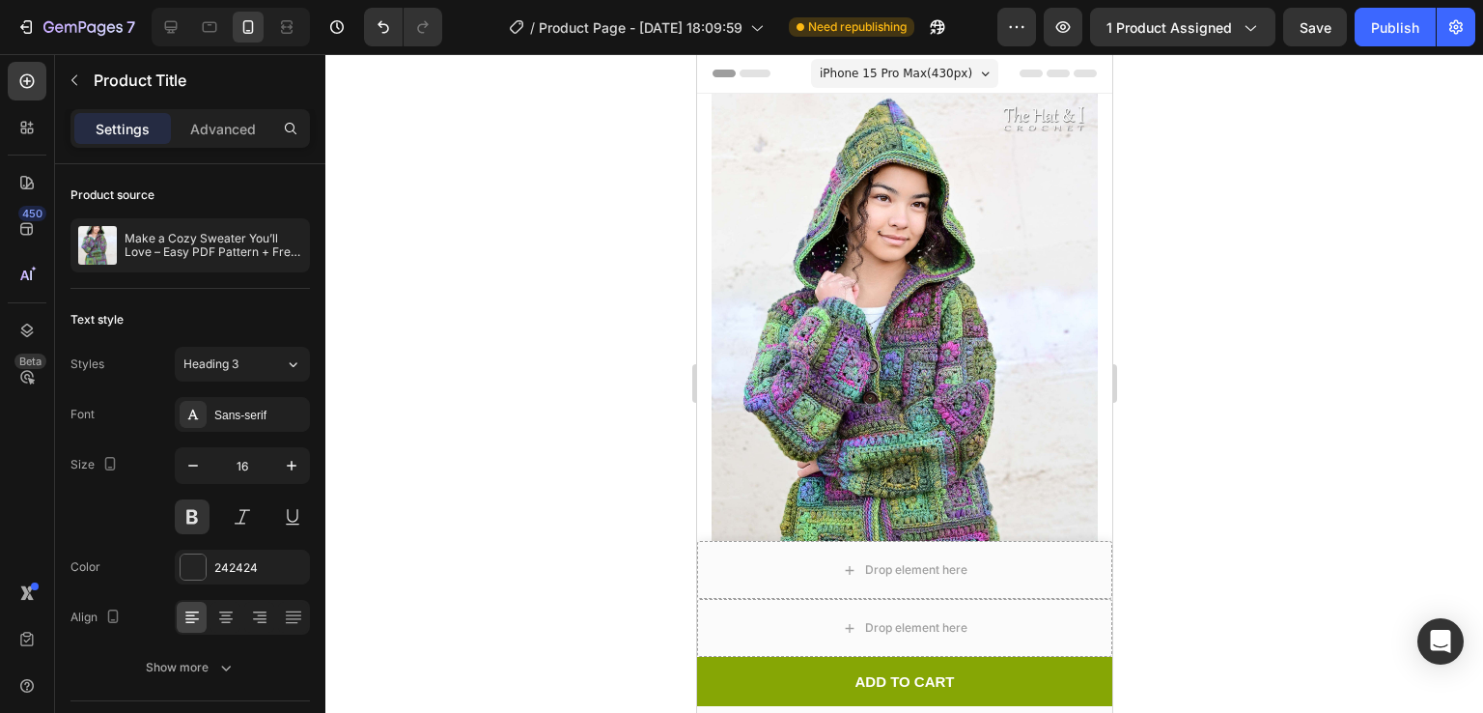
click at [893, 74] on span "iPhone 15 Pro Max ( 430 px)" at bounding box center [895, 73] width 153 height 19
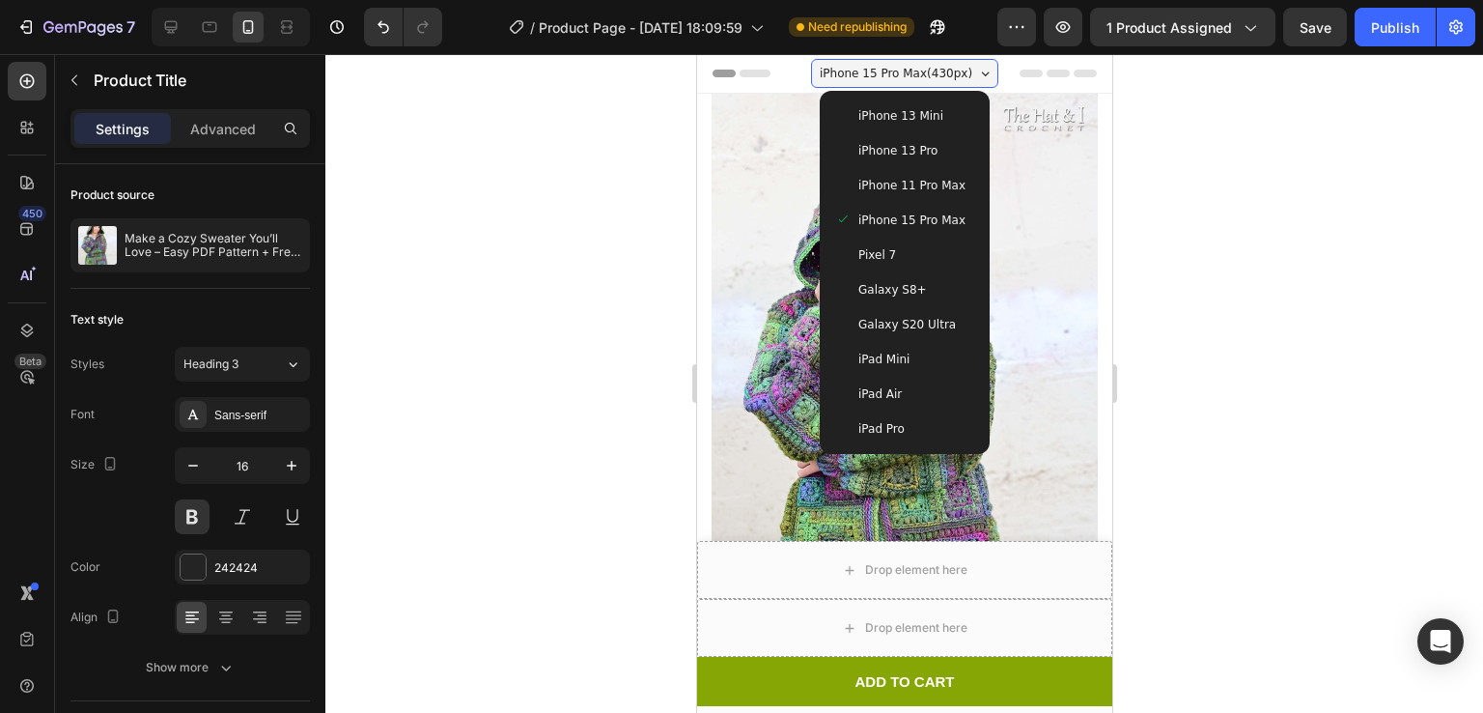
click at [892, 100] on div "iPhone 13 Mini" at bounding box center [904, 115] width 155 height 35
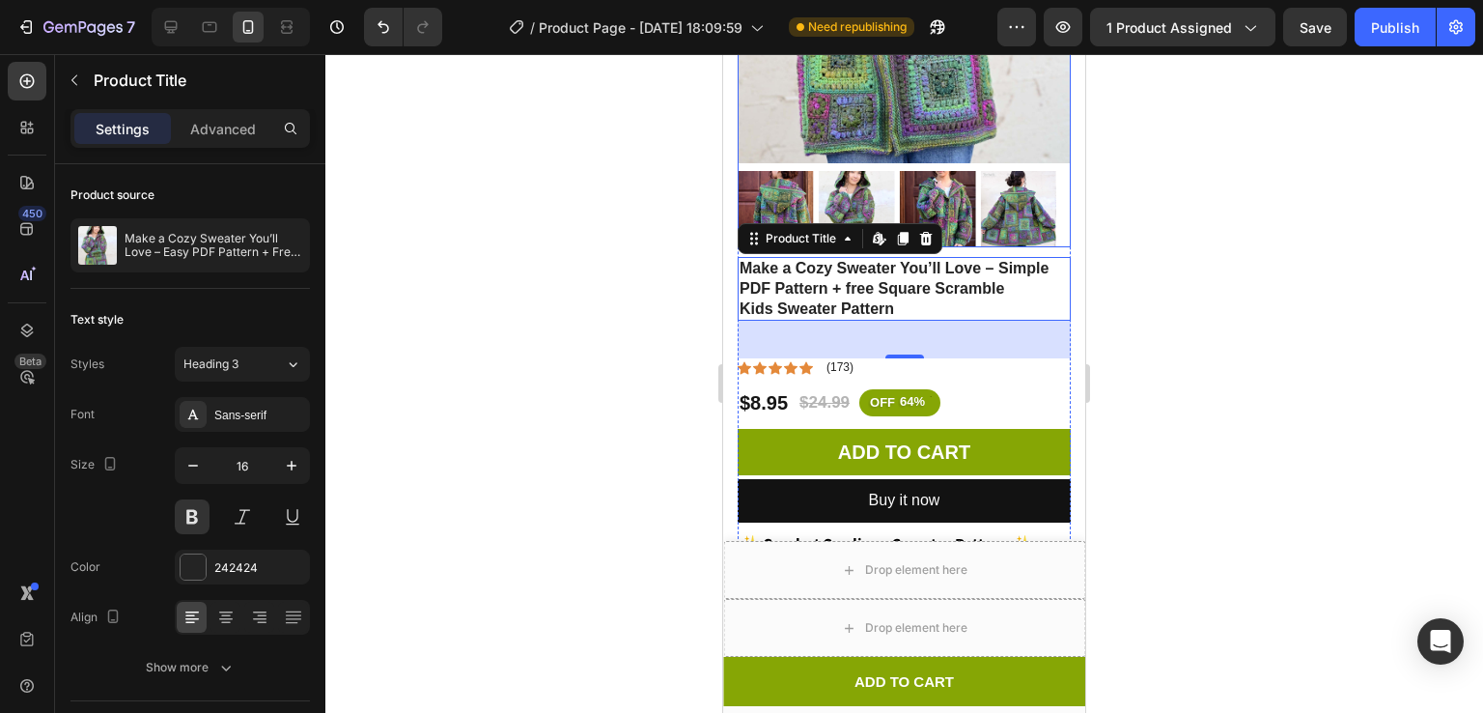
scroll to position [428, 0]
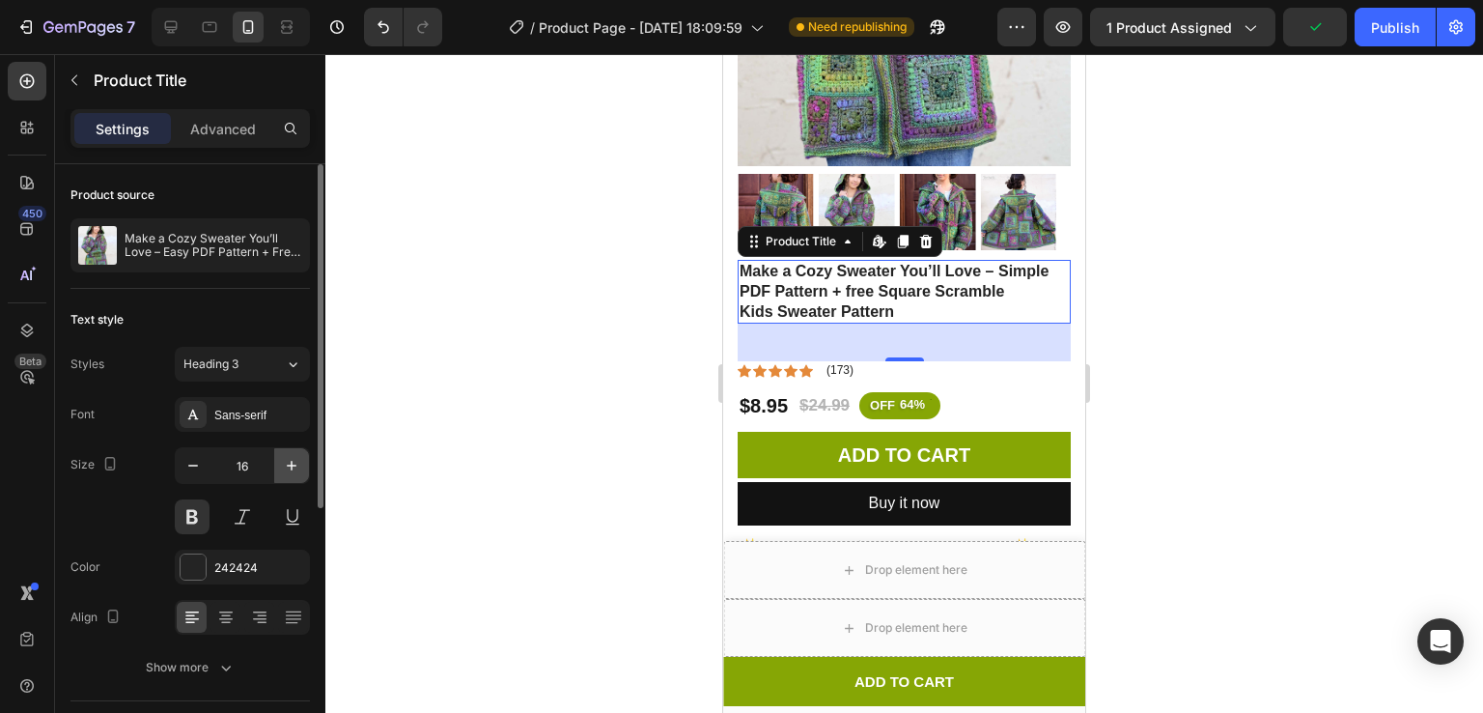
click at [292, 462] on icon "button" at bounding box center [292, 466] width 10 height 10
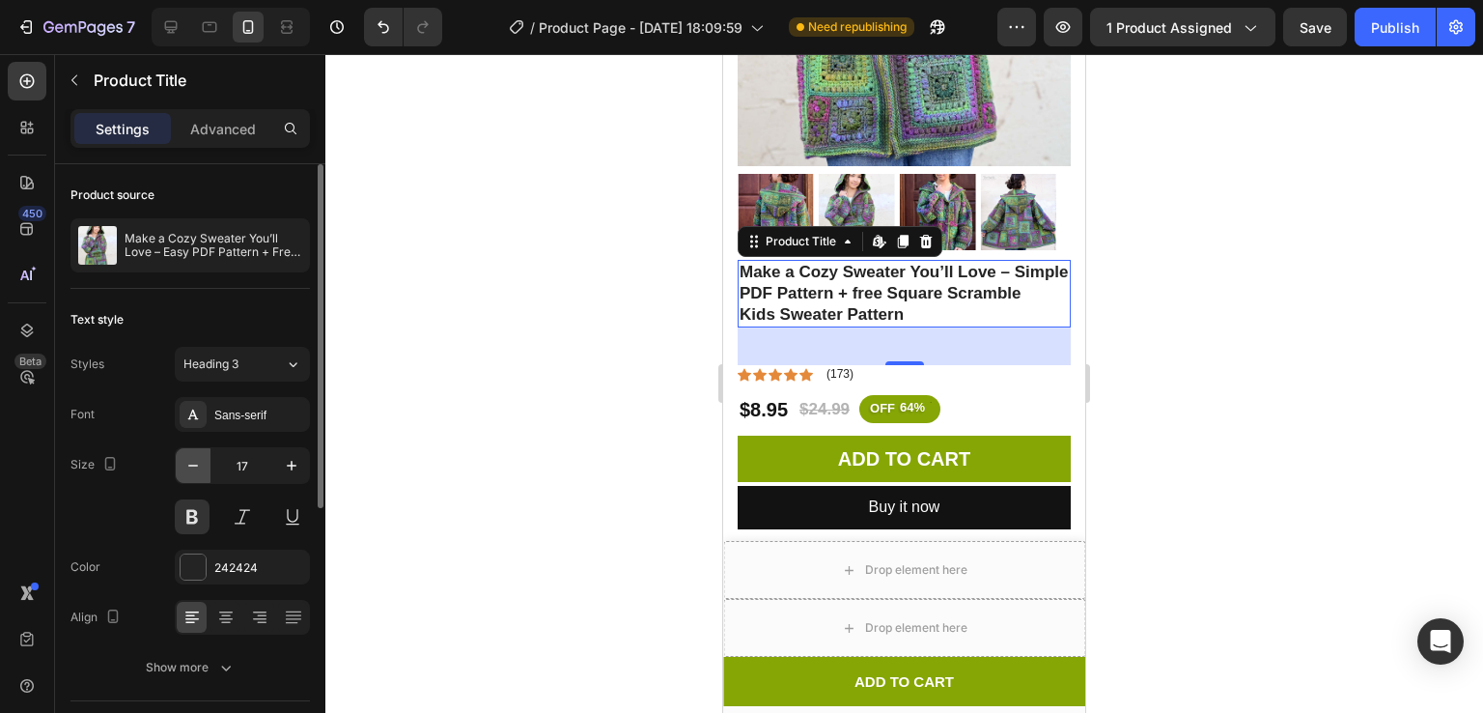
click at [204, 467] on button "button" at bounding box center [193, 465] width 35 height 35
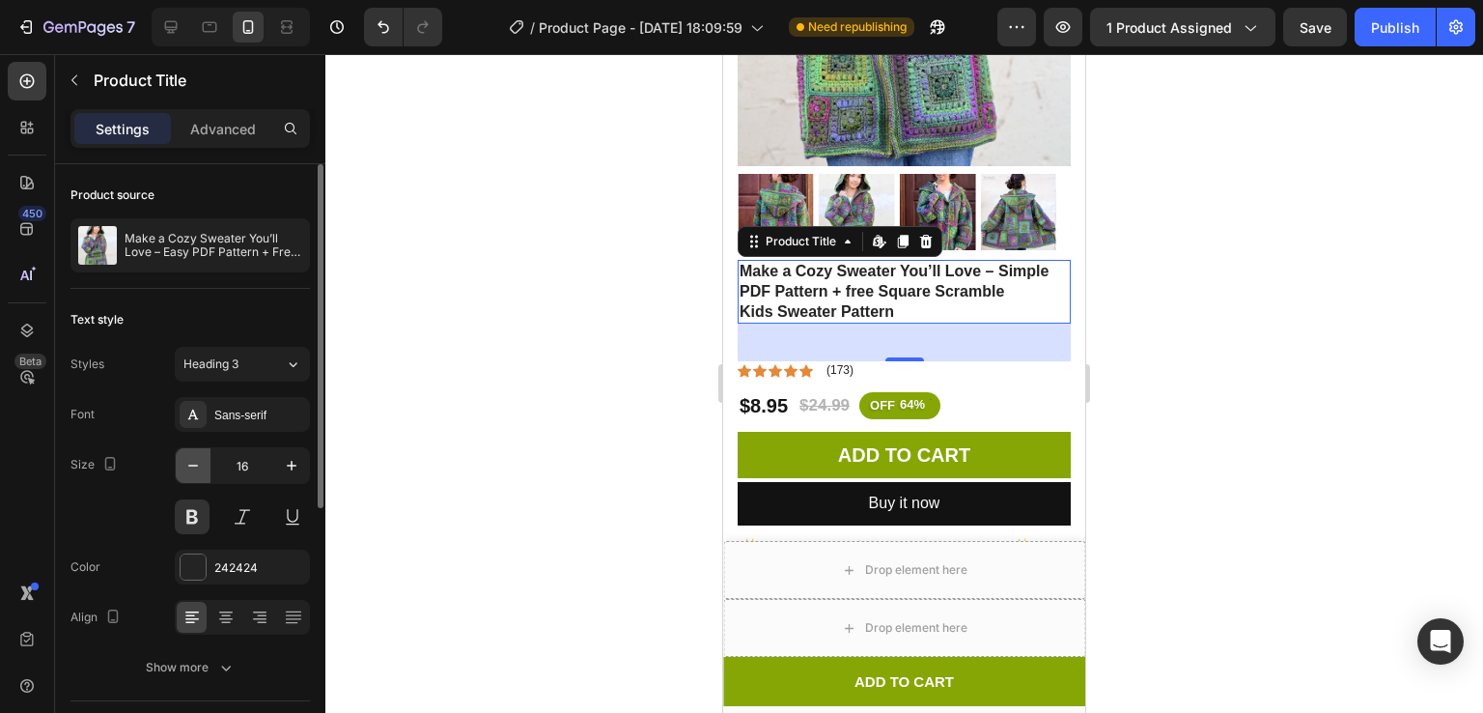
click at [204, 467] on button "button" at bounding box center [193, 465] width 35 height 35
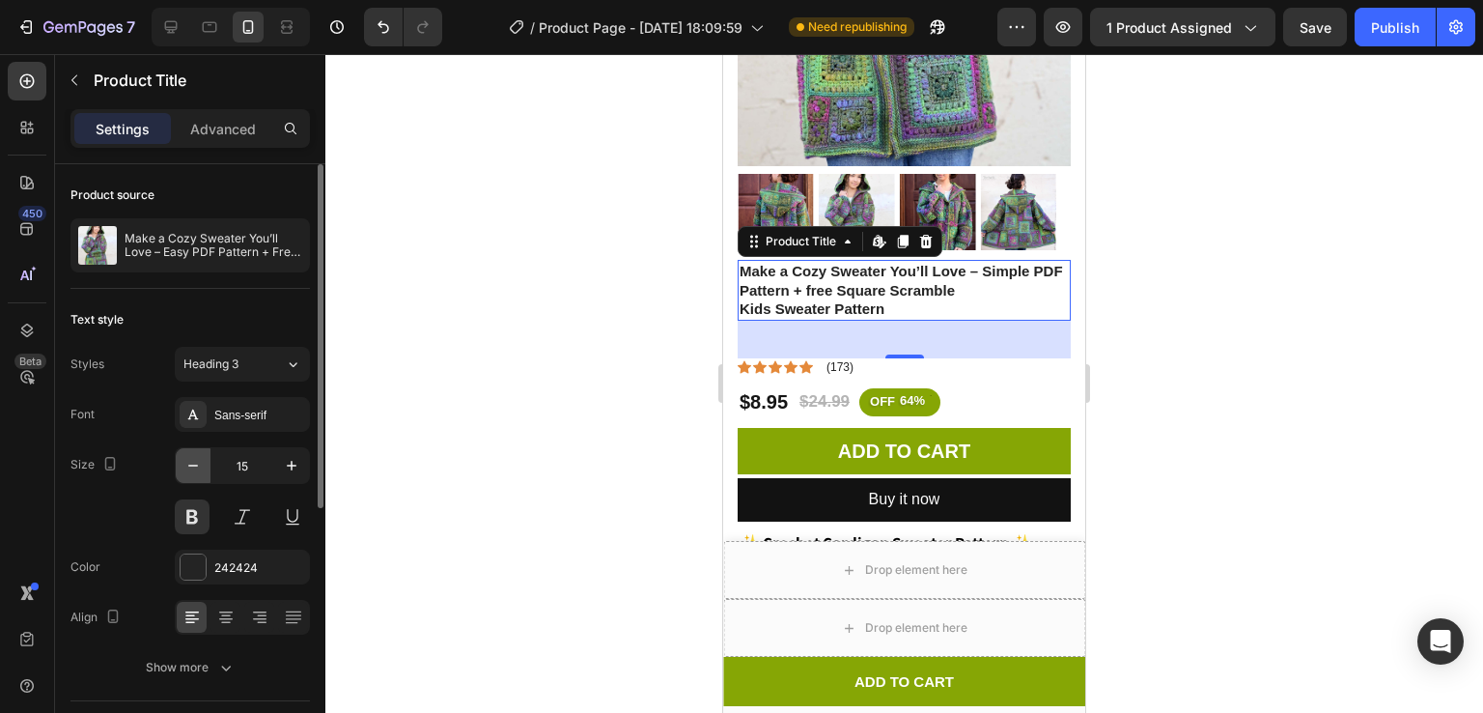
click at [204, 467] on button "button" at bounding box center [193, 465] width 35 height 35
type input "14"
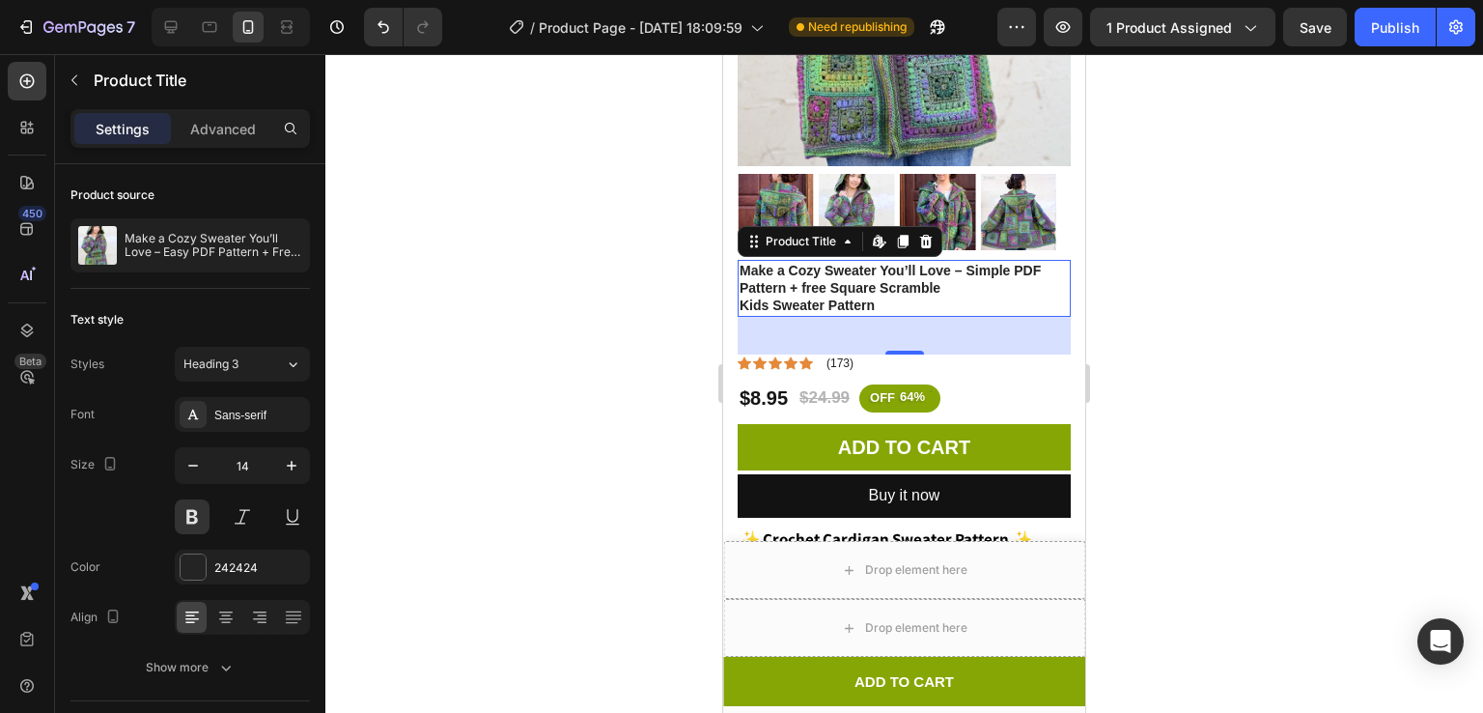
drag, startPoint x: 885, startPoint y: 328, endPoint x: 860, endPoint y: 217, distance: 113.9
click at [860, 260] on div "Make a Cozy Sweater You’ll Love – Simple PDF Pattern + free Square Scramble Kid…" at bounding box center [904, 288] width 333 height 57
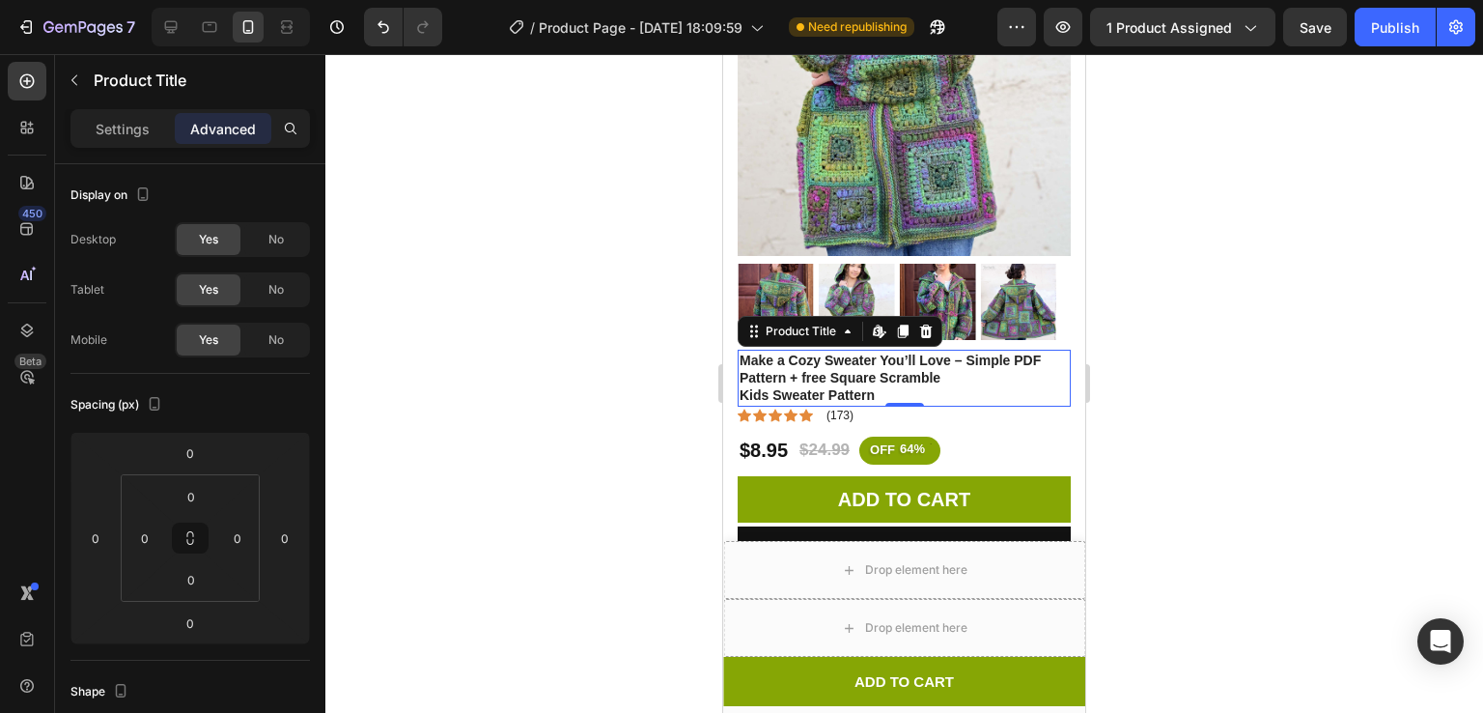
scroll to position [339, 0]
click at [897, 190] on img at bounding box center [904, 5] width 333 height 500
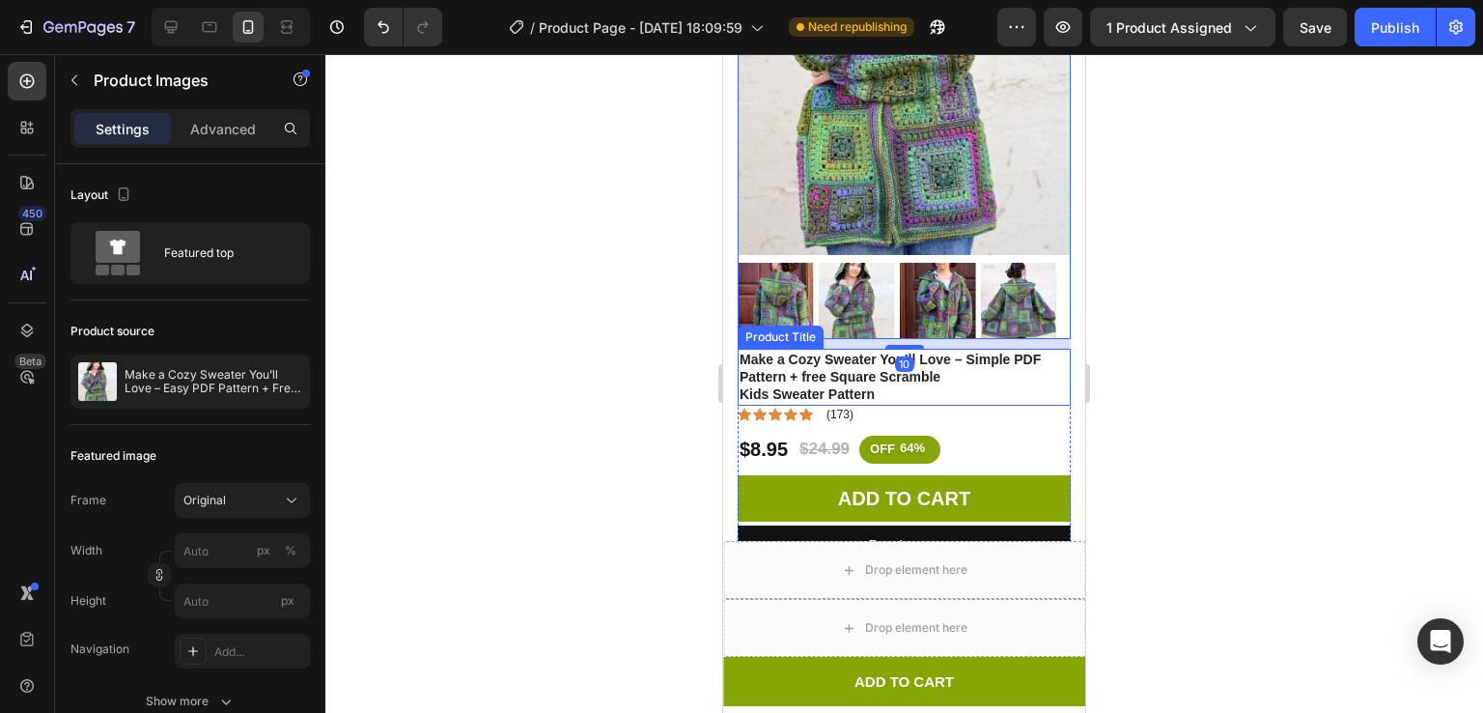
click at [913, 349] on h1 "Make a Cozy Sweater You’ll Love – Simple PDF Pattern + free Square Scramble Kid…" at bounding box center [904, 377] width 333 height 57
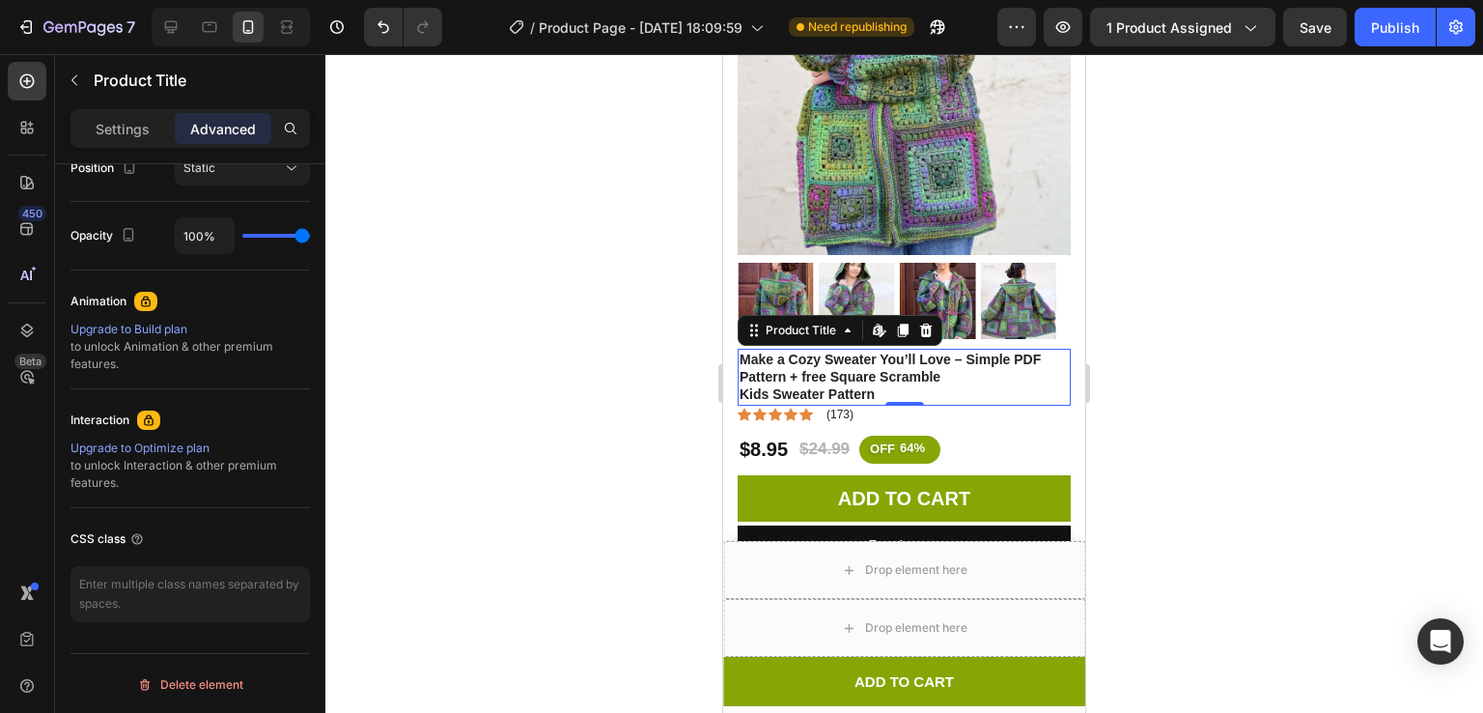
scroll to position [0, 0]
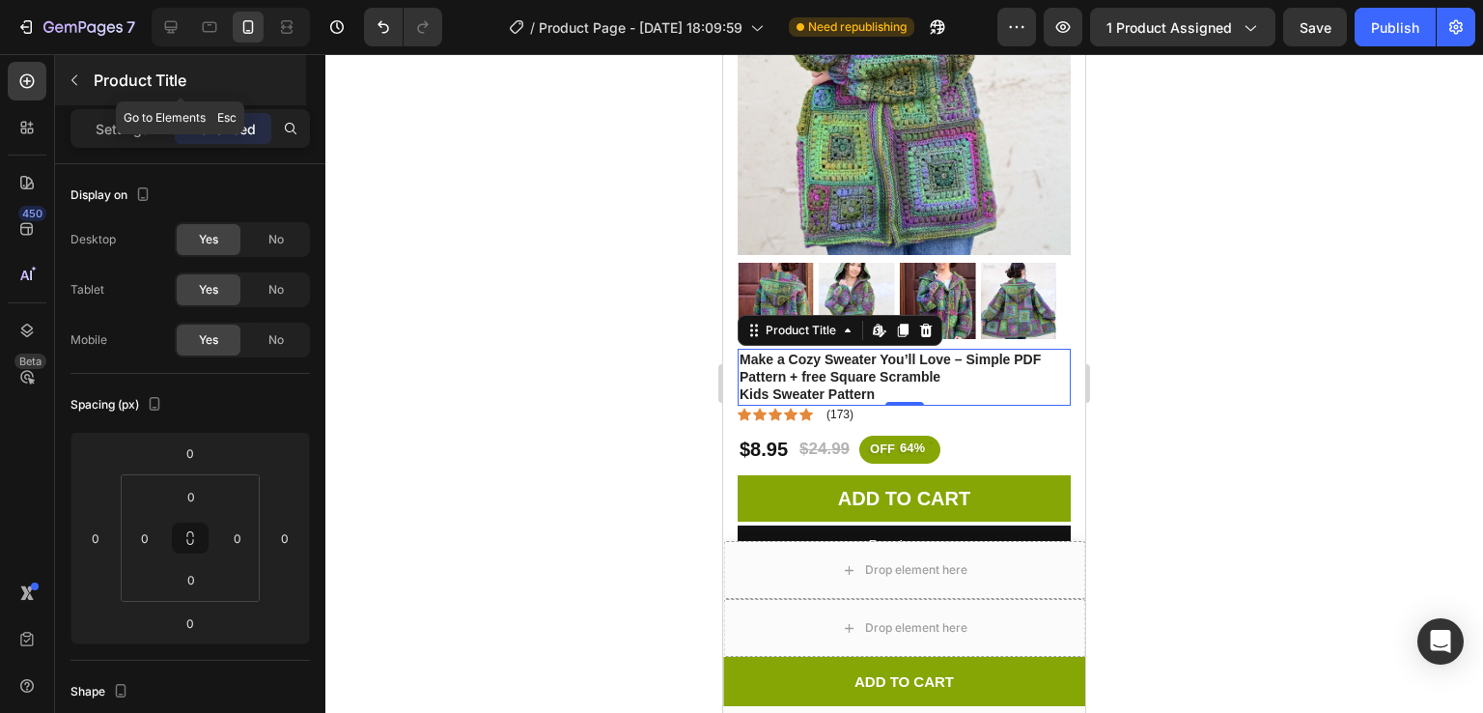
click at [65, 84] on button "button" at bounding box center [74, 80] width 31 height 31
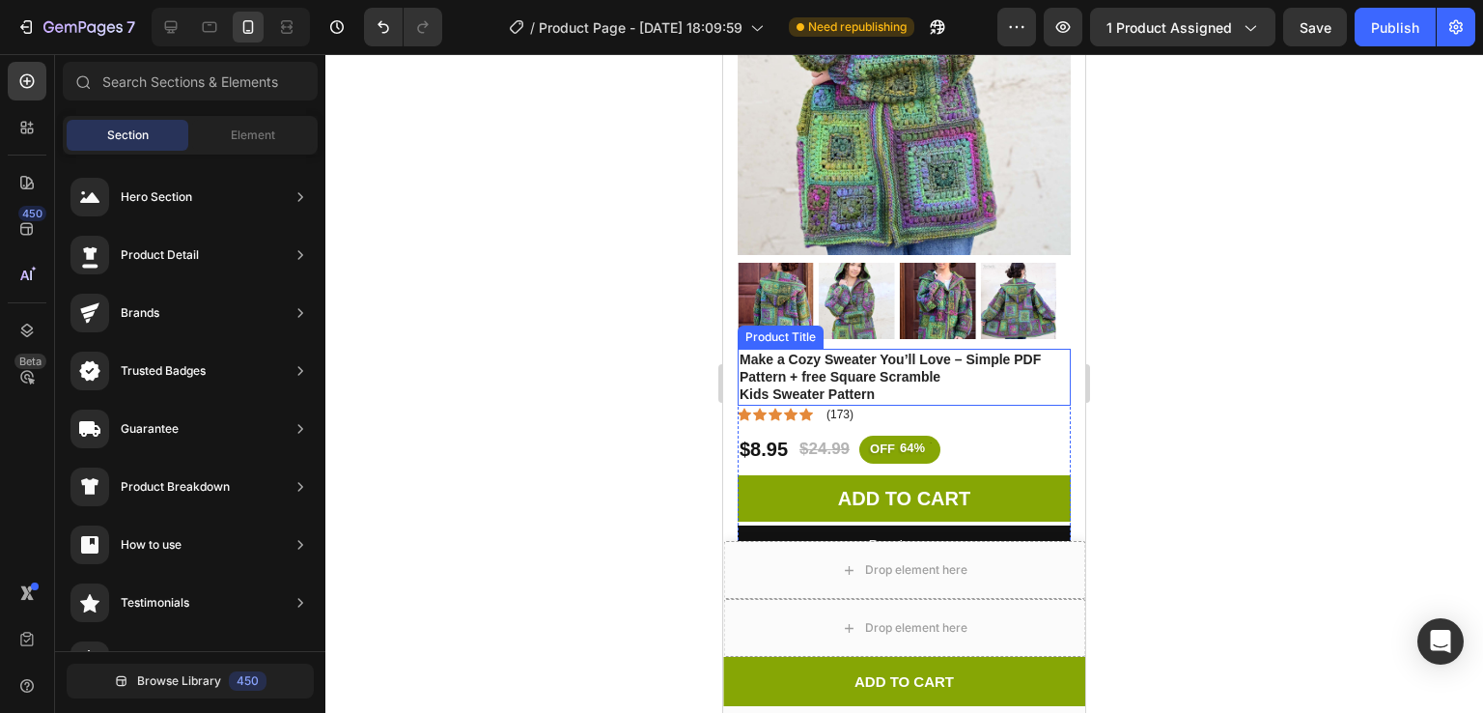
click at [863, 362] on h1 "Make a Cozy Sweater You’ll Love – Simple PDF Pattern + free Square Scramble Kid…" at bounding box center [904, 377] width 333 height 57
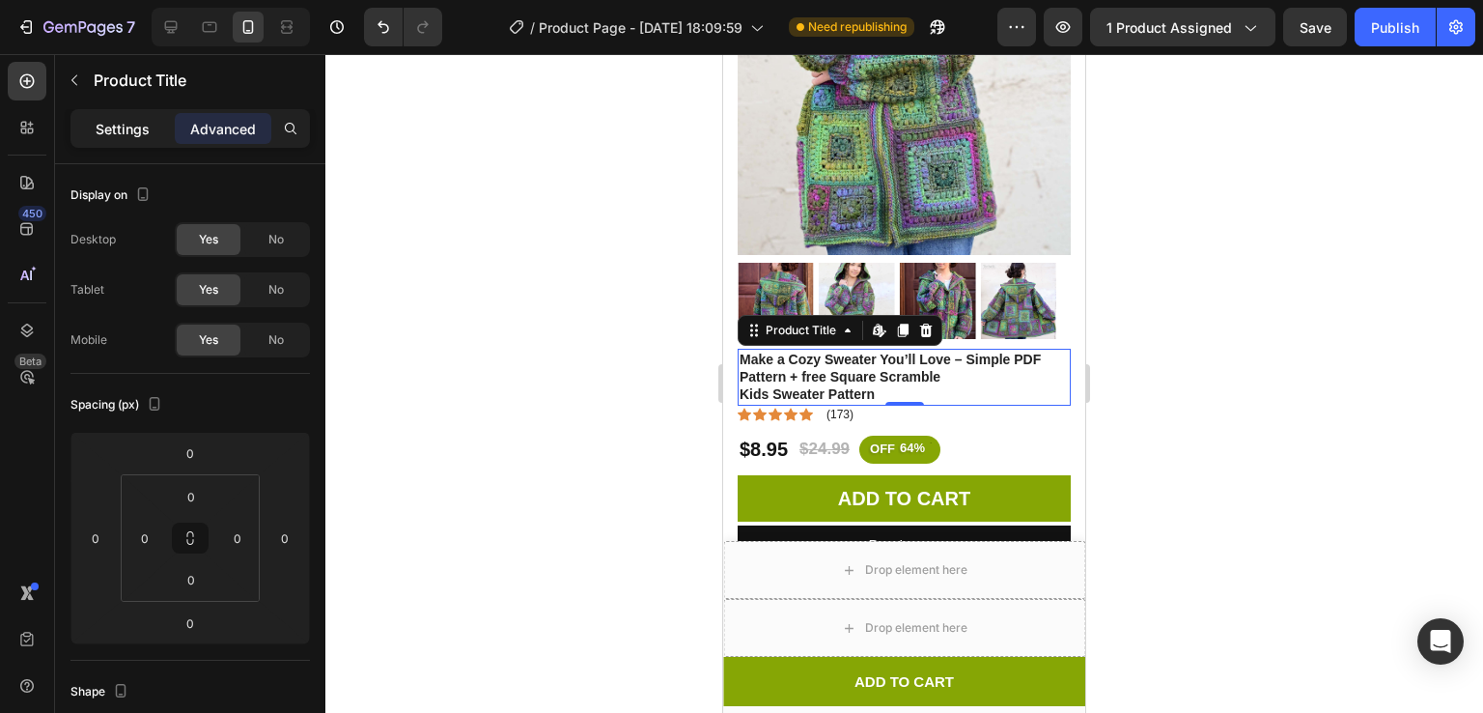
click at [111, 123] on p "Settings" at bounding box center [123, 129] width 54 height 20
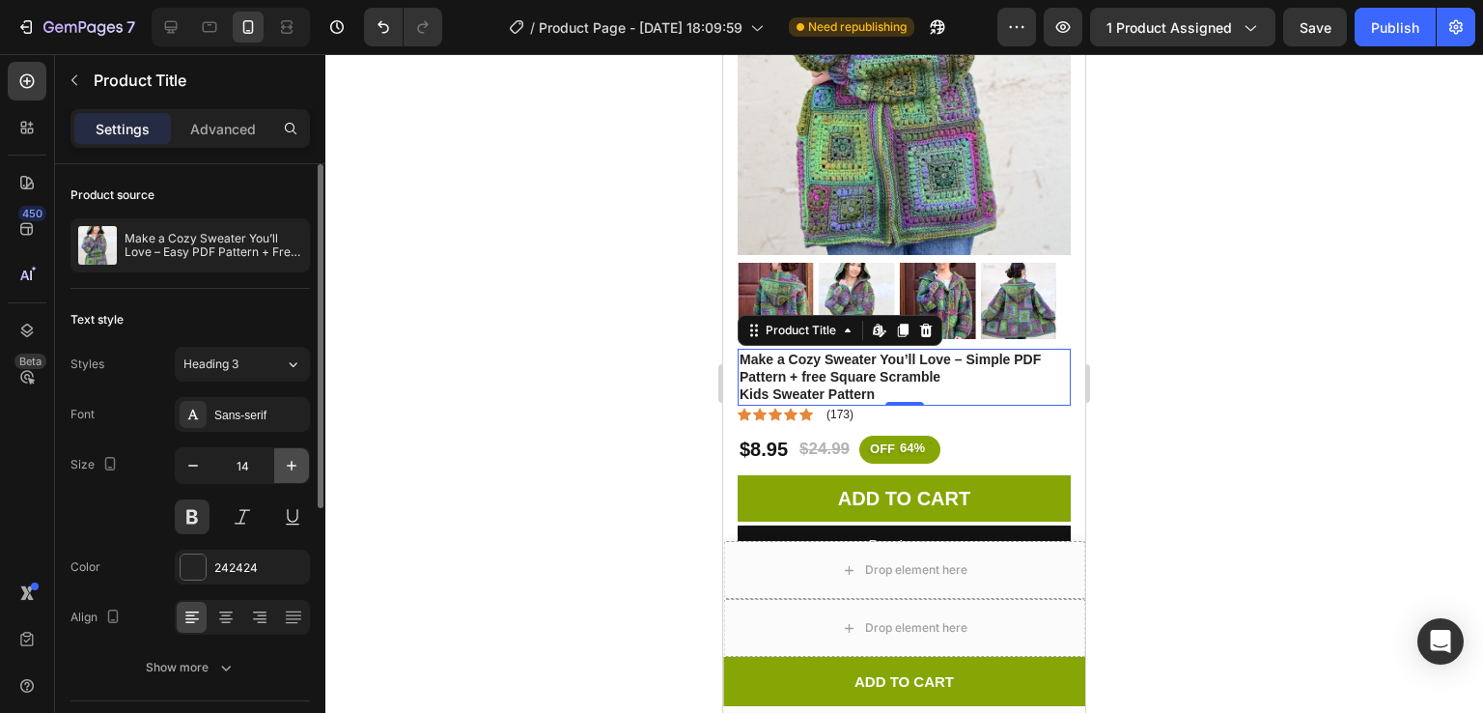
click at [289, 475] on button "button" at bounding box center [291, 465] width 35 height 35
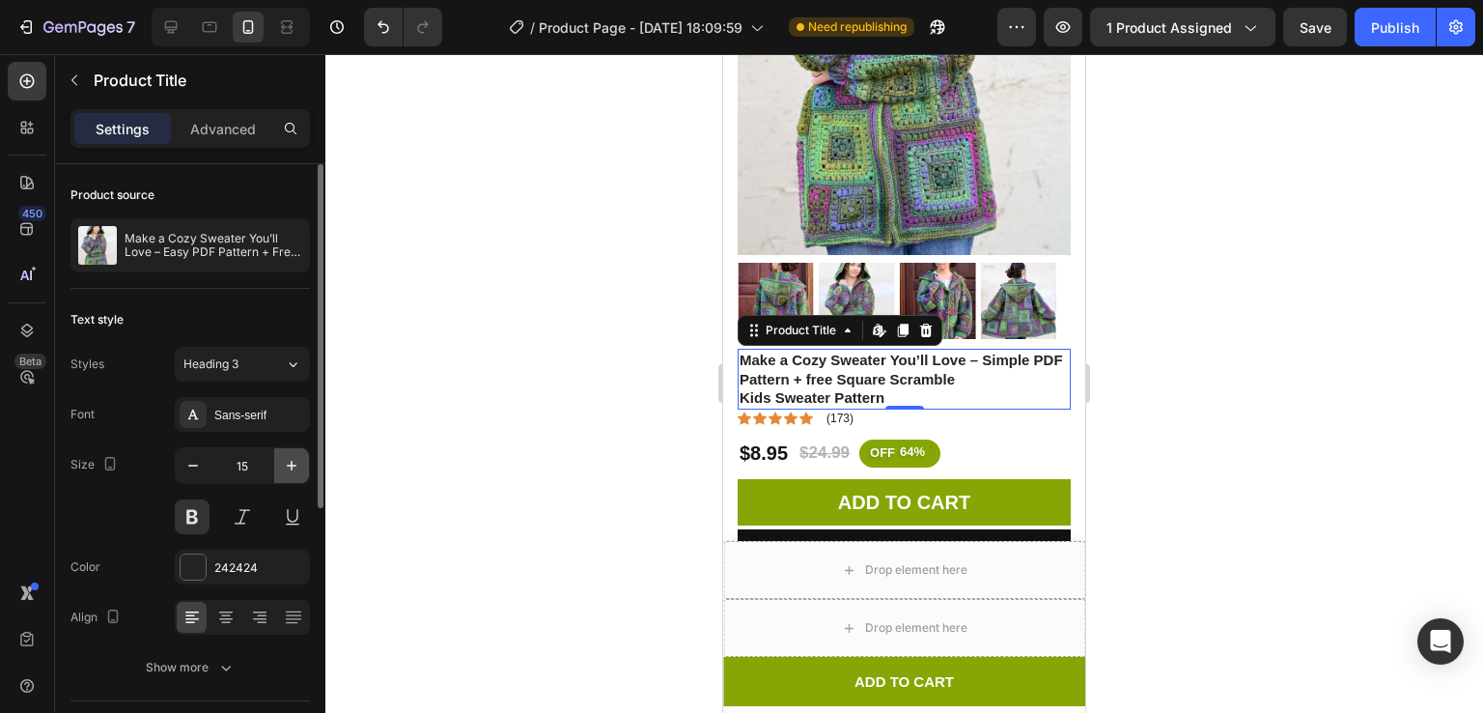
click at [289, 475] on button "button" at bounding box center [291, 465] width 35 height 35
type input "16"
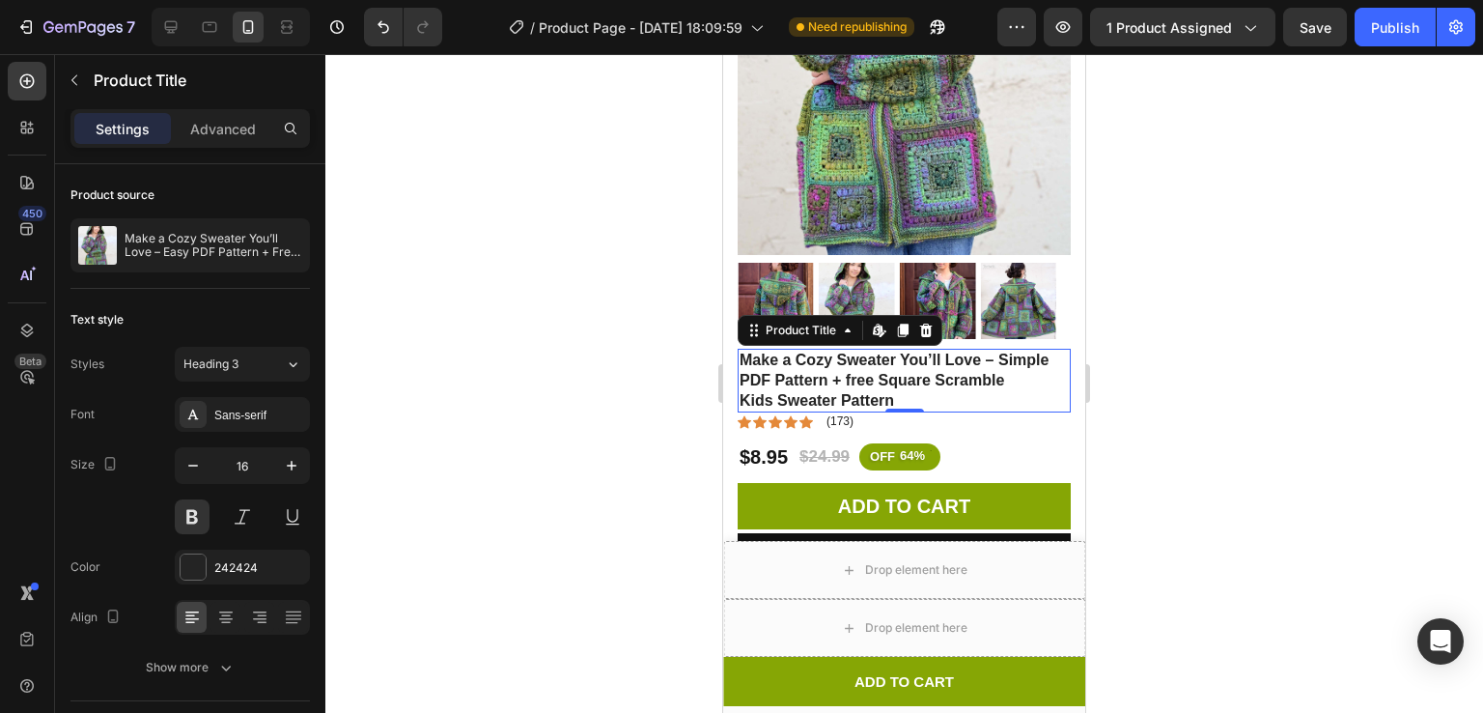
click at [1124, 379] on div at bounding box center [904, 383] width 1158 height 659
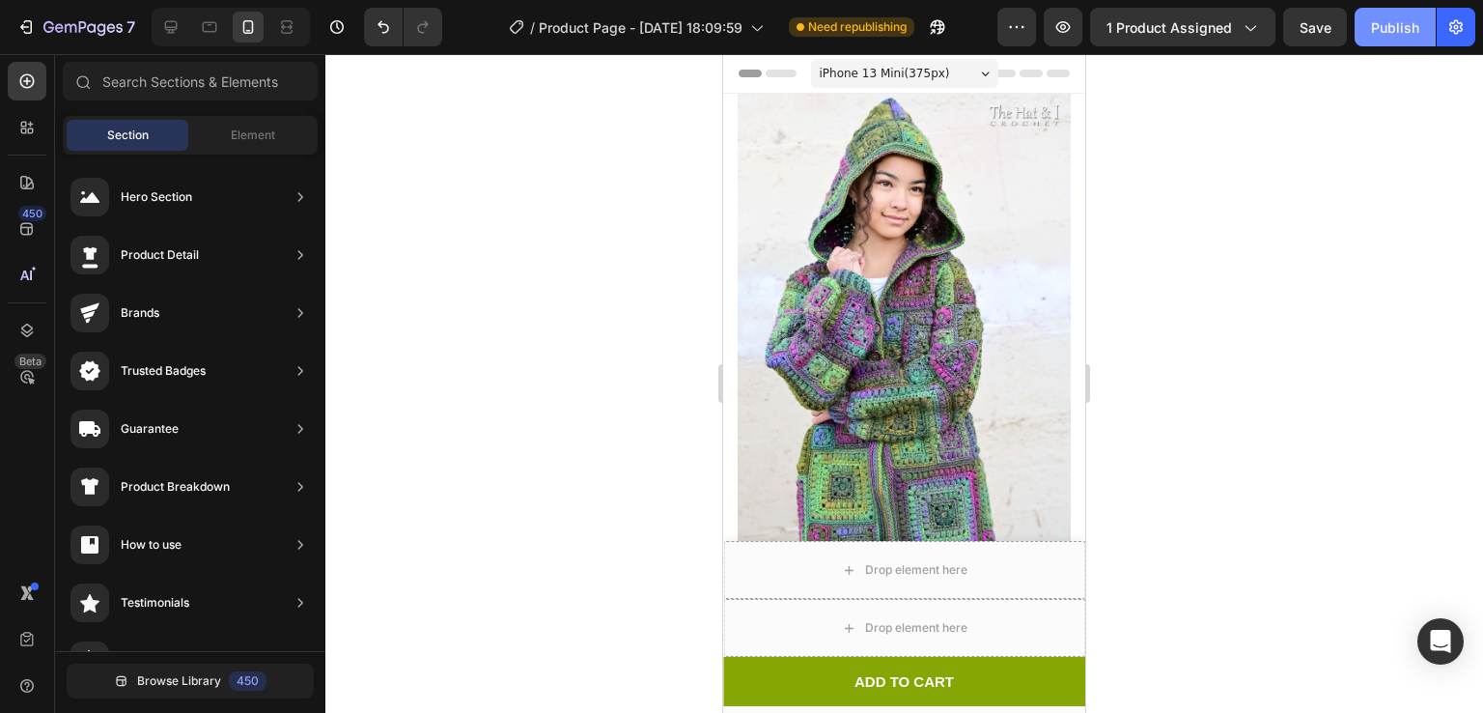
click at [1392, 32] on div "Publish" at bounding box center [1395, 27] width 48 height 20
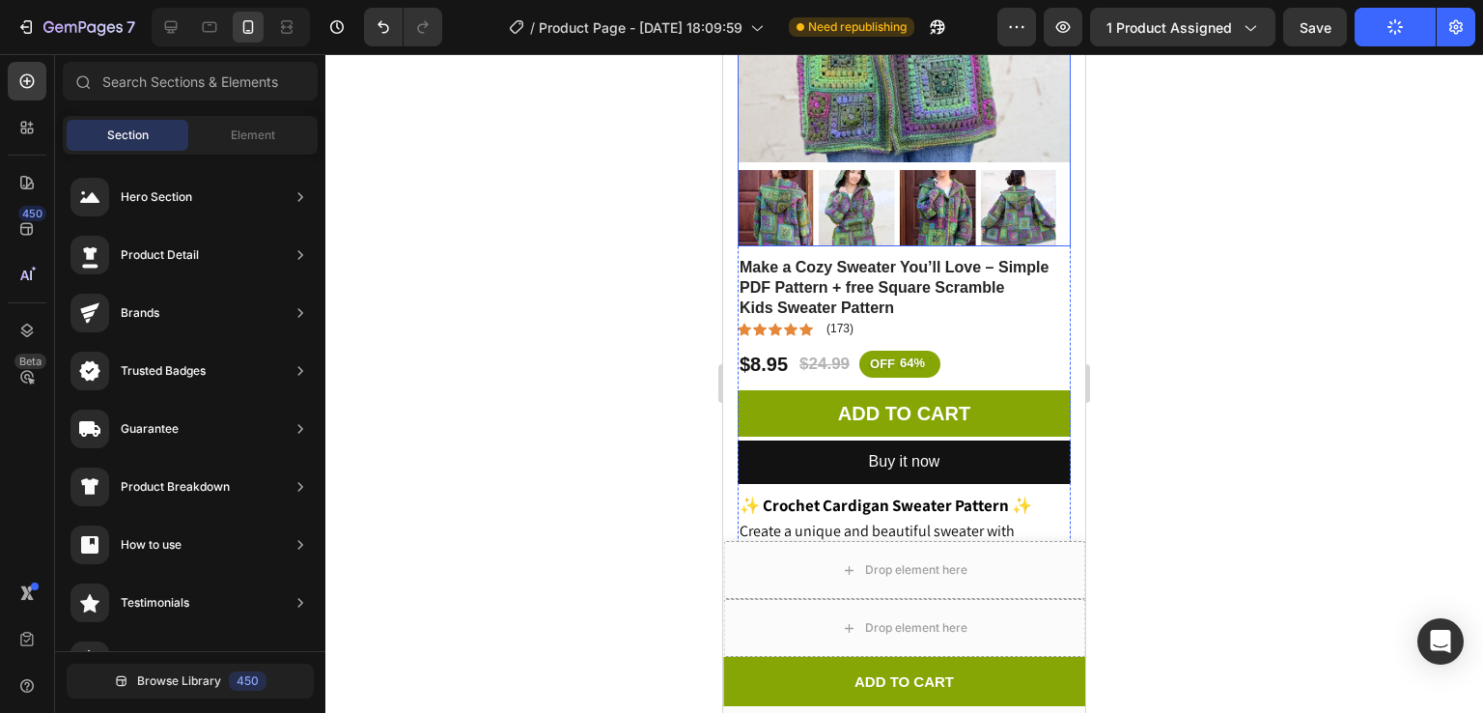
scroll to position [433, 0]
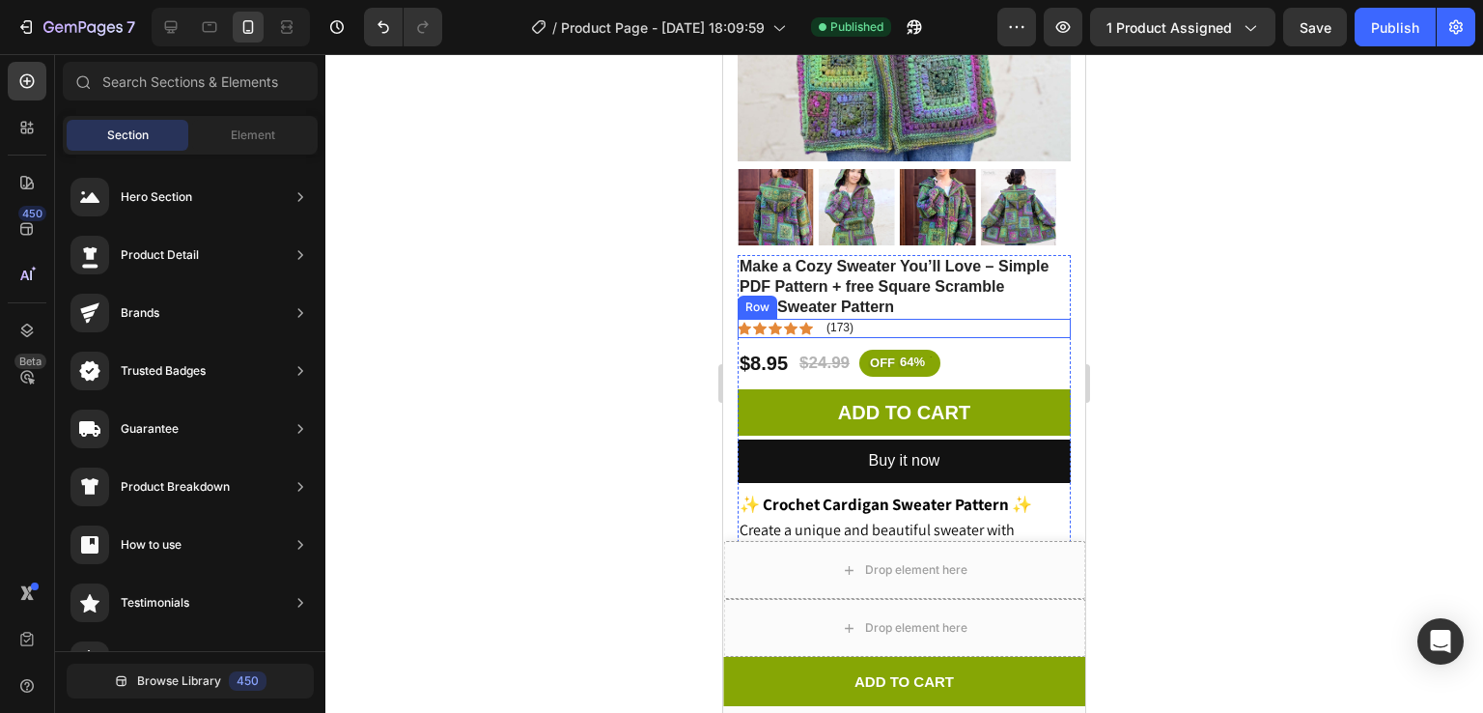
click at [881, 319] on div "Icon Icon Icon Icon Icon Icon List (173) Text Block Row" at bounding box center [904, 328] width 333 height 19
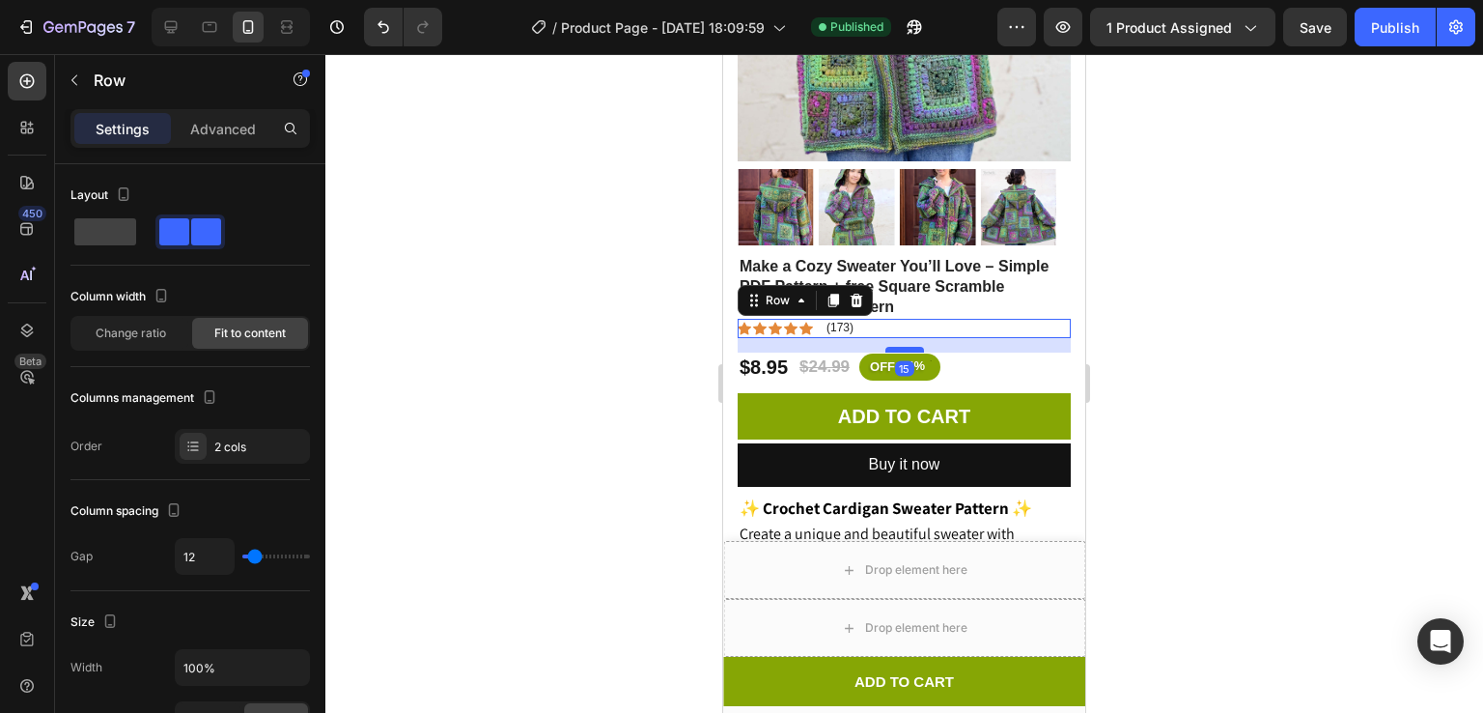
click at [887, 347] on div at bounding box center [904, 350] width 39 height 6
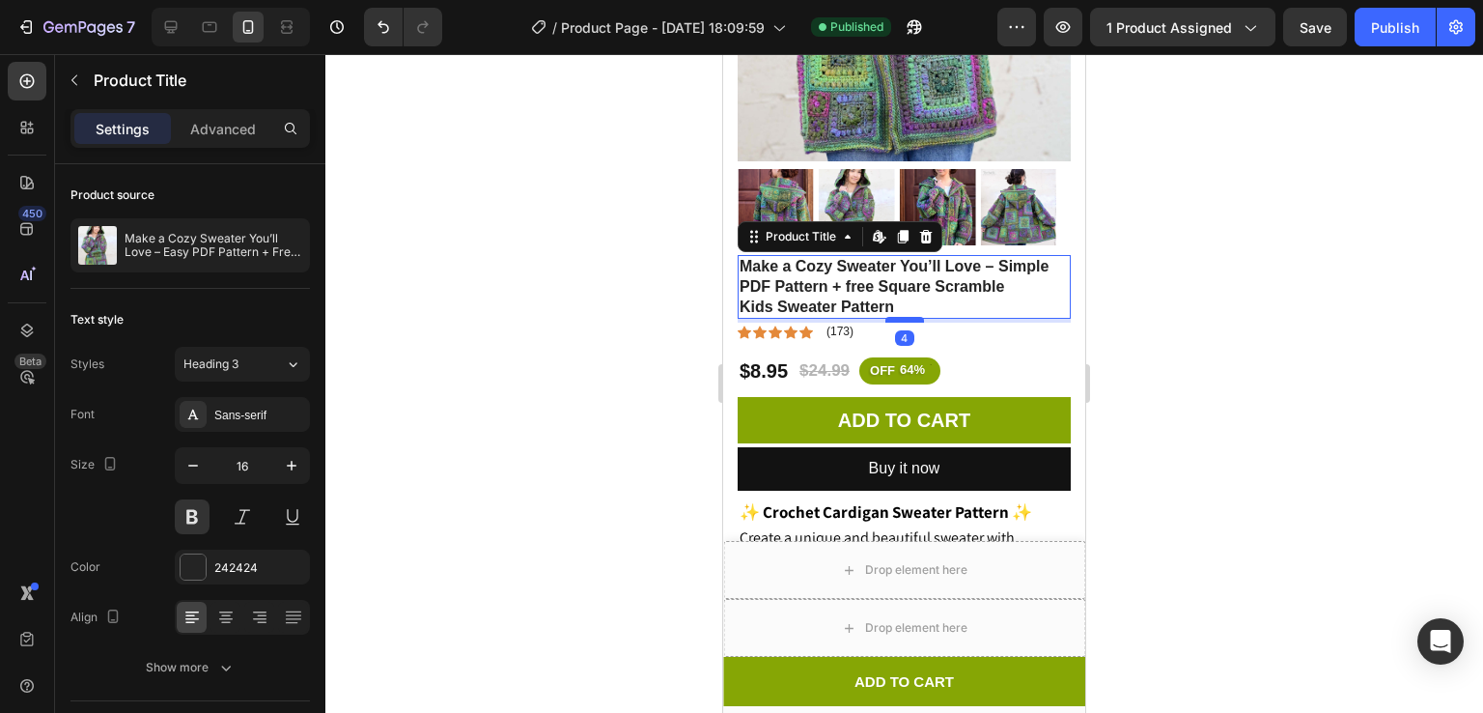
click at [904, 317] on div at bounding box center [904, 320] width 39 height 6
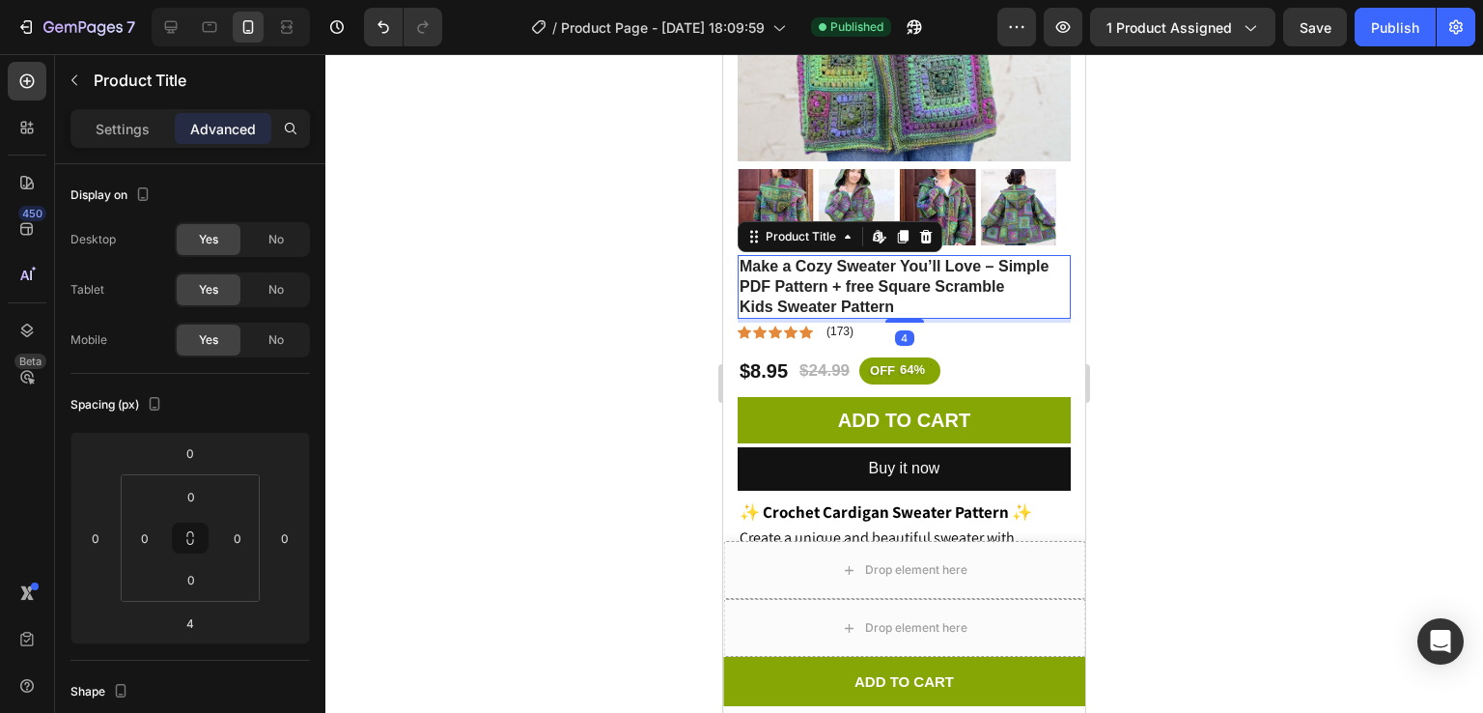
click at [1208, 248] on div at bounding box center [904, 383] width 1158 height 659
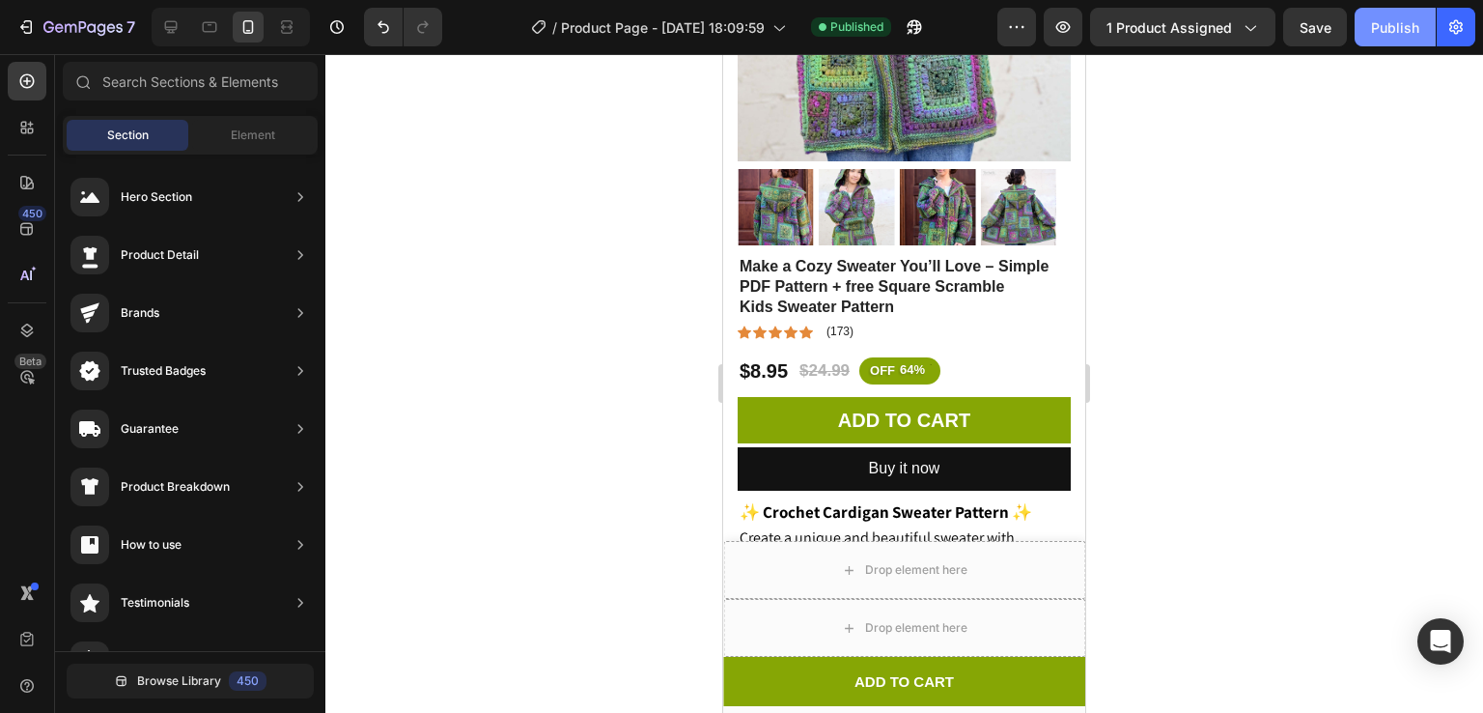
click at [1386, 30] on div "Publish" at bounding box center [1395, 27] width 48 height 20
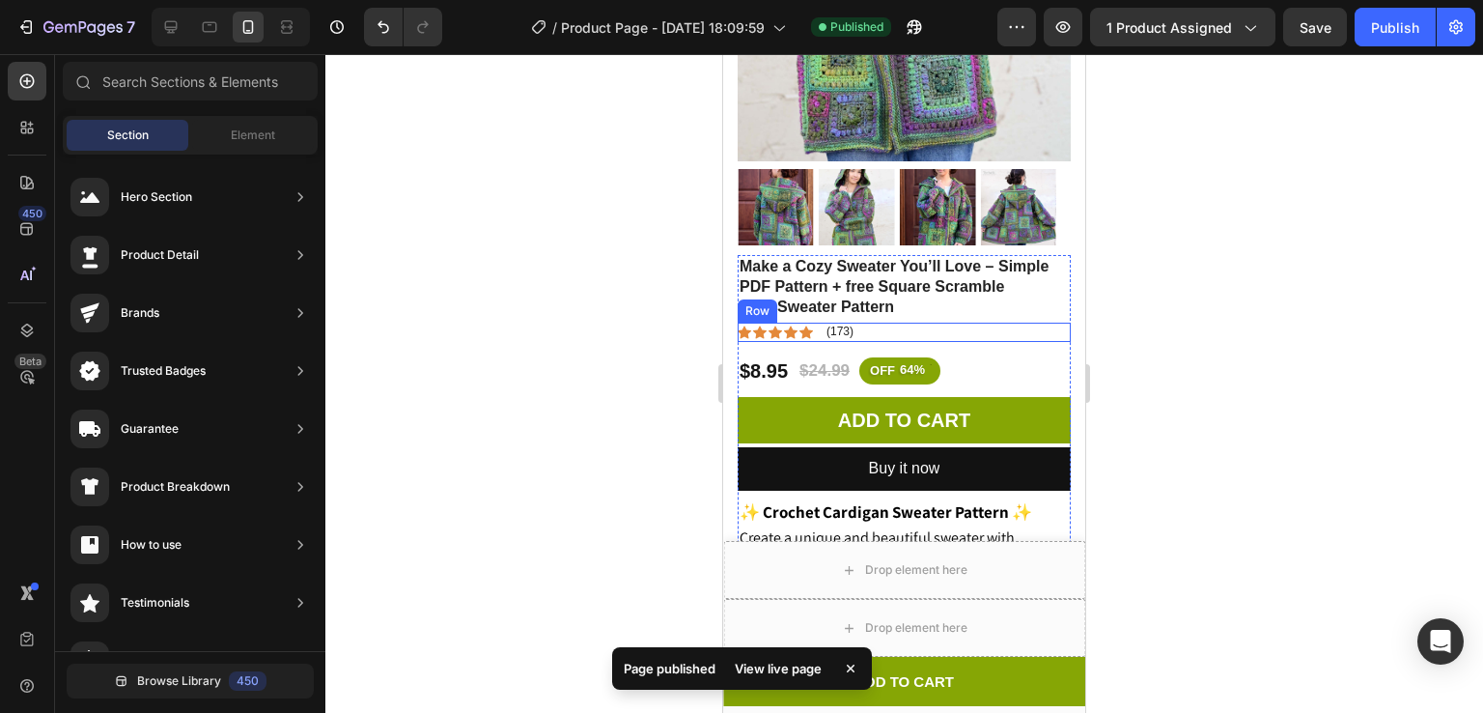
click at [873, 323] on div "Icon Icon Icon Icon Icon Icon List (173) Text Block Row" at bounding box center [904, 332] width 333 height 19
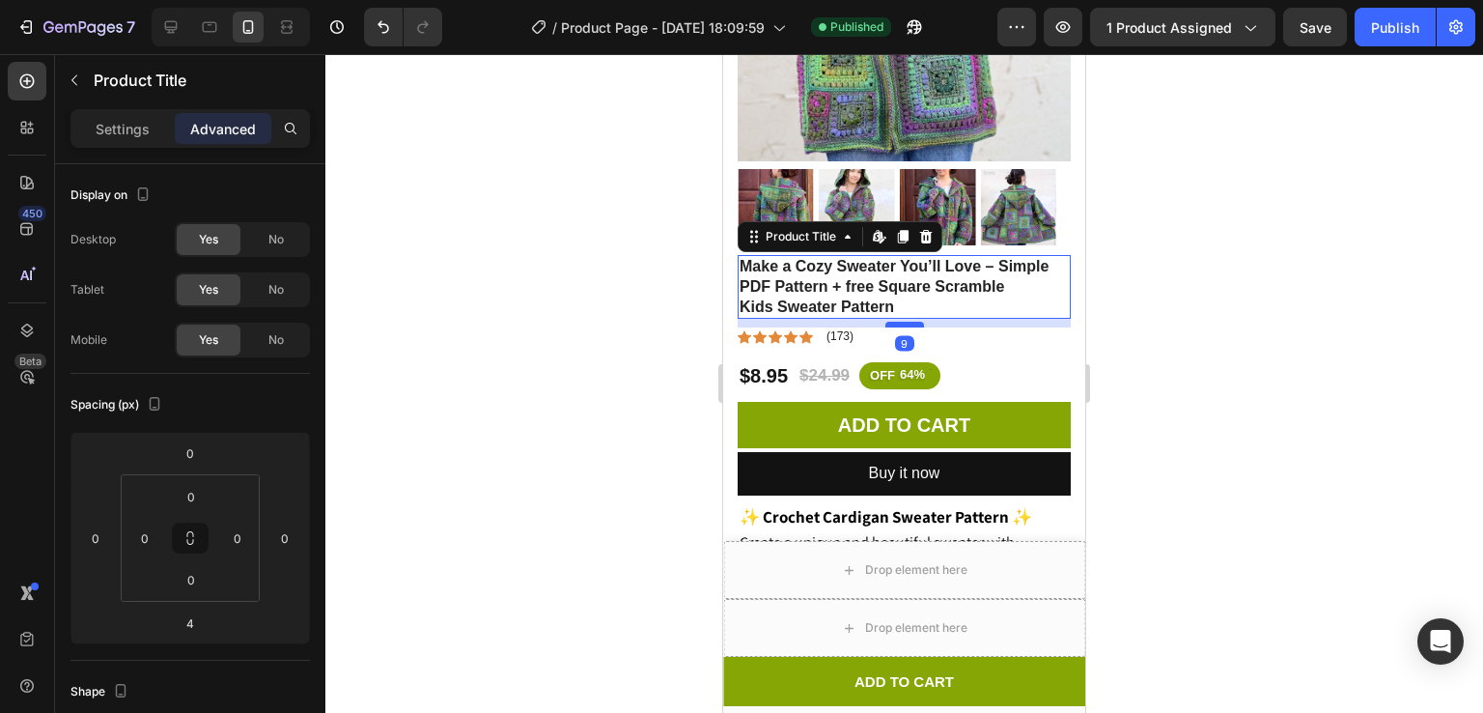
click at [894, 322] on div at bounding box center [904, 325] width 39 height 6
type input "9"
click at [1135, 297] on div at bounding box center [904, 383] width 1158 height 659
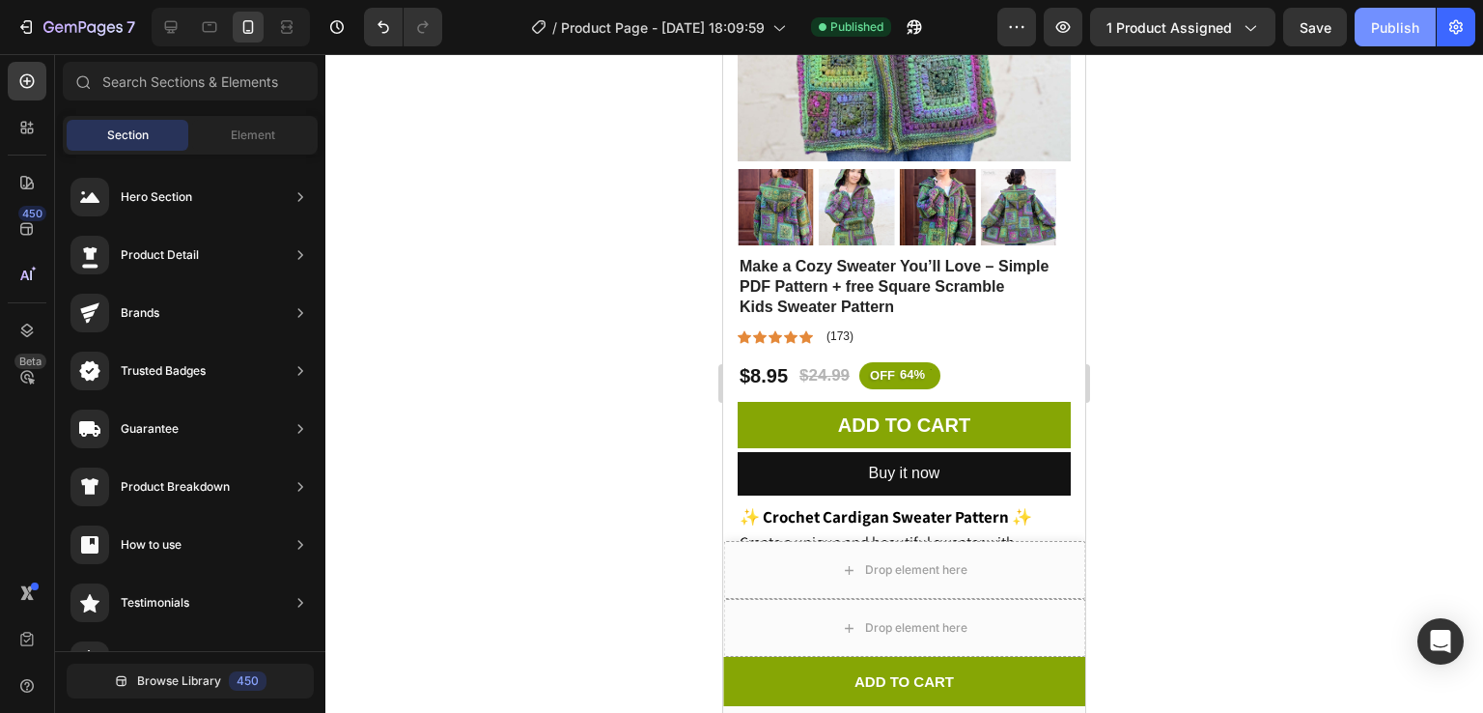
click at [1397, 25] on div "Publish" at bounding box center [1395, 27] width 48 height 20
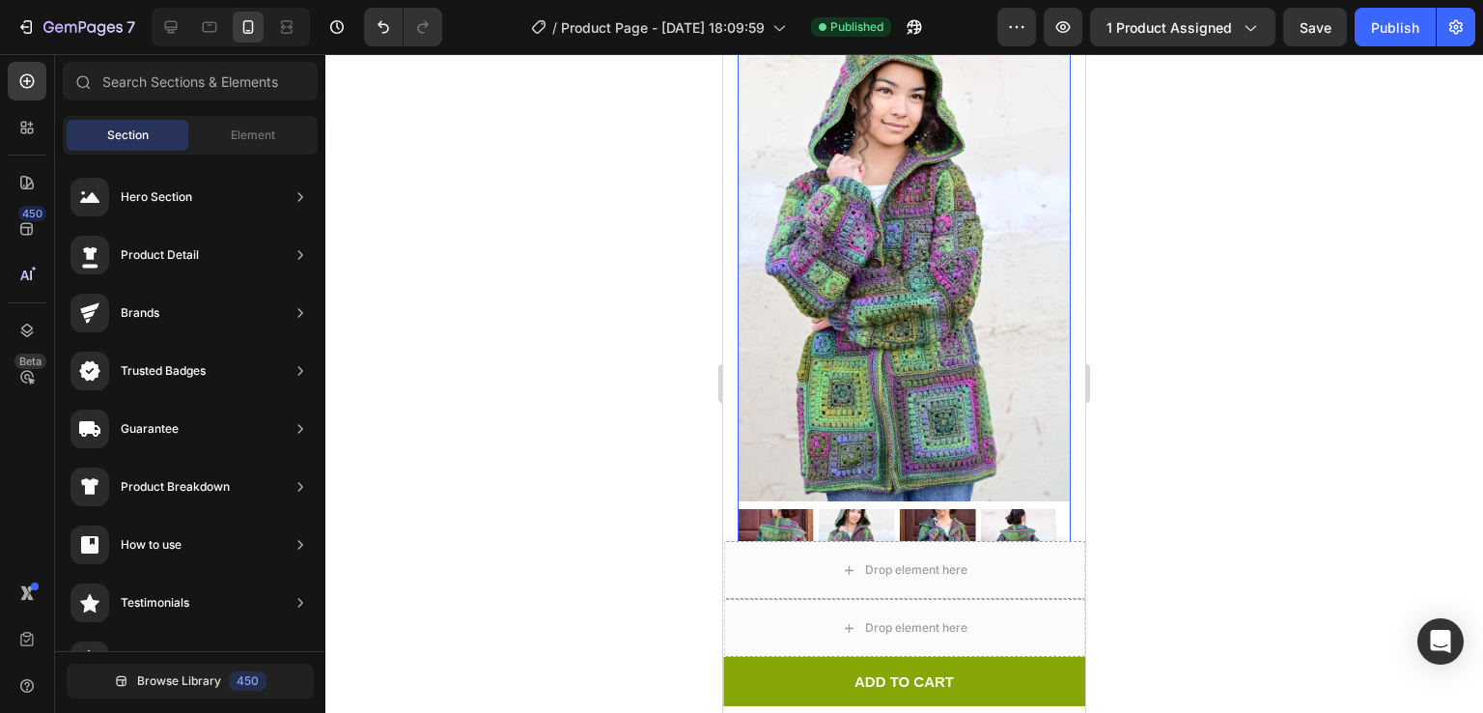
scroll to position [0, 0]
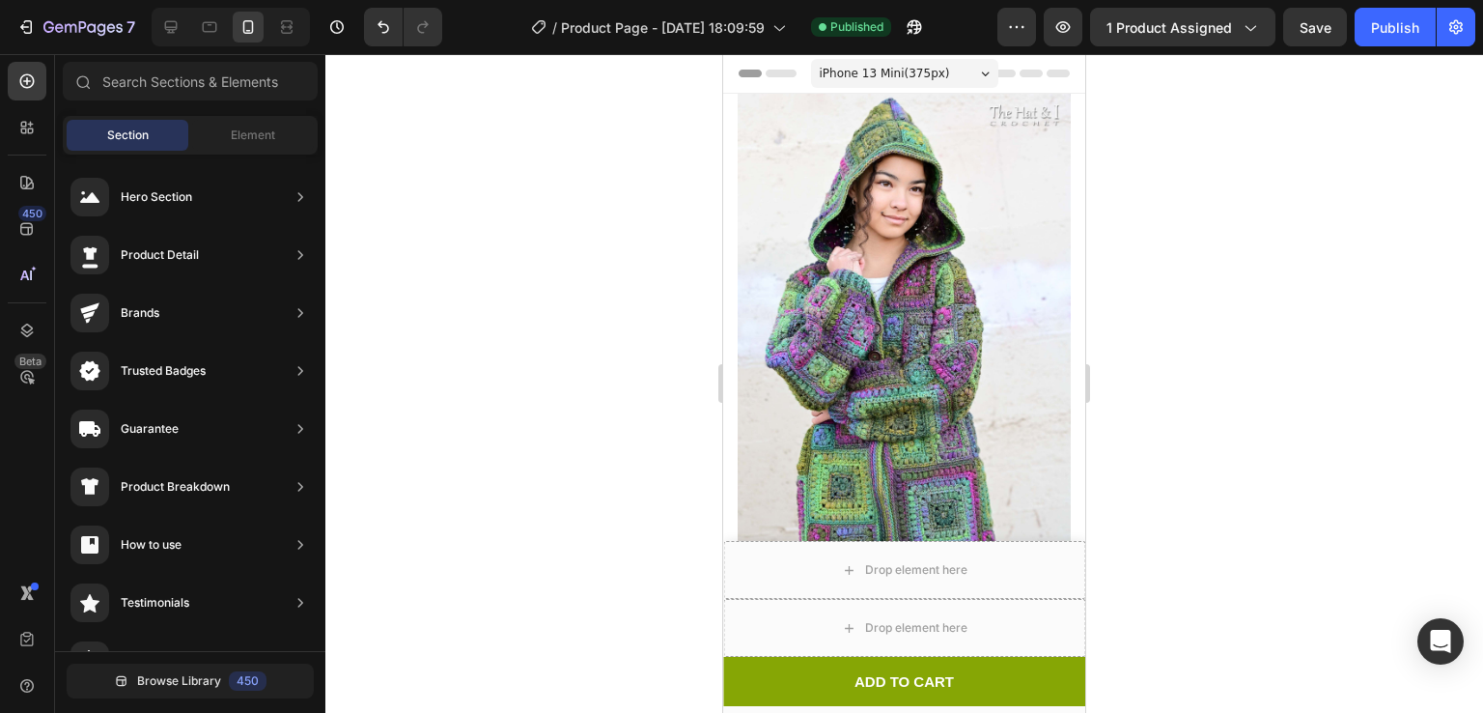
click at [867, 68] on span "iPhone 13 Mini ( 375 px)" at bounding box center [885, 73] width 130 height 19
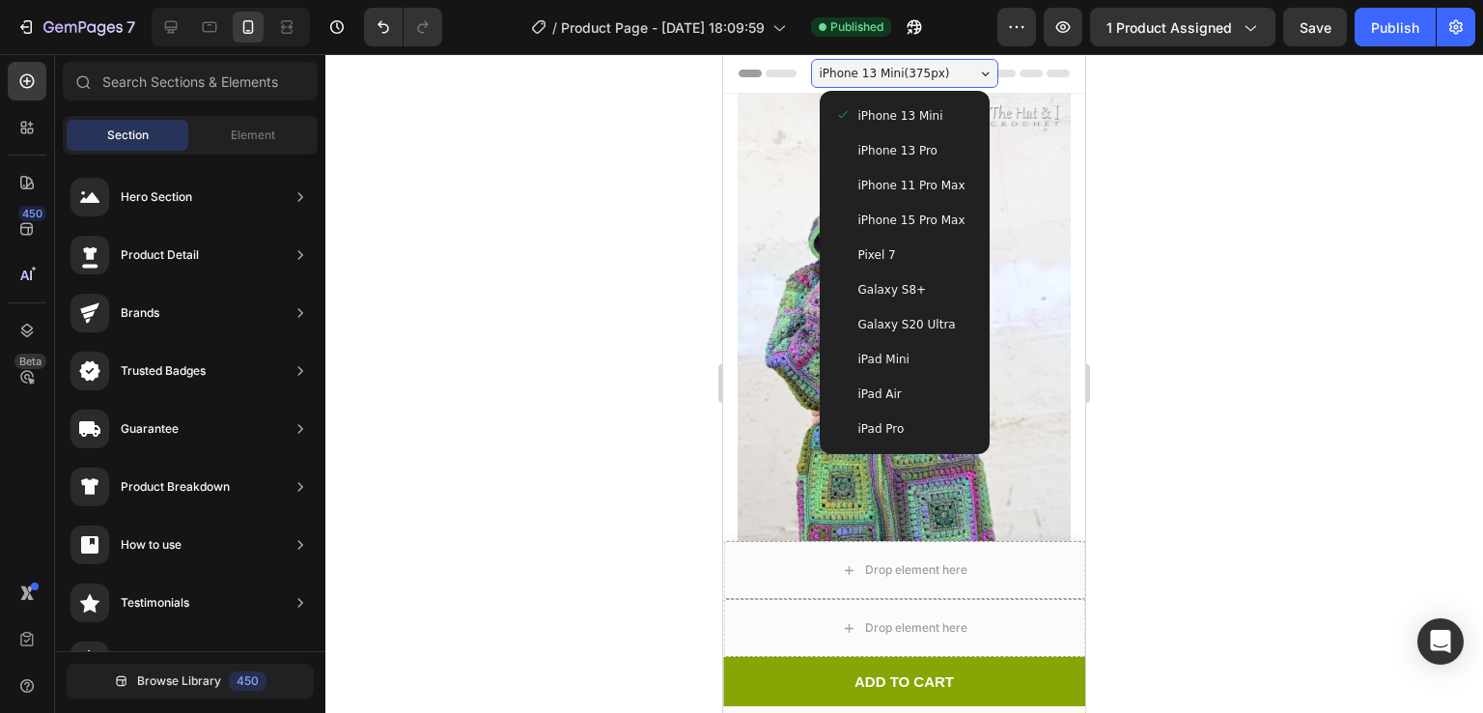
click at [906, 207] on div "iPhone 15 Pro Max" at bounding box center [905, 220] width 155 height 35
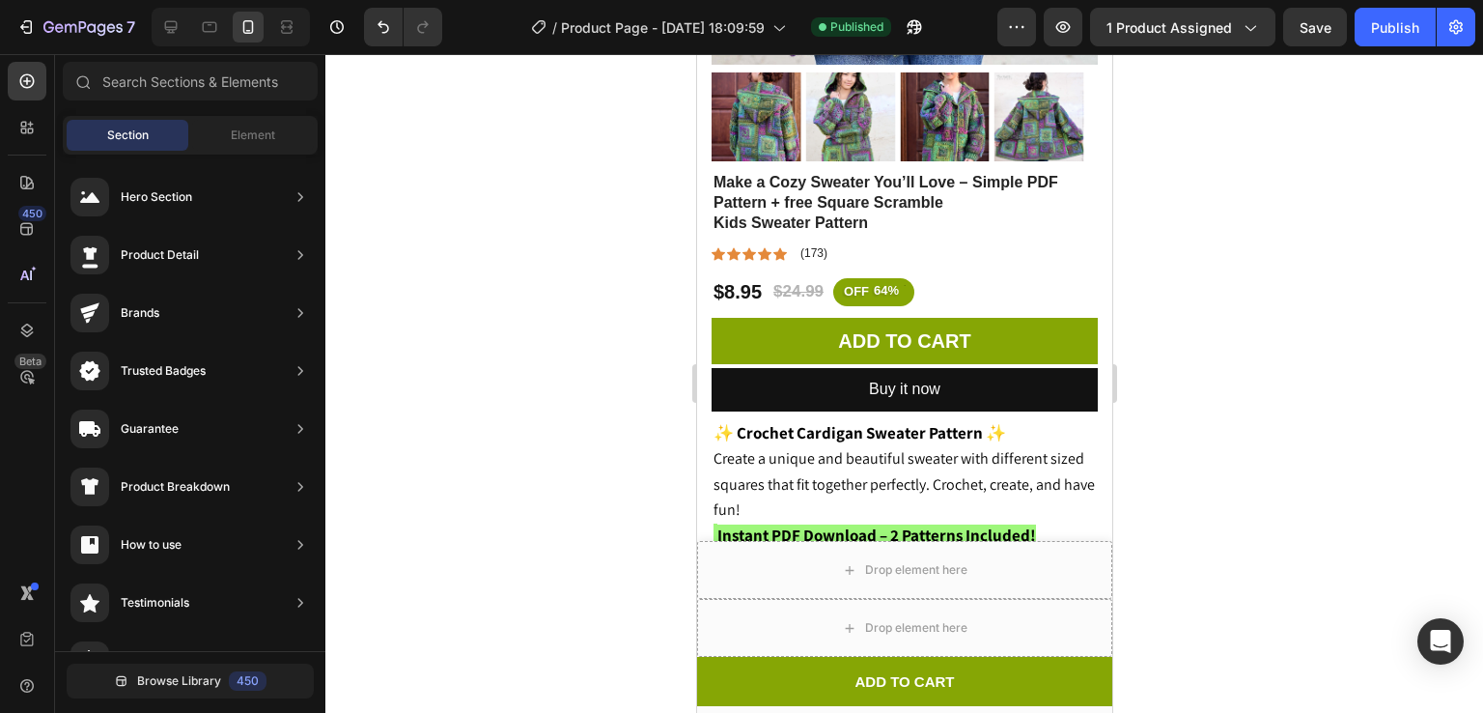
scroll to position [608, 0]
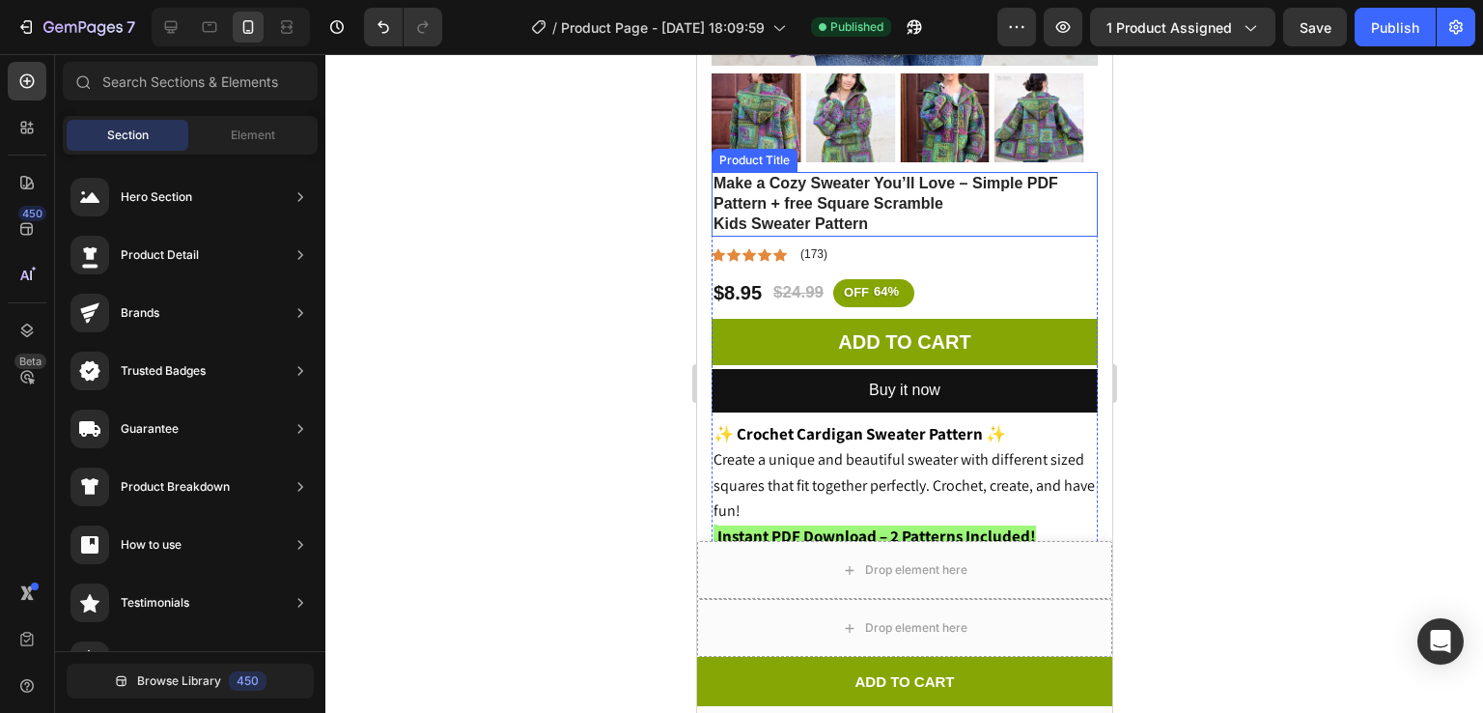
click at [960, 187] on h1 "Make a Cozy Sweater You’ll Love – Simple PDF Pattern + free Square Scramble Kid…" at bounding box center [904, 204] width 386 height 64
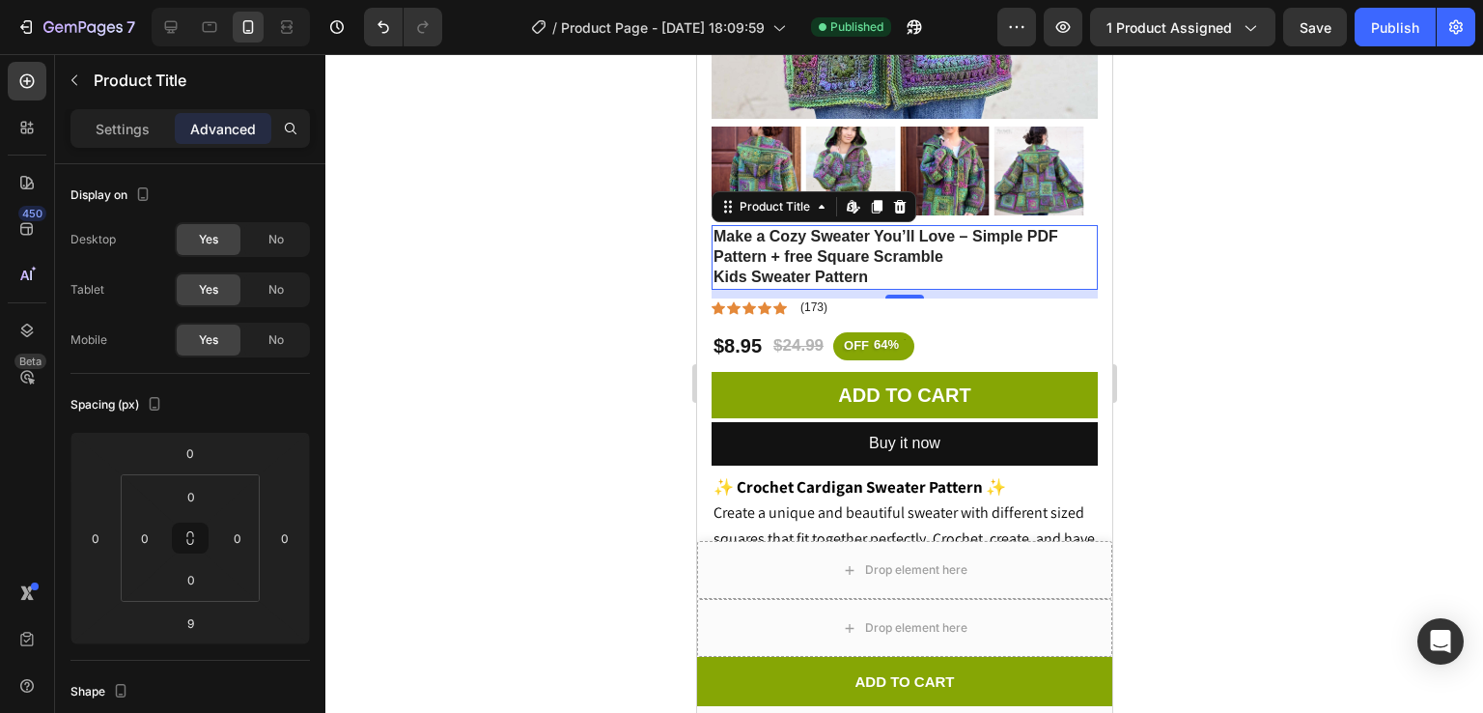
scroll to position [554, 0]
click at [111, 135] on p "Settings" at bounding box center [123, 129] width 54 height 20
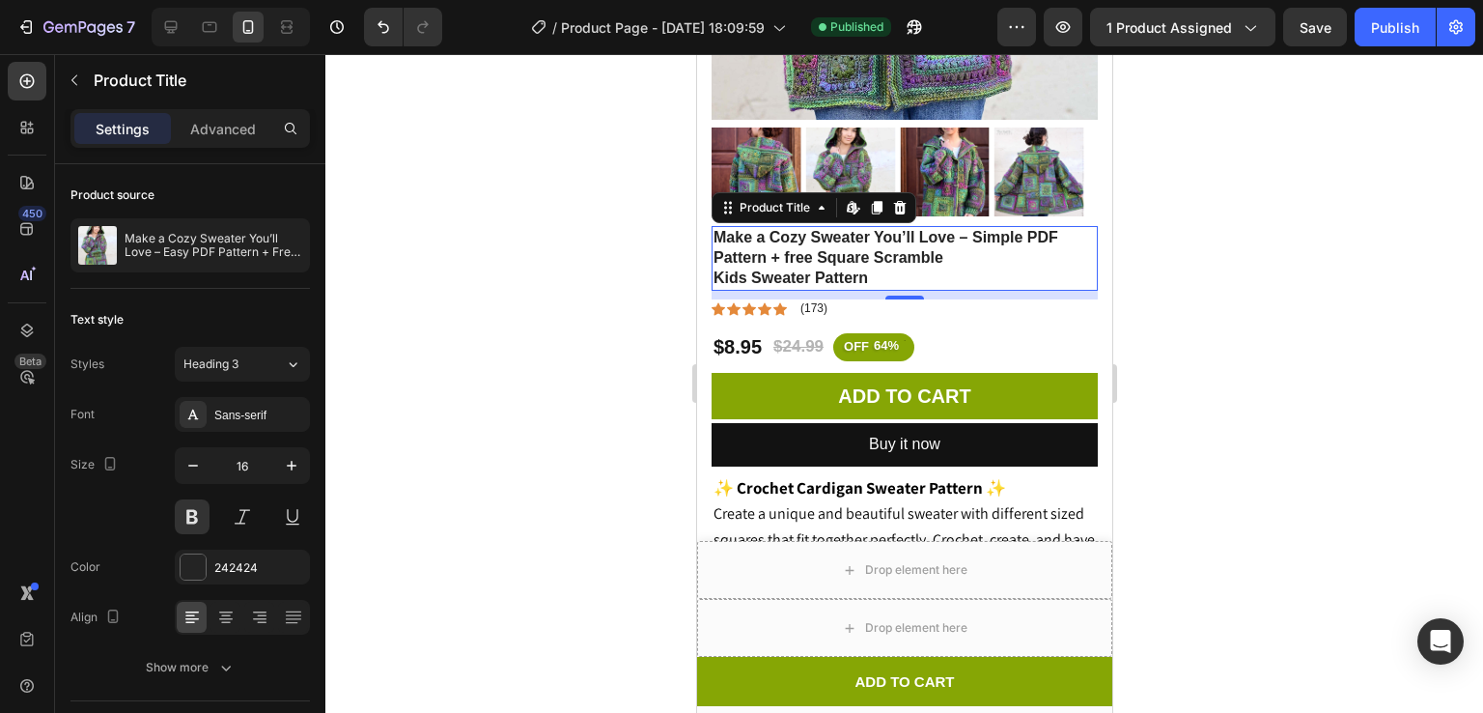
click at [863, 252] on h1 "Make a Cozy Sweater You’ll Love – Simple PDF Pattern + free Square Scramble Kid…" at bounding box center [904, 258] width 386 height 64
click at [184, 516] on button at bounding box center [192, 516] width 35 height 35
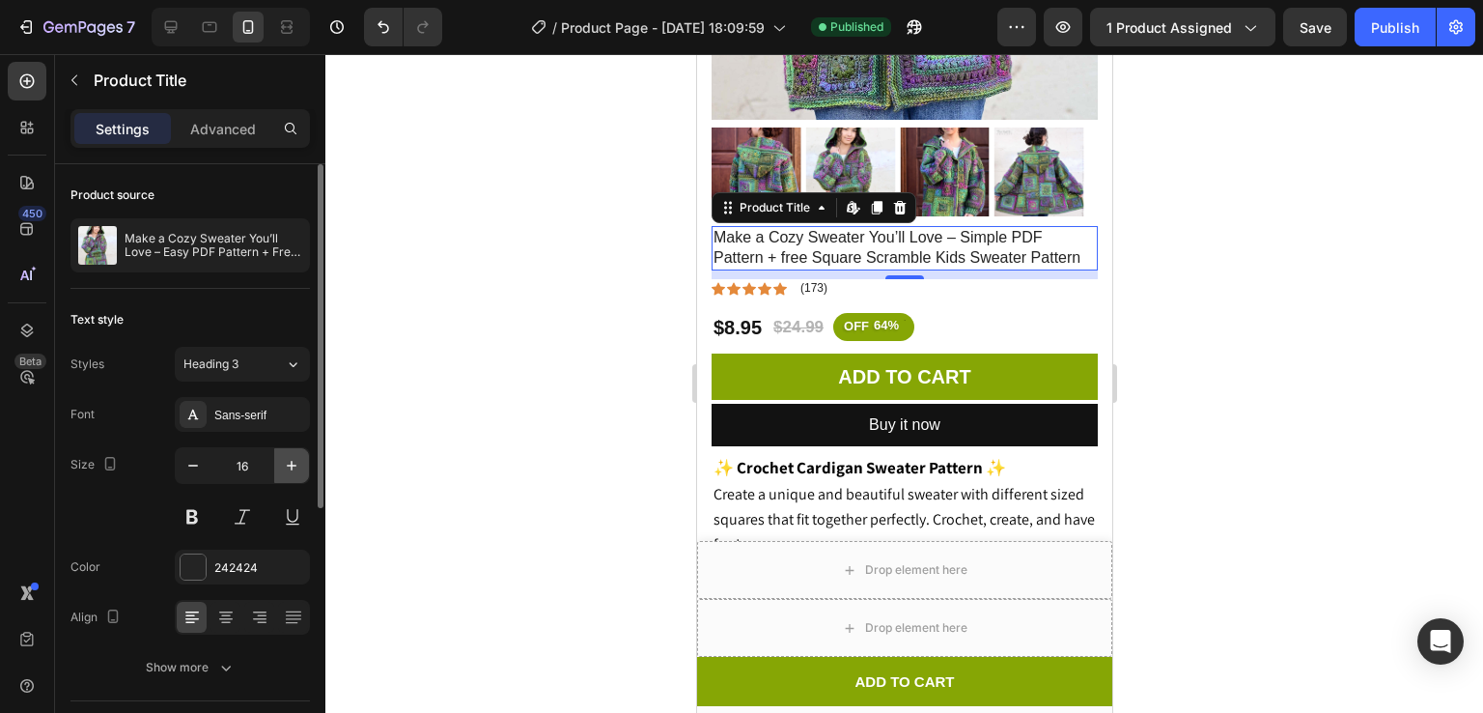
click at [282, 456] on icon "button" at bounding box center [291, 465] width 19 height 19
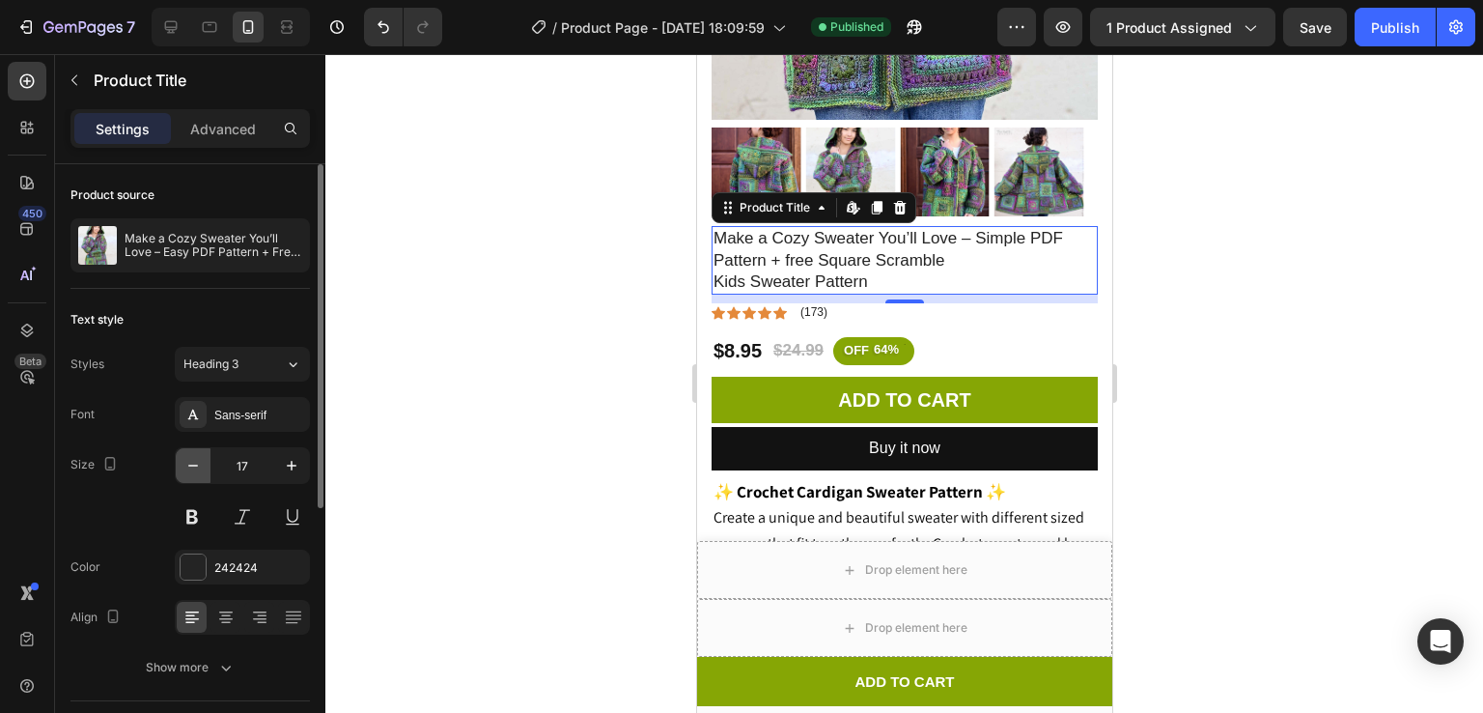
click at [185, 462] on icon "button" at bounding box center [192, 465] width 19 height 19
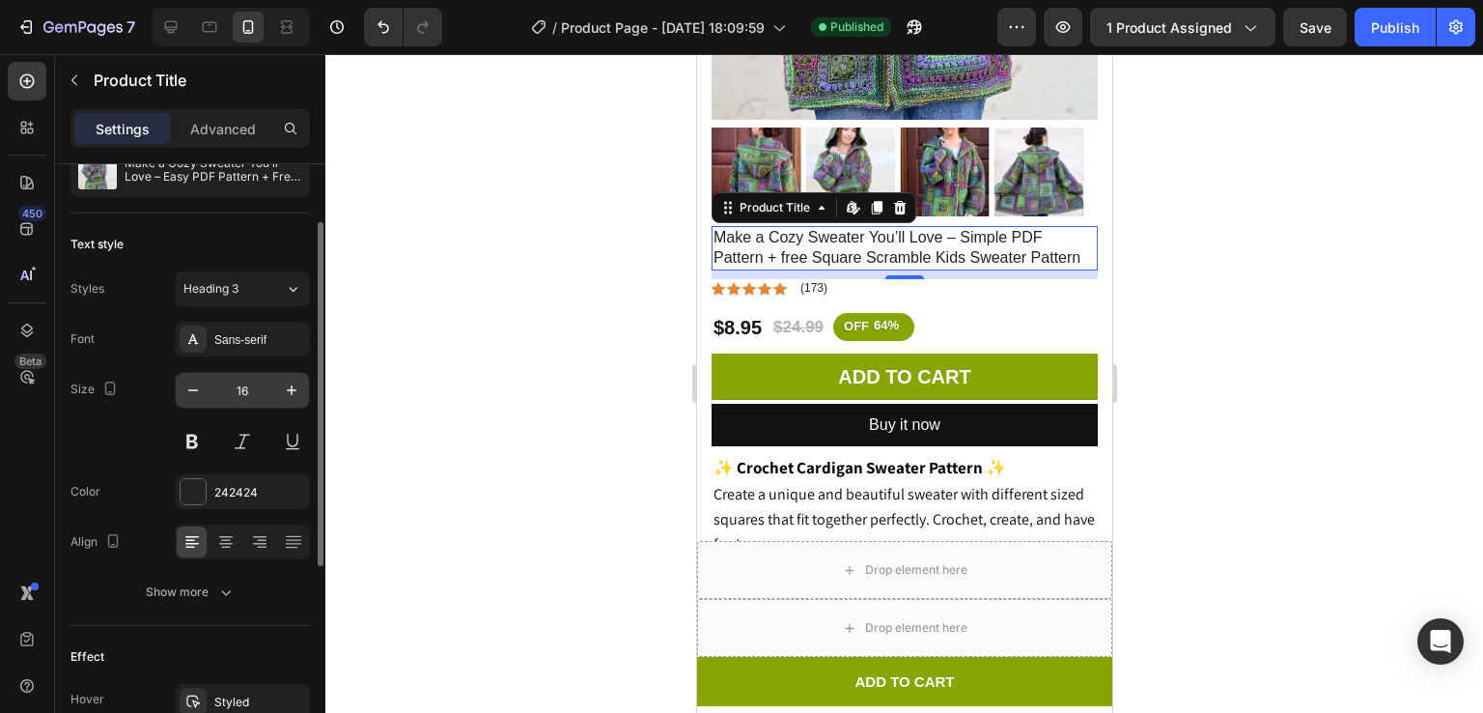
scroll to position [86, 0]
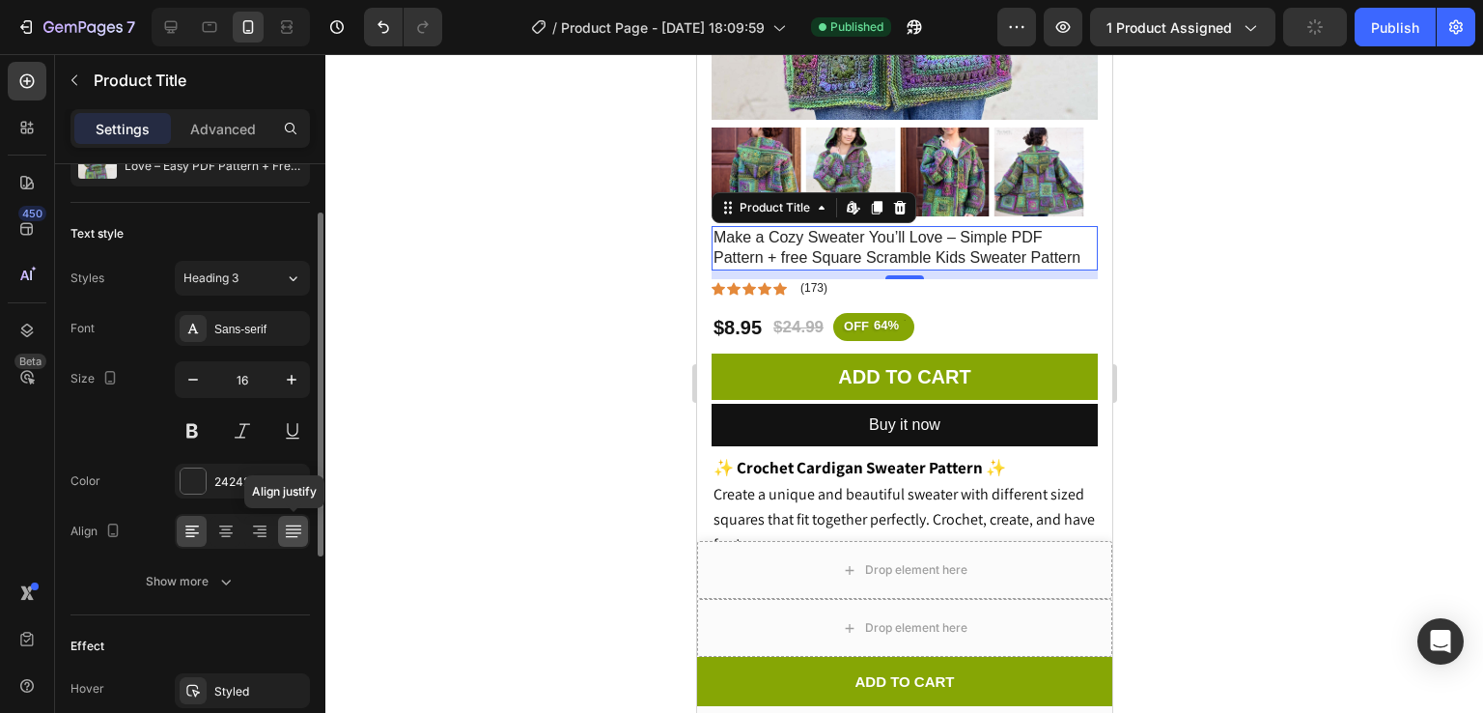
click at [278, 531] on div at bounding box center [293, 531] width 30 height 31
click at [250, 530] on icon at bounding box center [259, 530] width 19 height 19
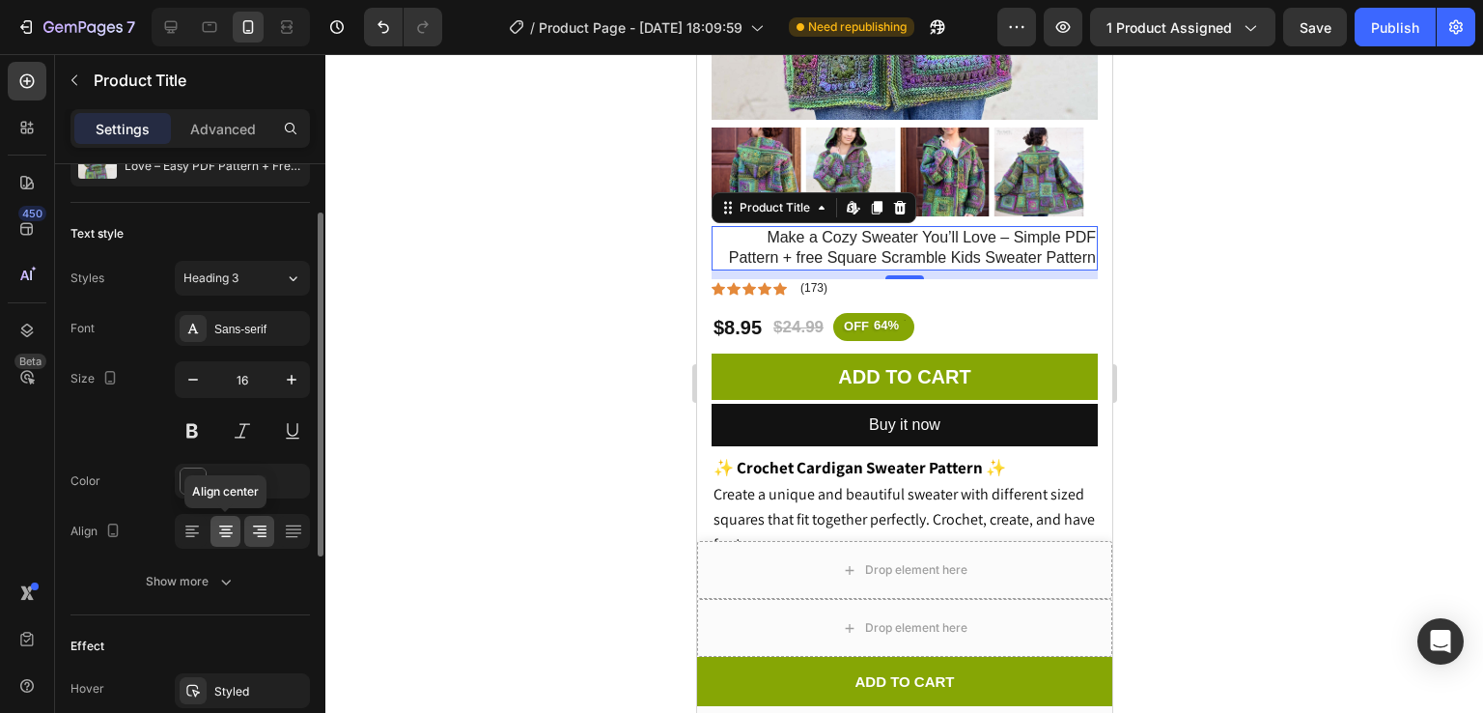
click at [231, 528] on icon at bounding box center [225, 530] width 19 height 19
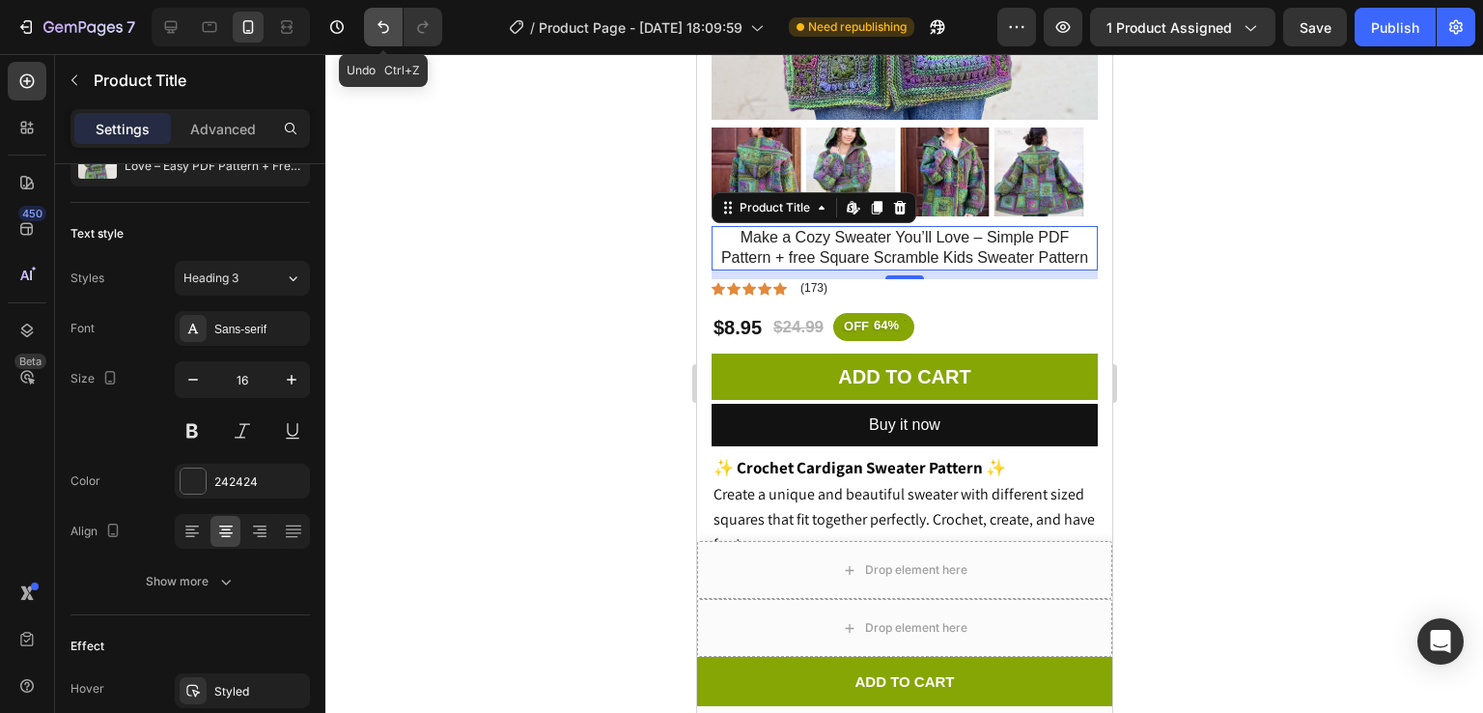
click at [380, 21] on icon "Undo/Redo" at bounding box center [384, 27] width 12 height 13
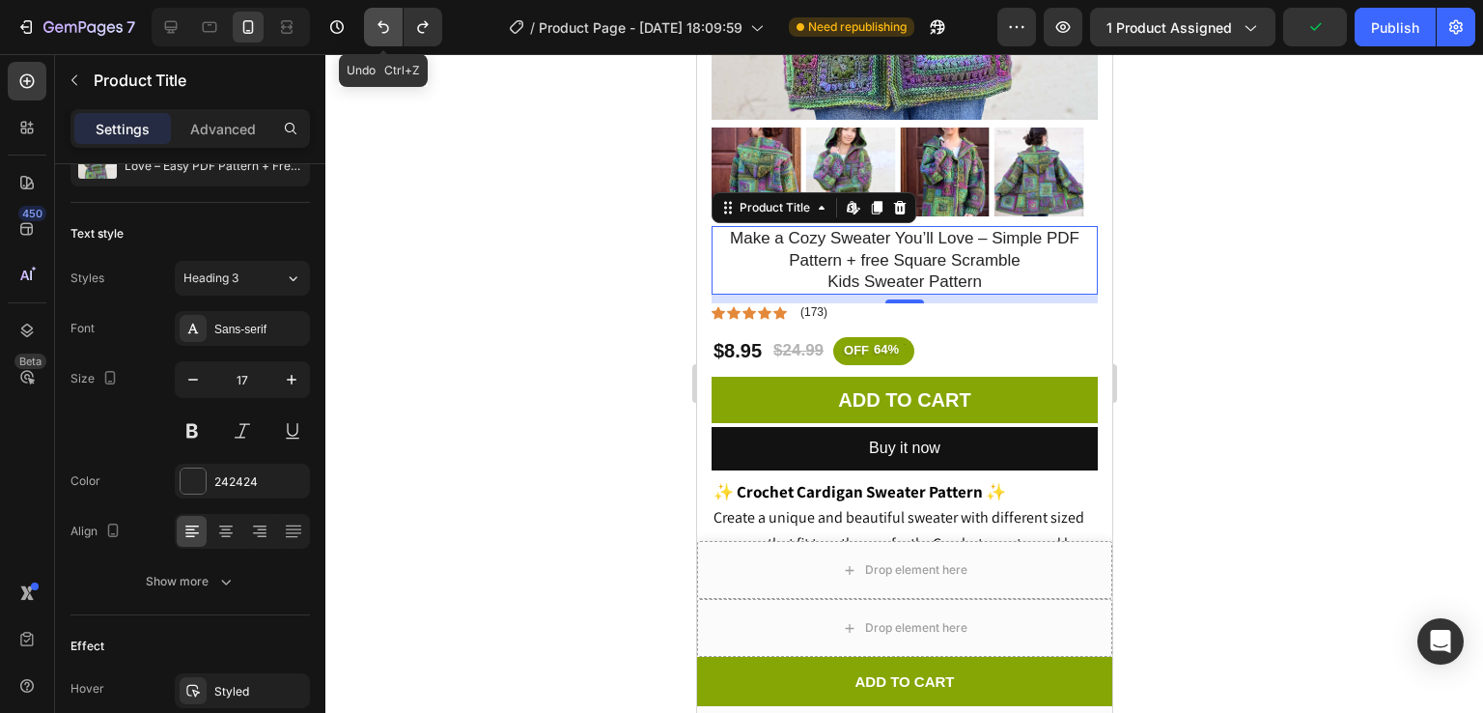
click at [380, 21] on icon "Undo/Redo" at bounding box center [384, 27] width 12 height 13
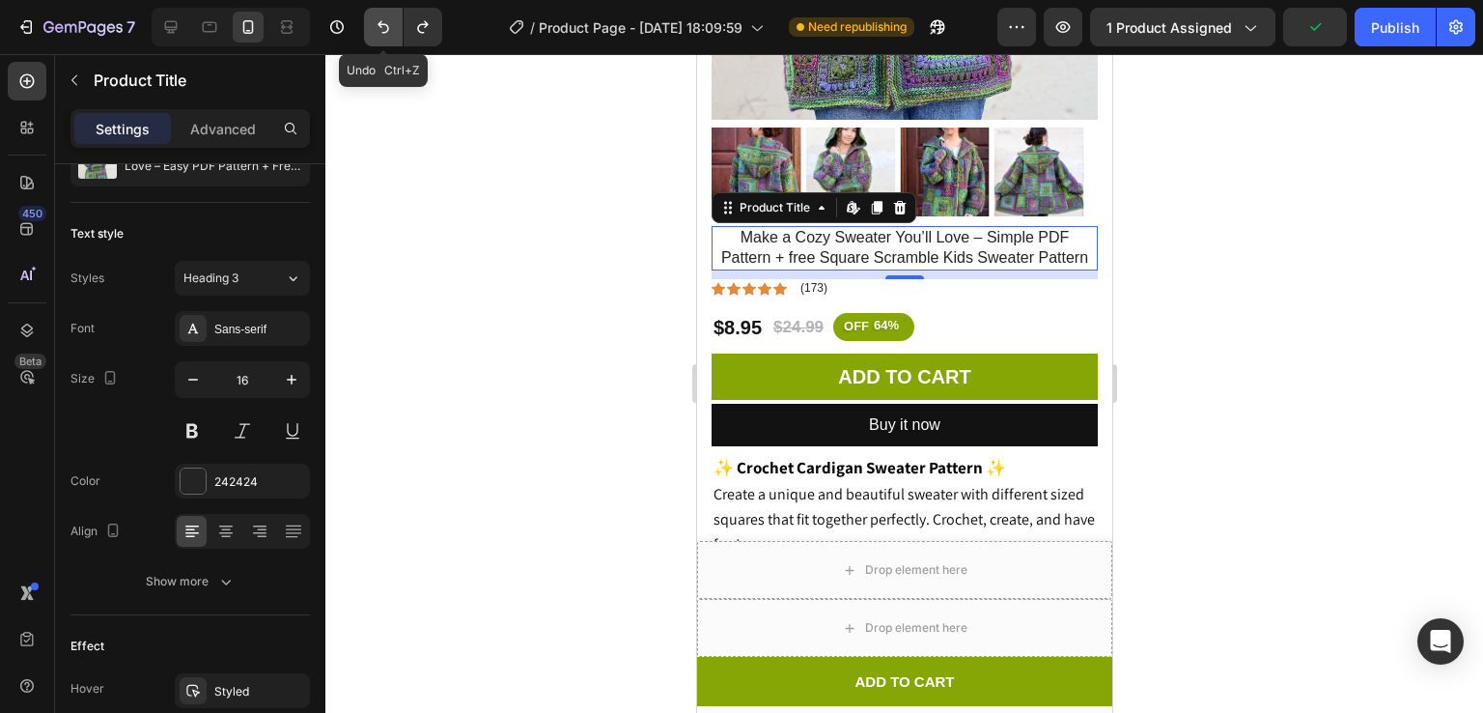
click at [380, 21] on icon "Undo/Redo" at bounding box center [384, 27] width 12 height 13
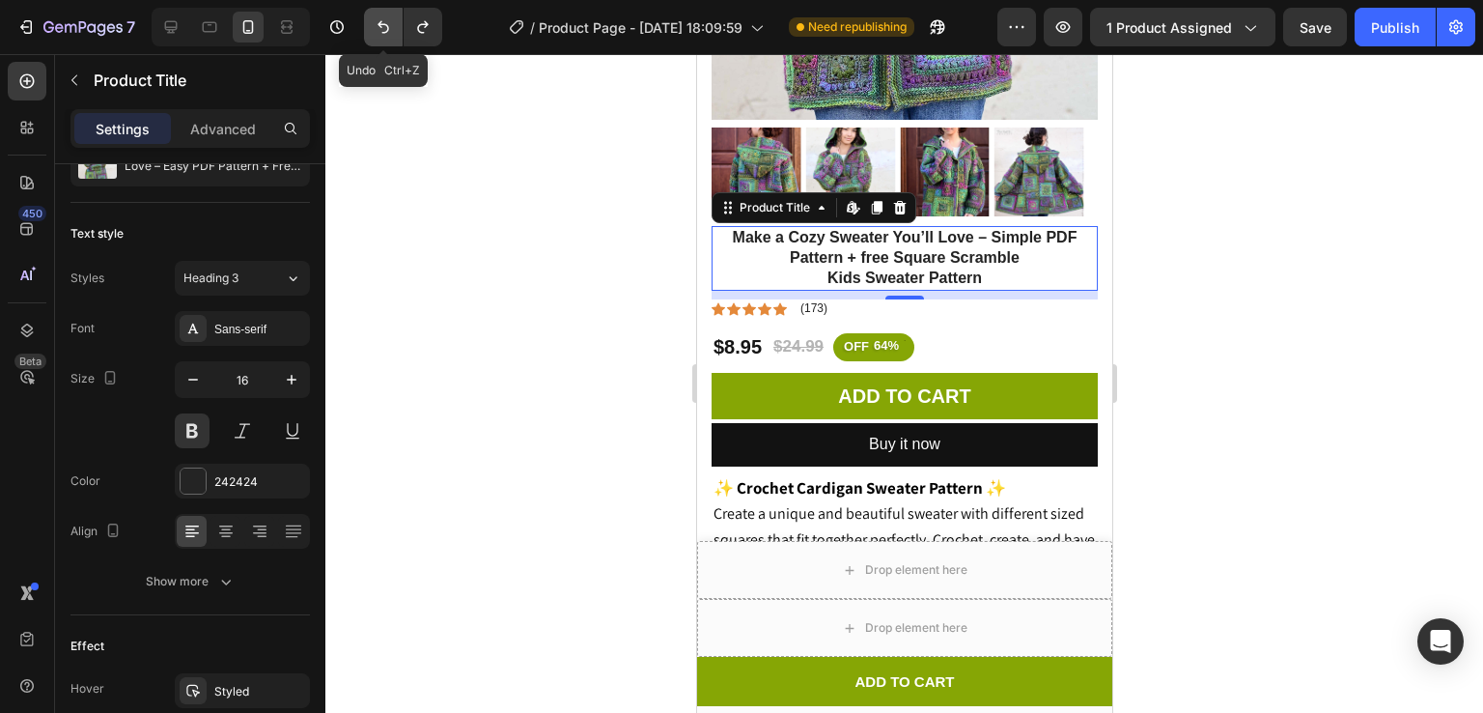
click at [380, 23] on icon "Undo/Redo" at bounding box center [383, 26] width 19 height 19
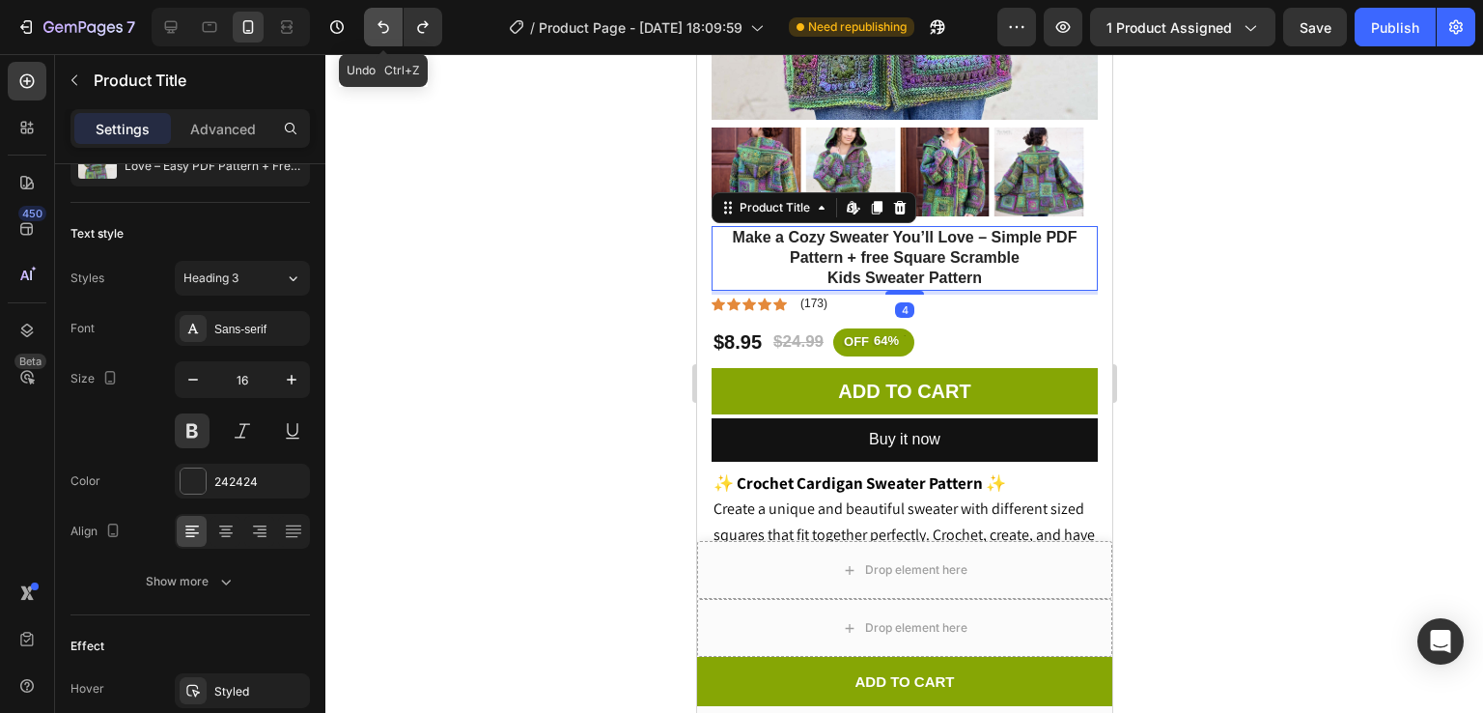
click at [380, 23] on icon "Undo/Redo" at bounding box center [383, 26] width 19 height 19
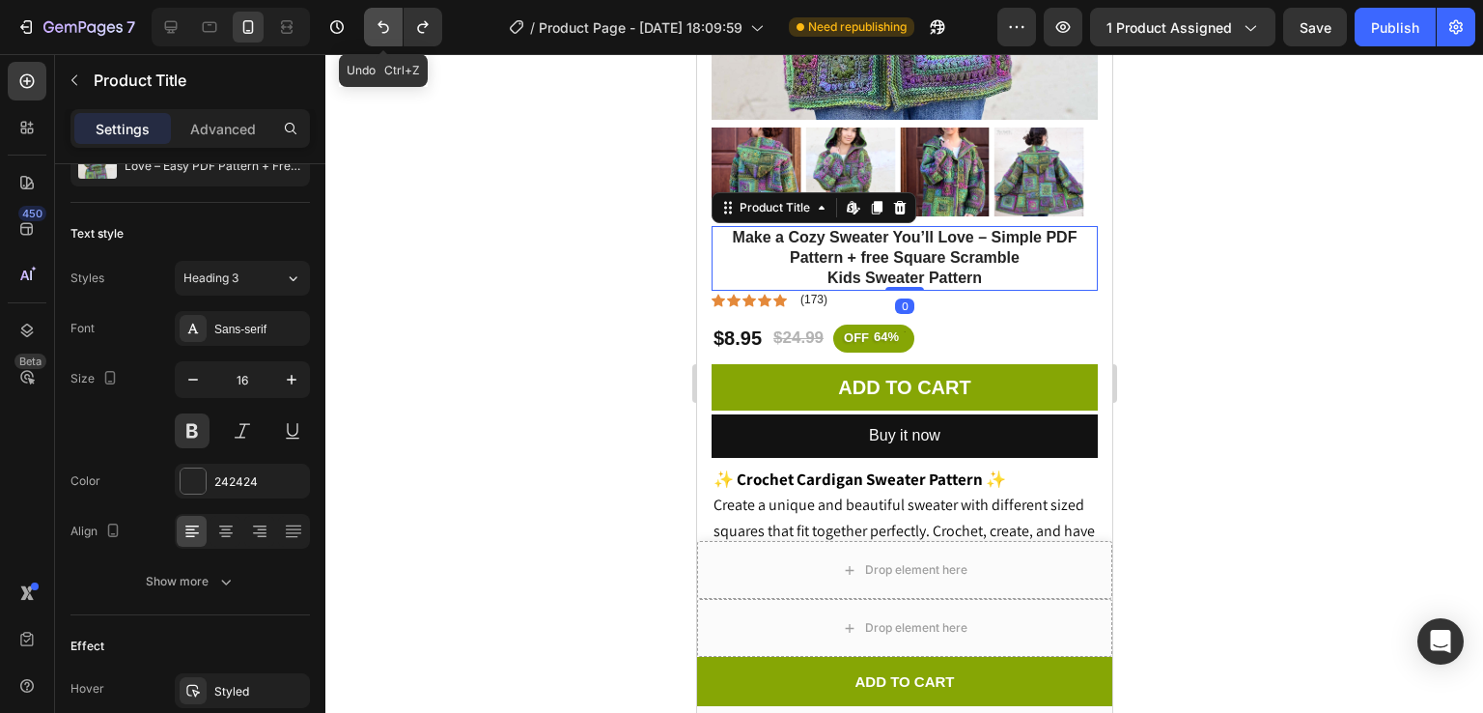
click at [380, 23] on icon "Undo/Redo" at bounding box center [383, 26] width 19 height 19
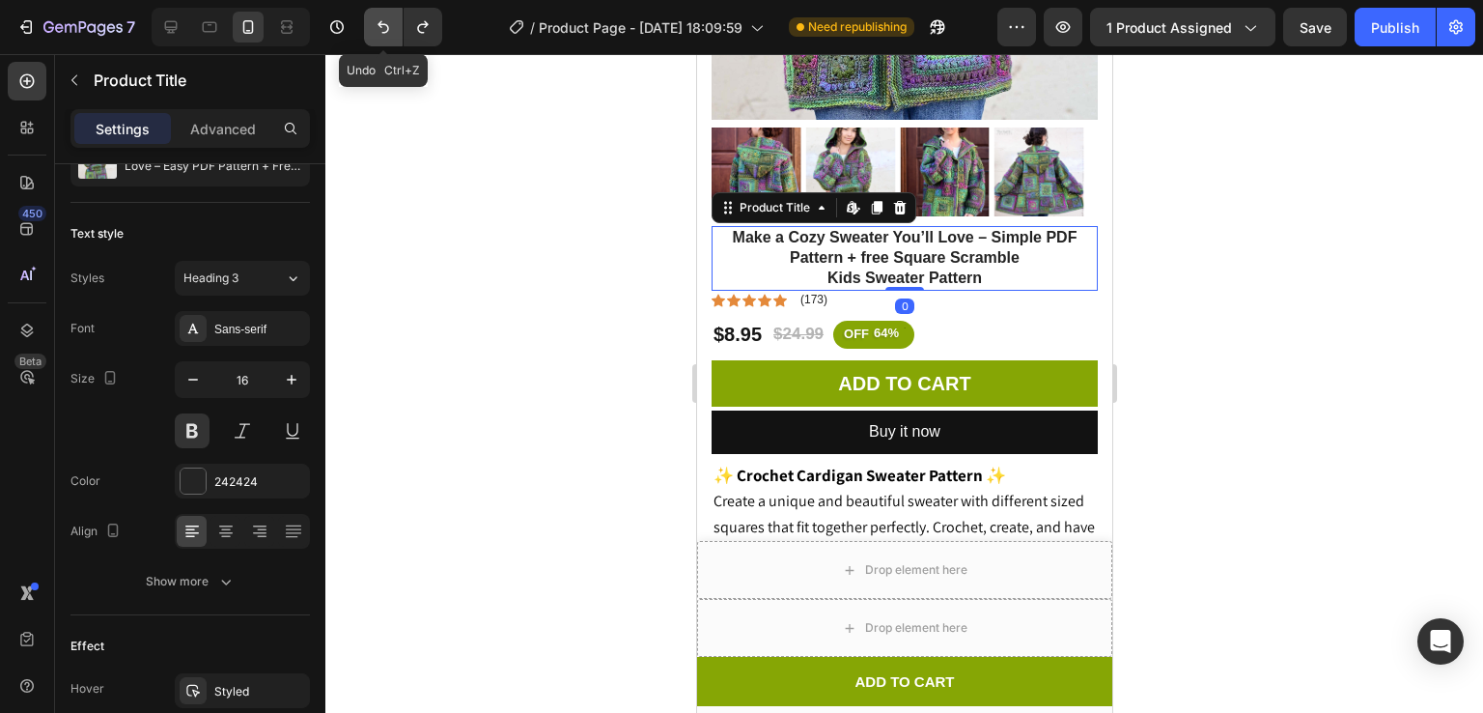
click at [380, 23] on icon "Undo/Redo" at bounding box center [383, 26] width 19 height 19
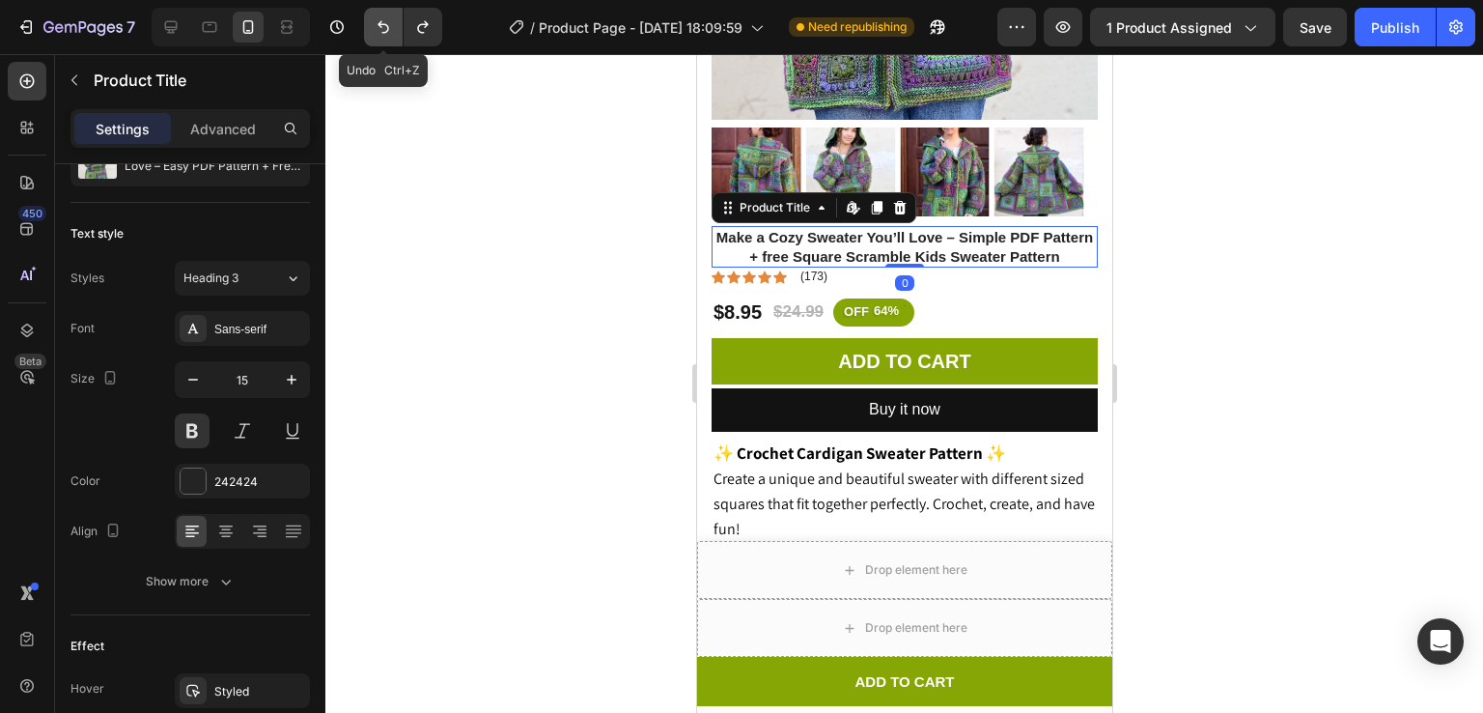
click at [380, 23] on icon "Undo/Redo" at bounding box center [383, 26] width 19 height 19
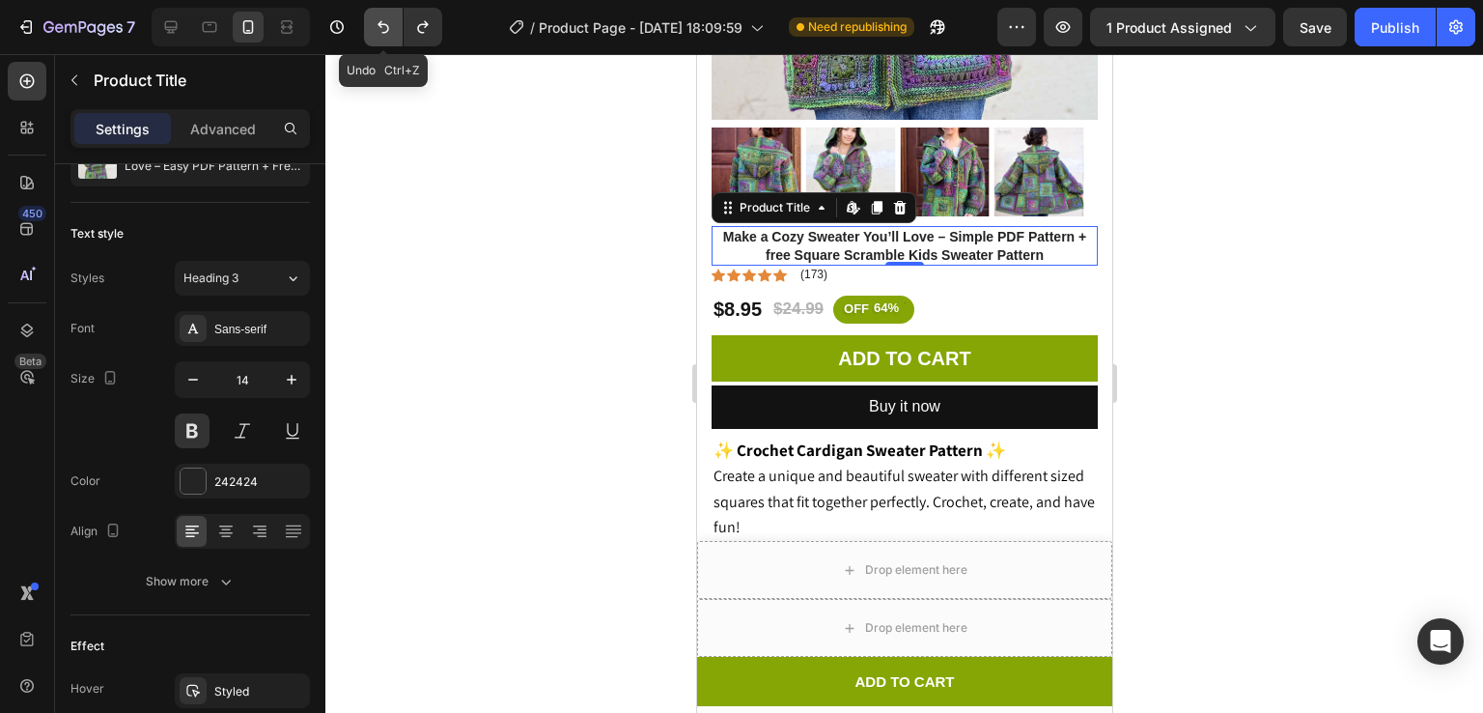
click at [374, 33] on icon "Undo/Redo" at bounding box center [383, 26] width 19 height 19
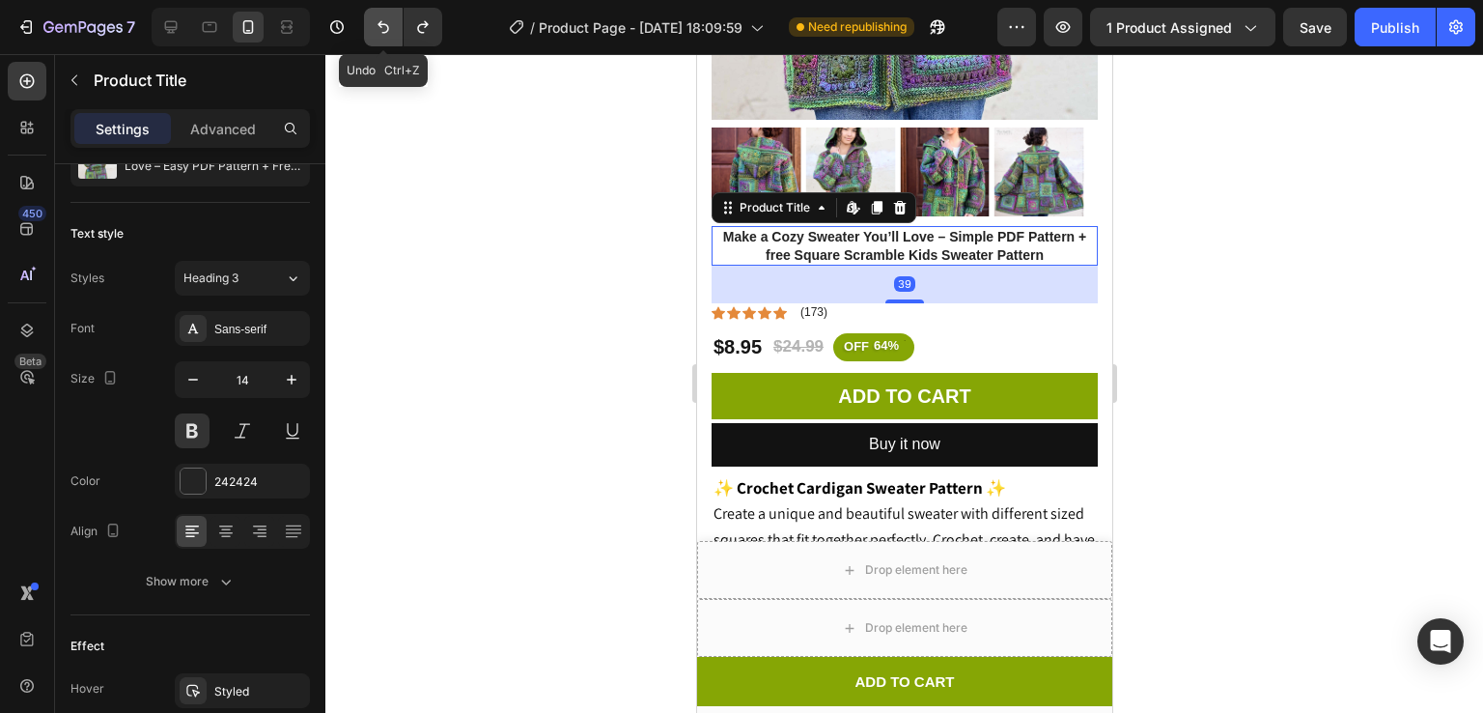
click at [374, 33] on icon "Undo/Redo" at bounding box center [383, 26] width 19 height 19
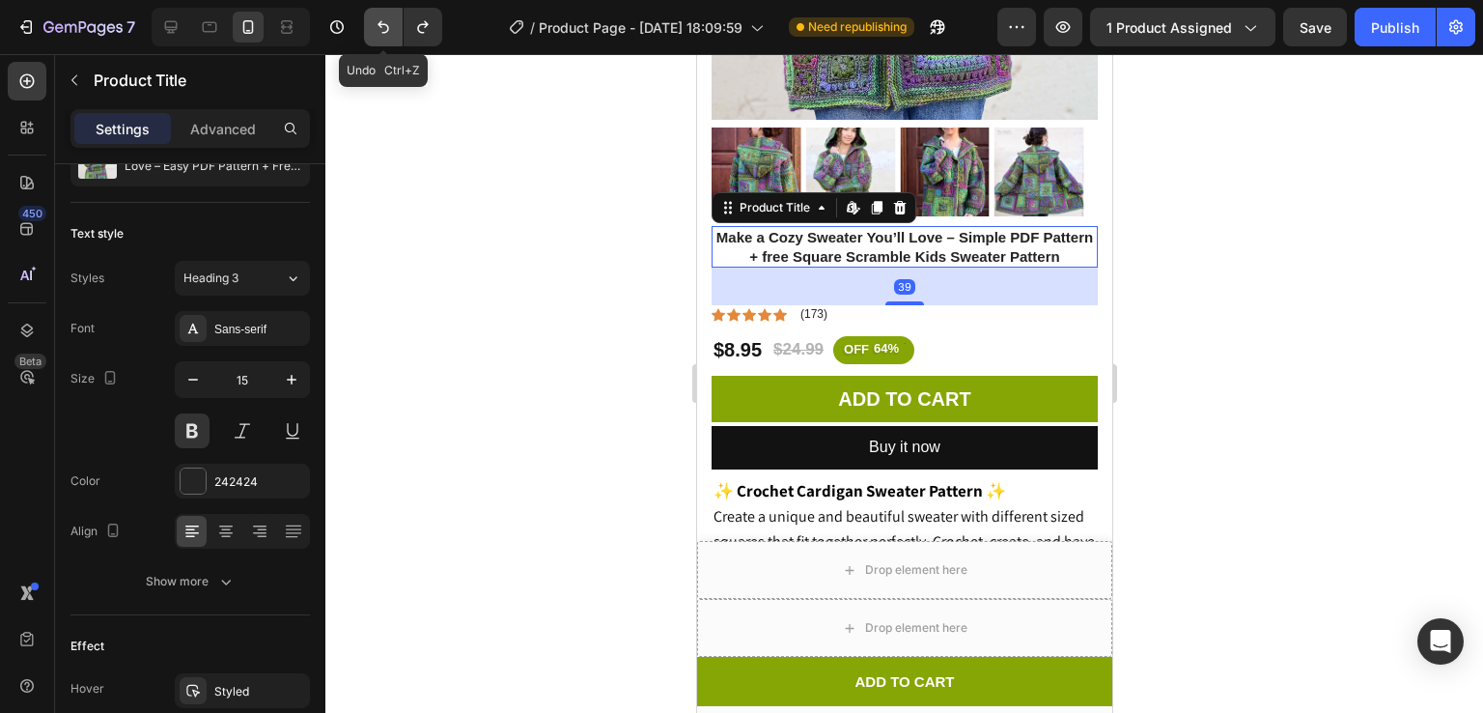
click at [374, 33] on icon "Undo/Redo" at bounding box center [383, 26] width 19 height 19
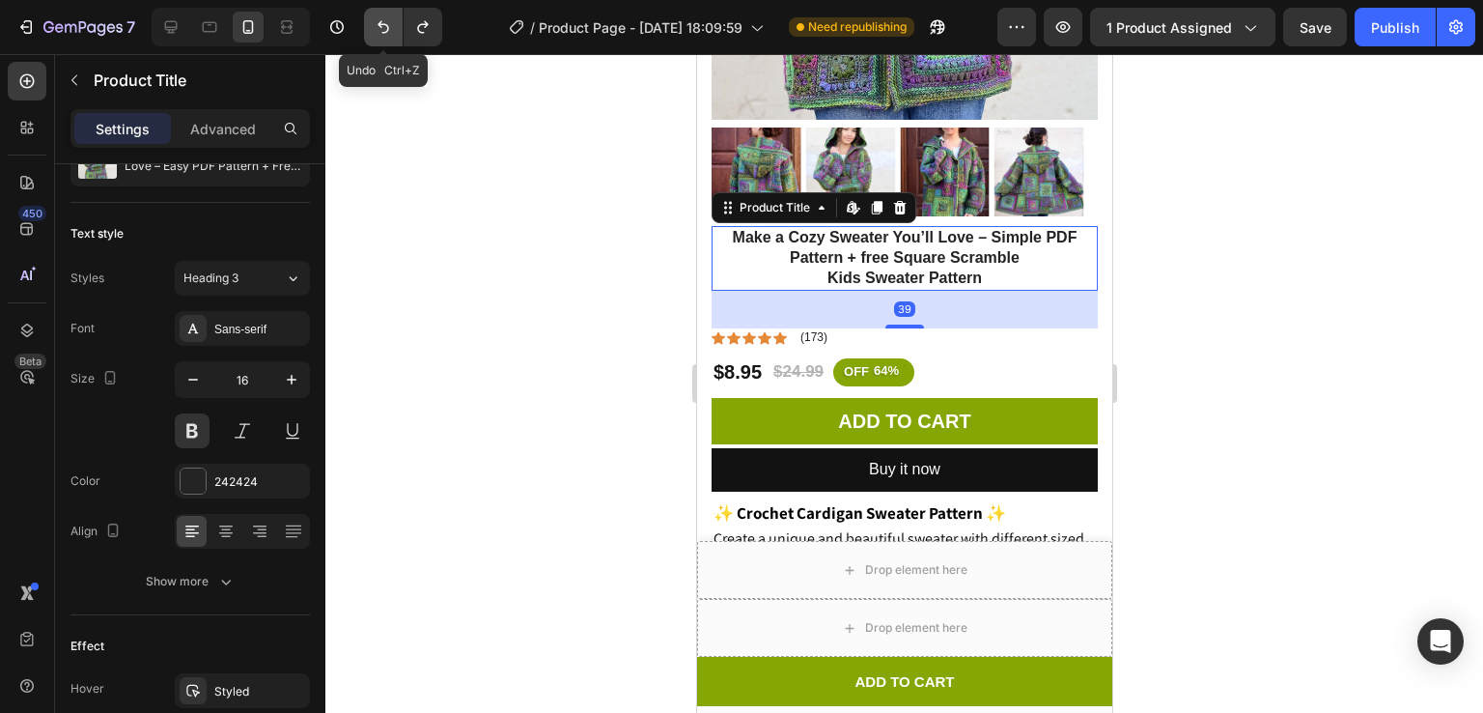
click at [374, 33] on icon "Undo/Redo" at bounding box center [383, 26] width 19 height 19
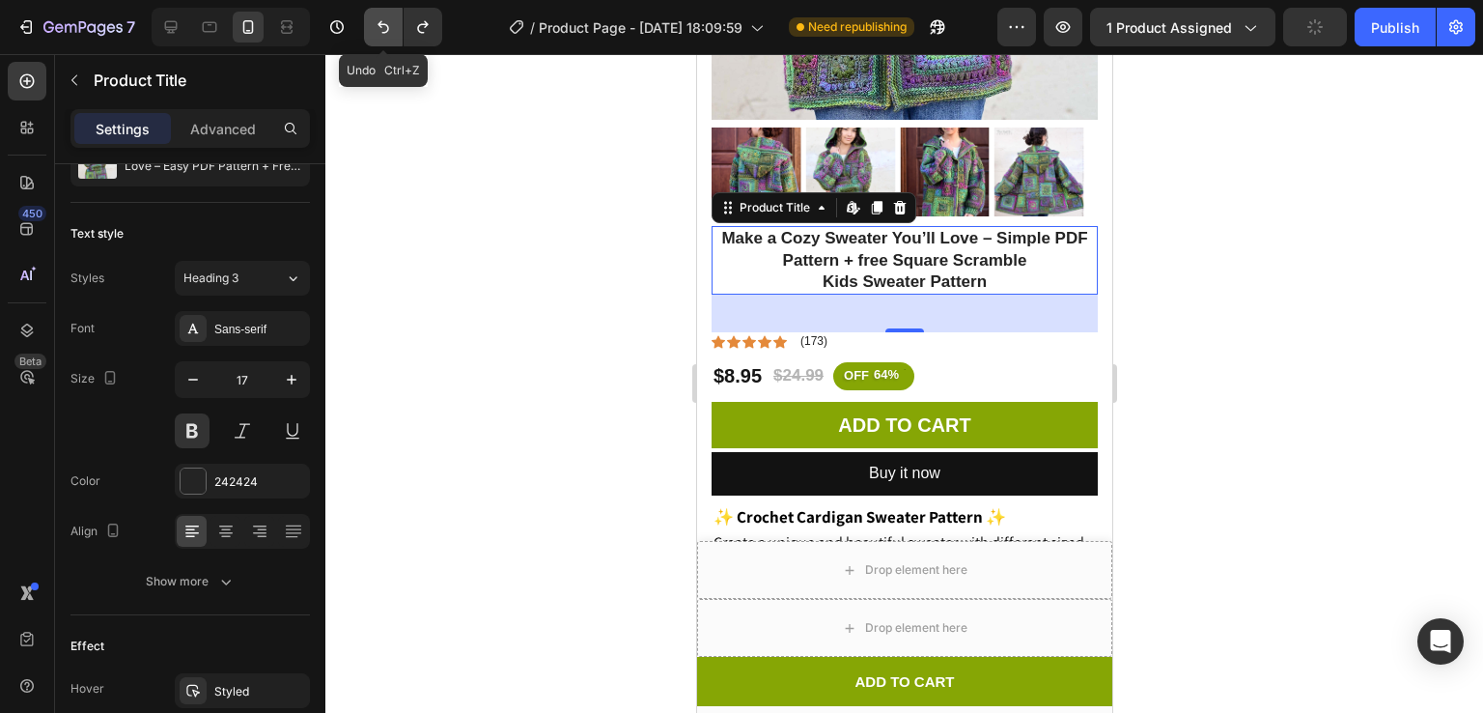
click at [374, 33] on icon "Undo/Redo" at bounding box center [383, 26] width 19 height 19
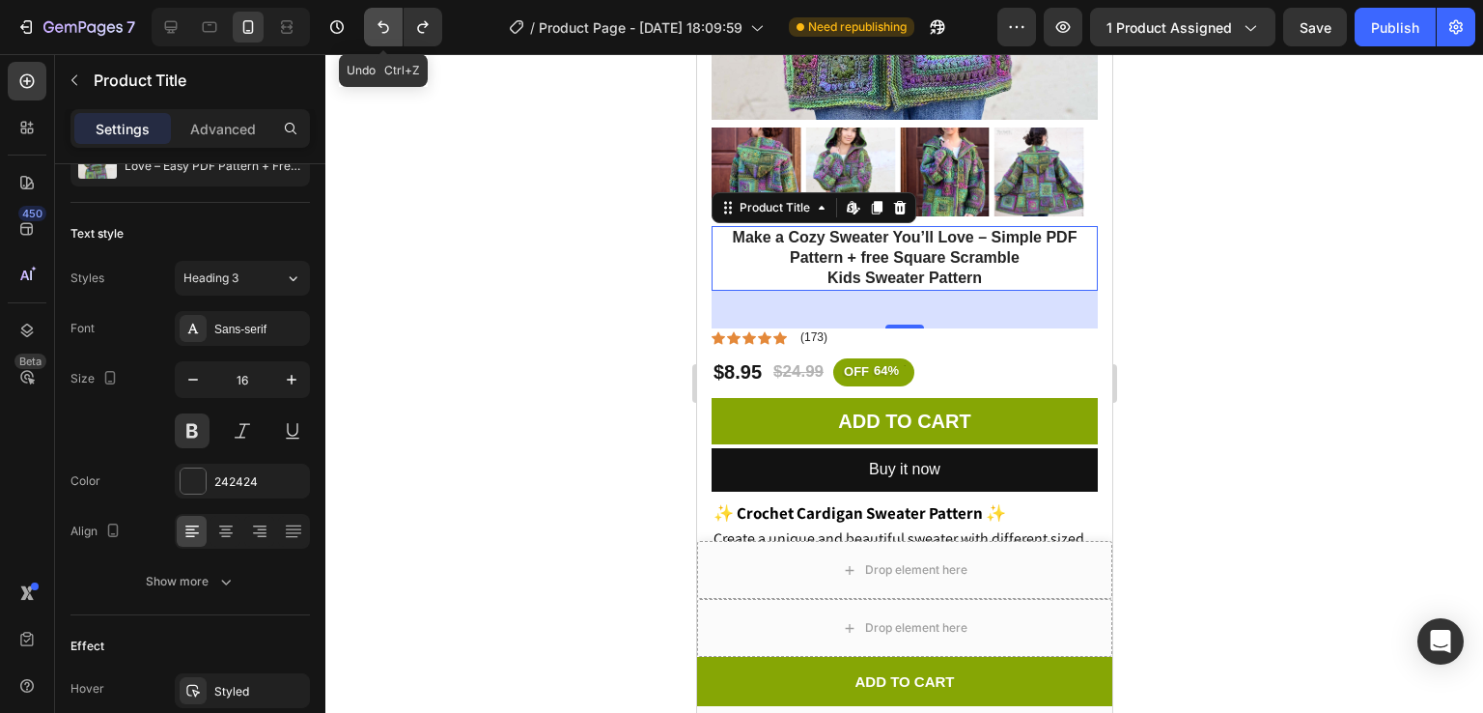
click at [374, 33] on icon "Undo/Redo" at bounding box center [383, 26] width 19 height 19
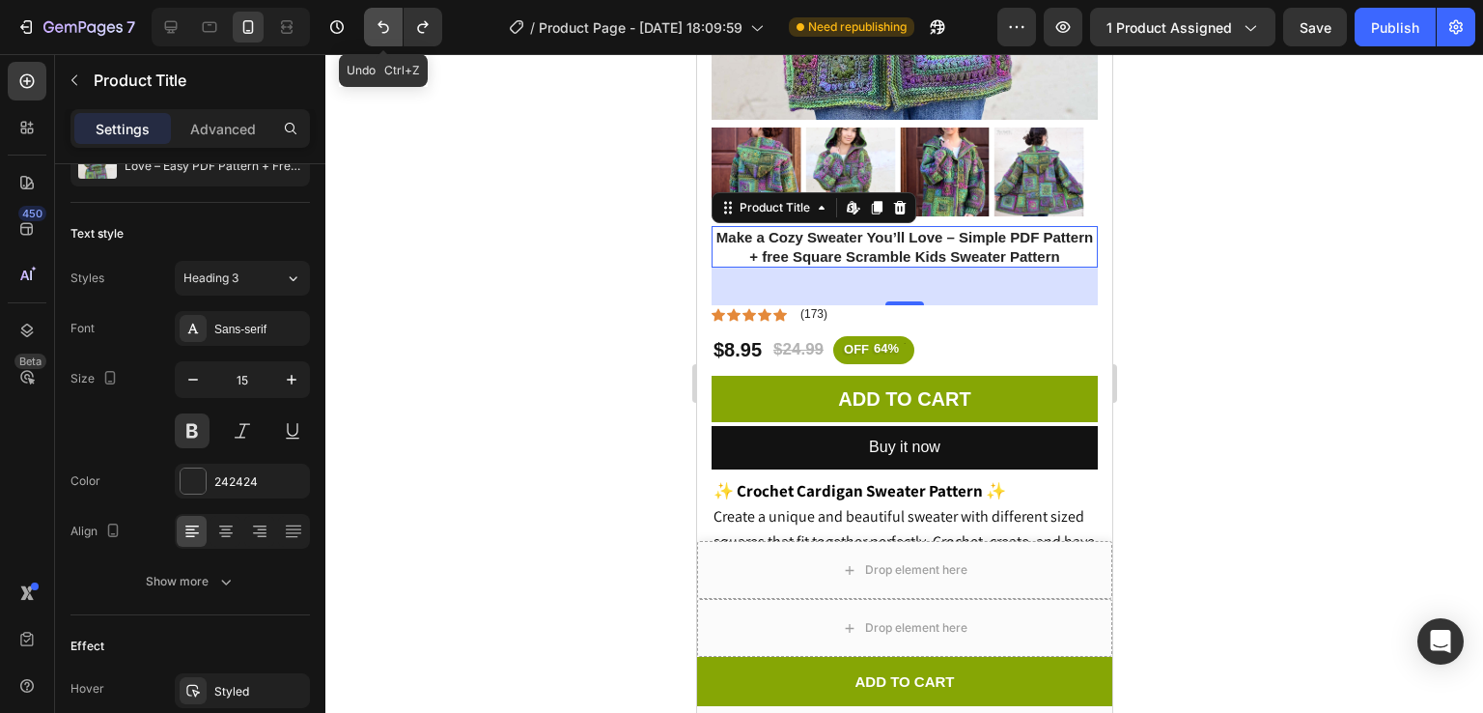
click at [374, 33] on icon "Undo/Redo" at bounding box center [383, 26] width 19 height 19
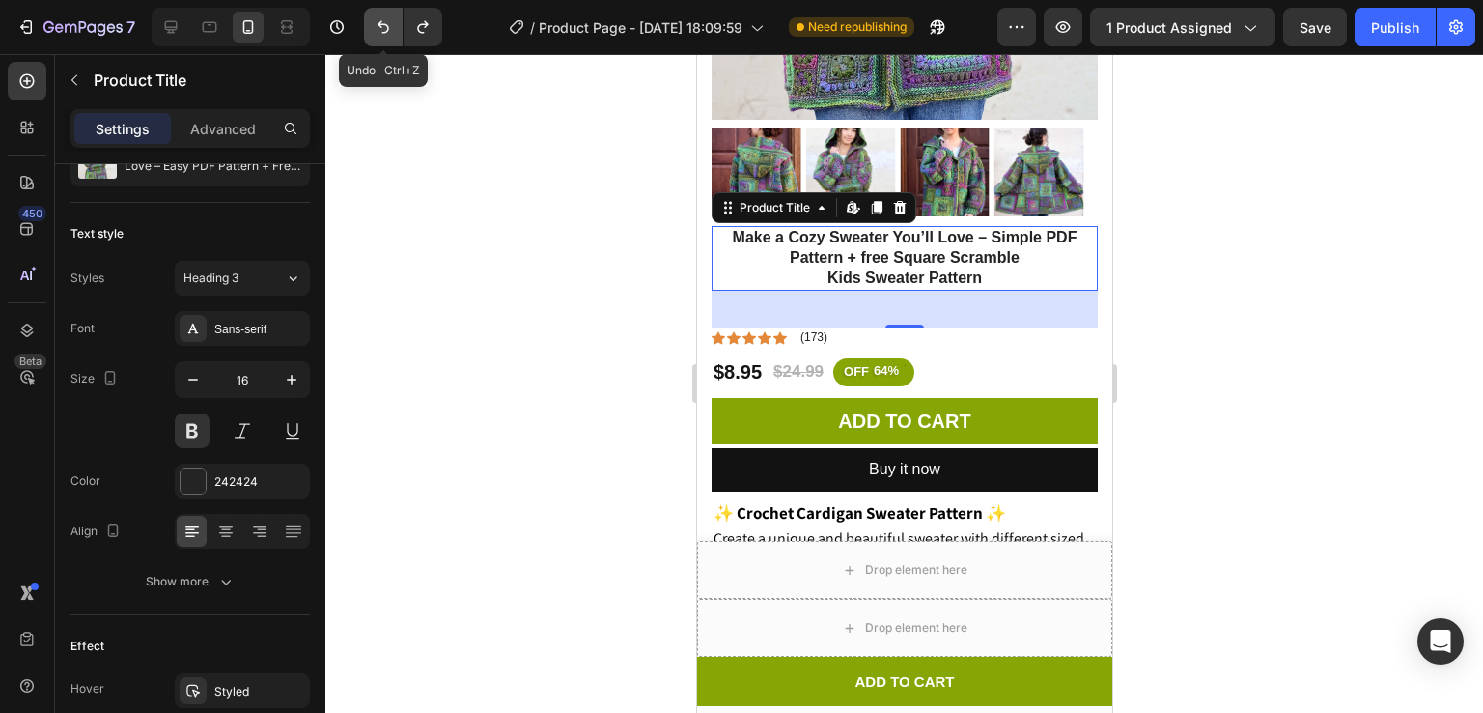
click at [374, 33] on icon "Undo/Redo" at bounding box center [383, 26] width 19 height 19
type input "17"
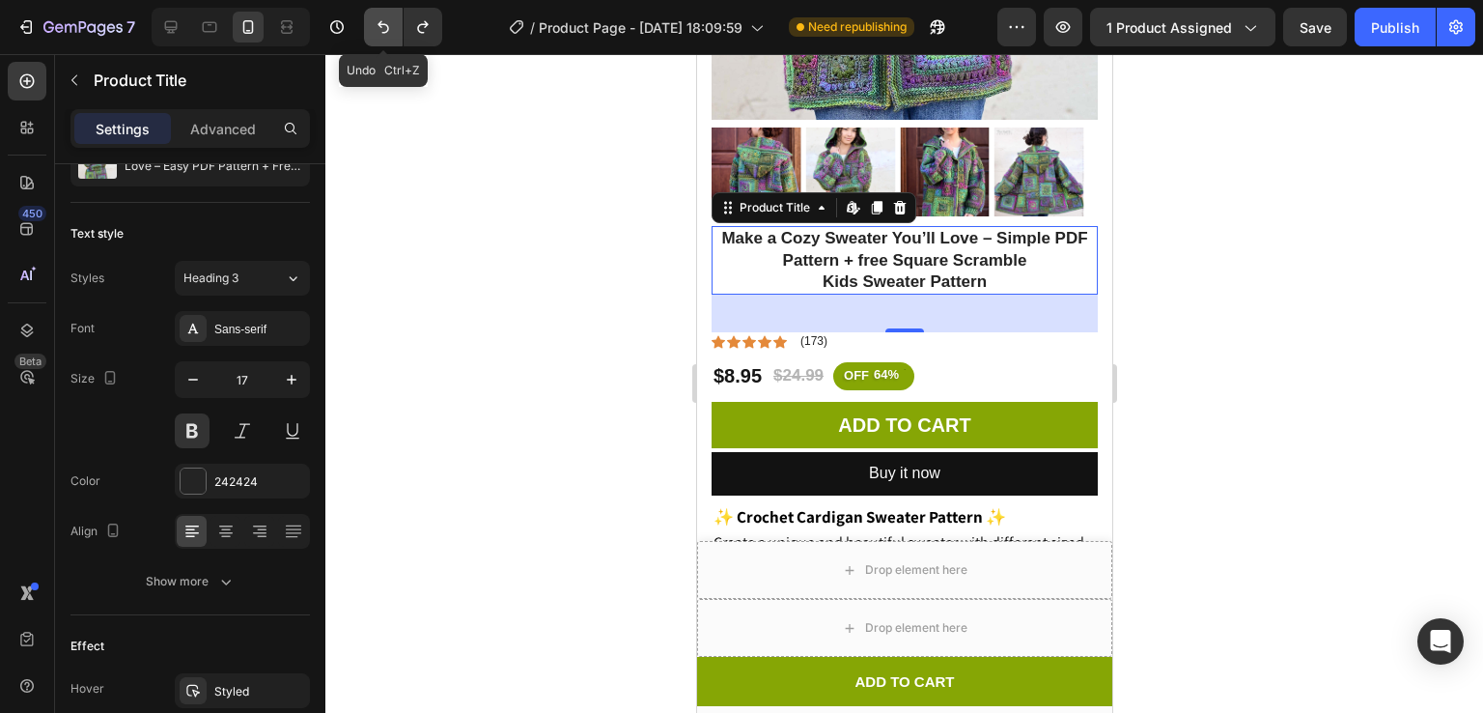
click at [374, 33] on icon "Undo/Redo" at bounding box center [383, 26] width 19 height 19
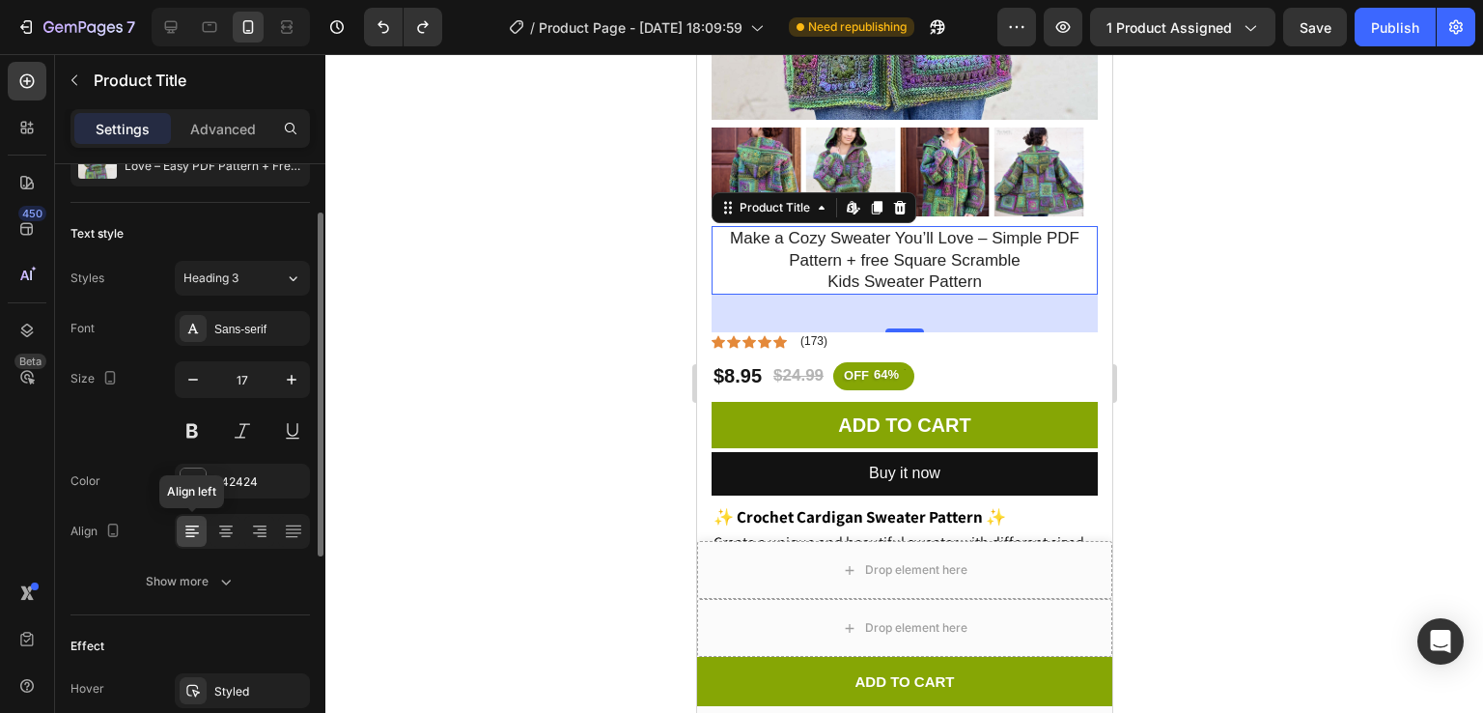
click at [187, 529] on icon at bounding box center [190, 530] width 10 height 2
click at [214, 530] on div at bounding box center [226, 531] width 30 height 31
click at [290, 532] on icon at bounding box center [292, 532] width 15 height 1
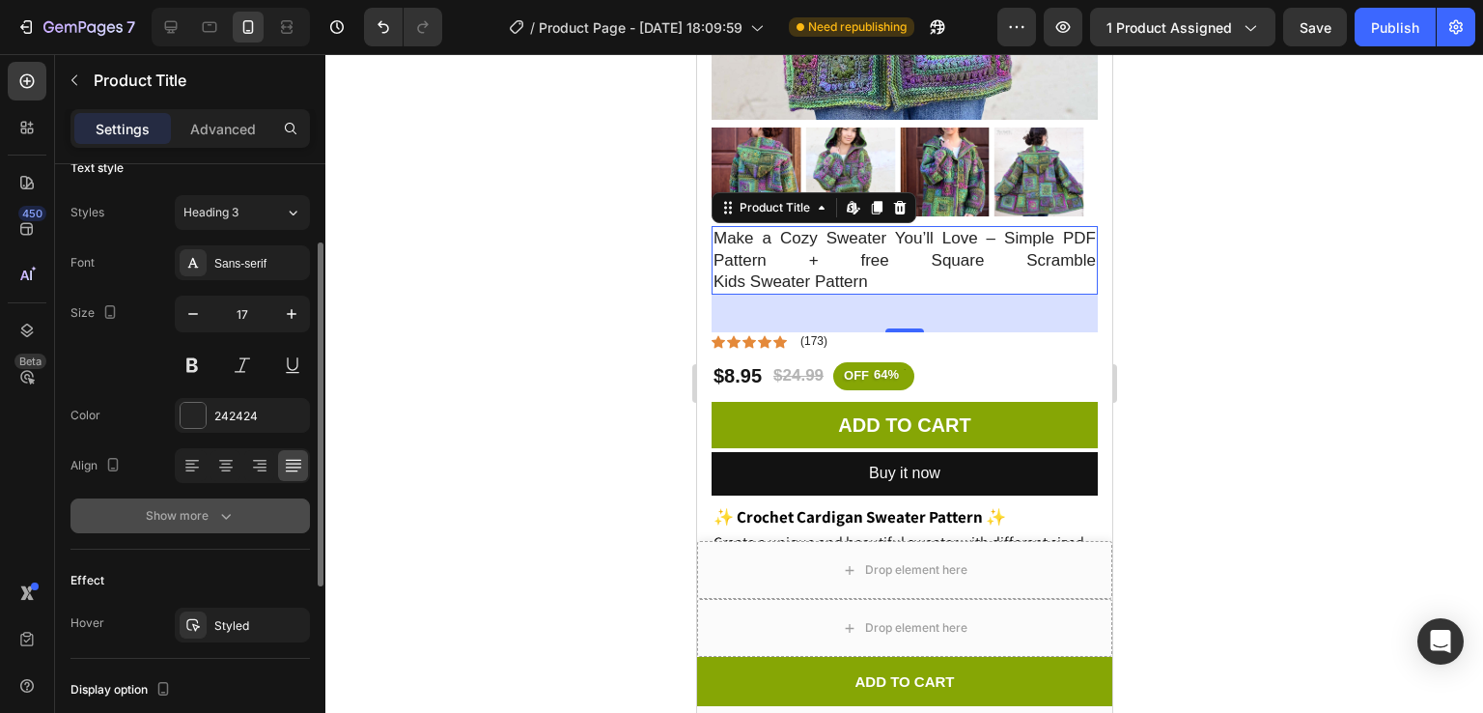
scroll to position [153, 0]
click at [199, 519] on div "Show more" at bounding box center [191, 514] width 90 height 19
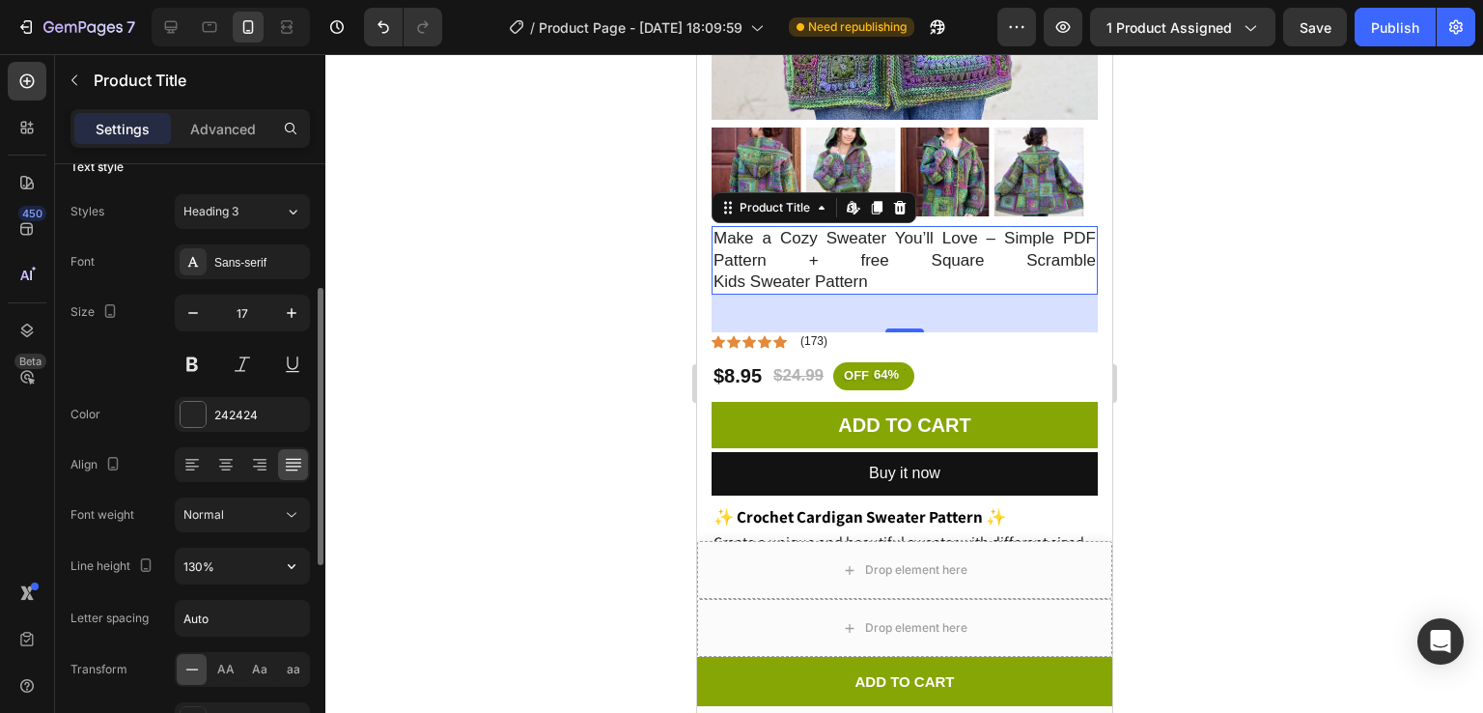
scroll to position [194, 0]
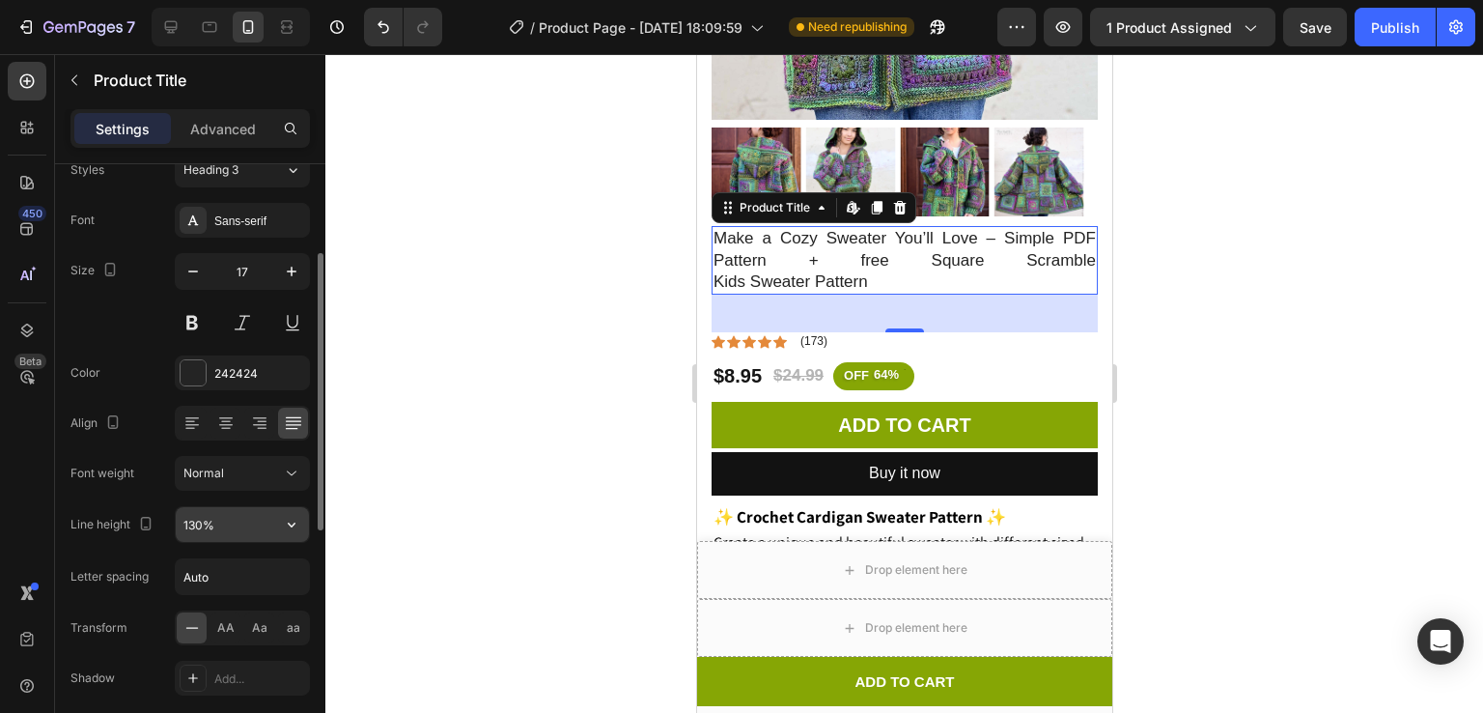
click at [219, 521] on input "130%" at bounding box center [242, 524] width 133 height 35
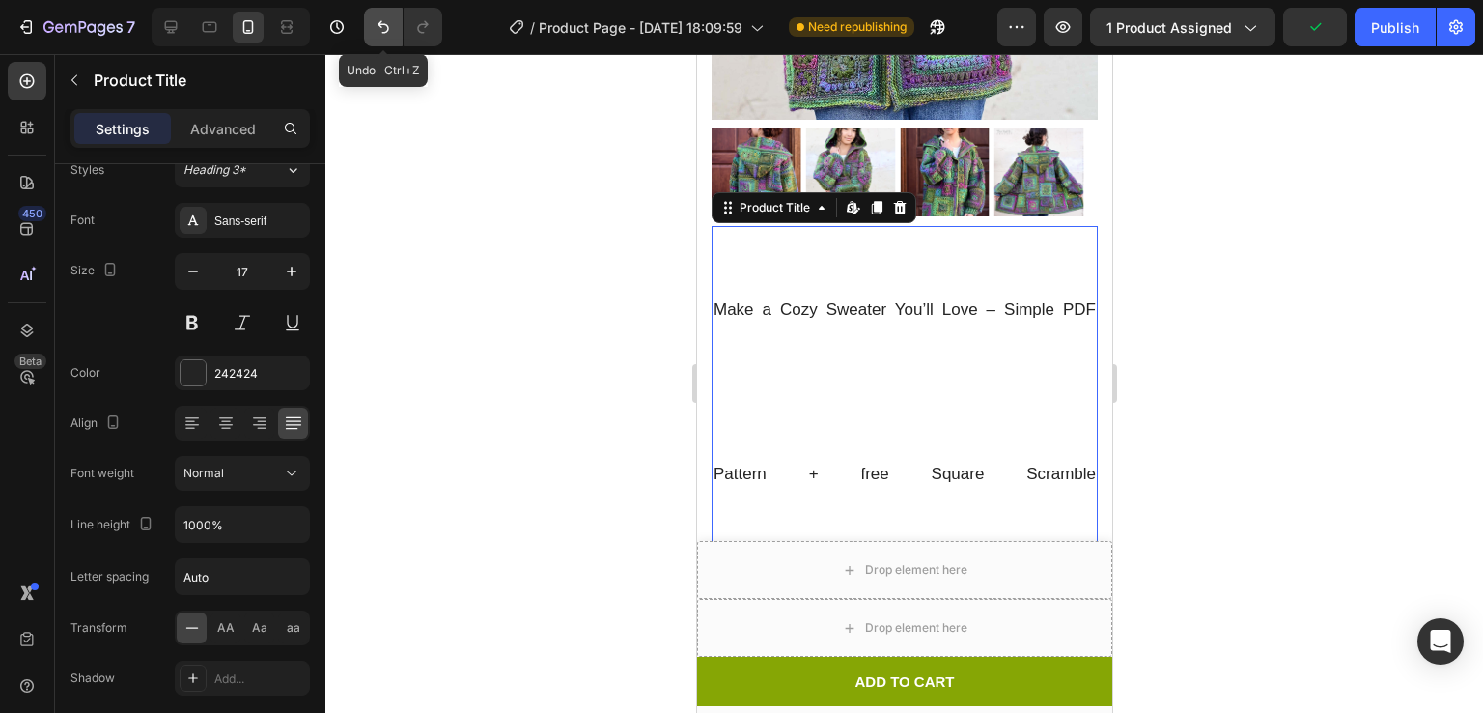
click at [372, 33] on button "Undo/Redo" at bounding box center [383, 27] width 39 height 39
type input "130%"
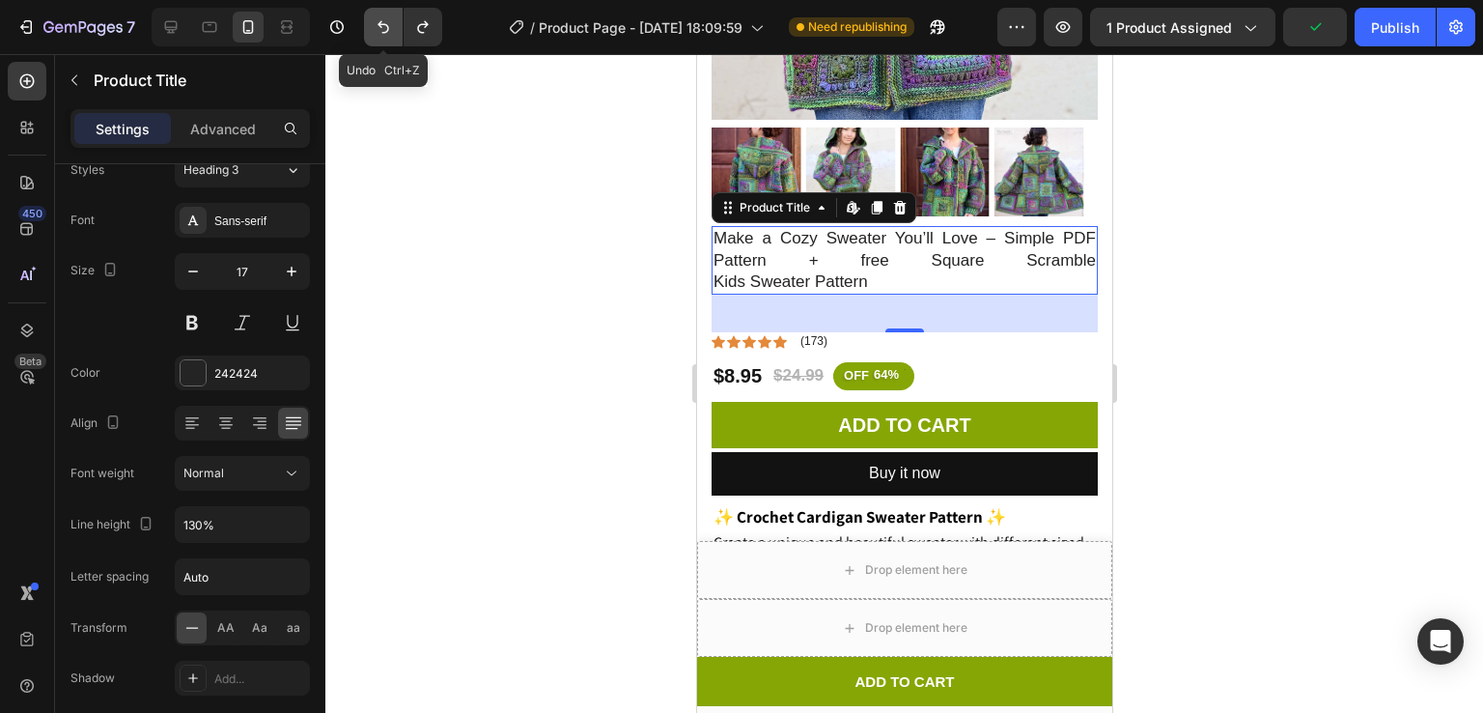
click at [372, 33] on button "Undo/Redo" at bounding box center [383, 27] width 39 height 39
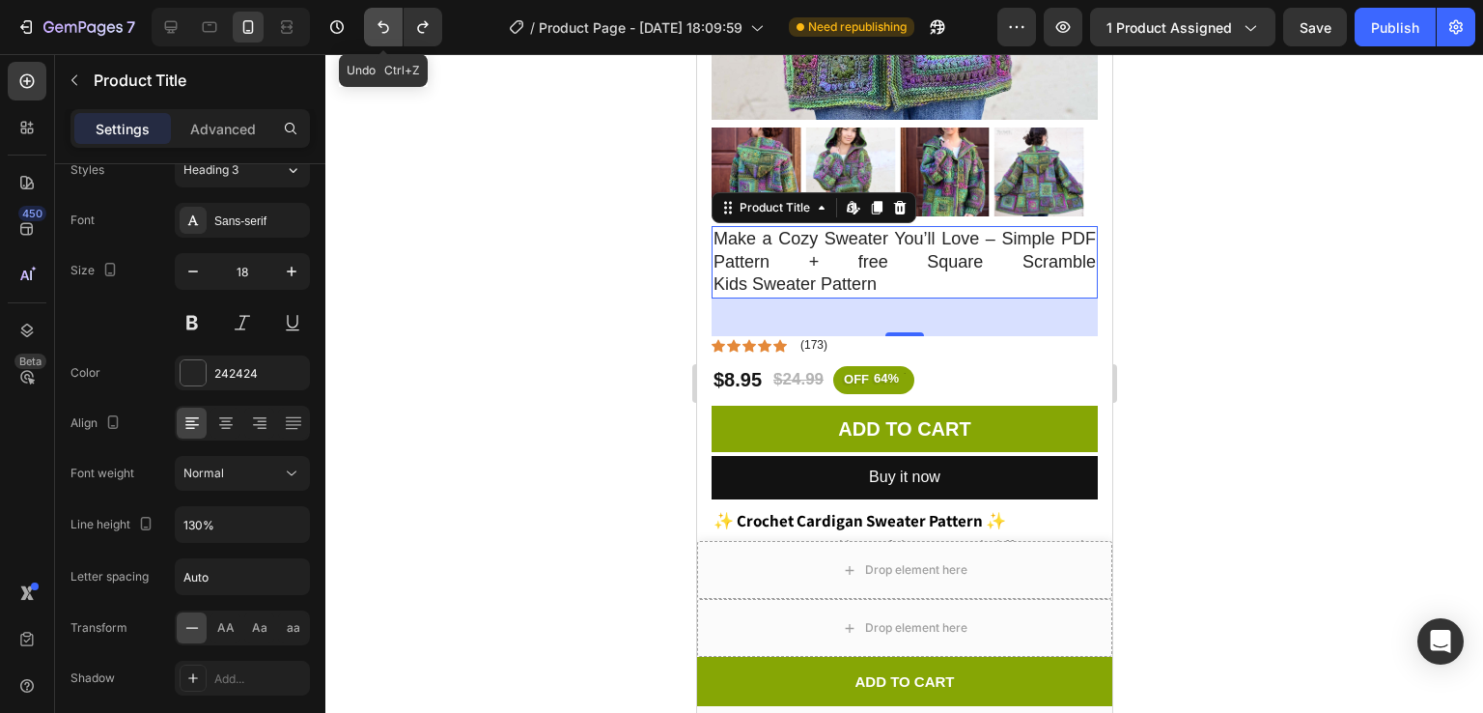
click at [372, 33] on button "Undo/Redo" at bounding box center [383, 27] width 39 height 39
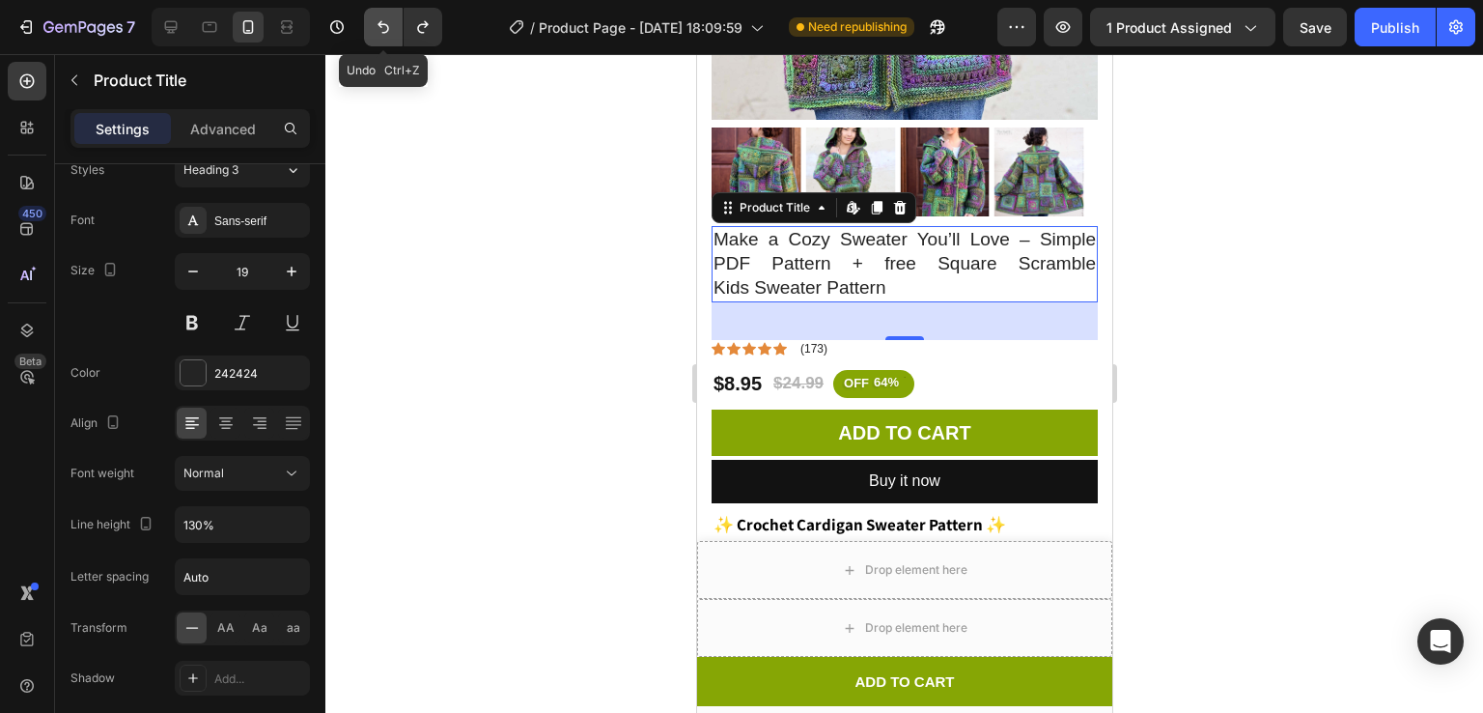
click at [372, 33] on button "Undo/Redo" at bounding box center [383, 27] width 39 height 39
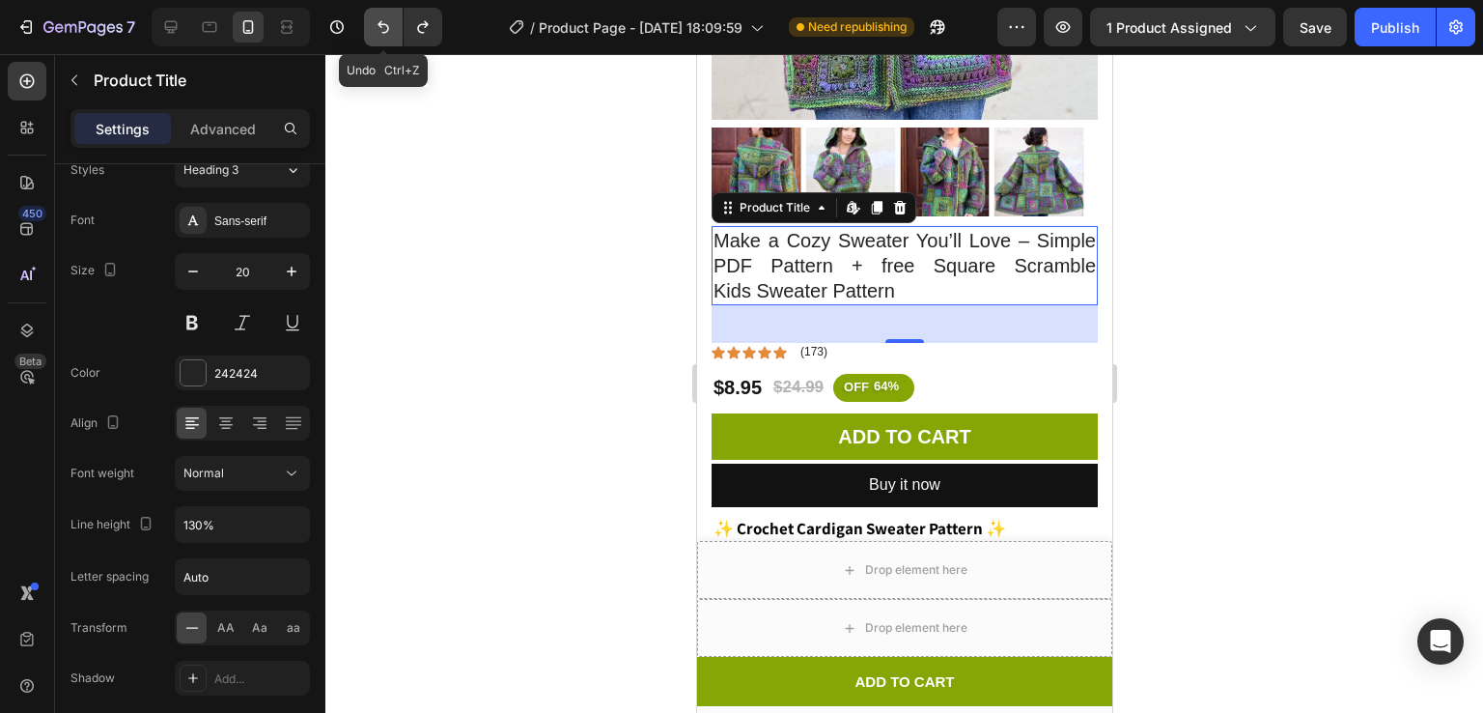
click at [372, 33] on button "Undo/Redo" at bounding box center [383, 27] width 39 height 39
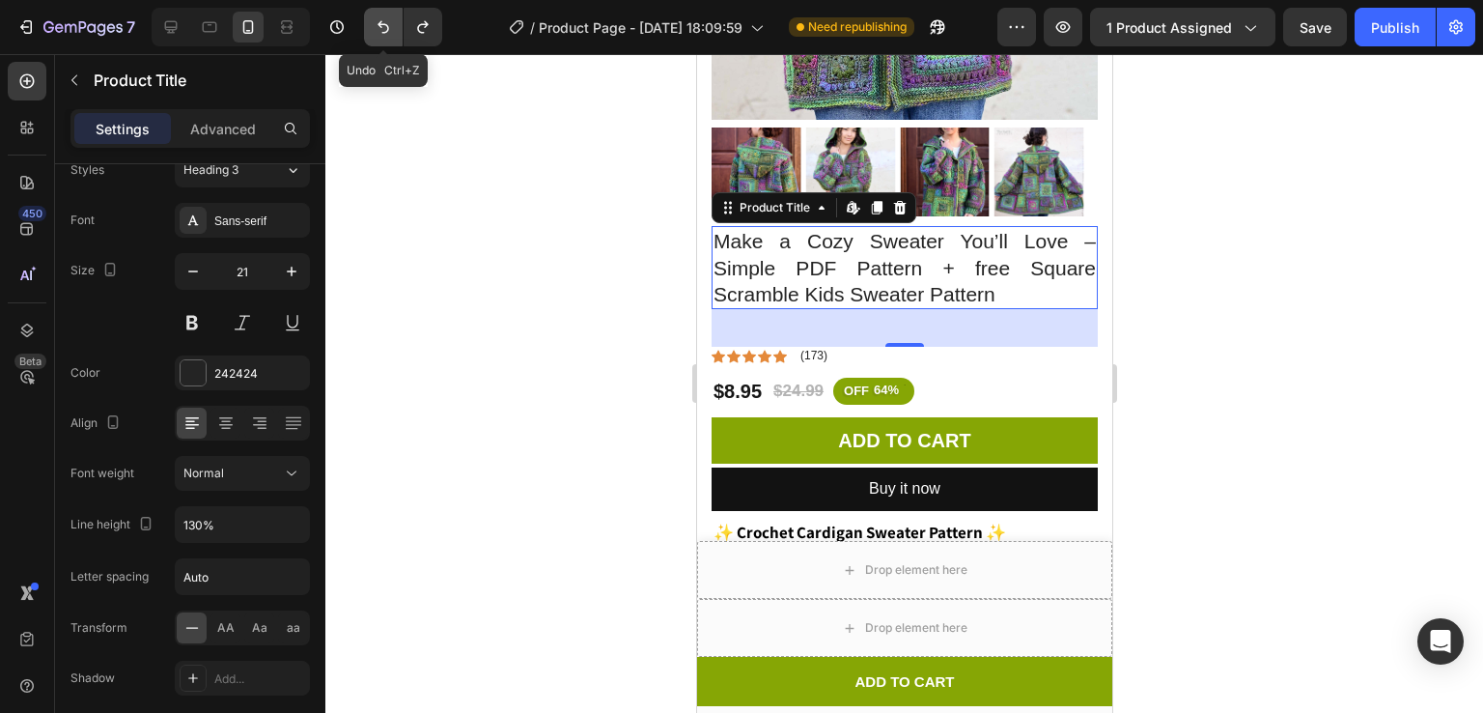
click at [372, 33] on button "Undo/Redo" at bounding box center [383, 27] width 39 height 39
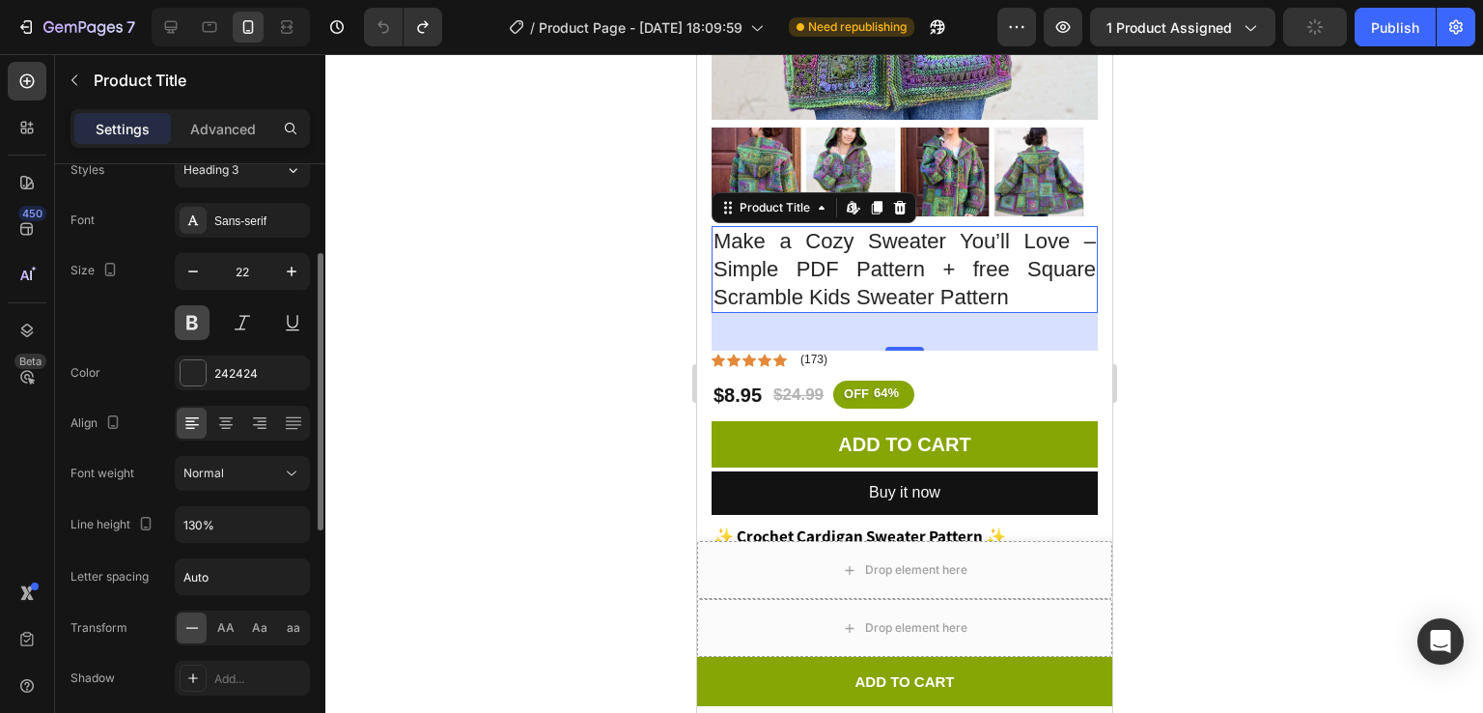
click at [193, 314] on button at bounding box center [192, 322] width 35 height 35
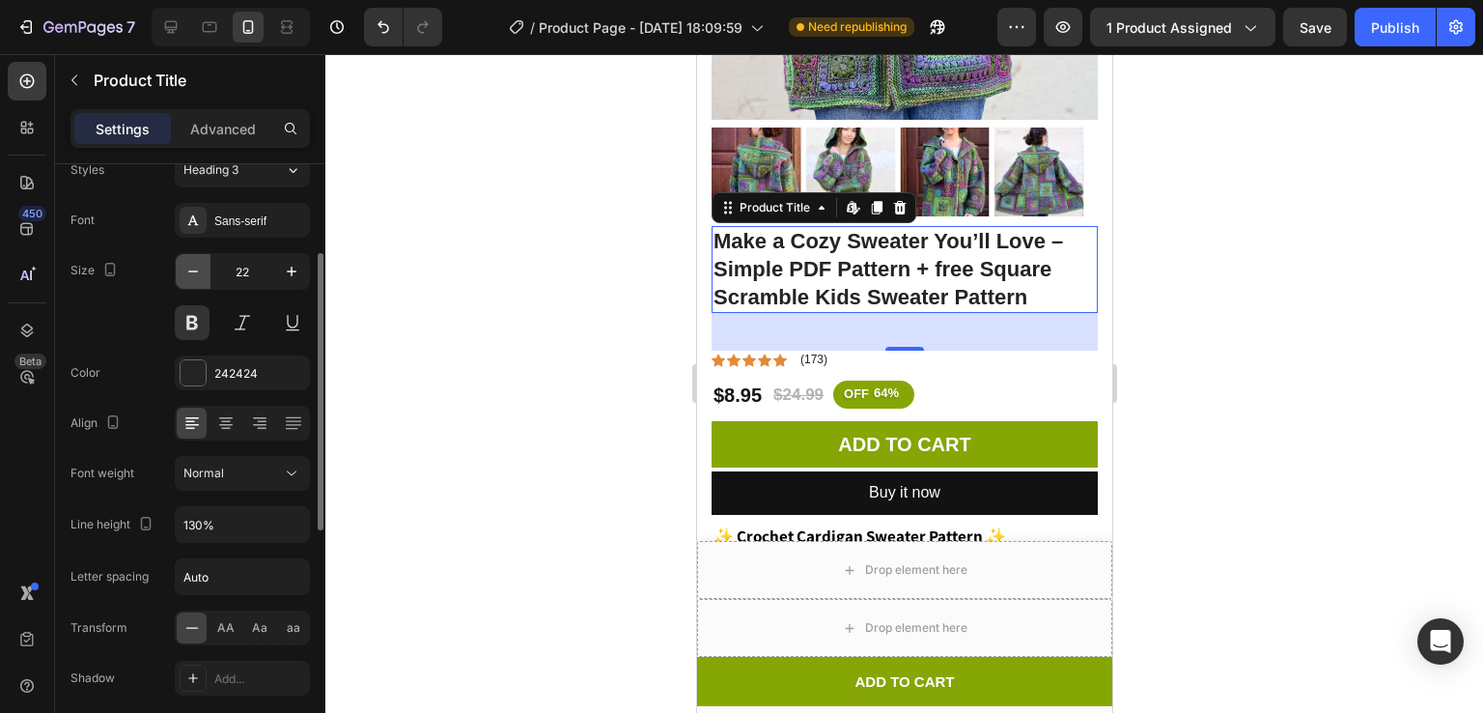
click at [197, 274] on icon "button" at bounding box center [192, 271] width 19 height 19
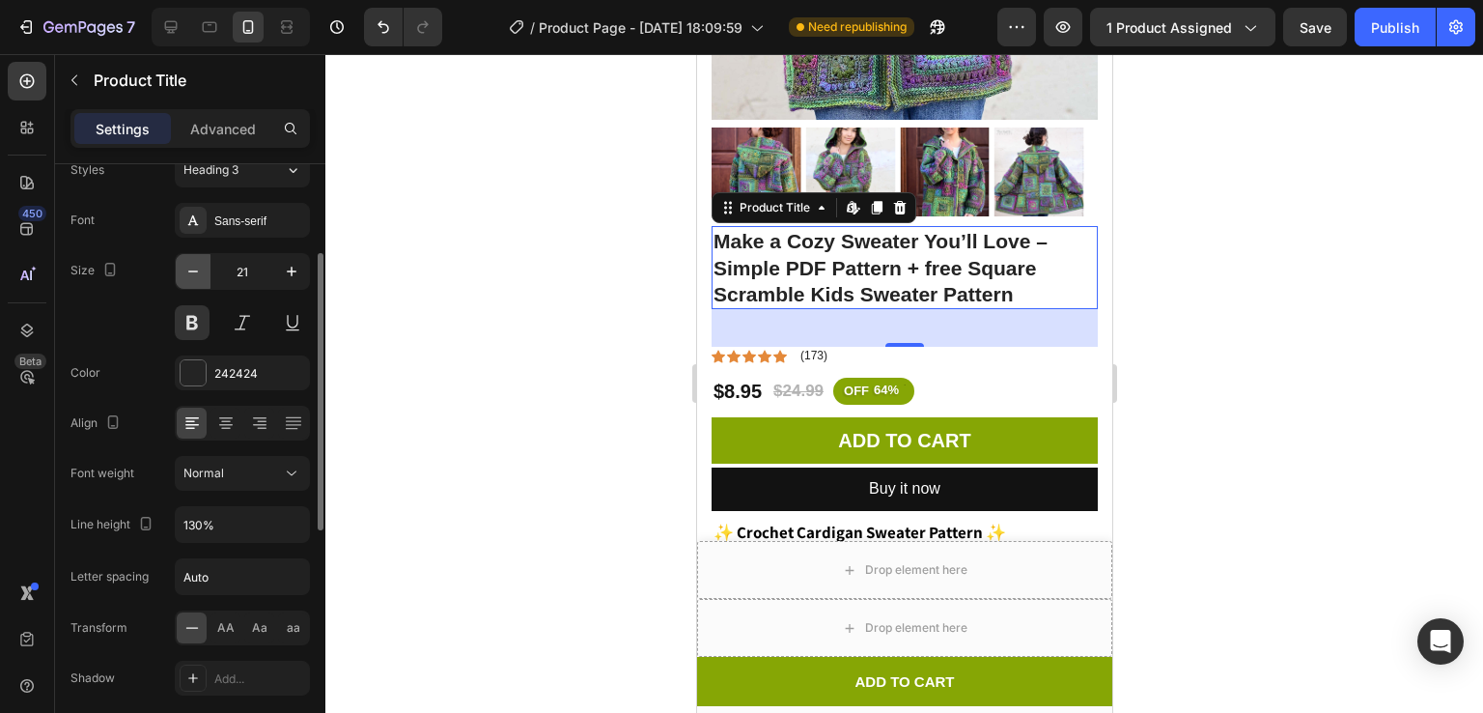
click at [197, 274] on icon "button" at bounding box center [192, 271] width 19 height 19
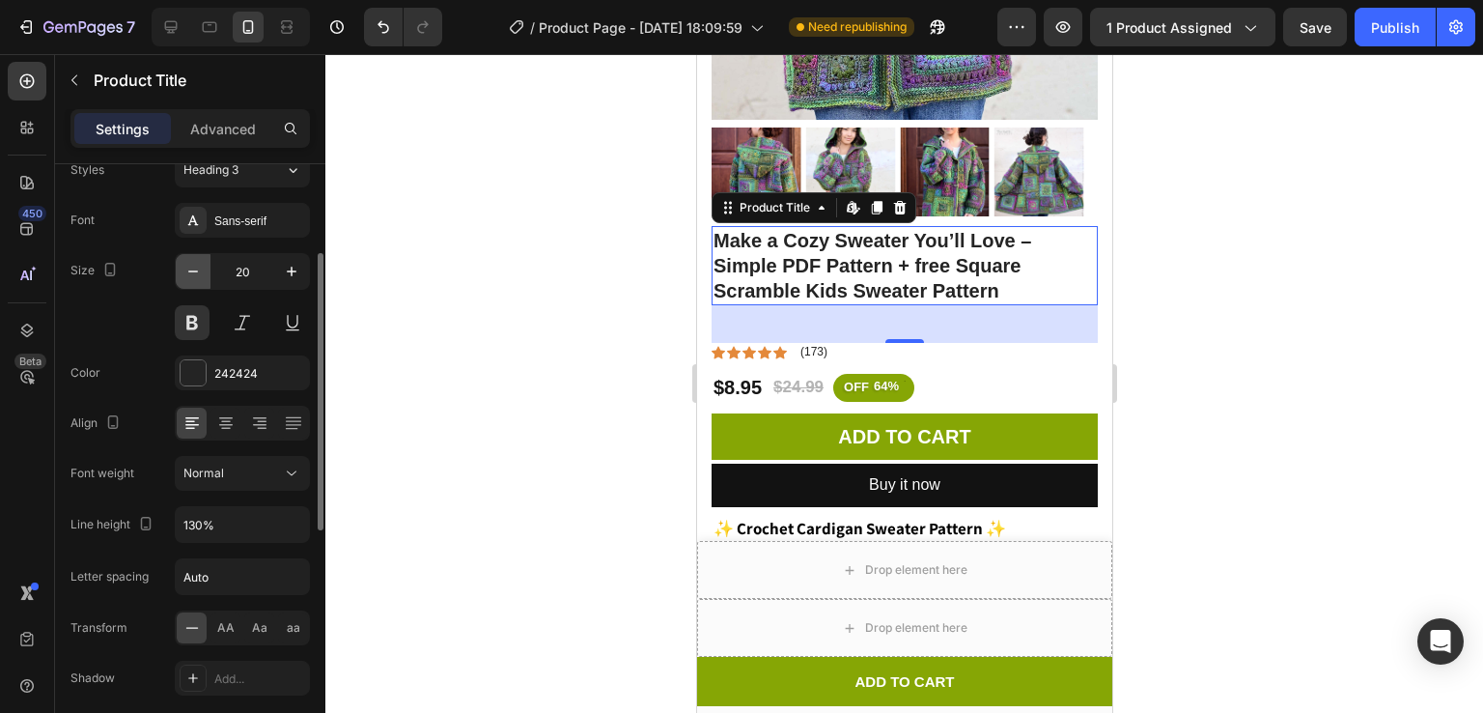
click at [197, 274] on icon "button" at bounding box center [192, 271] width 19 height 19
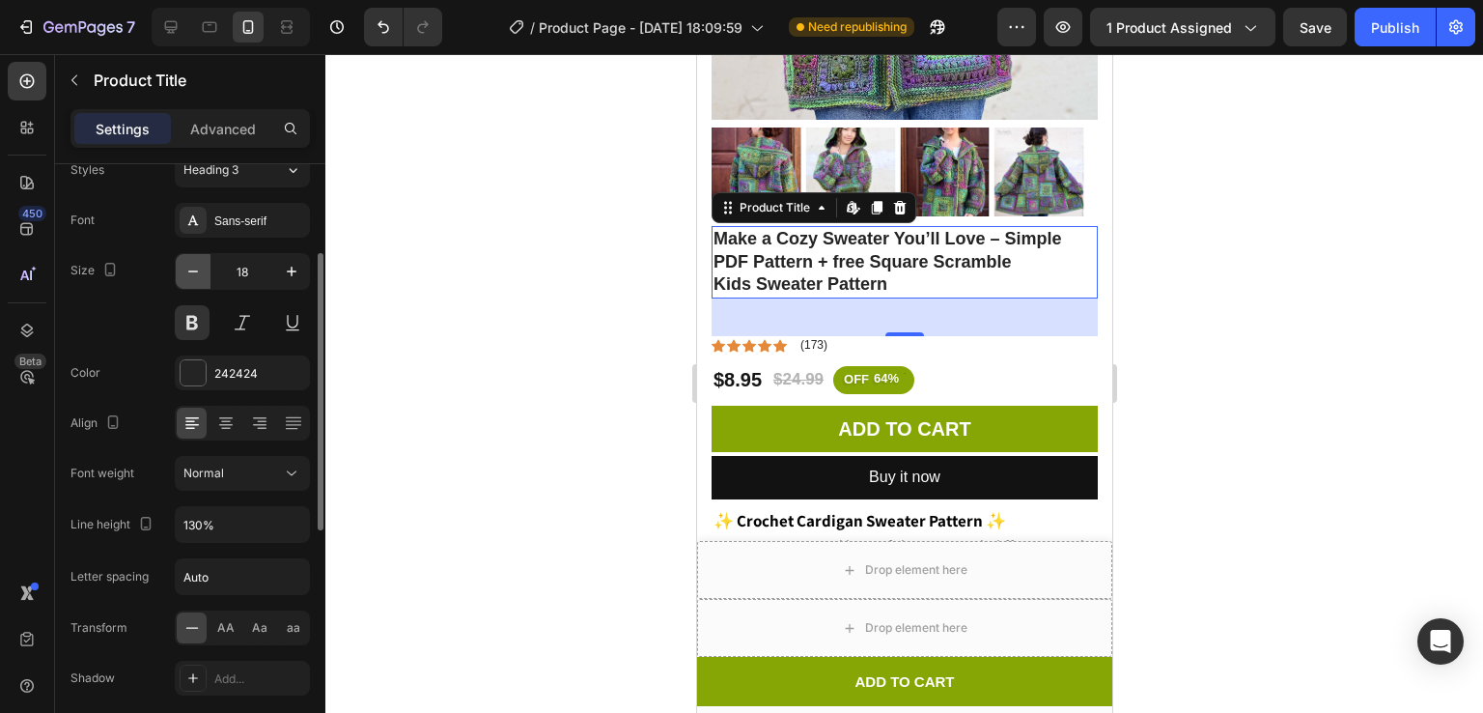
click at [197, 274] on icon "button" at bounding box center [192, 271] width 19 height 19
type input "17"
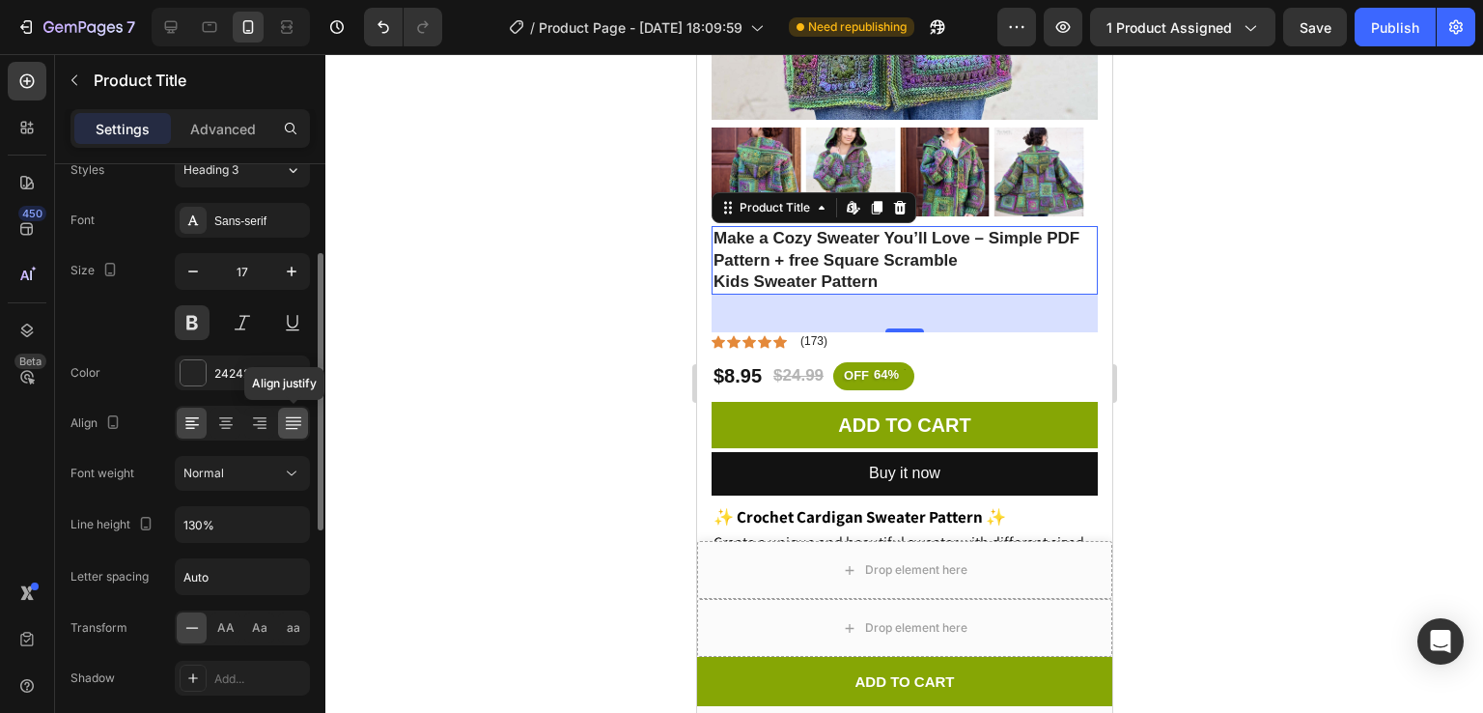
click at [298, 420] on icon at bounding box center [292, 420] width 15 height 1
click at [260, 421] on icon at bounding box center [259, 422] width 19 height 19
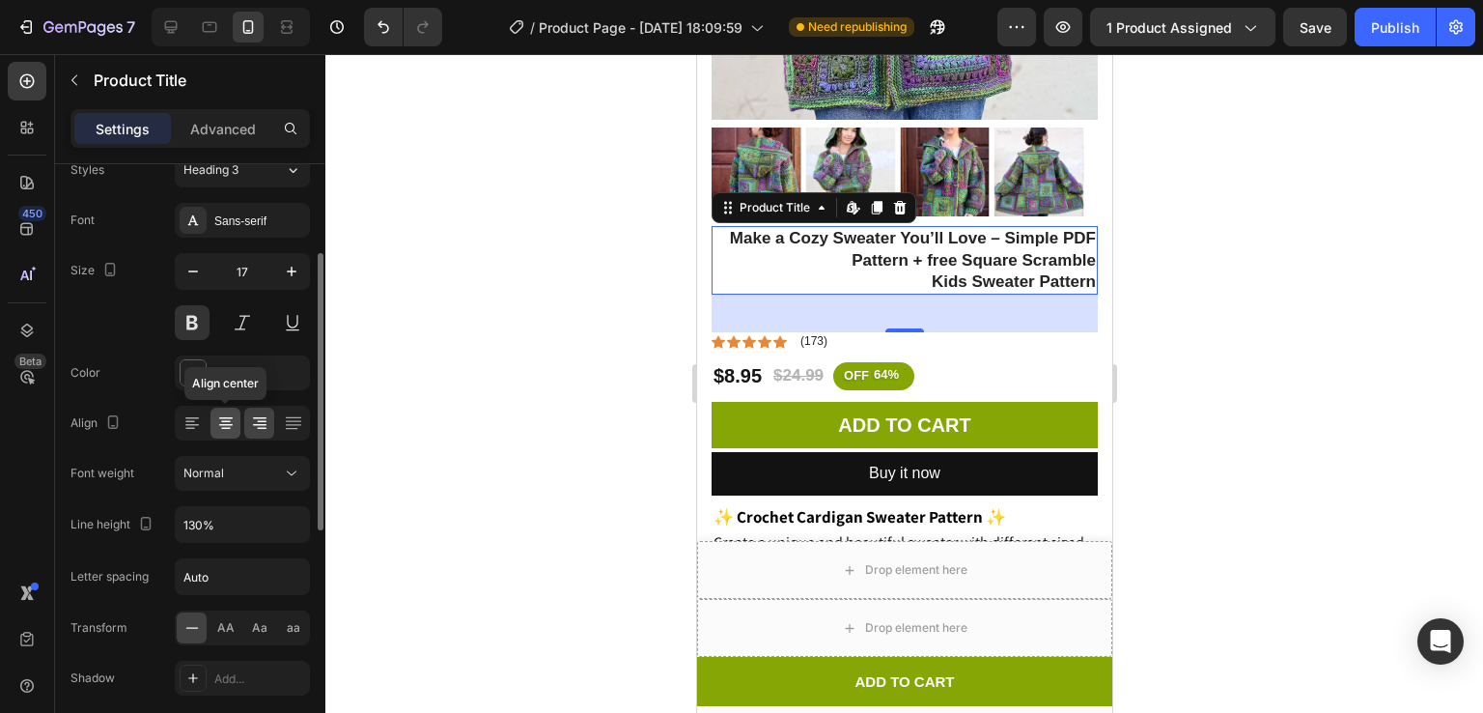
click at [228, 414] on icon at bounding box center [225, 422] width 19 height 19
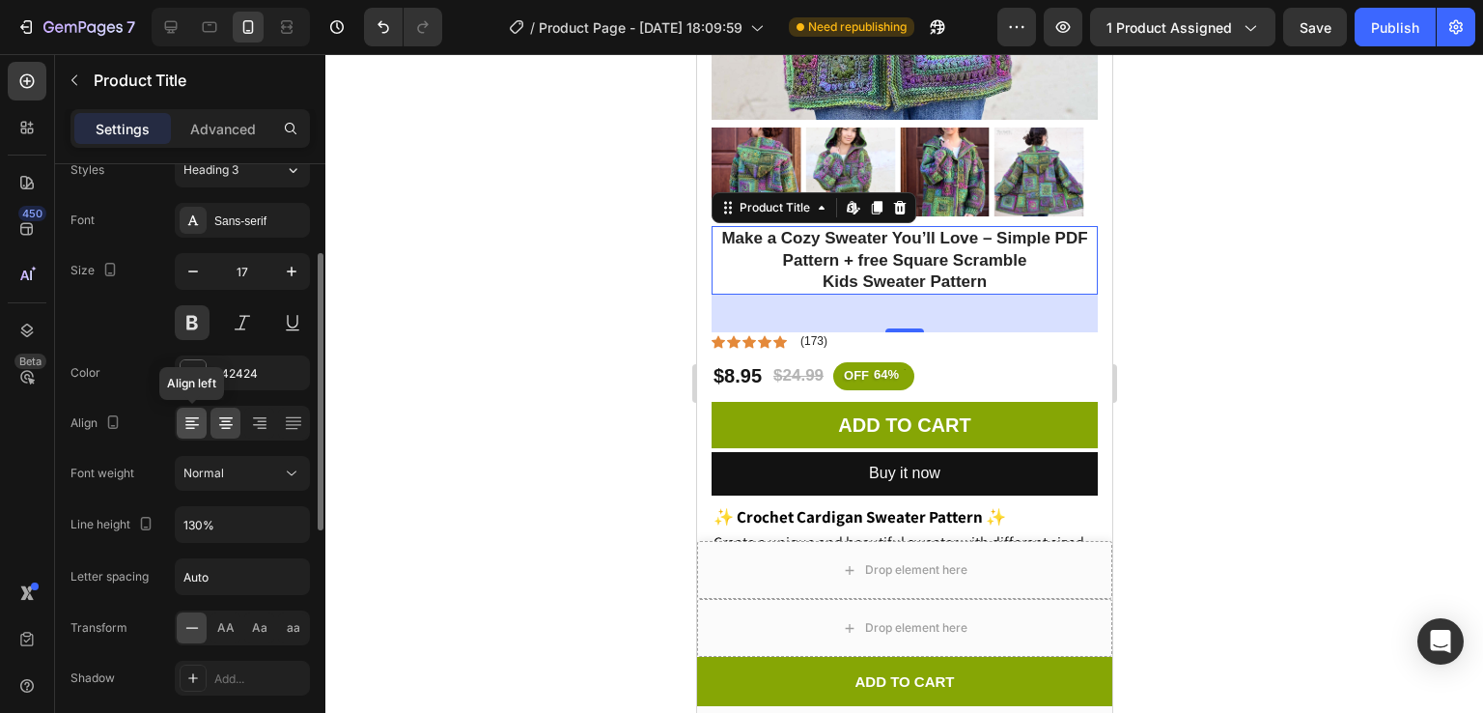
click at [191, 417] on icon at bounding box center [192, 422] width 19 height 19
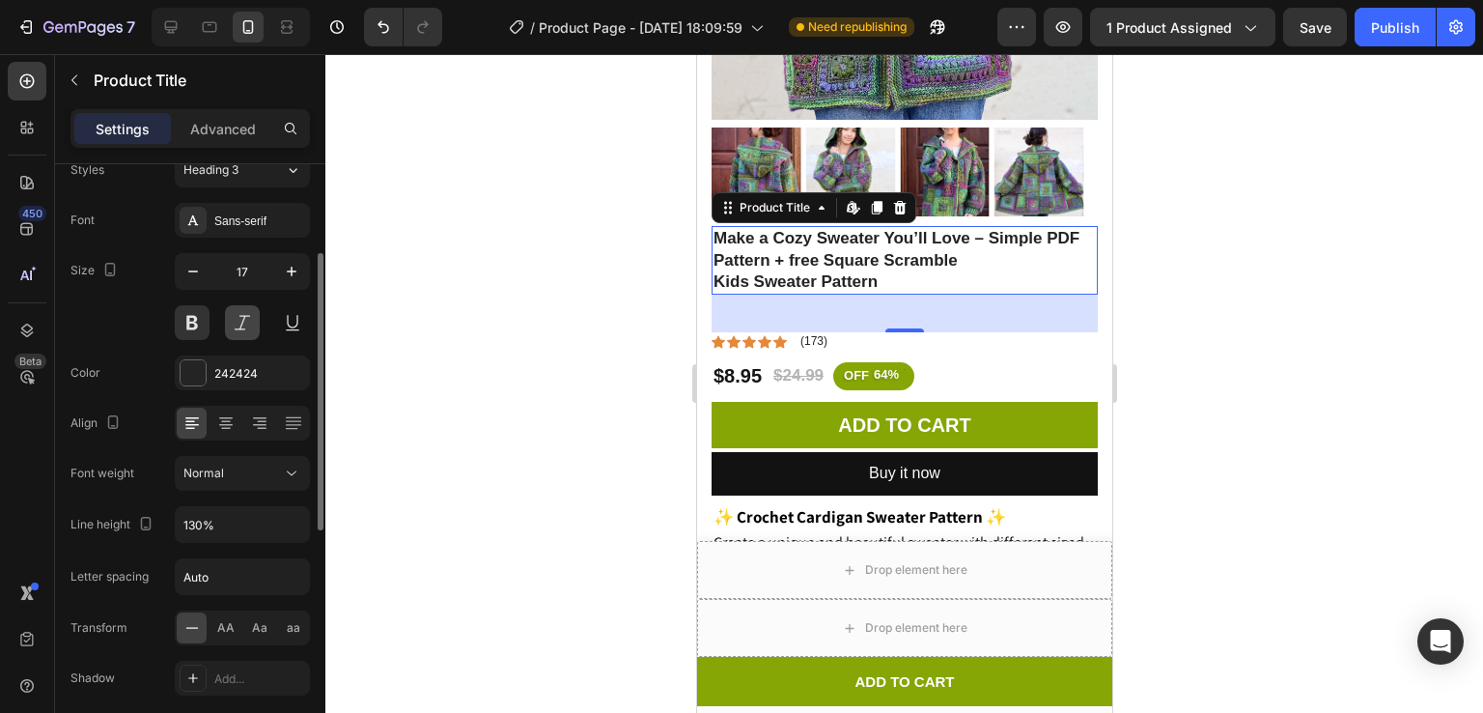
click at [250, 322] on button at bounding box center [242, 322] width 35 height 35
click at [227, 314] on button at bounding box center [242, 322] width 35 height 35
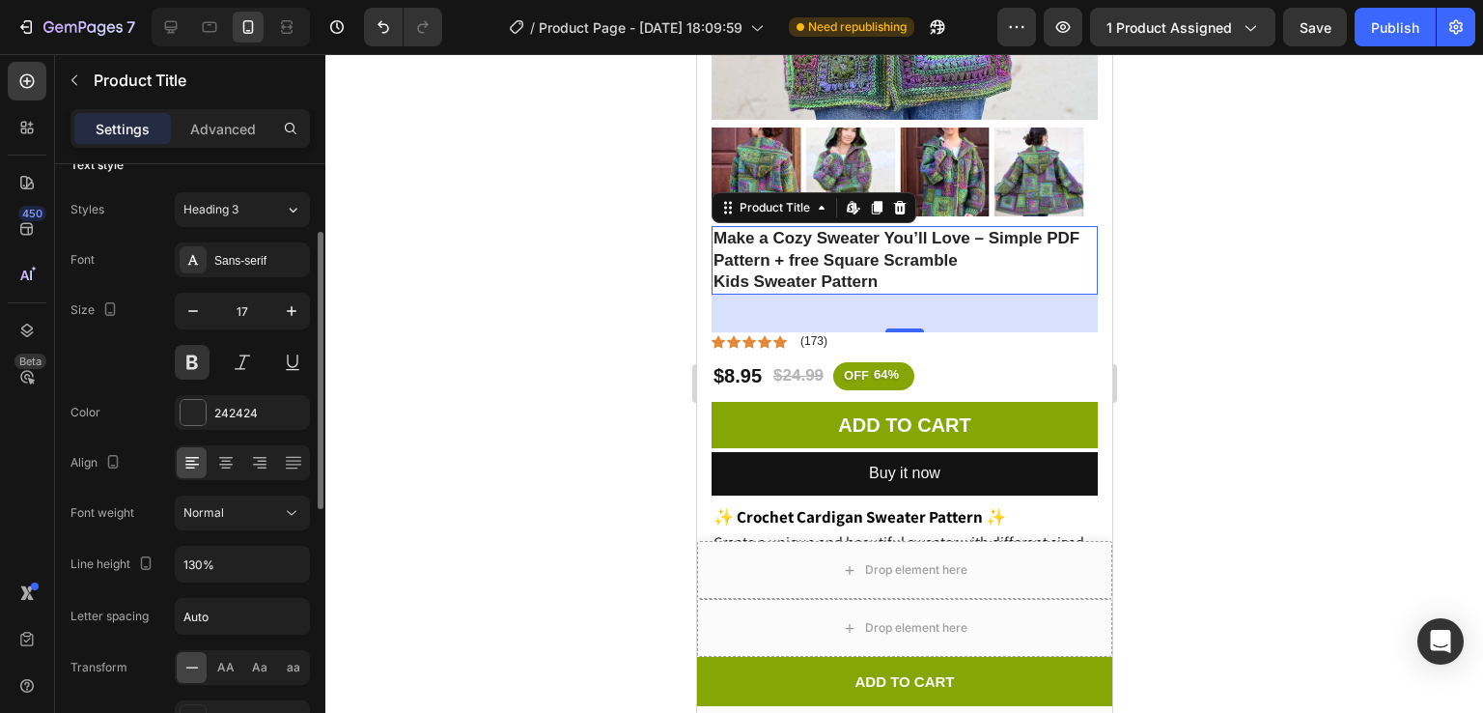
scroll to position [152, 0]
click at [225, 263] on div "Sans-serif" at bounding box center [259, 263] width 91 height 17
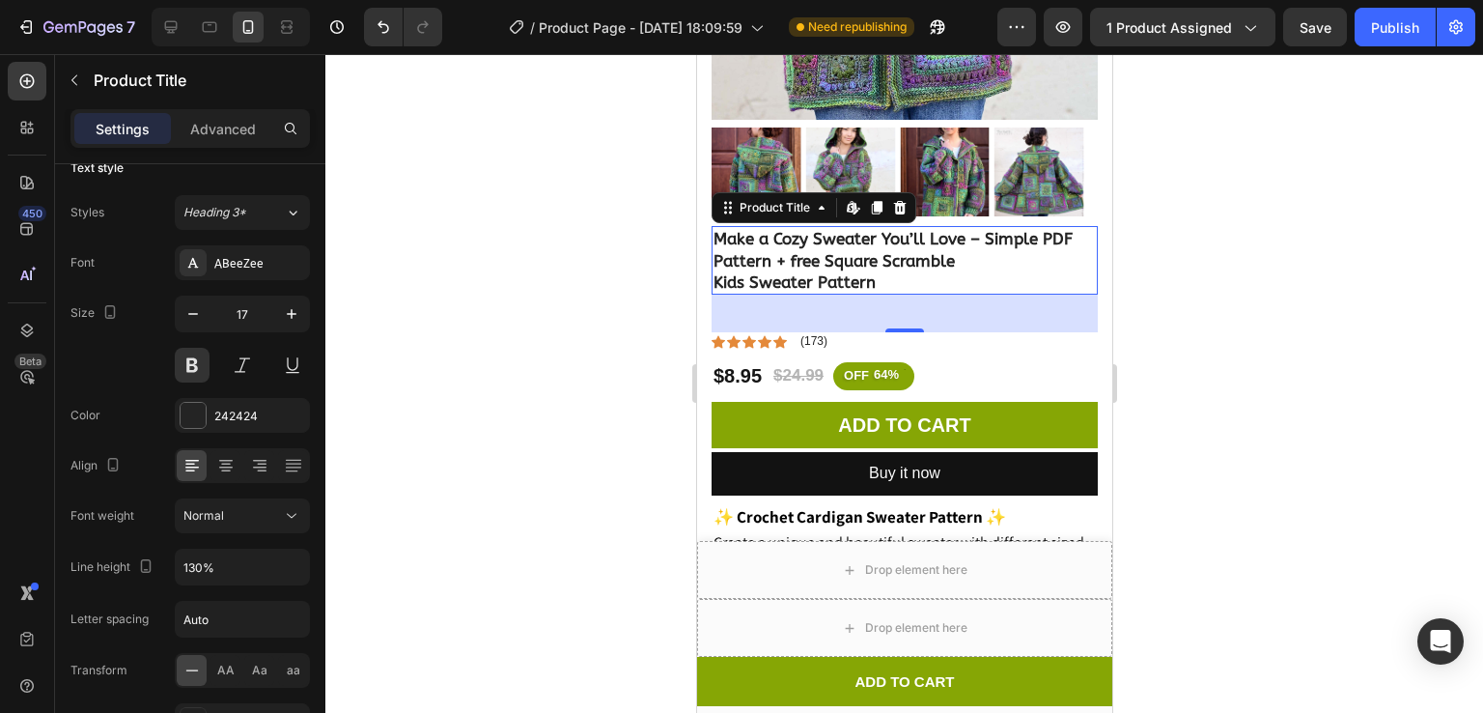
click at [436, 159] on div at bounding box center [904, 383] width 1158 height 659
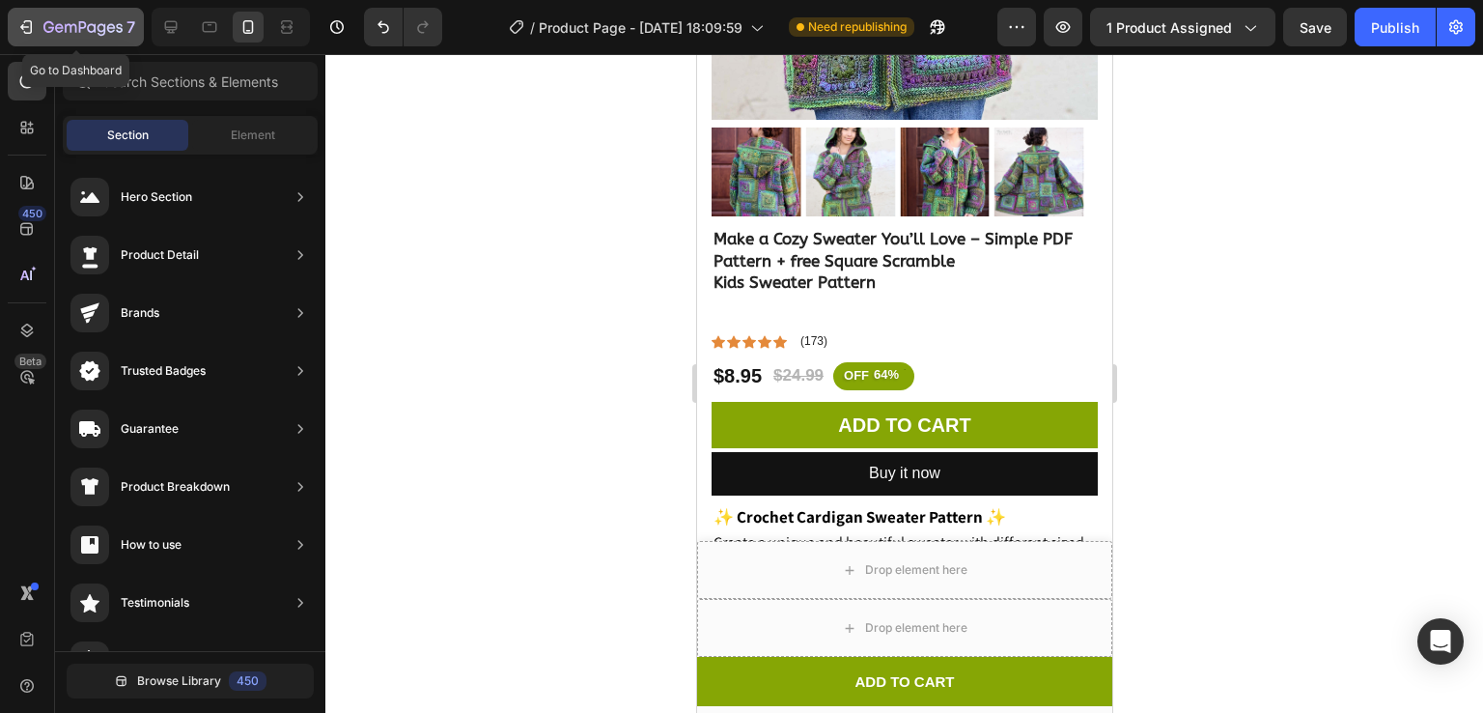
click at [66, 20] on icon "button" at bounding box center [82, 28] width 79 height 16
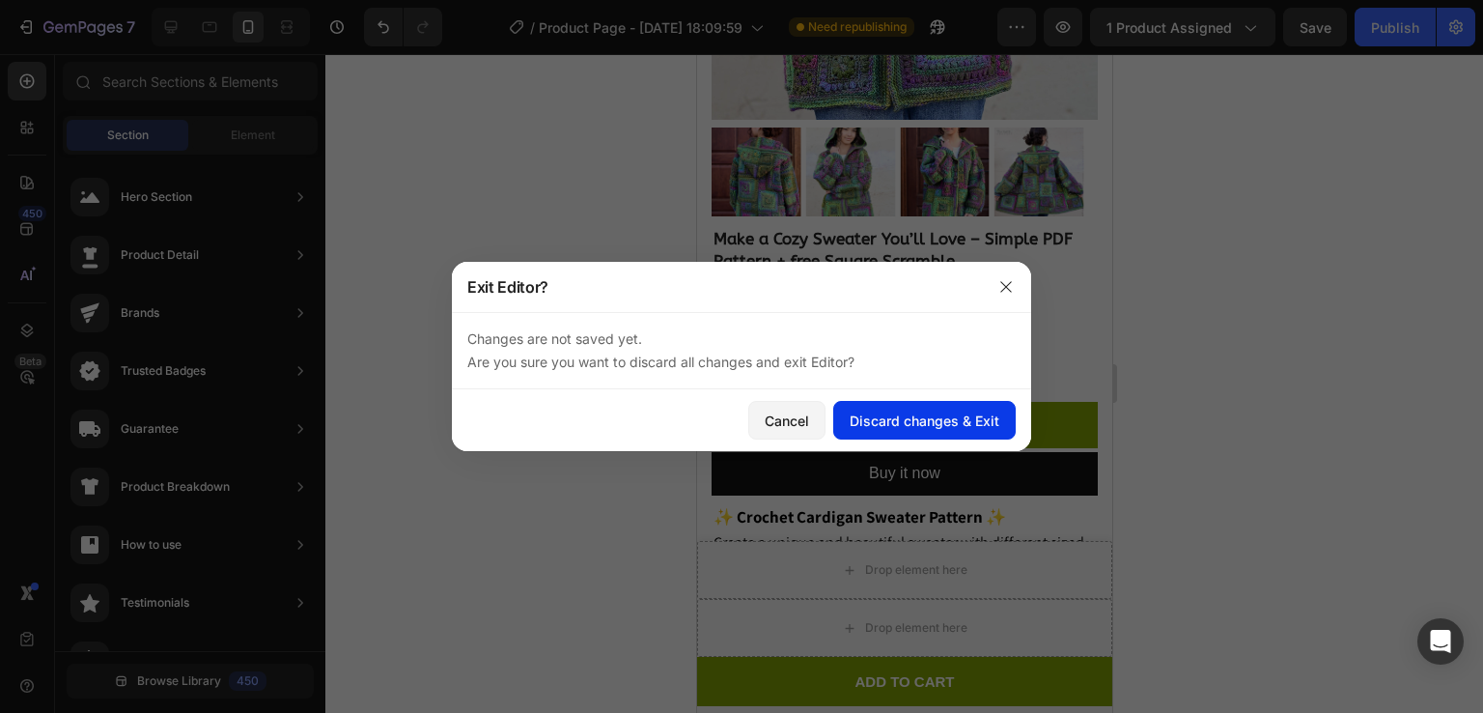
click at [874, 417] on div "Discard changes & Exit" at bounding box center [925, 420] width 150 height 20
click at [903, 407] on button "Discard changes & Exit" at bounding box center [924, 420] width 183 height 39
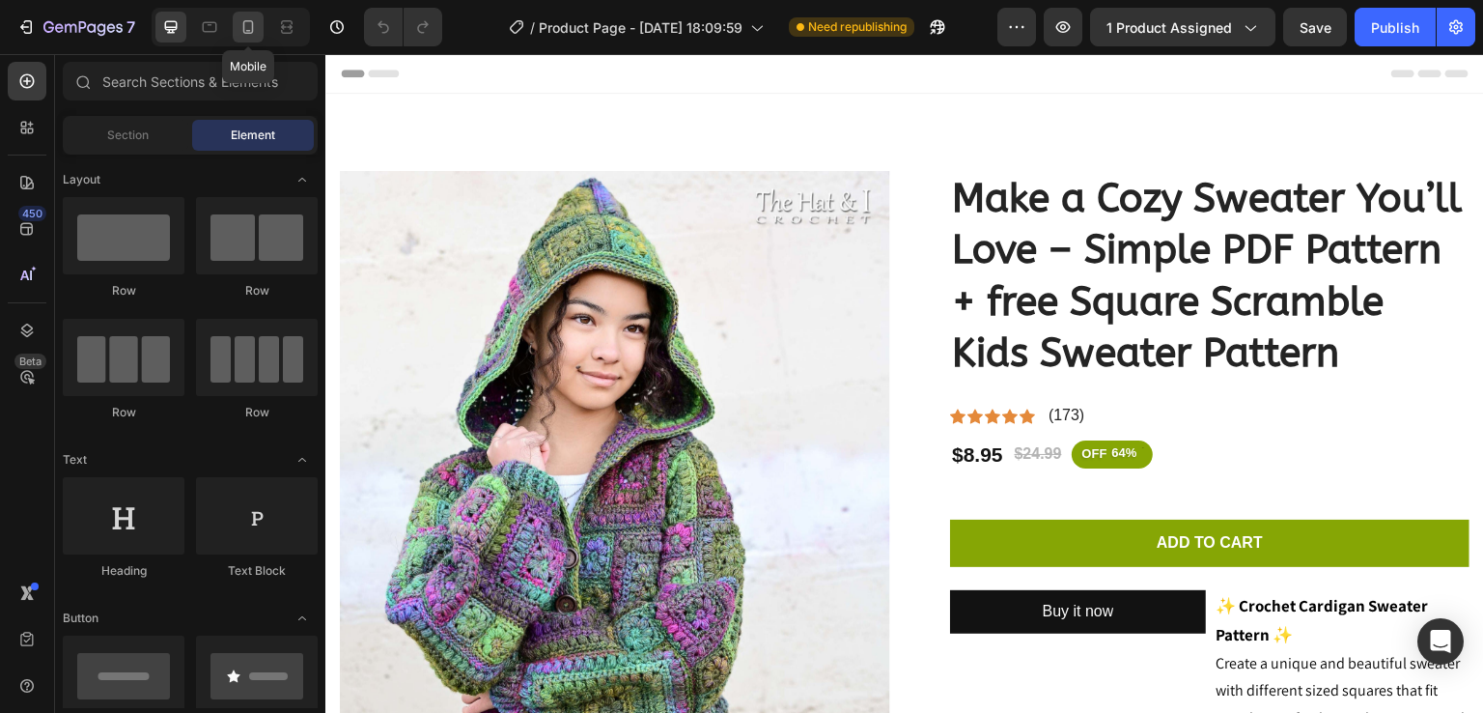
click at [241, 39] on div at bounding box center [248, 27] width 31 height 31
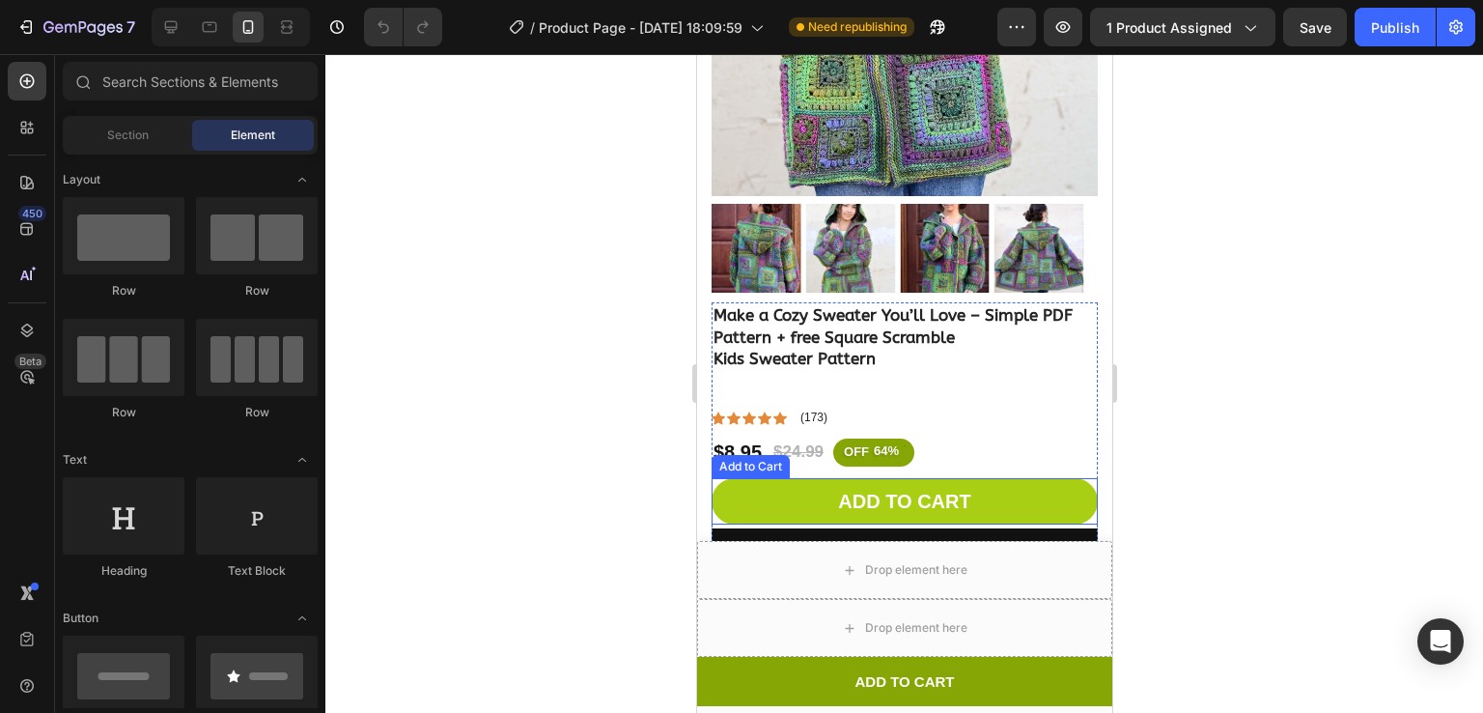
scroll to position [467, 0]
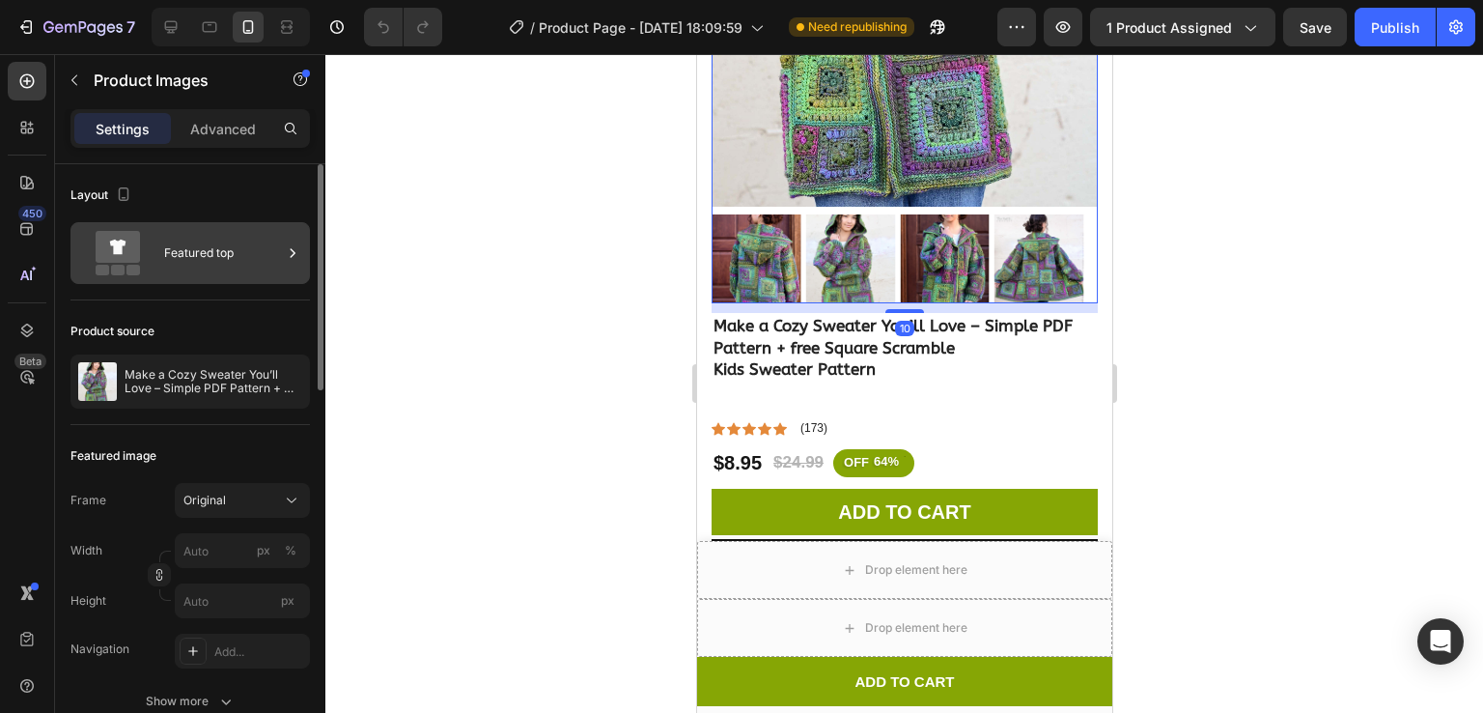
click at [190, 264] on div "Featured top" at bounding box center [223, 253] width 118 height 44
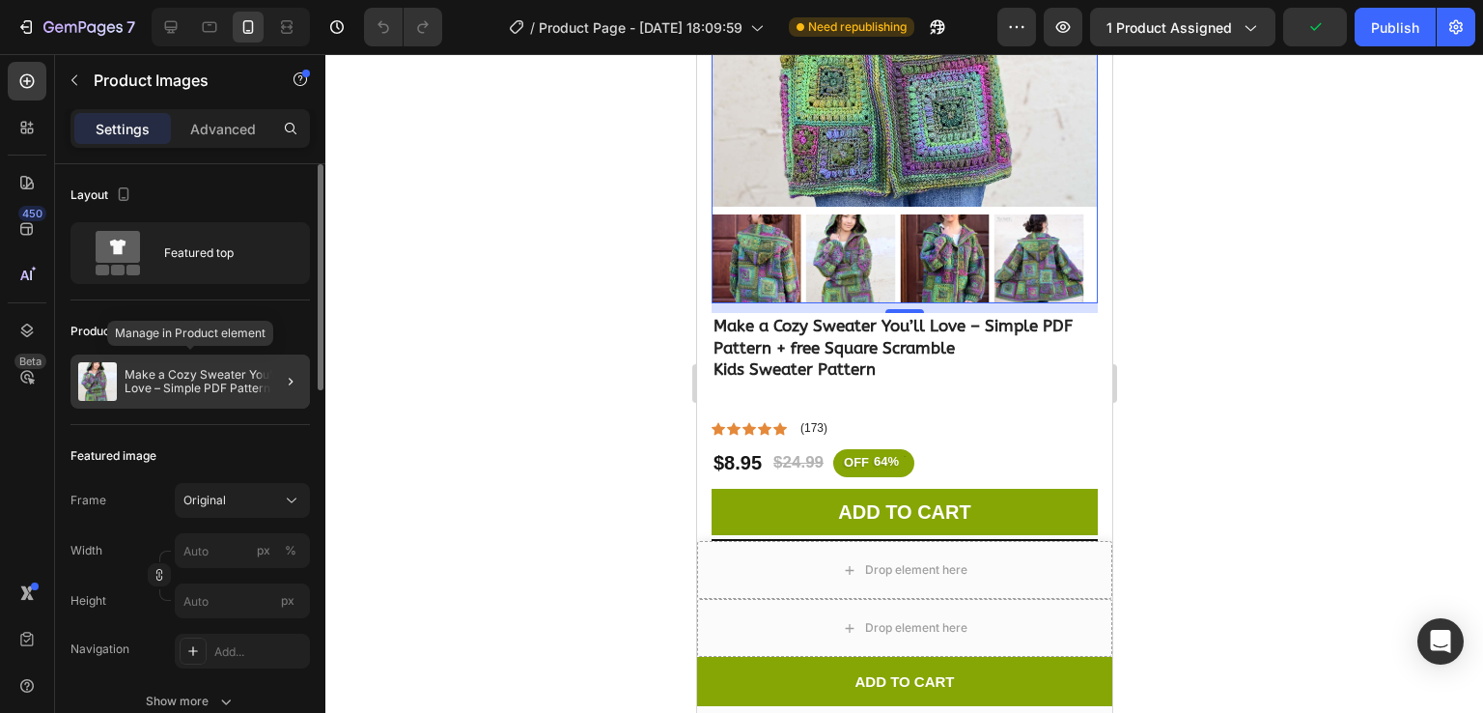
click at [184, 371] on p "Make a Cozy Sweater You’ll Love – Simple PDF Pattern + free Square Scramble Kid…" at bounding box center [214, 381] width 178 height 27
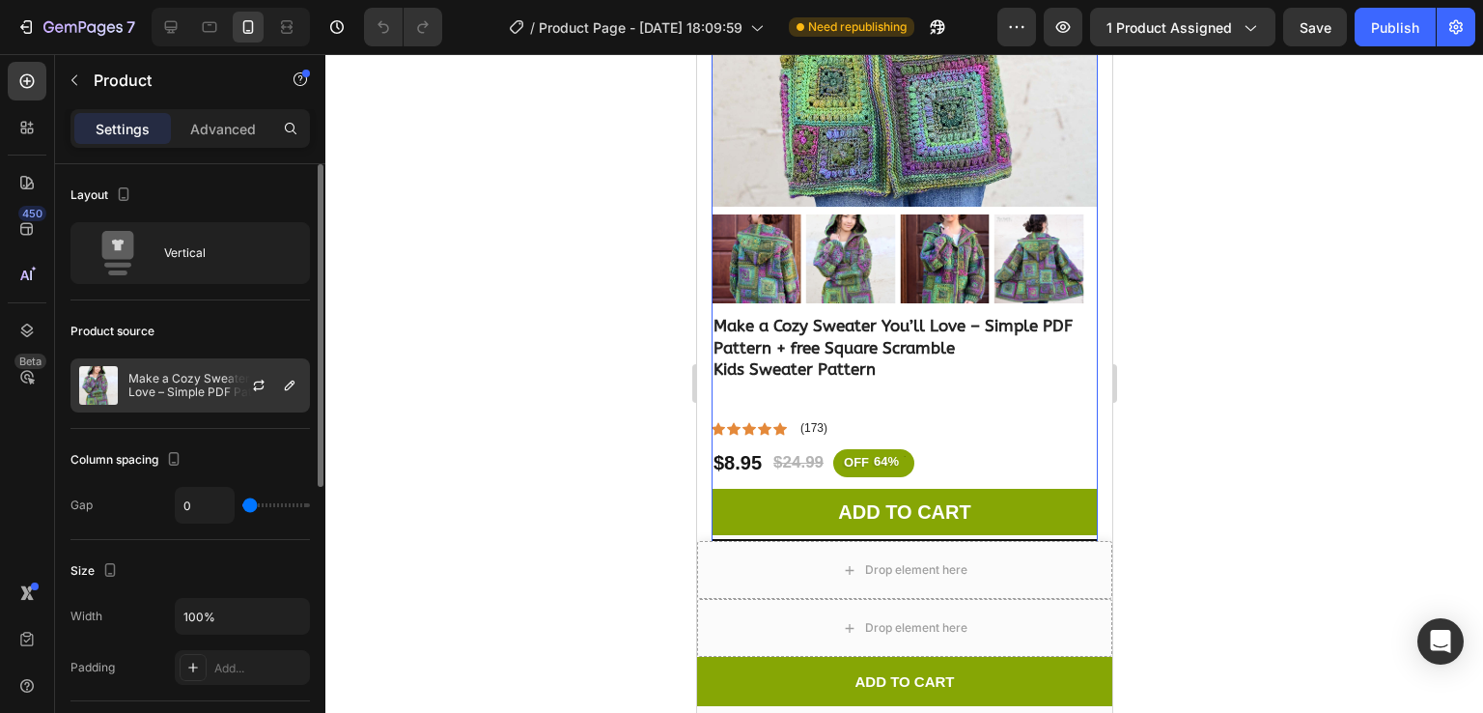
click at [116, 387] on img at bounding box center [98, 385] width 39 height 39
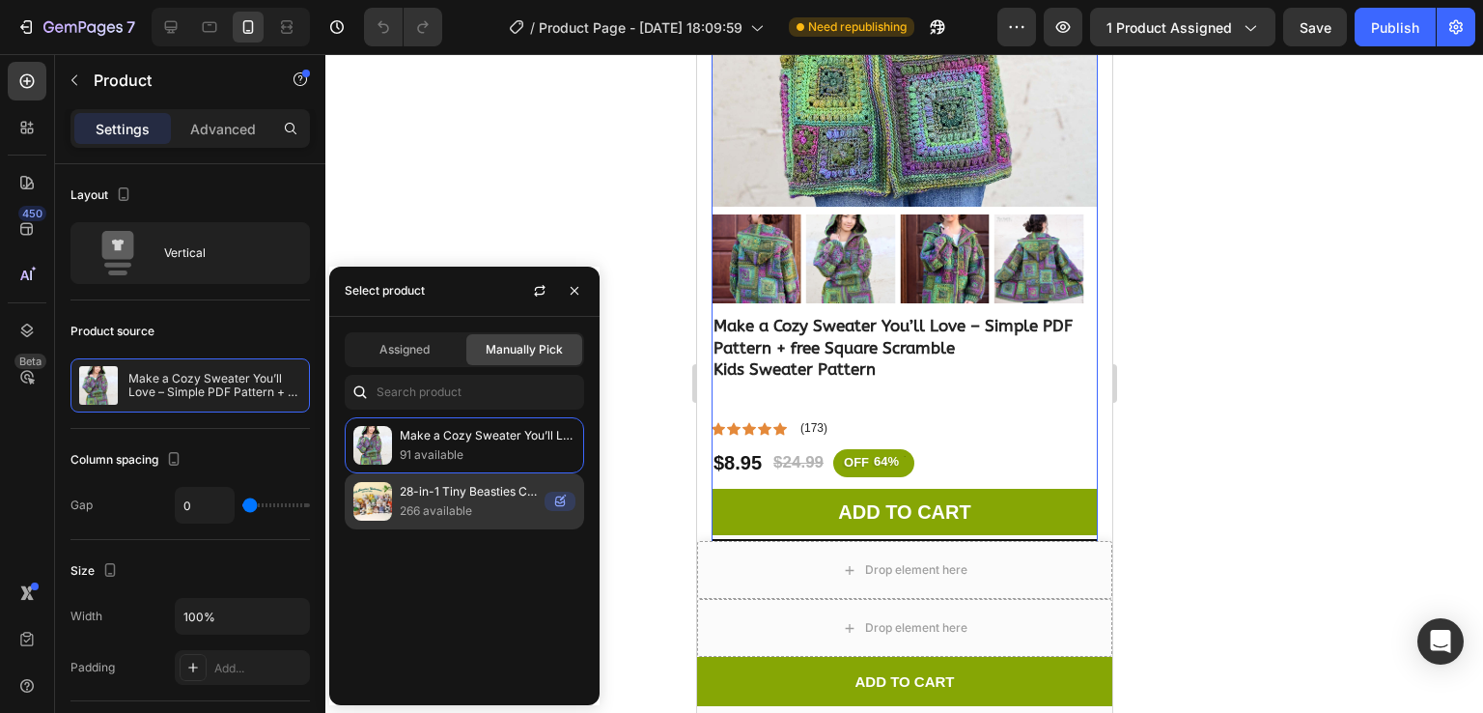
click at [447, 509] on p "266 available" at bounding box center [468, 510] width 137 height 19
click at [432, 491] on p "28-in-1 Tiny Beasties Crochet Patterns You’ll Love | Cute Animal Collection – L…" at bounding box center [468, 491] width 137 height 19
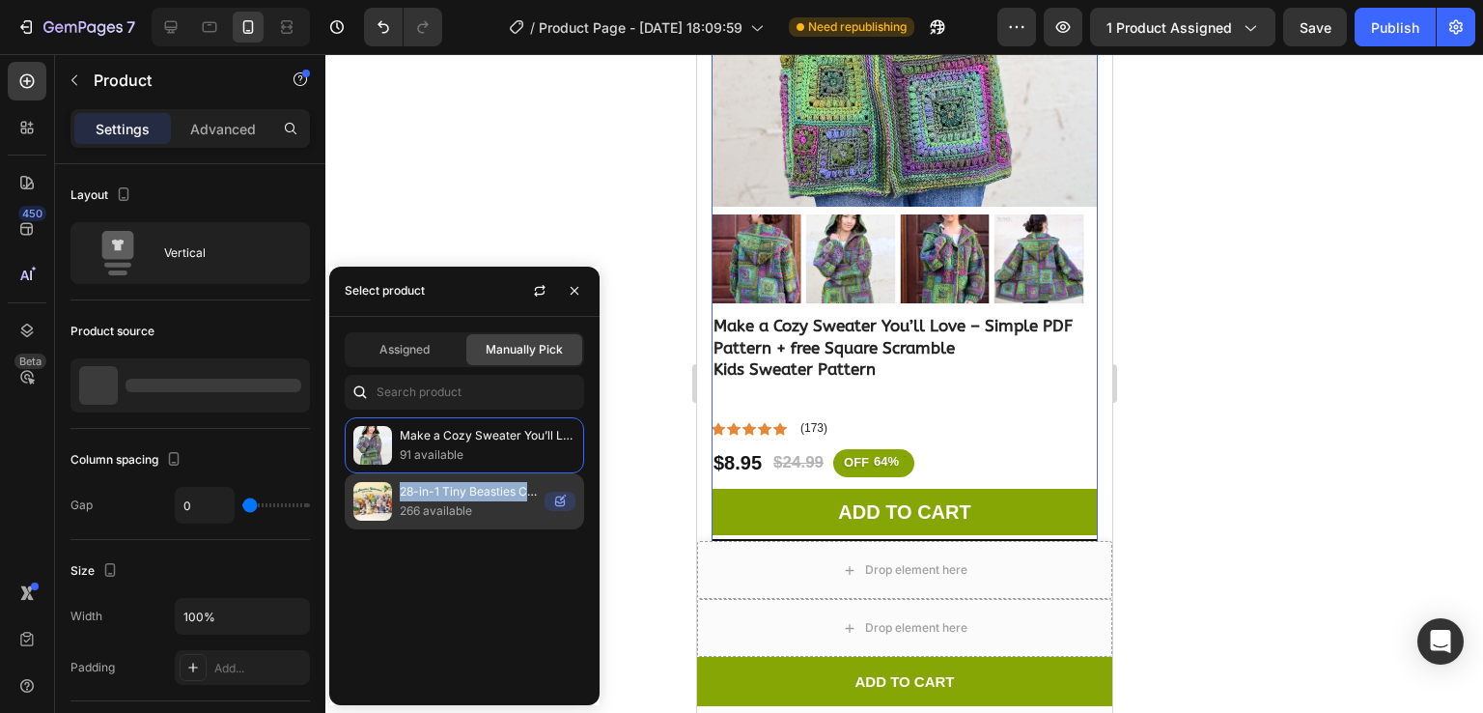
click at [432, 491] on p "28-in-1 Tiny Beasties Crochet Patterns You’ll Love | Cute Animal Collection – L…" at bounding box center [468, 491] width 137 height 19
click at [453, 496] on p "28-in-1 Tiny Beasties Crochet Patterns You’ll Love | Cute Animal Collection – L…" at bounding box center [468, 491] width 137 height 19
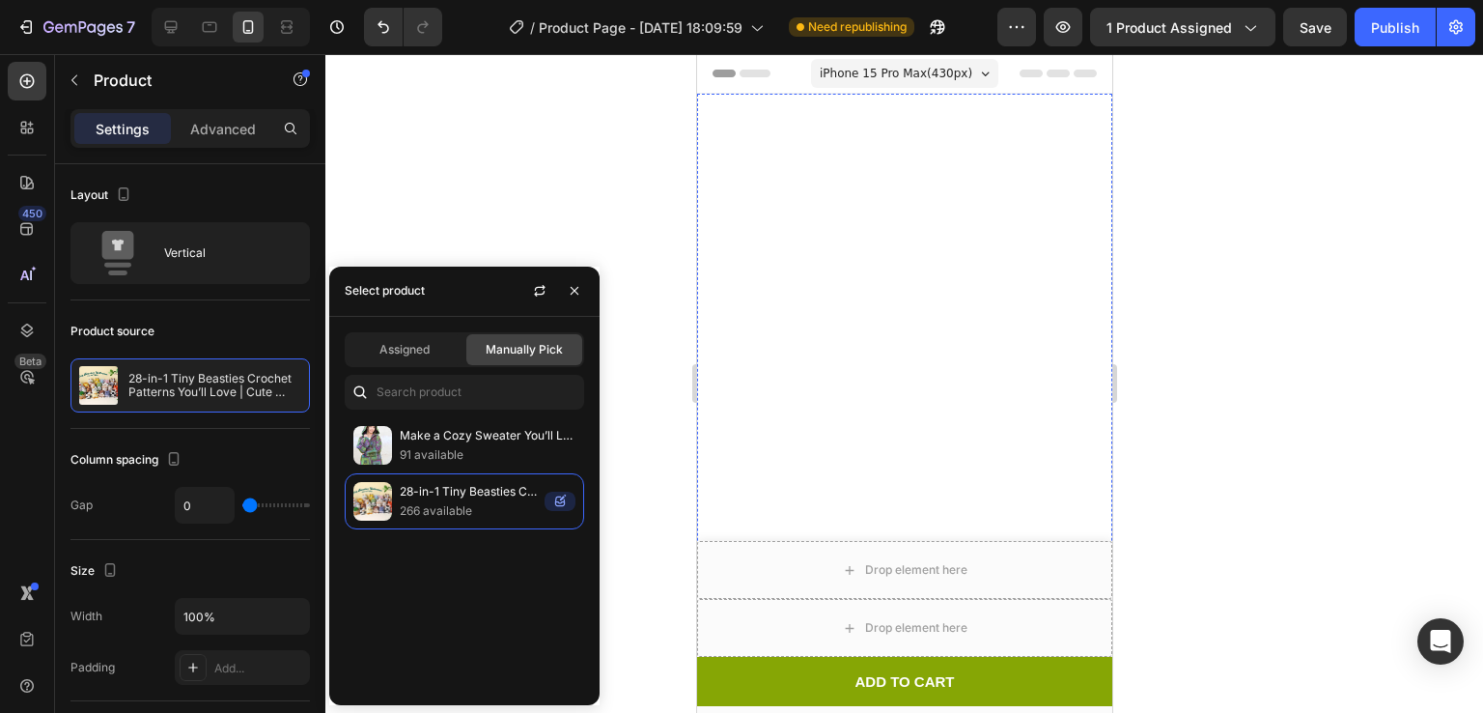
scroll to position [42, 0]
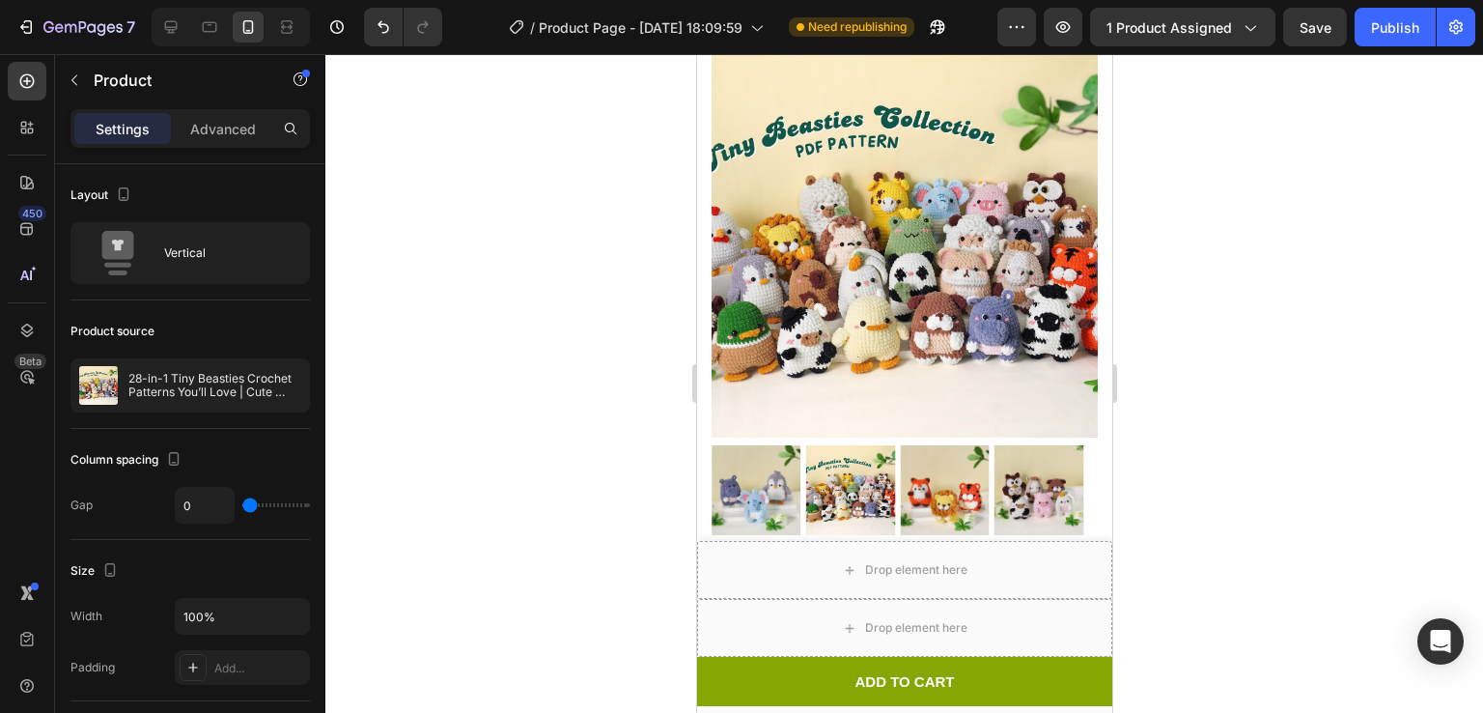
click at [561, 186] on div at bounding box center [904, 383] width 1158 height 659
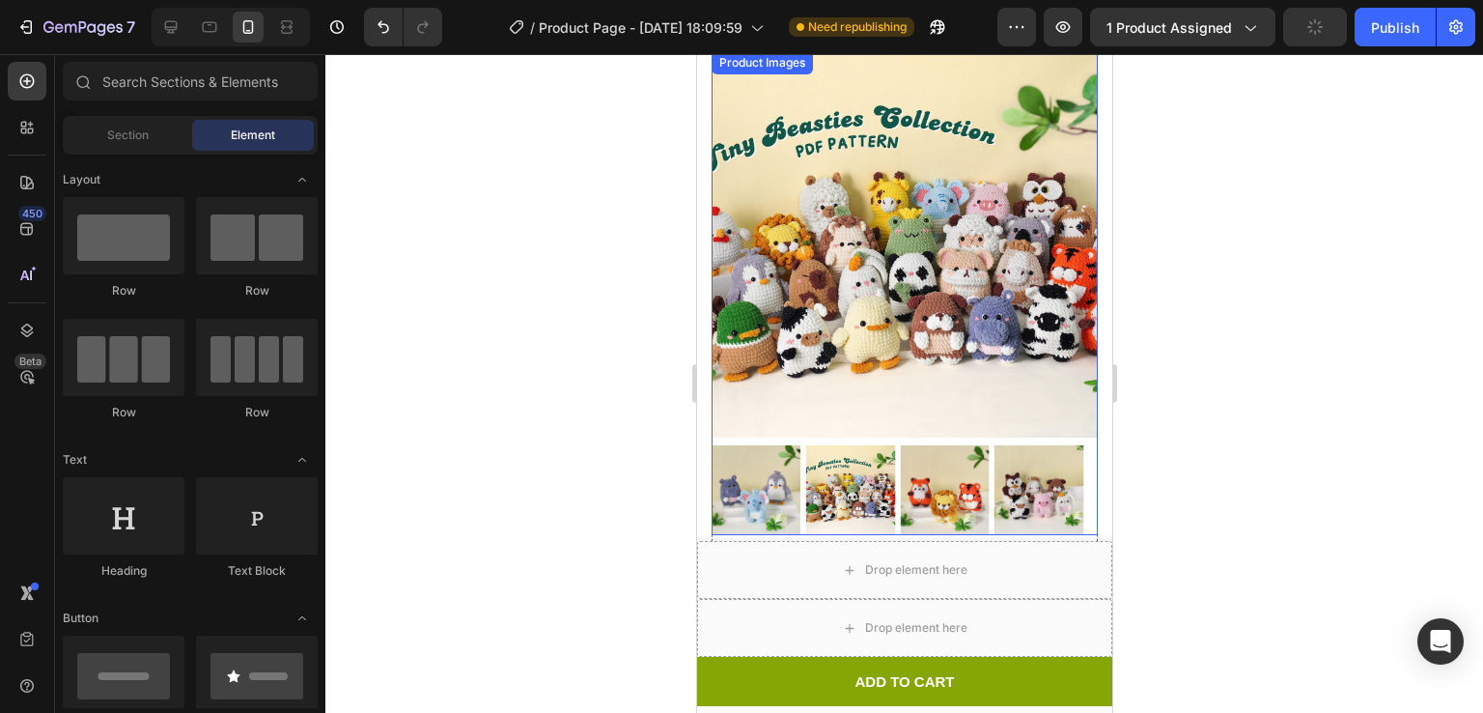
click at [846, 98] on img at bounding box center [904, 244] width 386 height 386
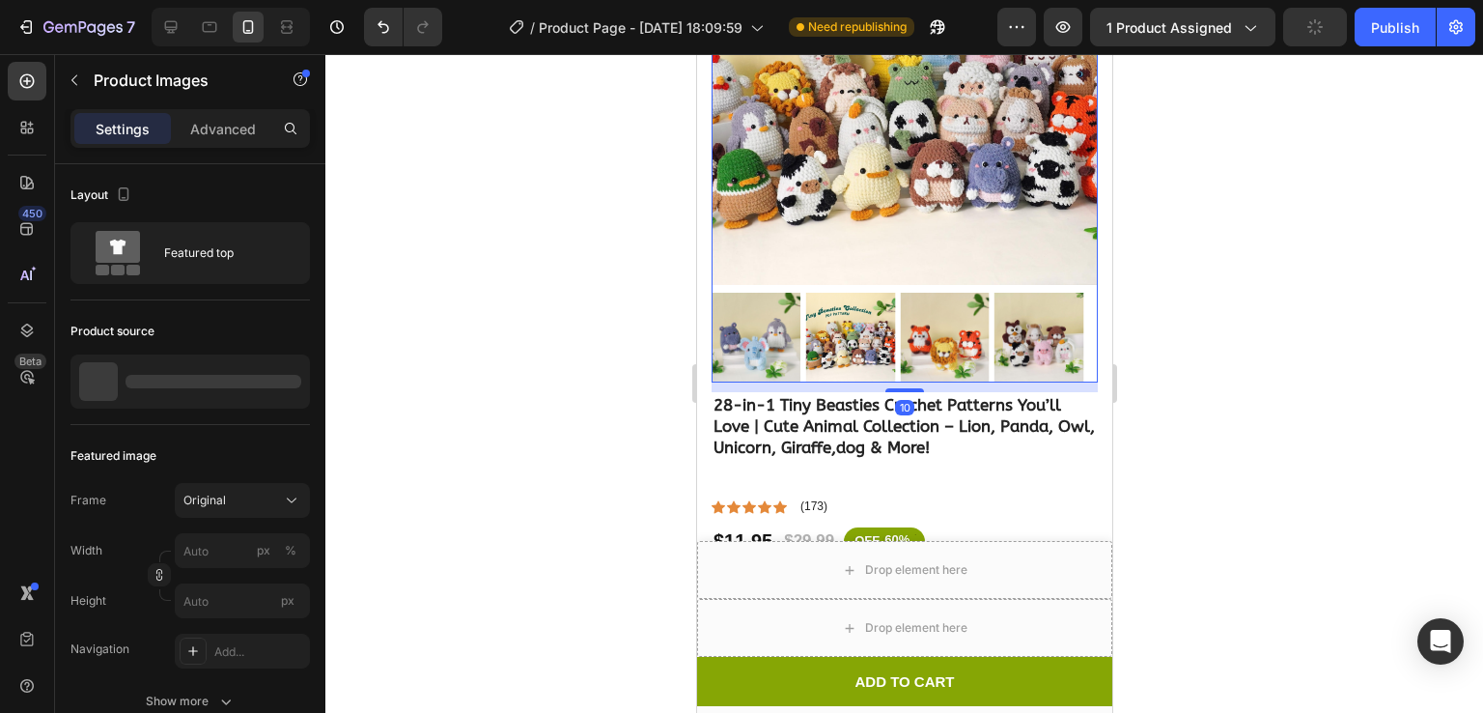
scroll to position [196, 0]
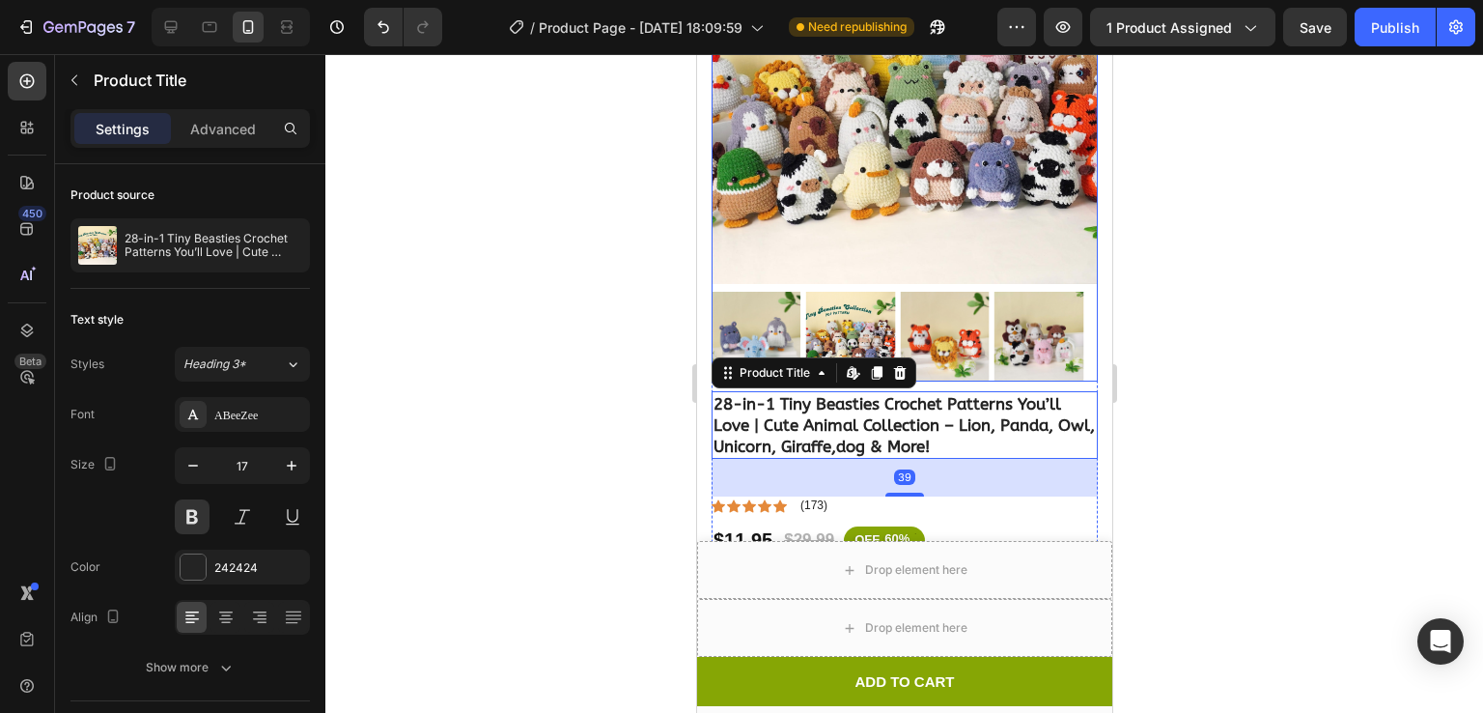
click at [857, 183] on img at bounding box center [904, 91] width 386 height 386
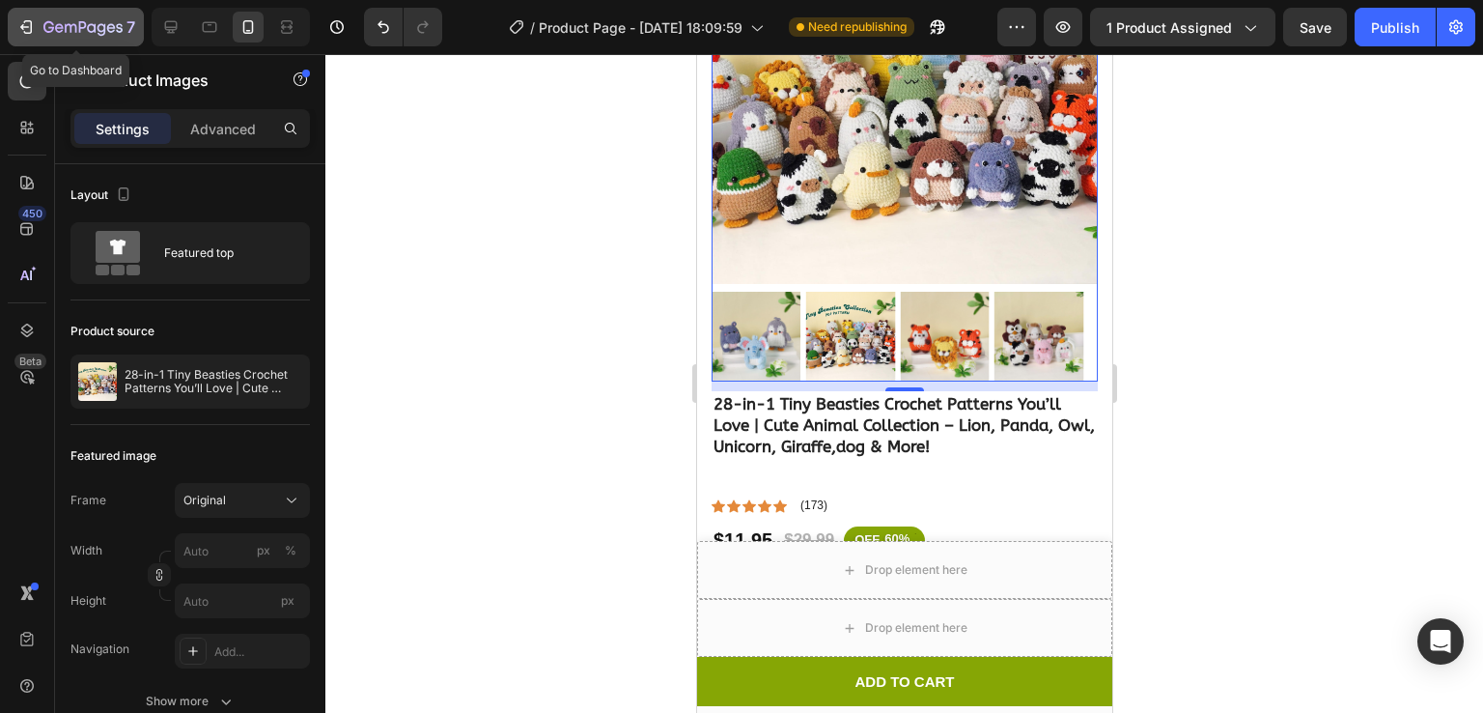
click at [48, 17] on div "7" at bounding box center [89, 26] width 92 height 23
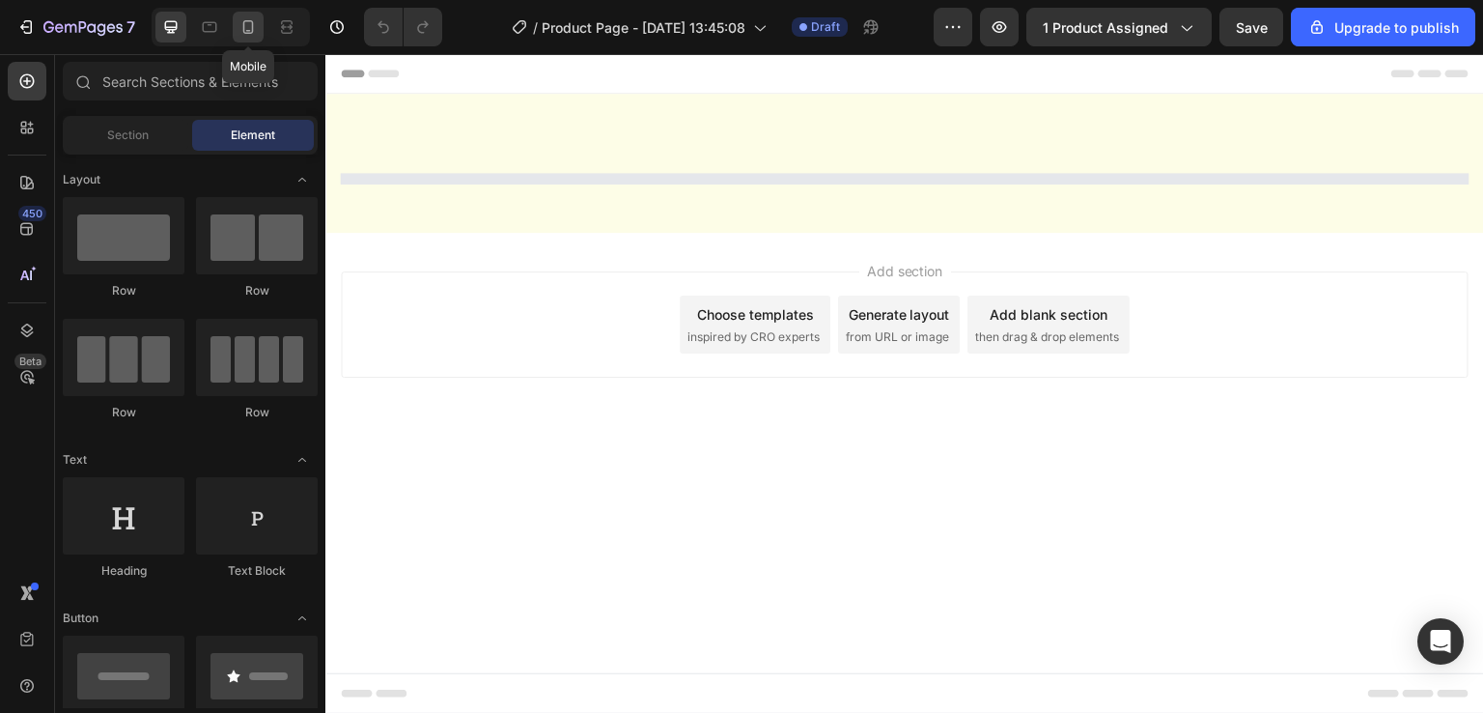
click at [242, 38] on div at bounding box center [248, 27] width 31 height 31
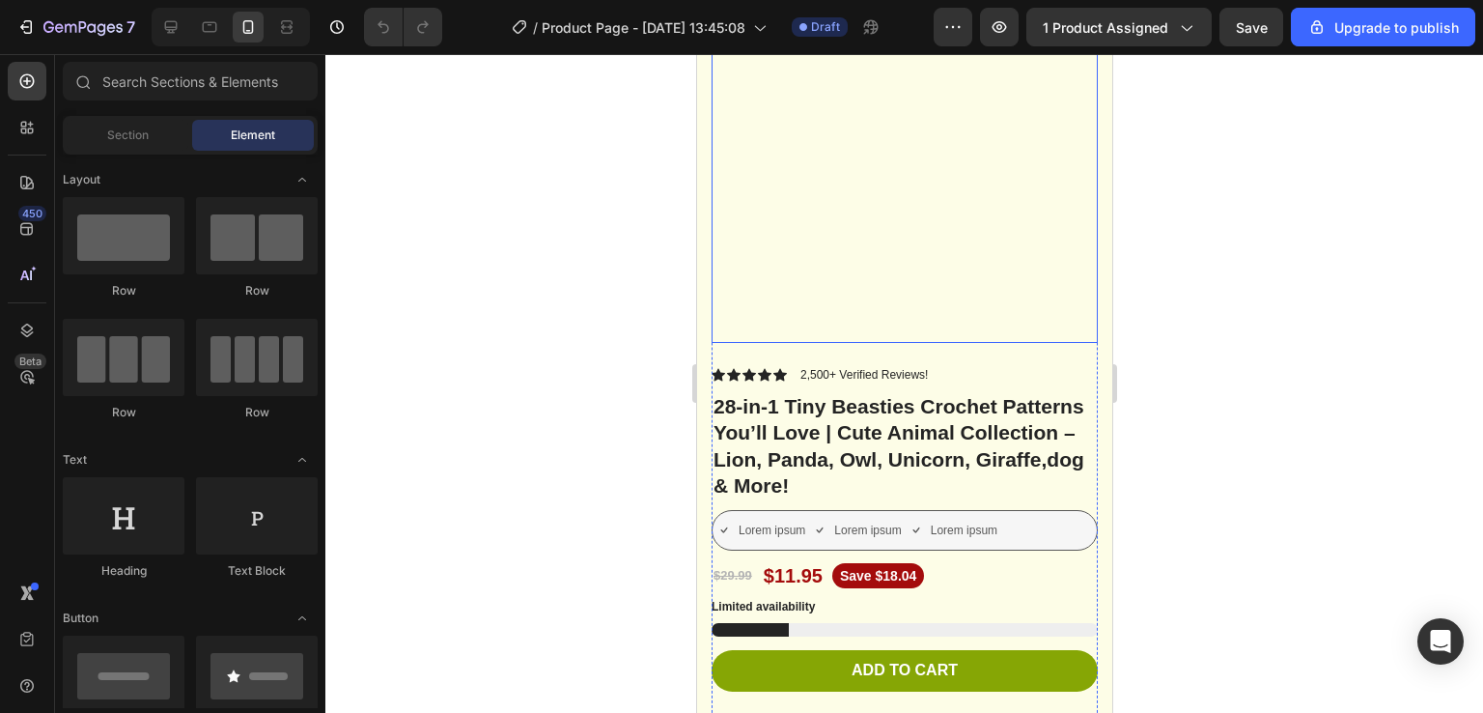
scroll to position [243, 0]
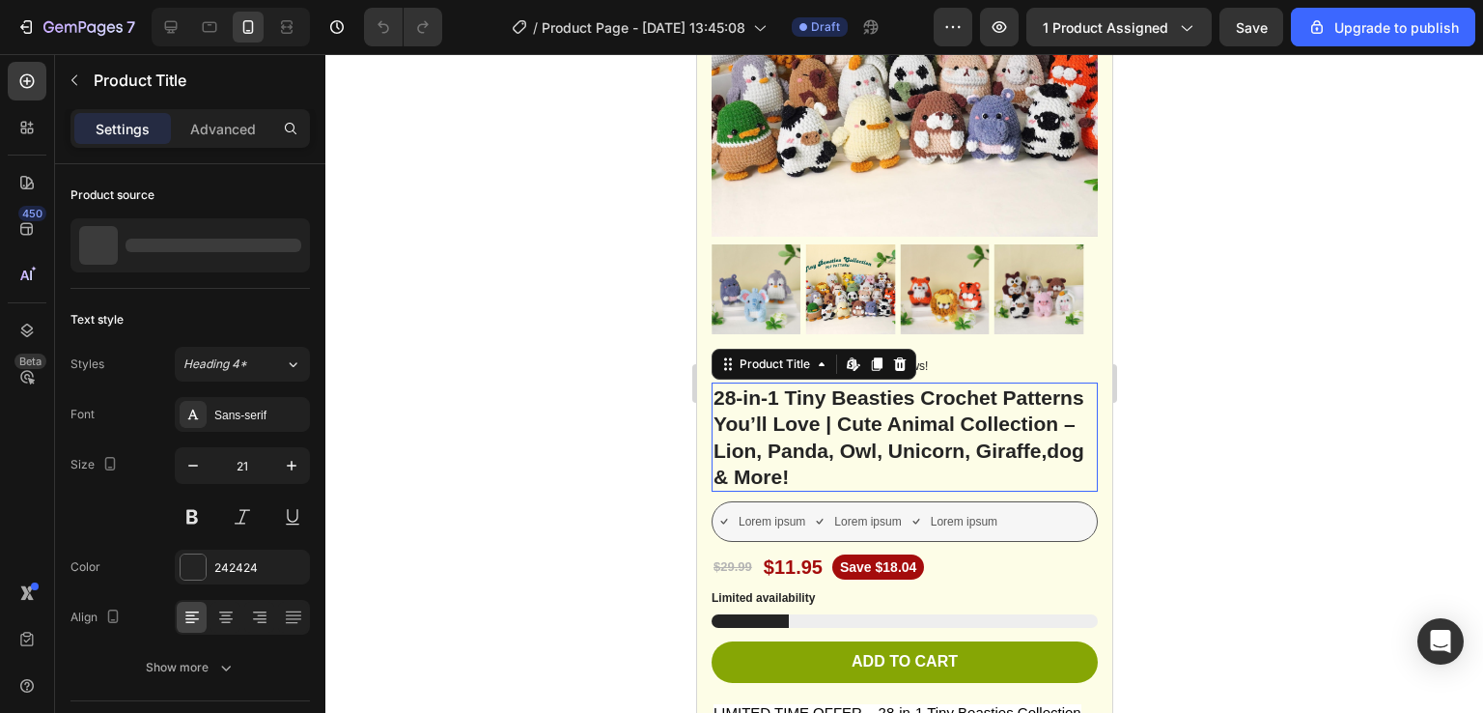
click at [833, 422] on h1 "28-in-1 Tiny Beasties Crochet Patterns You’ll Love | Cute Animal Collection – L…" at bounding box center [904, 436] width 386 height 109
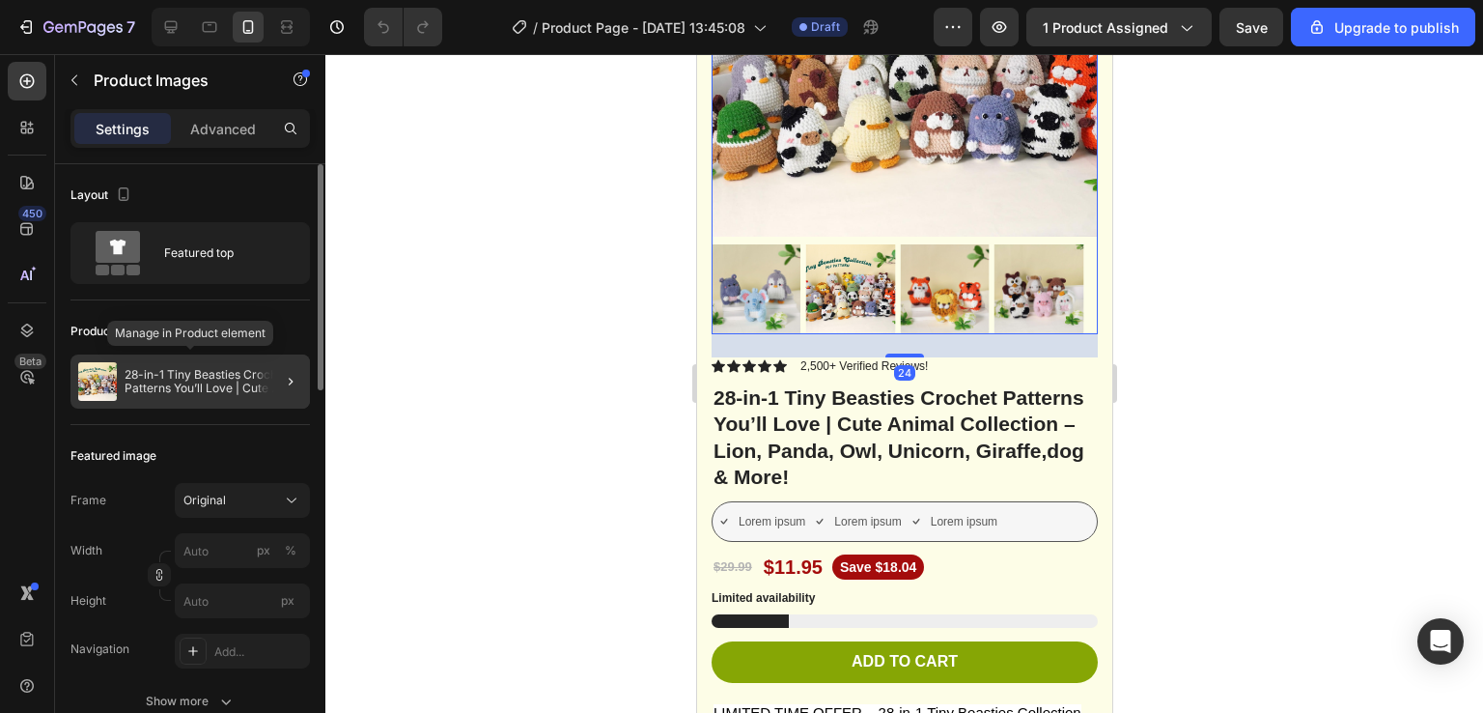
click at [216, 388] on p "28-in-1 Tiny Beasties Crochet Patterns You’ll Love | Cute Animal Collection – L…" at bounding box center [214, 381] width 178 height 27
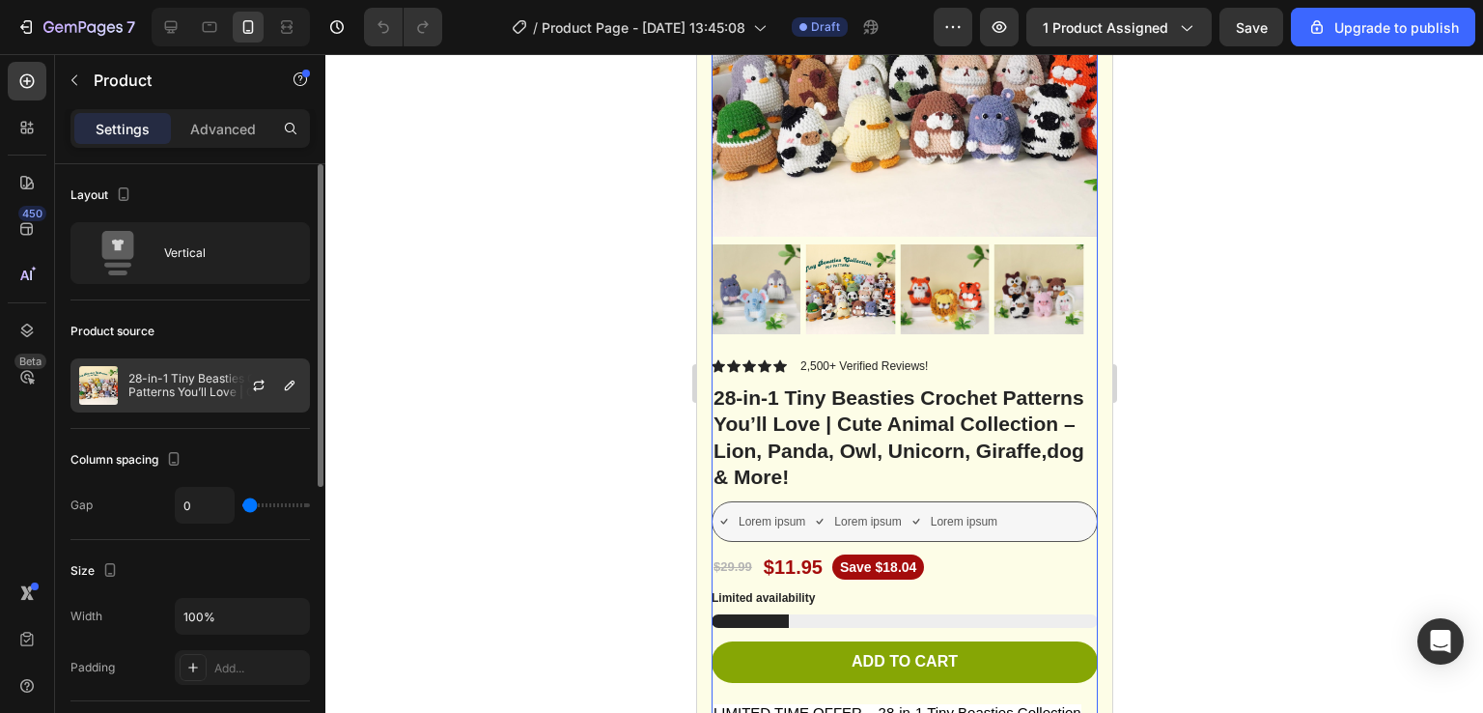
click at [190, 372] on p "28-in-1 Tiny Beasties Crochet Patterns You’ll Love | Cute Animal Collection – L…" at bounding box center [214, 385] width 173 height 27
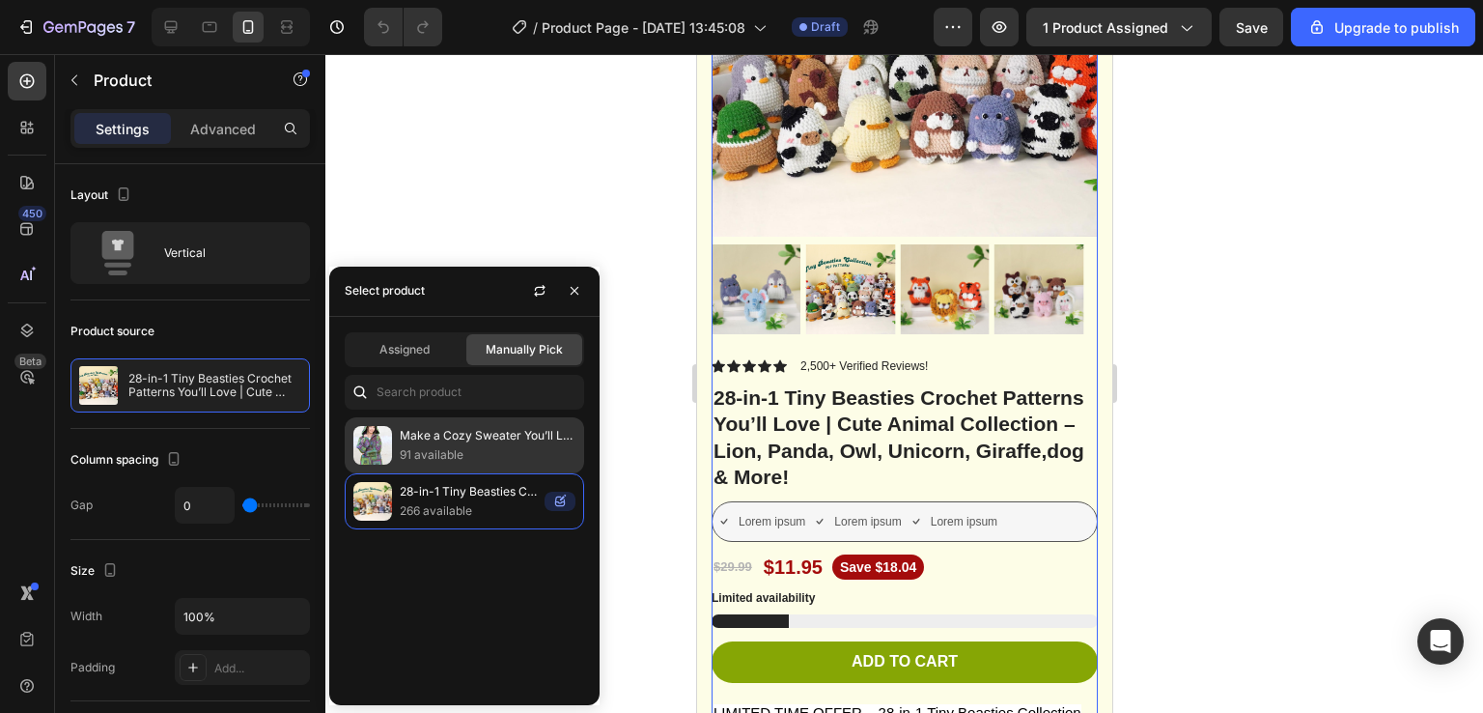
click at [414, 430] on p "Make a Cozy Sweater You’ll Love – Simple PDF Pattern + free Square Scramble Kid…" at bounding box center [488, 435] width 176 height 19
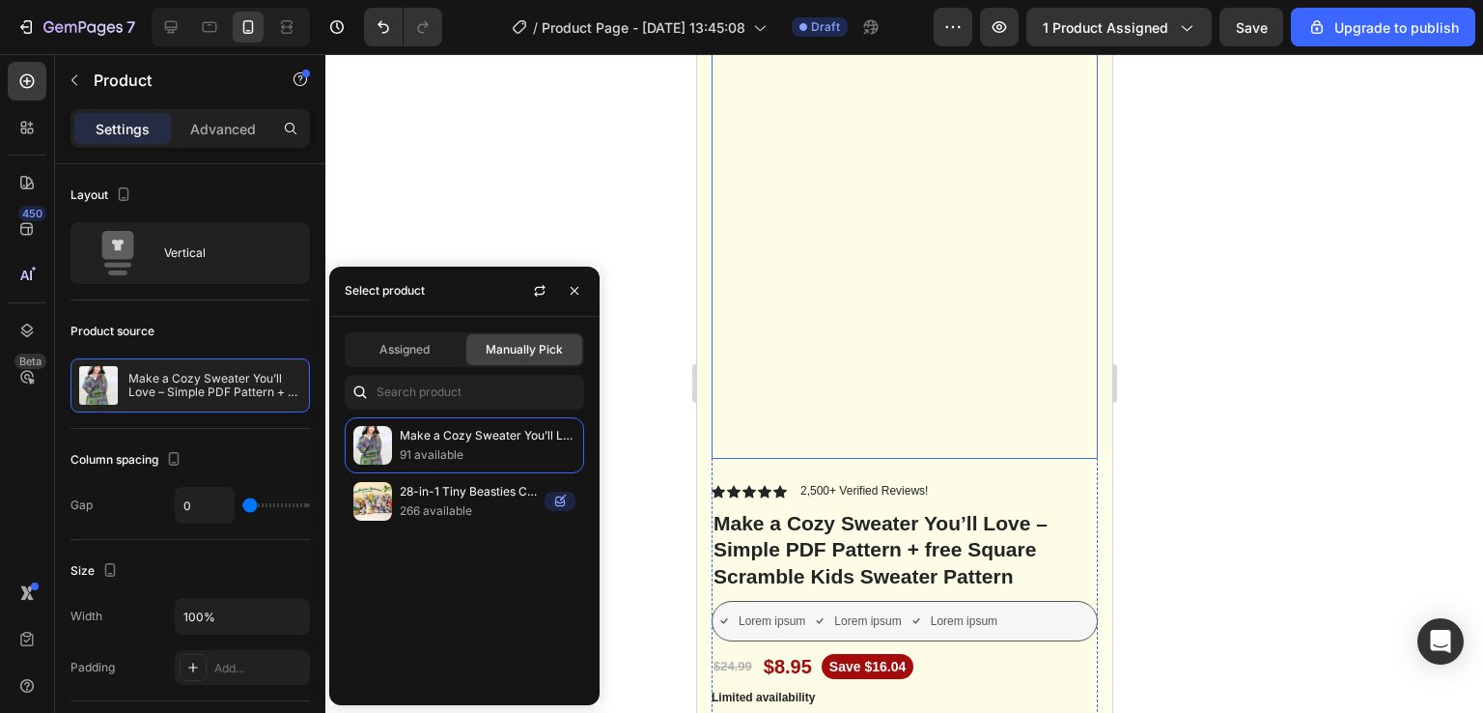
scroll to position [367, 0]
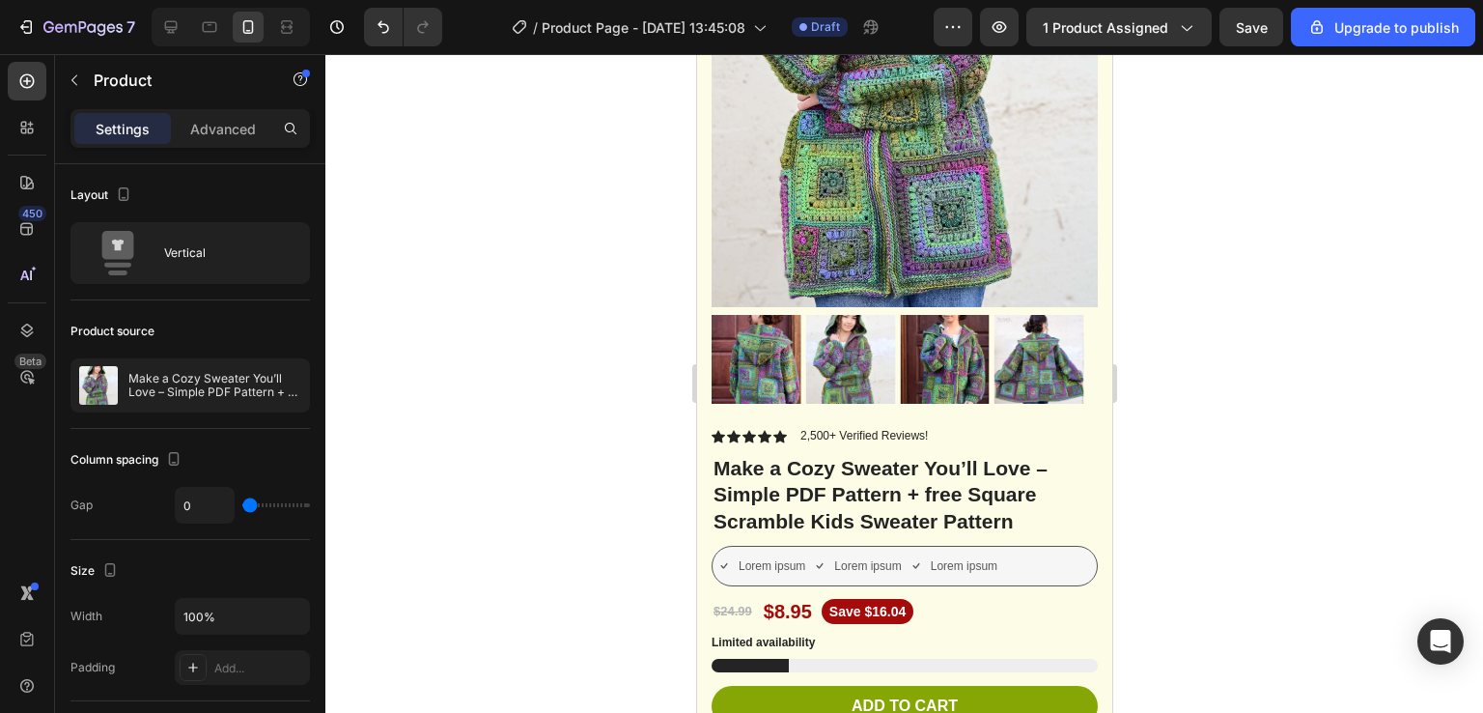
click at [1282, 333] on div at bounding box center [904, 383] width 1158 height 659
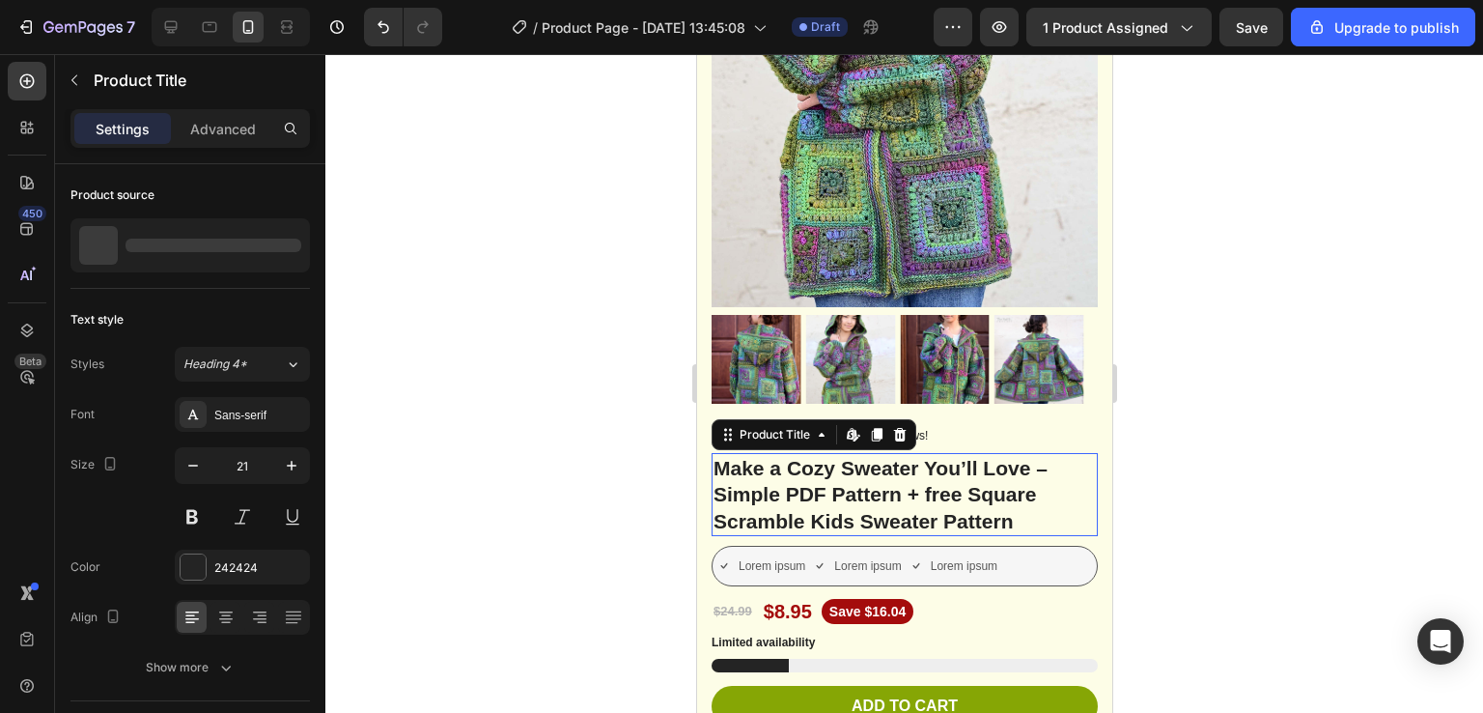
click at [801, 465] on h1 "Make a Cozy Sweater You’ll Love – Simple PDF Pattern + free Square Scramble Kid…" at bounding box center [904, 494] width 386 height 83
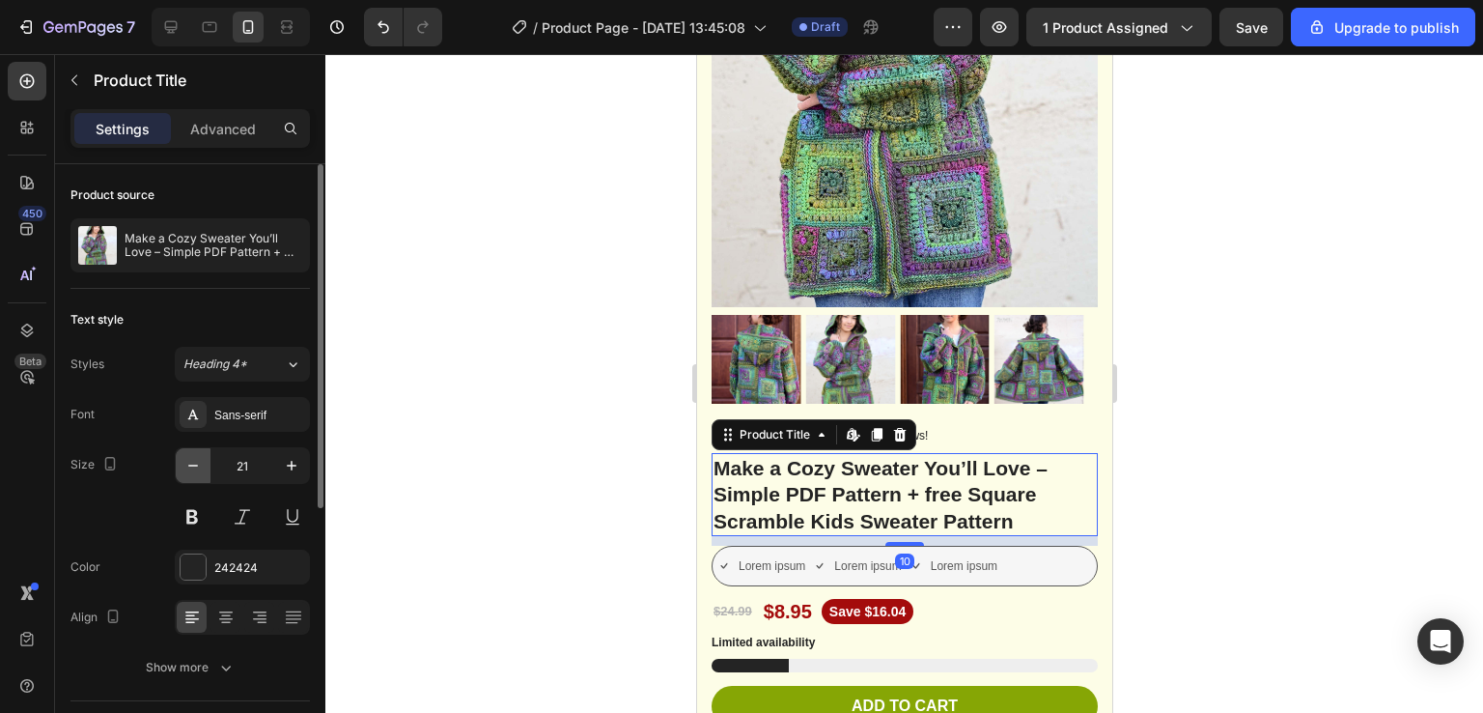
click at [197, 462] on icon "button" at bounding box center [192, 465] width 19 height 19
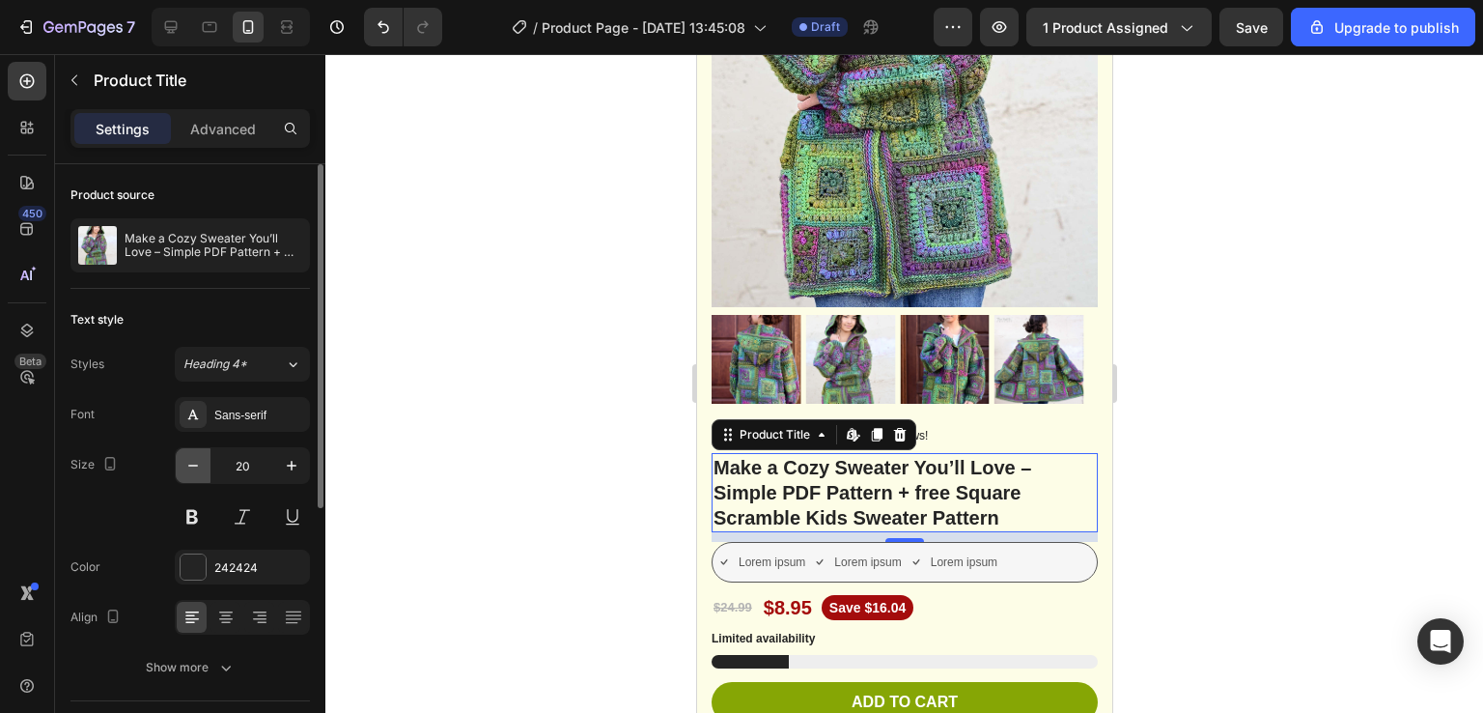
click at [197, 462] on icon "button" at bounding box center [192, 465] width 19 height 19
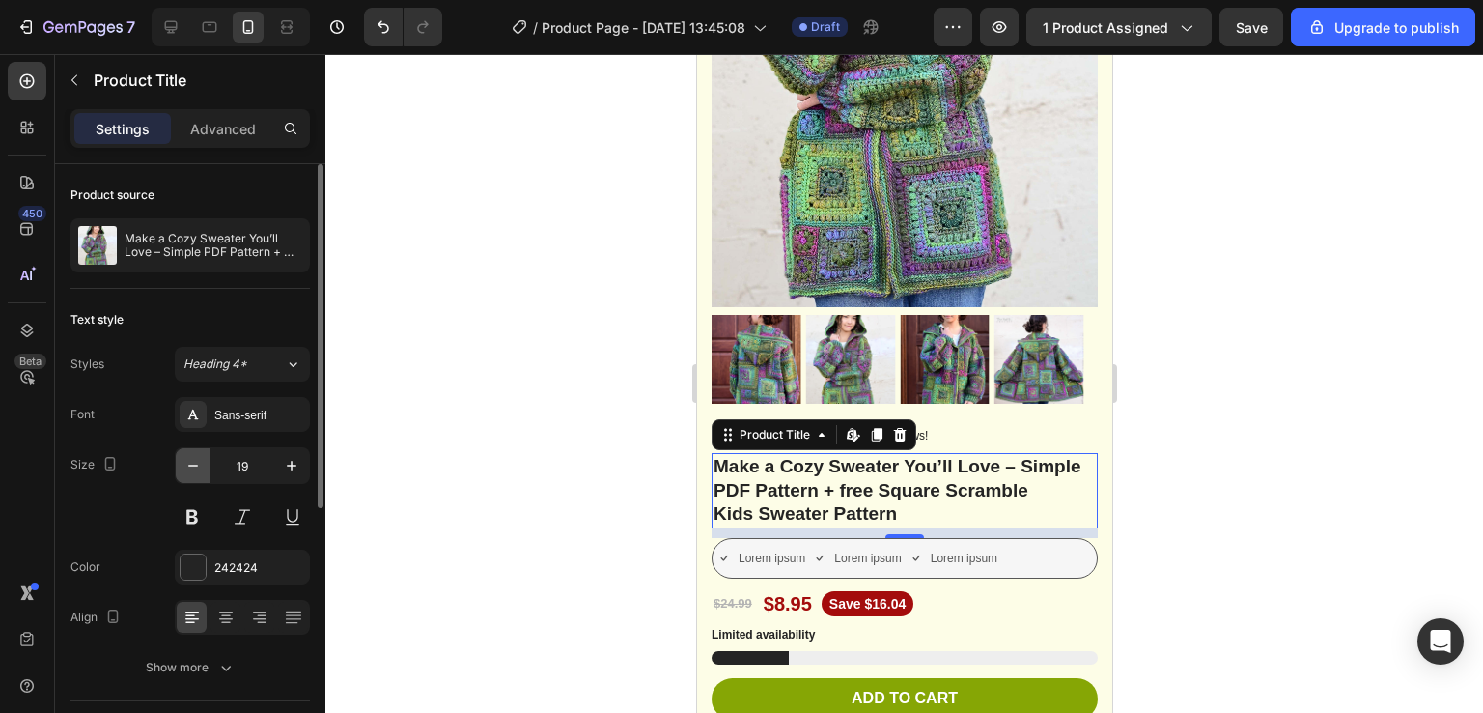
click at [197, 462] on icon "button" at bounding box center [192, 465] width 19 height 19
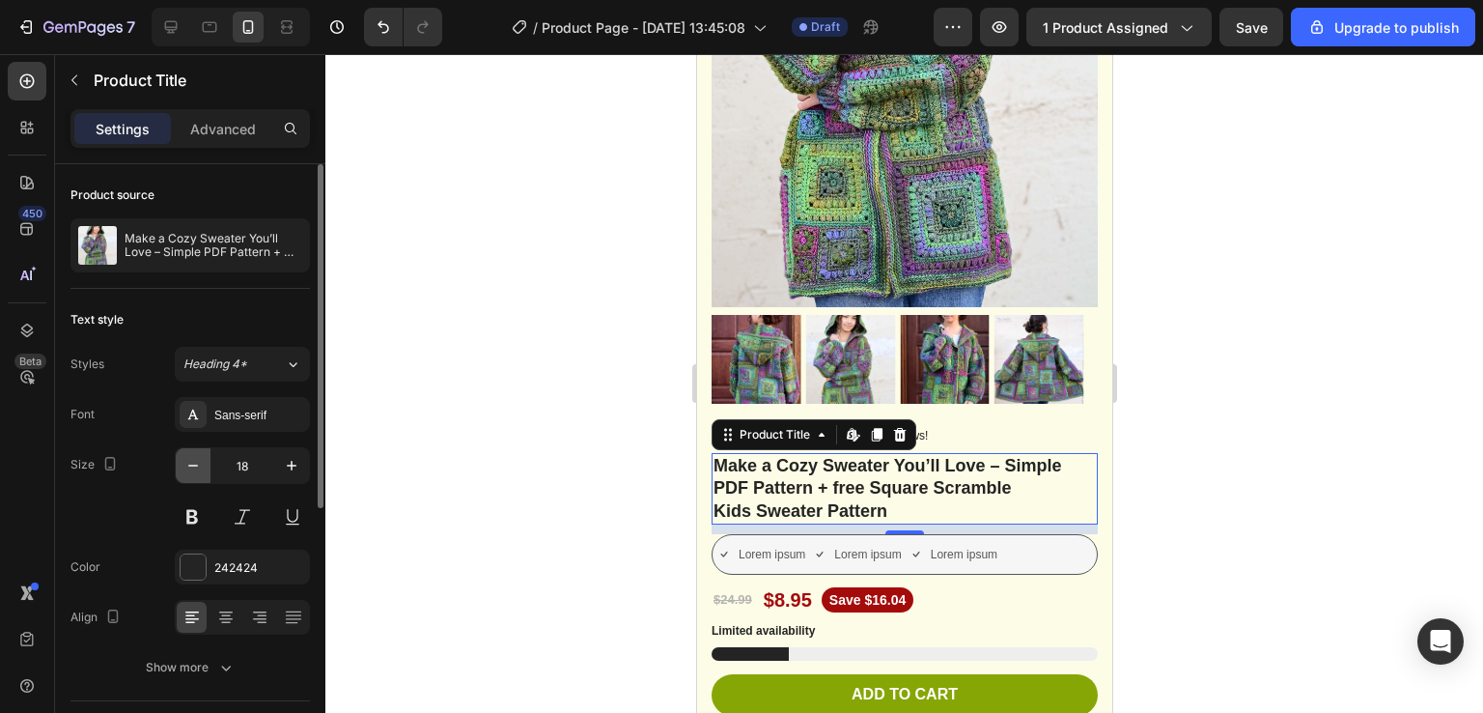
click at [197, 462] on icon "button" at bounding box center [192, 465] width 19 height 19
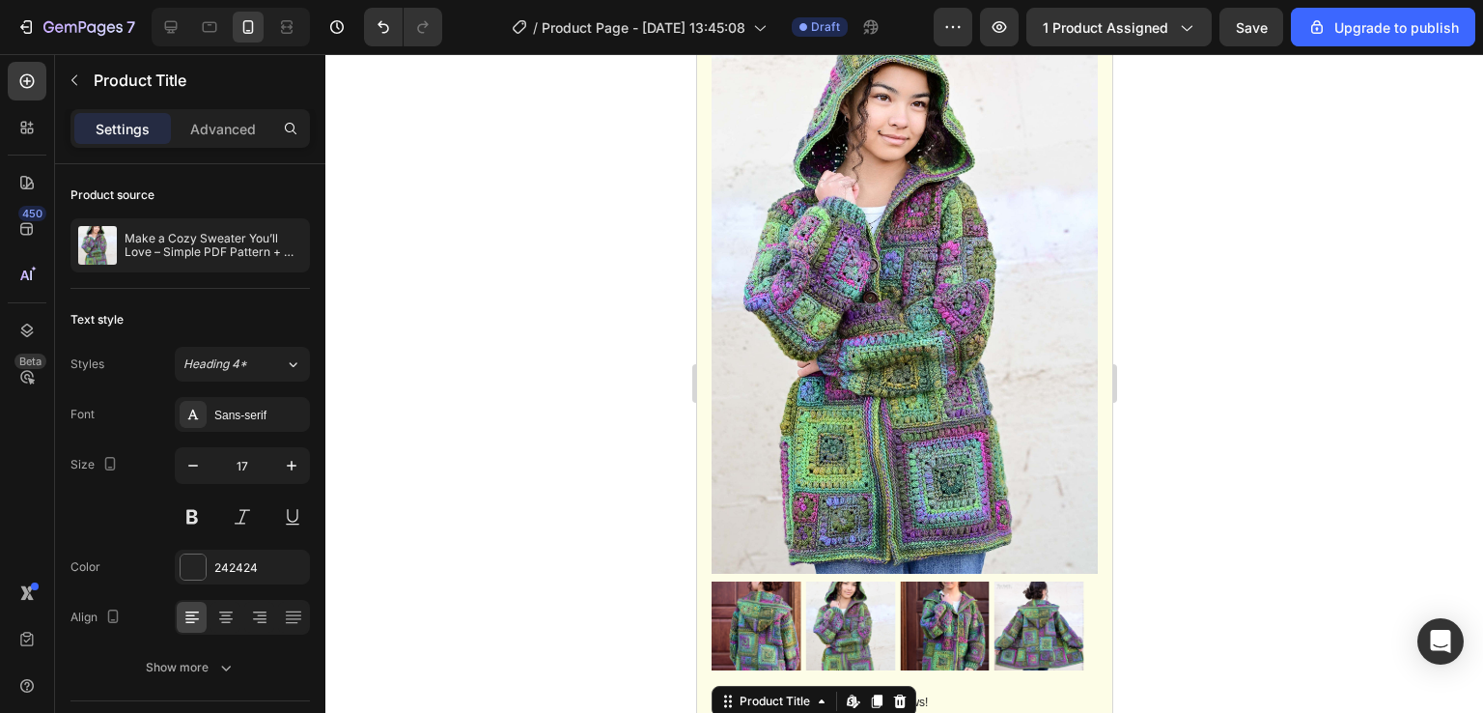
scroll to position [0, 0]
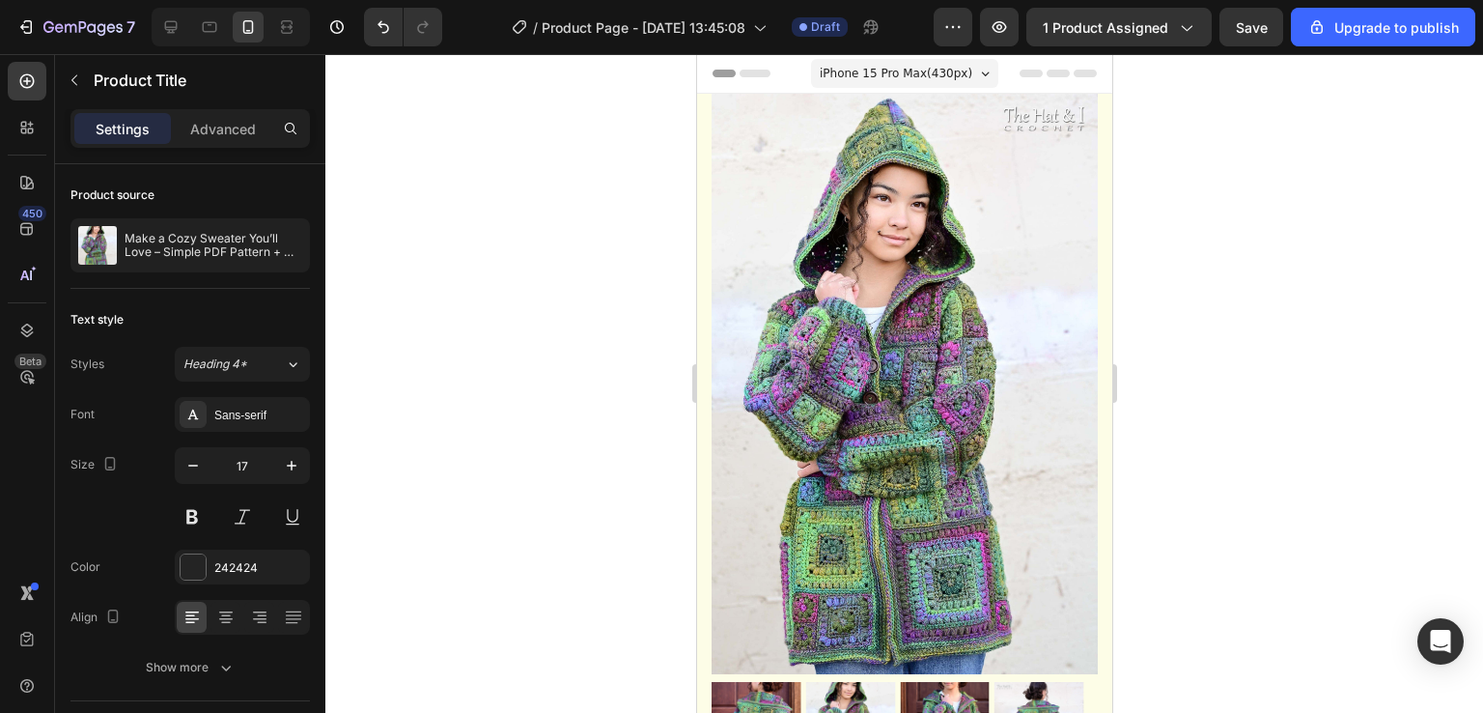
click at [889, 79] on span "iPhone 15 Pro Max ( 430 px)" at bounding box center [895, 73] width 153 height 19
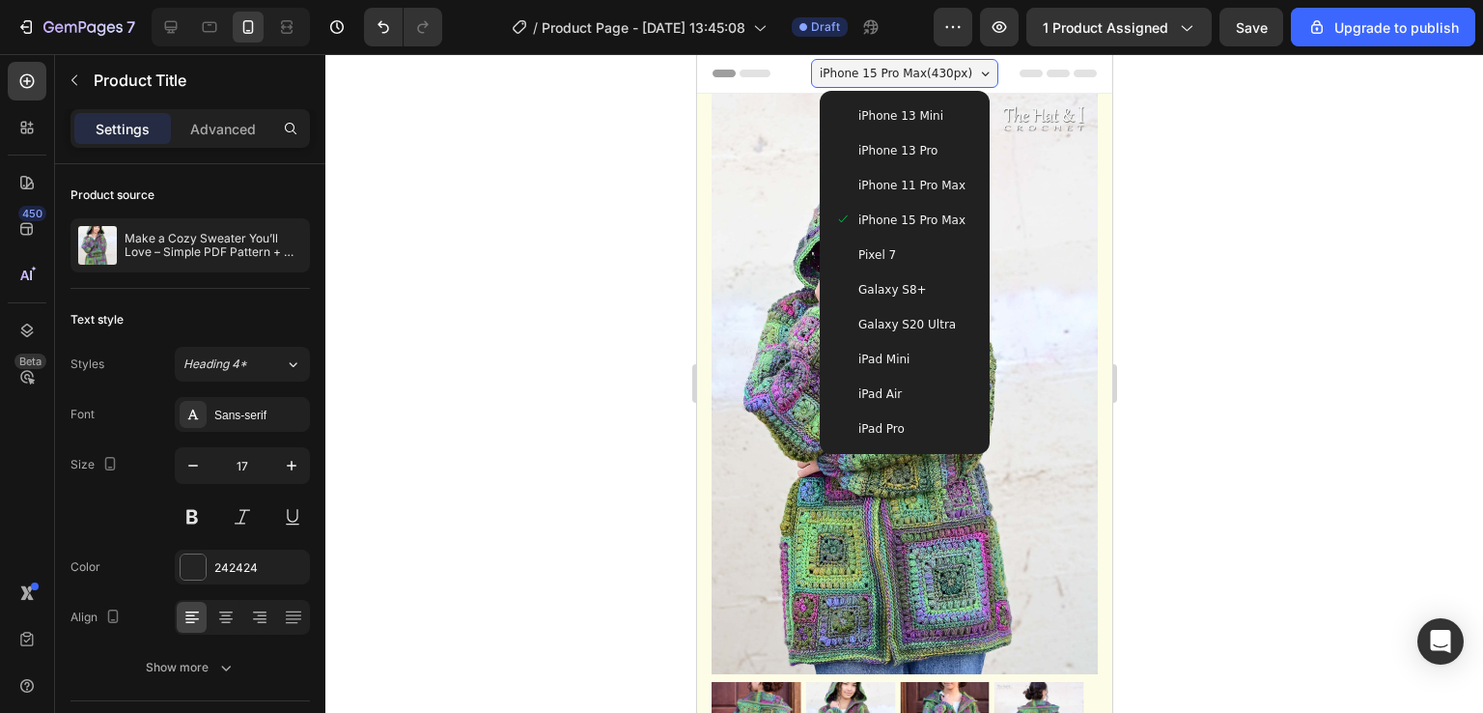
click at [888, 104] on div "iPhone 13 Mini" at bounding box center [904, 115] width 155 height 35
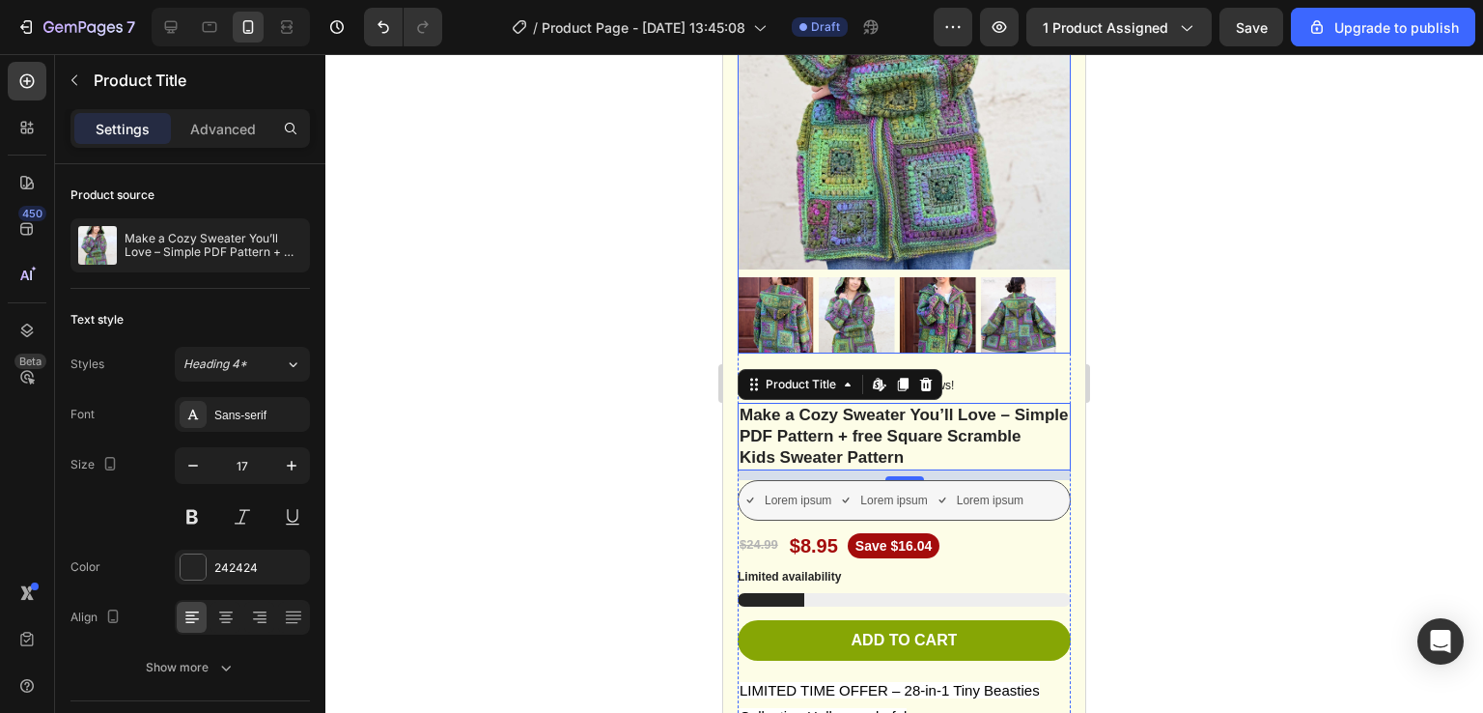
scroll to position [336, 0]
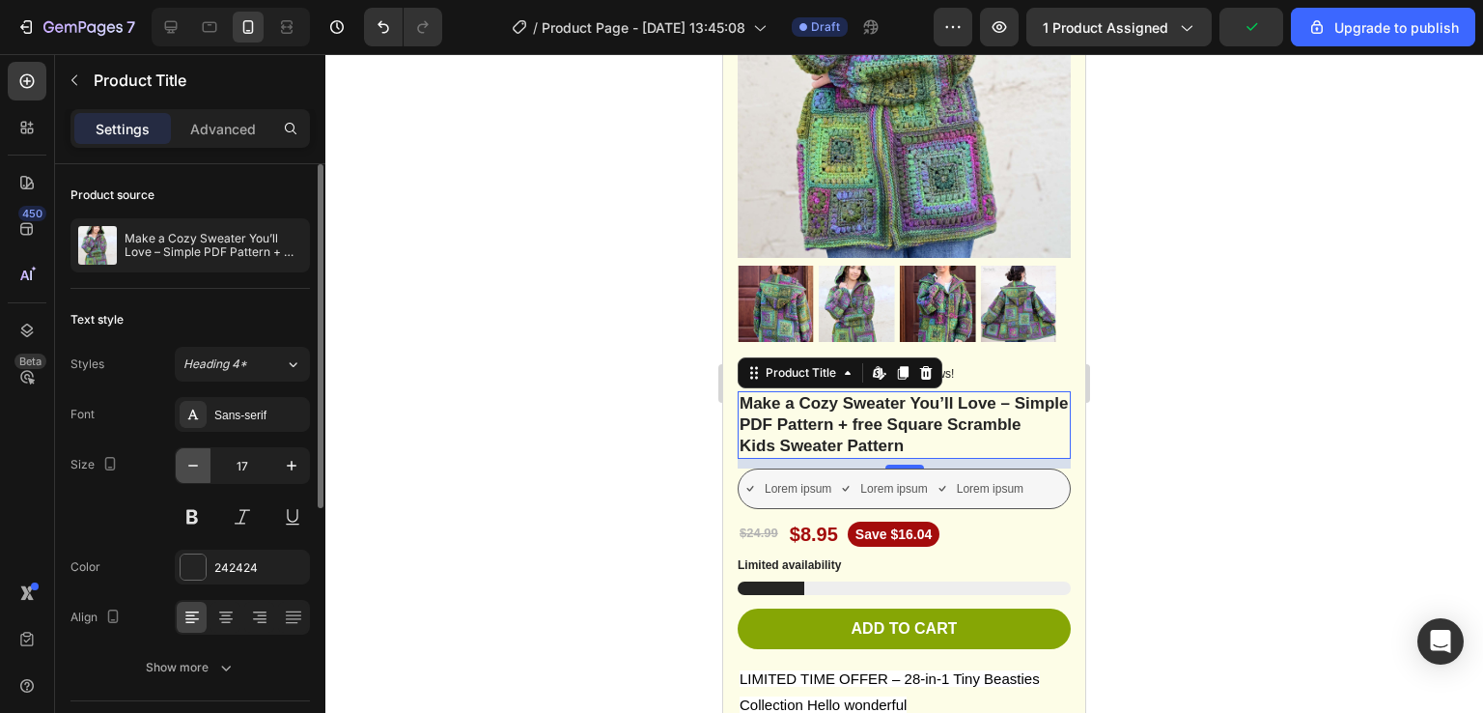
click at [193, 458] on icon "button" at bounding box center [192, 465] width 19 height 19
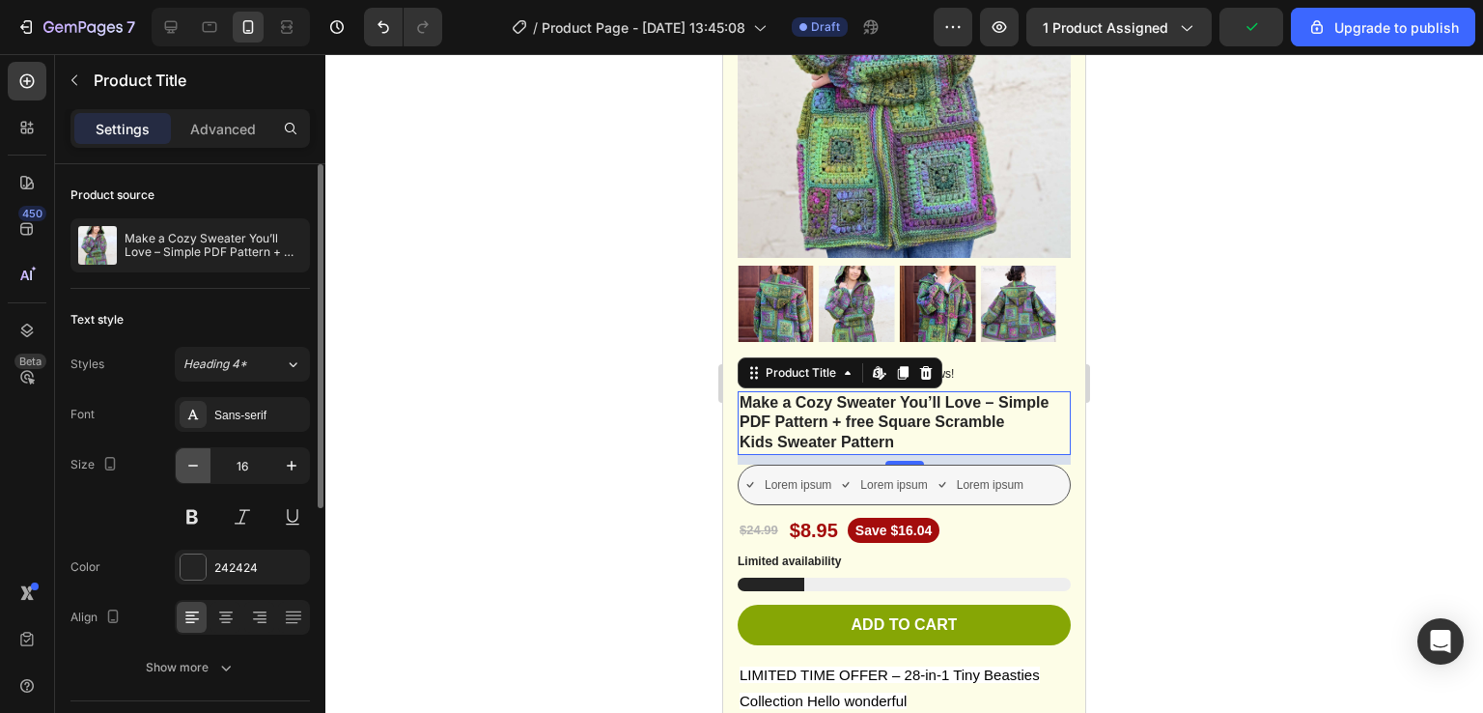
click at [193, 458] on icon "button" at bounding box center [192, 465] width 19 height 19
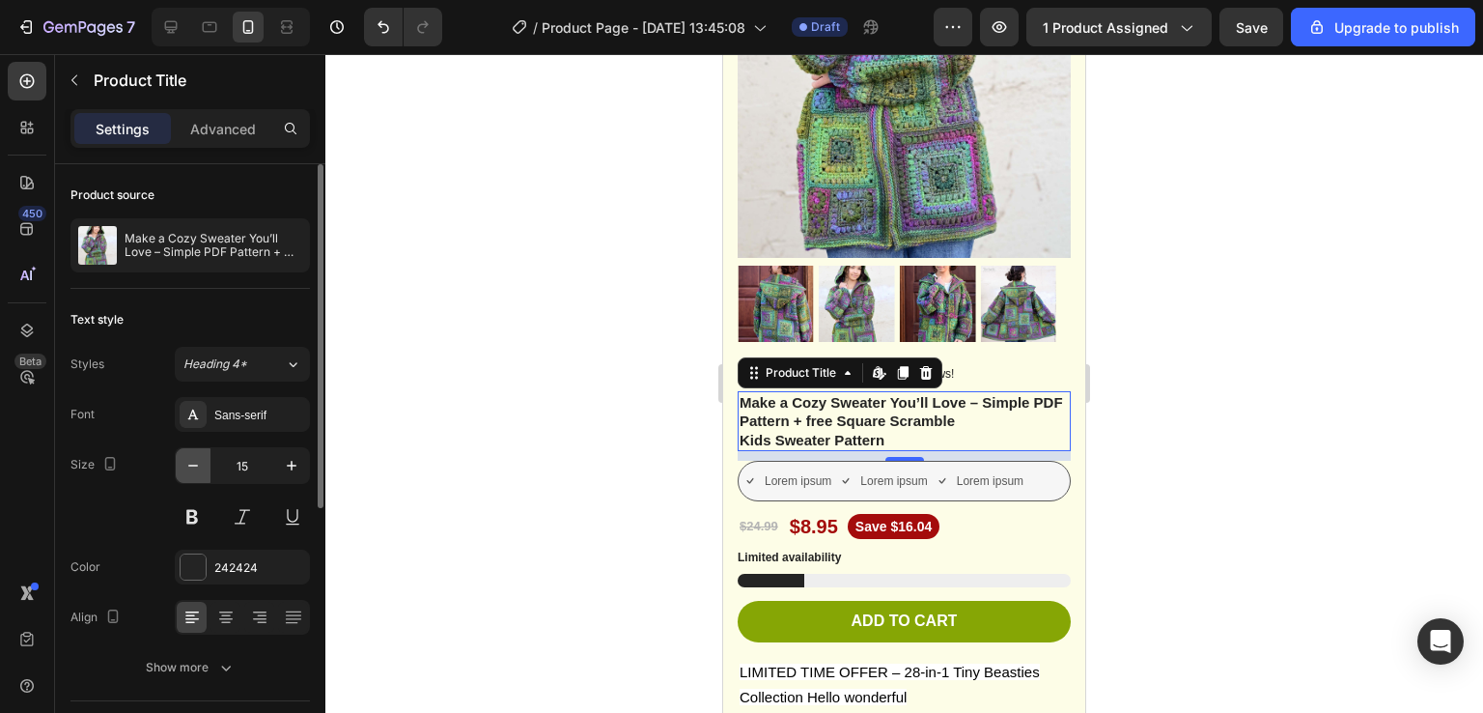
click at [193, 458] on icon "button" at bounding box center [192, 465] width 19 height 19
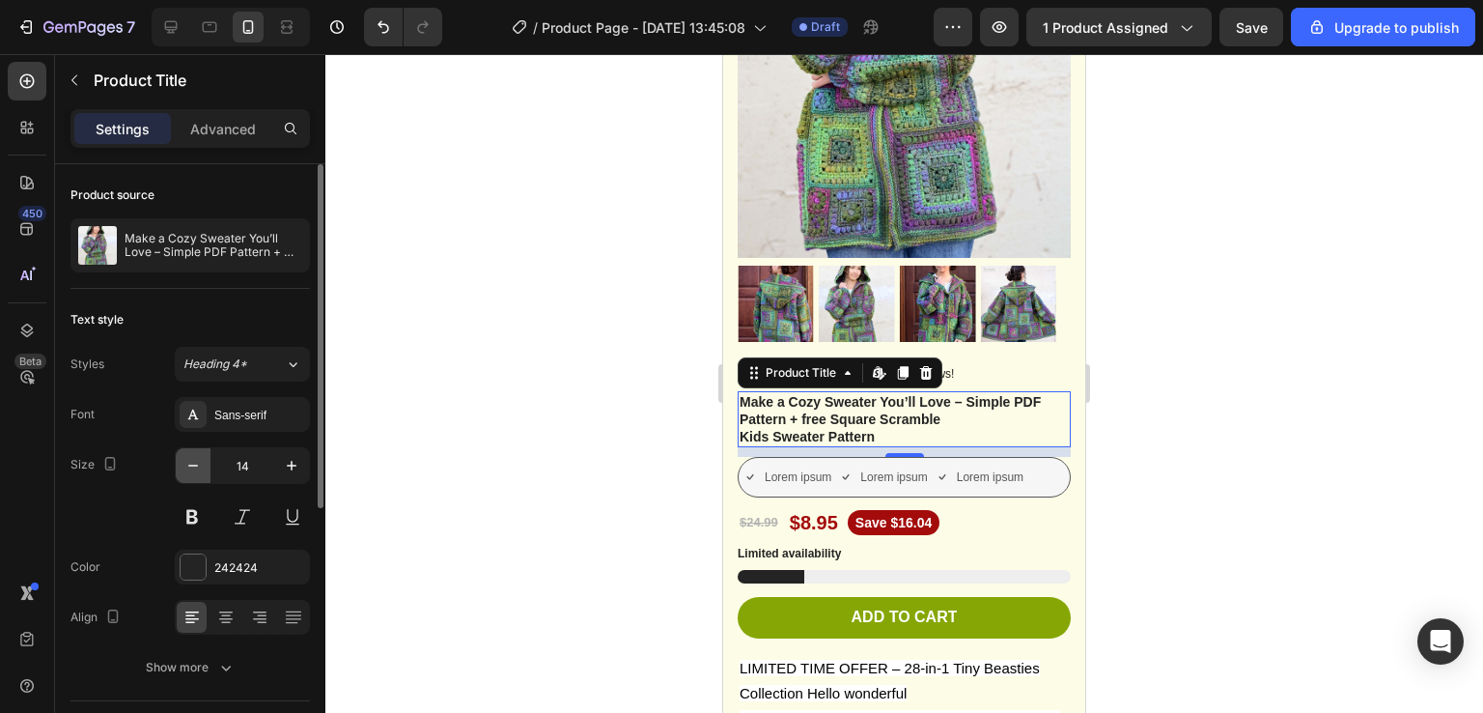
click at [193, 458] on icon "button" at bounding box center [192, 465] width 19 height 19
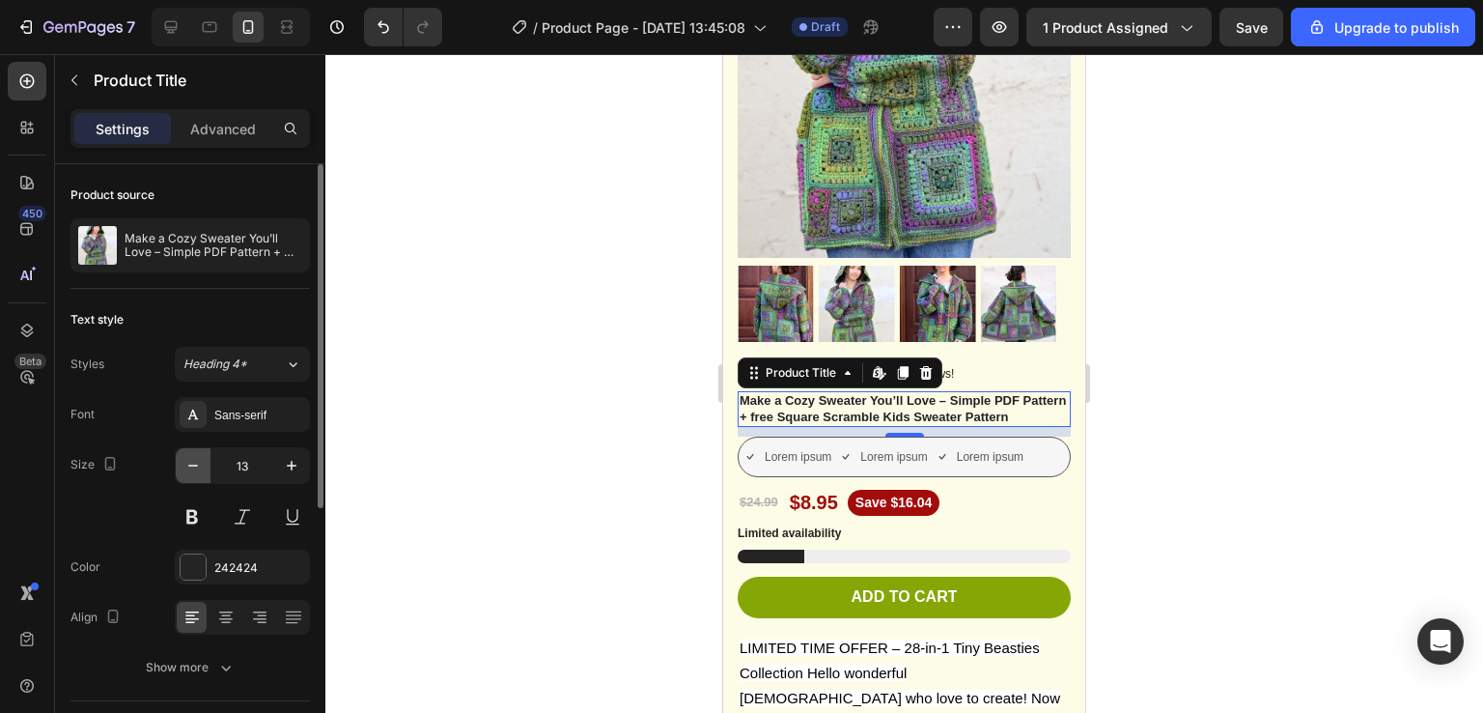
click at [193, 458] on icon "button" at bounding box center [192, 465] width 19 height 19
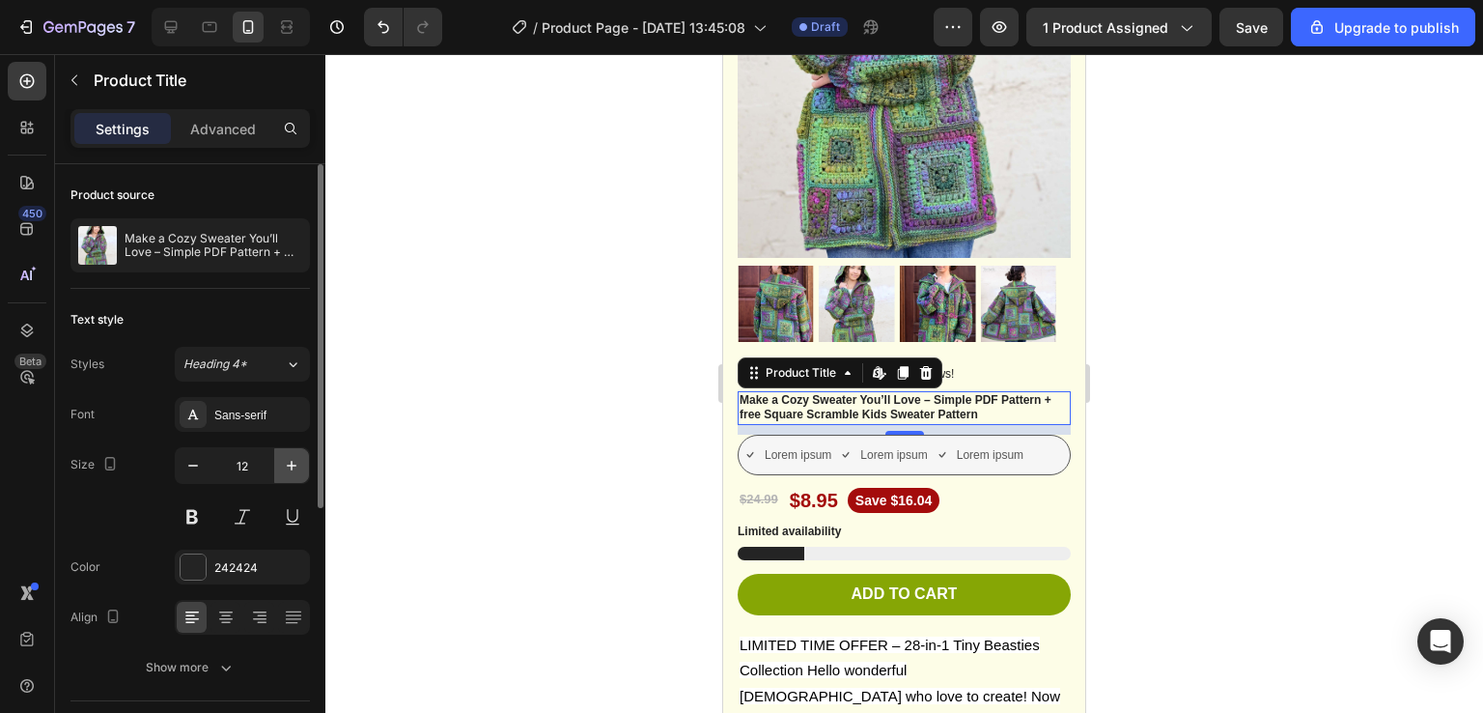
click at [291, 461] on icon "button" at bounding box center [292, 466] width 10 height 10
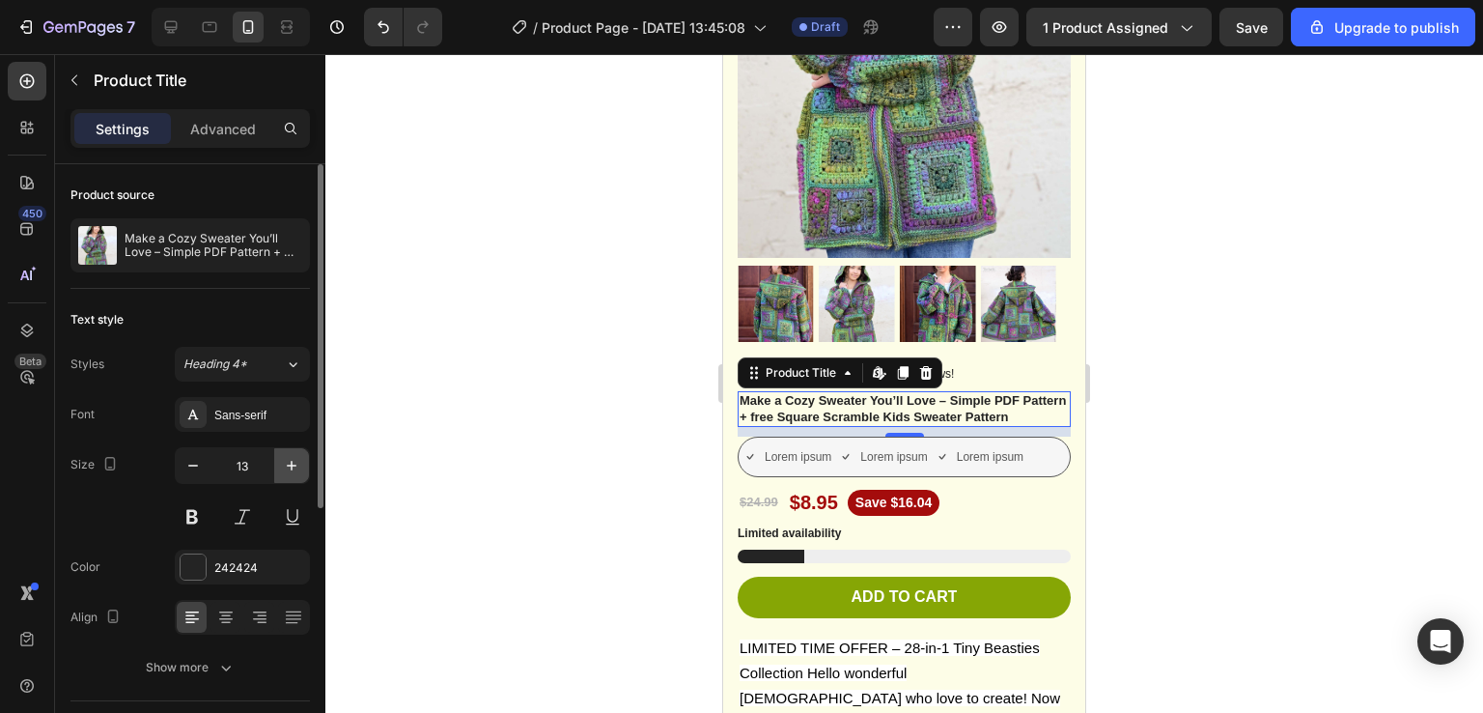
click at [291, 461] on icon "button" at bounding box center [292, 466] width 10 height 10
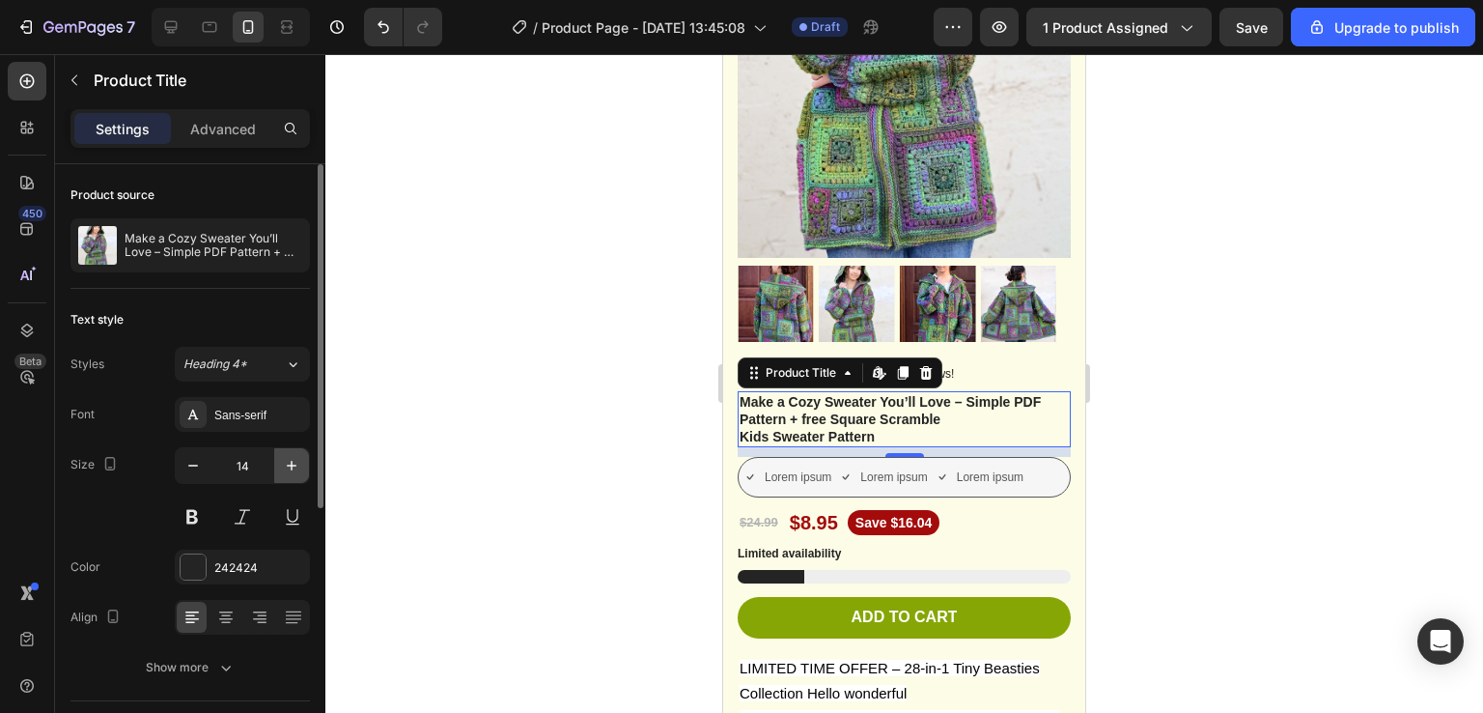
click at [291, 461] on icon "button" at bounding box center [292, 466] width 10 height 10
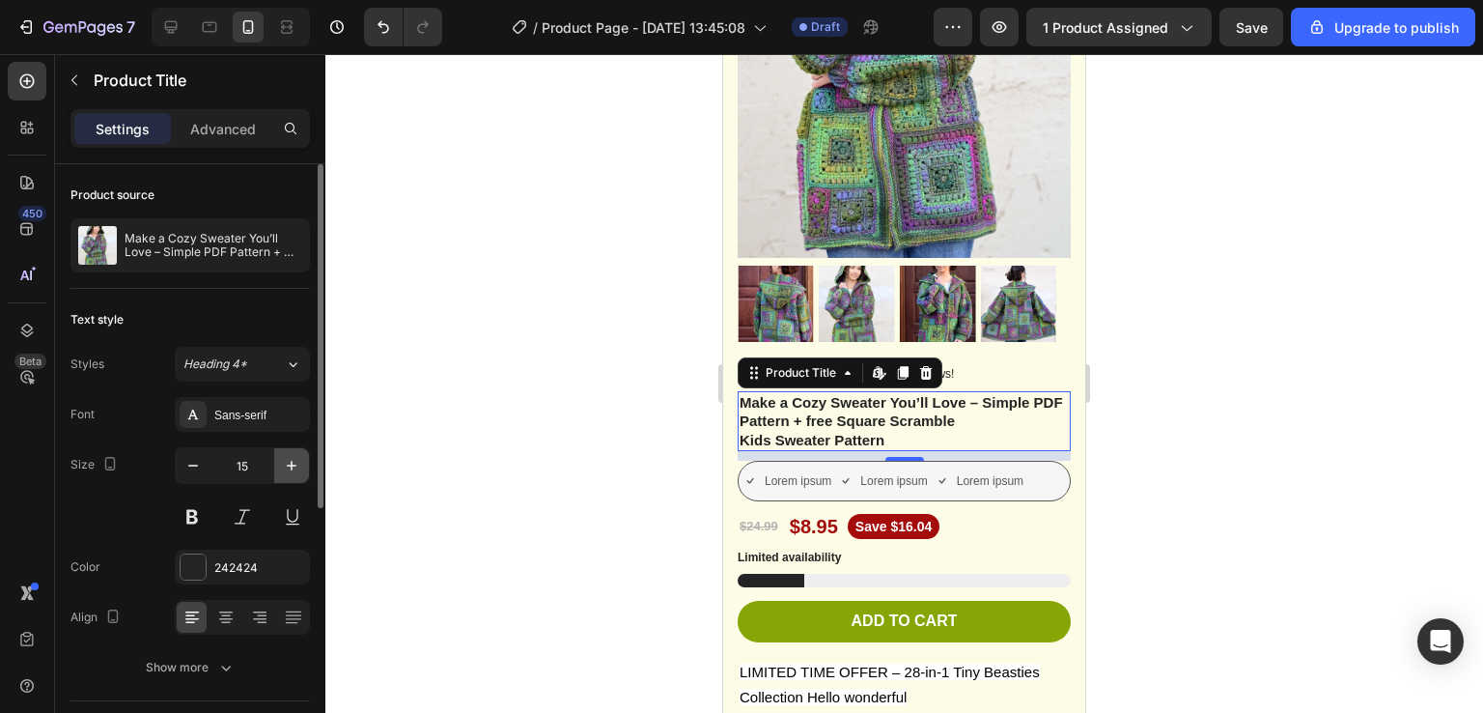
click at [296, 465] on icon "button" at bounding box center [291, 465] width 19 height 19
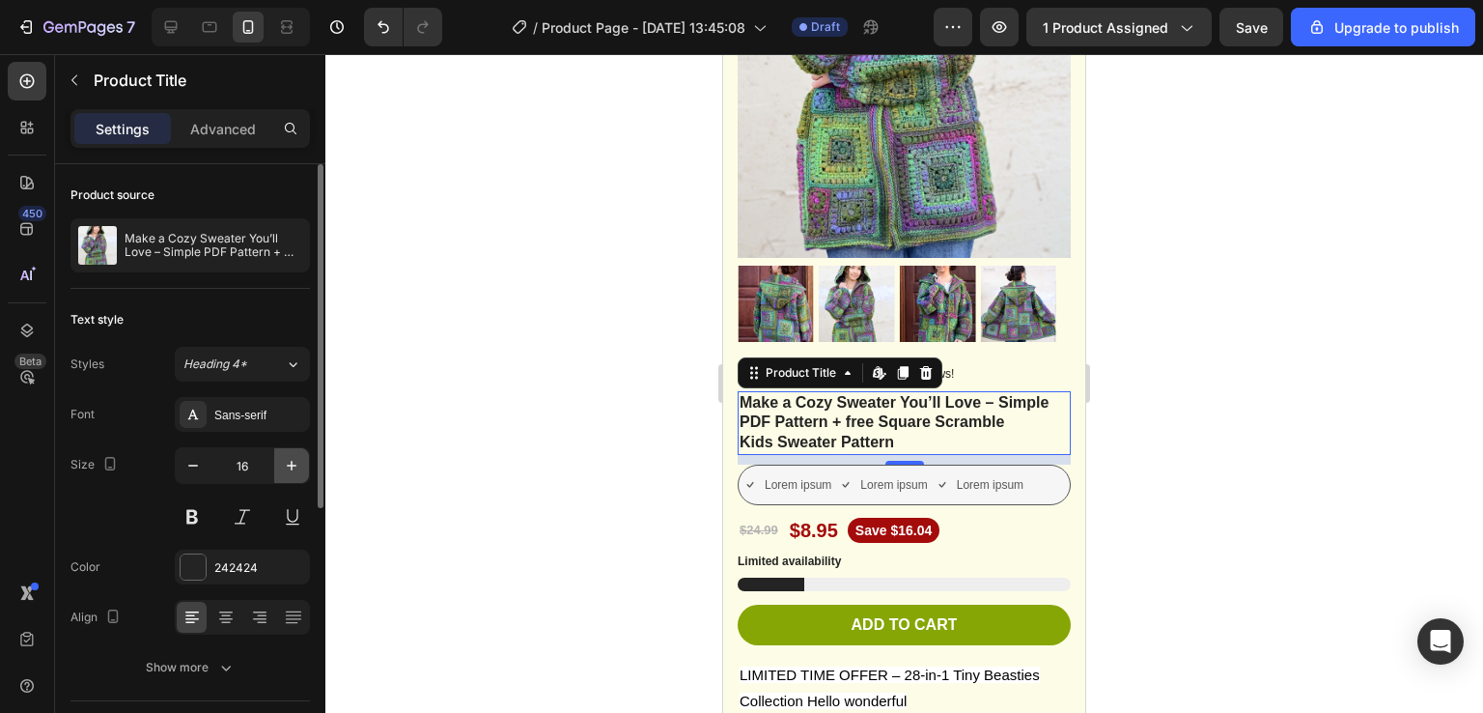
click at [296, 465] on icon "button" at bounding box center [291, 465] width 19 height 19
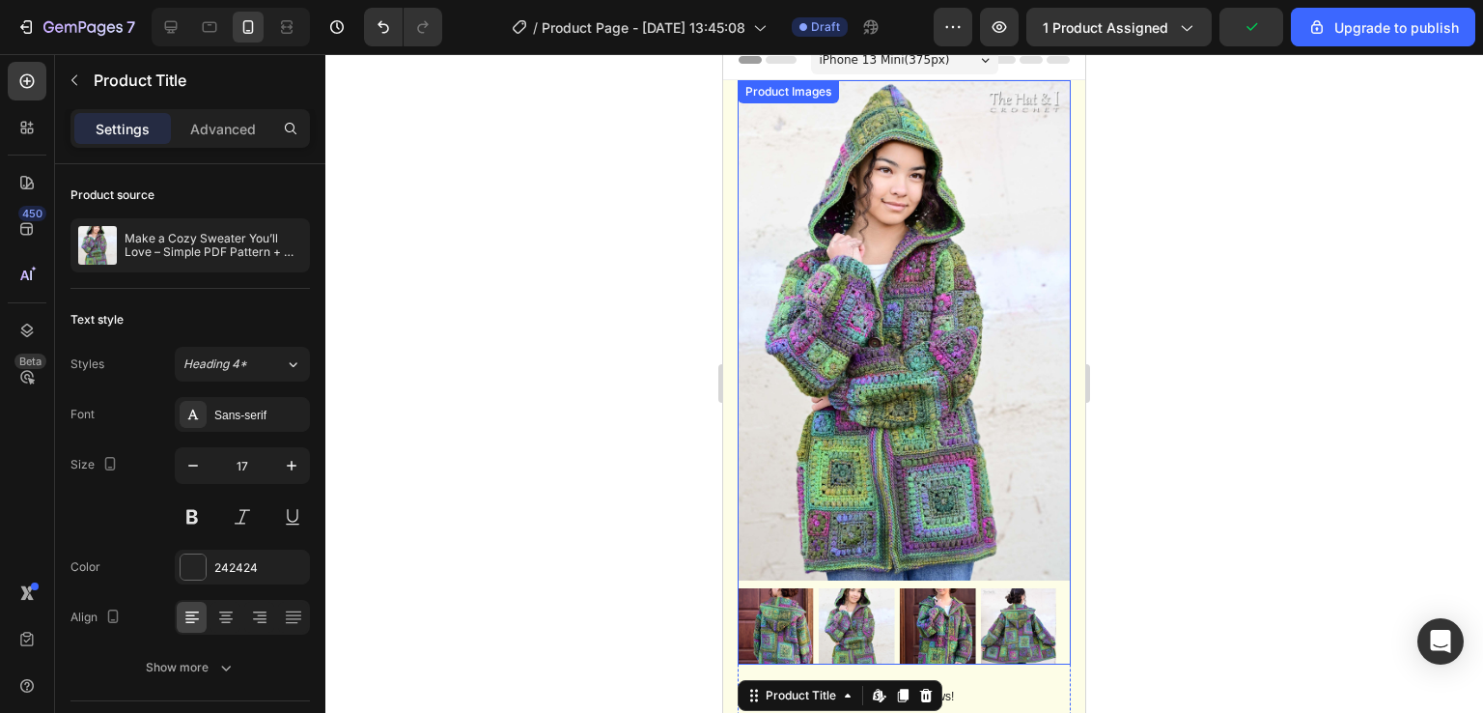
scroll to position [0, 0]
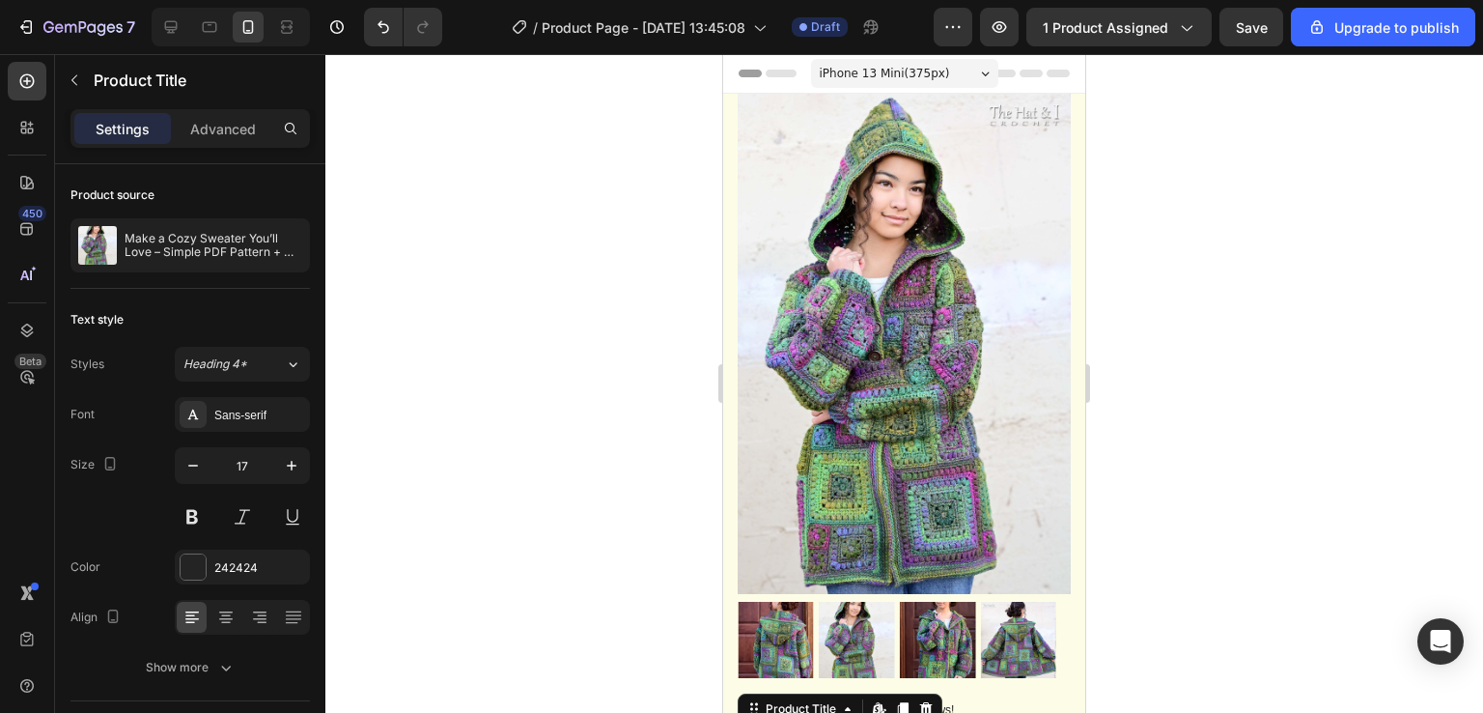
click at [887, 84] on div "iPhone 13 Mini ( 375 px)" at bounding box center [904, 73] width 187 height 29
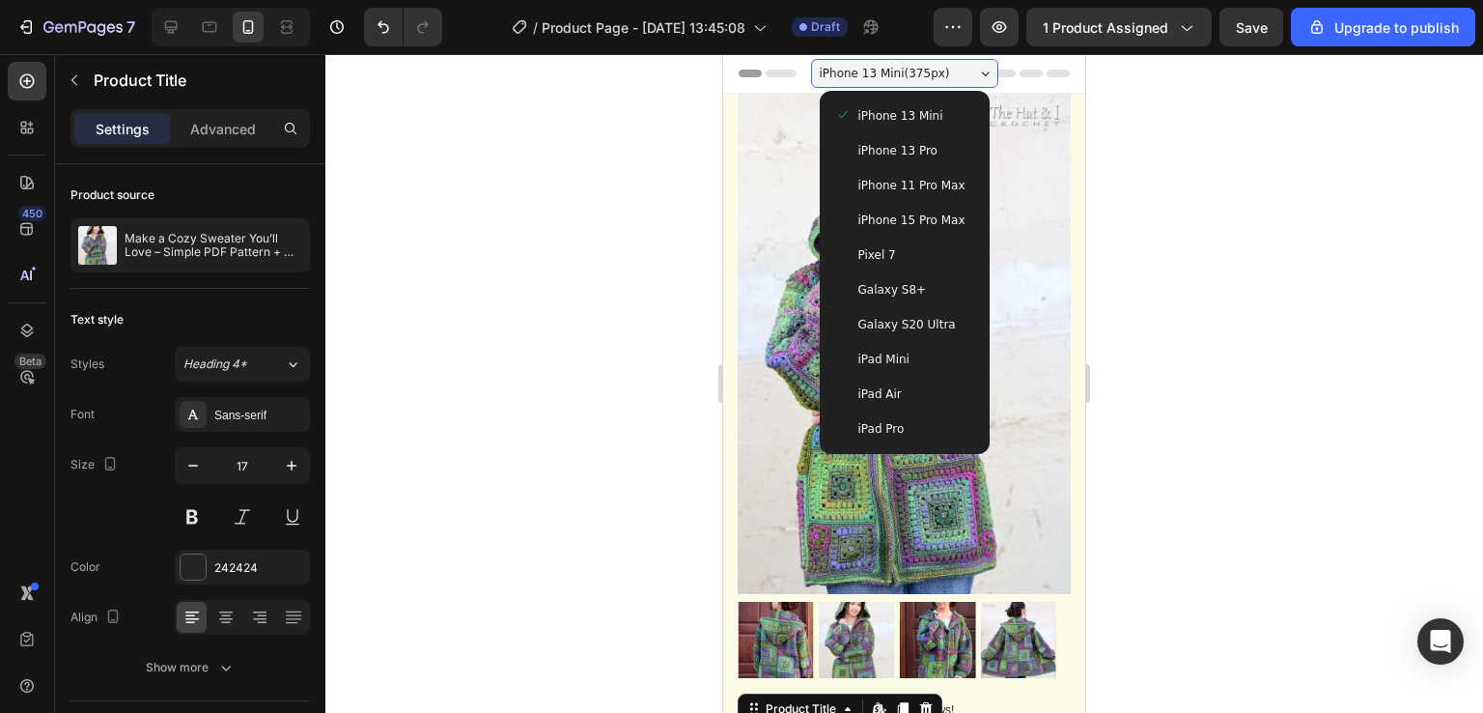
click at [890, 149] on span "iPhone 13 Pro" at bounding box center [897, 150] width 79 height 19
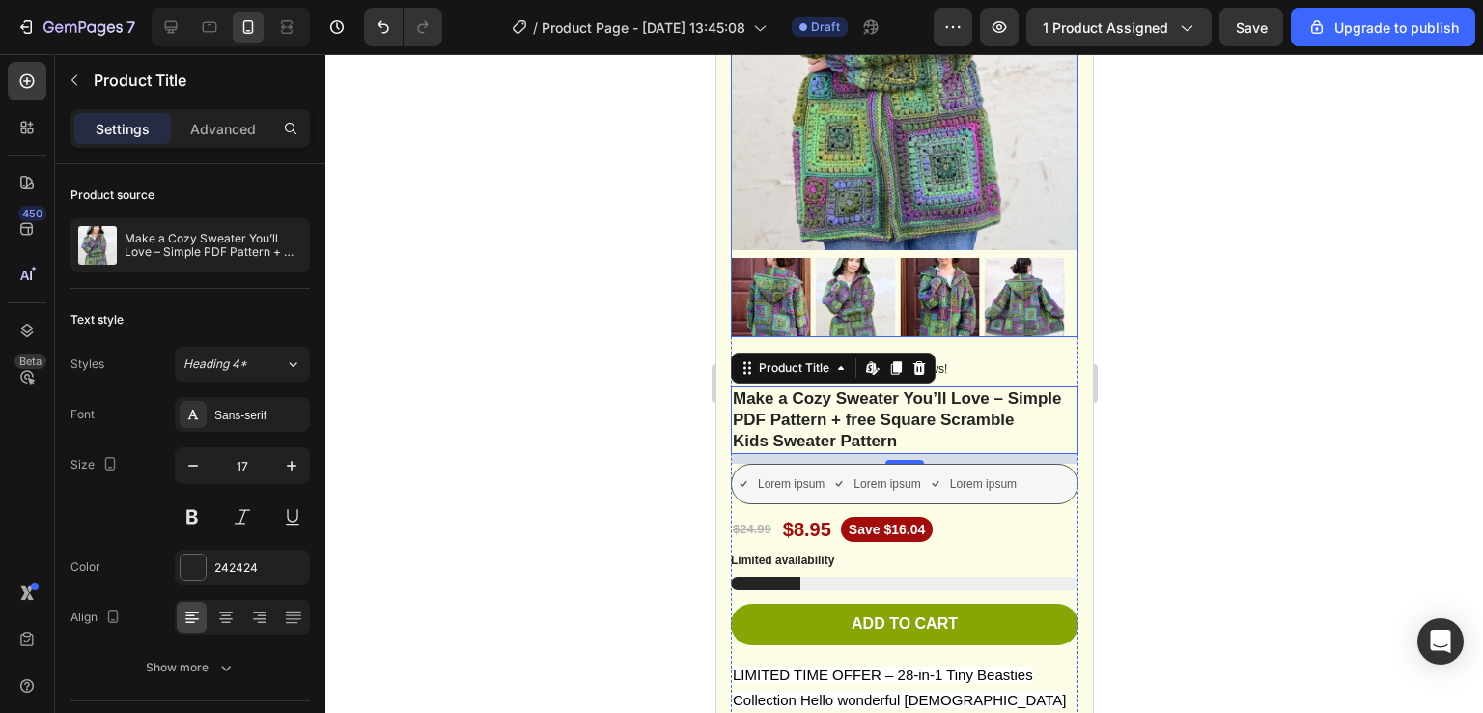
scroll to position [367, 0]
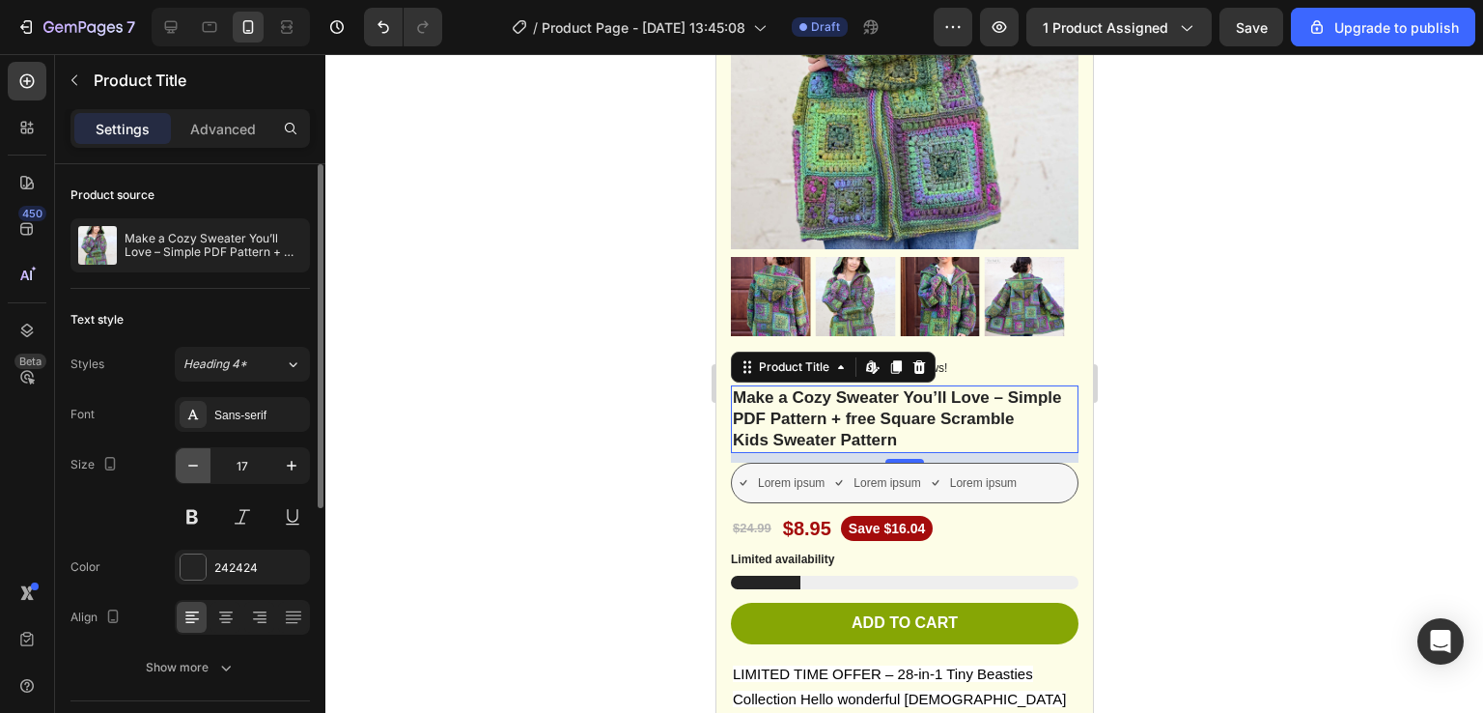
click at [185, 470] on icon "button" at bounding box center [192, 465] width 19 height 19
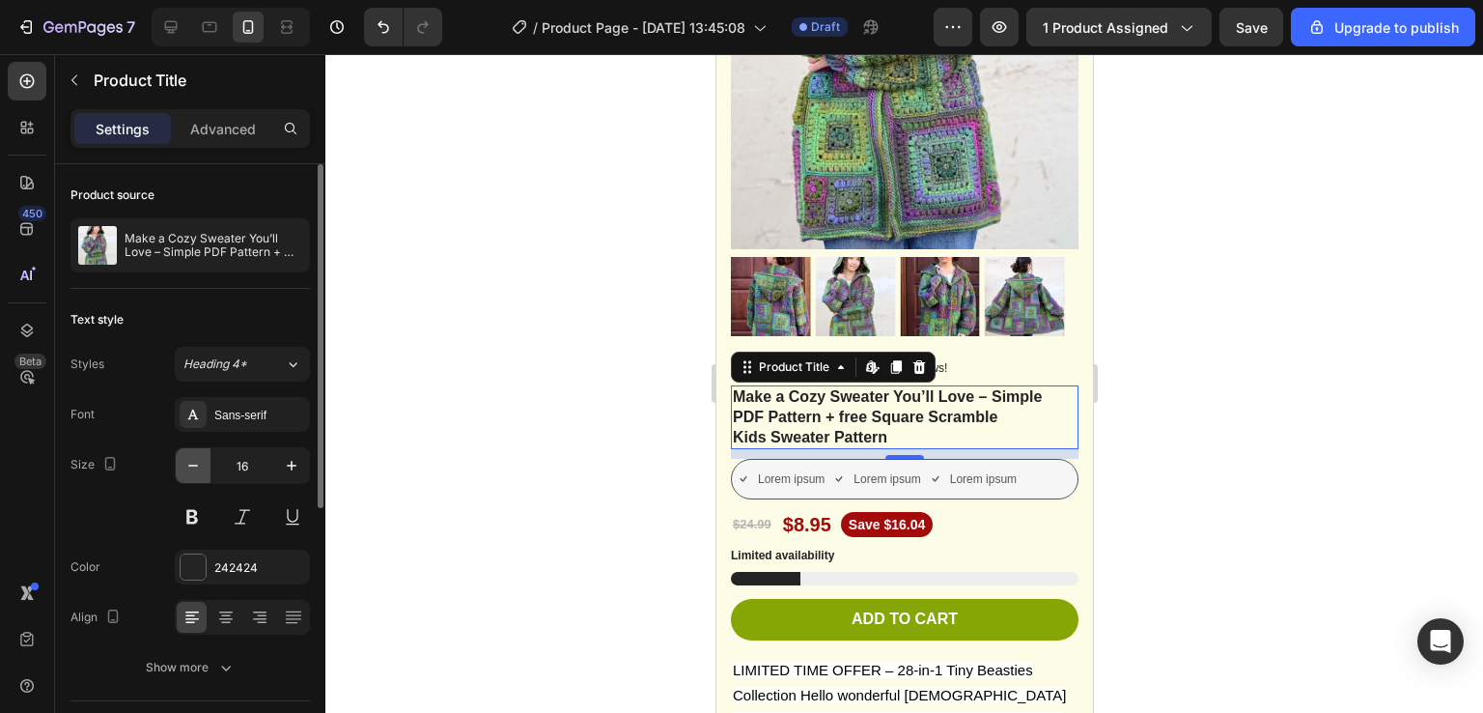
click at [185, 470] on icon "button" at bounding box center [192, 465] width 19 height 19
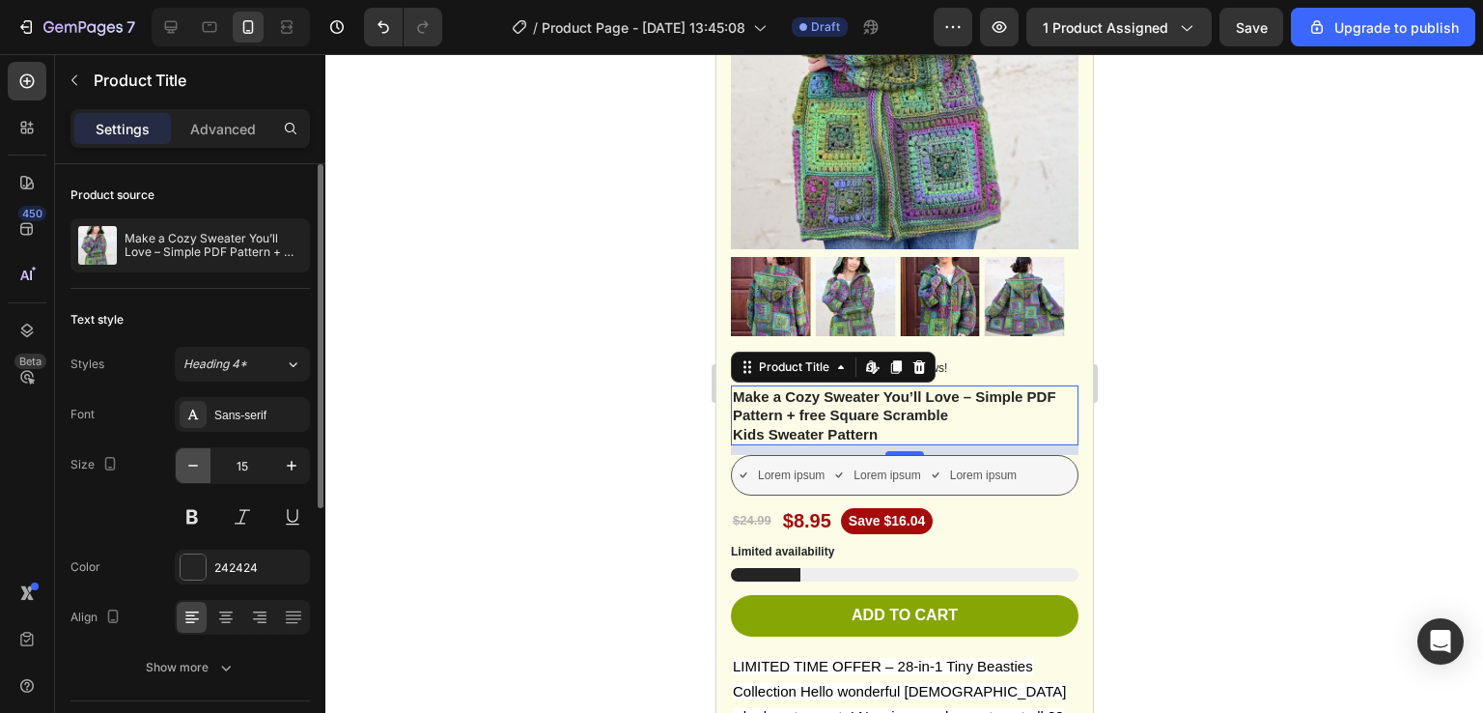
click at [185, 470] on icon "button" at bounding box center [192, 465] width 19 height 19
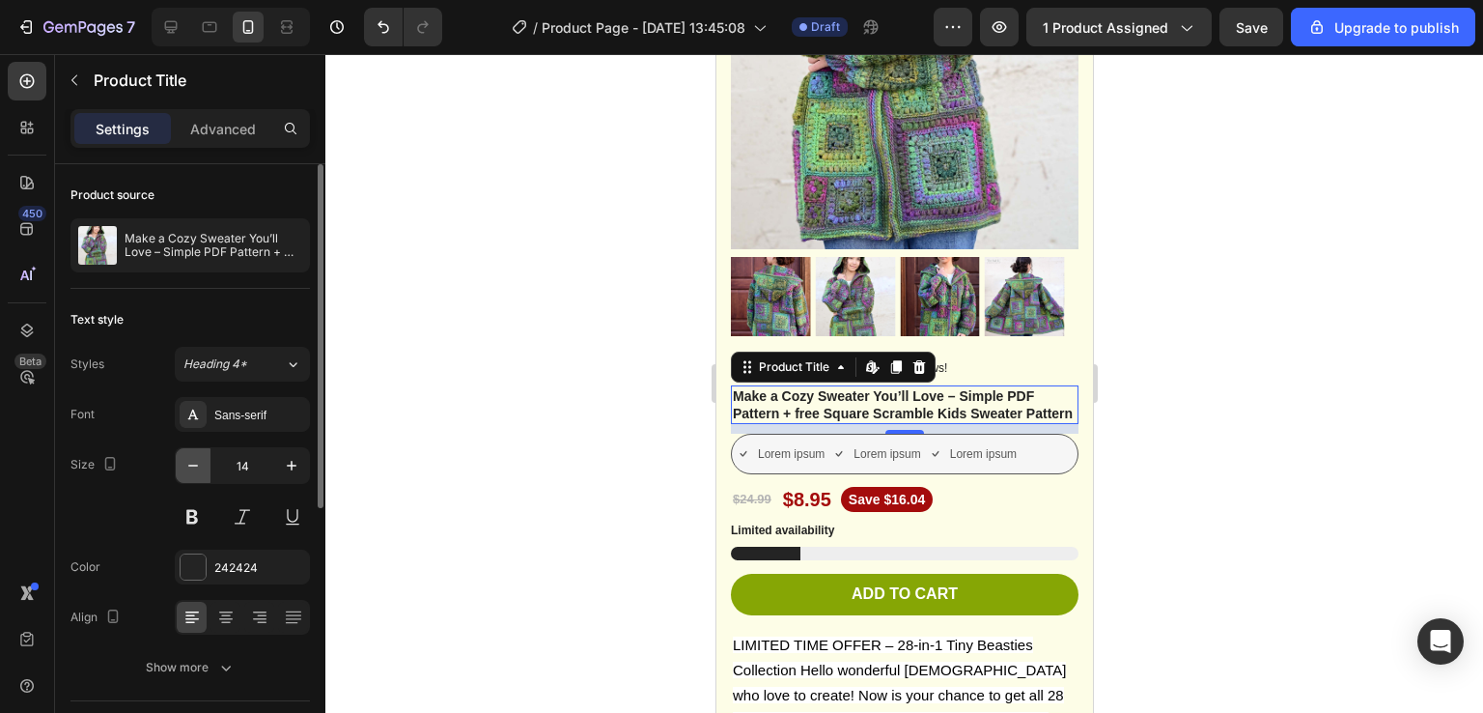
click at [185, 470] on icon "button" at bounding box center [192, 465] width 19 height 19
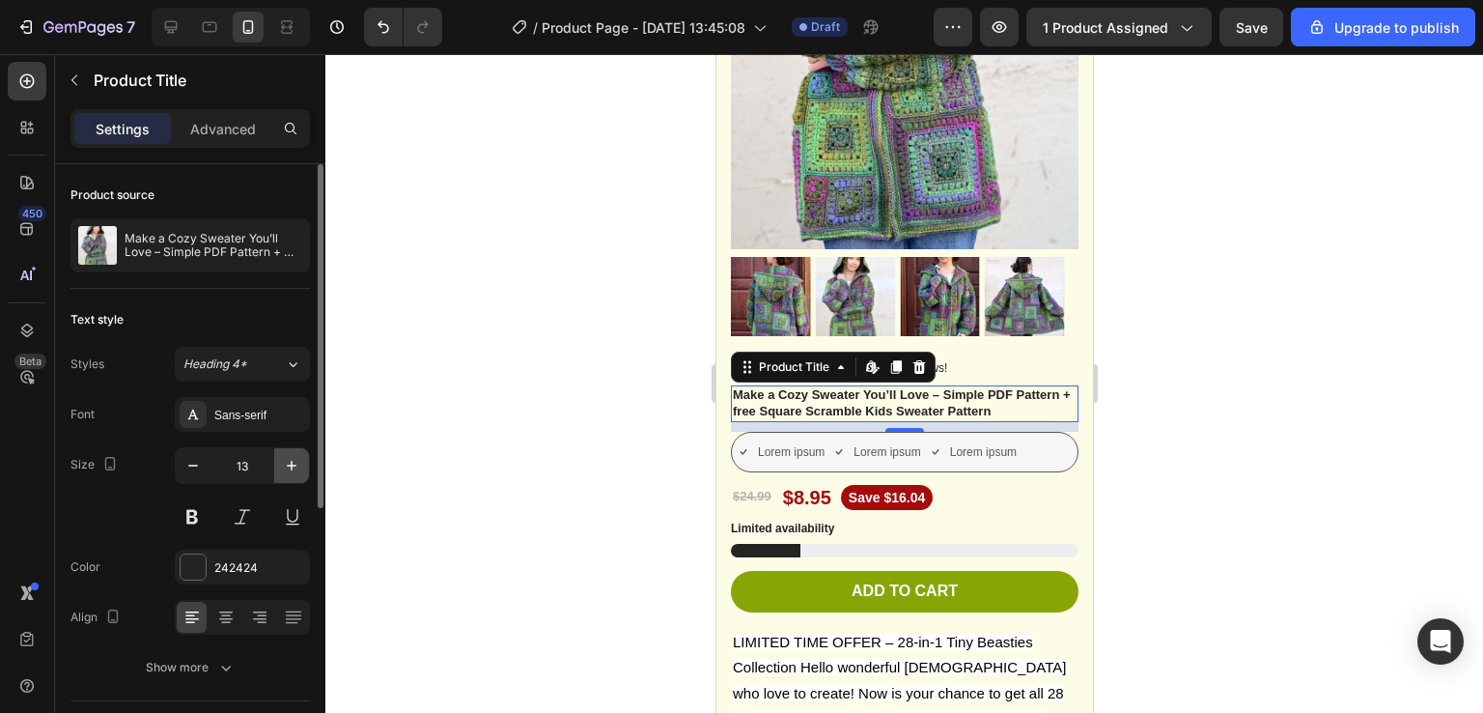
click at [302, 472] on button "button" at bounding box center [291, 465] width 35 height 35
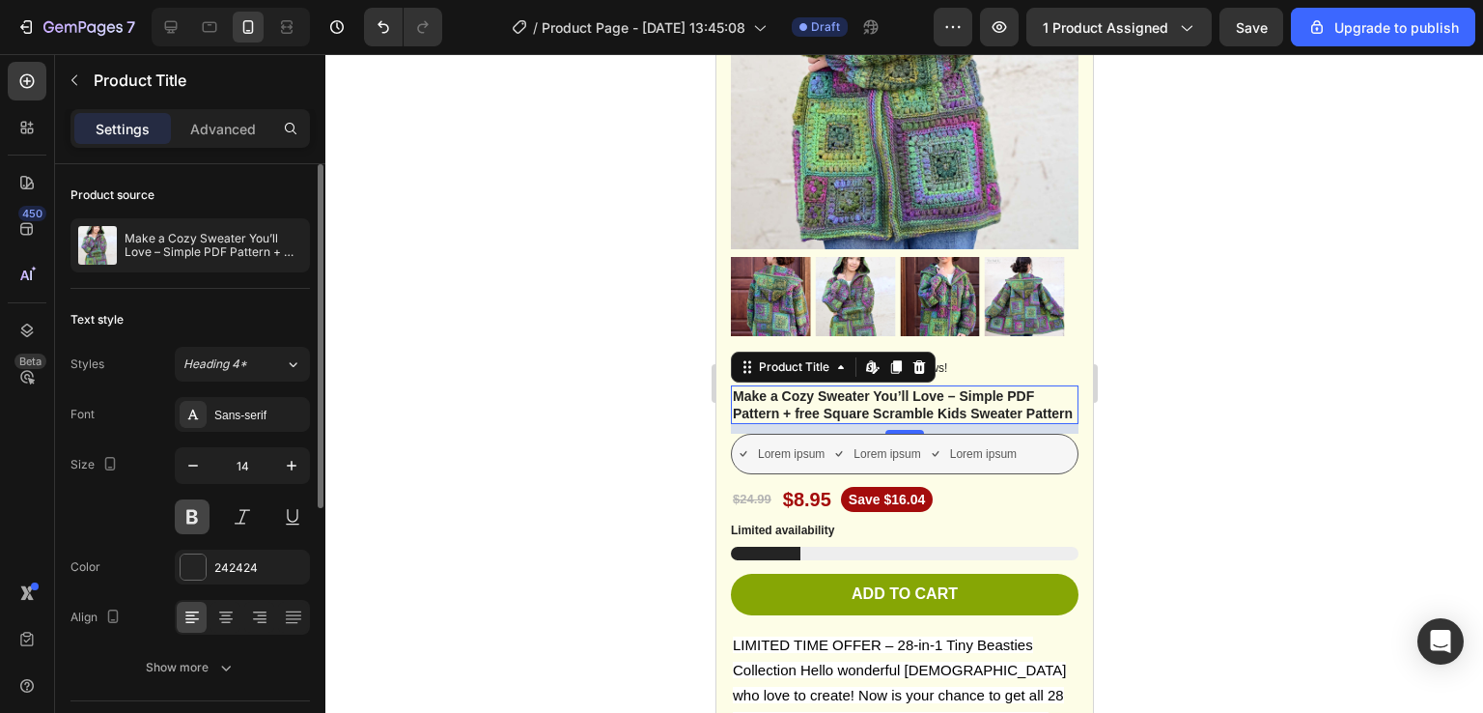
click at [183, 518] on button at bounding box center [192, 516] width 35 height 35
click at [296, 451] on button "button" at bounding box center [291, 465] width 35 height 35
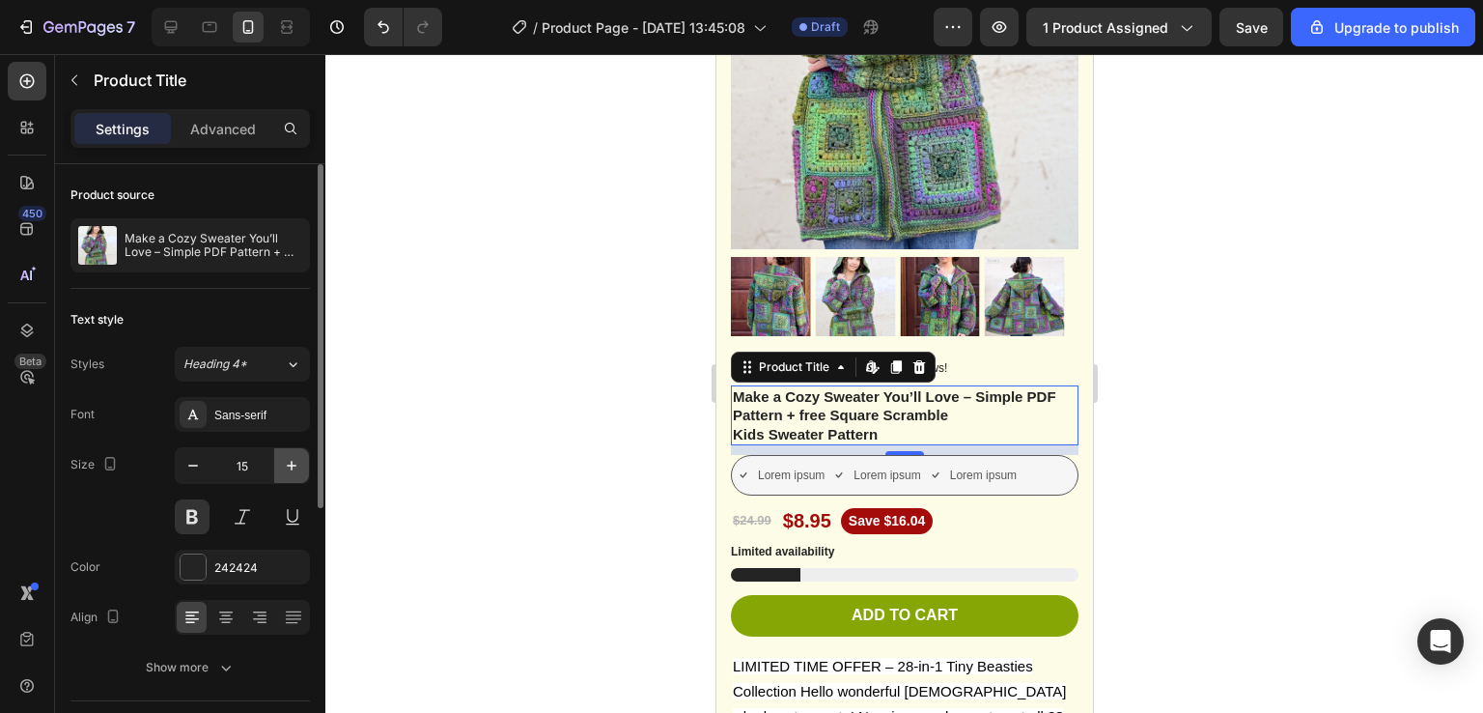
click at [280, 464] on button "button" at bounding box center [291, 465] width 35 height 35
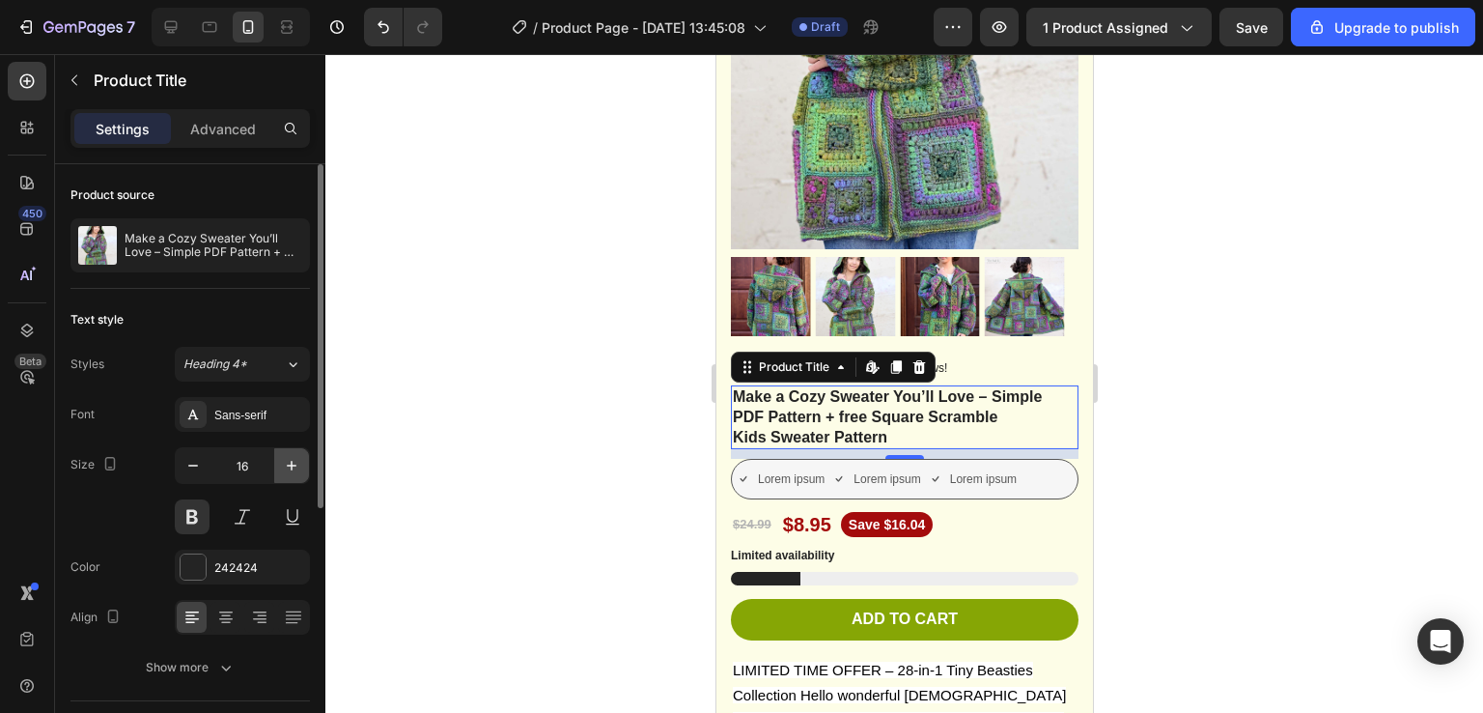
click at [280, 464] on button "button" at bounding box center [291, 465] width 35 height 35
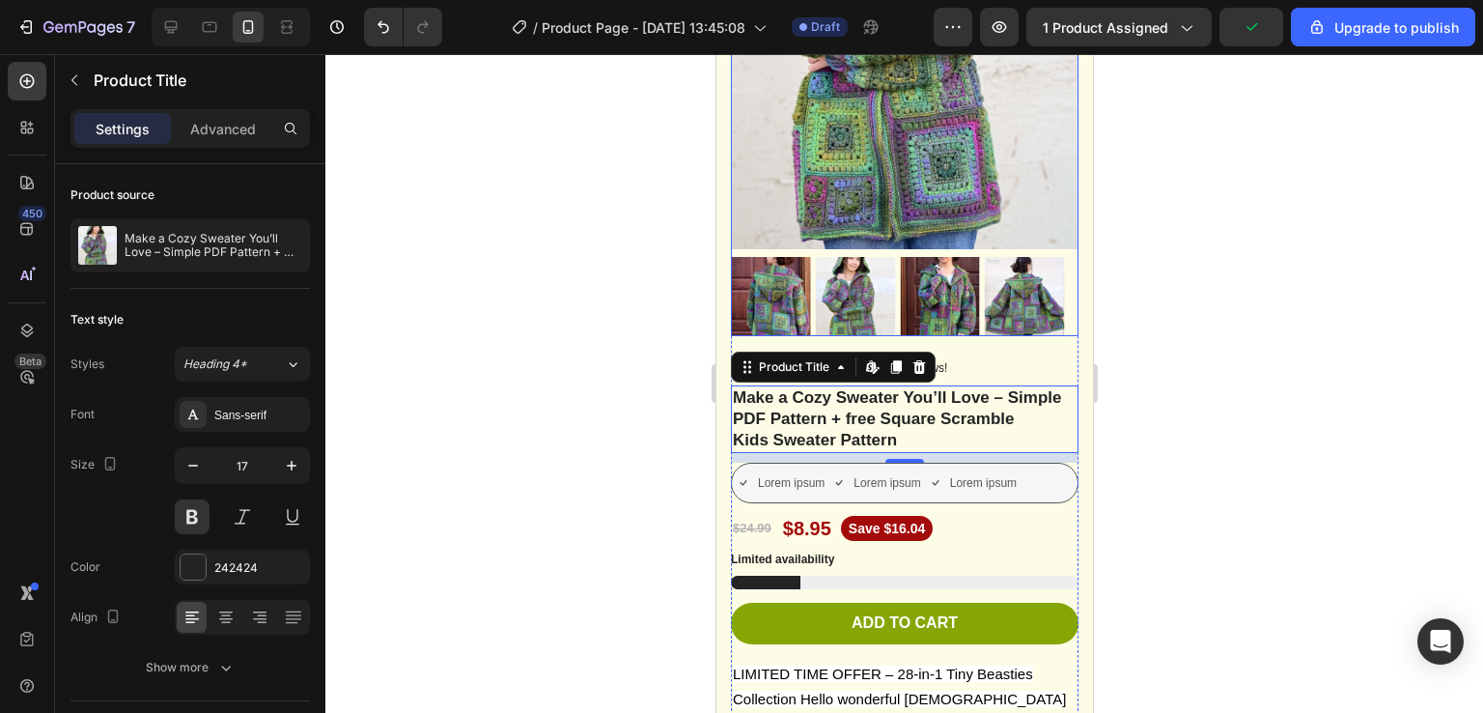
scroll to position [0, 0]
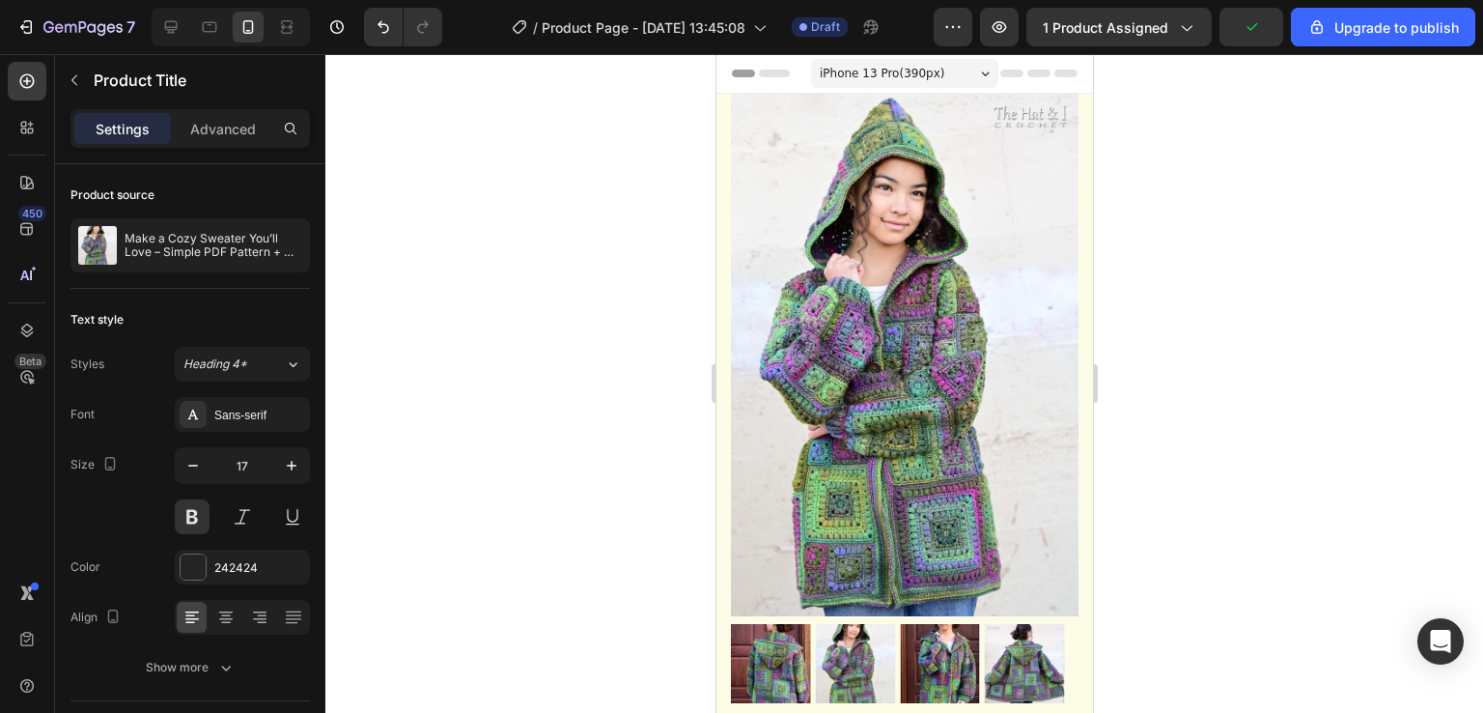
click at [898, 77] on span "iPhone 13 Pro ( 390 px)" at bounding box center [881, 73] width 125 height 19
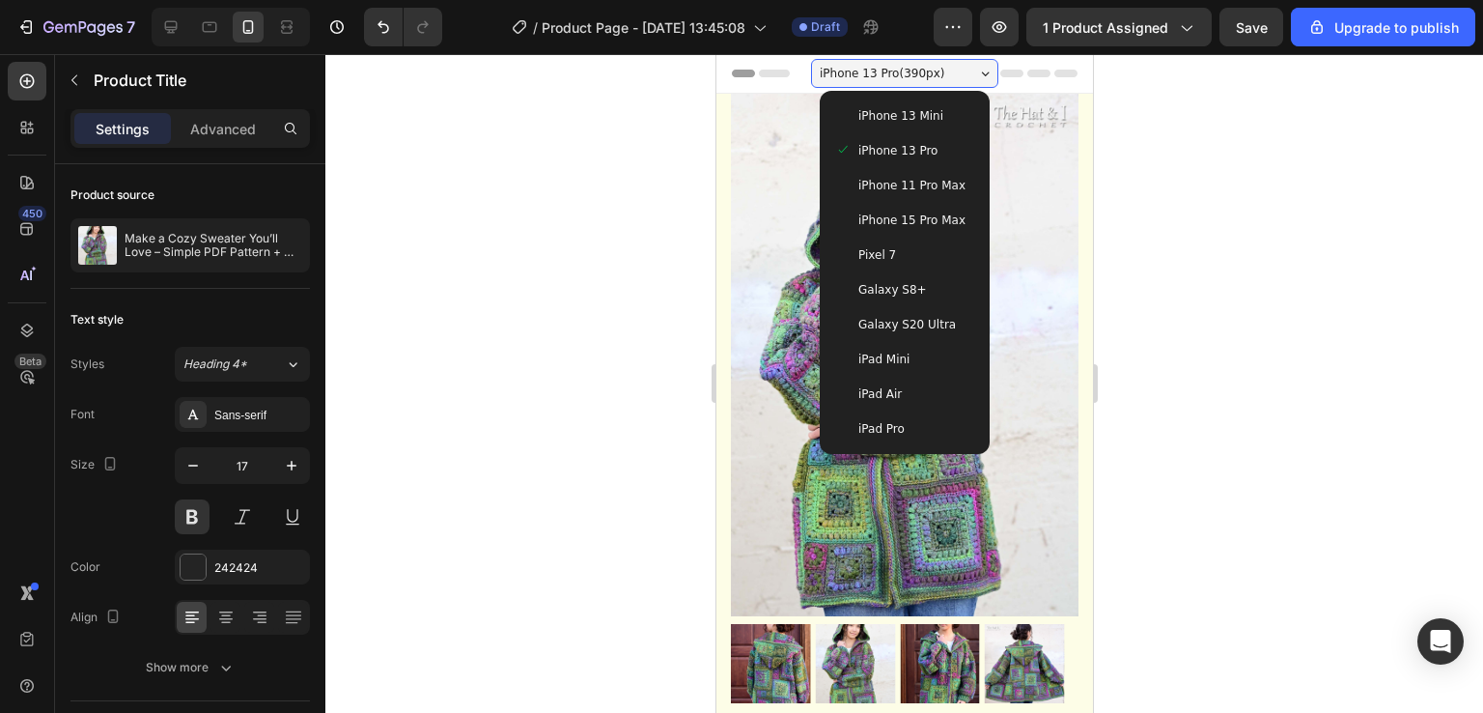
click at [884, 183] on span "iPhone 11 Pro Max" at bounding box center [910, 185] width 107 height 19
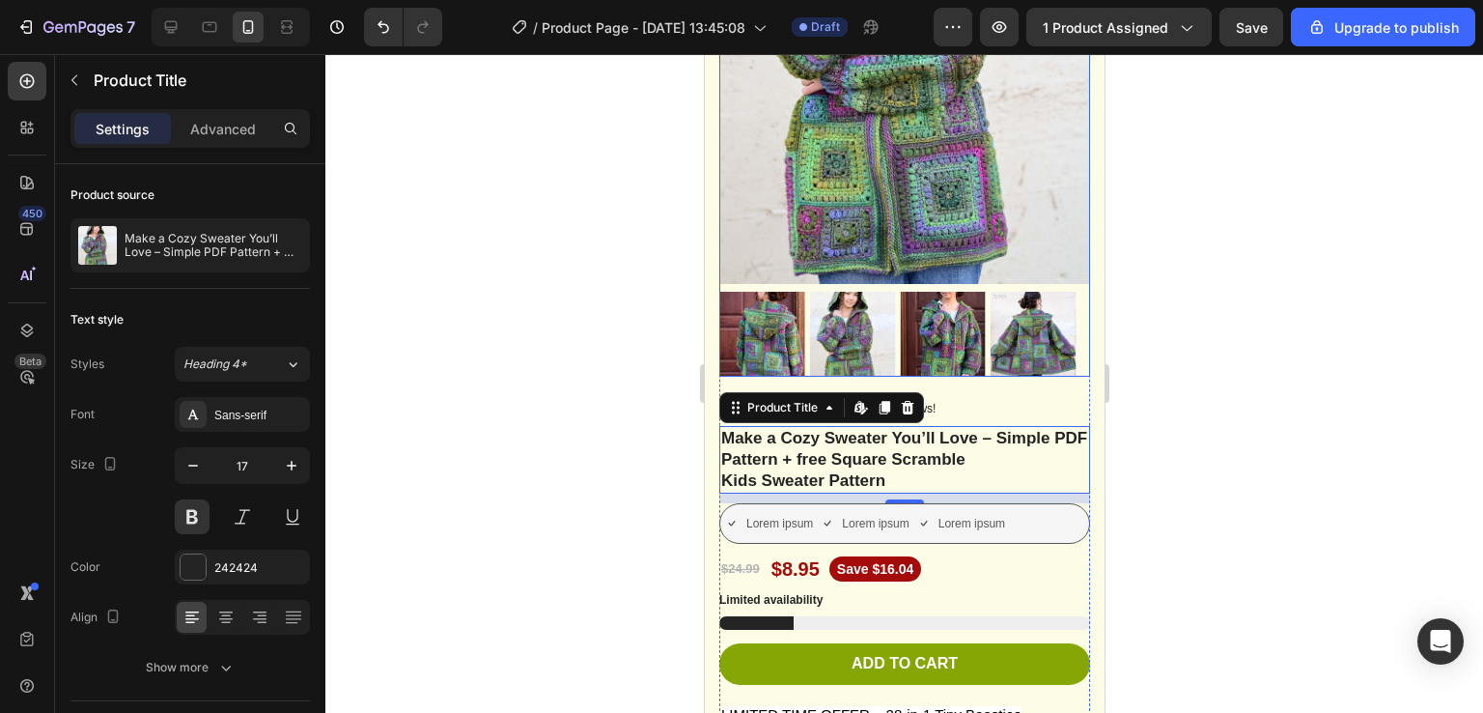
scroll to position [375, 0]
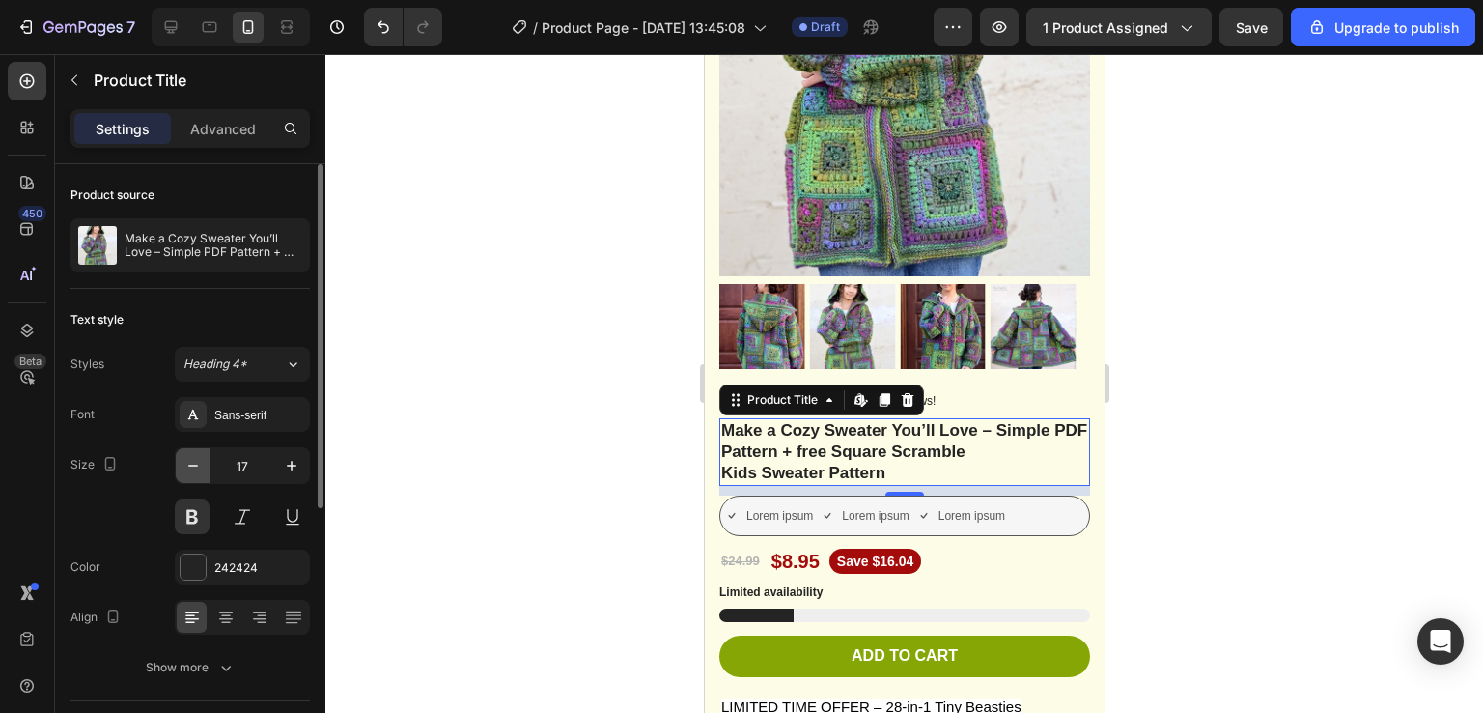
click at [185, 472] on icon "button" at bounding box center [192, 465] width 19 height 19
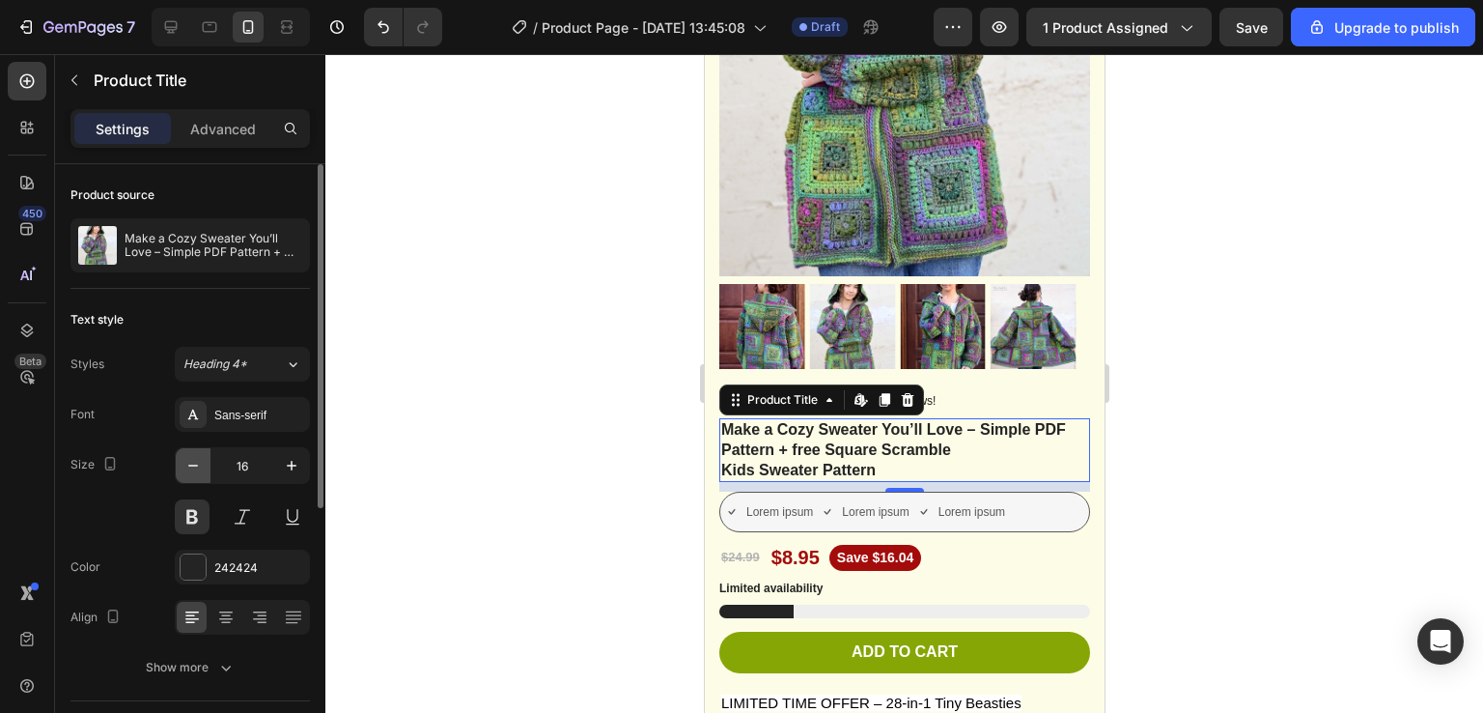
click at [185, 472] on icon "button" at bounding box center [192, 465] width 19 height 19
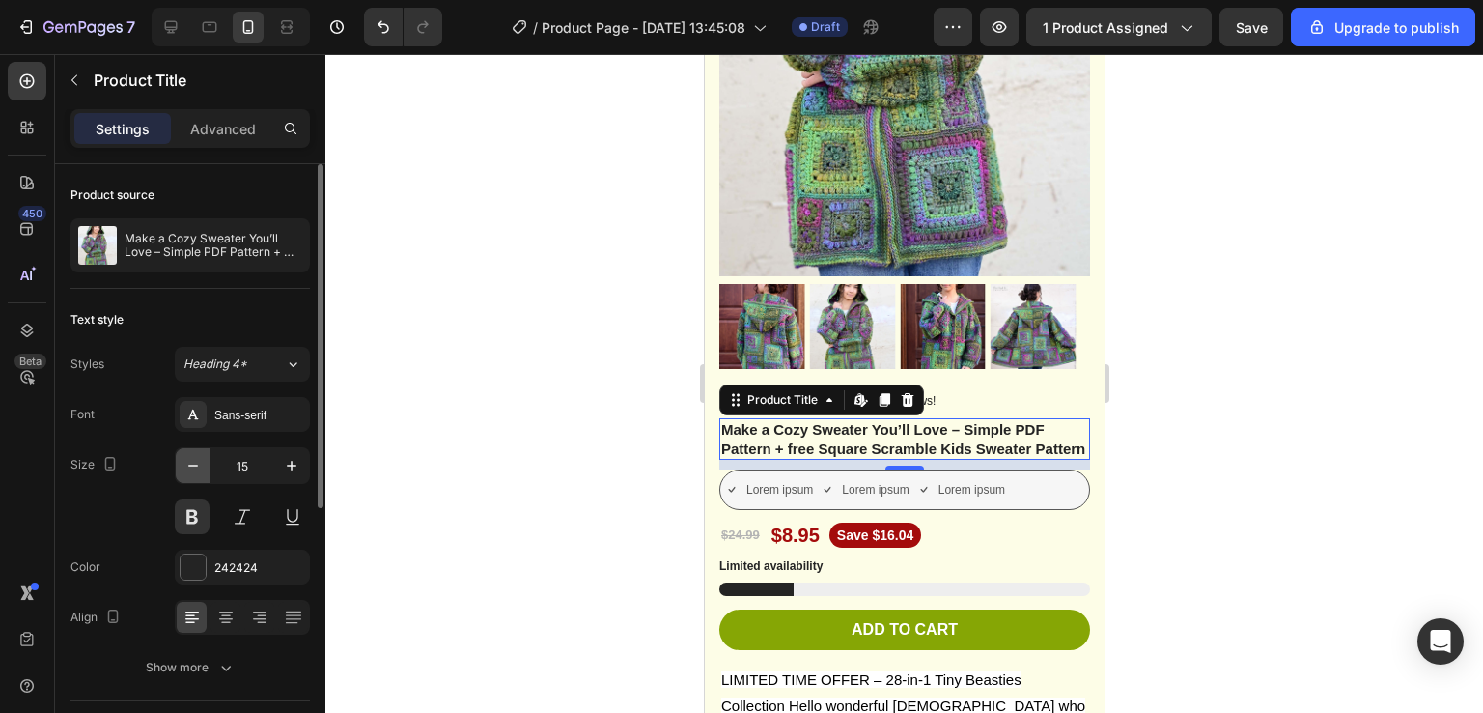
click at [185, 472] on icon "button" at bounding box center [192, 465] width 19 height 19
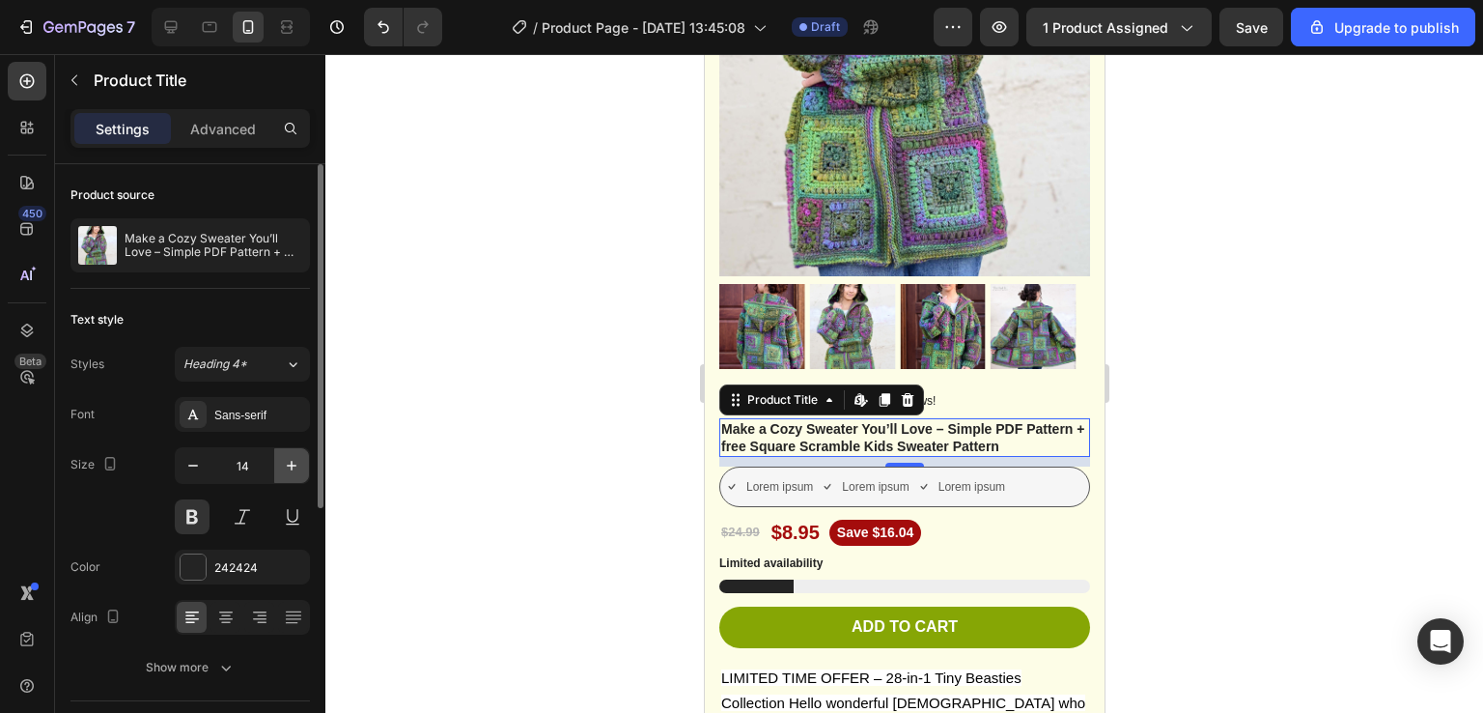
click at [295, 466] on icon "button" at bounding box center [291, 465] width 19 height 19
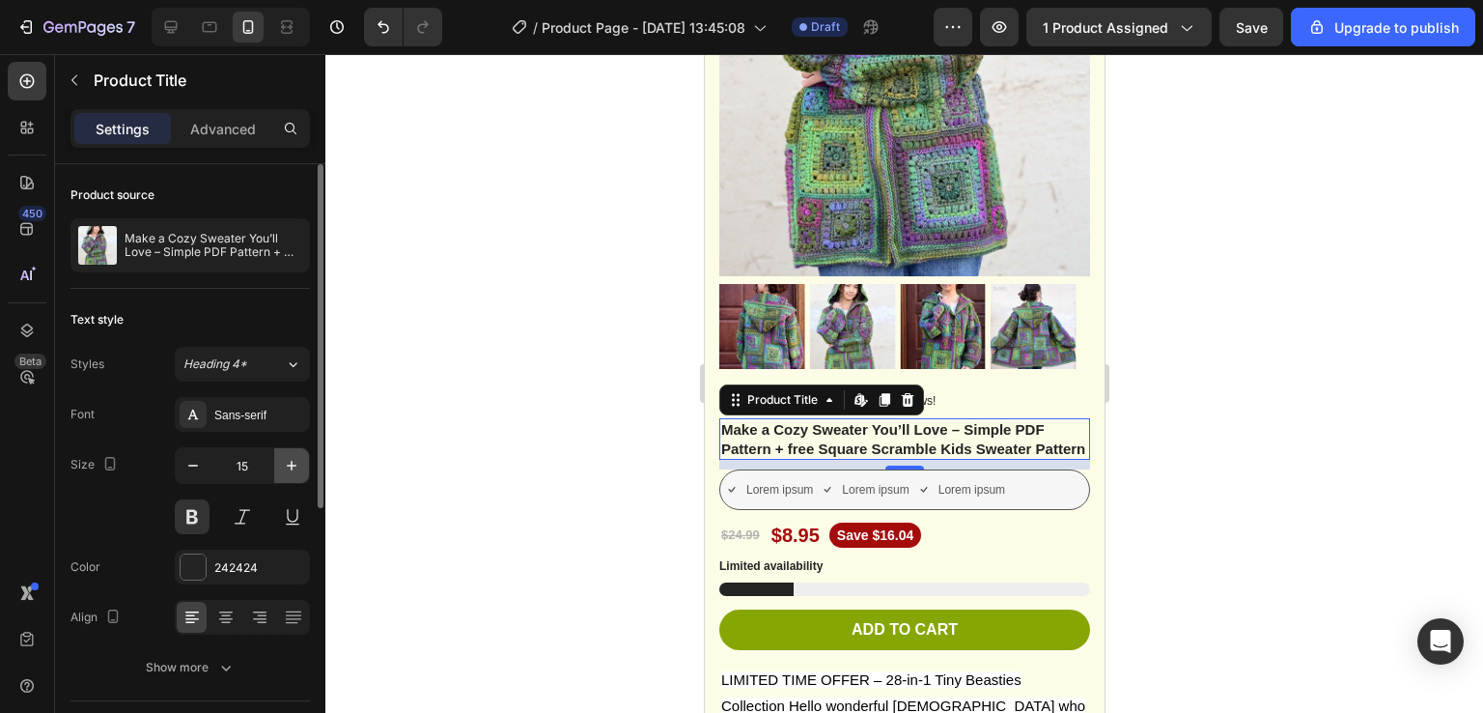
click at [295, 466] on icon "button" at bounding box center [291, 465] width 19 height 19
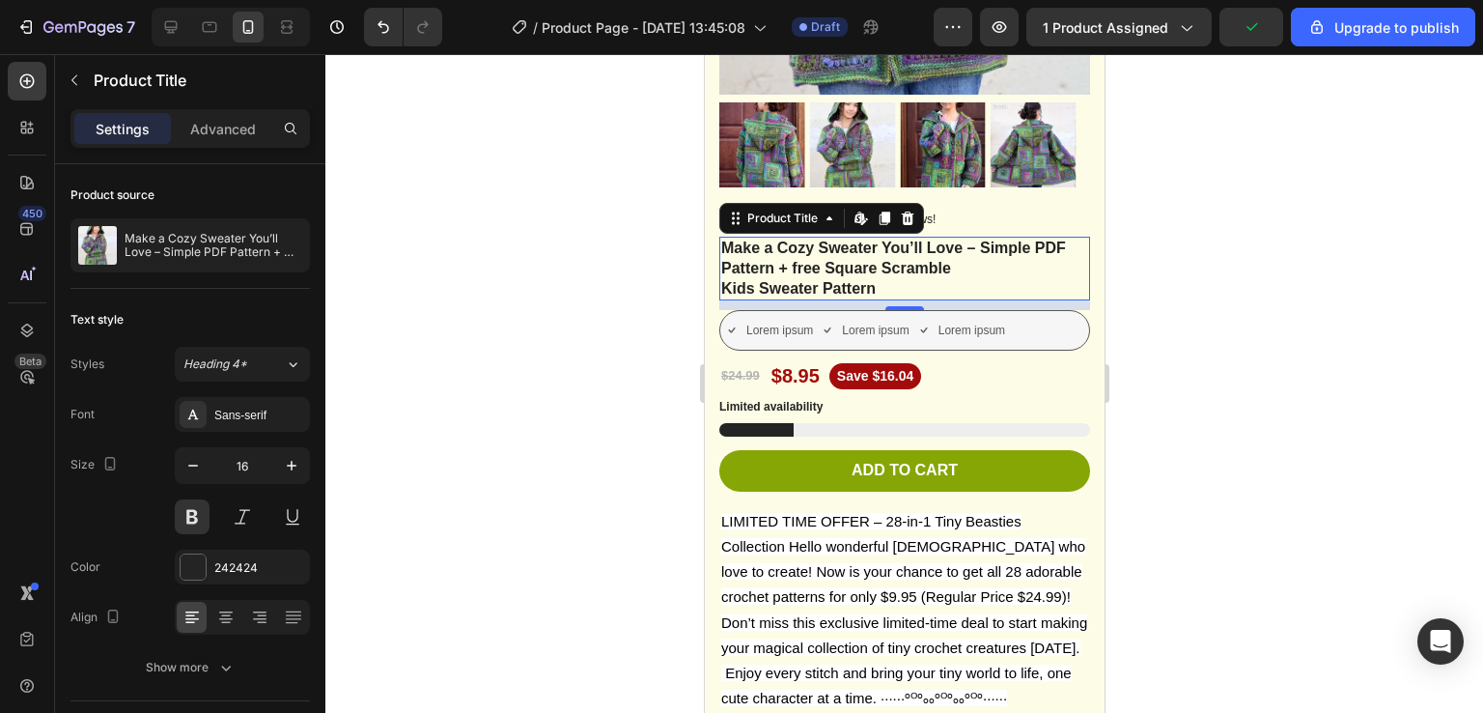
scroll to position [0, 0]
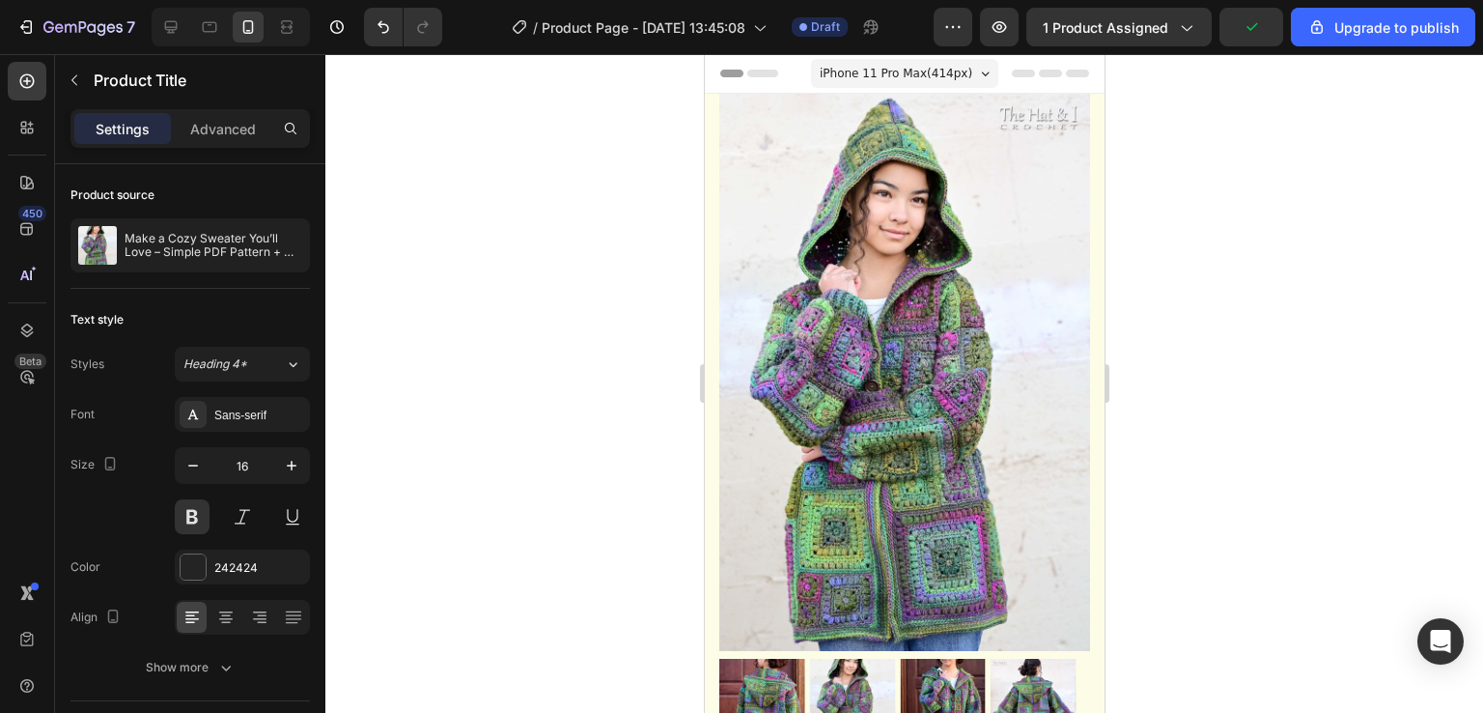
click at [836, 74] on span "iPhone 11 Pro Max ( 414 px)" at bounding box center [895, 73] width 153 height 19
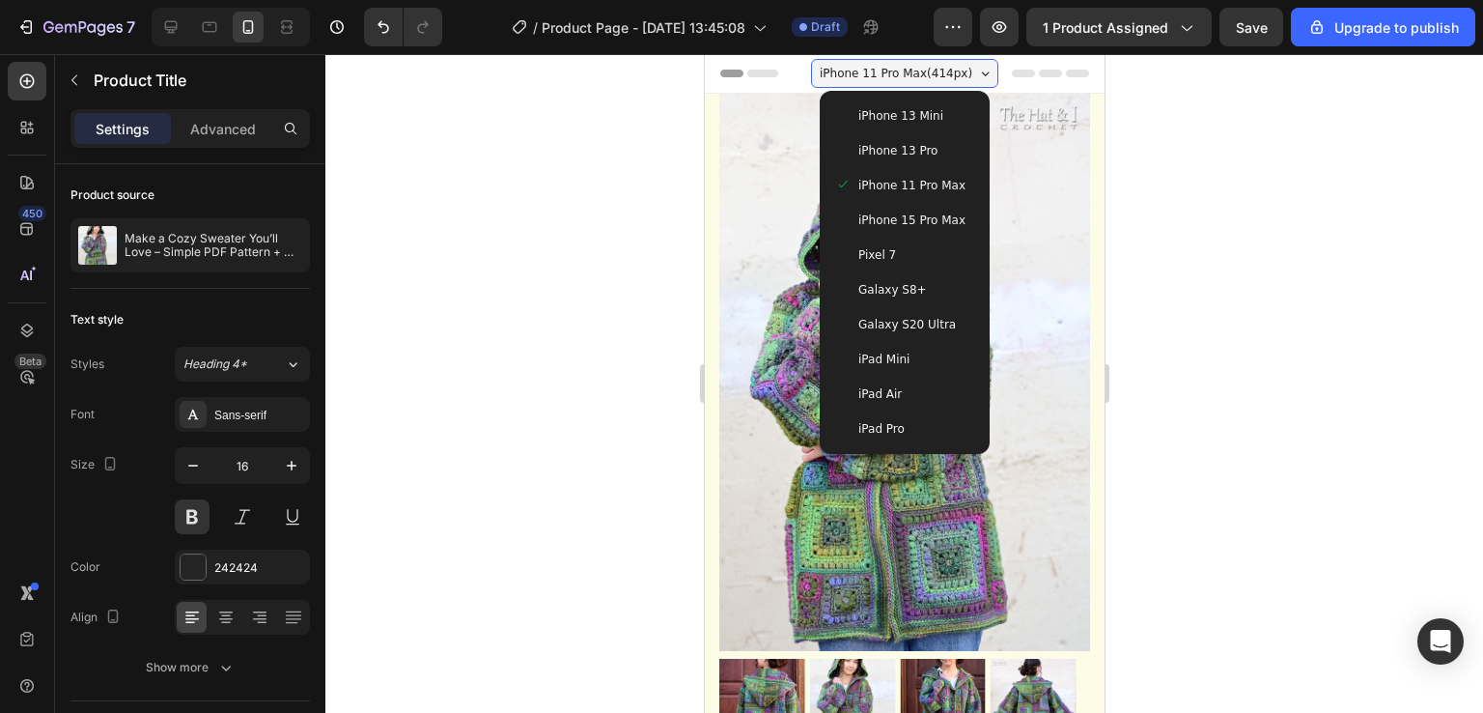
click at [865, 105] on div "iPhone 13 Mini" at bounding box center [904, 115] width 155 height 35
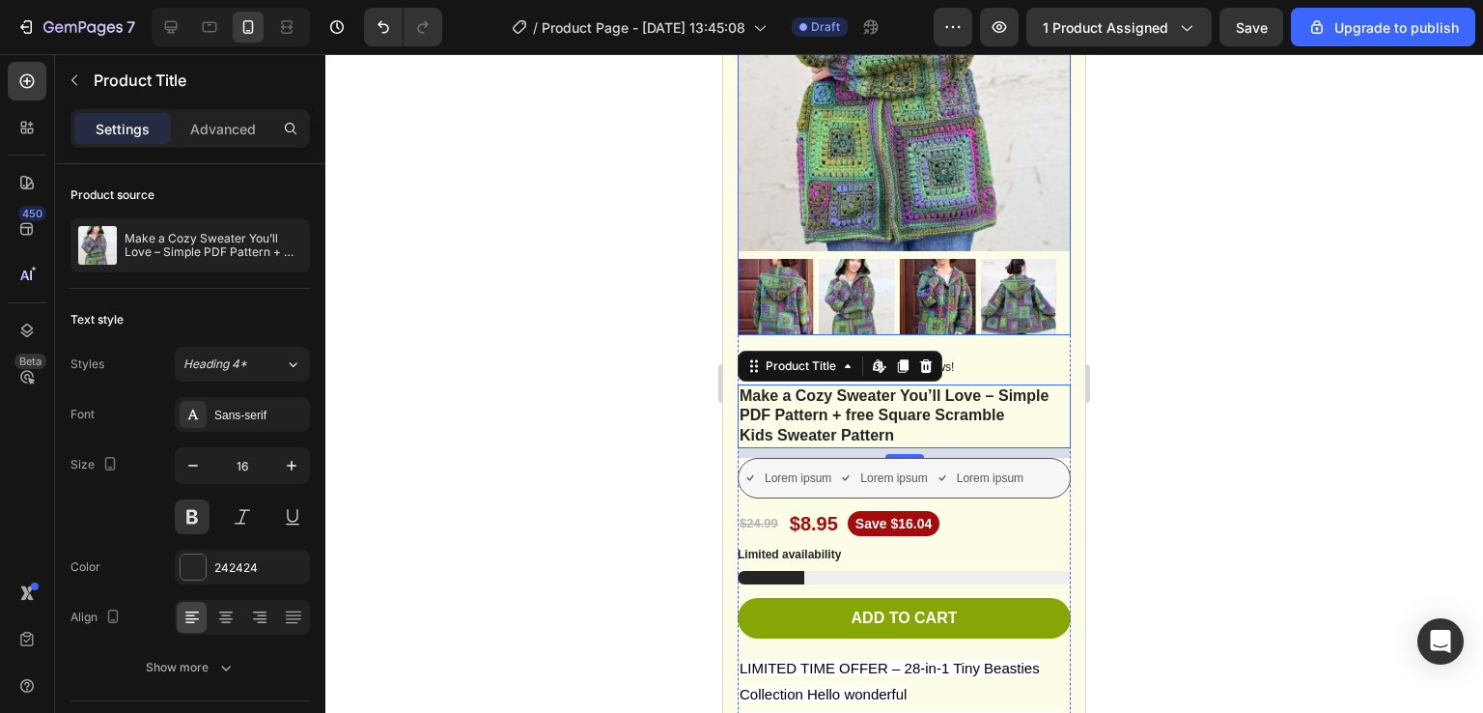
scroll to position [350, 0]
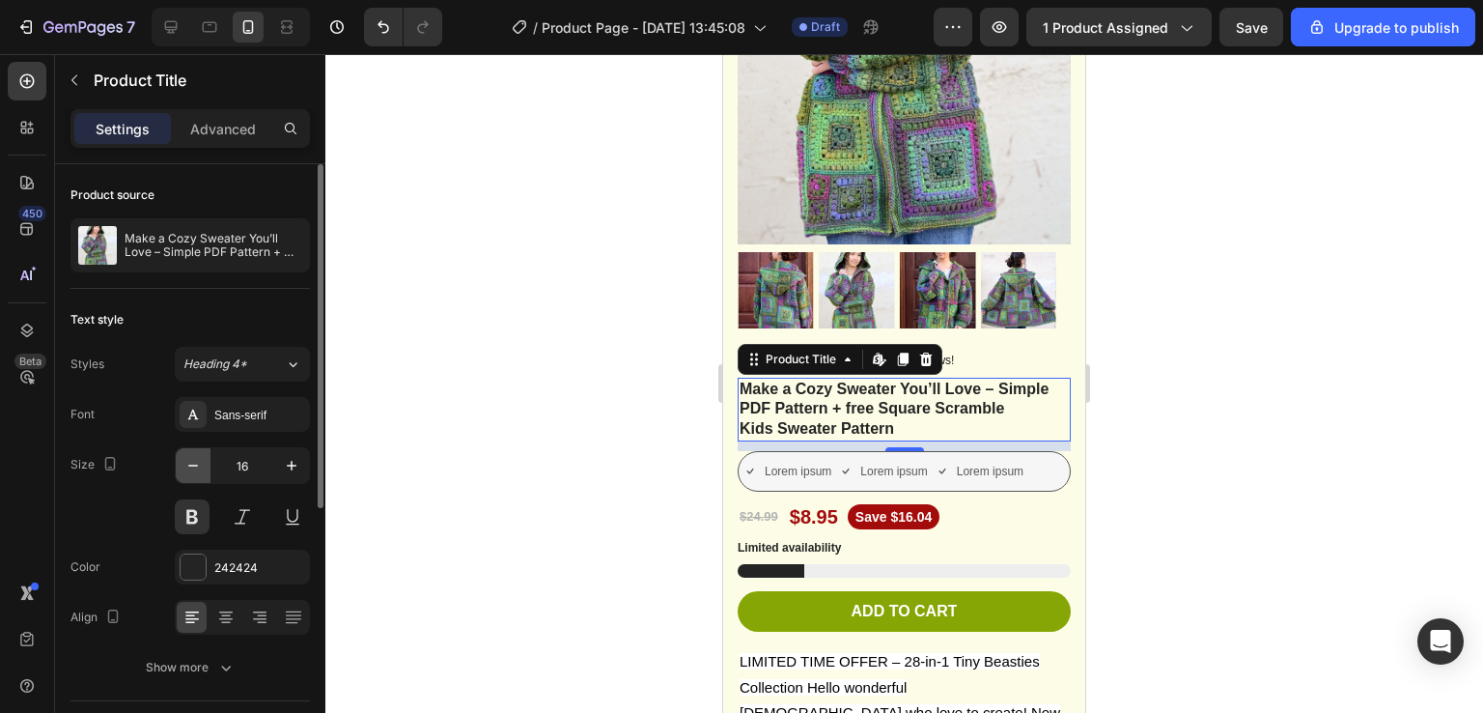
click at [187, 475] on button "button" at bounding box center [193, 465] width 35 height 35
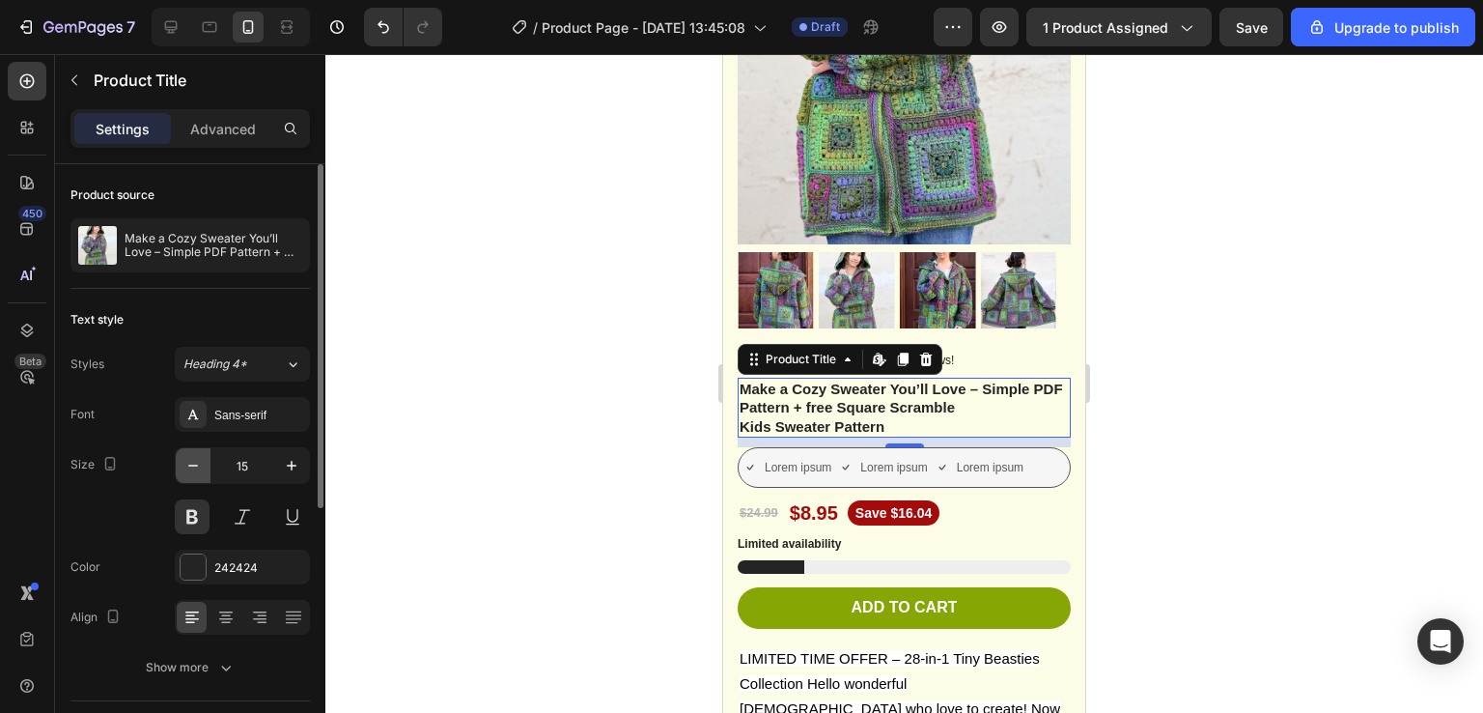
click at [187, 475] on button "button" at bounding box center [193, 465] width 35 height 35
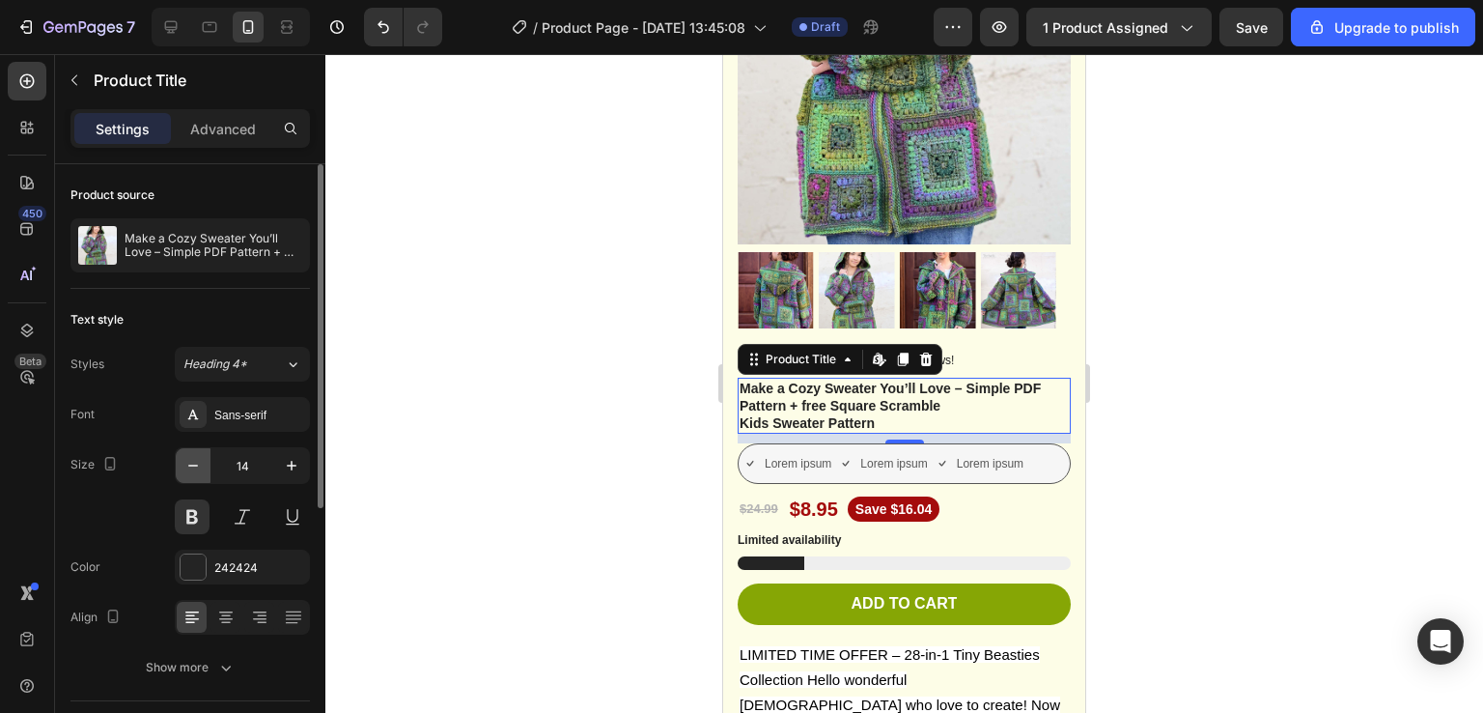
click at [187, 475] on button "button" at bounding box center [193, 465] width 35 height 35
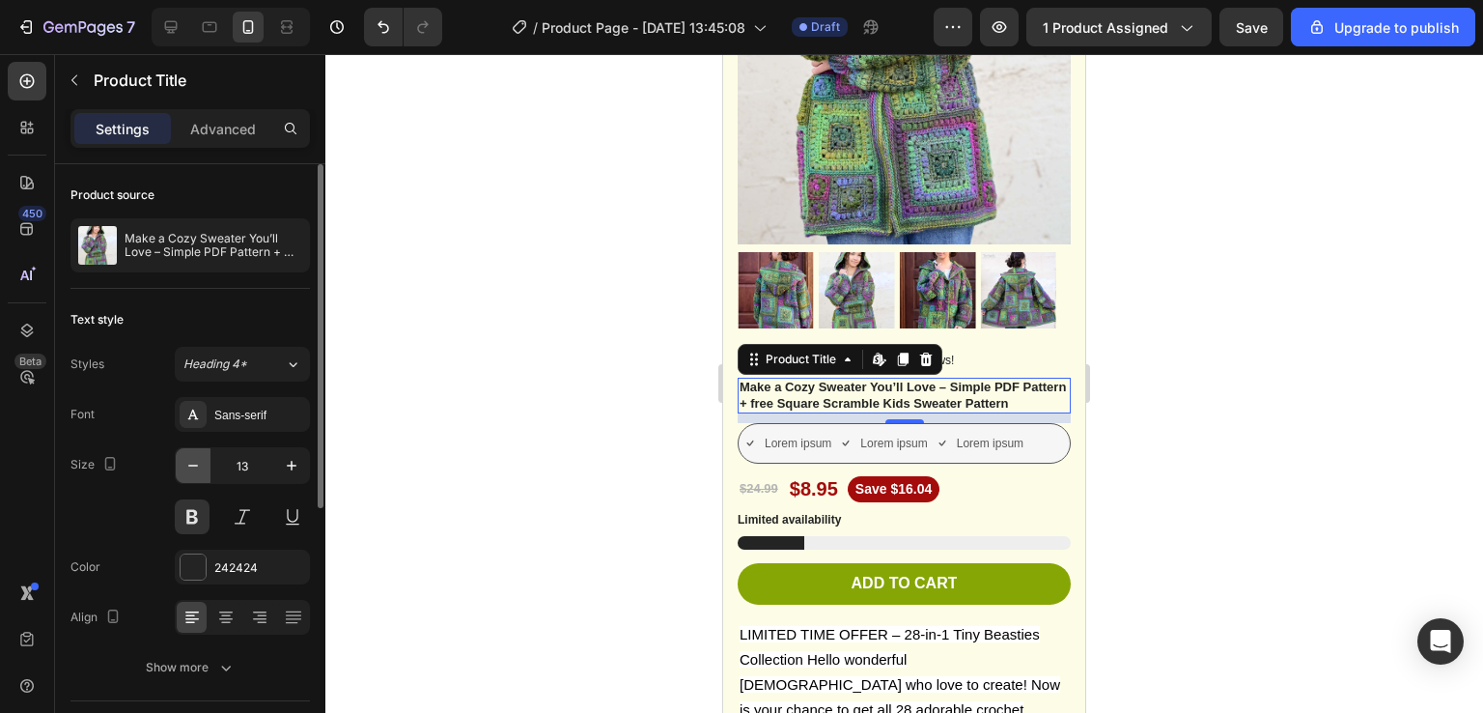
click at [187, 475] on button "button" at bounding box center [193, 465] width 35 height 35
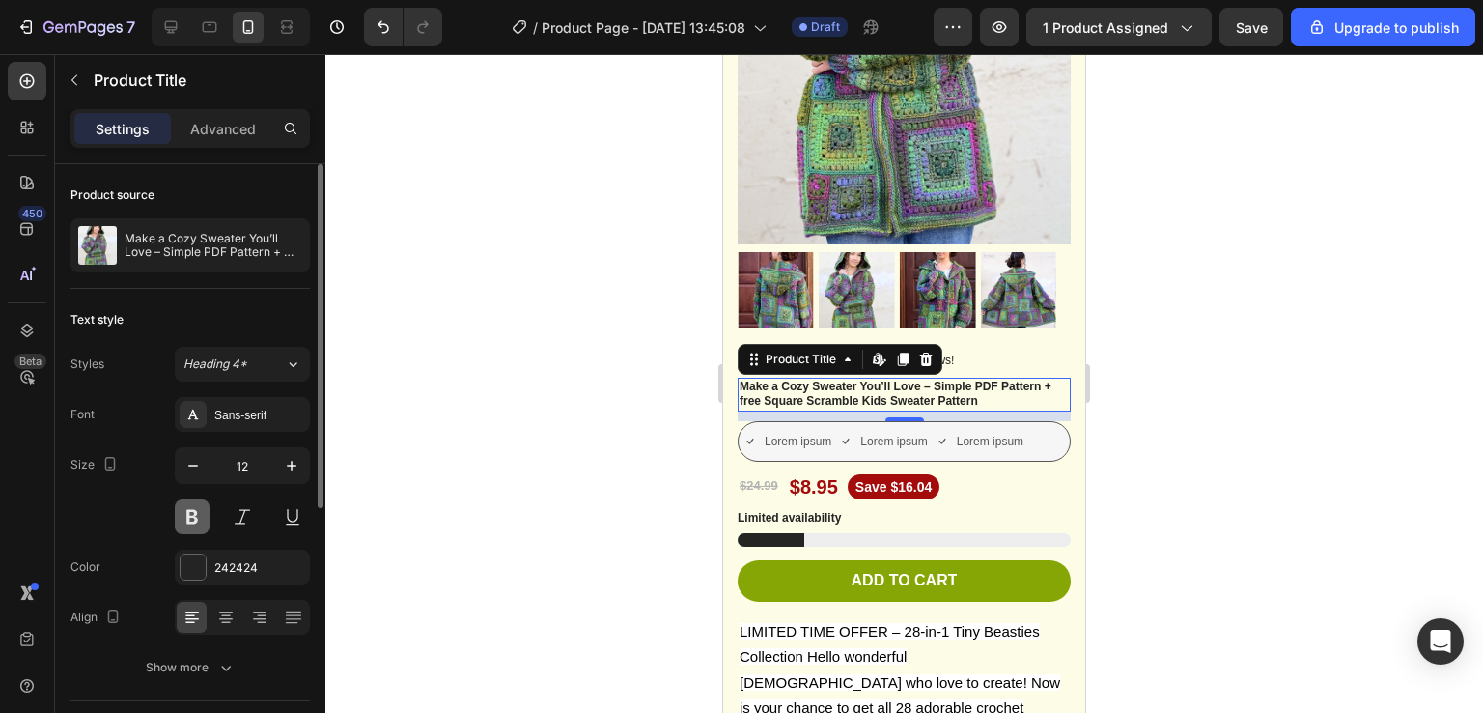
click at [201, 523] on button at bounding box center [192, 516] width 35 height 35
click at [190, 517] on button at bounding box center [192, 516] width 35 height 35
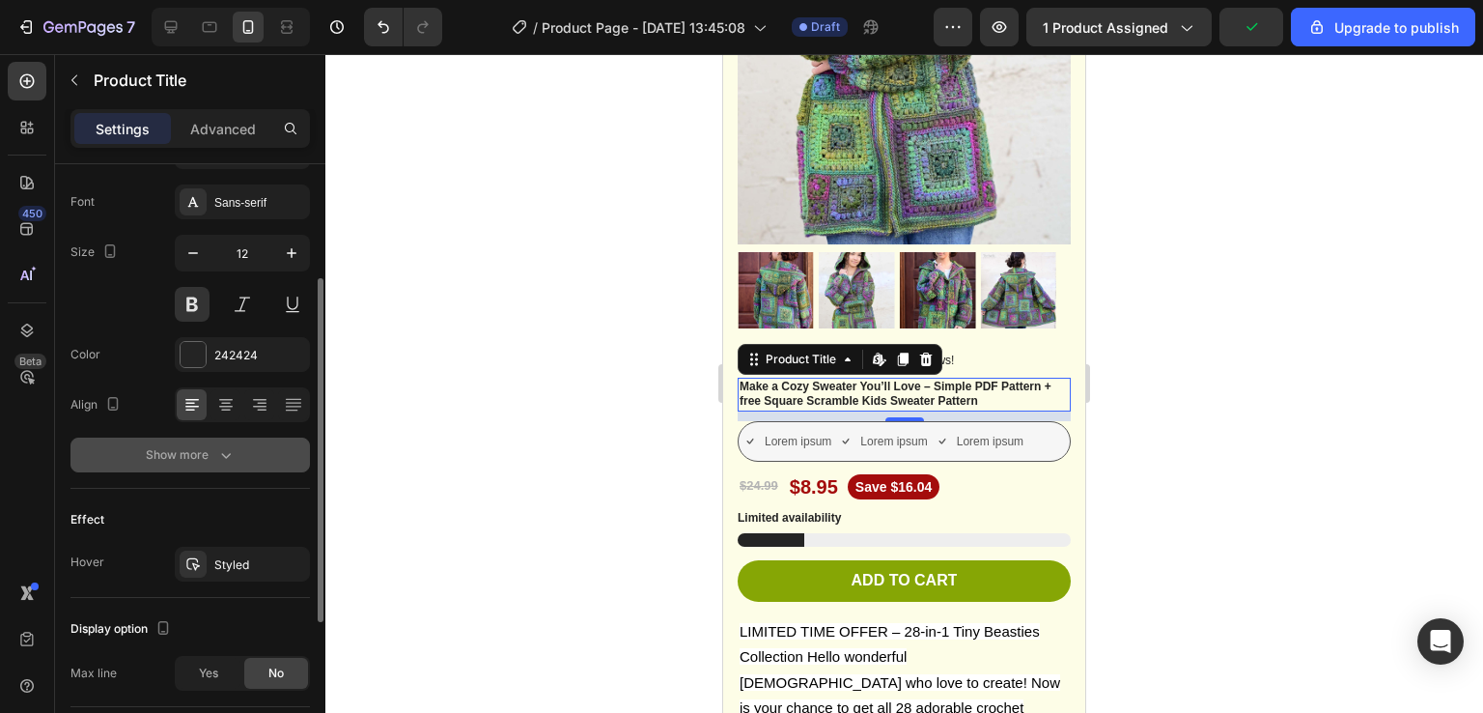
scroll to position [0, 0]
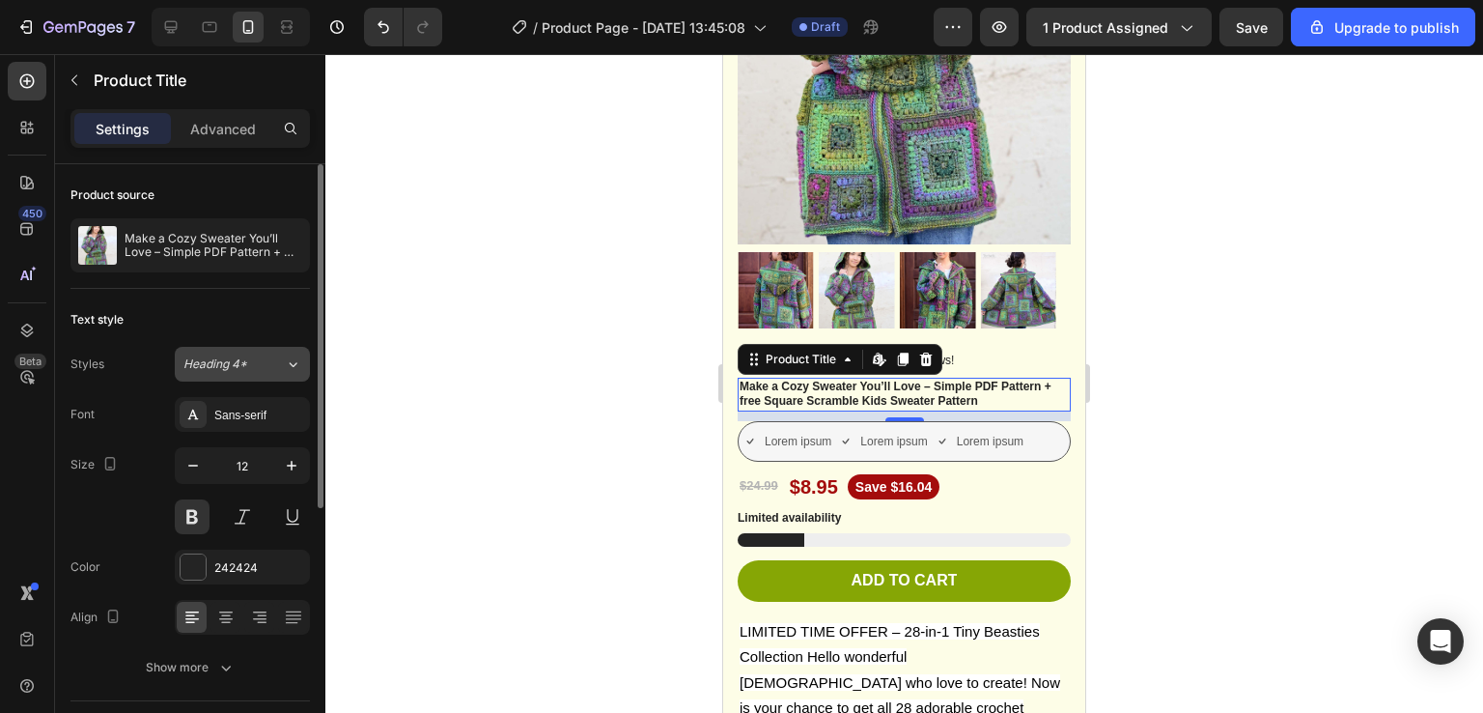
click at [245, 351] on button "Heading 4*" at bounding box center [242, 364] width 135 height 35
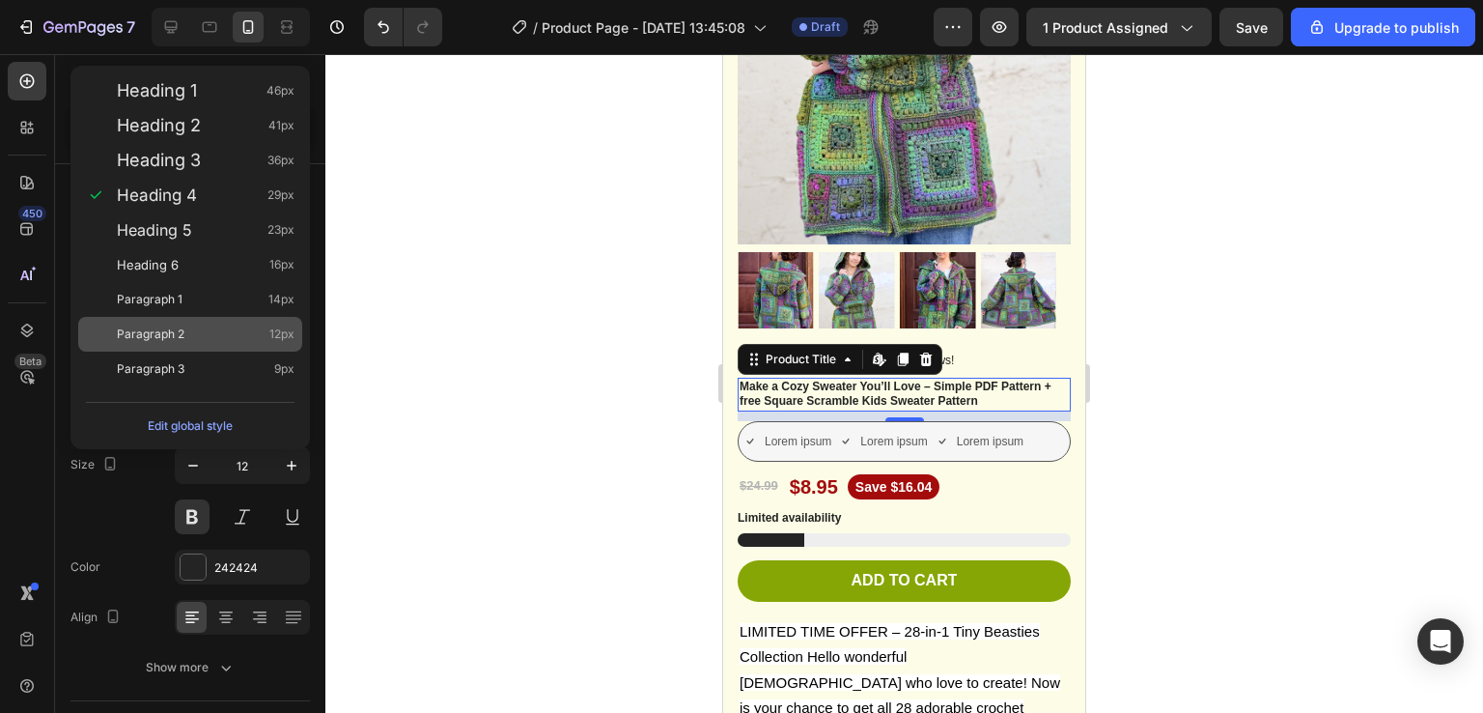
click at [208, 329] on div "Paragraph 2 12px" at bounding box center [206, 333] width 178 height 19
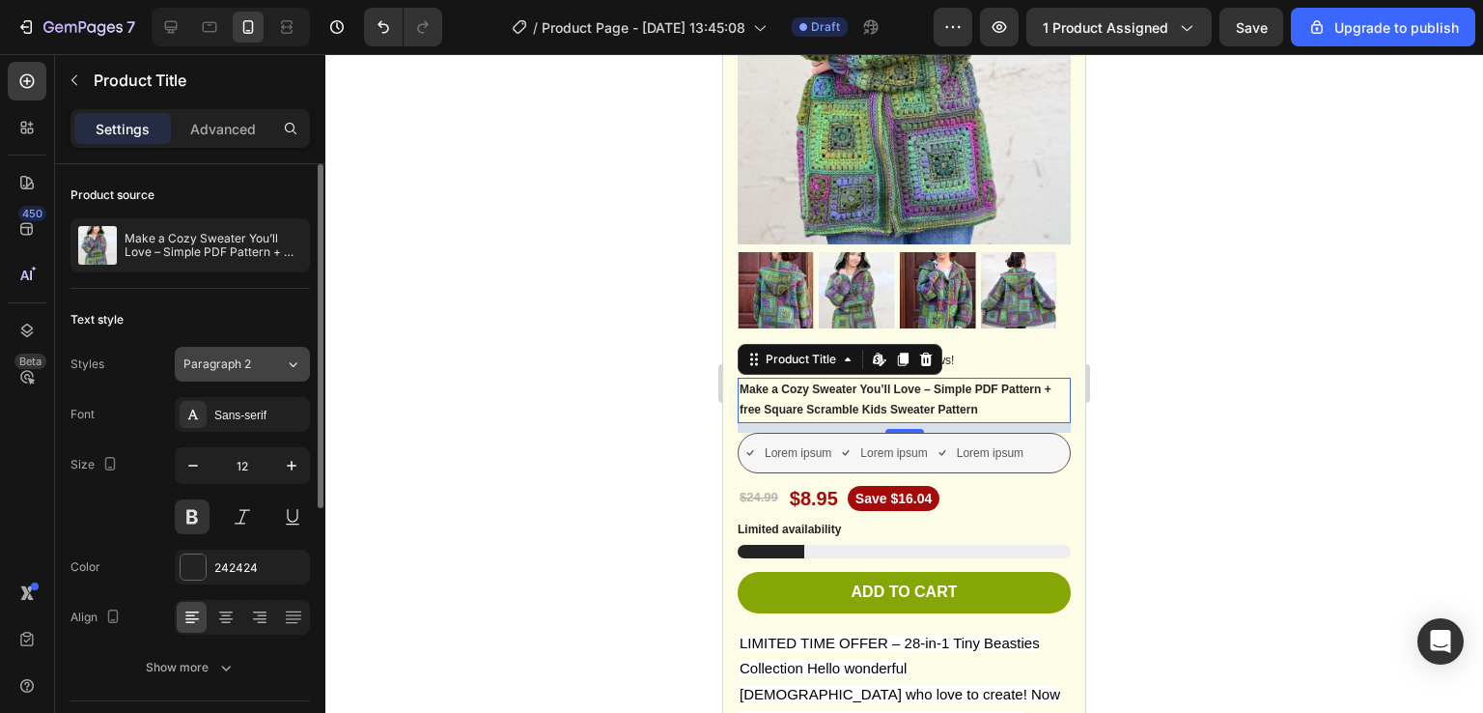
click at [226, 364] on span "Paragraph 2" at bounding box center [217, 363] width 68 height 17
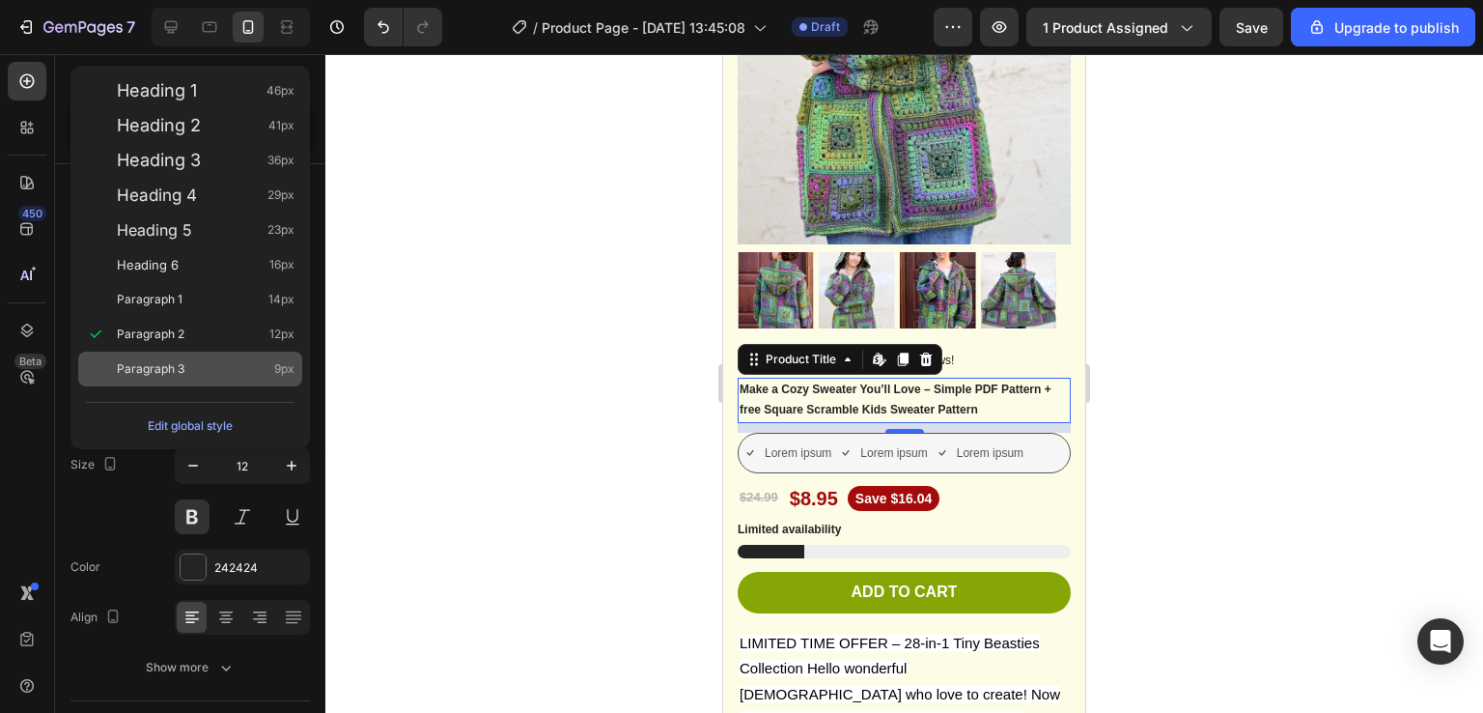
click at [188, 370] on div "Paragraph 3 9px" at bounding box center [206, 368] width 178 height 19
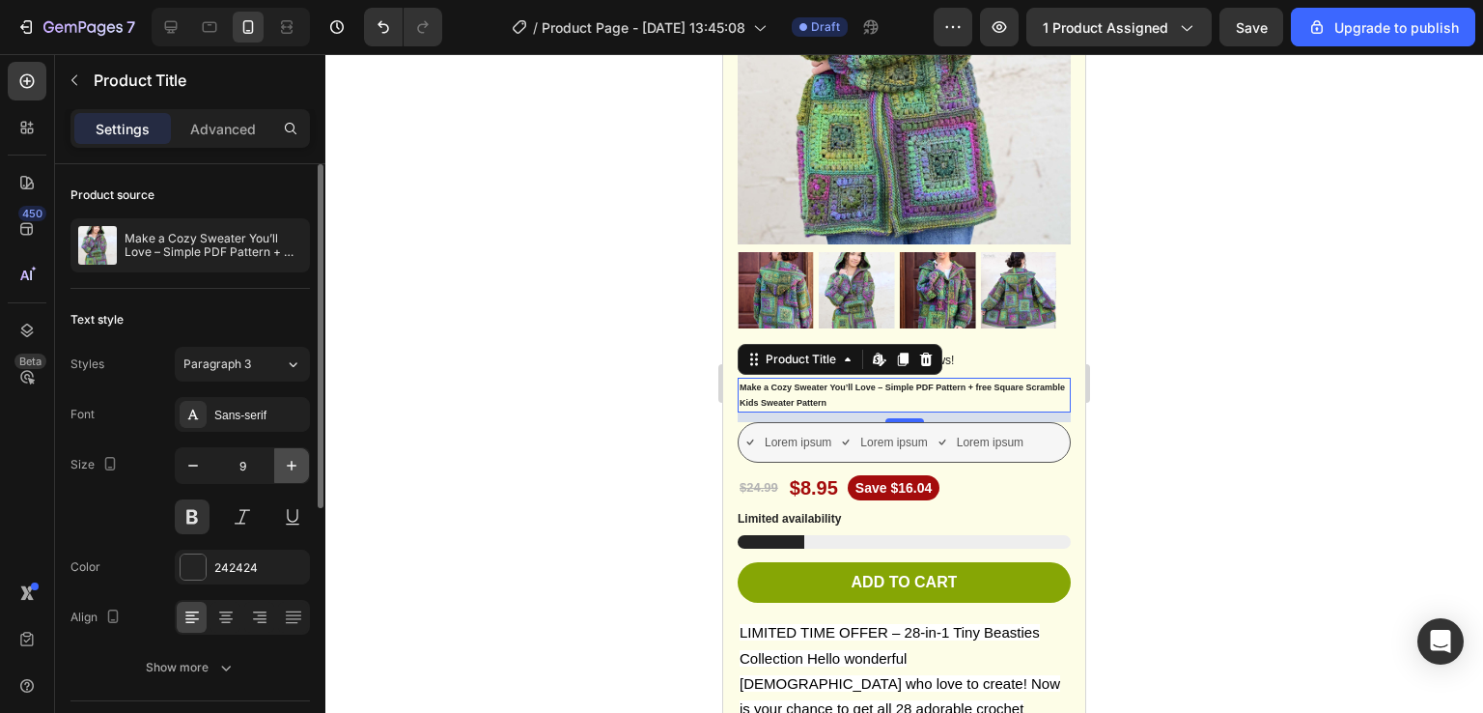
click at [294, 473] on icon "button" at bounding box center [291, 465] width 19 height 19
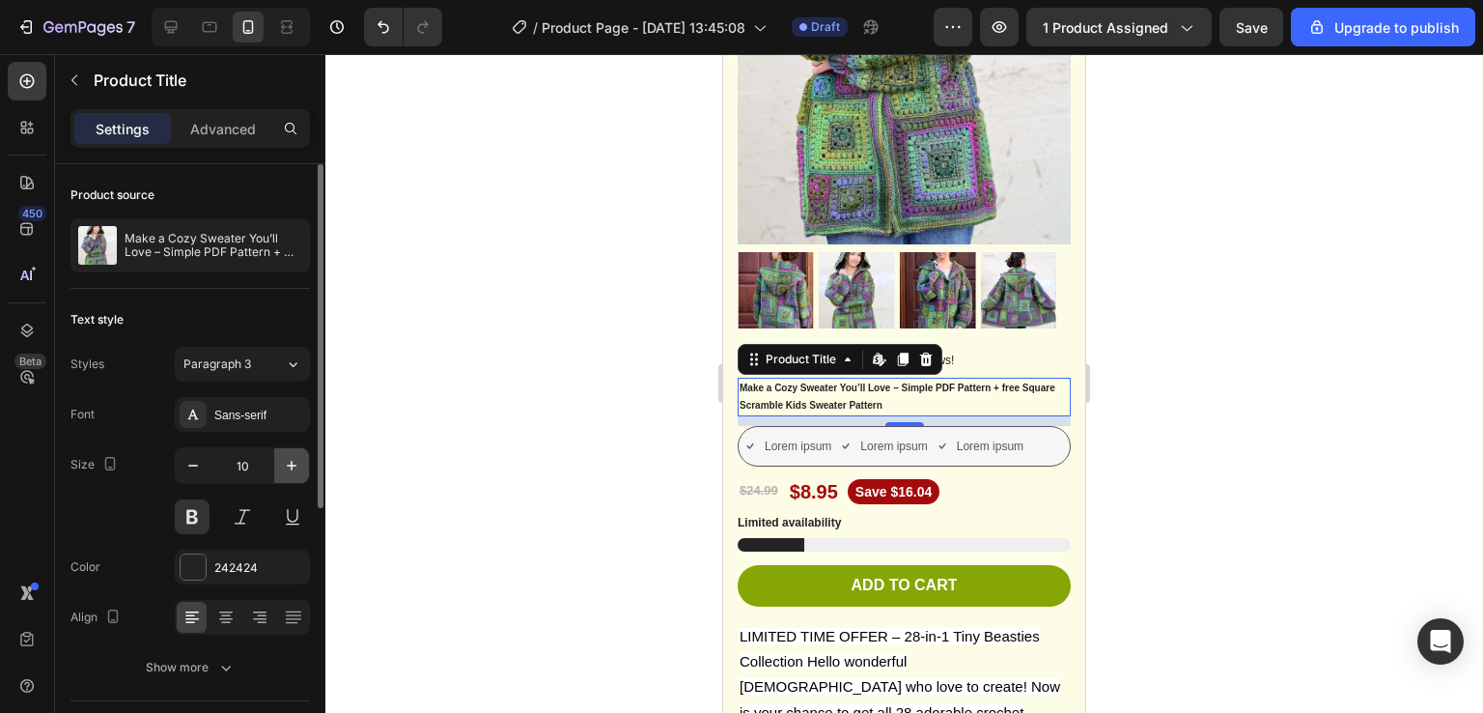
click at [294, 473] on icon "button" at bounding box center [291, 465] width 19 height 19
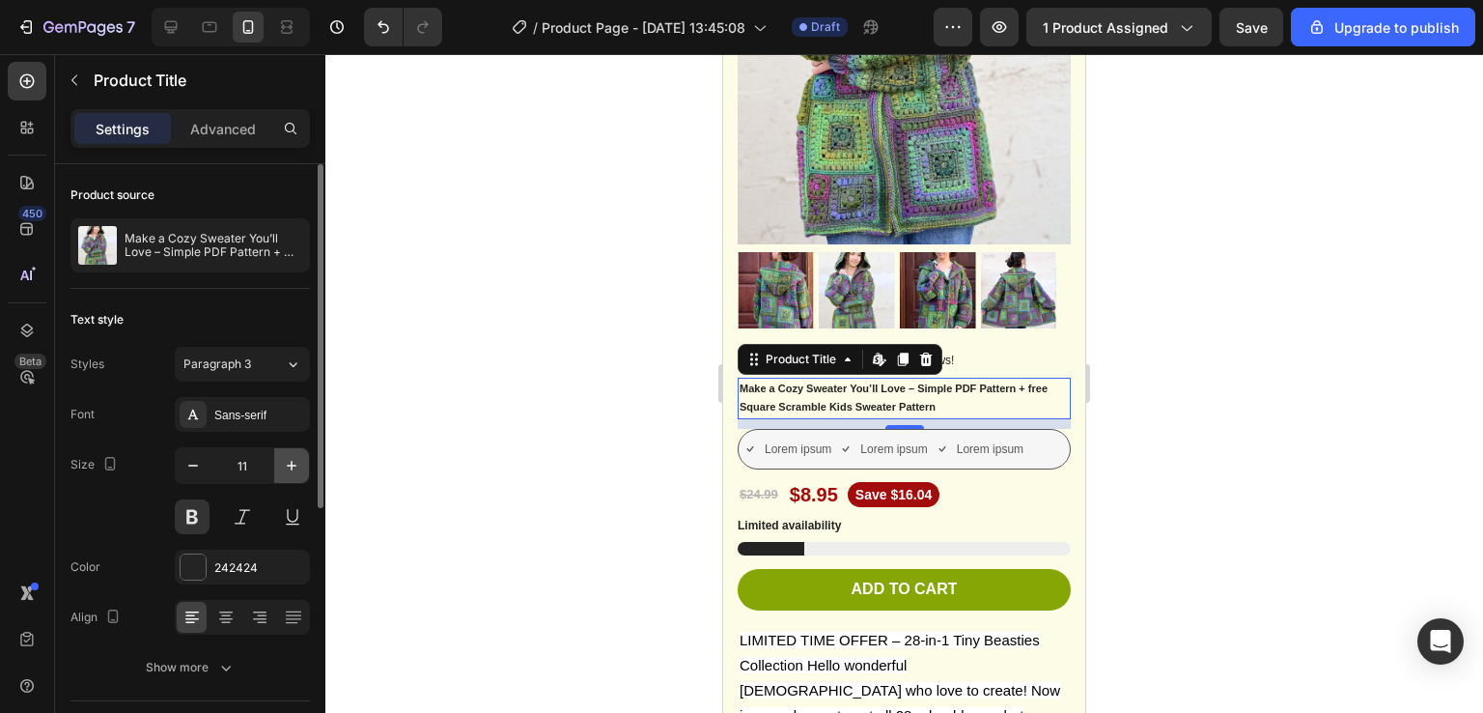
click at [294, 473] on icon "button" at bounding box center [291, 465] width 19 height 19
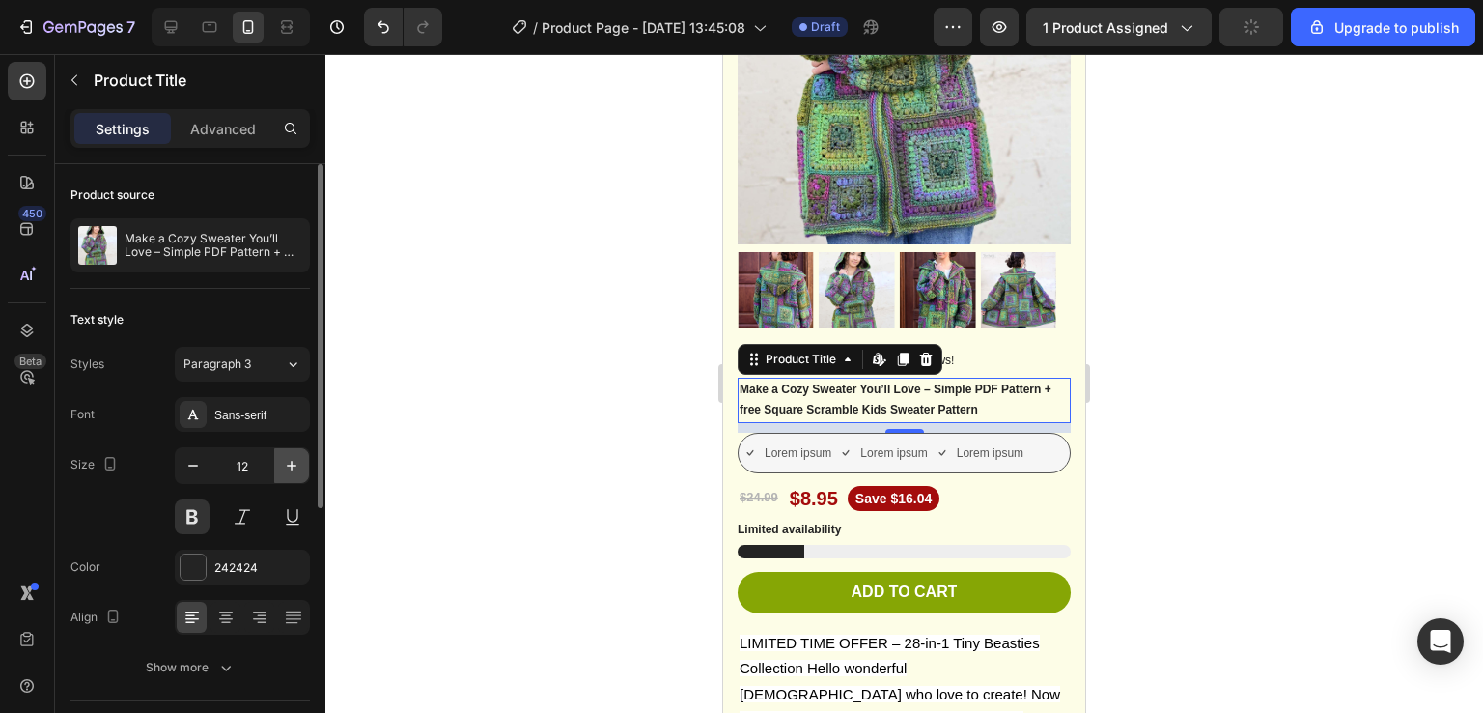
click at [294, 473] on icon "button" at bounding box center [291, 465] width 19 height 19
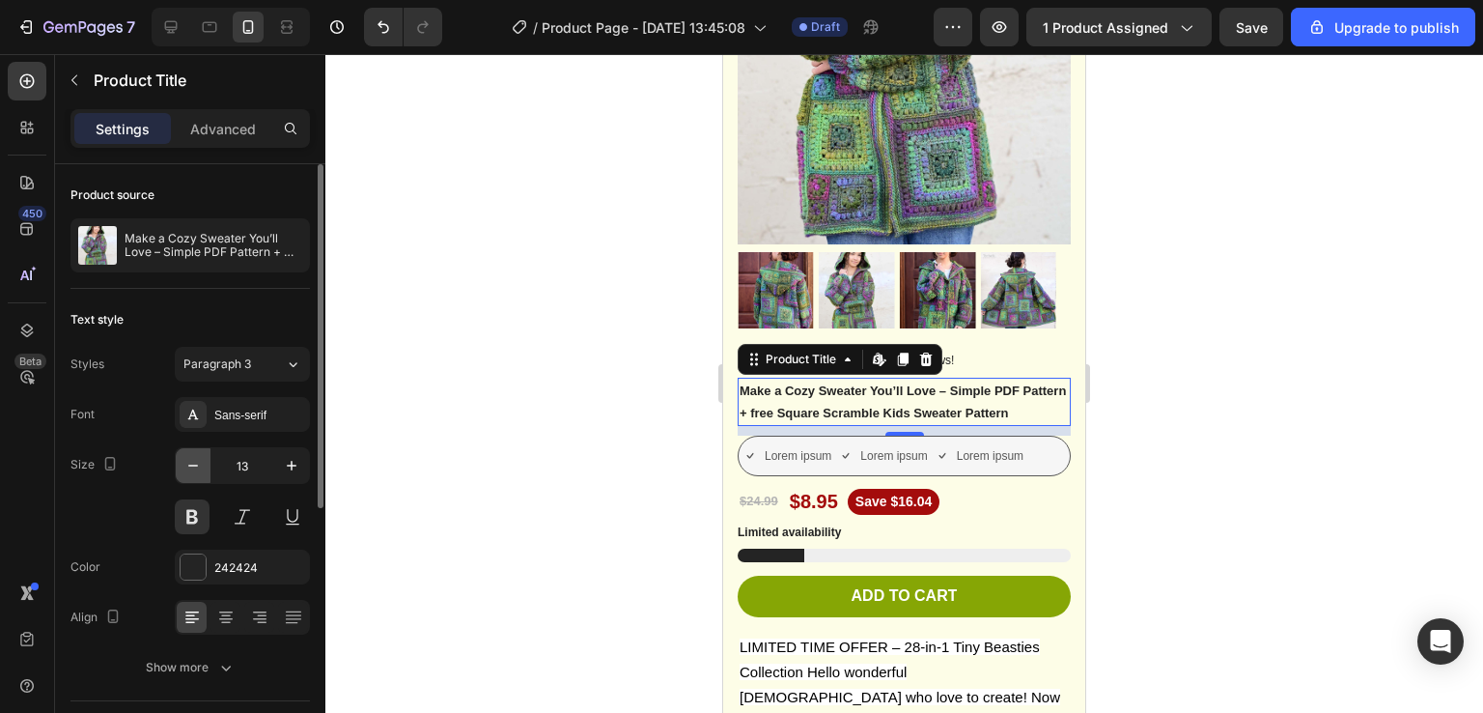
click at [192, 464] on icon "button" at bounding box center [192, 465] width 19 height 19
type input "12"
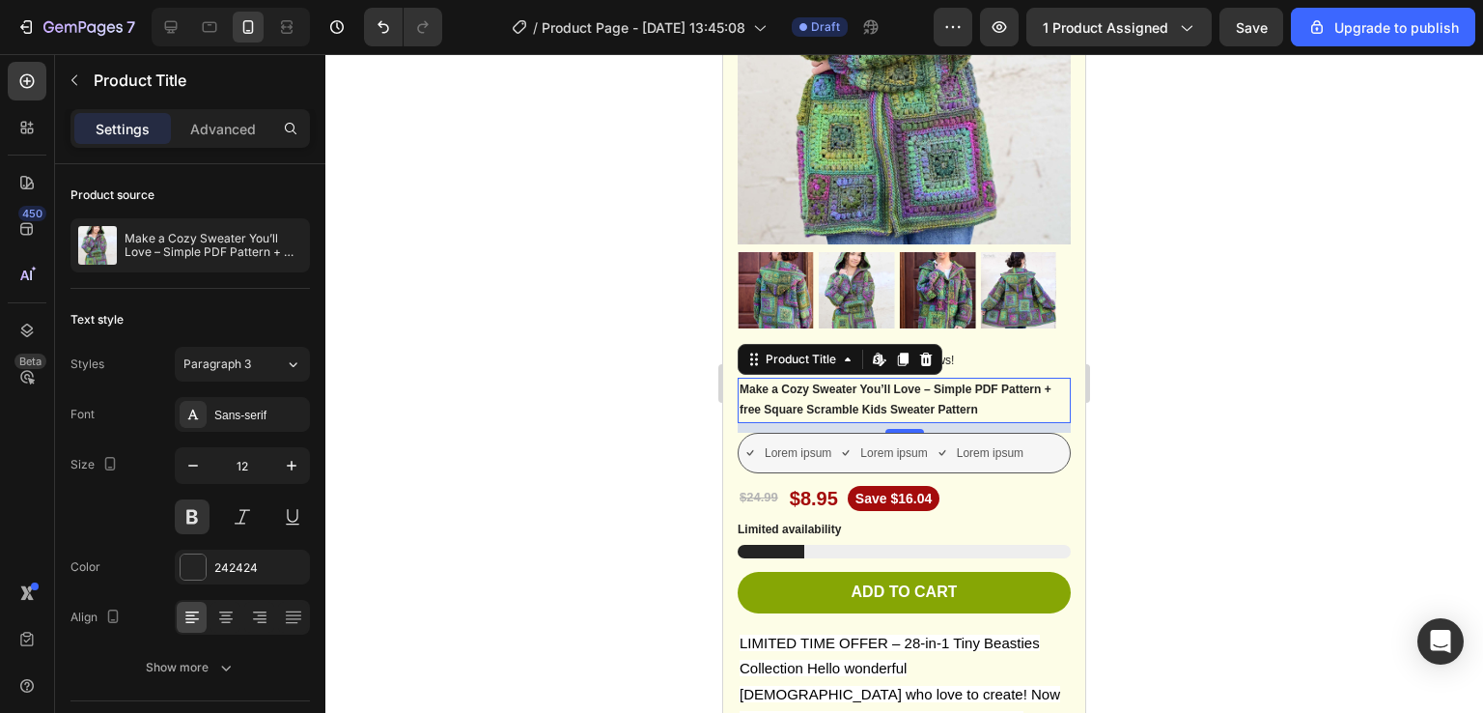
click at [1283, 280] on div at bounding box center [904, 383] width 1158 height 659
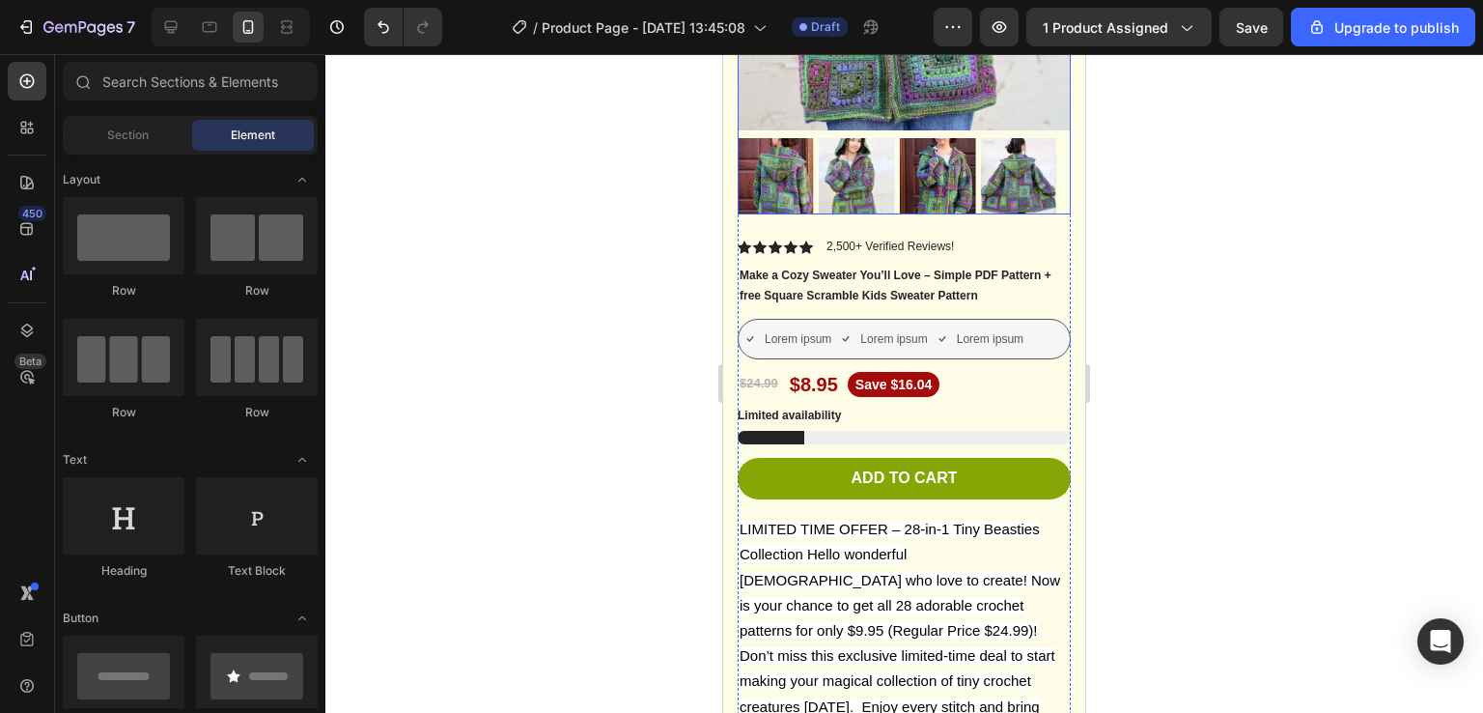
scroll to position [466, 0]
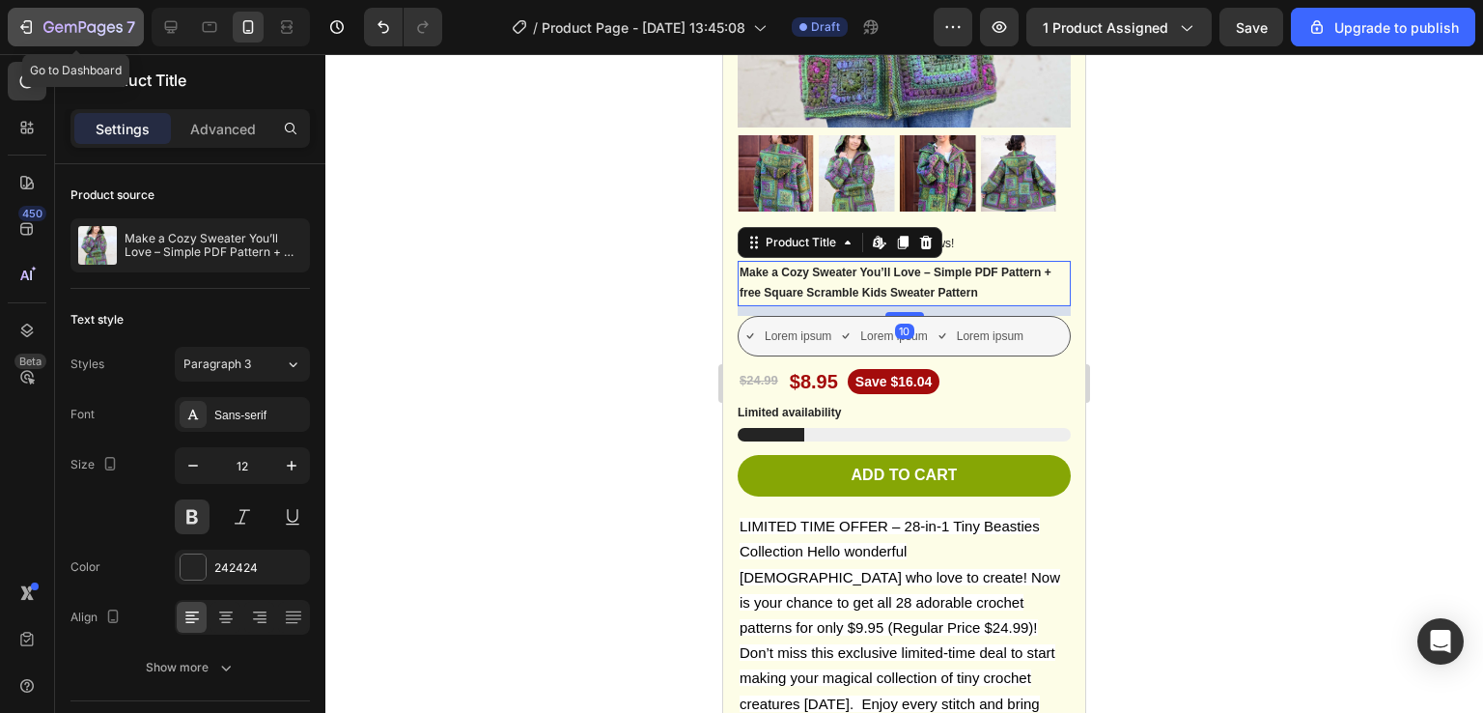
click at [37, 32] on div "7" at bounding box center [75, 26] width 119 height 23
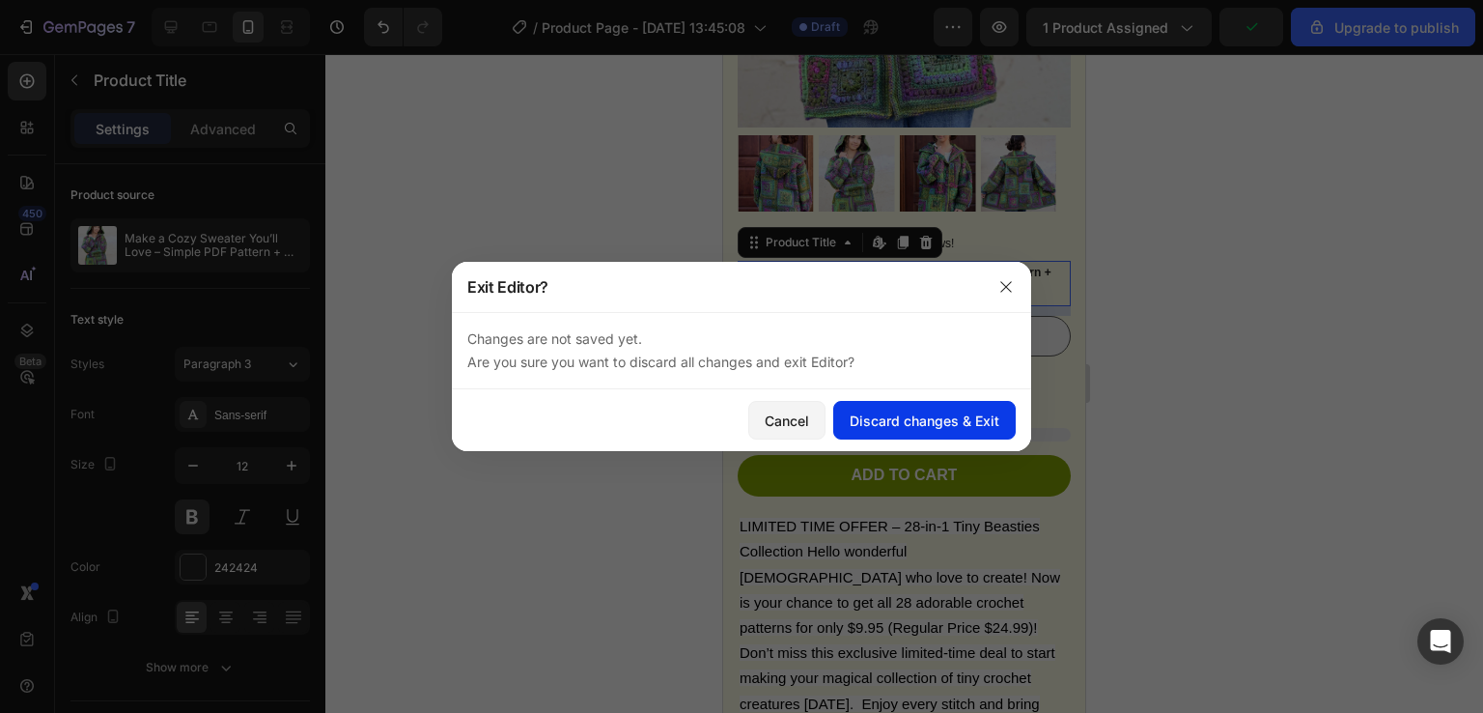
click at [888, 416] on div "Discard changes & Exit" at bounding box center [925, 420] width 150 height 20
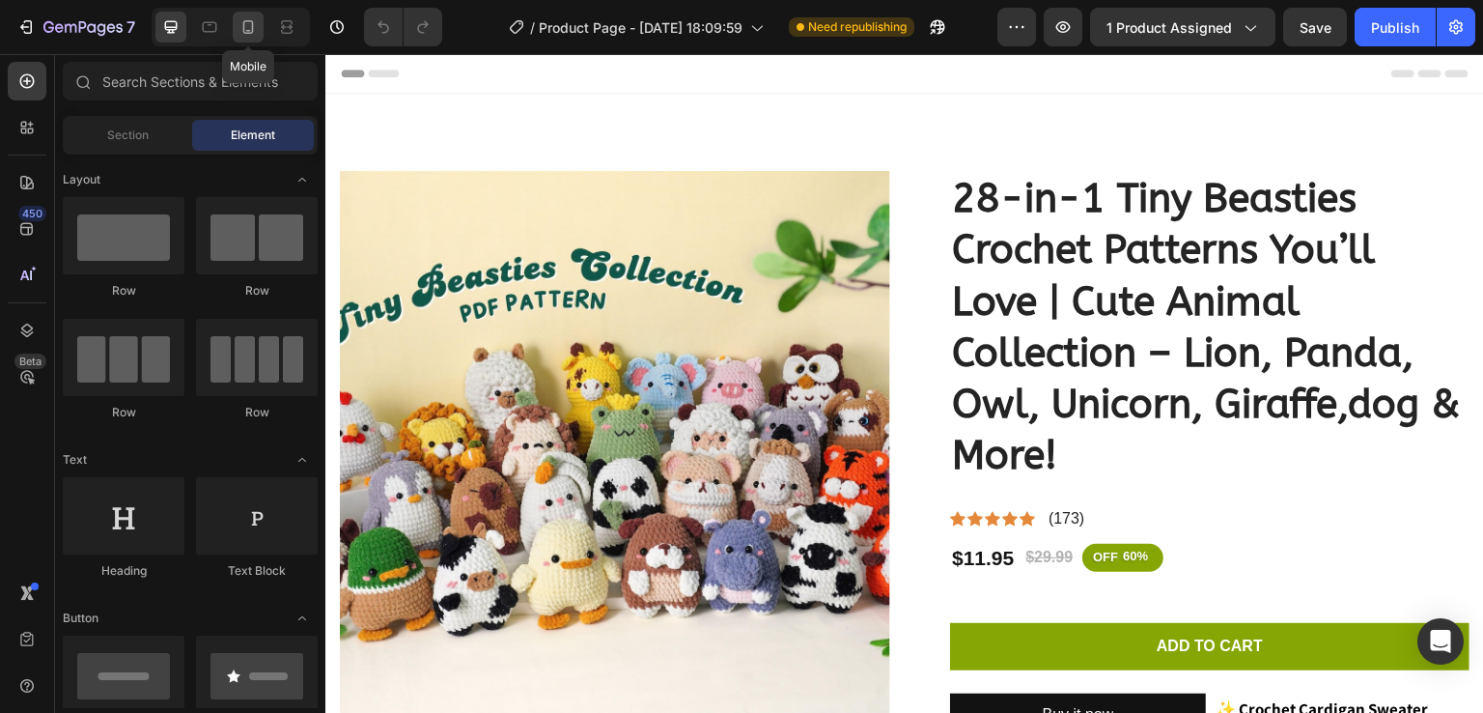
click at [251, 37] on div at bounding box center [248, 27] width 31 height 31
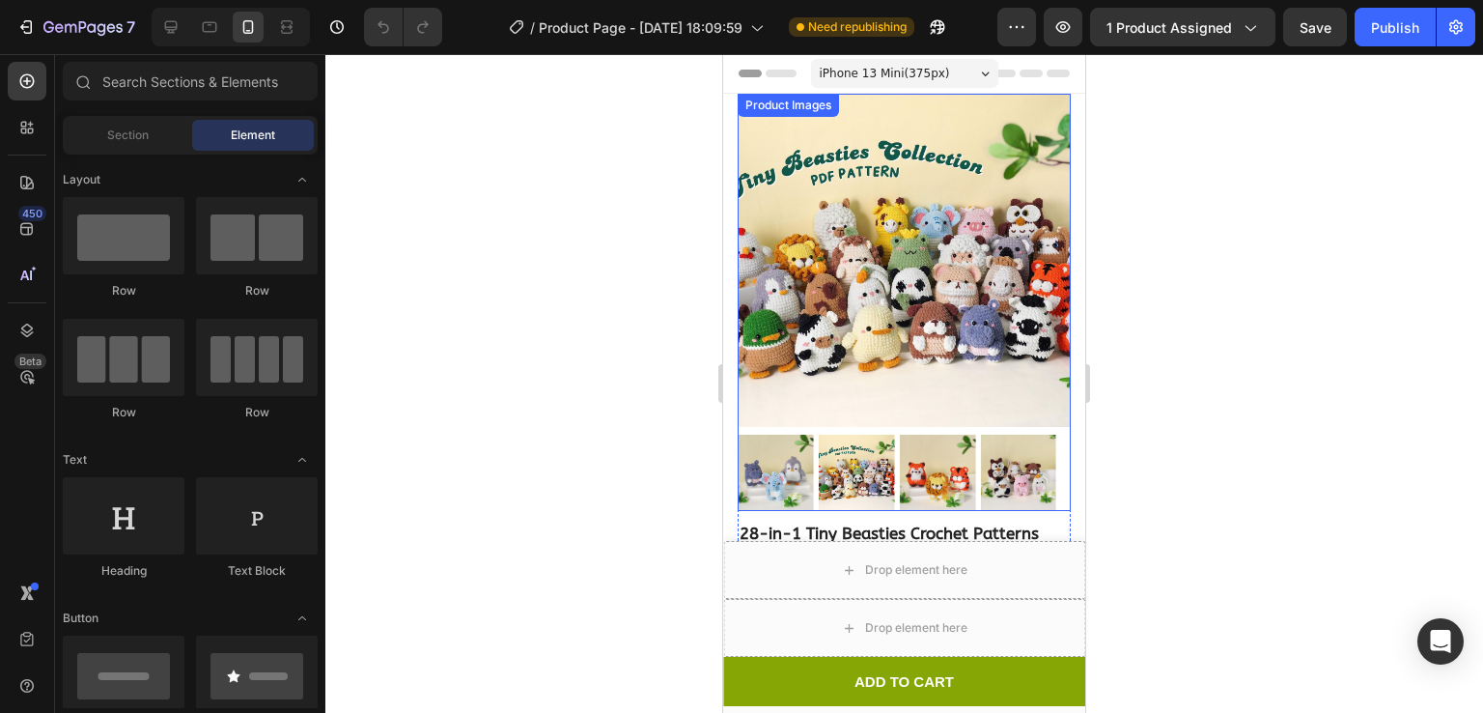
click at [937, 251] on img at bounding box center [904, 260] width 333 height 333
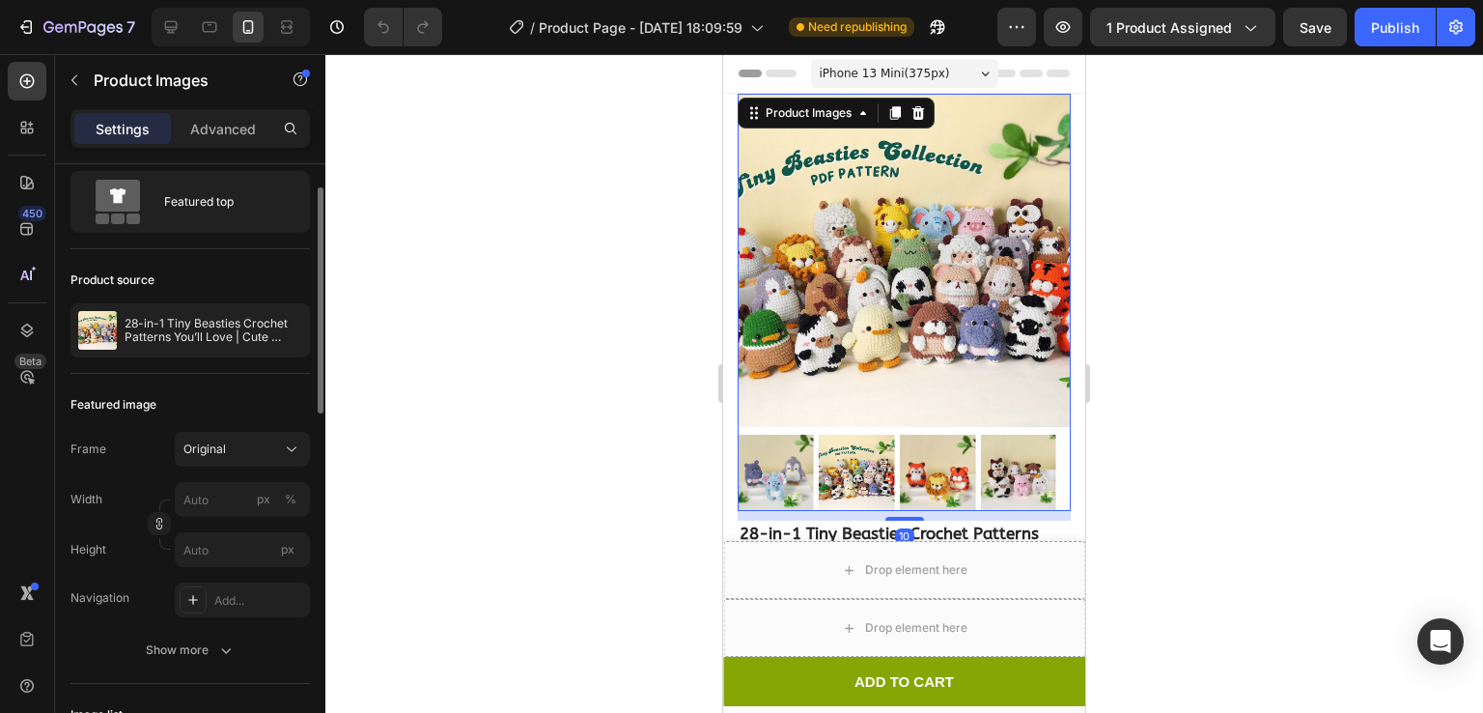
scroll to position [54, 0]
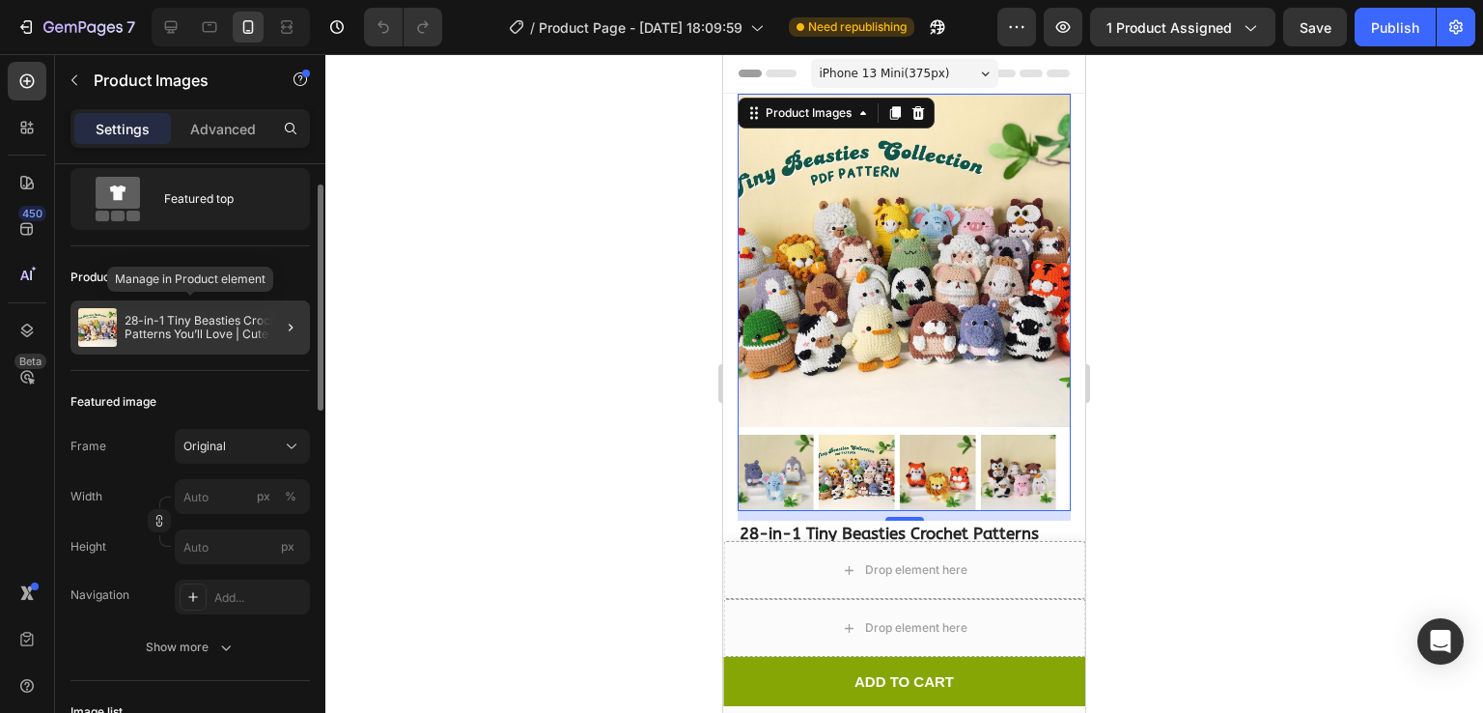
click at [211, 325] on p "28-in-1 Tiny Beasties Crochet Patterns You’ll Love | Cute Animal Collection – L…" at bounding box center [214, 327] width 178 height 27
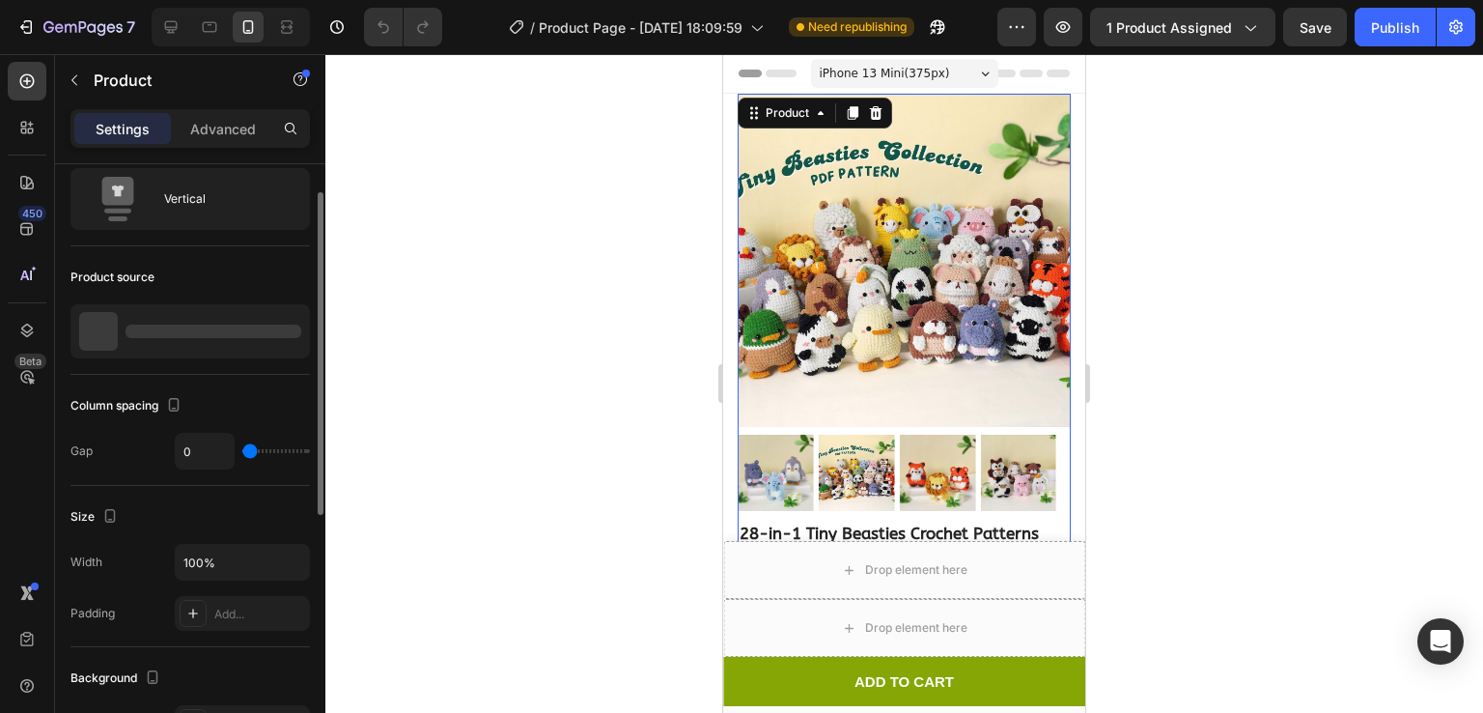
scroll to position [0, 0]
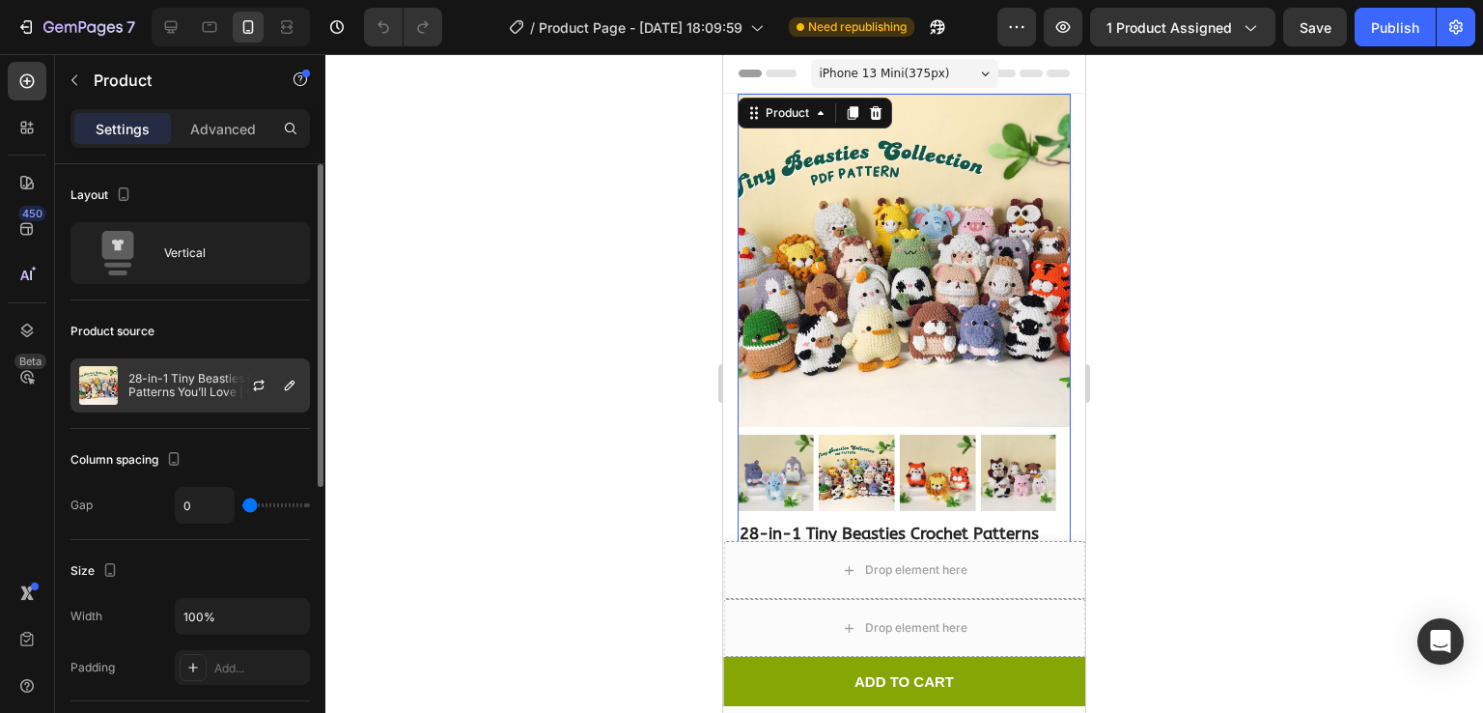
click at [217, 379] on p "28-in-1 Tiny Beasties Crochet Patterns You’ll Love | Cute Animal Collection – L…" at bounding box center [214, 385] width 173 height 27
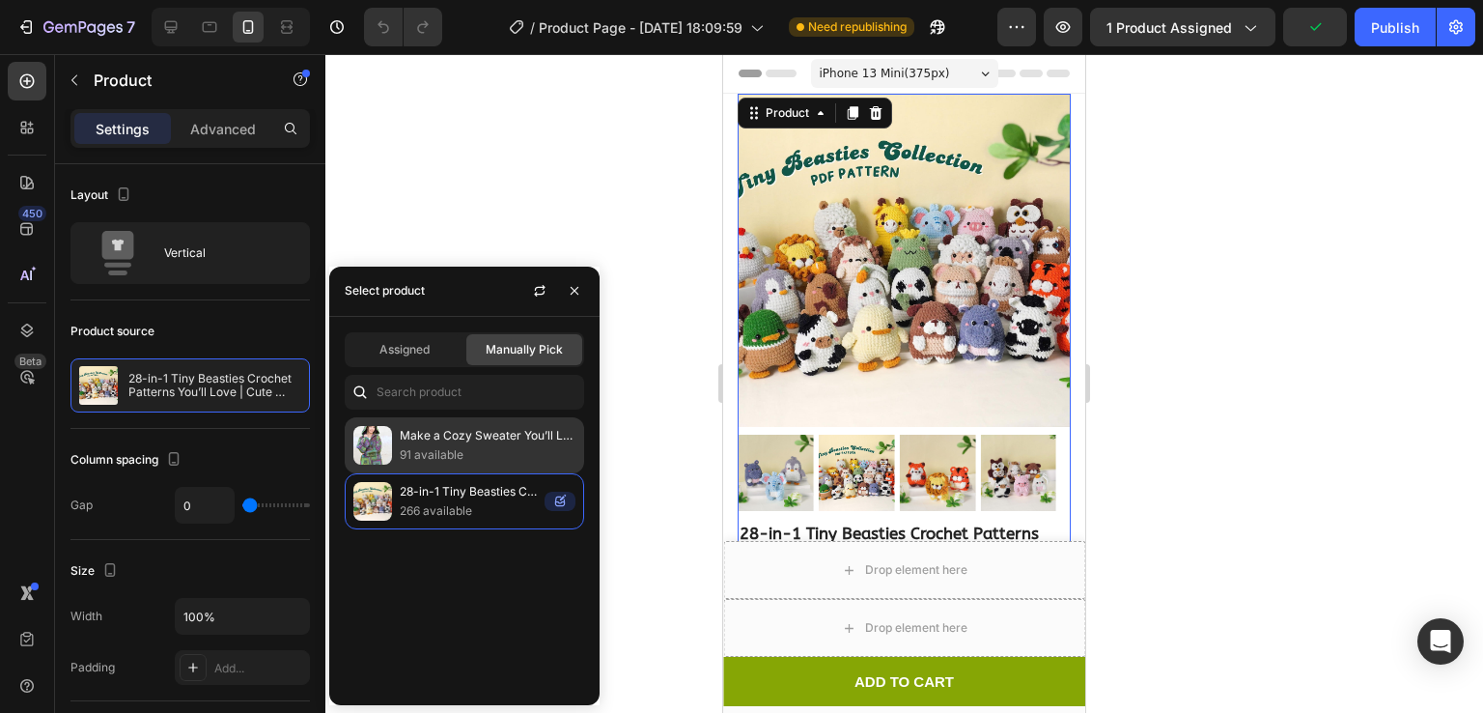
click at [374, 437] on img at bounding box center [372, 445] width 39 height 39
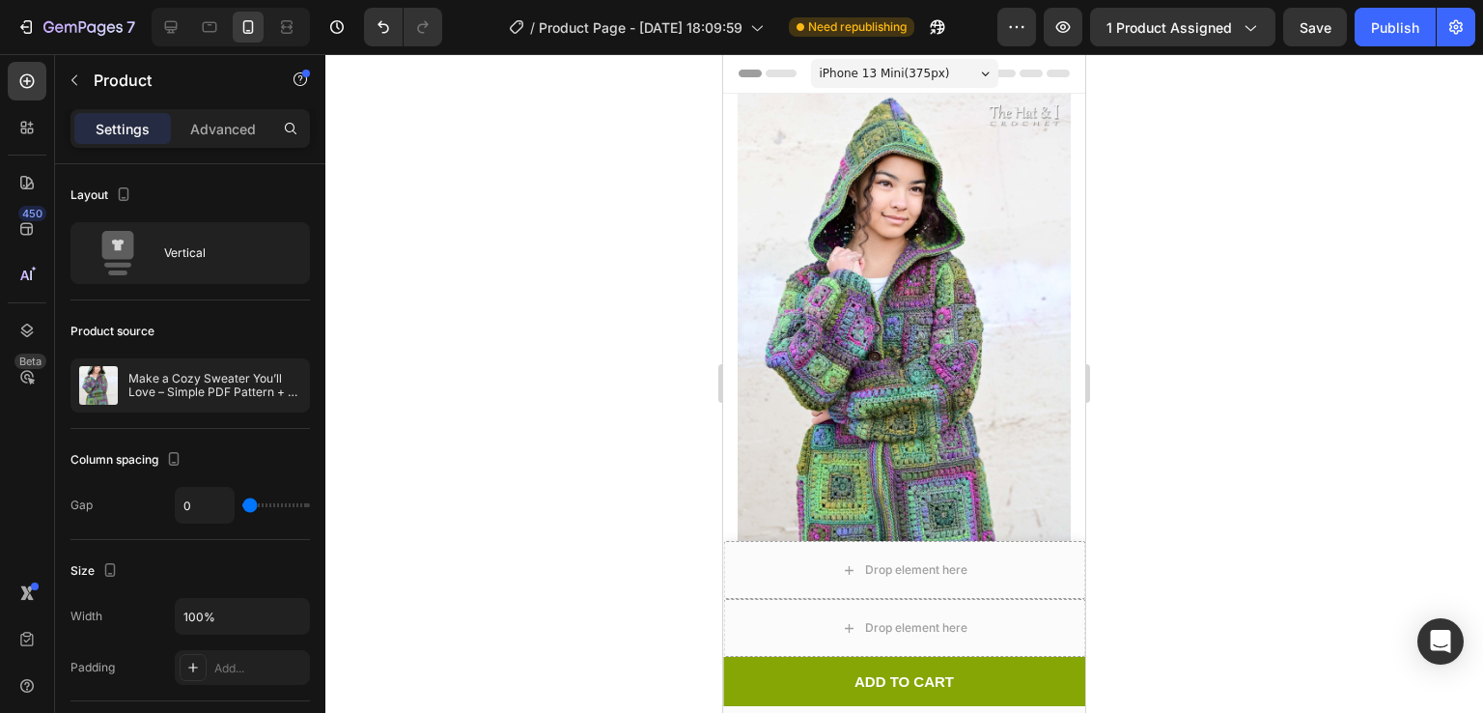
click at [611, 204] on div at bounding box center [904, 383] width 1158 height 659
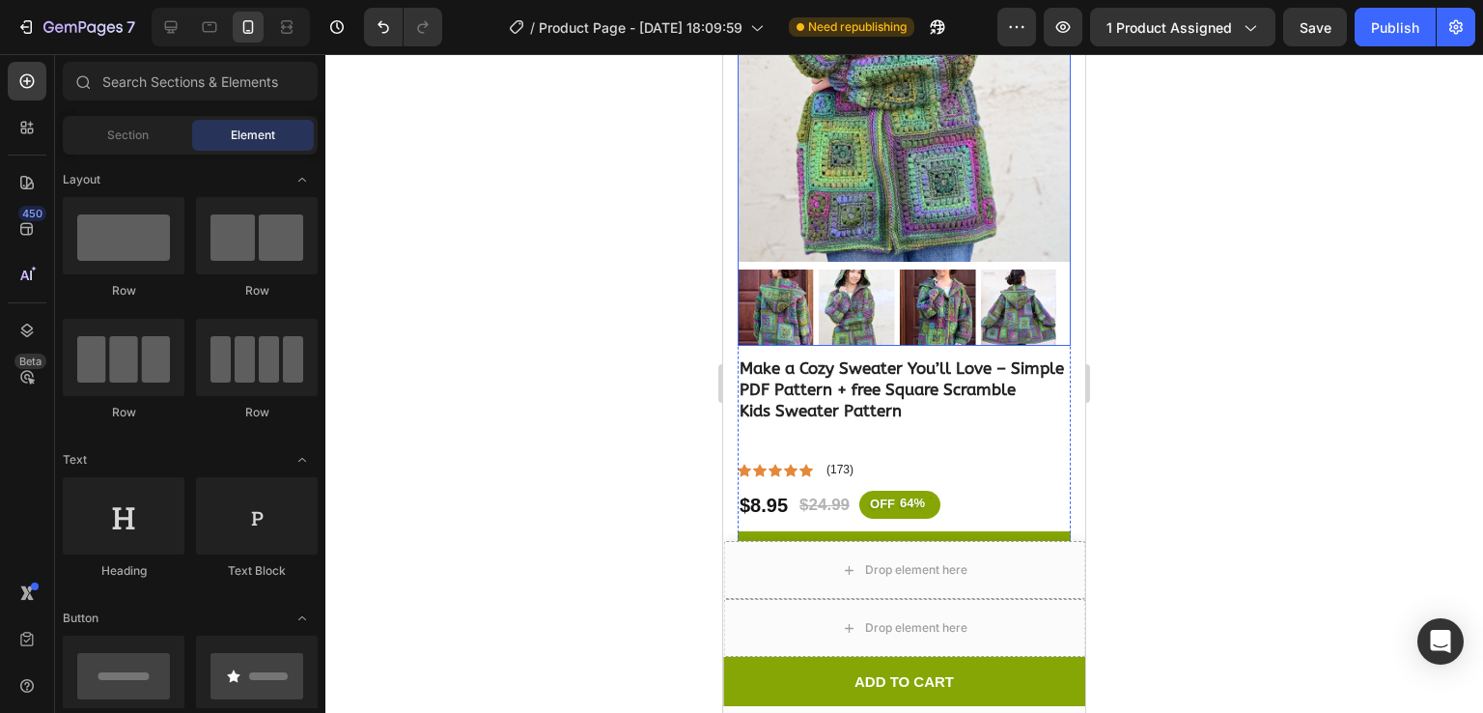
scroll to position [336, 0]
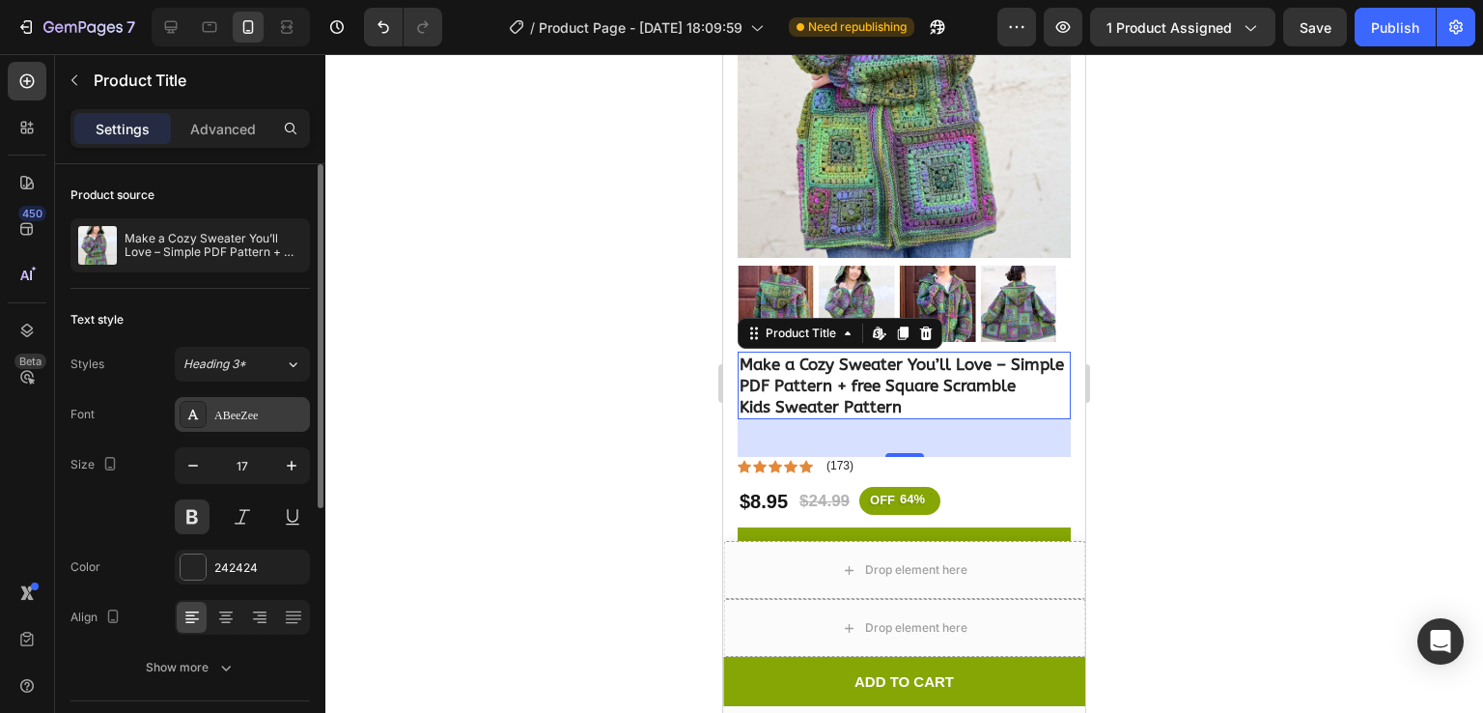
click at [232, 417] on div "ABeeZee" at bounding box center [259, 415] width 91 height 17
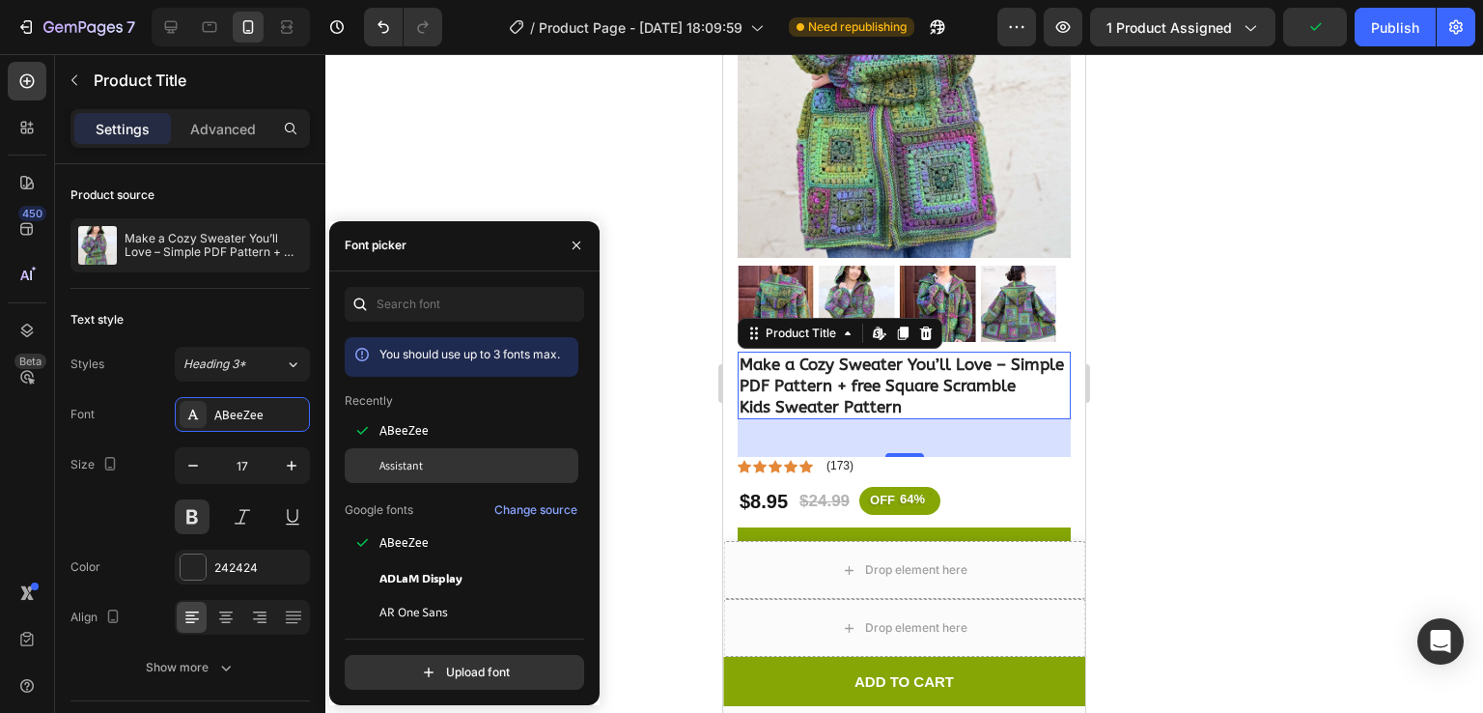
click at [413, 463] on span "Assistant" at bounding box center [400, 465] width 43 height 17
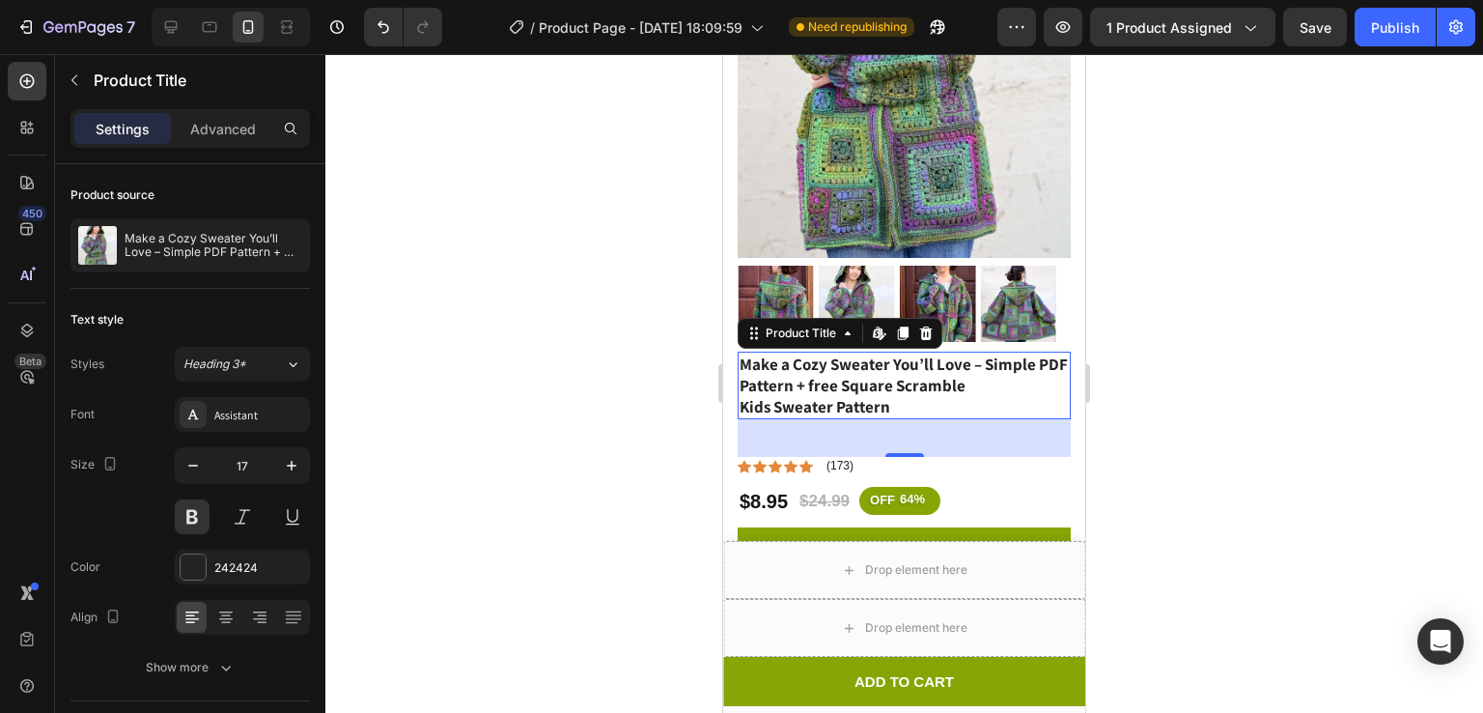
click at [418, 163] on div at bounding box center [904, 383] width 1158 height 659
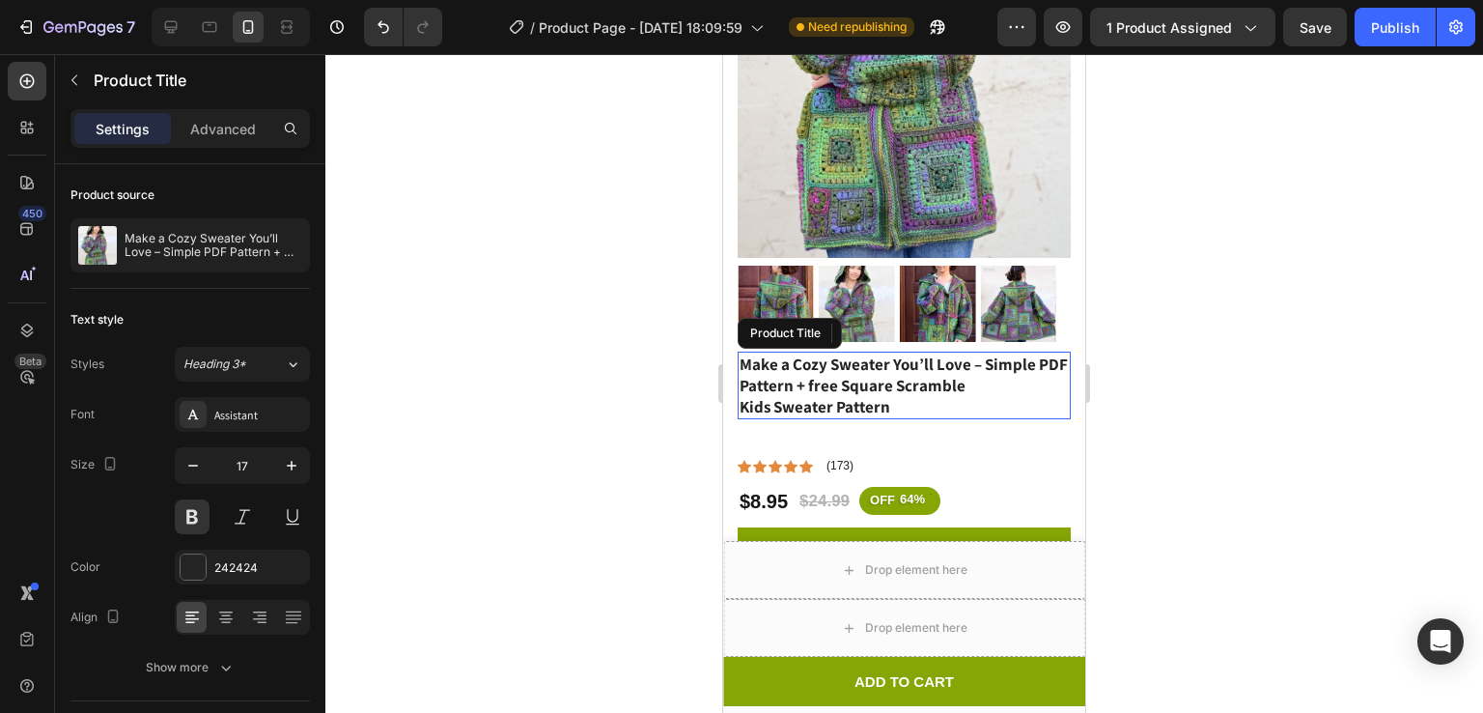
click at [773, 364] on h1 "Make a Cozy Sweater You’ll Love – Simple PDF Pattern + free Square Scramble Kid…" at bounding box center [904, 385] width 333 height 68
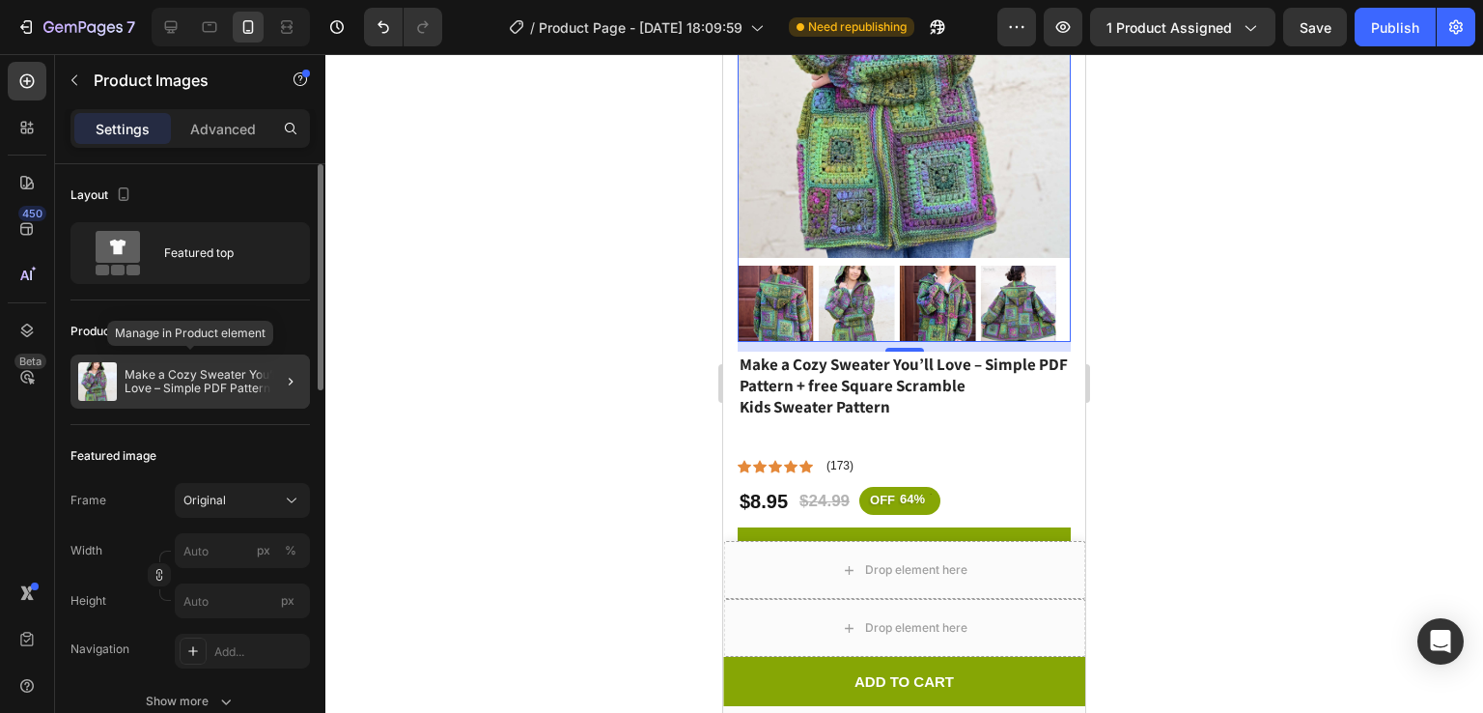
click at [221, 372] on p "Make a Cozy Sweater You’ll Love – Simple PDF Pattern + free Square Scramble Kid…" at bounding box center [214, 381] width 178 height 27
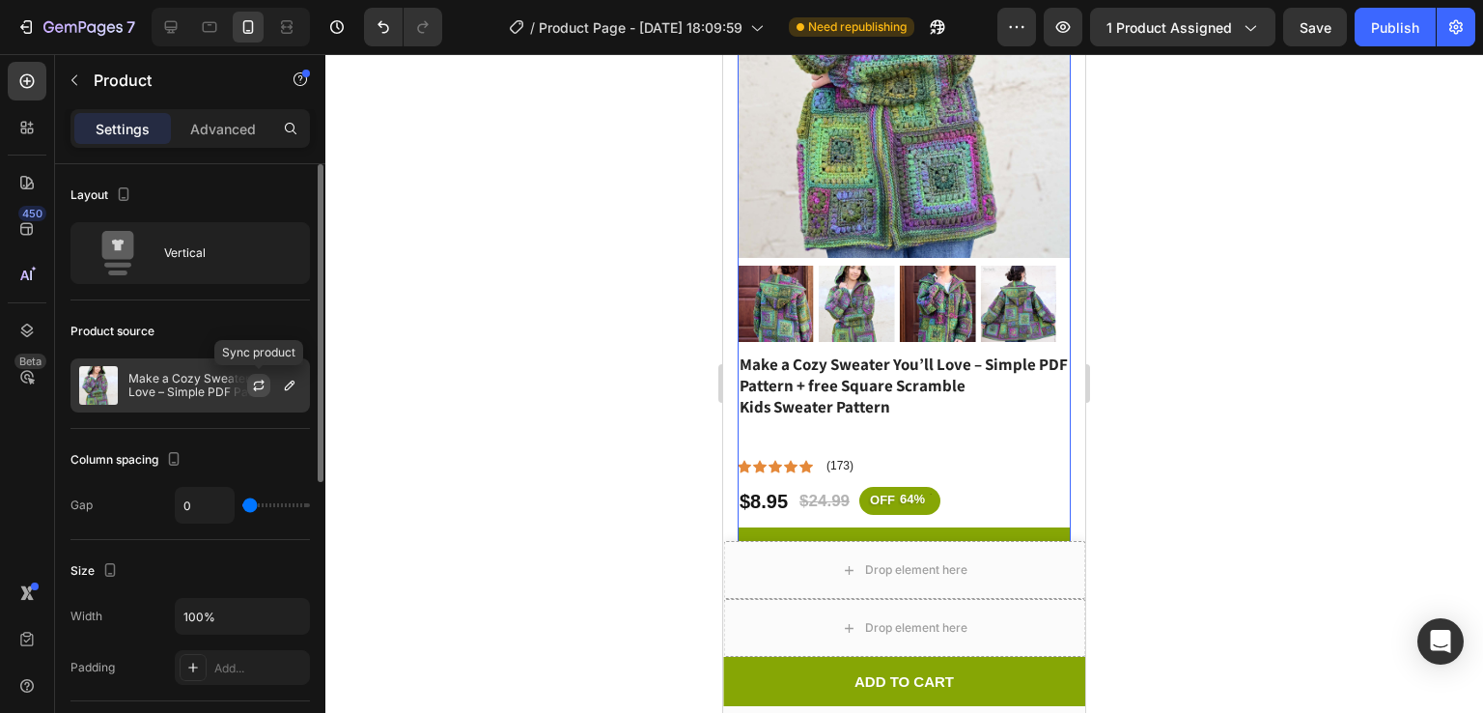
click at [254, 378] on icon "button" at bounding box center [258, 385] width 15 height 15
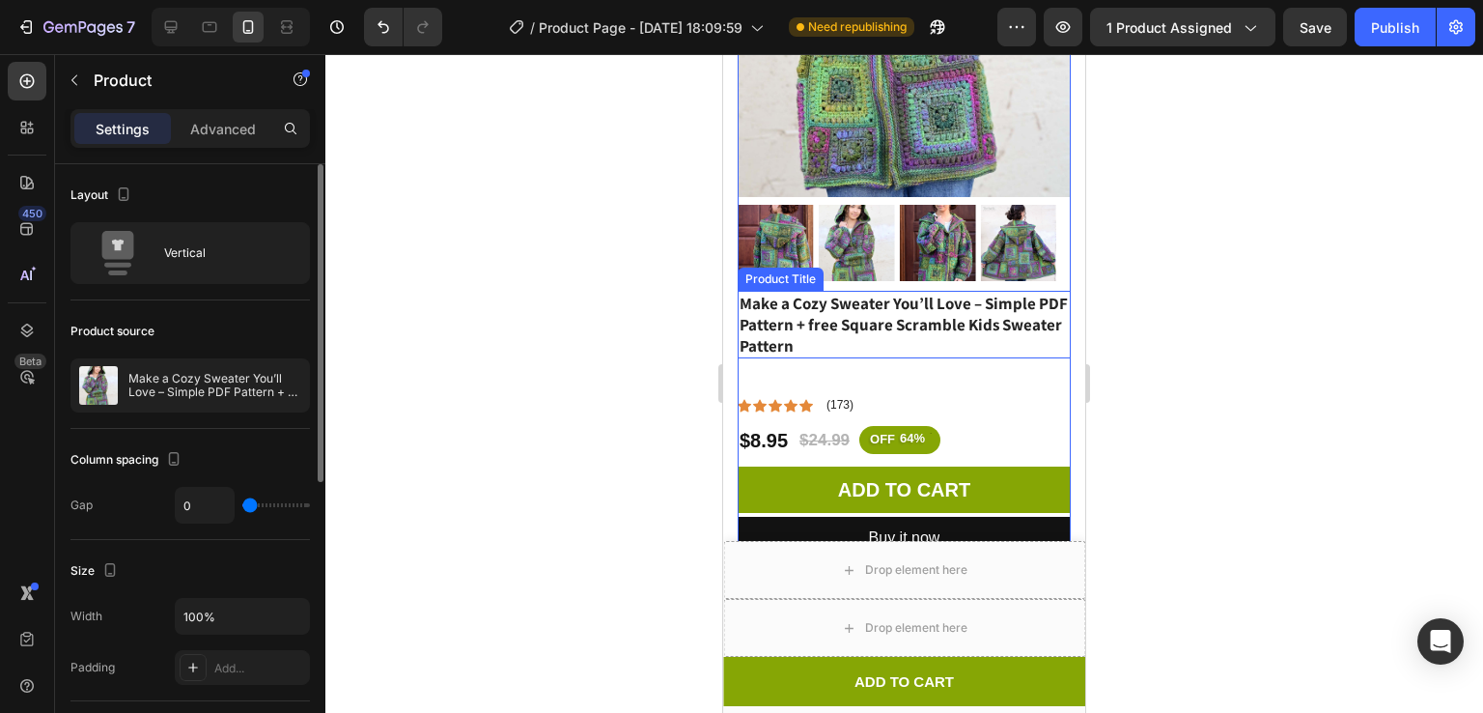
scroll to position [402, 0]
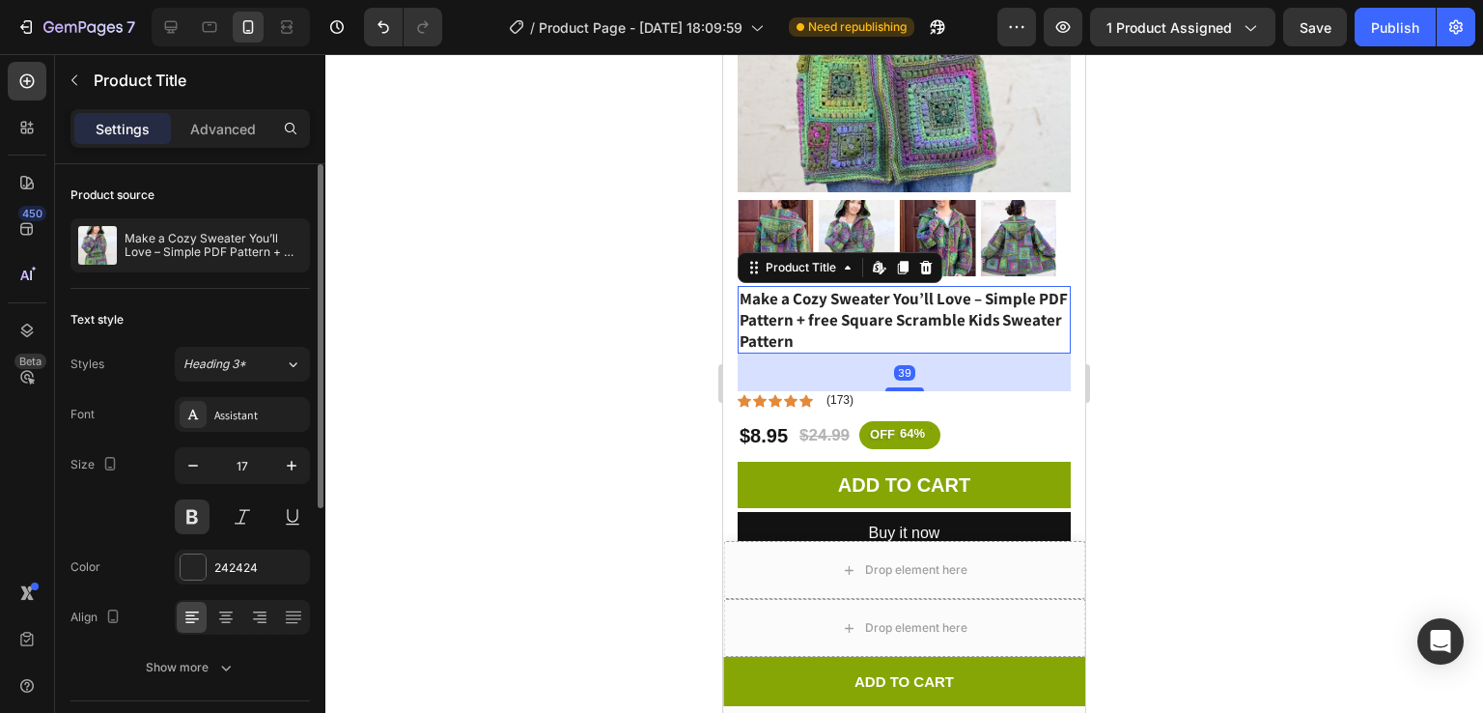
click at [958, 314] on h1 "Make a Cozy Sweater You’ll Love – Simple PDF Pattern + free Square Scramble Kid…" at bounding box center [904, 320] width 333 height 68
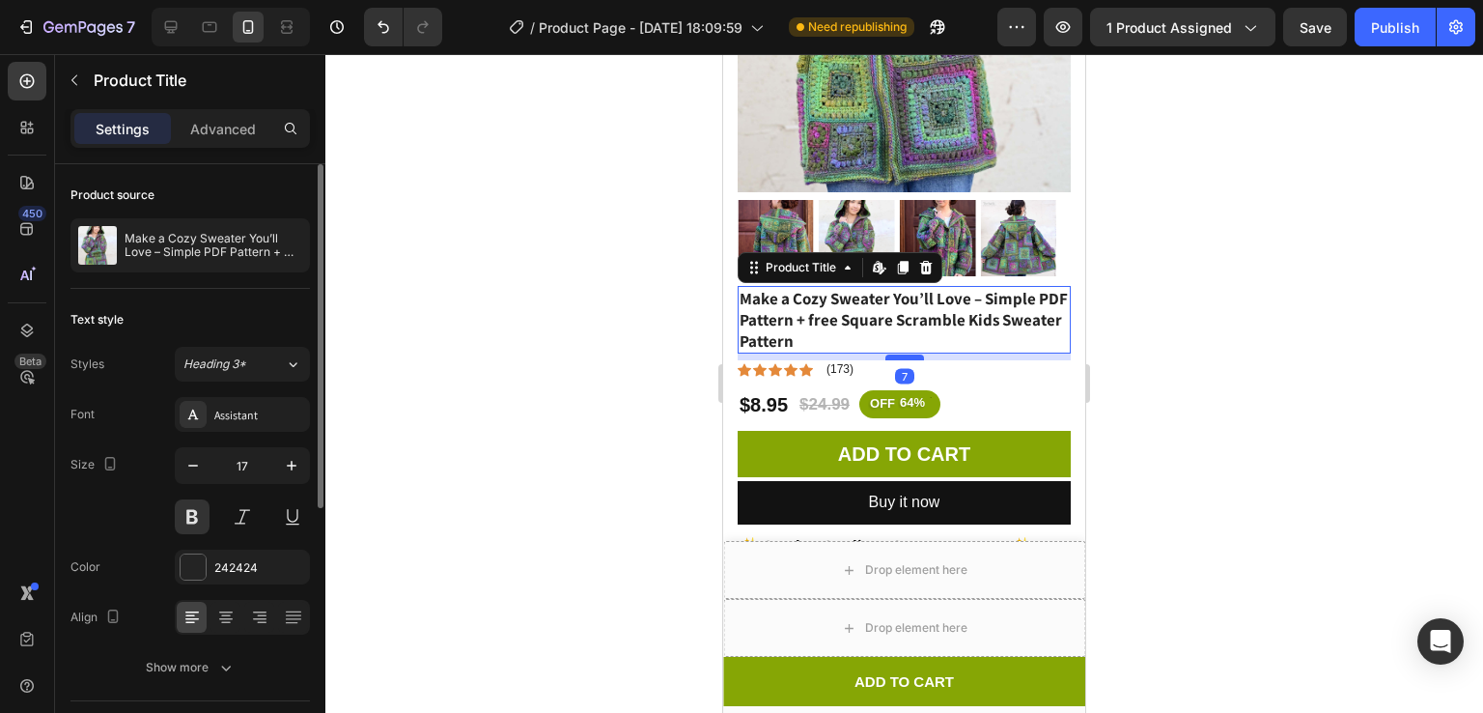
drag, startPoint x: 903, startPoint y: 364, endPoint x: 899, endPoint y: 333, distance: 31.1
click at [899, 354] on div at bounding box center [904, 357] width 39 height 6
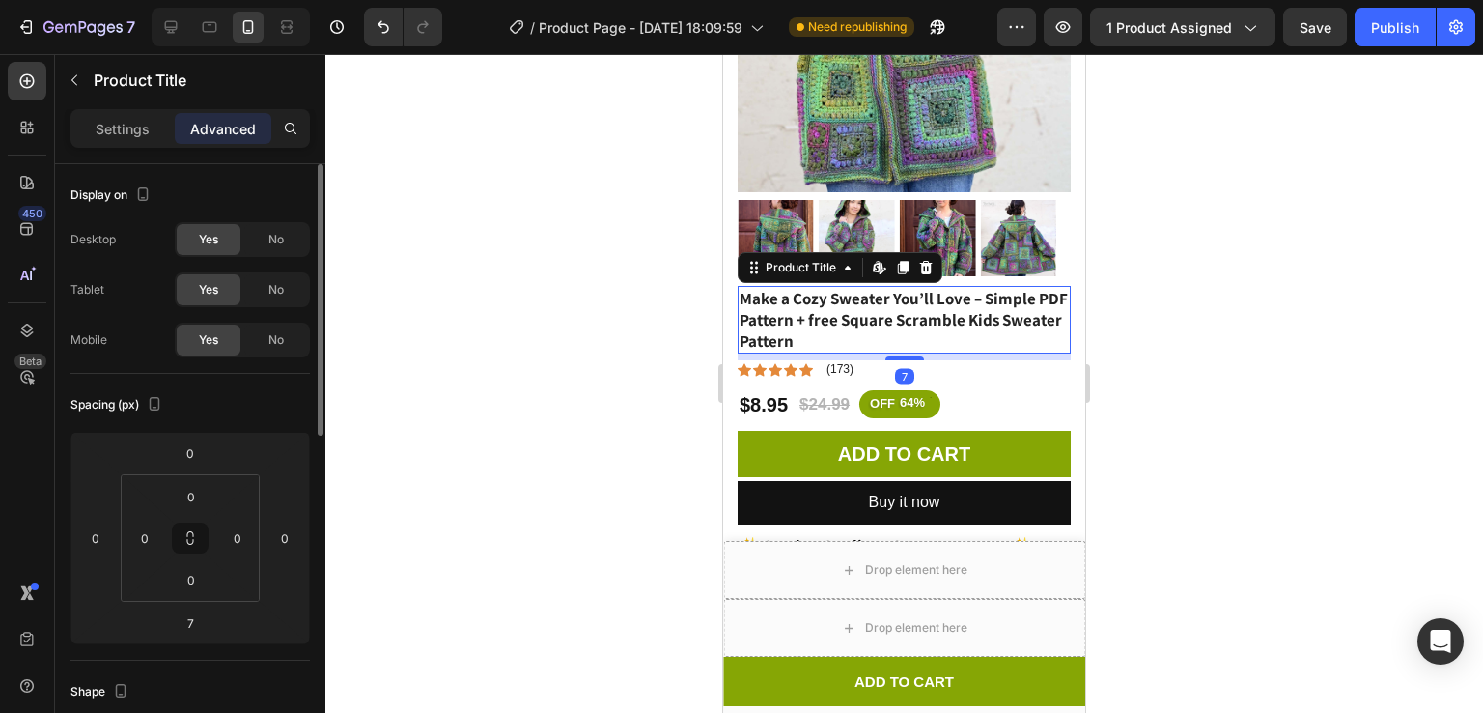
click at [1343, 281] on div at bounding box center [904, 383] width 1158 height 659
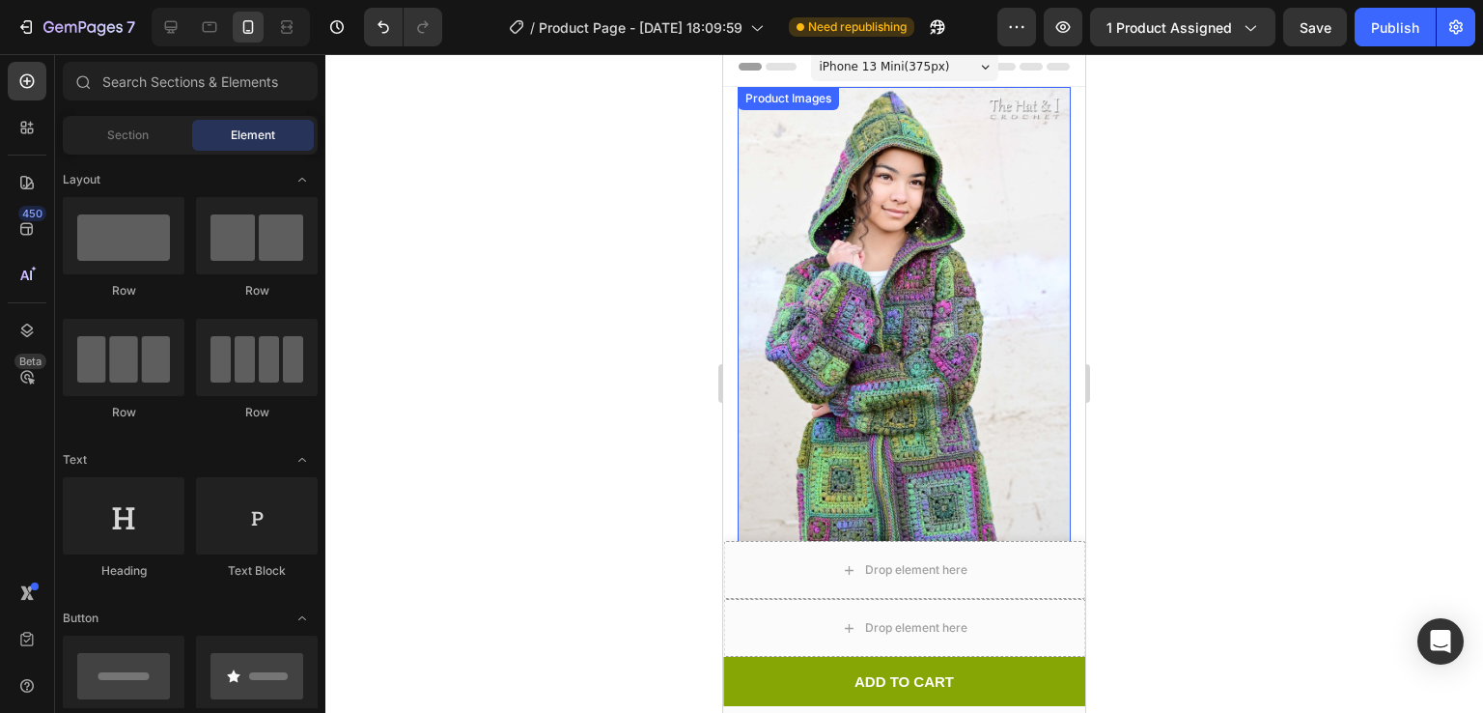
scroll to position [0, 0]
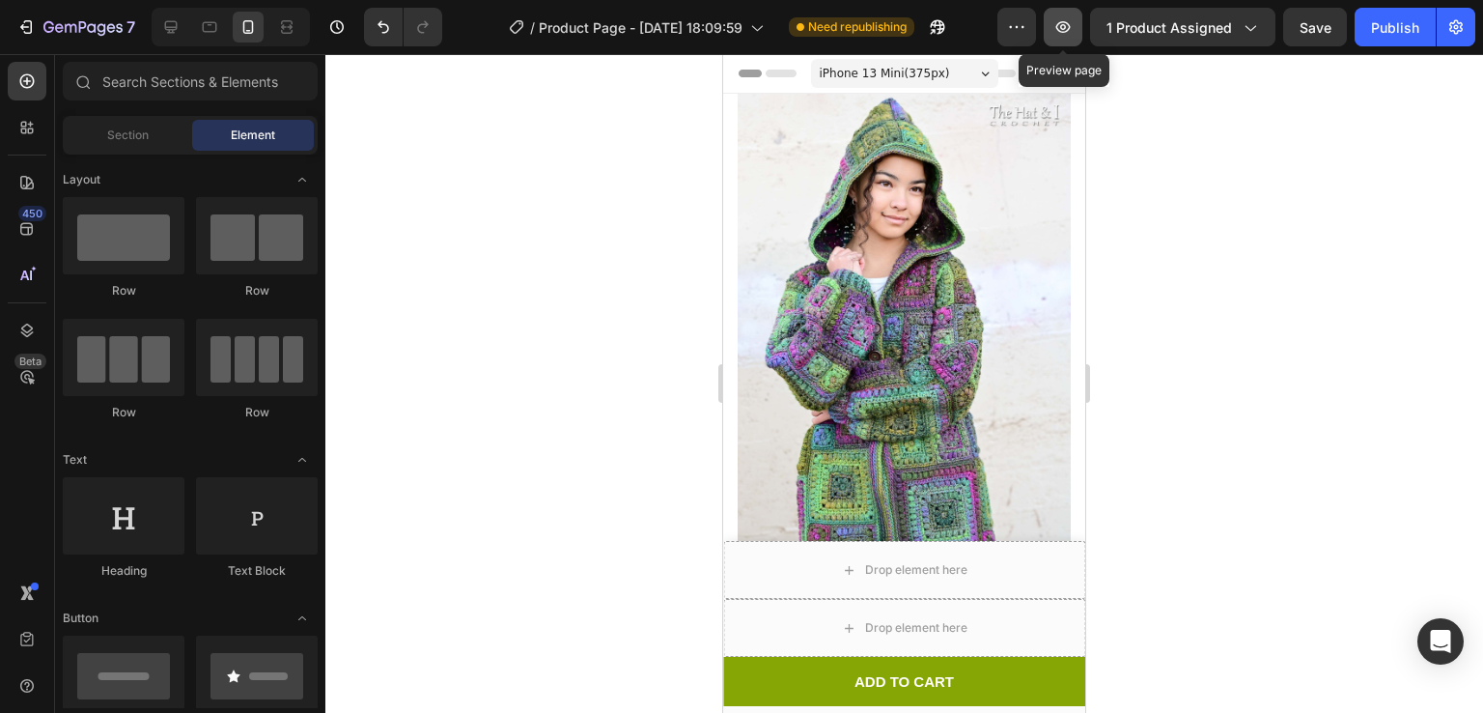
click at [1068, 29] on icon "button" at bounding box center [1063, 26] width 19 height 19
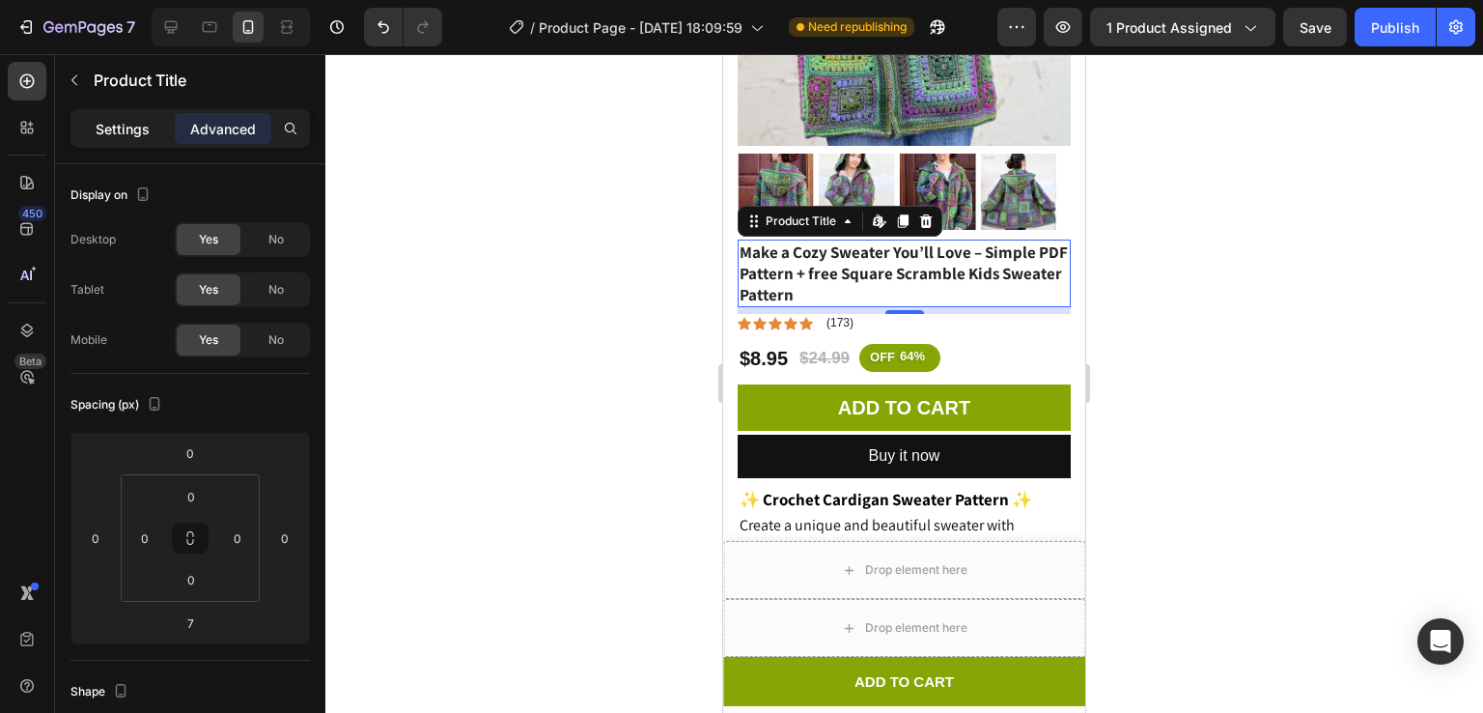
click at [94, 114] on div "Settings" at bounding box center [122, 128] width 97 height 31
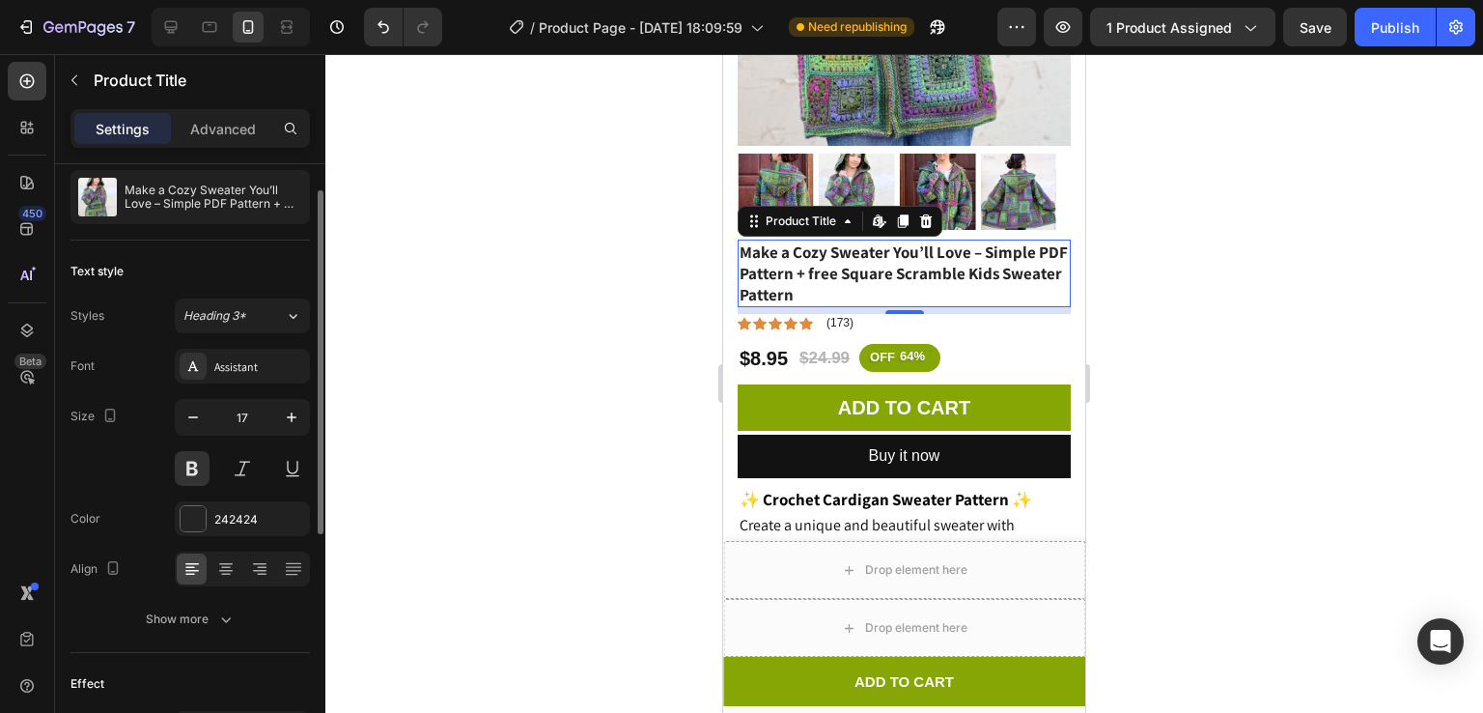
scroll to position [47, 0]
click at [212, 308] on span "Heading 3*" at bounding box center [214, 316] width 63 height 17
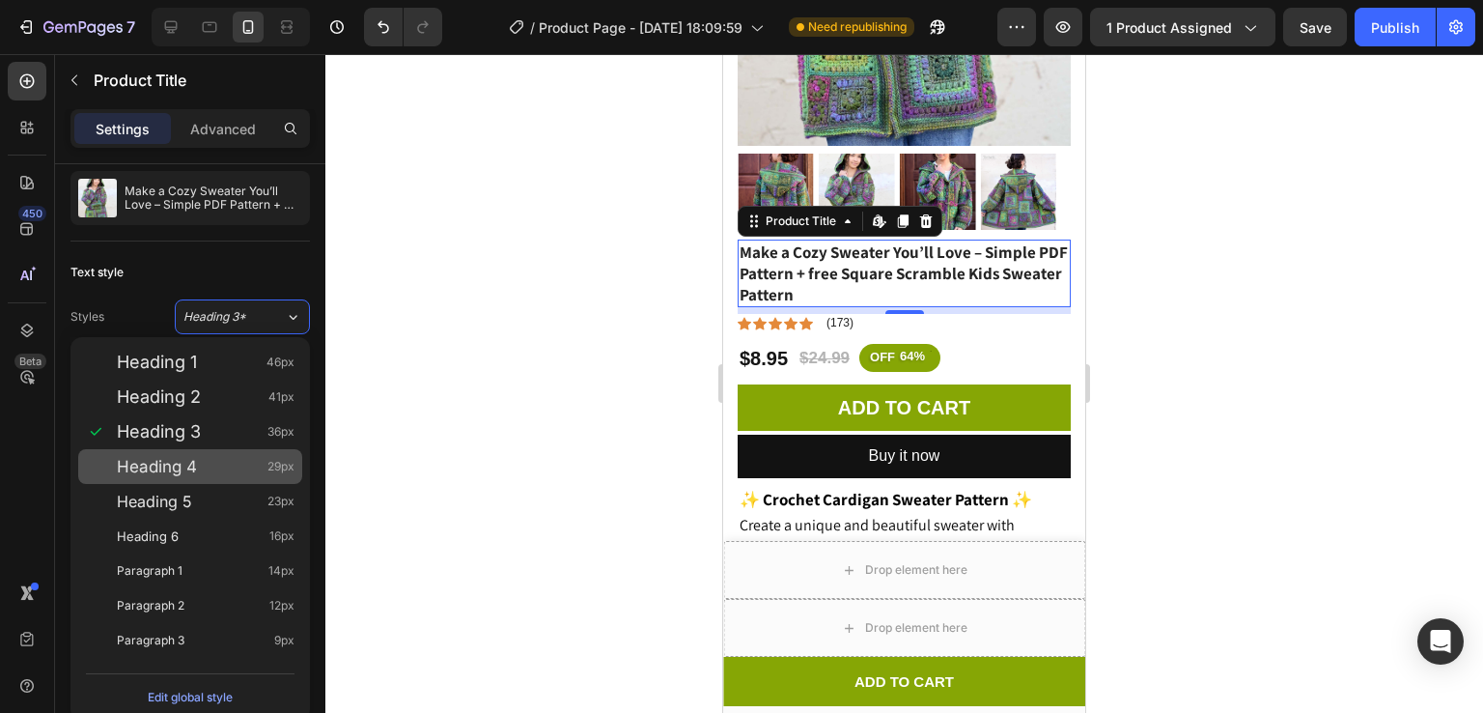
click at [189, 463] on span "Heading 4" at bounding box center [157, 466] width 80 height 19
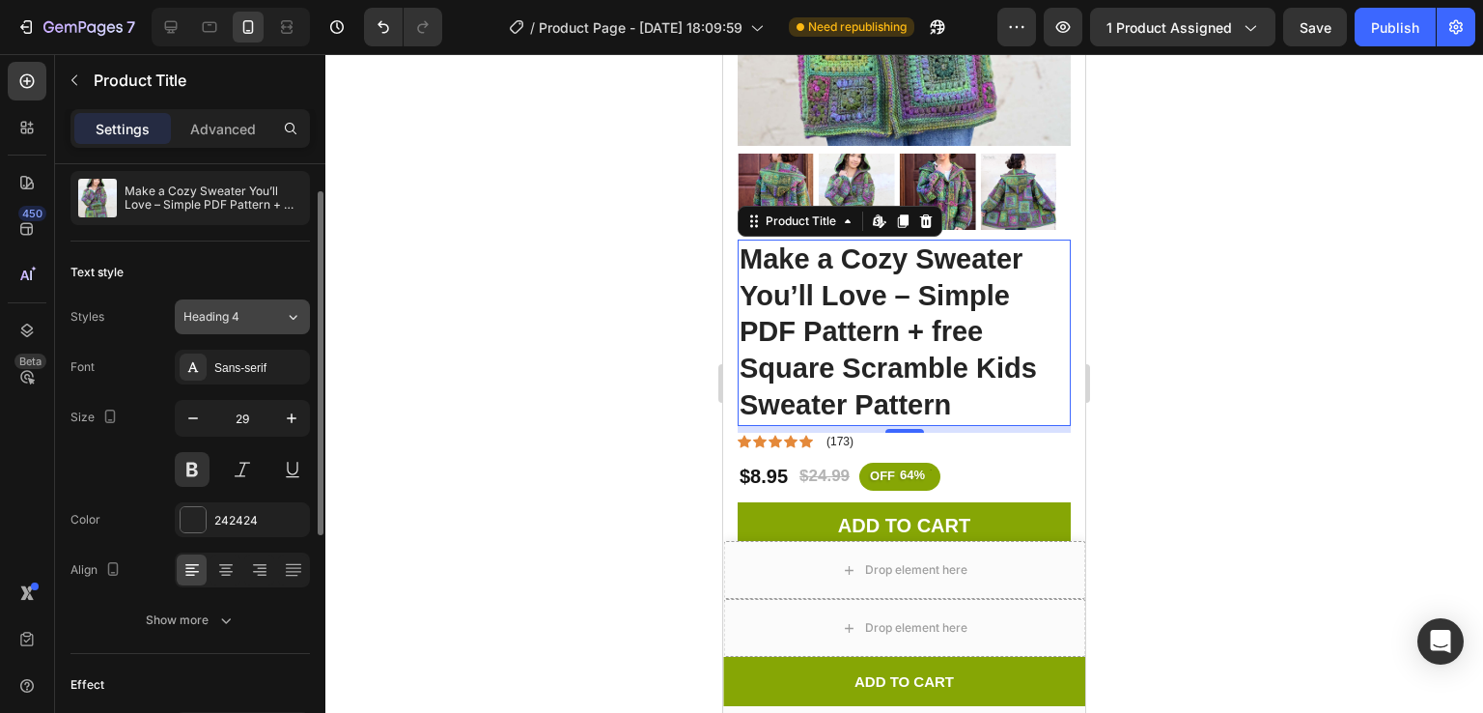
click at [246, 323] on div "Heading 4" at bounding box center [222, 316] width 78 height 17
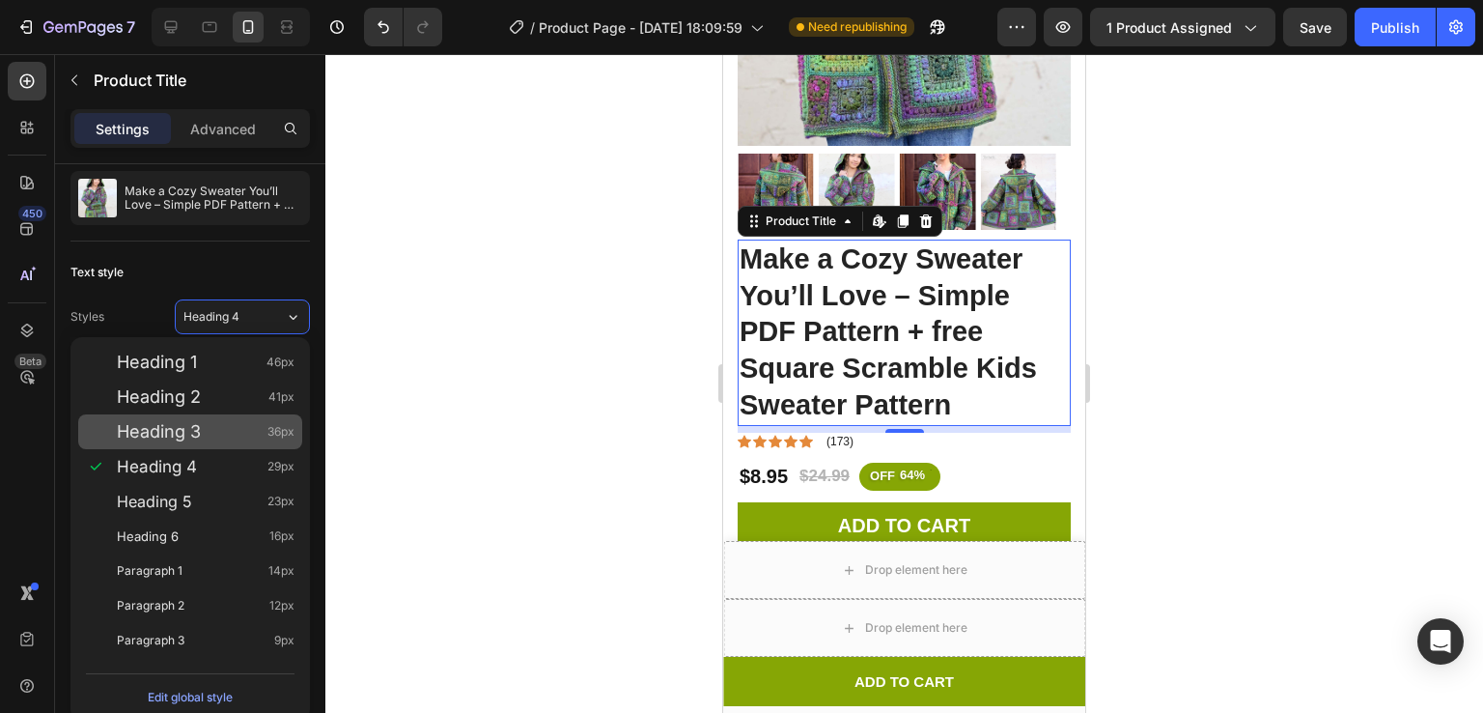
click at [216, 426] on div "Heading 3 36px" at bounding box center [206, 431] width 178 height 19
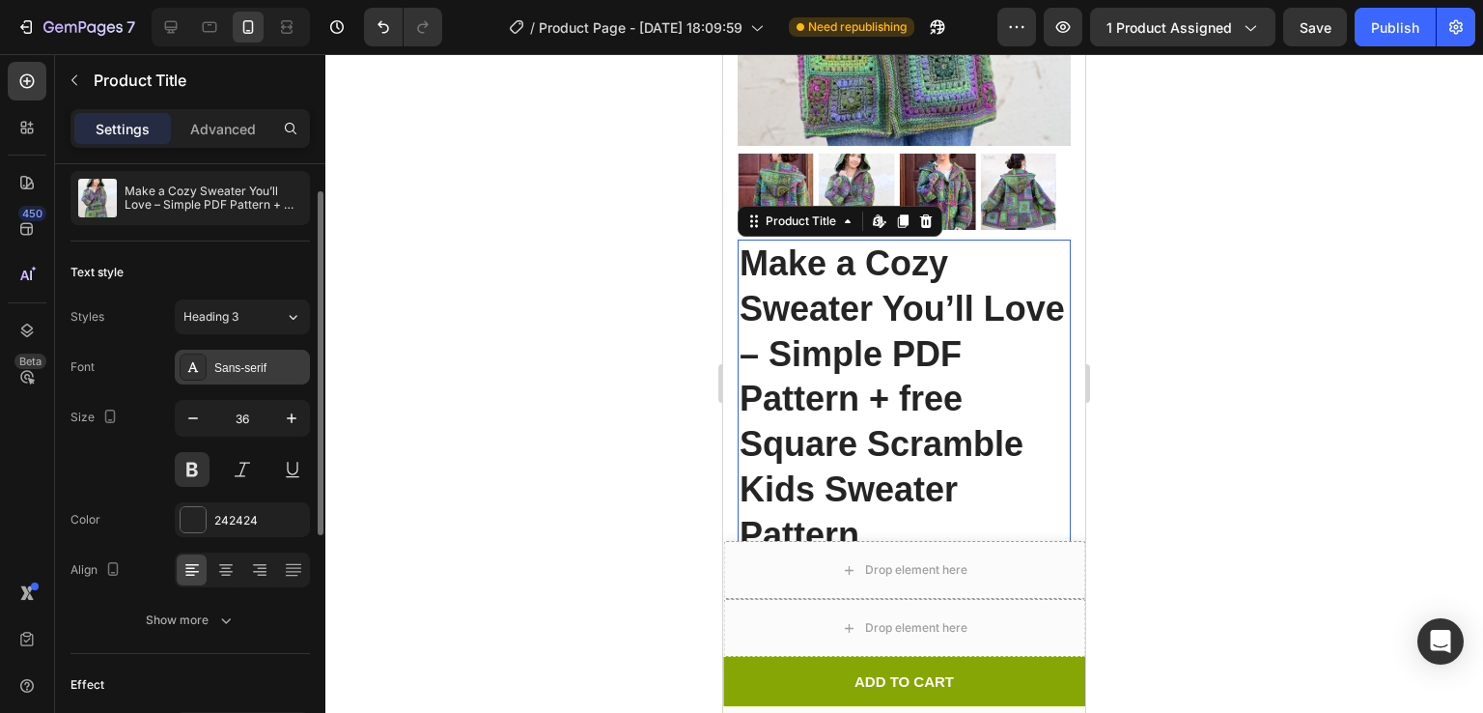
click at [202, 368] on div at bounding box center [193, 366] width 27 height 27
click at [240, 323] on div "Heading 3" at bounding box center [222, 316] width 78 height 17
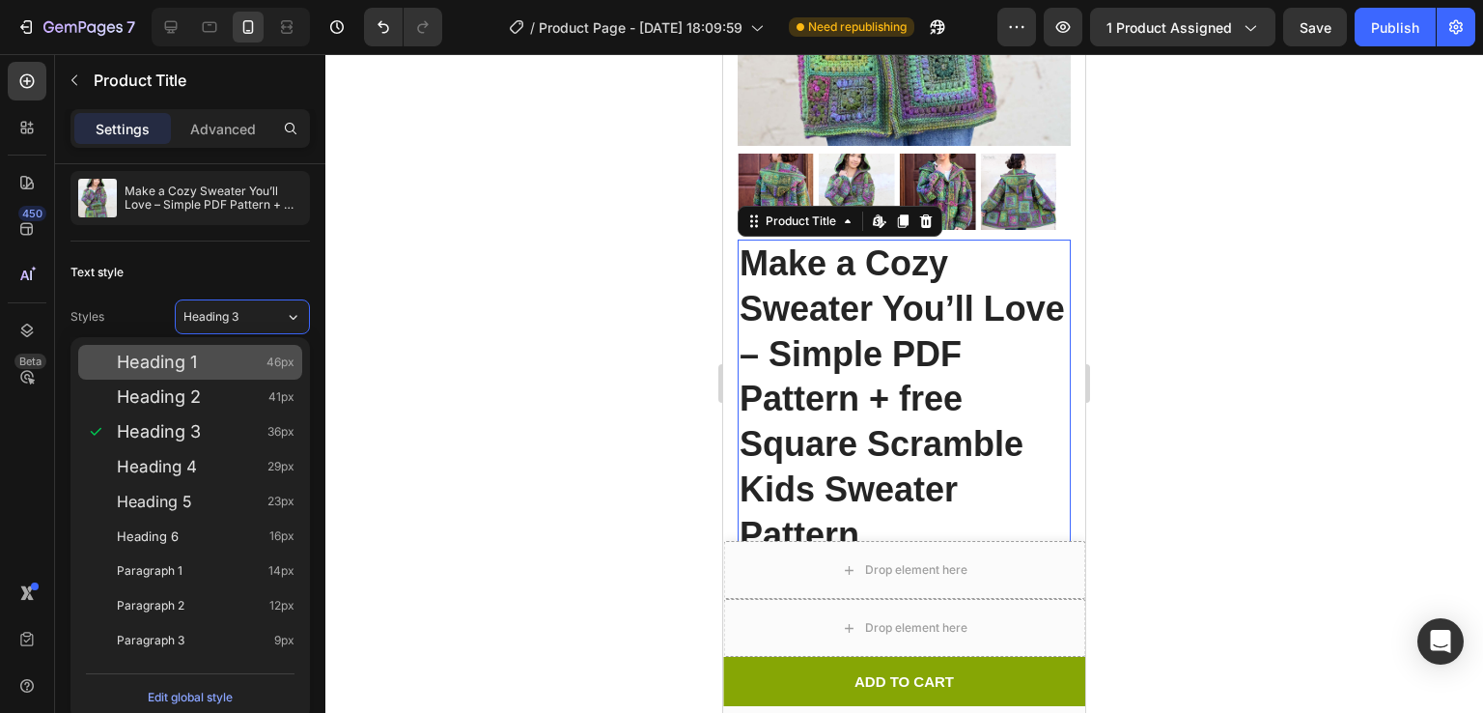
click at [214, 347] on div "Heading 1 46px" at bounding box center [190, 362] width 224 height 35
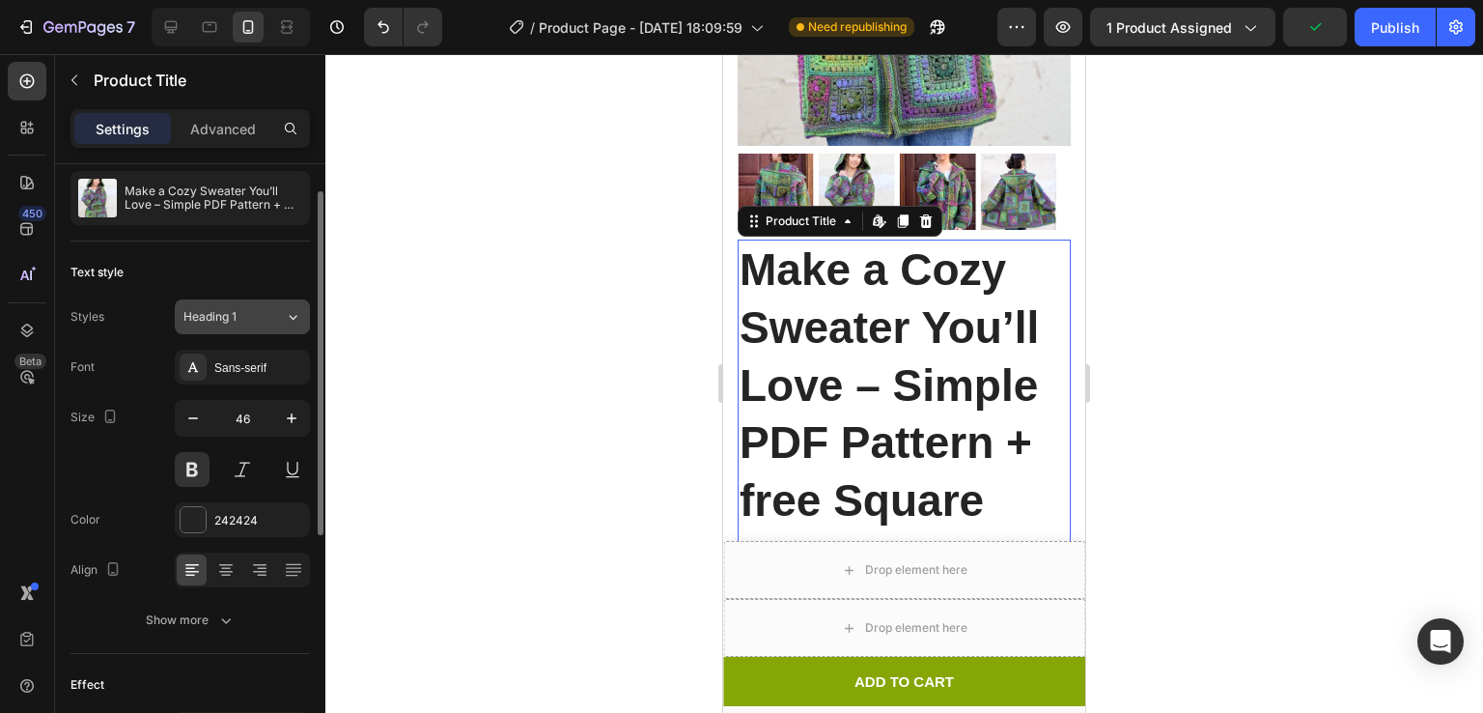
click at [258, 324] on button "Heading 1" at bounding box center [242, 316] width 135 height 35
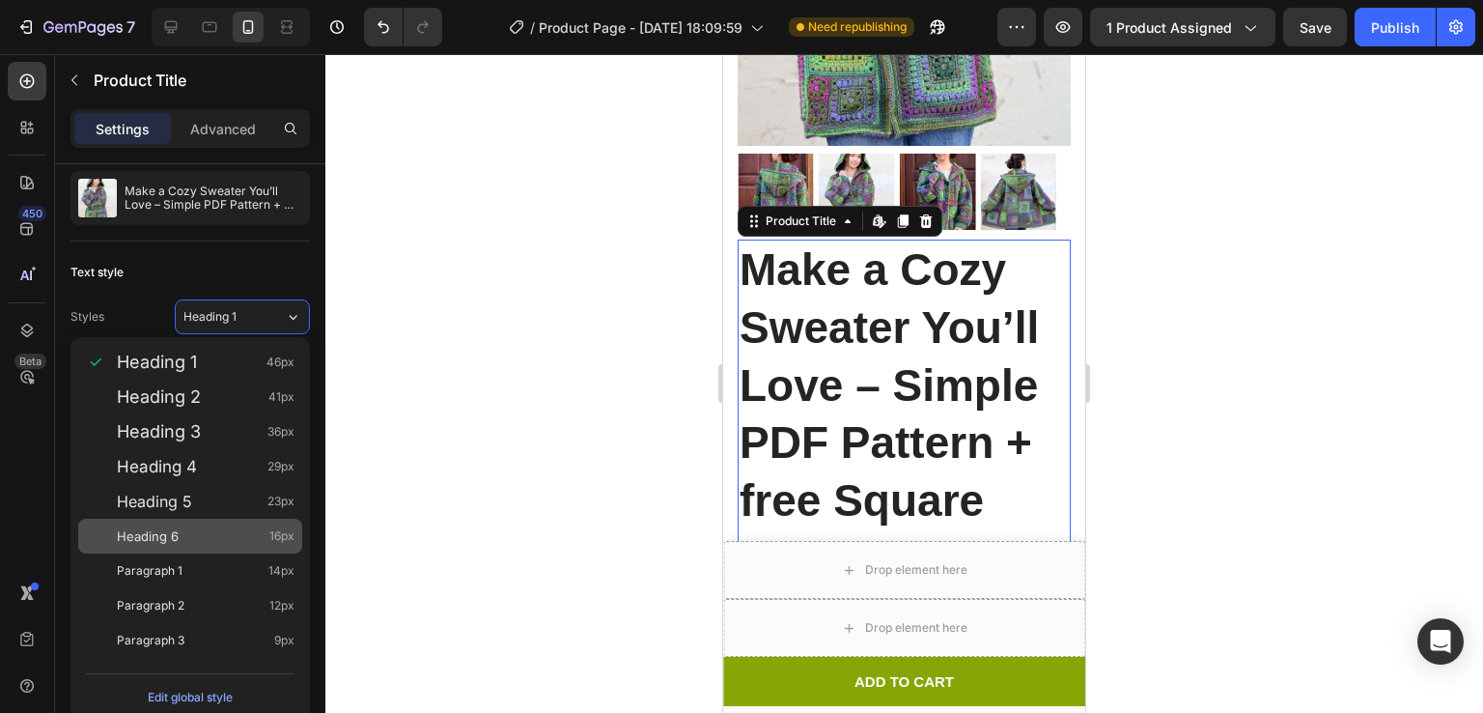
click at [256, 534] on div "Heading 6 16px" at bounding box center [206, 535] width 178 height 19
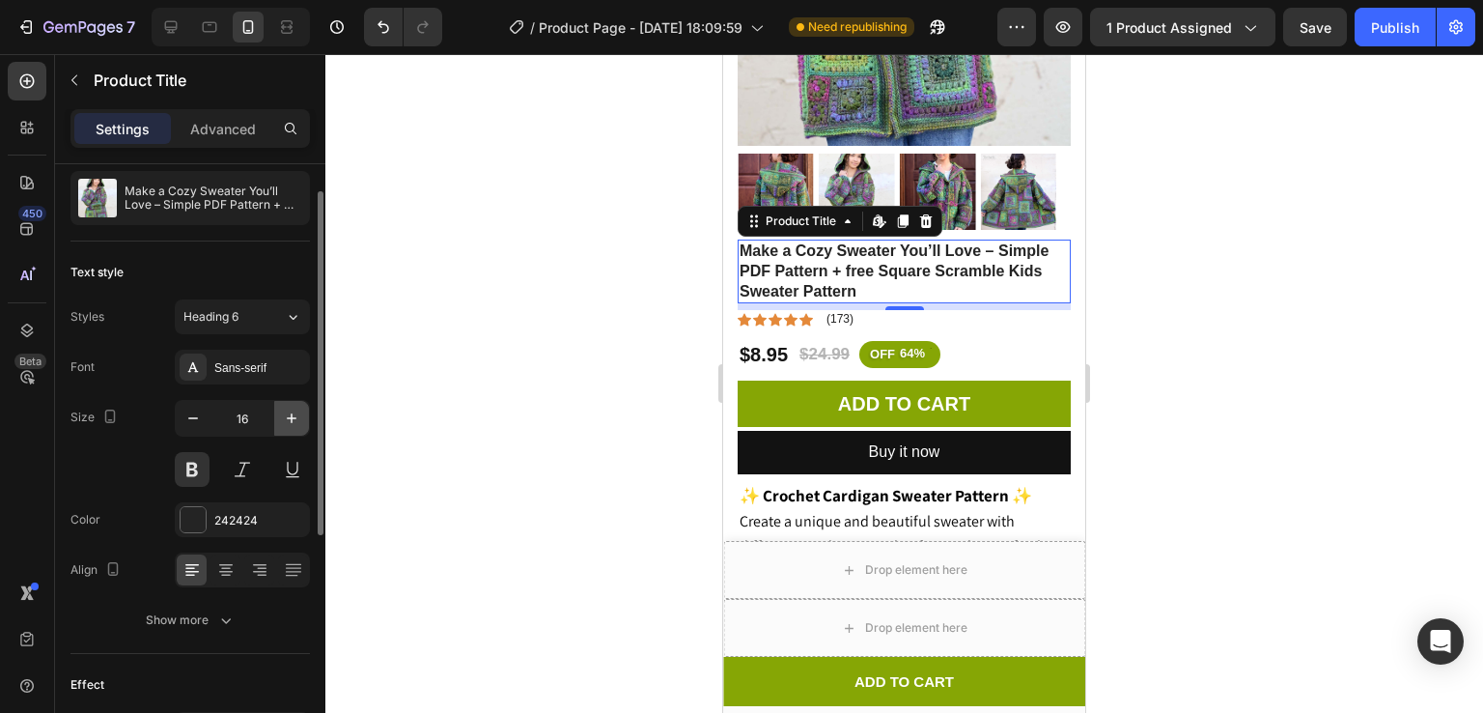
click at [294, 411] on icon "button" at bounding box center [291, 417] width 19 height 19
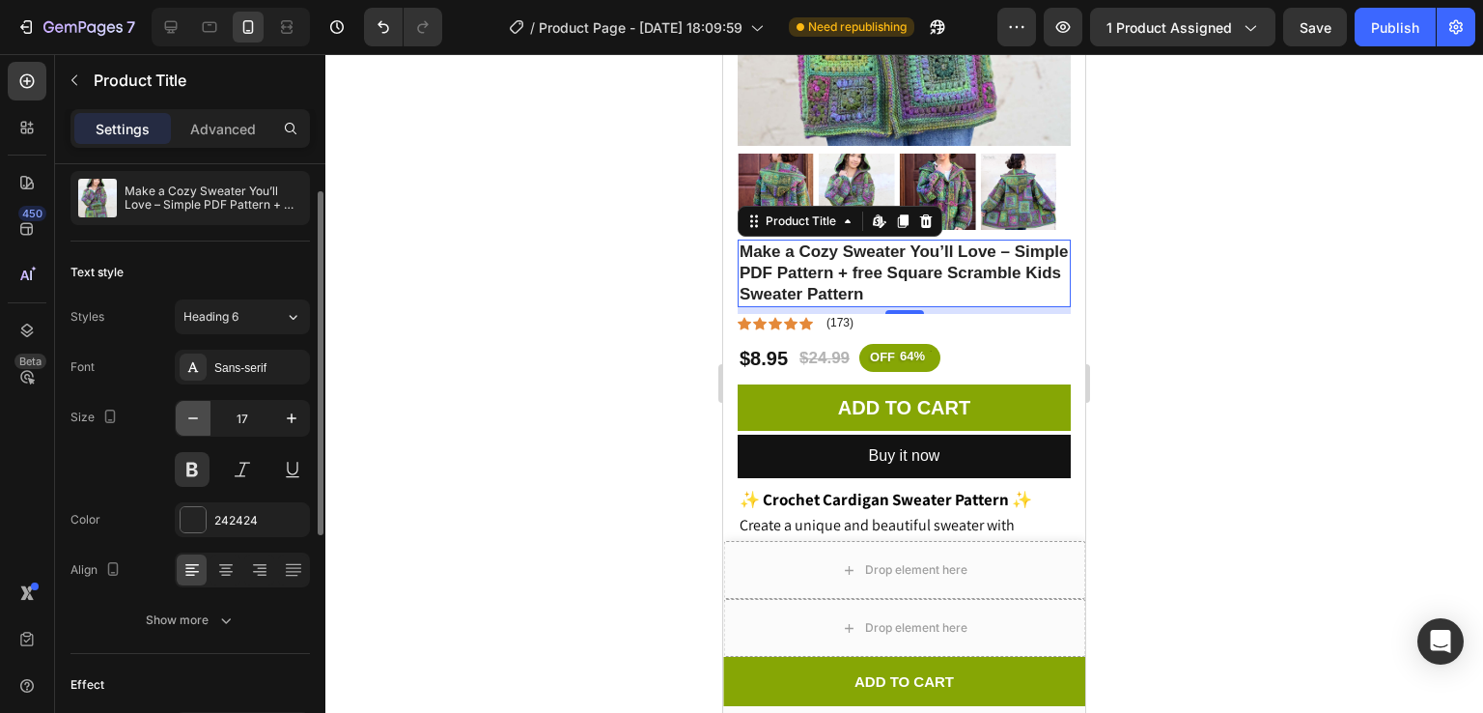
click at [191, 405] on button "button" at bounding box center [193, 418] width 35 height 35
type input "16"
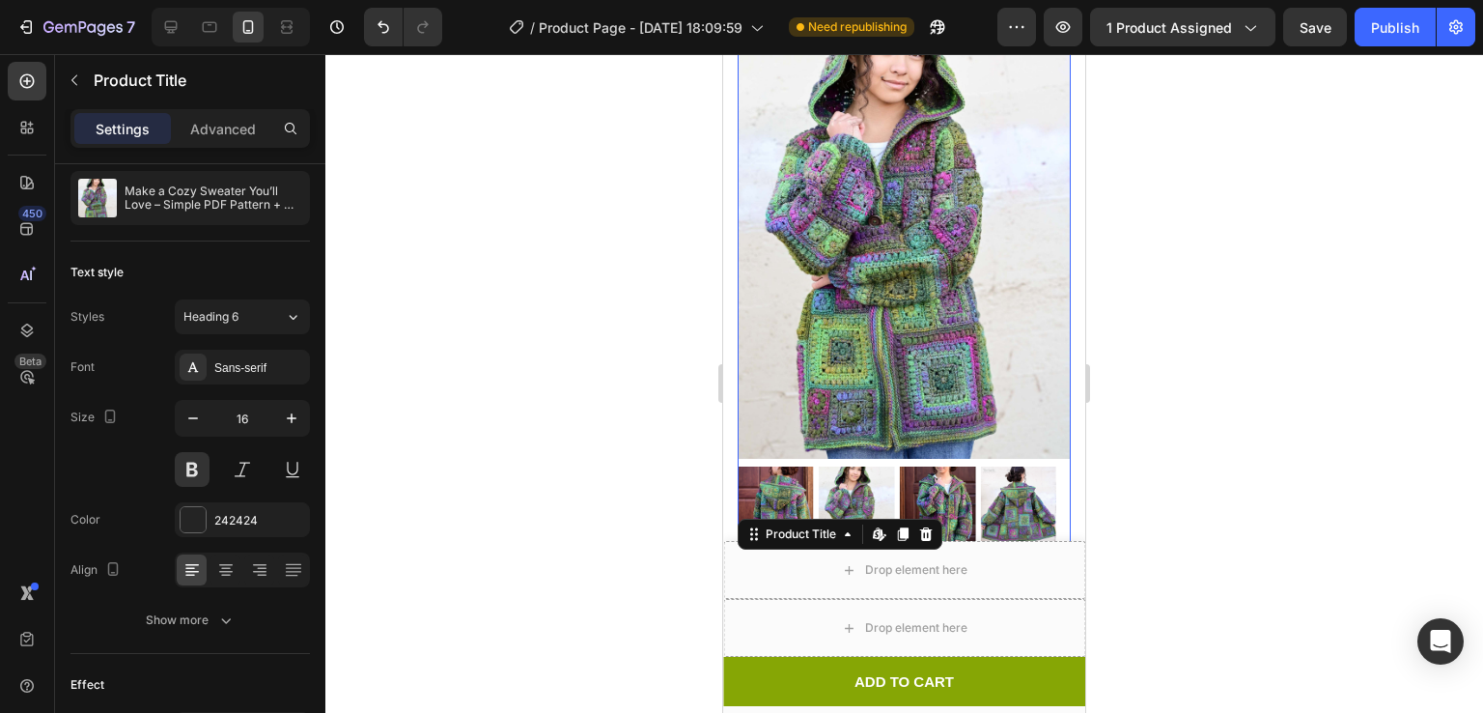
scroll to position [173, 0]
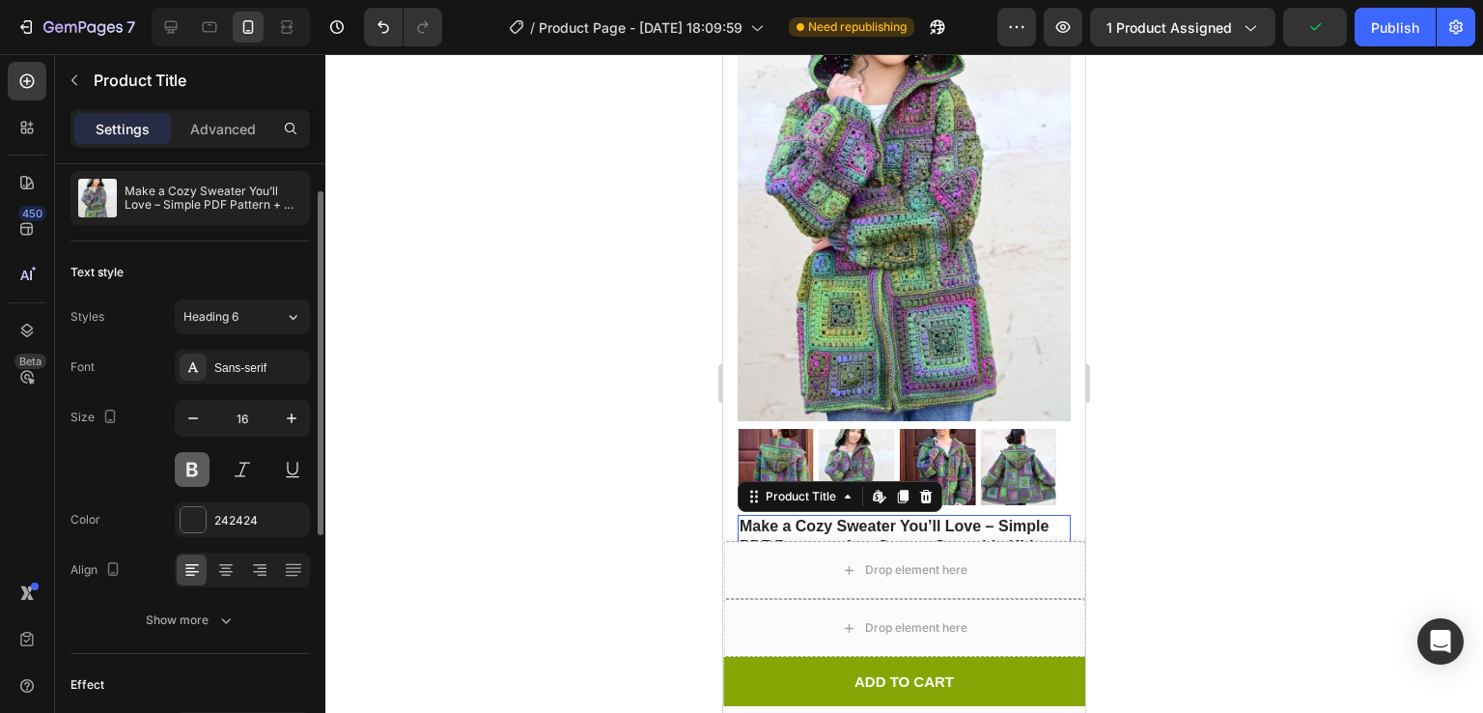
click at [197, 464] on button at bounding box center [192, 469] width 35 height 35
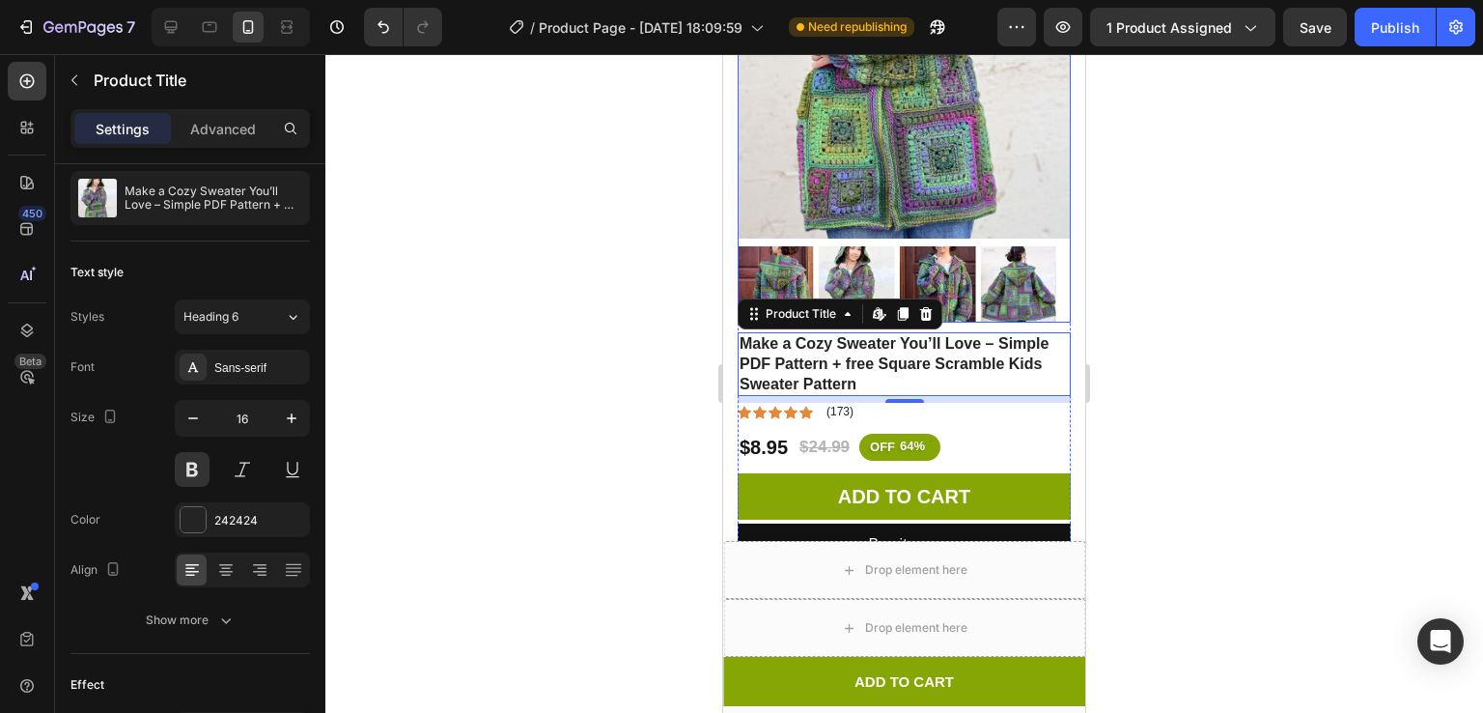
scroll to position [0, 0]
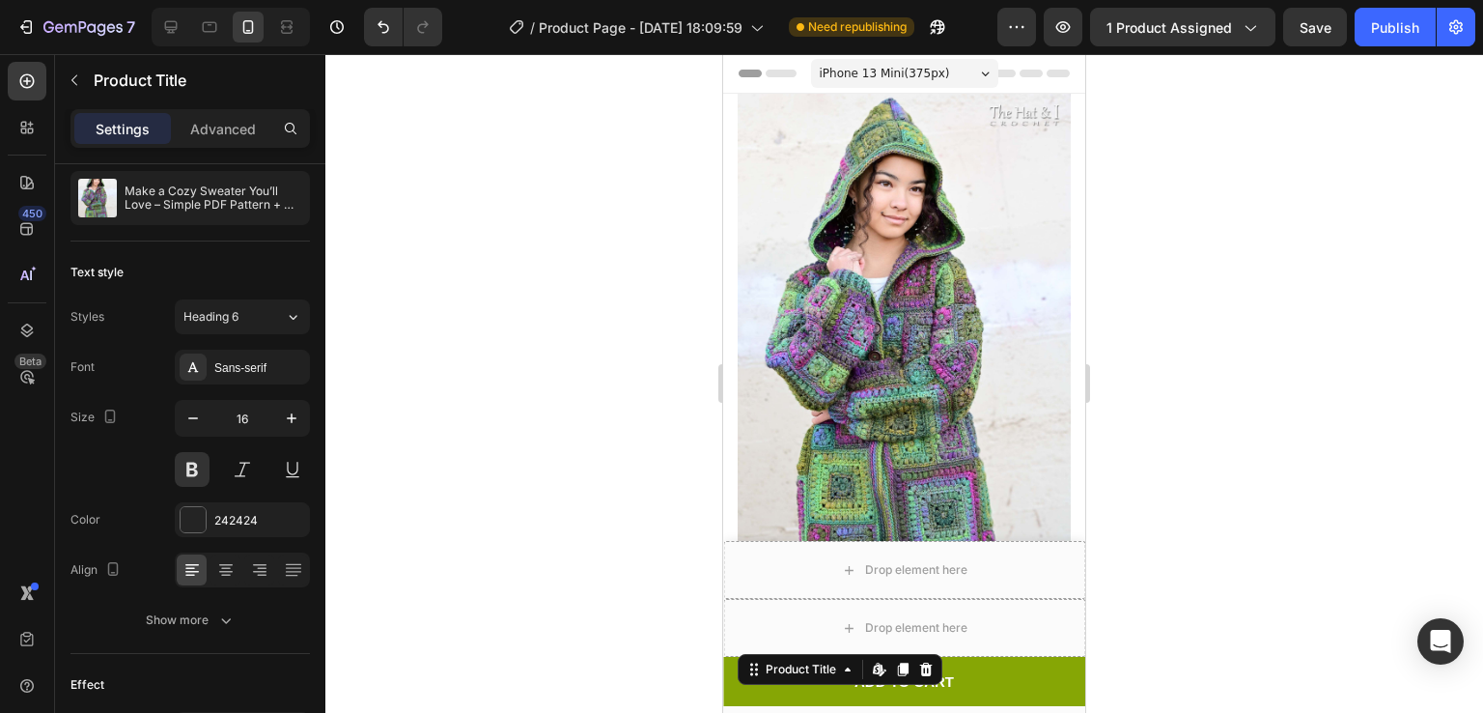
click at [892, 67] on span "iPhone 13 Mini ( 375 px)" at bounding box center [885, 73] width 130 height 19
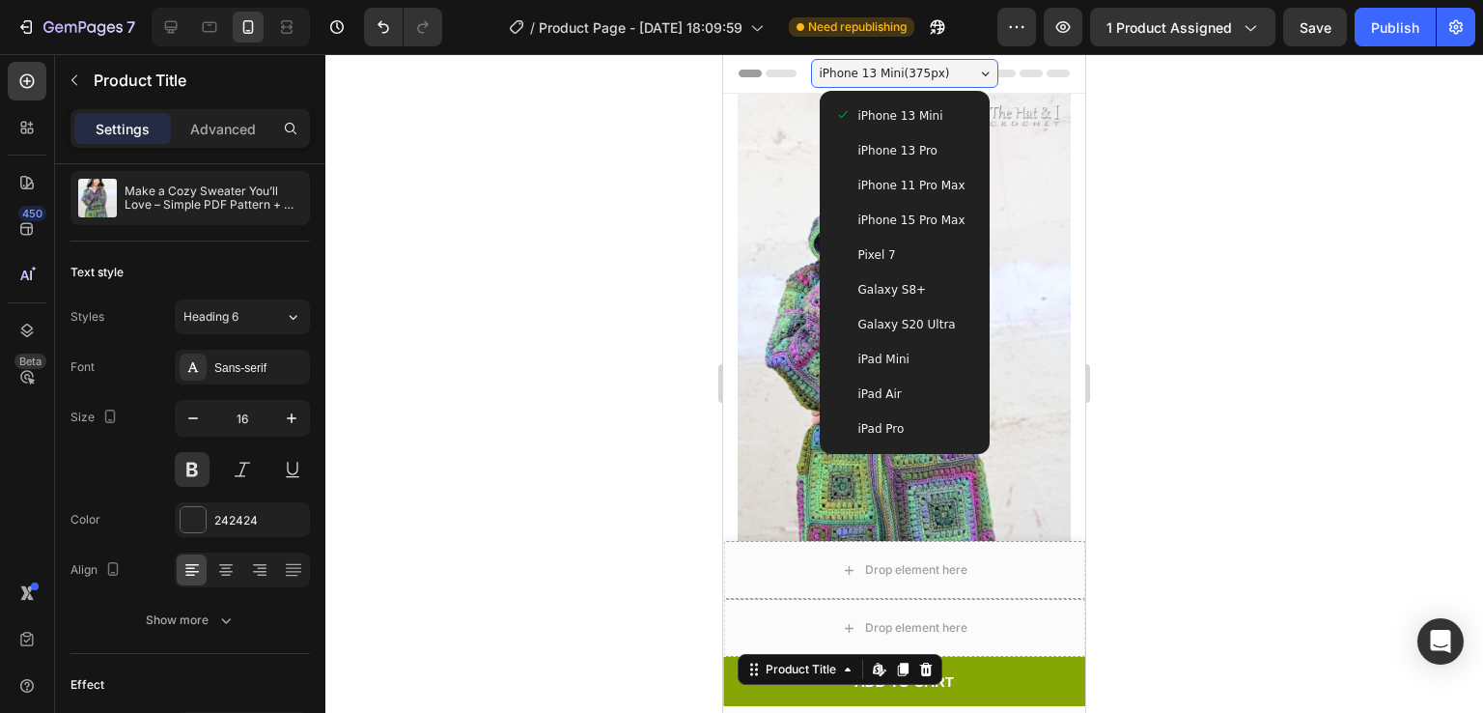
click at [887, 155] on span "iPhone 13 Pro" at bounding box center [897, 150] width 79 height 19
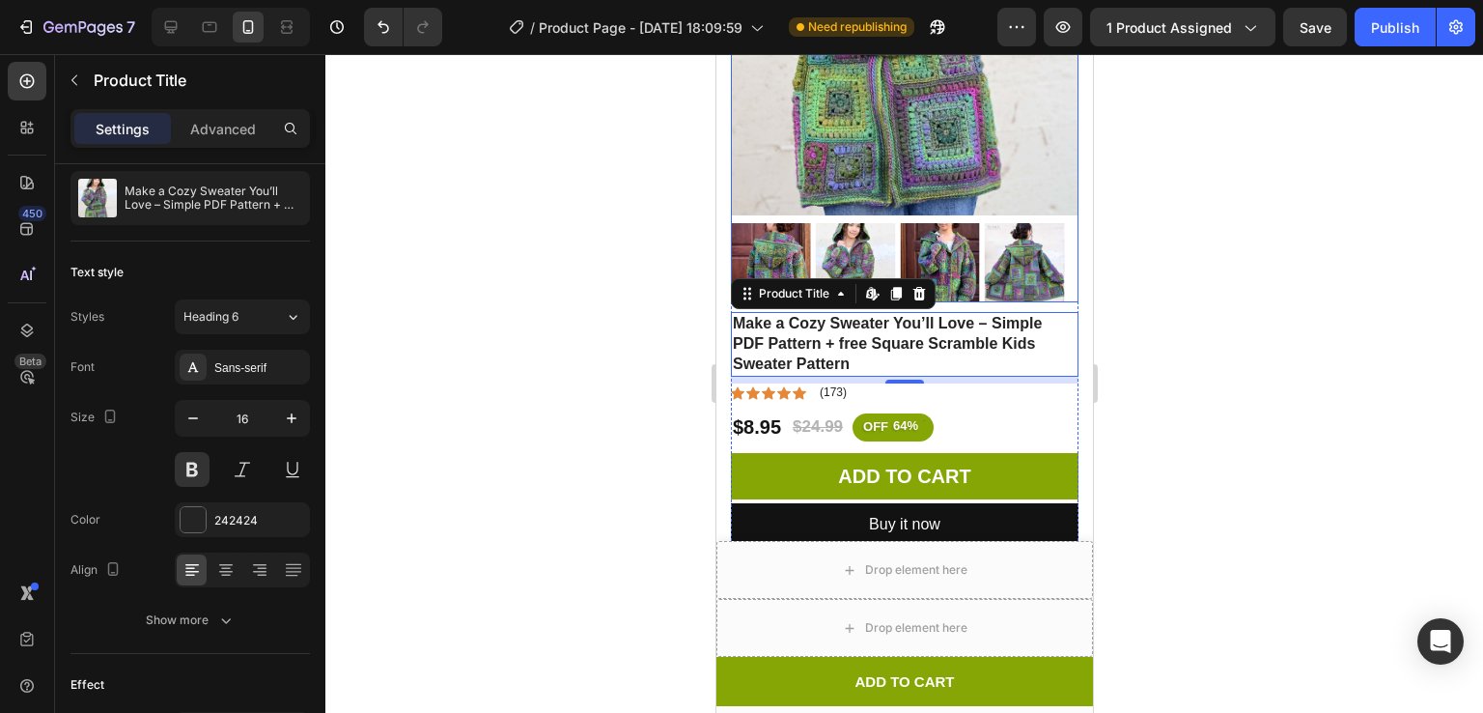
scroll to position [402, 0]
click at [1155, 323] on div at bounding box center [904, 383] width 1158 height 659
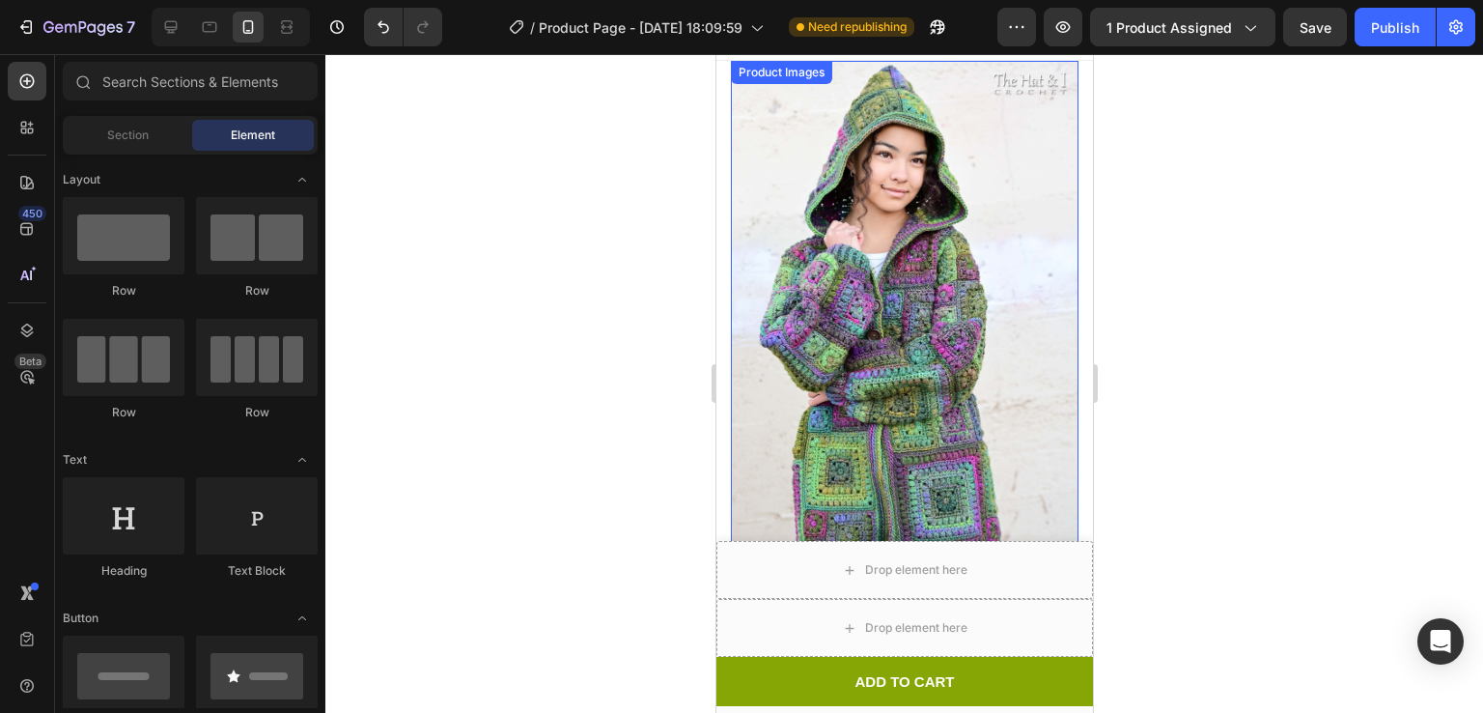
scroll to position [0, 0]
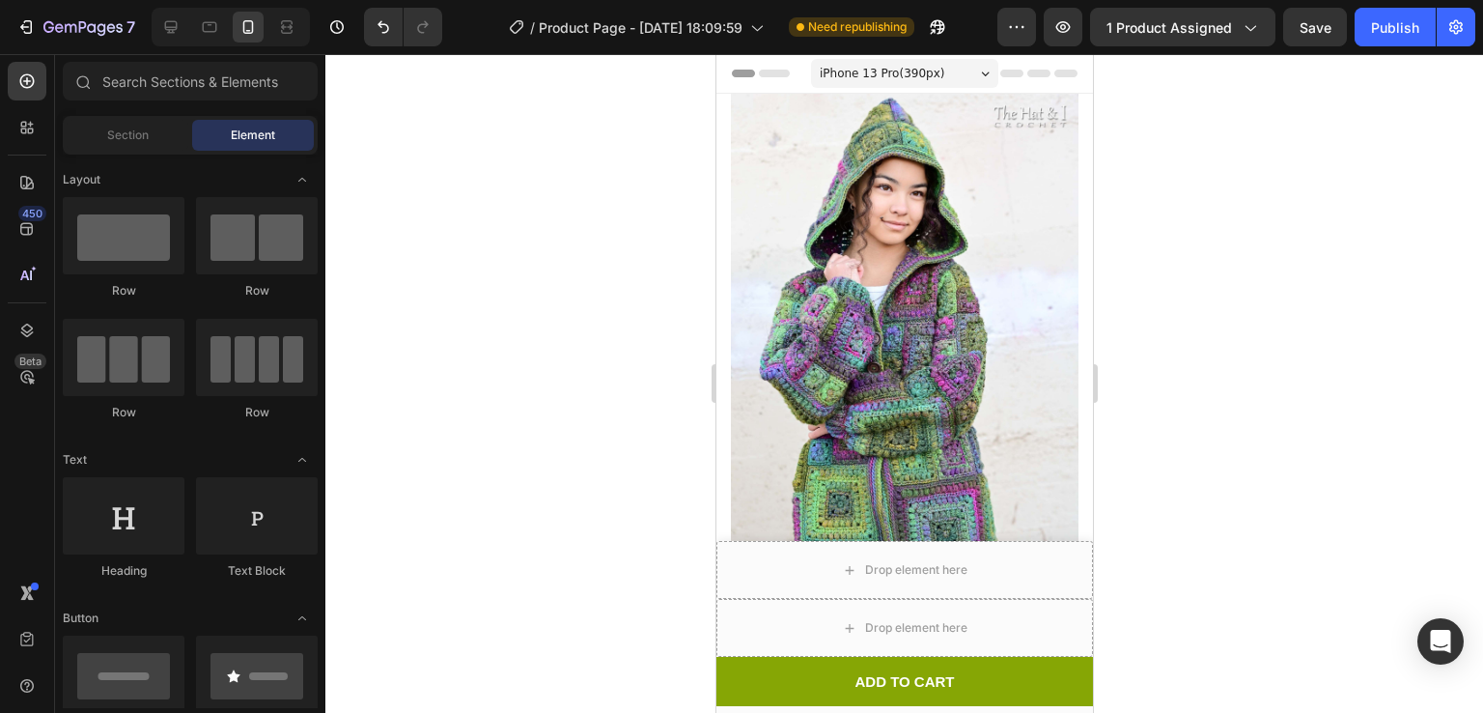
click at [909, 70] on span "iPhone 13 Pro ( 390 px)" at bounding box center [881, 73] width 125 height 19
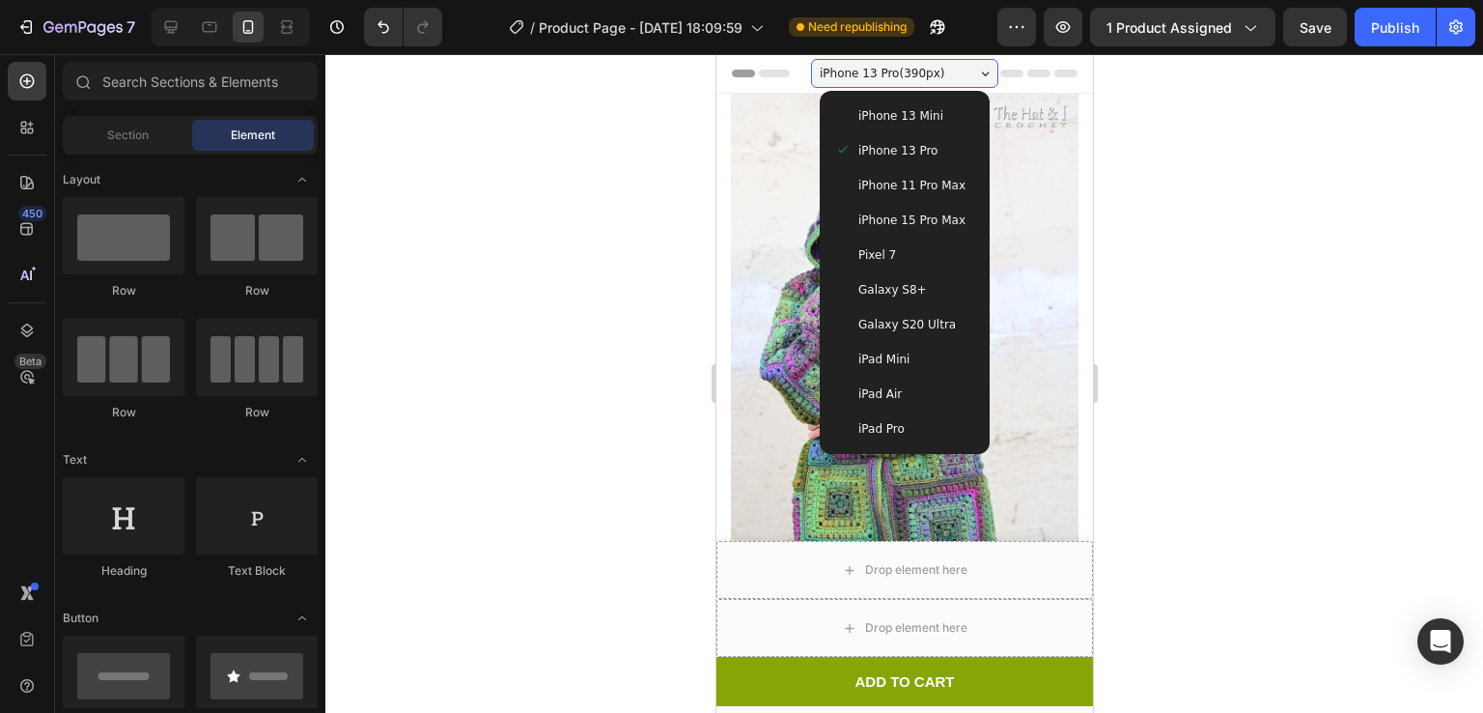
click at [882, 186] on span "iPhone 11 Pro Max" at bounding box center [910, 185] width 107 height 19
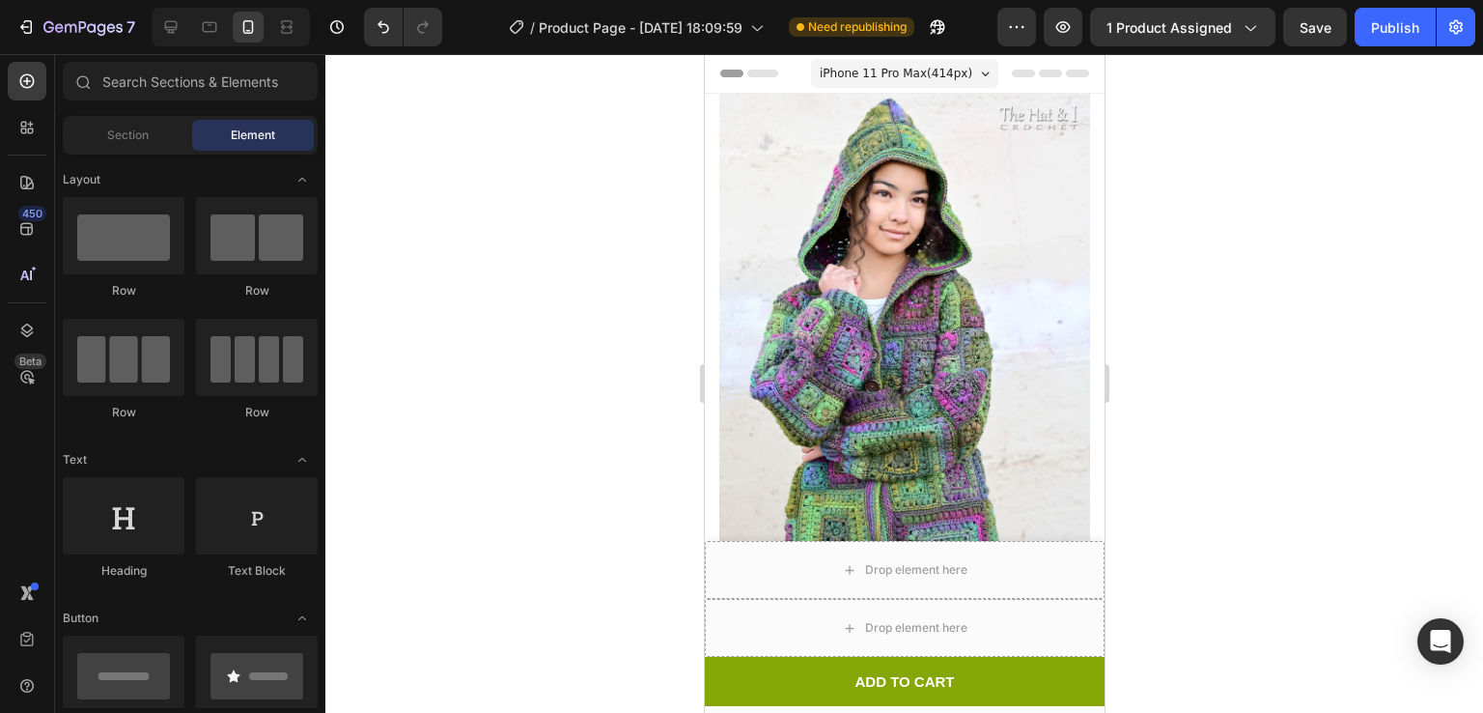
click at [874, 83] on div "iPhone 11 Pro Max ( 414 px)" at bounding box center [903, 73] width 187 height 29
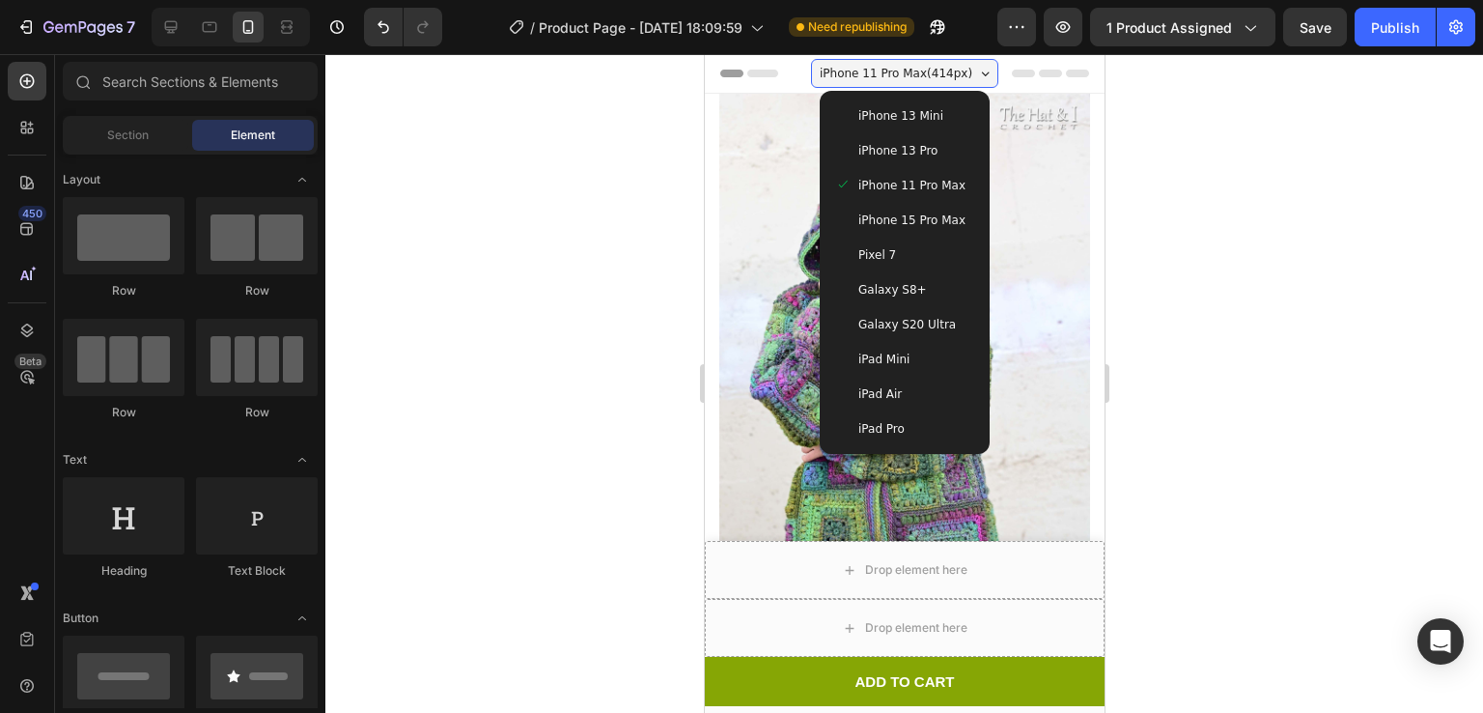
click at [894, 214] on span "iPhone 15 Pro Max" at bounding box center [910, 220] width 107 height 19
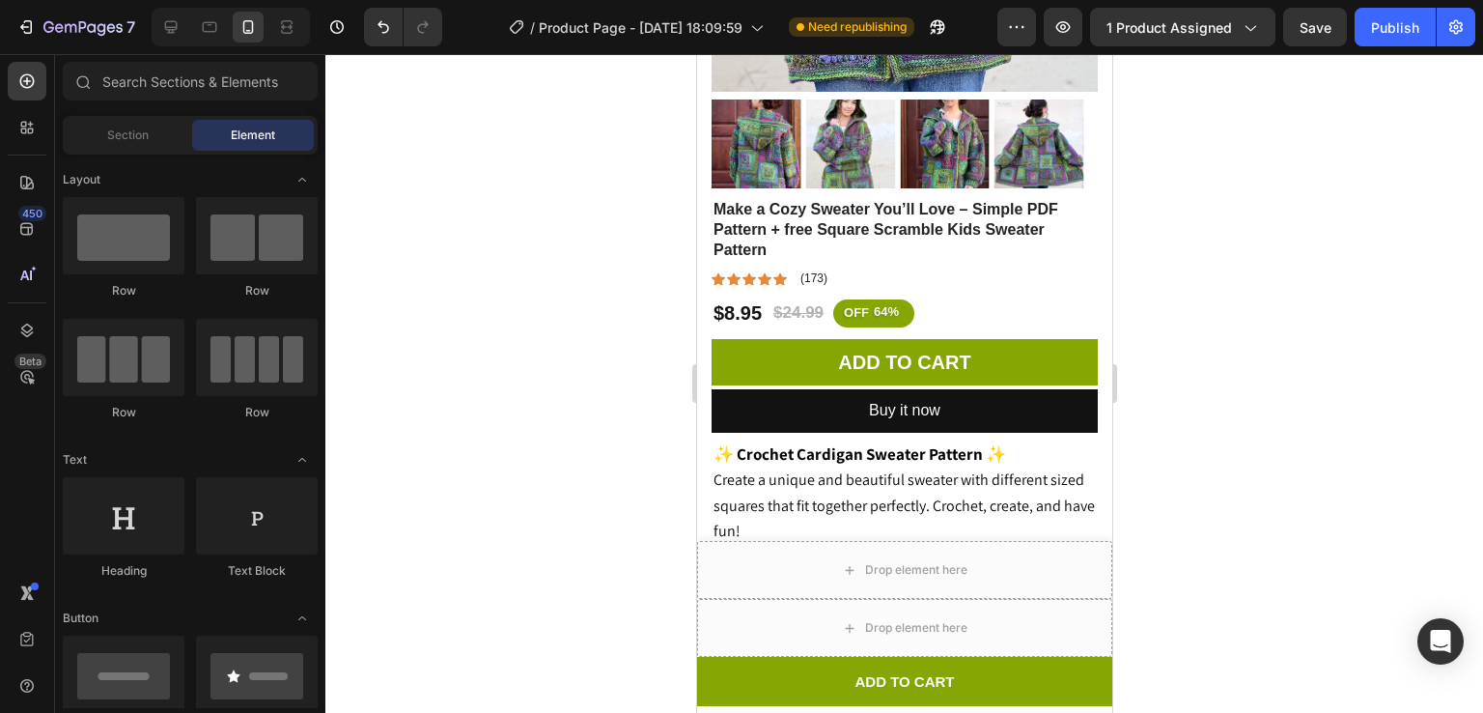
scroll to position [583, 0]
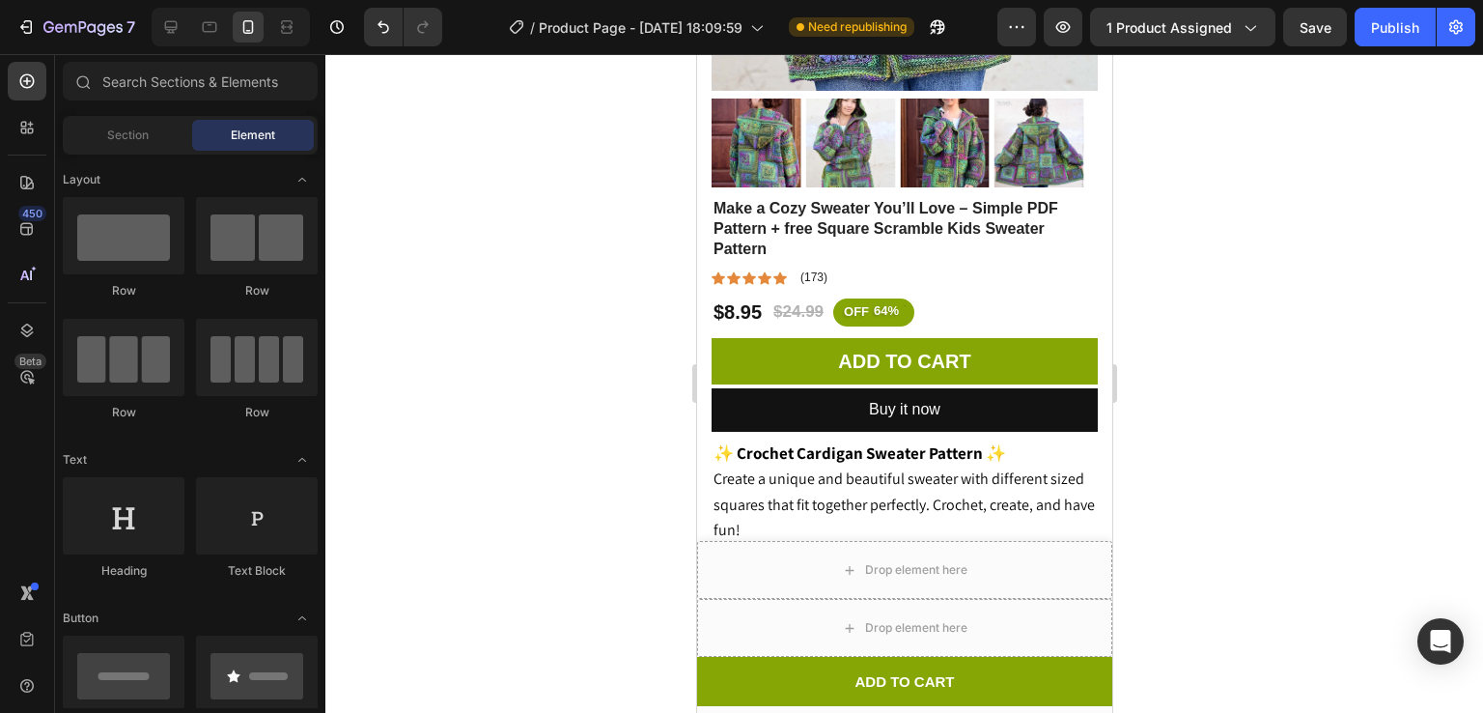
click at [1220, 190] on div at bounding box center [904, 383] width 1158 height 659
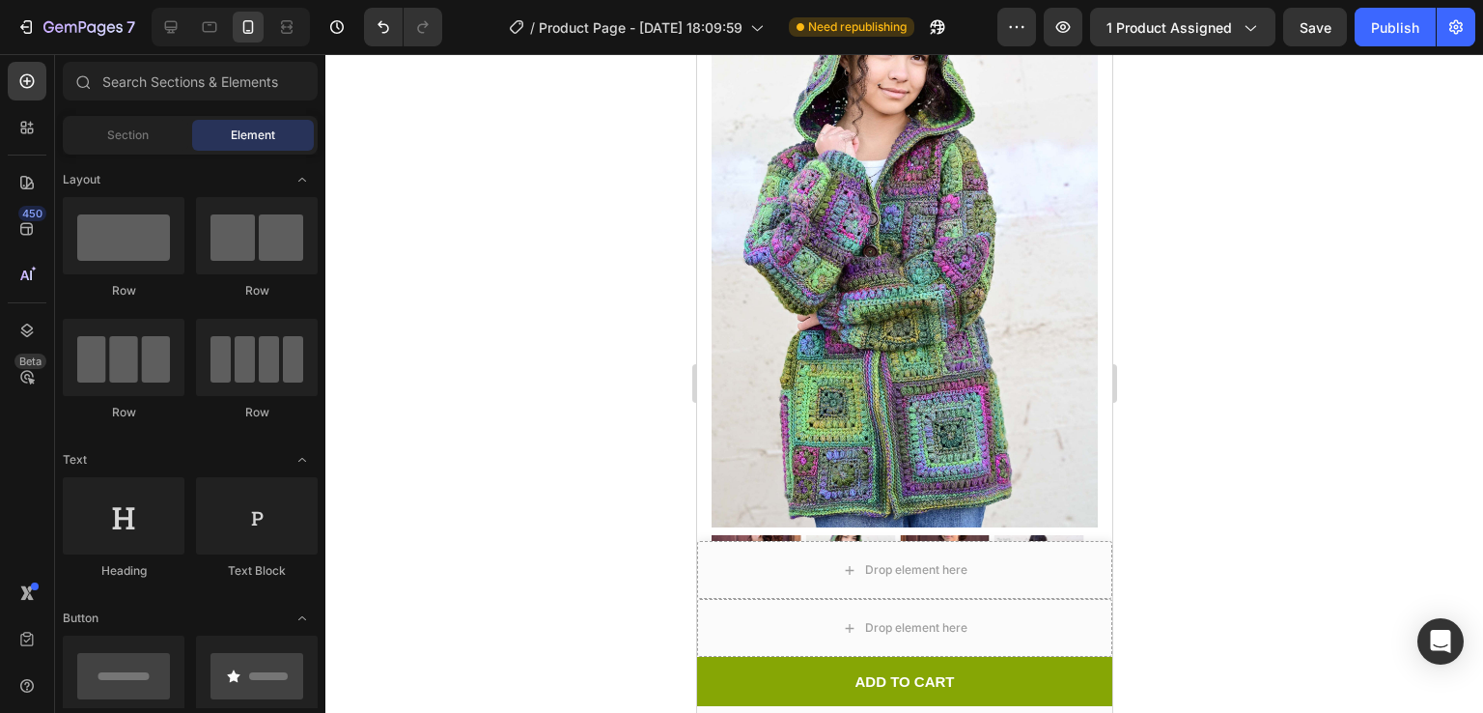
scroll to position [0, 0]
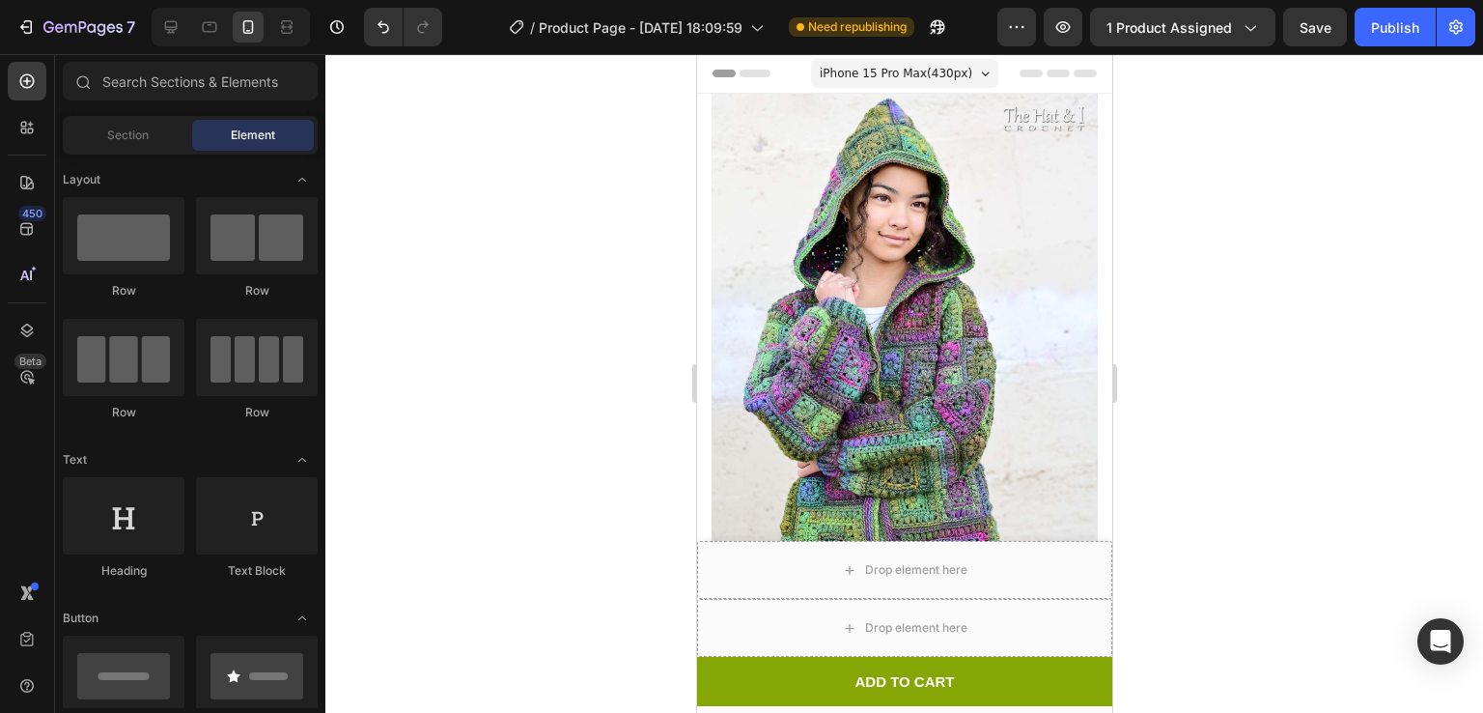
click at [907, 74] on span "iPhone 15 Pro Max ( 430 px)" at bounding box center [895, 73] width 153 height 19
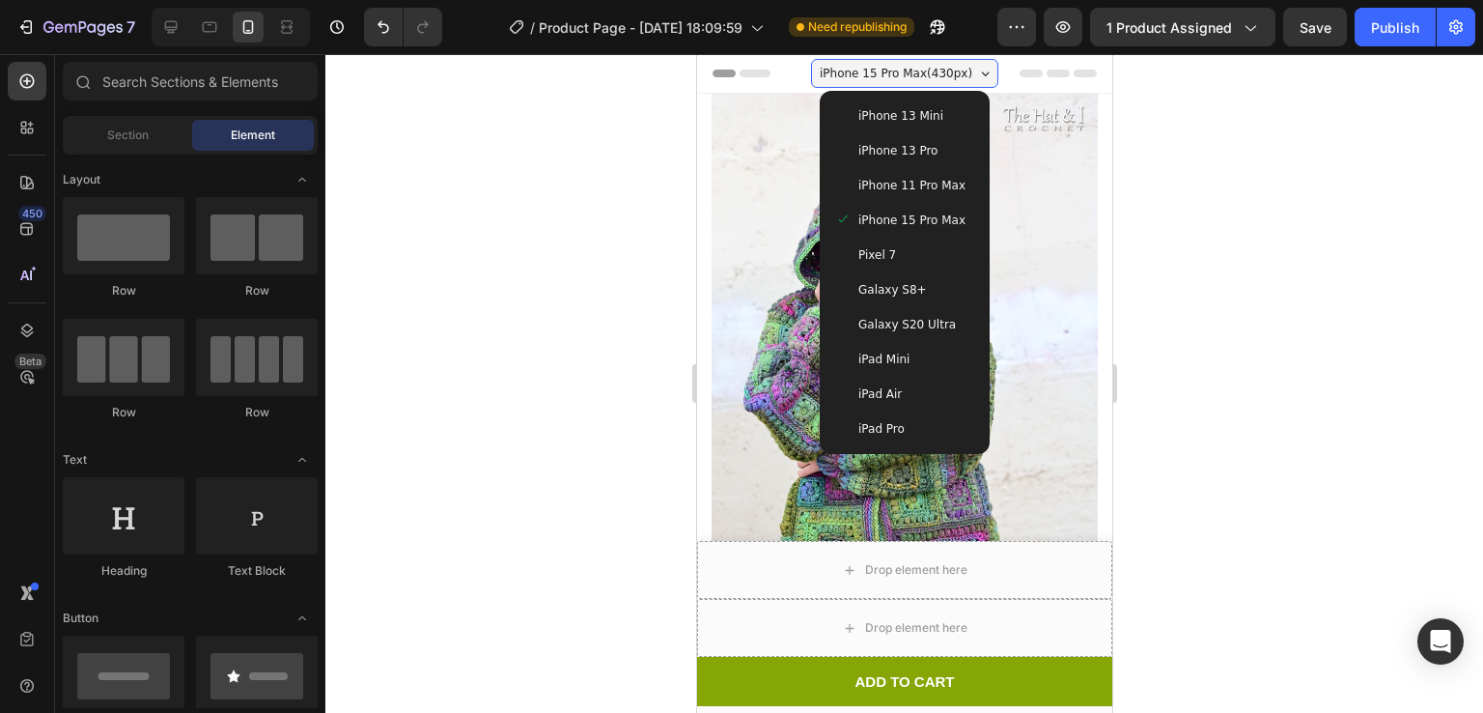
click at [874, 245] on span "Pixel 7" at bounding box center [876, 254] width 38 height 19
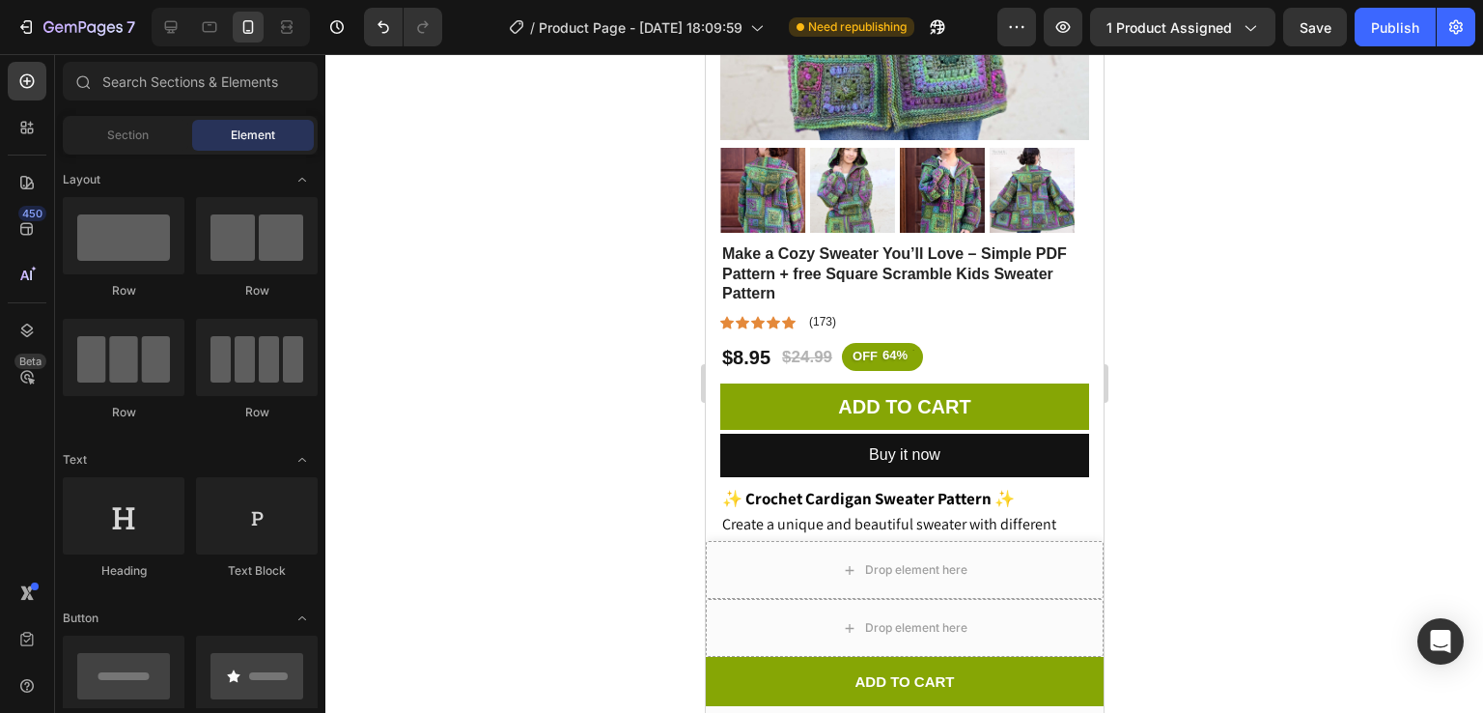
scroll to position [510, 0]
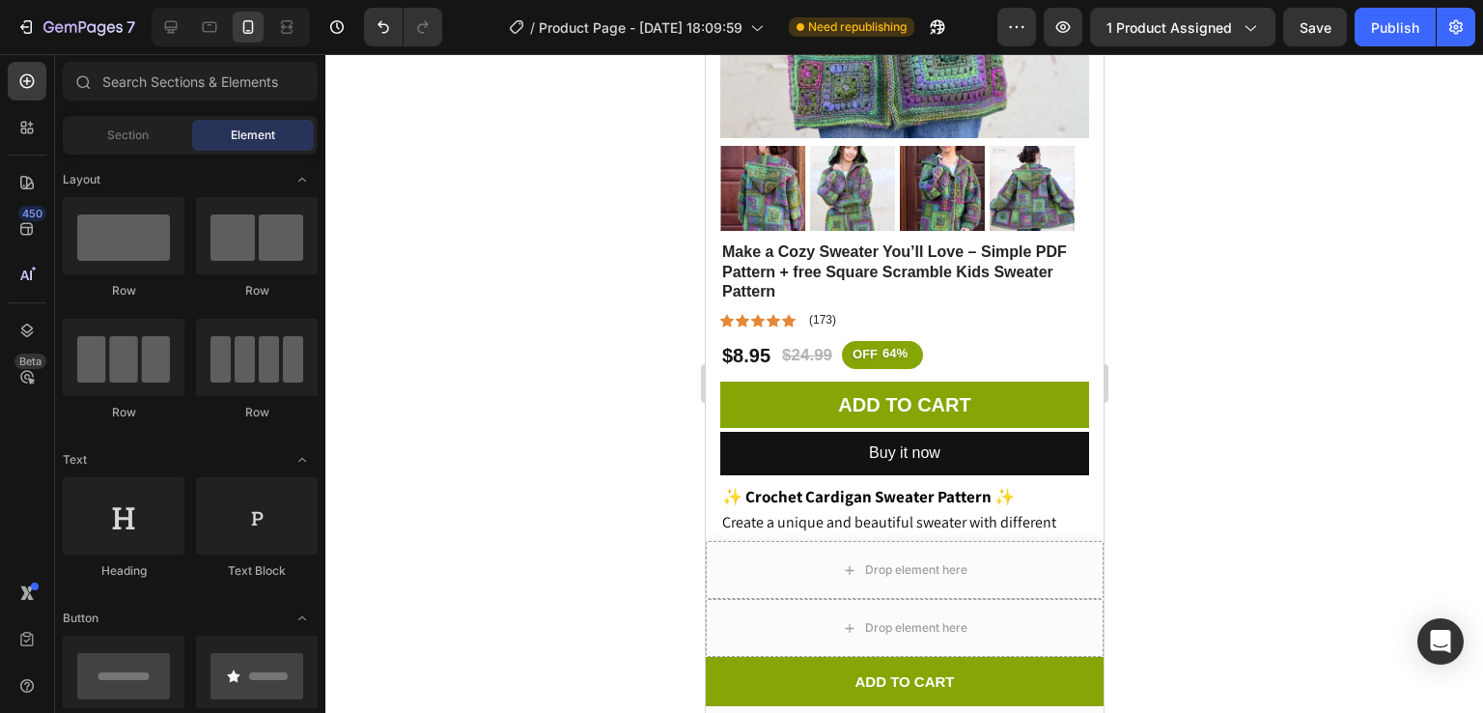
click at [1302, 155] on div at bounding box center [904, 383] width 1158 height 659
click at [1404, 24] on div "Publish" at bounding box center [1395, 27] width 48 height 20
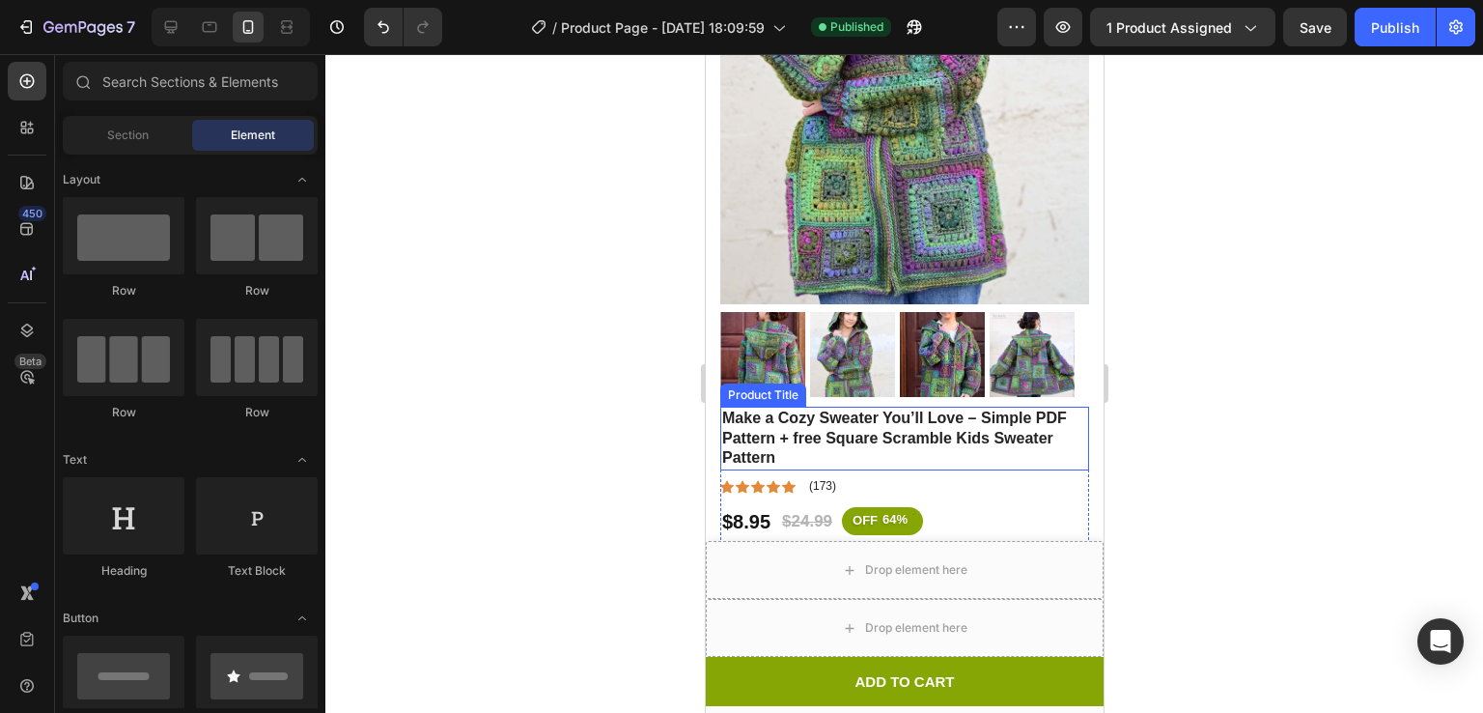
scroll to position [344, 0]
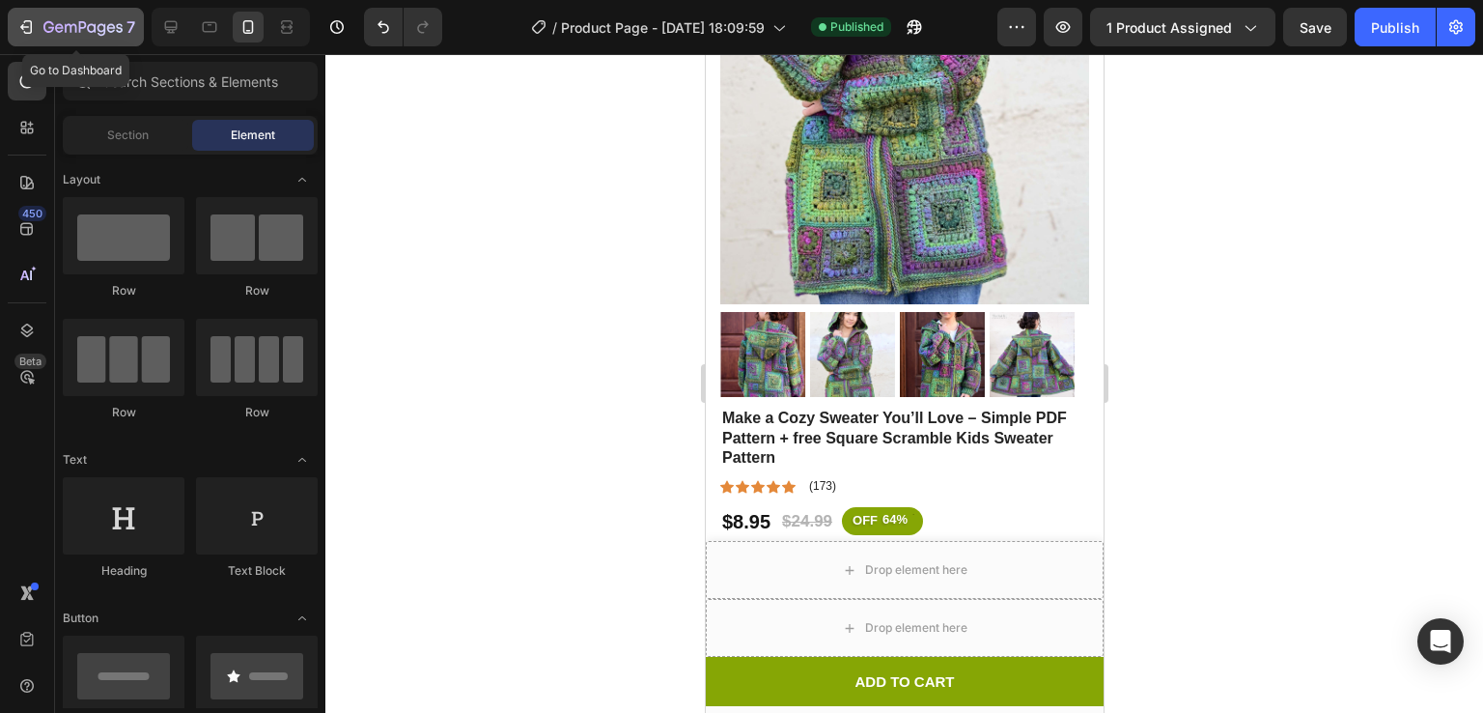
click at [100, 19] on div "7" at bounding box center [89, 26] width 92 height 23
